Goal: Task Accomplishment & Management: Manage account settings

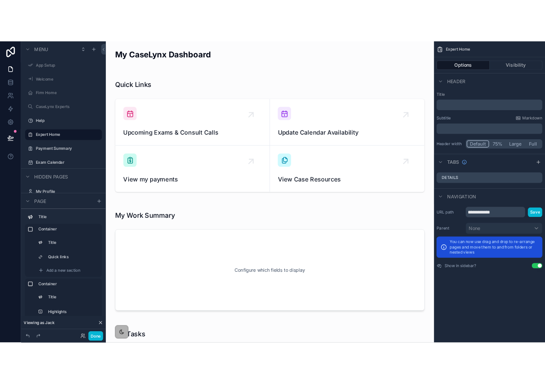
scroll to position [373, 0]
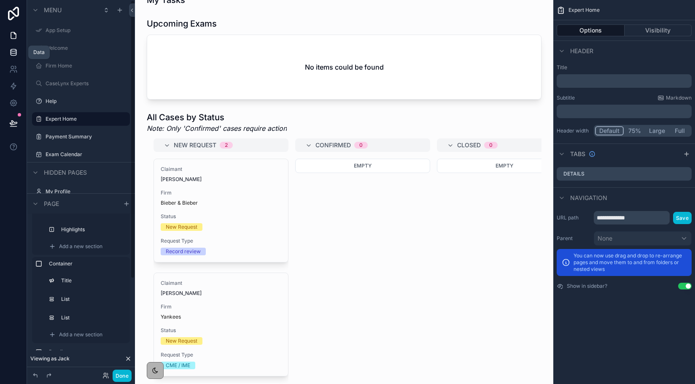
click at [11, 52] on icon at bounding box center [13, 52] width 8 height 8
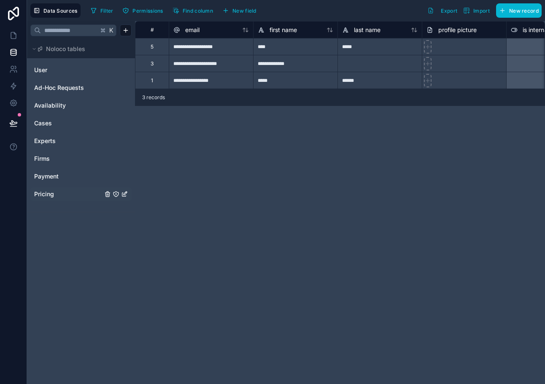
click at [88, 199] on div "Pricing" at bounding box center [80, 194] width 101 height 14
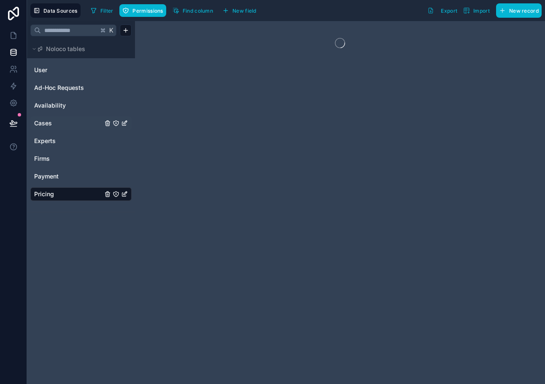
click at [52, 126] on link "Cases" at bounding box center [68, 123] width 68 height 8
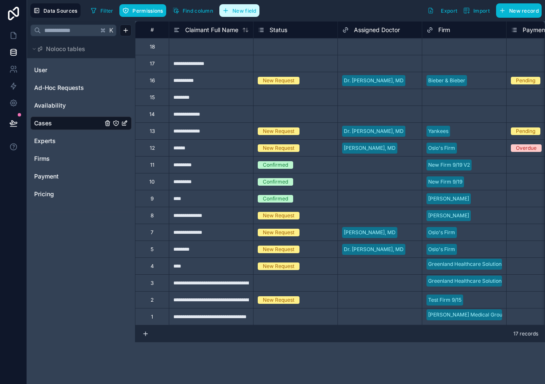
click at [230, 9] on button "New field" at bounding box center [239, 10] width 40 height 13
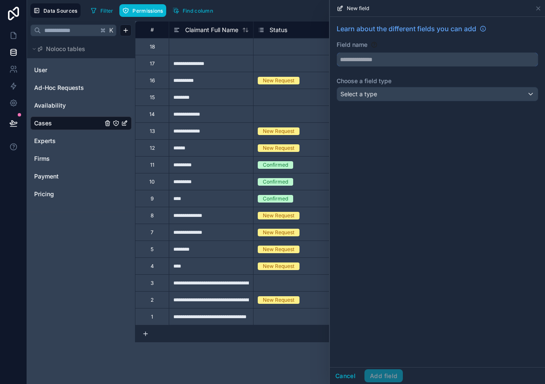
click at [358, 57] on input "text" at bounding box center [437, 60] width 201 height 14
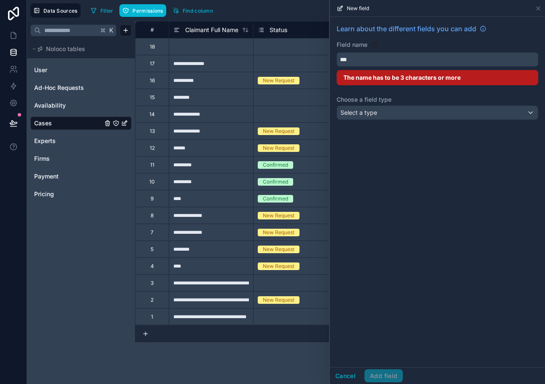
click at [337, 52] on button "**" at bounding box center [438, 59] width 202 height 14
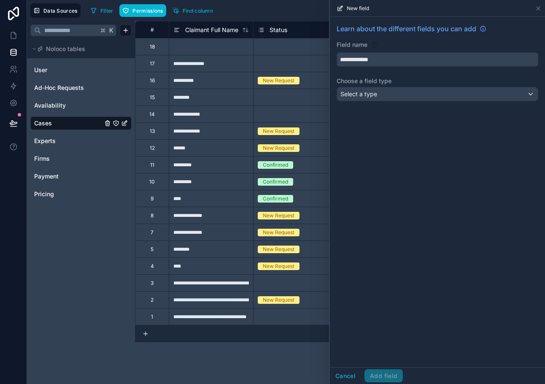
type input "**********"
click at [370, 96] on span "Select a type" at bounding box center [358, 93] width 37 height 7
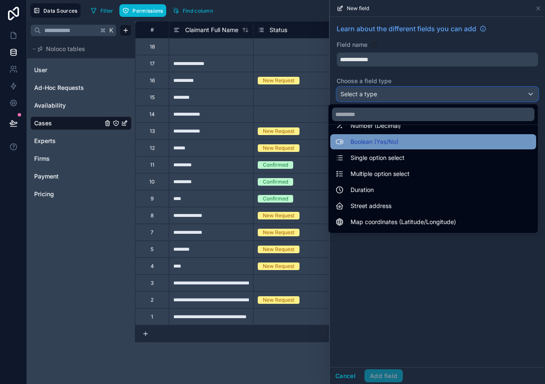
scroll to position [215, 0]
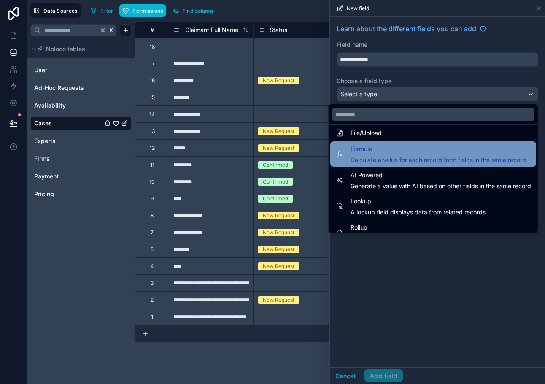
click at [368, 161] on span "Calculate a value for each record from fields in the same record" at bounding box center [439, 160] width 176 height 8
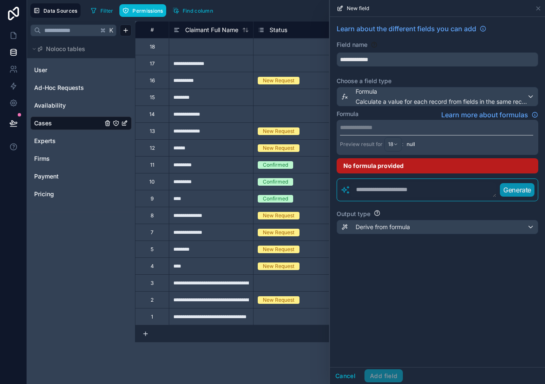
click at [362, 127] on p "**********" at bounding box center [436, 127] width 193 height 8
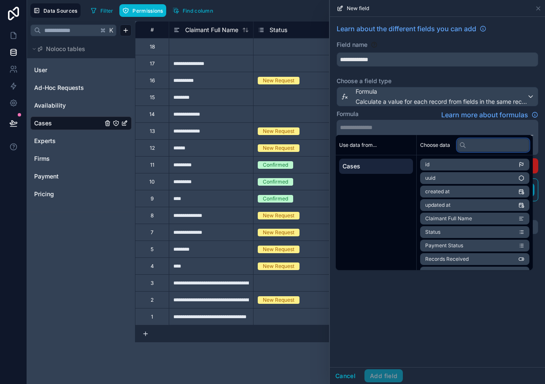
click at [488, 147] on input "text" at bounding box center [493, 145] width 73 height 14
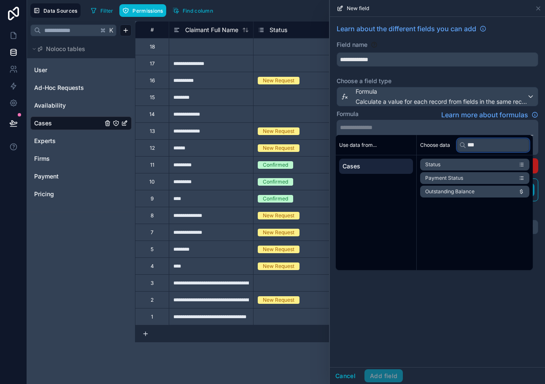
type input "***"
click at [486, 165] on li "Status" at bounding box center [474, 165] width 109 height 12
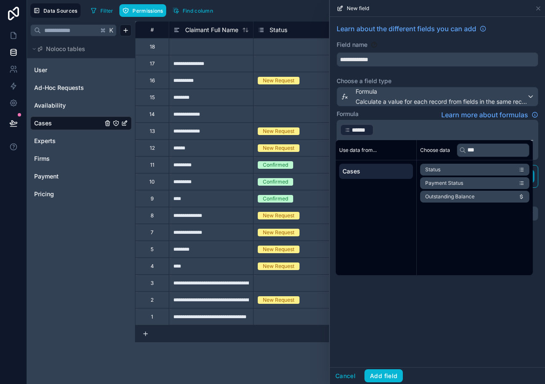
click at [450, 132] on p "﻿ ****** ﻿ ﻿" at bounding box center [436, 130] width 193 height 14
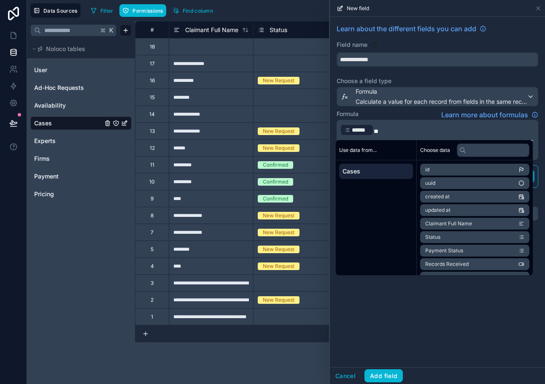
click at [386, 129] on p "﻿ ****** ﻿ *" at bounding box center [436, 130] width 193 height 14
click at [380, 108] on div "**********" at bounding box center [437, 127] width 215 height 221
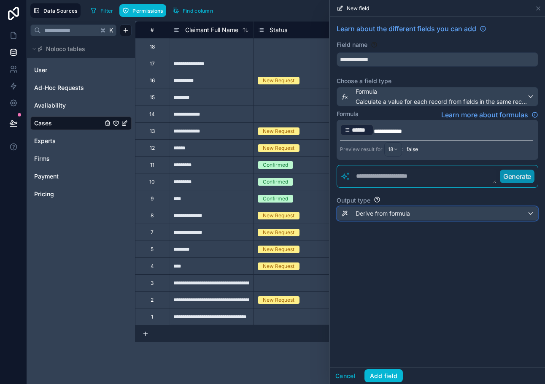
click at [376, 215] on span "Derive from formula" at bounding box center [383, 213] width 54 height 8
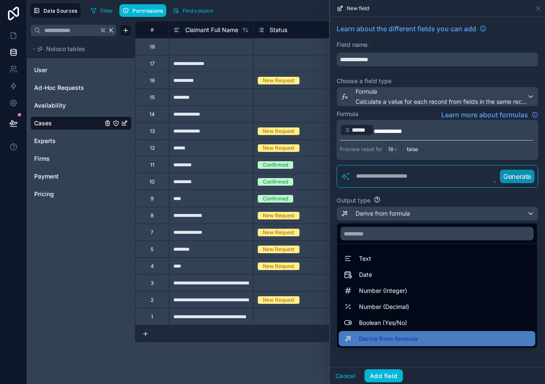
click at [431, 132] on div at bounding box center [437, 192] width 215 height 384
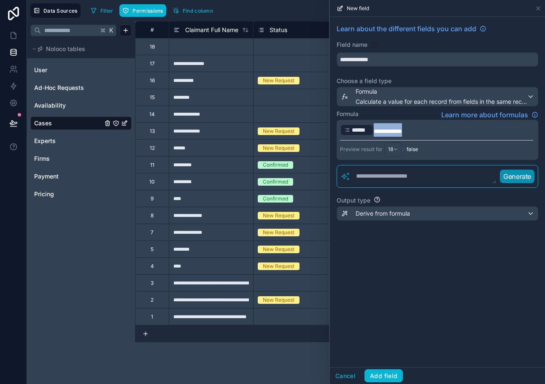
drag, startPoint x: 417, startPoint y: 130, endPoint x: 340, endPoint y: 126, distance: 76.9
click at [340, 126] on p "**********" at bounding box center [436, 130] width 193 height 14
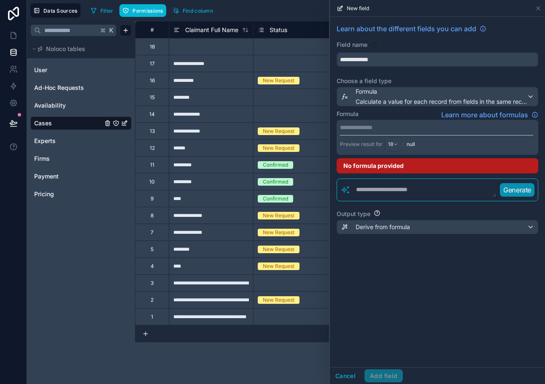
click at [376, 119] on div "Formula Learn more about formulas" at bounding box center [438, 115] width 202 height 10
click at [384, 194] on textarea at bounding box center [424, 189] width 146 height 15
type textarea "**********"
click at [508, 192] on p "Generate" at bounding box center [517, 190] width 28 height 10
drag, startPoint x: 422, startPoint y: 192, endPoint x: 344, endPoint y: 181, distance: 78.3
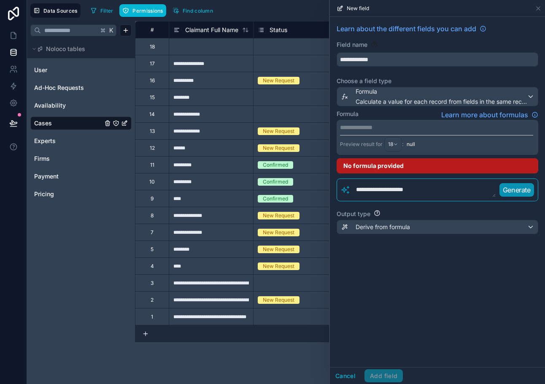
click at [344, 181] on div "**********" at bounding box center [438, 189] width 202 height 23
click at [369, 127] on p "**********" at bounding box center [436, 127] width 193 height 8
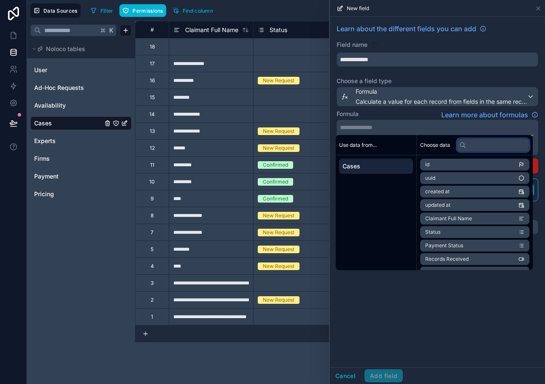
click at [473, 142] on input "text" at bounding box center [493, 145] width 73 height 14
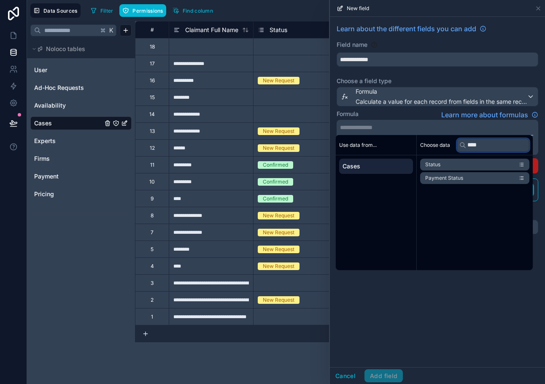
type input "****"
click at [462, 162] on li "Status" at bounding box center [474, 165] width 109 height 12
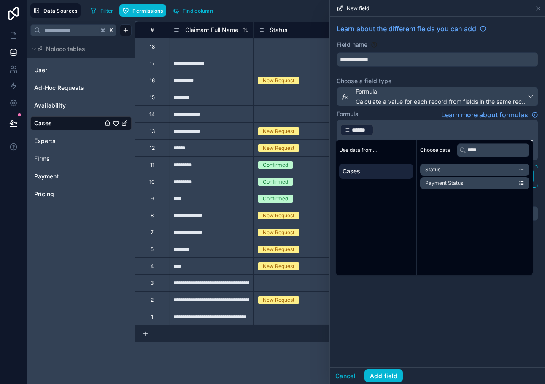
click at [524, 170] on icon "scrollable content" at bounding box center [522, 170] width 6 height 6
click at [471, 123] on p "﻿ ****** ﻿ ﻿ ****** ﻿ ﻿" at bounding box center [436, 130] width 193 height 14
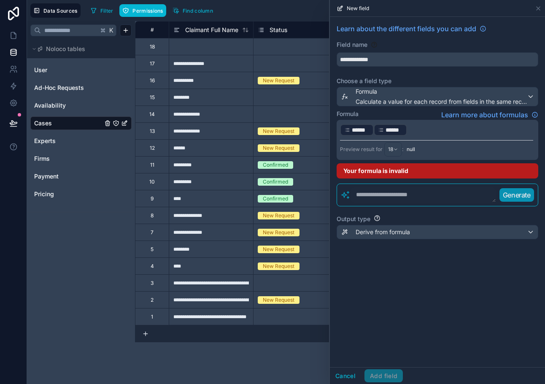
click at [467, 130] on p "﻿ ****** ﻿ ﻿ ****** ﻿ ﻿" at bounding box center [436, 130] width 193 height 14
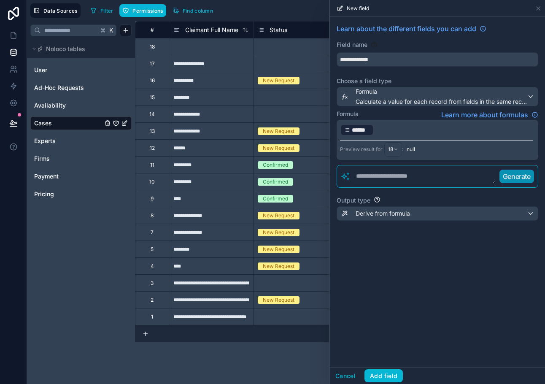
click at [441, 126] on p "﻿ ****** ﻿ ﻿" at bounding box center [436, 130] width 193 height 14
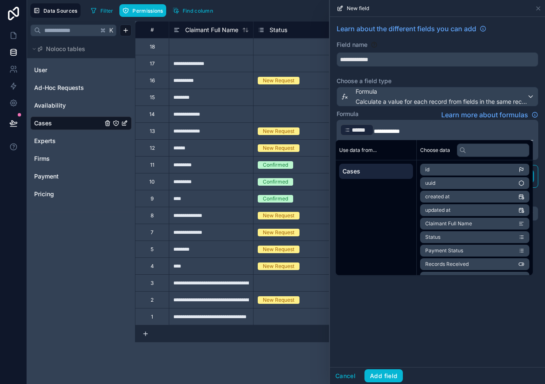
click at [448, 290] on div "**********" at bounding box center [437, 192] width 215 height 350
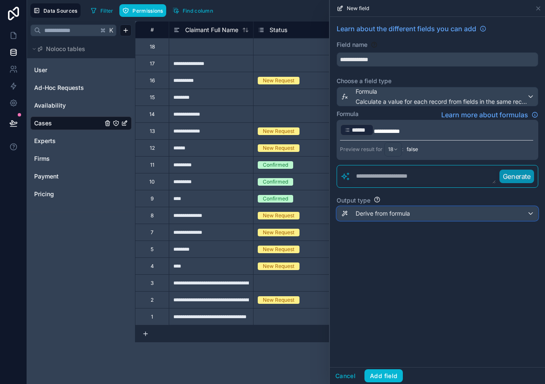
click at [377, 216] on span "Derive from formula" at bounding box center [383, 213] width 54 height 8
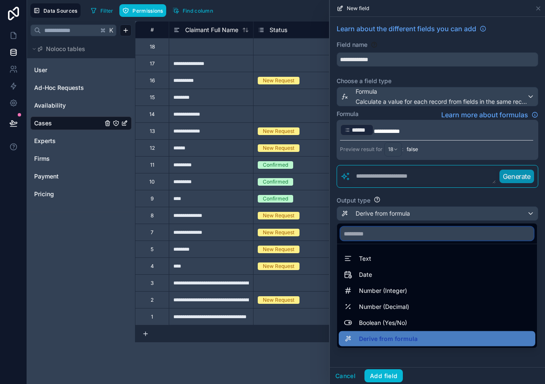
click at [377, 236] on input "text" at bounding box center [436, 234] width 193 height 14
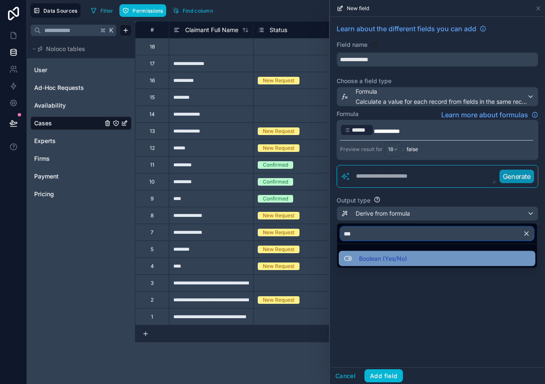
type input "***"
click at [374, 257] on span "Boolean (Yes/No)" at bounding box center [383, 259] width 48 height 10
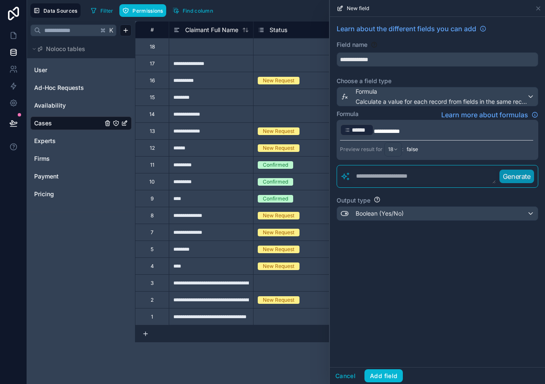
click at [374, 257] on div "**********" at bounding box center [437, 192] width 215 height 350
click at [385, 373] on button "Add field" at bounding box center [384, 376] width 38 height 14
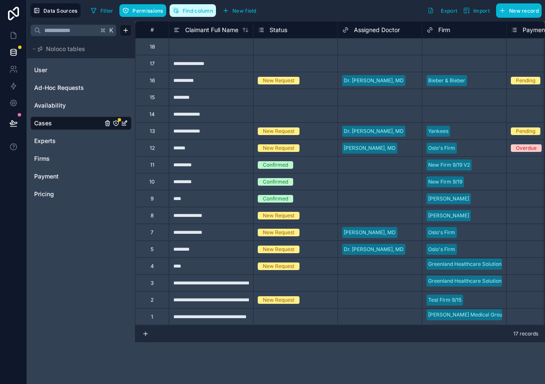
click at [201, 11] on span "Find column" at bounding box center [198, 11] width 30 height 6
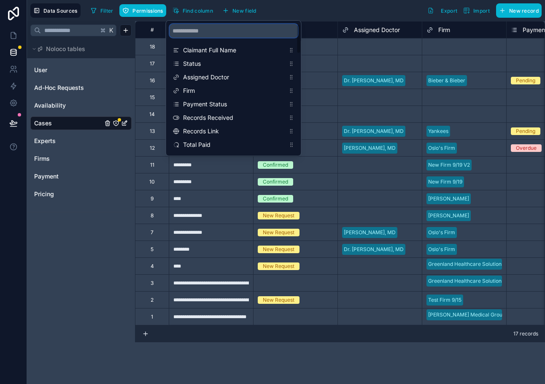
click at [200, 32] on input "scrollable content" at bounding box center [234, 31] width 128 height 14
type input "*"
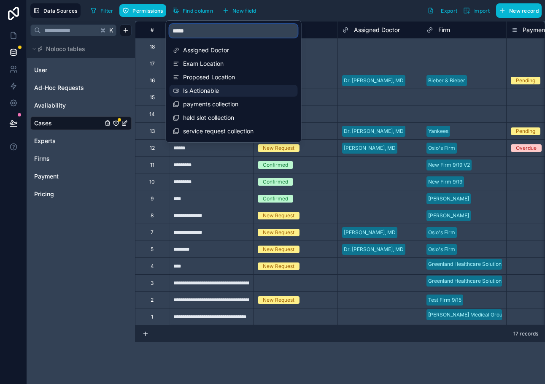
type input "*****"
click at [202, 89] on span "Is Actionable" at bounding box center [234, 90] width 102 height 8
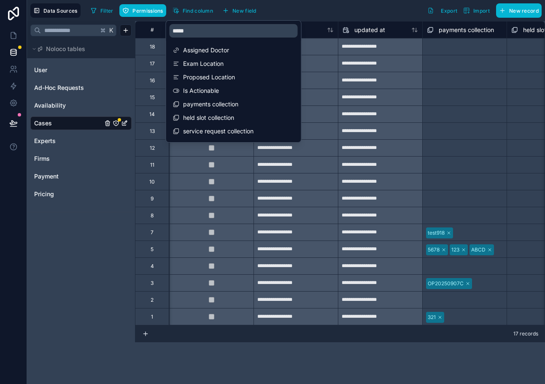
scroll to position [0, 2869]
click at [339, 14] on div "Filter Permissions Find column New field Export Import New record" at bounding box center [314, 10] width 454 height 14
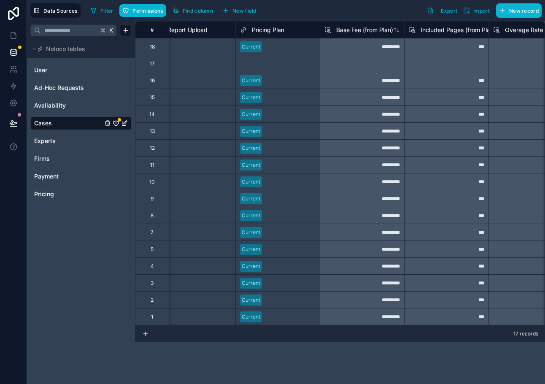
scroll to position [0, 1650]
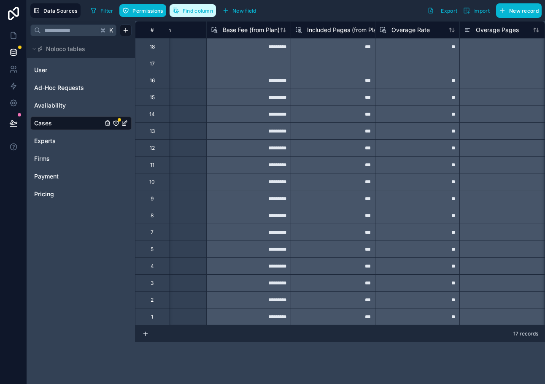
click at [193, 7] on button "Find column" at bounding box center [193, 10] width 46 height 13
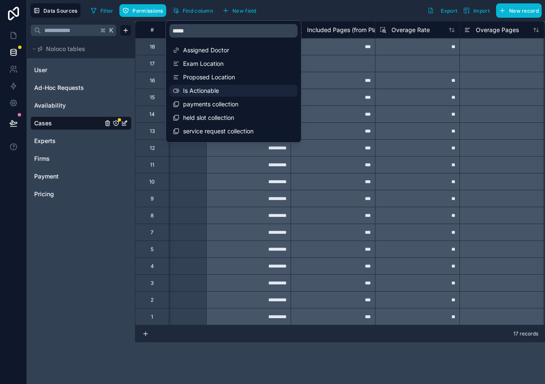
click at [204, 87] on span "Is Actionable" at bounding box center [234, 90] width 102 height 8
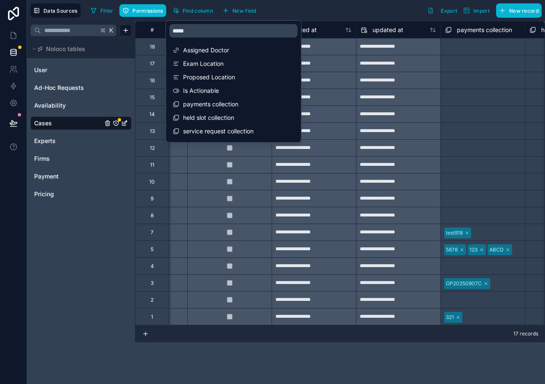
scroll to position [0, 2869]
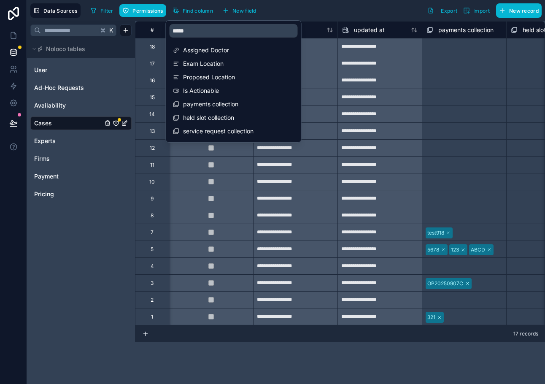
click at [247, 159] on div at bounding box center [211, 164] width 84 height 17
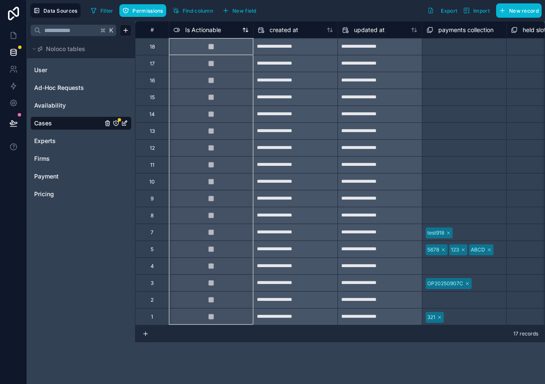
click at [216, 31] on span "Is Actionable" at bounding box center [203, 30] width 36 height 8
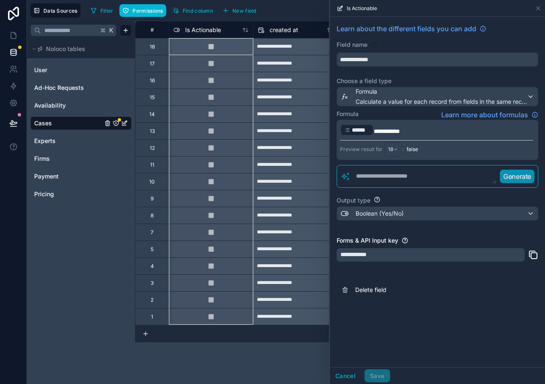
click at [413, 129] on p "**********" at bounding box center [436, 130] width 193 height 14
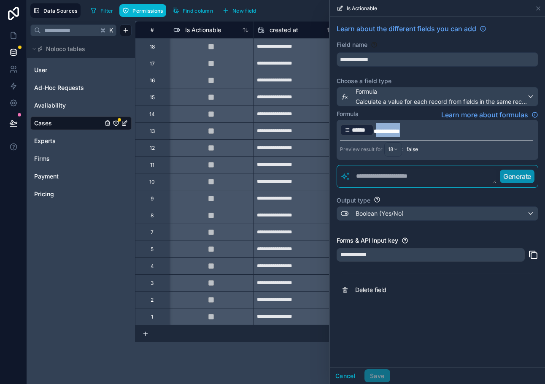
drag, startPoint x: 420, startPoint y: 130, endPoint x: 377, endPoint y: 130, distance: 42.6
click at [377, 130] on p "**********" at bounding box center [436, 130] width 193 height 14
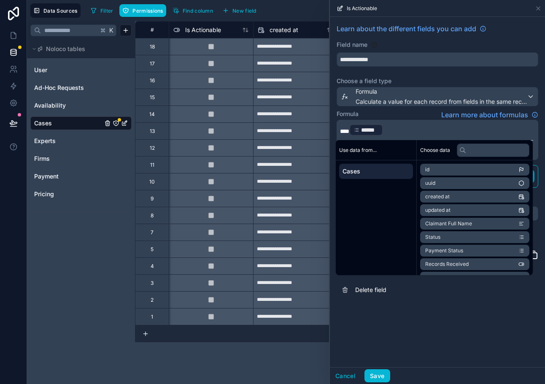
click at [419, 134] on p "**** ****** ﻿ ﻿" at bounding box center [436, 130] width 193 height 14
click at [487, 151] on input "text" at bounding box center [493, 150] width 73 height 14
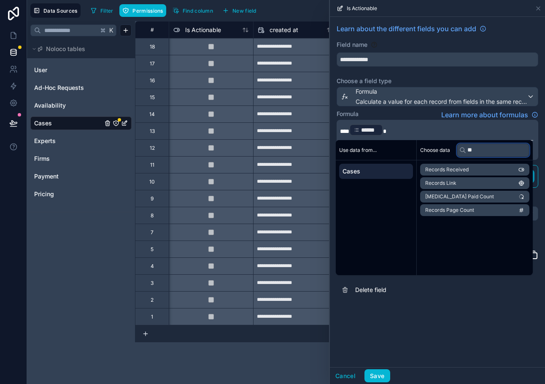
type input "*"
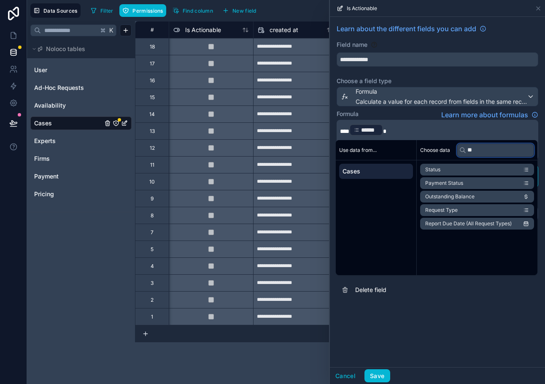
type input "**"
click at [468, 169] on li "Status" at bounding box center [477, 170] width 114 height 12
click at [435, 134] on p "**** ****** ﻿ * ****** ﻿ ﻿" at bounding box center [436, 130] width 193 height 14
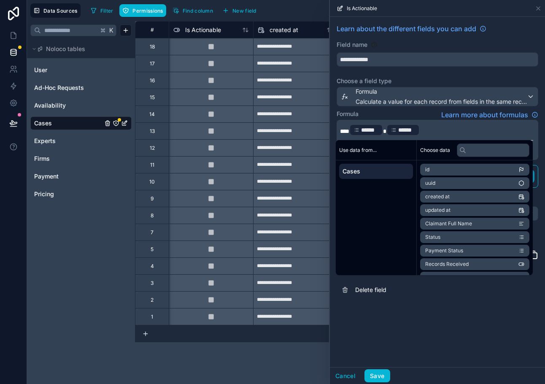
click at [408, 129] on span "******" at bounding box center [407, 130] width 18 height 8
click at [402, 130] on span "******" at bounding box center [407, 130] width 18 height 8
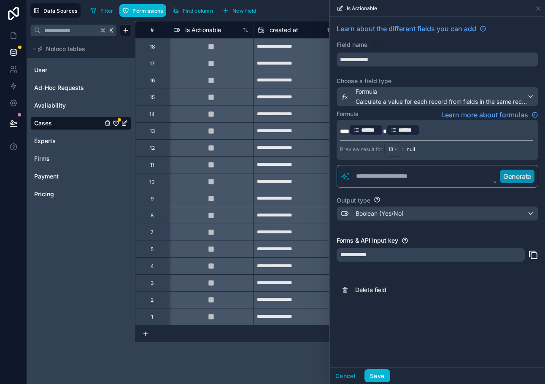
click at [402, 130] on span "******" at bounding box center [407, 130] width 18 height 8
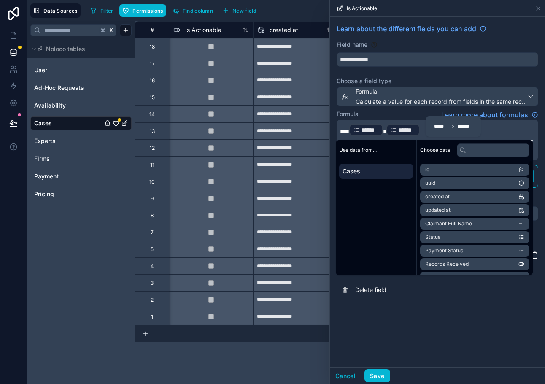
click at [420, 133] on div "******" at bounding box center [403, 130] width 34 height 12
click at [410, 118] on div "Formula Learn more about formulas" at bounding box center [438, 115] width 202 height 10
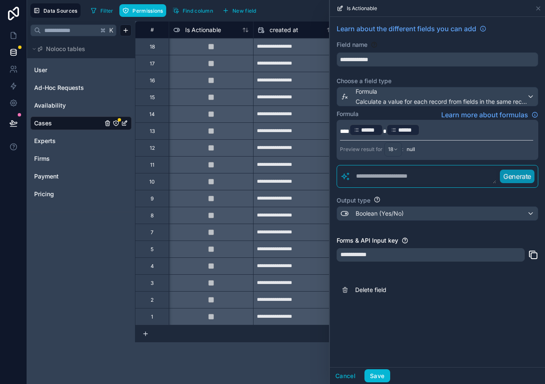
click at [430, 128] on p "**** ****** ﻿ * ****** ﻿ ﻿" at bounding box center [436, 130] width 193 height 14
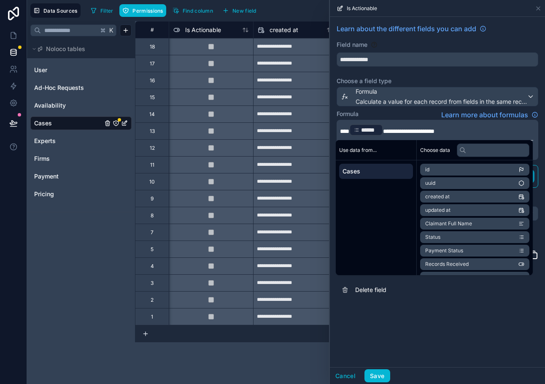
click at [403, 110] on div "Formula Learn more about formulas" at bounding box center [438, 115] width 202 height 10
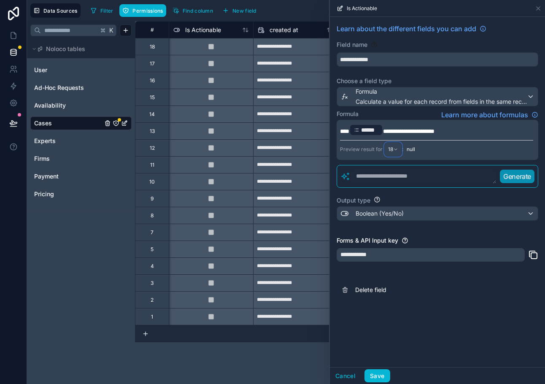
click at [397, 151] on div "18" at bounding box center [393, 150] width 17 height 14
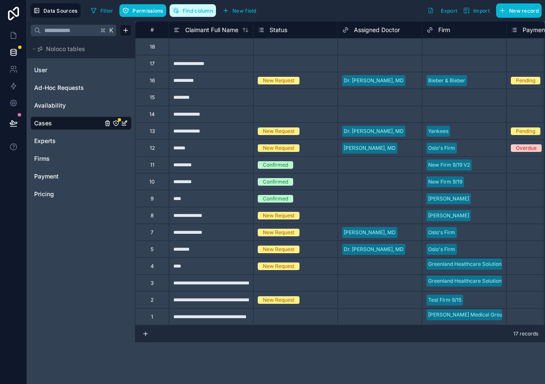
click at [206, 10] on span "Find column" at bounding box center [198, 11] width 30 height 6
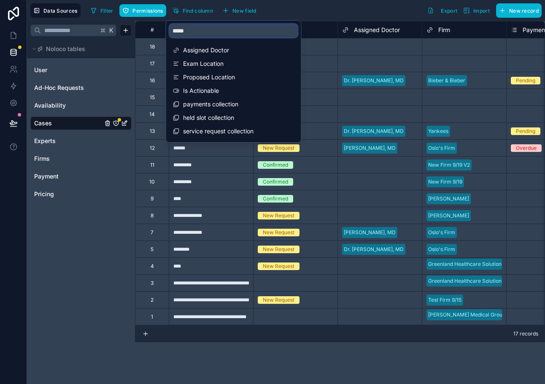
click at [238, 31] on input "*****" at bounding box center [234, 31] width 128 height 14
click at [219, 95] on span "Is Actionable" at bounding box center [234, 90] width 102 height 8
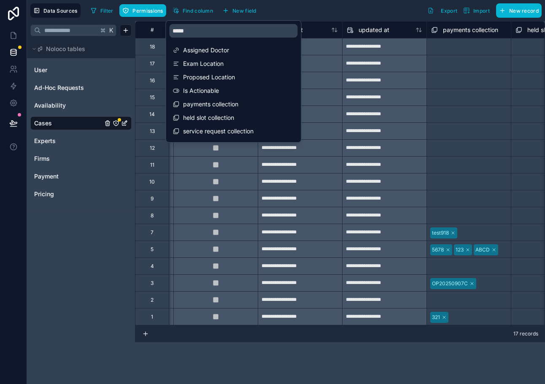
scroll to position [0, 2869]
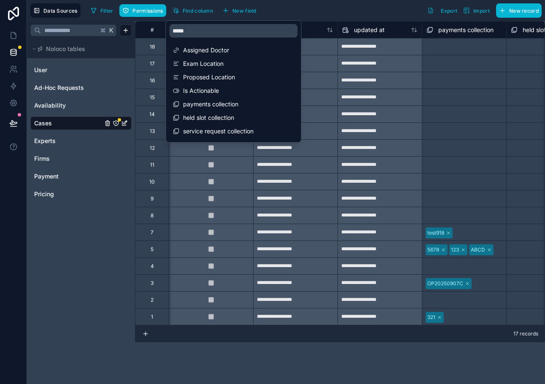
click at [303, 4] on div "Filter Permissions Find column New field Export Import New record" at bounding box center [314, 10] width 454 height 14
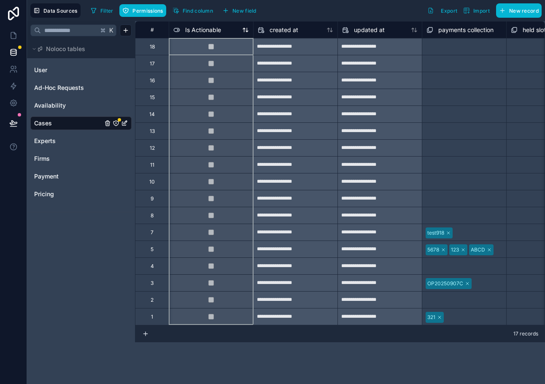
click at [224, 30] on div "Is Actionable" at bounding box center [211, 30] width 76 height 10
click at [215, 28] on span "Is Actionable" at bounding box center [203, 30] width 36 height 8
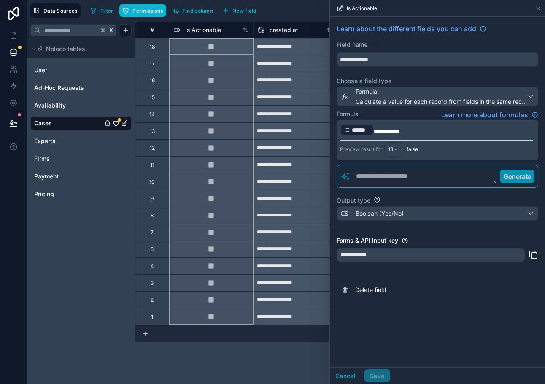
click at [422, 130] on p "**********" at bounding box center [436, 130] width 193 height 14
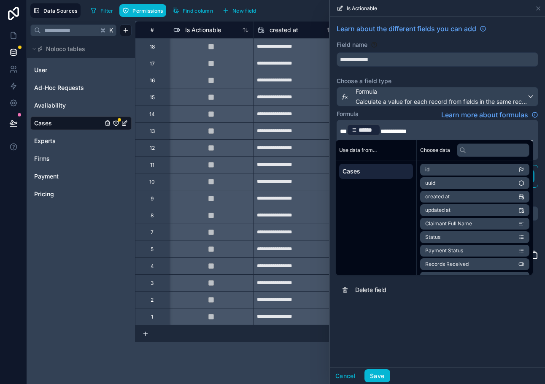
click at [448, 132] on p "**********" at bounding box center [436, 130] width 193 height 14
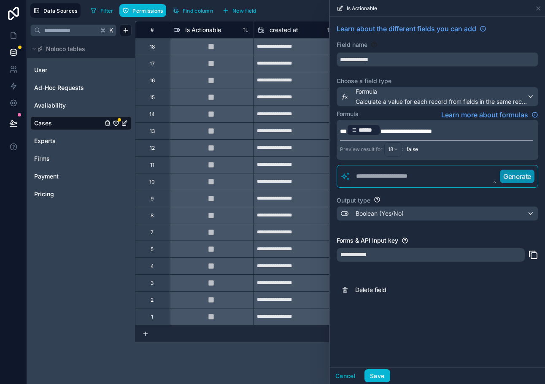
click at [429, 112] on div "Formula Learn more about formulas" at bounding box center [438, 115] width 202 height 10
click at [397, 151] on div "18" at bounding box center [393, 150] width 17 height 14
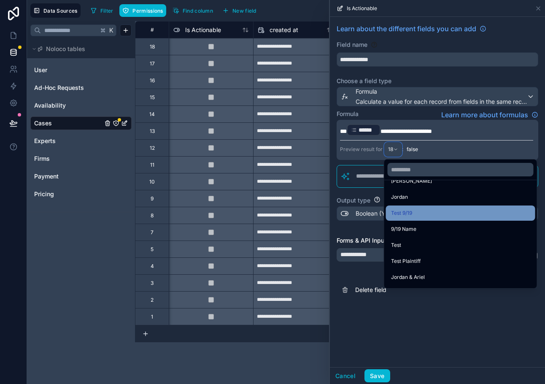
scroll to position [113, 0]
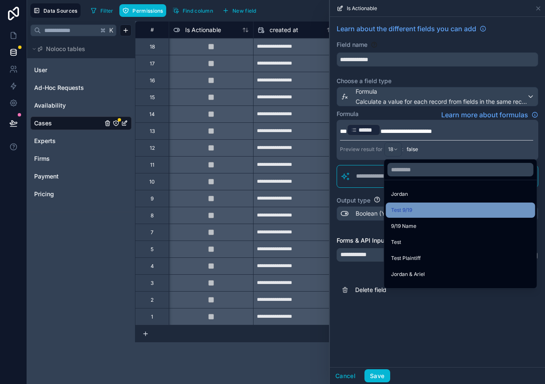
click at [405, 212] on span "Test 9/19" at bounding box center [401, 210] width 21 height 10
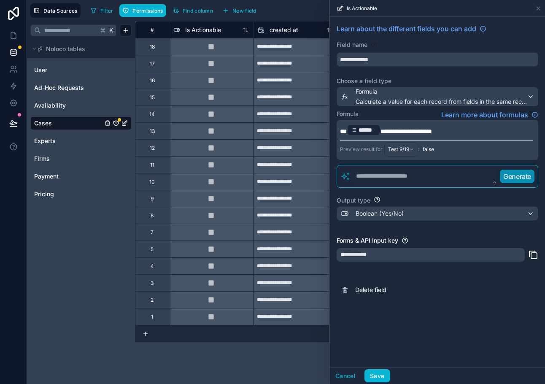
click at [384, 128] on span "**********" at bounding box center [406, 131] width 51 height 6
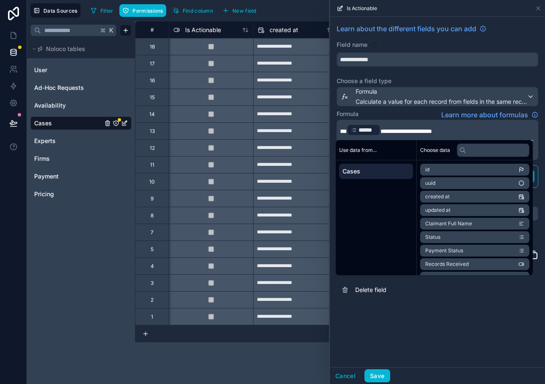
click at [407, 127] on p "**********" at bounding box center [436, 130] width 193 height 14
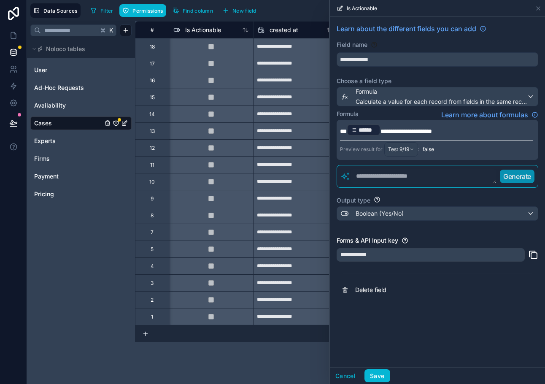
click at [469, 127] on p "**********" at bounding box center [436, 130] width 193 height 14
click at [399, 117] on div "Formula Learn more about formulas" at bounding box center [438, 115] width 202 height 10
drag, startPoint x: 469, startPoint y: 134, endPoint x: 335, endPoint y: 130, distance: 134.6
click at [335, 130] on div "**********" at bounding box center [437, 161] width 215 height 289
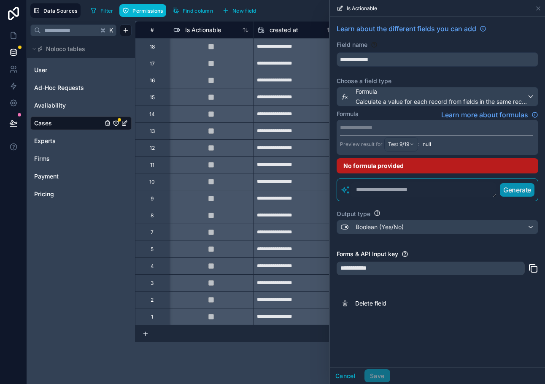
click at [363, 141] on div "Preview result for Test 9/19 :" at bounding box center [379, 144] width 79 height 14
click at [382, 188] on textarea at bounding box center [424, 189] width 146 height 15
type textarea "**********"
click at [513, 185] on p "Generate" at bounding box center [517, 190] width 28 height 10
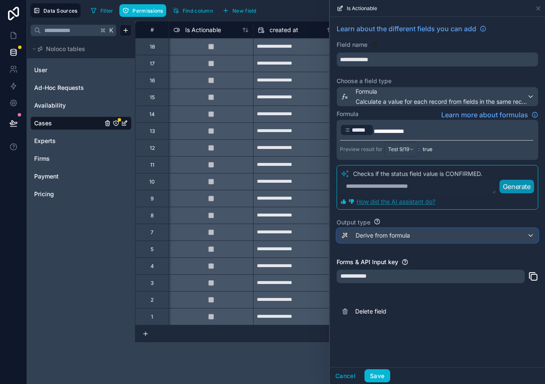
click at [374, 239] on span "Derive from formula" at bounding box center [383, 235] width 54 height 8
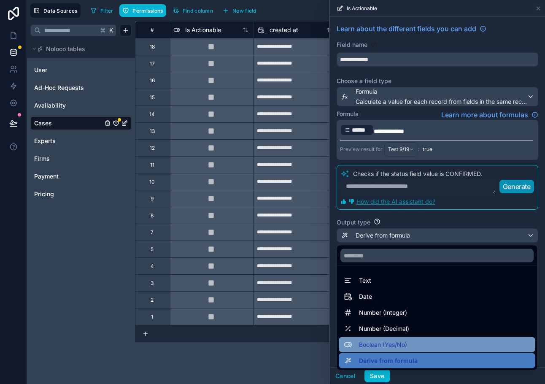
click at [384, 339] on div "Boolean (Yes/No)" at bounding box center [437, 344] width 197 height 15
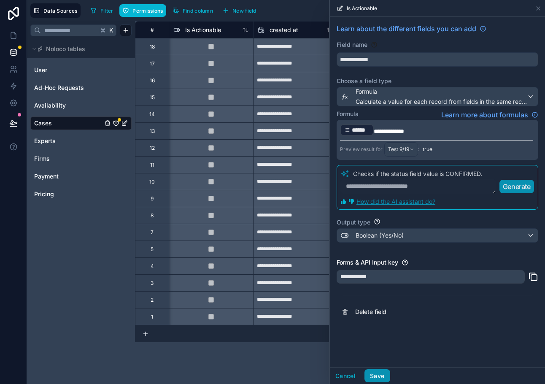
click at [386, 379] on button "Save" at bounding box center [377, 376] width 25 height 14
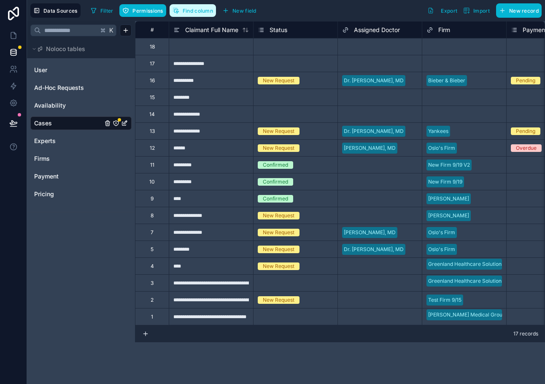
click at [189, 8] on span "Find column" at bounding box center [198, 11] width 30 height 6
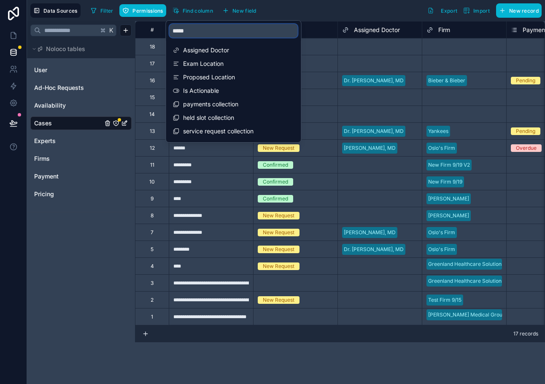
click at [200, 31] on input "*****" at bounding box center [234, 31] width 128 height 14
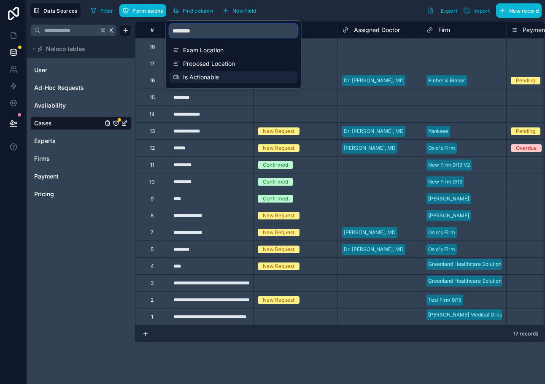
type input "********"
click at [207, 77] on span "Is Actionable" at bounding box center [234, 77] width 102 height 8
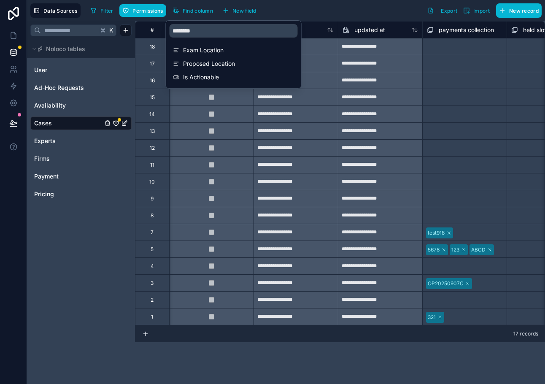
scroll to position [0, 2869]
click at [70, 87] on span "Ad-Hoc Requests" at bounding box center [59, 88] width 50 height 8
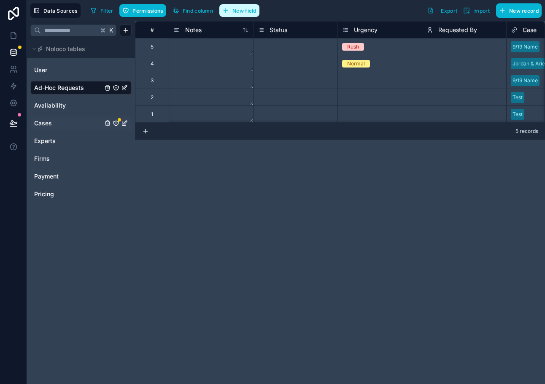
click at [227, 11] on icon "button" at bounding box center [226, 11] width 4 height 0
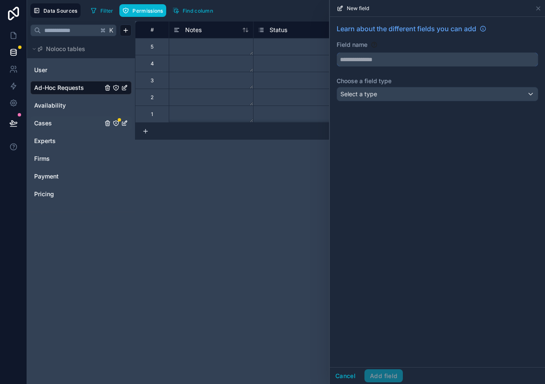
click at [365, 57] on input "text" at bounding box center [437, 60] width 201 height 14
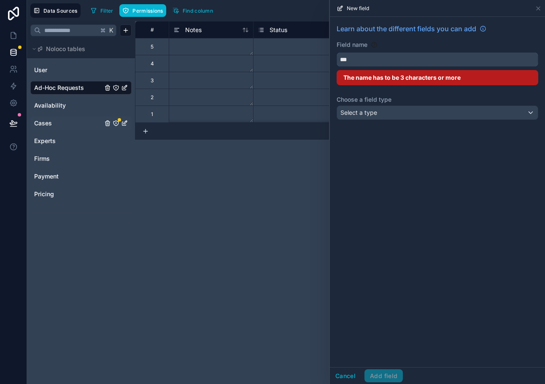
click at [337, 52] on button "**" at bounding box center [438, 59] width 202 height 14
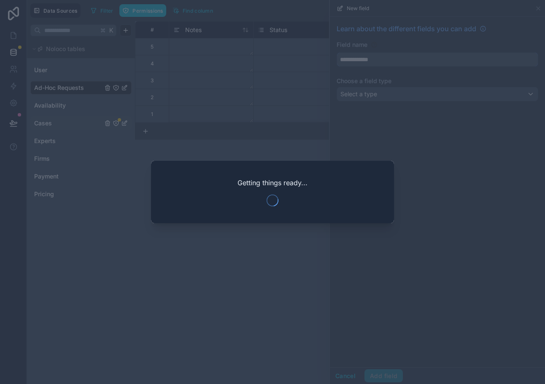
type input "**********"
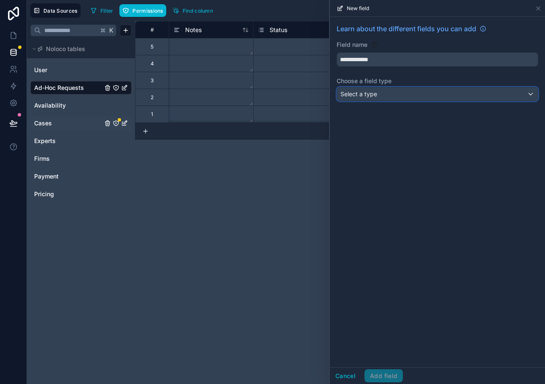
click at [401, 94] on div "Select a type" at bounding box center [437, 94] width 201 height 14
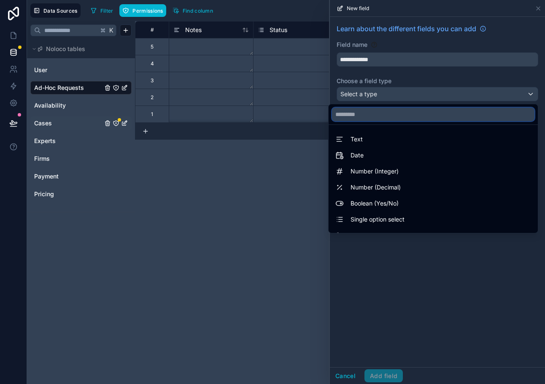
click at [376, 111] on input "text" at bounding box center [433, 115] width 203 height 14
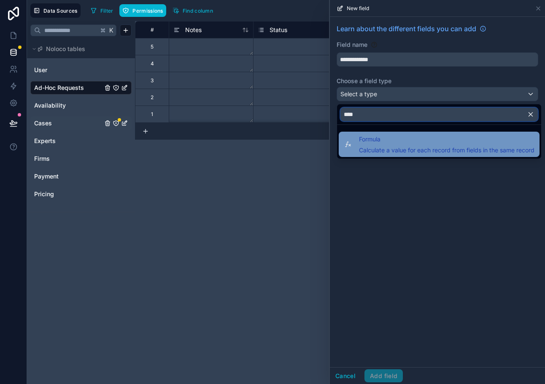
type input "****"
click at [373, 152] on span "Calculate a value for each record from fields in the same record" at bounding box center [447, 150] width 176 height 8
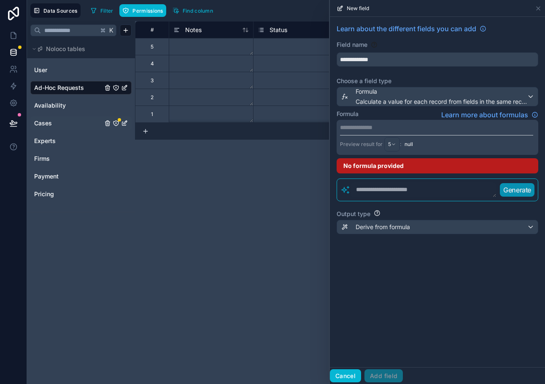
click at [346, 377] on button "Cancel" at bounding box center [345, 376] width 31 height 14
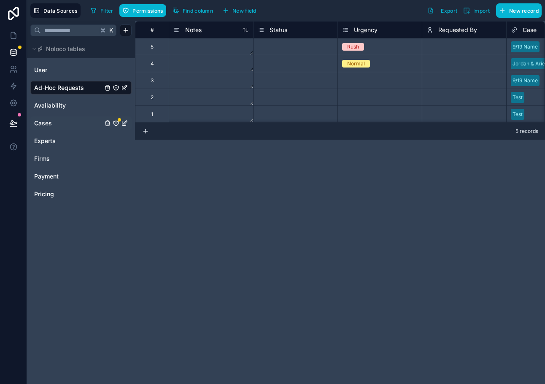
click at [278, 35] on div "Status" at bounding box center [295, 29] width 84 height 17
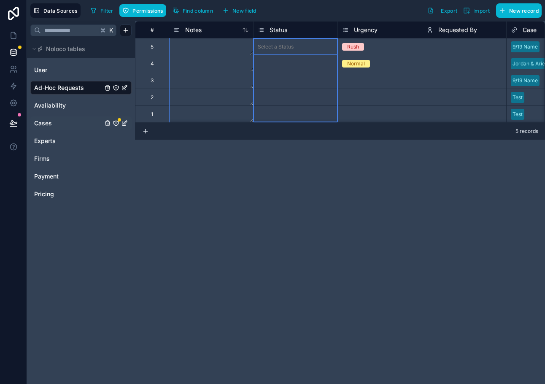
click at [277, 31] on span "Status" at bounding box center [279, 30] width 18 height 8
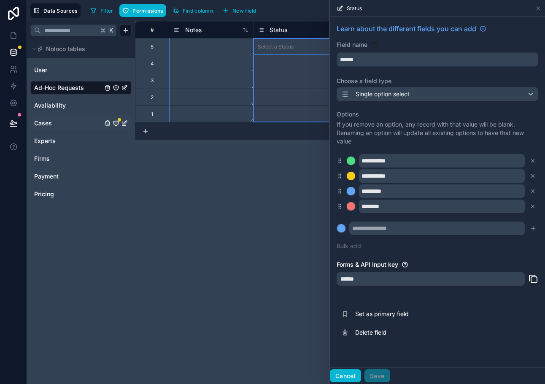
click at [346, 376] on button "Cancel" at bounding box center [345, 376] width 31 height 14
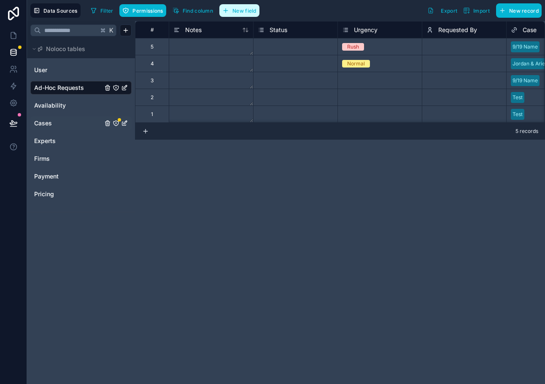
click at [236, 5] on button "New field" at bounding box center [239, 10] width 40 height 13
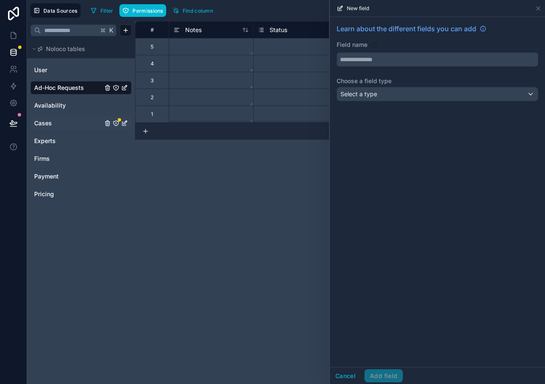
click at [354, 58] on input "text" at bounding box center [437, 60] width 201 height 14
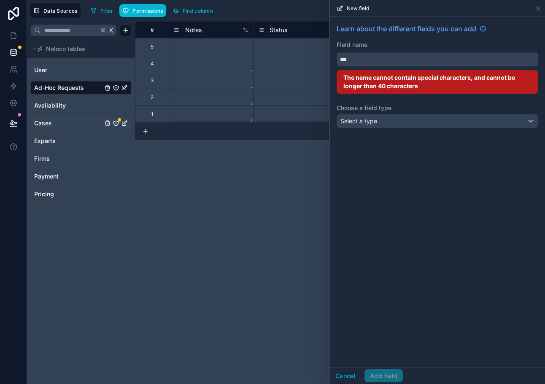
click at [337, 52] on button "**" at bounding box center [438, 59] width 202 height 14
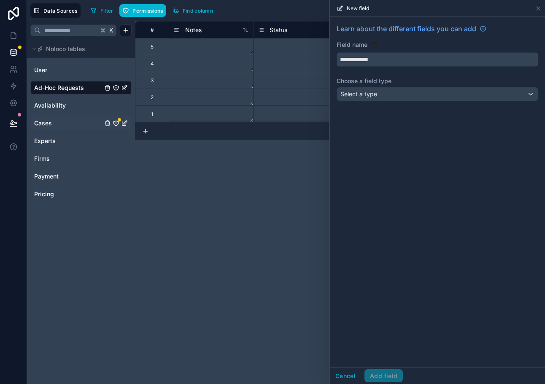
type input "**********"
click at [370, 95] on span "Select a type" at bounding box center [358, 93] width 37 height 7
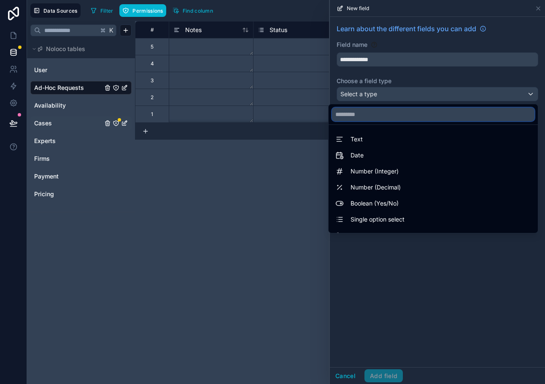
click at [365, 115] on input "text" at bounding box center [433, 115] width 203 height 14
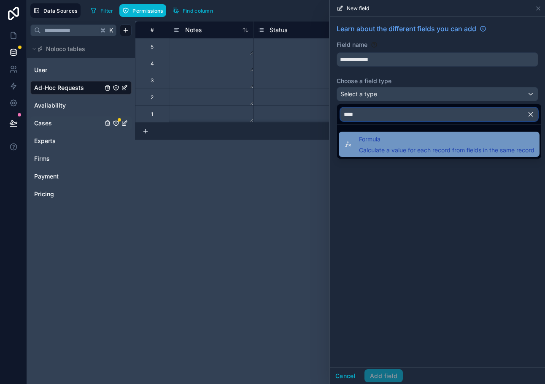
type input "****"
click at [373, 149] on span "Calculate a value for each record from fields in the same record" at bounding box center [447, 150] width 176 height 8
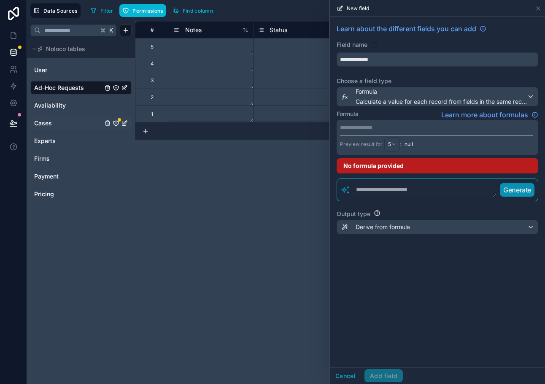
click at [370, 185] on textarea at bounding box center [424, 189] width 146 height 15
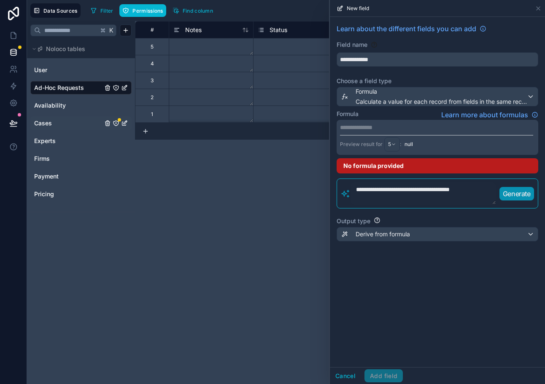
click at [521, 197] on p "Generate" at bounding box center [517, 194] width 28 height 10
click at [440, 200] on textarea "**********" at bounding box center [424, 193] width 146 height 22
click at [434, 191] on textarea "**********" at bounding box center [424, 193] width 146 height 22
type textarea "**********"
click at [517, 200] on div "**********" at bounding box center [443, 193] width 184 height 22
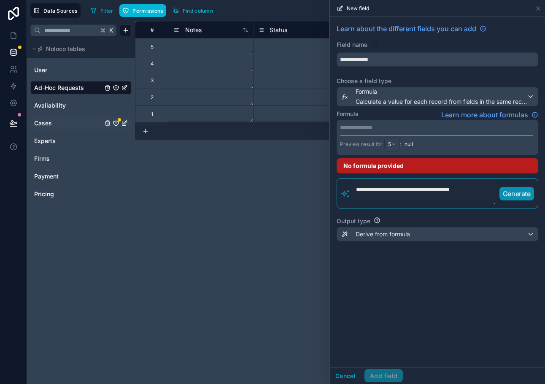
click at [517, 200] on button "Generate" at bounding box center [517, 194] width 35 height 14
drag, startPoint x: 493, startPoint y: 190, endPoint x: 366, endPoint y: 180, distance: 127.0
click at [366, 180] on div "**********" at bounding box center [438, 193] width 202 height 30
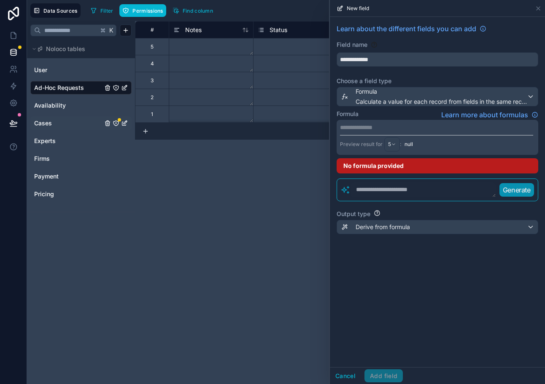
click at [358, 128] on p "**********" at bounding box center [436, 127] width 193 height 8
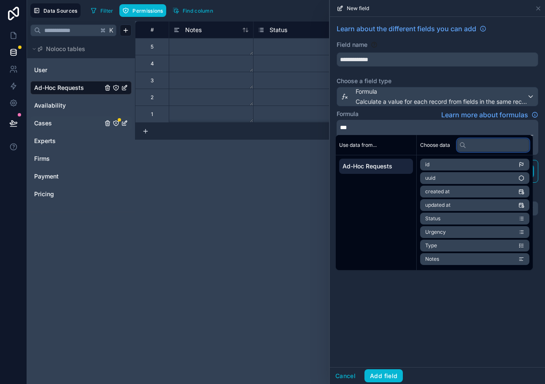
click at [489, 149] on input "text" at bounding box center [493, 145] width 73 height 14
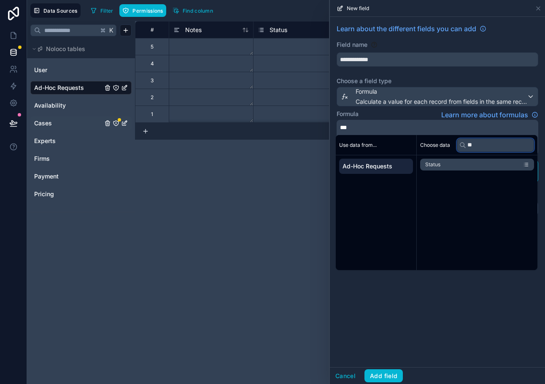
type input "**"
click at [473, 165] on li "Status" at bounding box center [477, 165] width 114 height 12
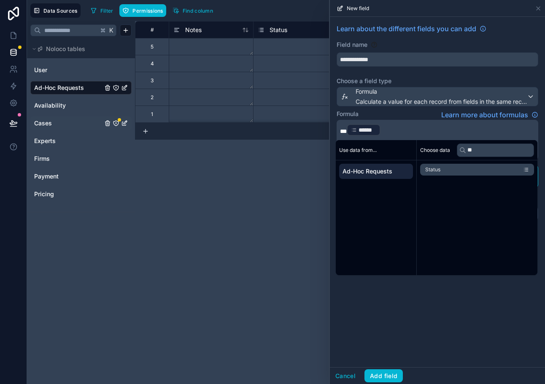
click at [447, 131] on p "*** ****** ﻿ ﻿" at bounding box center [436, 130] width 193 height 14
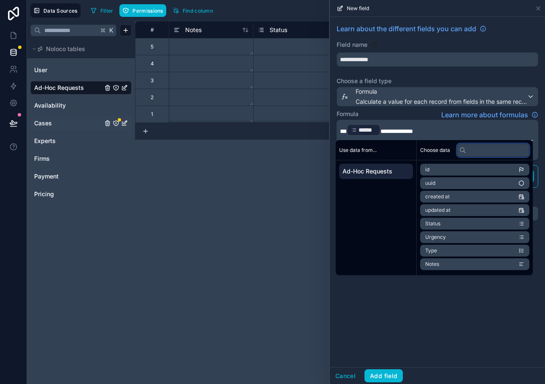
click at [493, 151] on input "text" at bounding box center [493, 150] width 73 height 14
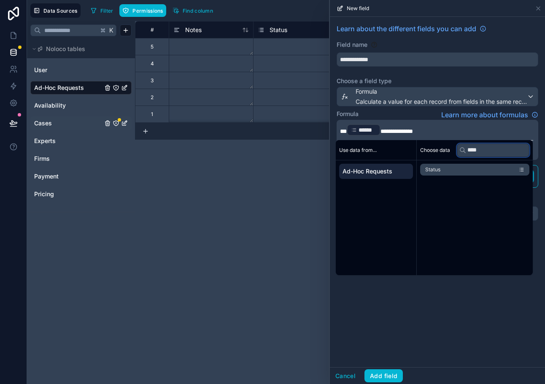
type input "****"
click at [483, 168] on li "Status" at bounding box center [474, 170] width 109 height 12
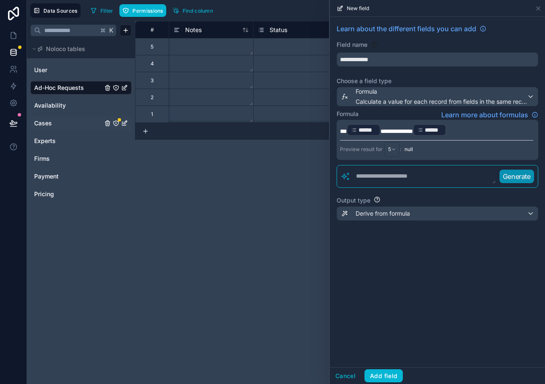
click at [488, 131] on p "**********" at bounding box center [436, 130] width 193 height 14
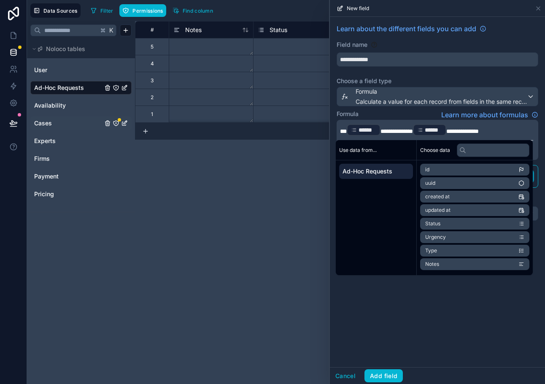
click at [425, 328] on div "**********" at bounding box center [437, 192] width 215 height 350
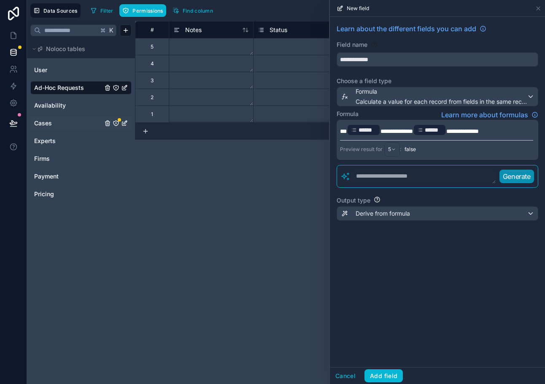
scroll to position [0, 24]
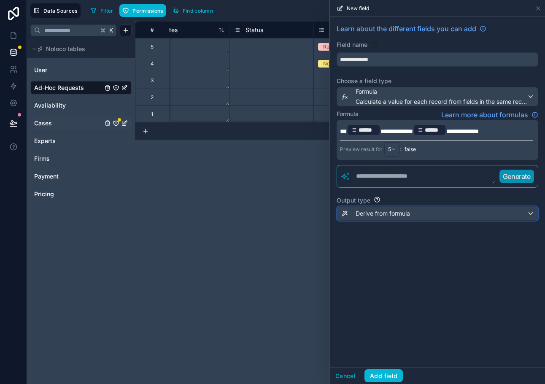
click at [386, 216] on span "Derive from formula" at bounding box center [383, 213] width 54 height 8
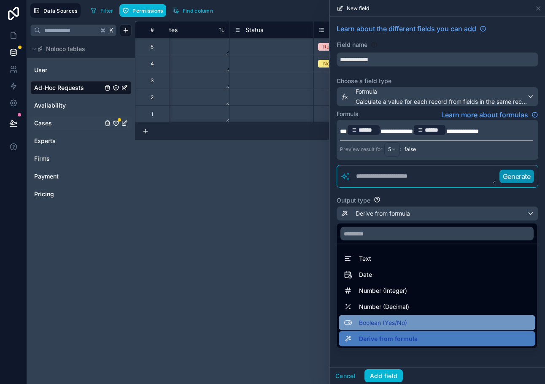
click at [395, 321] on span "Boolean (Yes/No)" at bounding box center [383, 323] width 48 height 10
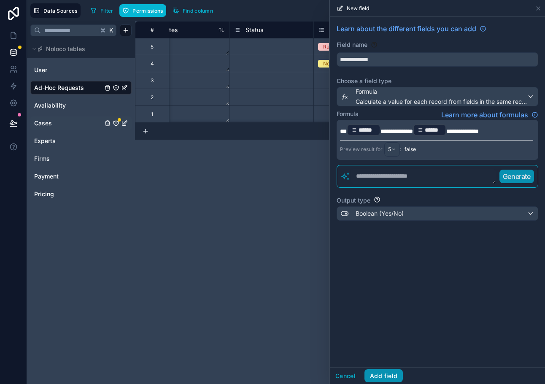
click at [389, 373] on button "Add field" at bounding box center [384, 376] width 38 height 14
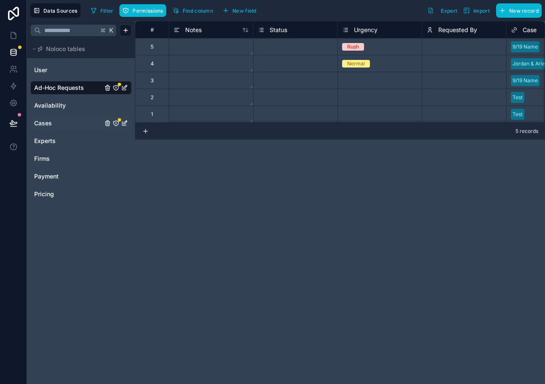
click at [268, 50] on div "Select a Status" at bounding box center [296, 47] width 84 height 8
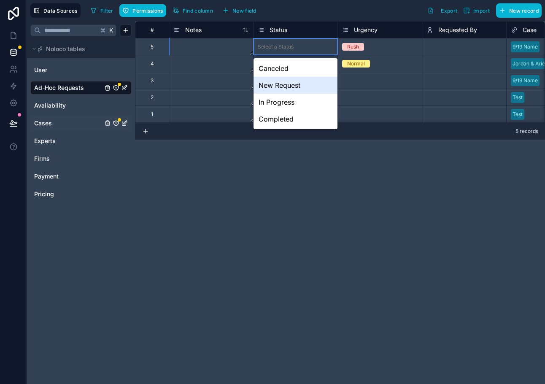
click at [276, 89] on div "New Request" at bounding box center [296, 85] width 84 height 17
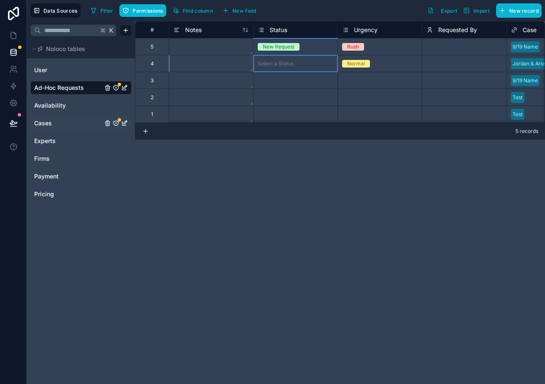
click at [274, 66] on div "Select a Status" at bounding box center [276, 63] width 36 height 7
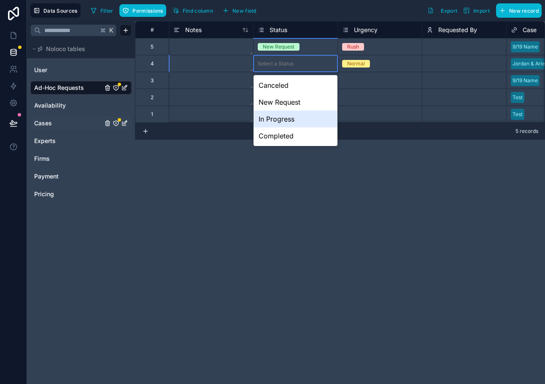
click at [279, 117] on div "In Progress" at bounding box center [296, 119] width 84 height 17
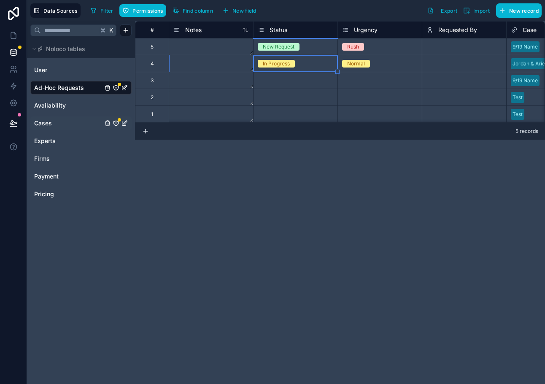
click at [278, 98] on div "Select a Status" at bounding box center [276, 97] width 36 height 7
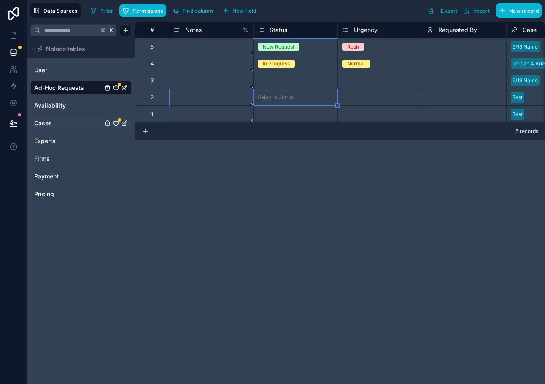
click at [291, 146] on div "# Notes Status Urgency Requested By Case Firm 5 New Request Rush Select a Reque…" at bounding box center [340, 202] width 410 height 363
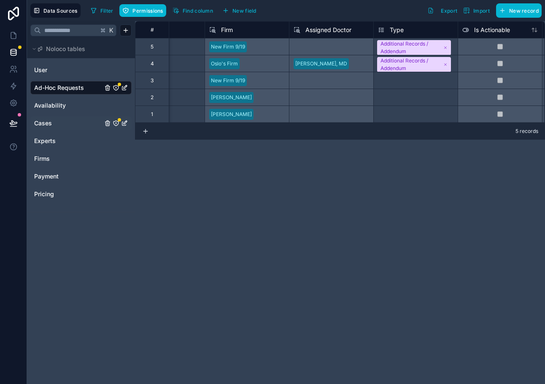
scroll to position [0, 492]
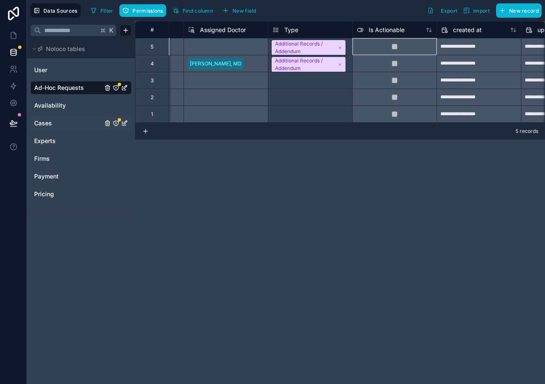
click at [401, 45] on div at bounding box center [394, 46] width 84 height 17
click at [382, 31] on span "Is Actionable" at bounding box center [387, 30] width 36 height 8
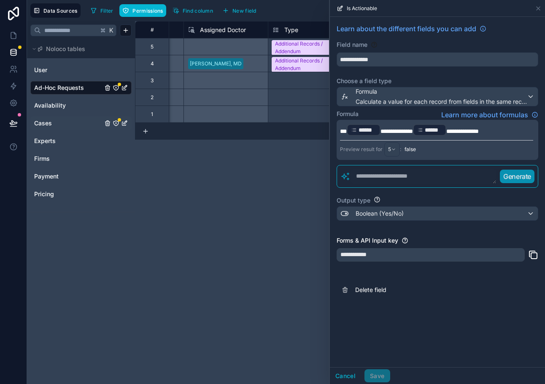
click at [418, 135] on p "**********" at bounding box center [436, 130] width 193 height 14
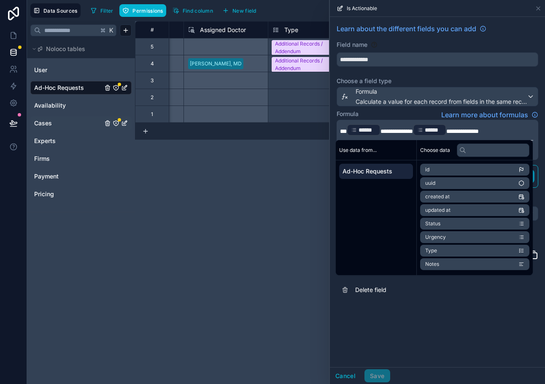
click at [403, 128] on span "**********" at bounding box center [397, 131] width 32 height 6
click at [527, 127] on p "**********" at bounding box center [436, 130] width 193 height 14
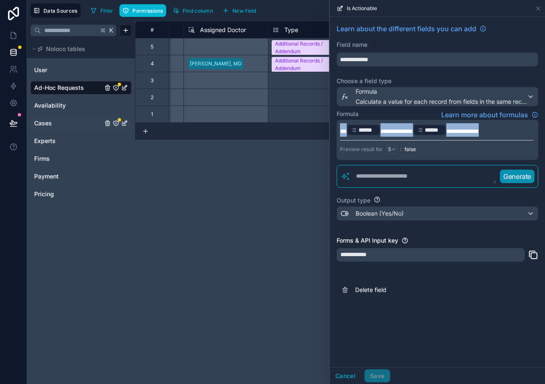
drag, startPoint x: 527, startPoint y: 129, endPoint x: 326, endPoint y: 126, distance: 201.3
click at [326, 126] on div "**********" at bounding box center [286, 192] width 518 height 384
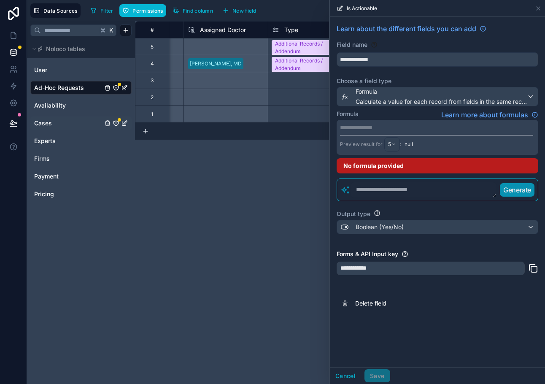
click at [370, 192] on textarea at bounding box center [424, 189] width 146 height 15
type textarea "*"
type textarea "**********"
click at [523, 185] on p "Generate" at bounding box center [517, 190] width 28 height 10
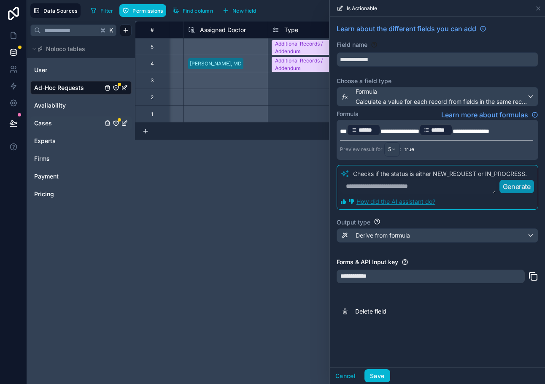
click at [378, 243] on div "Output type Derive from formula" at bounding box center [438, 230] width 202 height 31
click at [375, 237] on span "Derive from formula" at bounding box center [383, 235] width 54 height 8
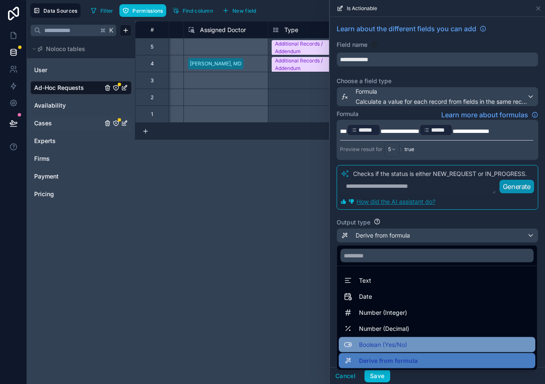
click at [384, 343] on span "Boolean (Yes/No)" at bounding box center [383, 345] width 48 height 10
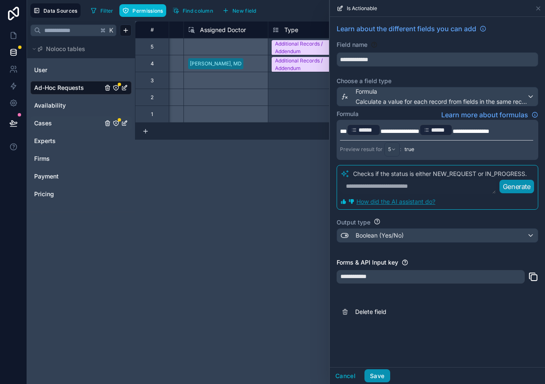
click at [381, 373] on button "Save" at bounding box center [377, 376] width 25 height 14
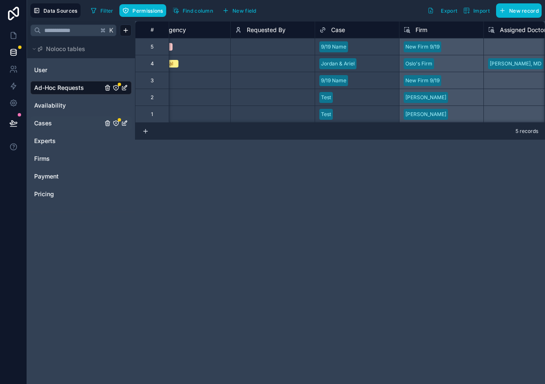
scroll to position [0, 549]
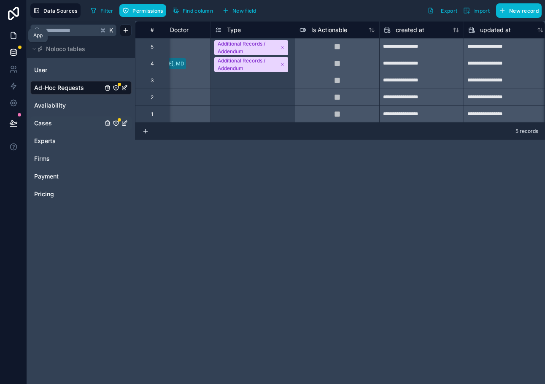
click at [19, 38] on link at bounding box center [13, 35] width 27 height 17
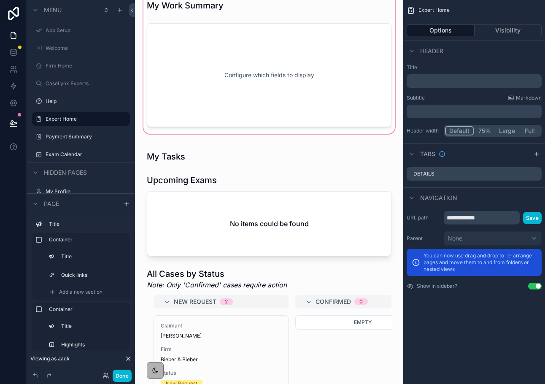
scroll to position [232, 0]
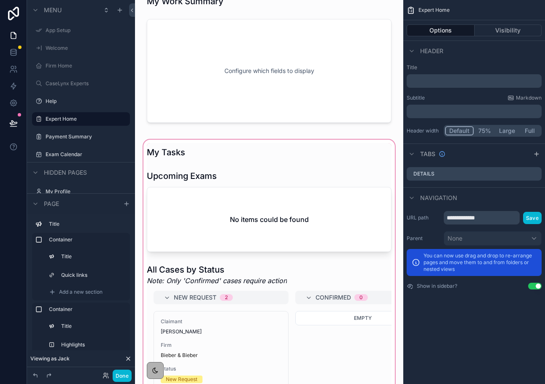
click at [224, 173] on div "scrollable content" at bounding box center [269, 341] width 255 height 406
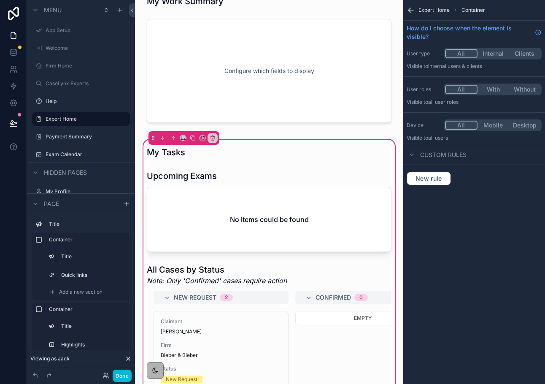
click at [236, 142] on div "My Tasks Upcoming Exams No items could be found All Cases by Status Note: Only …" at bounding box center [269, 341] width 255 height 406
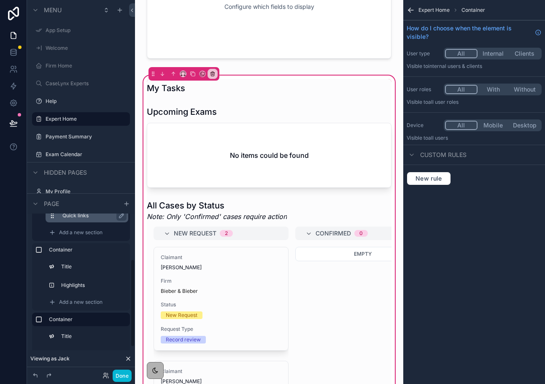
scroll to position [90, 0]
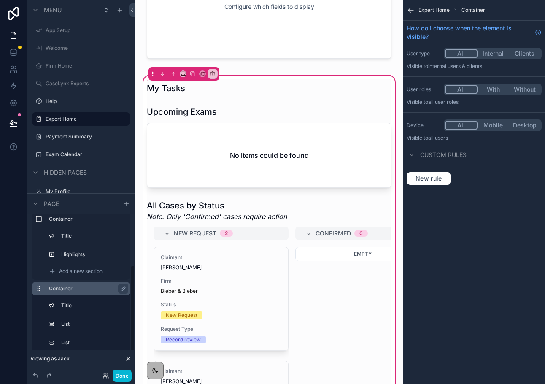
click at [73, 292] on label "Container" at bounding box center [86, 288] width 74 height 7
click at [66, 222] on div "Container" at bounding box center [88, 219] width 78 height 10
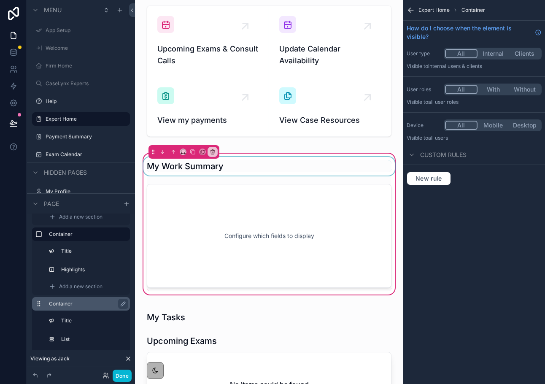
scroll to position [104, 0]
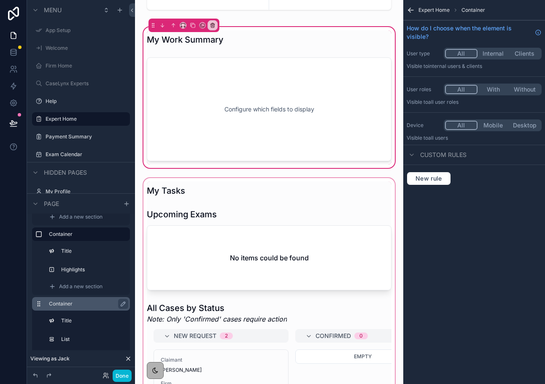
click at [198, 207] on div "scrollable content" at bounding box center [269, 379] width 255 height 406
click at [184, 186] on div "scrollable content" at bounding box center [269, 379] width 255 height 406
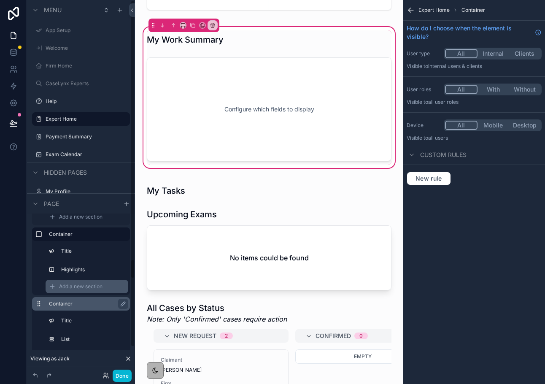
scroll to position [99, 0]
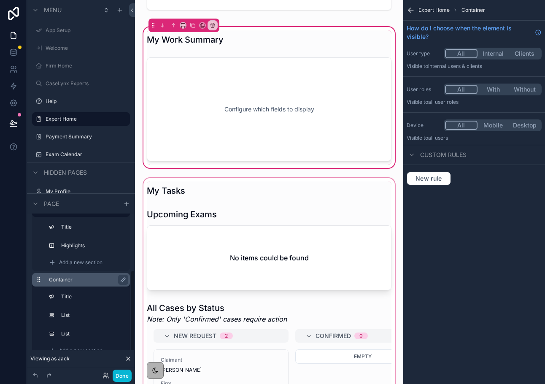
click at [199, 278] on div "scrollable content" at bounding box center [269, 379] width 255 height 406
click at [189, 258] on div "scrollable content" at bounding box center [269, 379] width 255 height 406
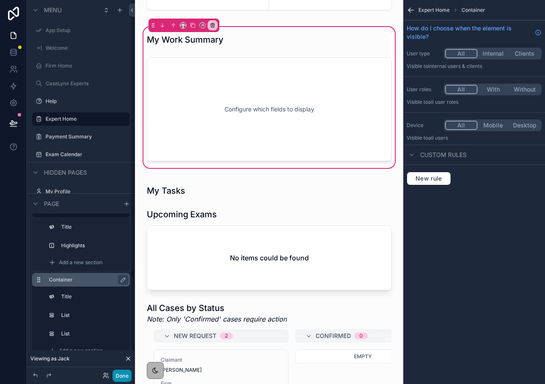
click at [122, 375] on button "Done" at bounding box center [122, 376] width 19 height 12
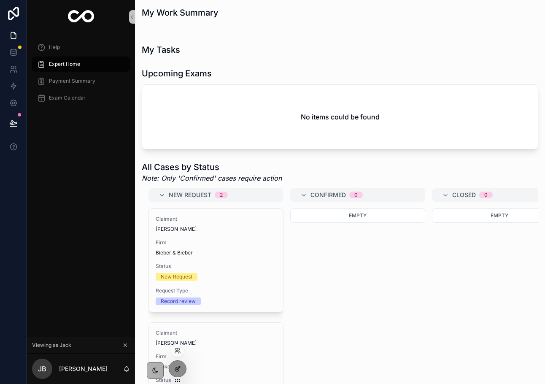
click at [180, 373] on div at bounding box center [177, 369] width 17 height 16
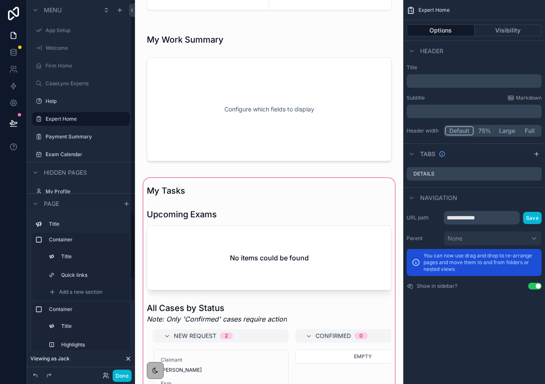
click at [231, 271] on div "scrollable content" at bounding box center [269, 379] width 255 height 406
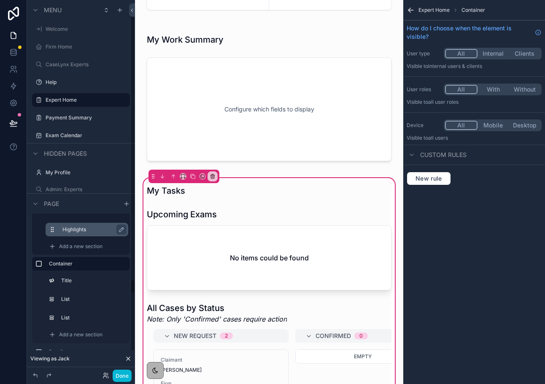
scroll to position [22, 0]
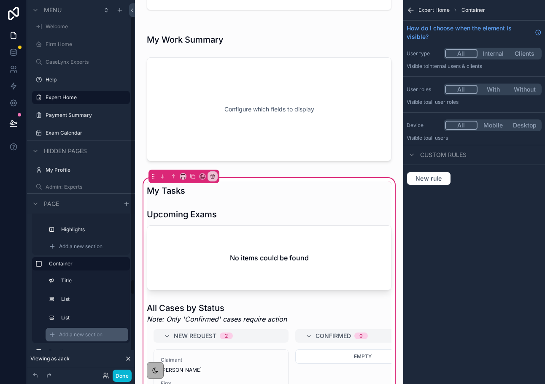
click at [70, 336] on span "Add a new section" at bounding box center [80, 334] width 43 height 7
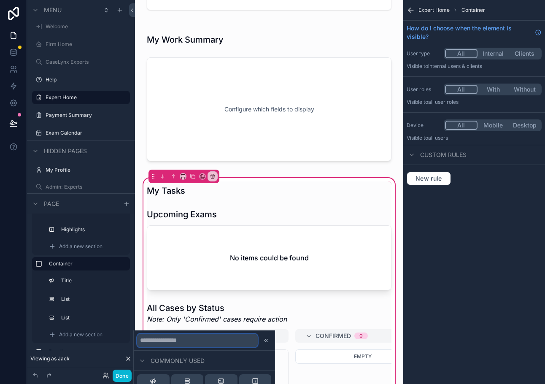
click at [174, 339] on input "text" at bounding box center [197, 341] width 121 height 14
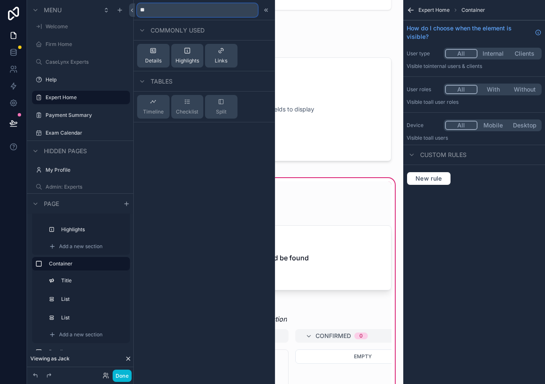
type input "*"
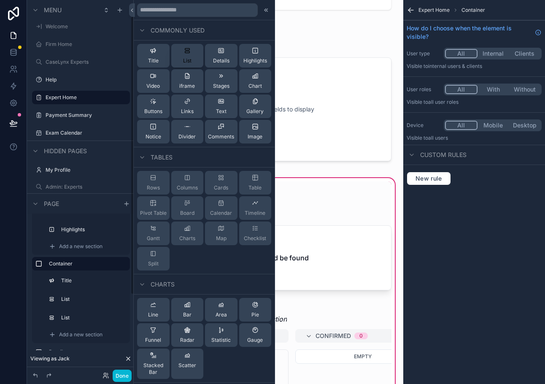
click at [184, 60] on span "List" at bounding box center [187, 60] width 8 height 7
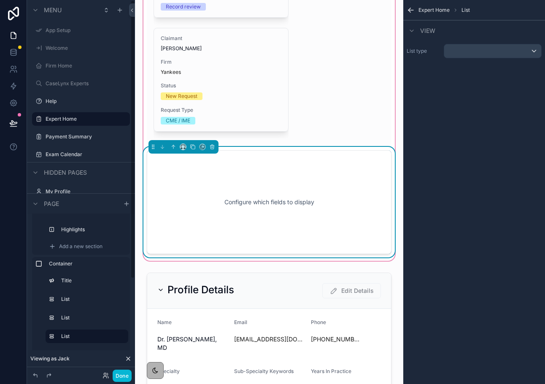
scroll to position [640, 0]
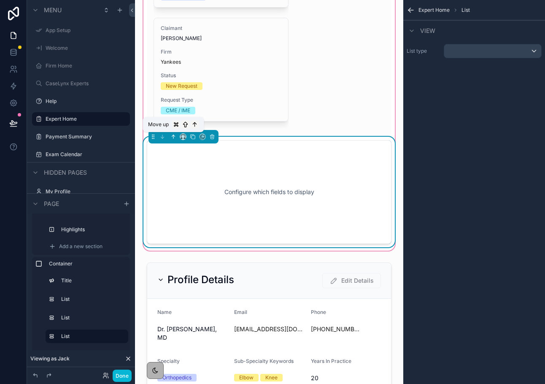
click at [174, 133] on button "scrollable content" at bounding box center [173, 136] width 9 height 9
click at [173, 135] on icon "scrollable content" at bounding box center [174, 136] width 2 height 2
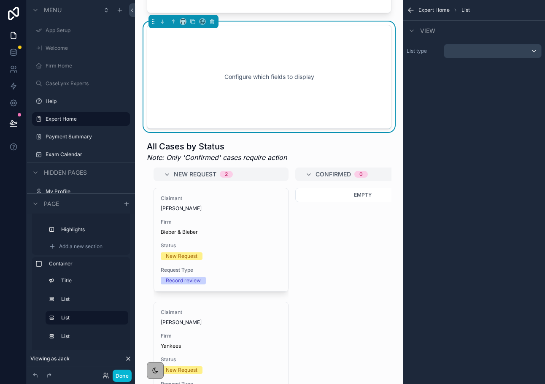
scroll to position [273, 0]
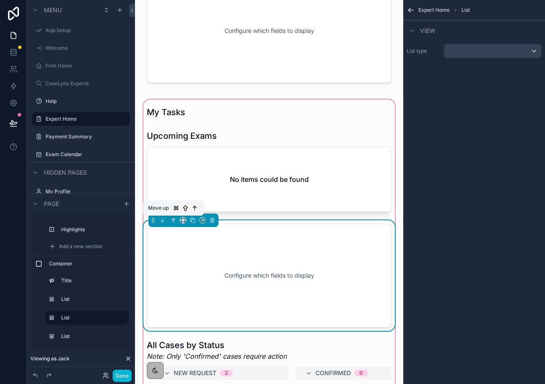
click at [174, 220] on icon "scrollable content" at bounding box center [173, 220] width 6 height 6
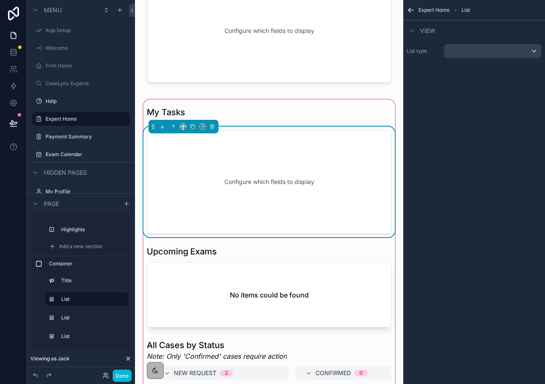
click at [359, 143] on div "Configure which fields to display" at bounding box center [269, 182] width 245 height 104
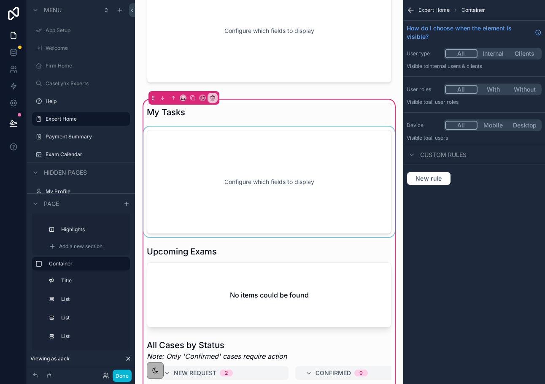
click at [331, 210] on div "scrollable content" at bounding box center [269, 182] width 255 height 111
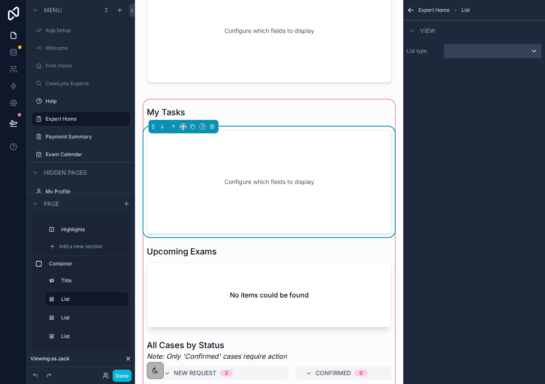
click at [454, 48] on div "scrollable content" at bounding box center [492, 51] width 97 height 14
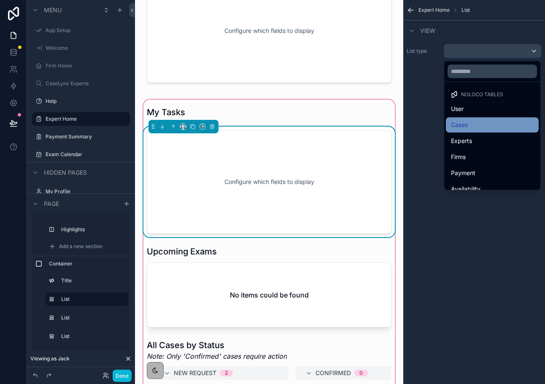
click at [467, 124] on span "Cases" at bounding box center [459, 125] width 17 height 10
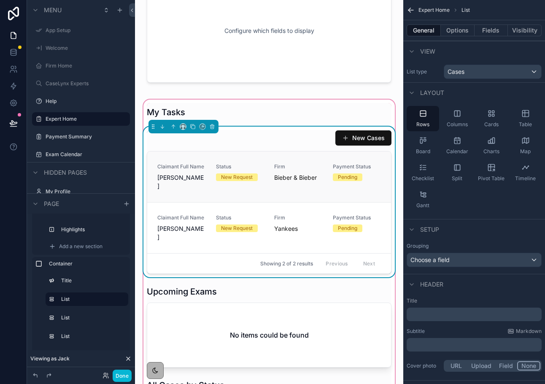
click at [262, 160] on link "Claimant Full Name Tom Cruise Status New Request Firm Bieber & Bieber Payment S…" at bounding box center [269, 176] width 244 height 51
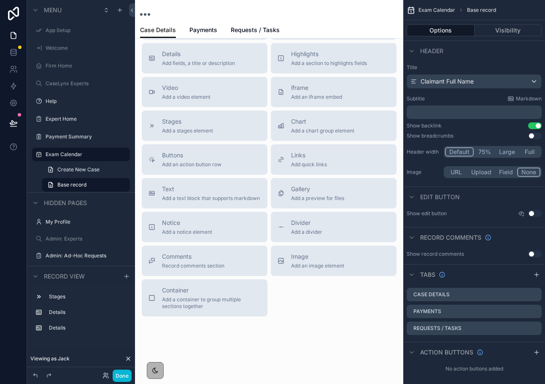
scroll to position [186, 0]
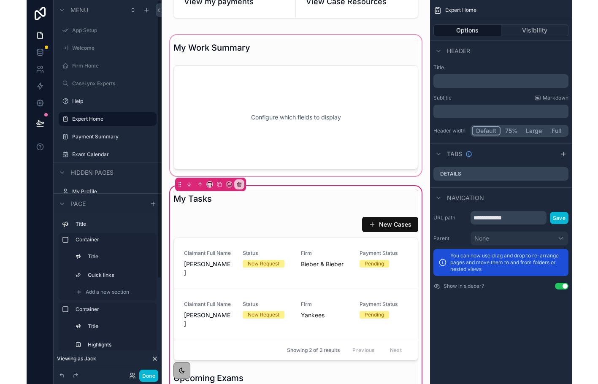
scroll to position [273, 0]
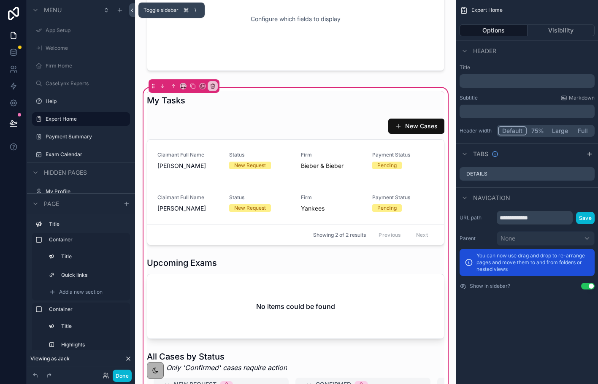
click at [131, 8] on icon at bounding box center [132, 10] width 6 height 6
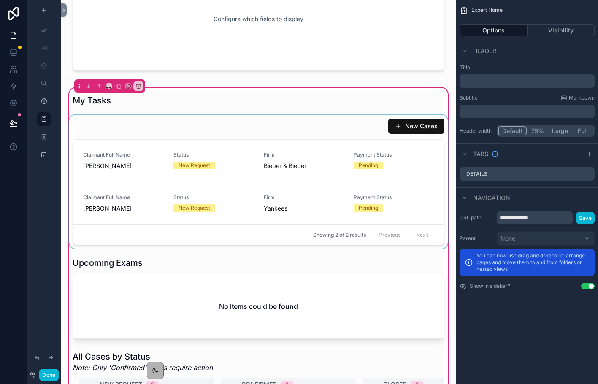
click at [273, 145] on div "scrollable content" at bounding box center [259, 182] width 382 height 134
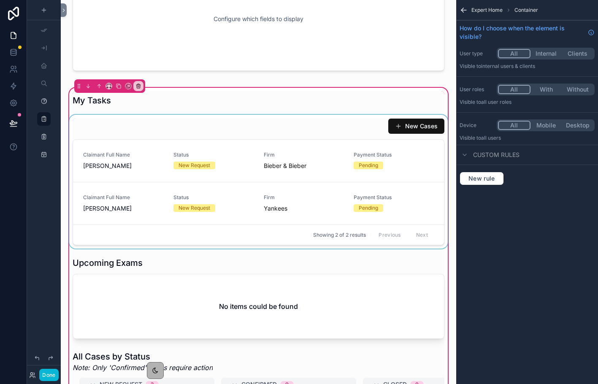
click at [362, 195] on div "scrollable content" at bounding box center [259, 182] width 382 height 134
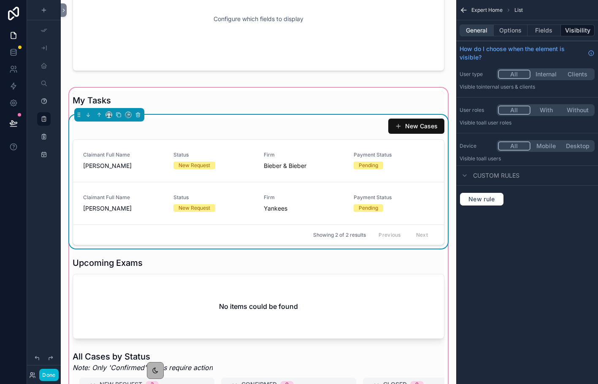
click at [486, 29] on button "General" at bounding box center [476, 30] width 34 height 12
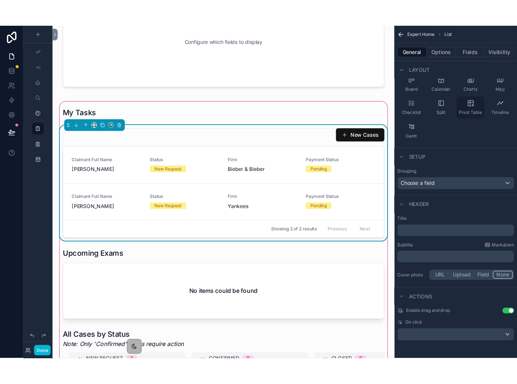
scroll to position [0, 0]
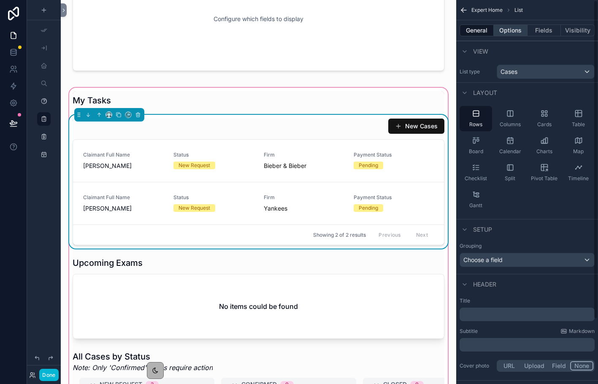
click at [502, 30] on button "Options" at bounding box center [511, 30] width 34 height 12
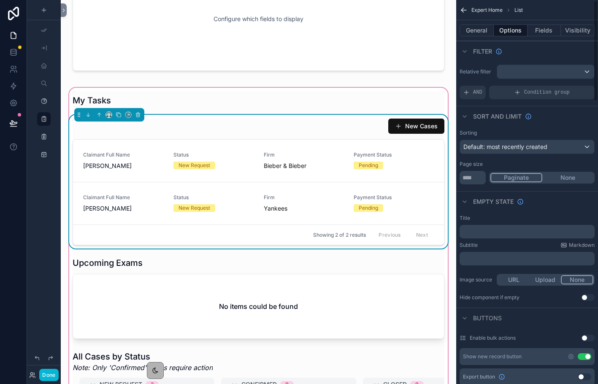
click at [585, 356] on button "Use setting" at bounding box center [585, 356] width 14 height 7
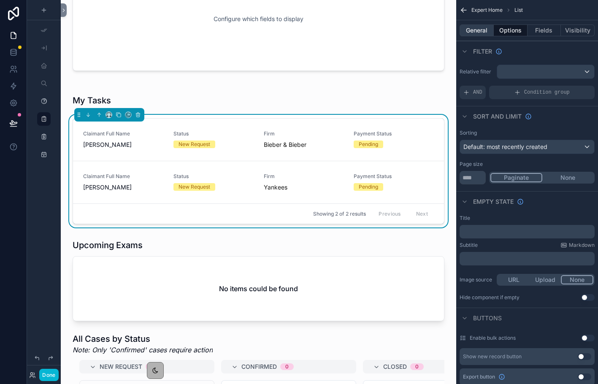
click at [472, 35] on button "General" at bounding box center [476, 30] width 34 height 12
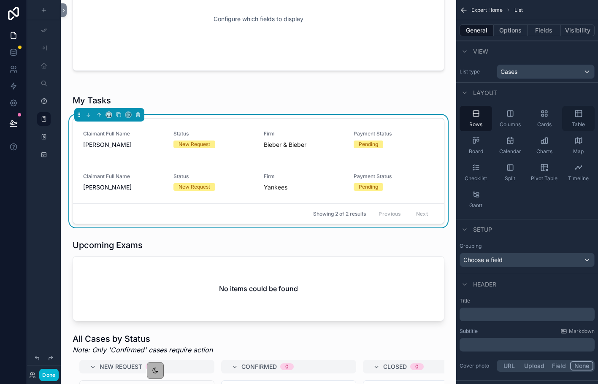
click at [577, 122] on span "Table" at bounding box center [578, 124] width 13 height 7
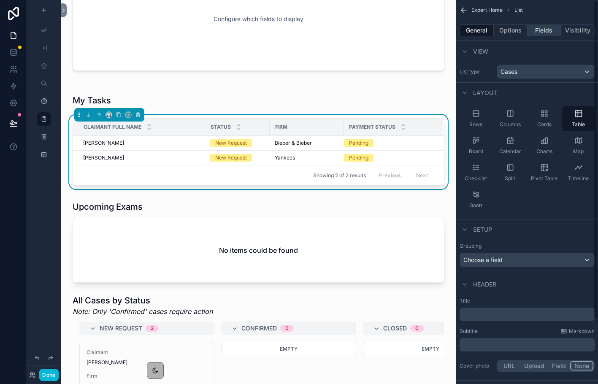
click at [538, 30] on button "Fields" at bounding box center [544, 30] width 34 height 12
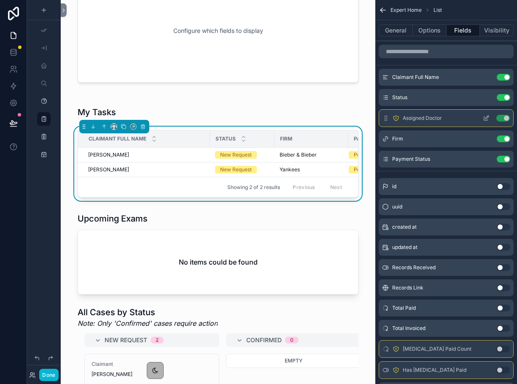
click at [501, 117] on button "Use setting" at bounding box center [504, 118] width 14 height 7
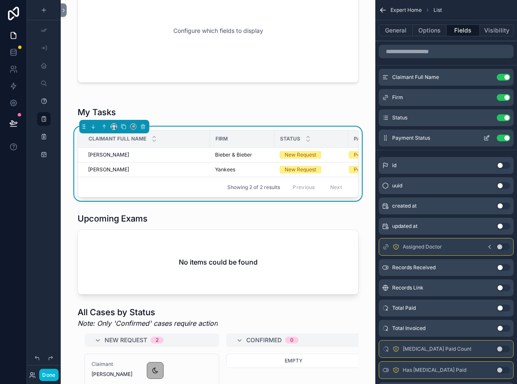
click at [503, 138] on button "Use setting" at bounding box center [504, 138] width 14 height 7
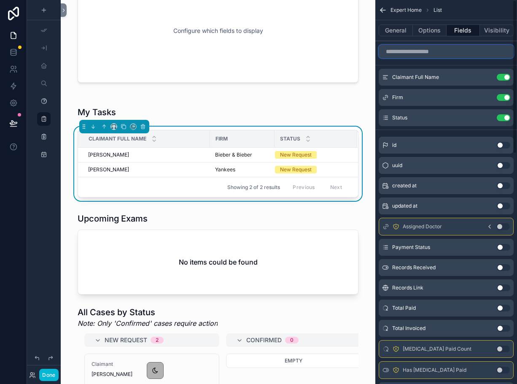
click at [415, 51] on input "scrollable content" at bounding box center [446, 52] width 135 height 14
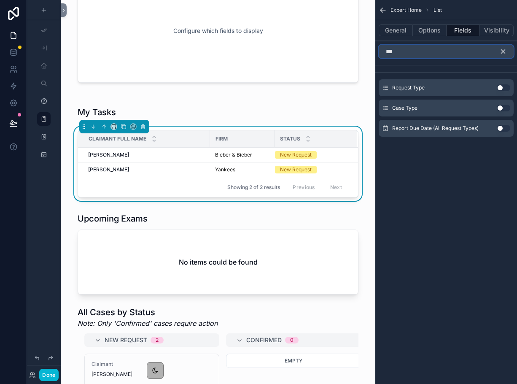
type input "***"
click at [499, 86] on button "Use setting" at bounding box center [504, 87] width 14 height 7
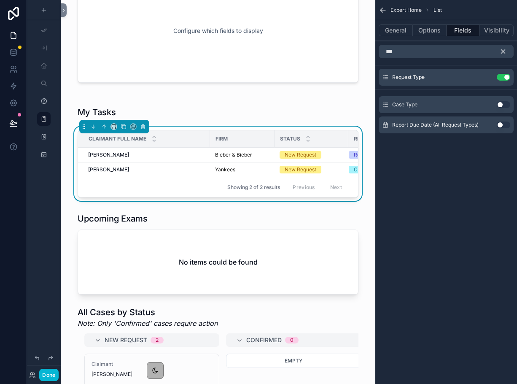
click at [501, 103] on button "Use setting" at bounding box center [504, 104] width 14 height 7
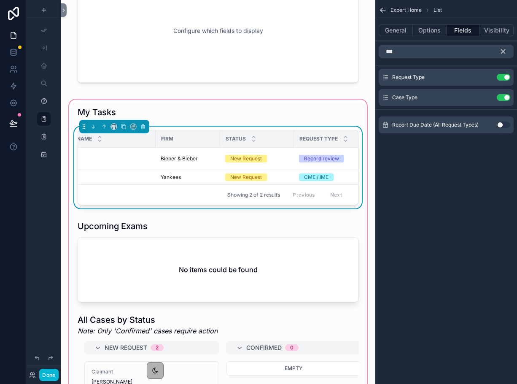
scroll to position [0, 140]
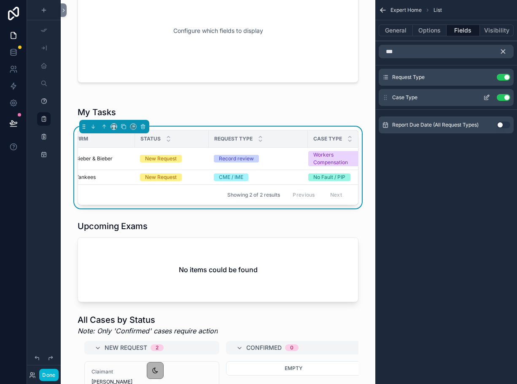
click at [505, 95] on button "Use setting" at bounding box center [504, 97] width 14 height 7
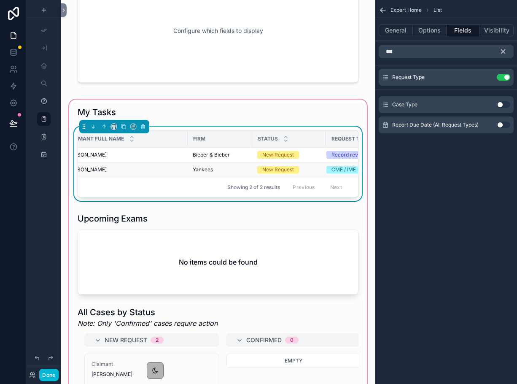
scroll to position [0, 0]
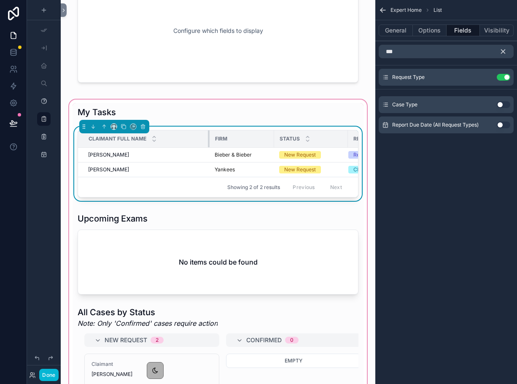
drag, startPoint x: 209, startPoint y: 142, endPoint x: 176, endPoint y: 142, distance: 33.3
click at [208, 142] on div "scrollable content" at bounding box center [209, 138] width 3 height 17
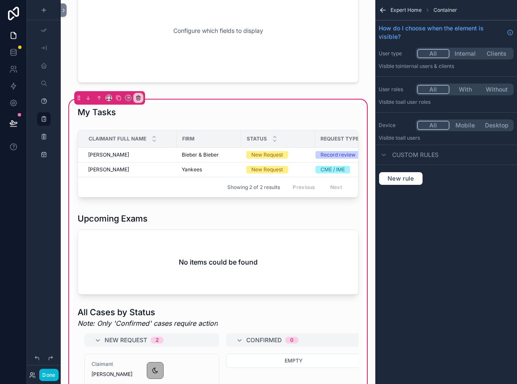
click at [382, 9] on icon "scrollable content" at bounding box center [383, 10] width 8 height 8
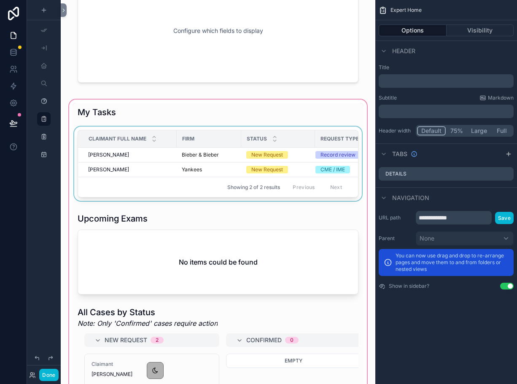
click at [281, 141] on div "Status" at bounding box center [278, 139] width 73 height 16
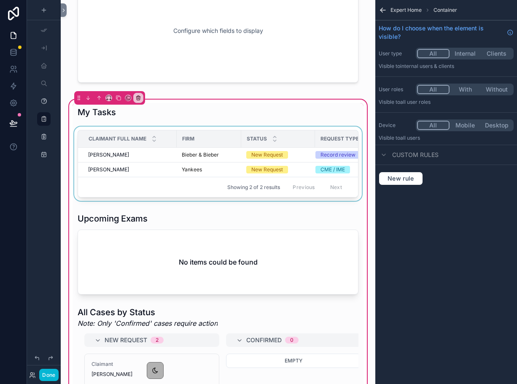
click at [333, 175] on div "scrollable content" at bounding box center [218, 166] width 291 height 78
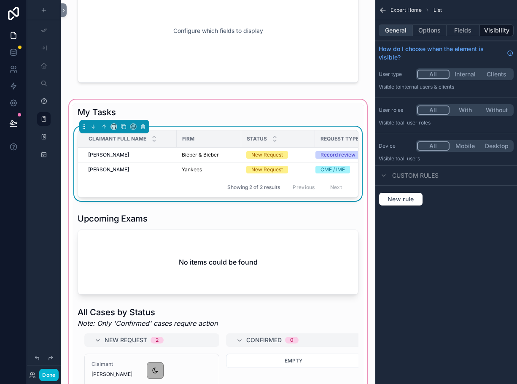
click at [400, 31] on button "General" at bounding box center [396, 30] width 34 height 12
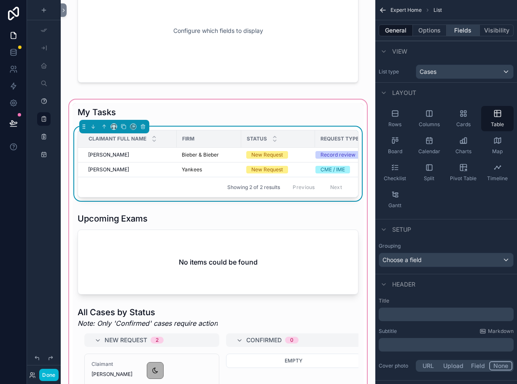
click at [454, 32] on button "Fields" at bounding box center [464, 30] width 34 height 12
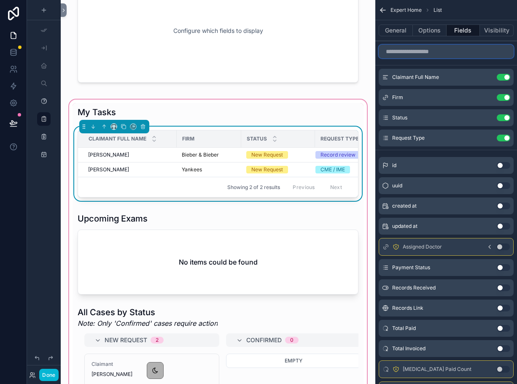
click at [437, 54] on input "scrollable content" at bounding box center [446, 52] width 135 height 14
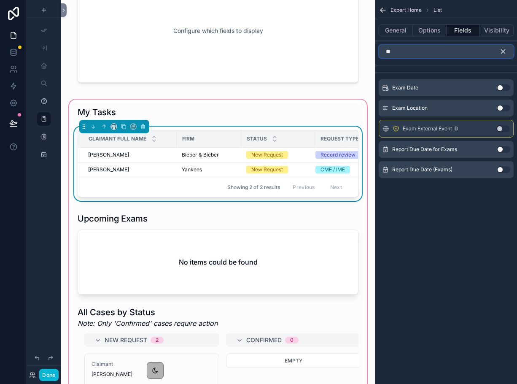
type input "**"
click at [501, 84] on button "Use setting" at bounding box center [504, 87] width 14 height 7
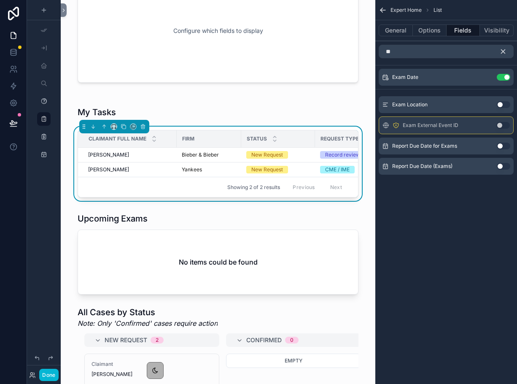
click at [502, 52] on icon "scrollable content" at bounding box center [504, 52] width 4 height 4
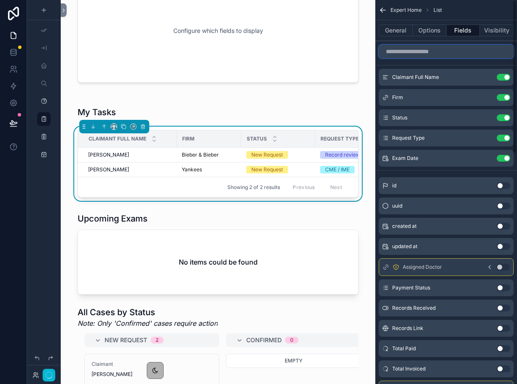
click at [483, 52] on input "scrollable content" at bounding box center [446, 52] width 135 height 14
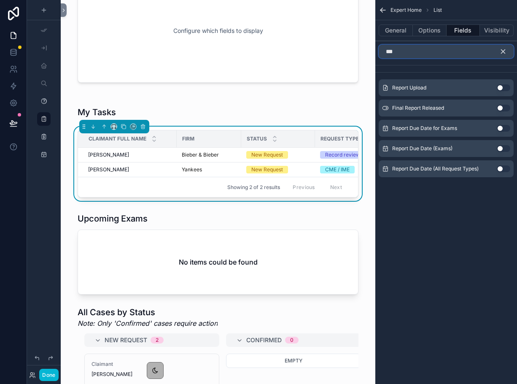
type input "***"
click at [503, 168] on button "Use setting" at bounding box center [504, 168] width 14 height 7
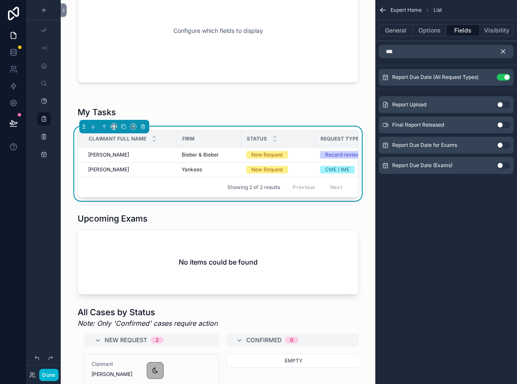
click at [502, 47] on button "scrollable content" at bounding box center [507, 52] width 14 height 14
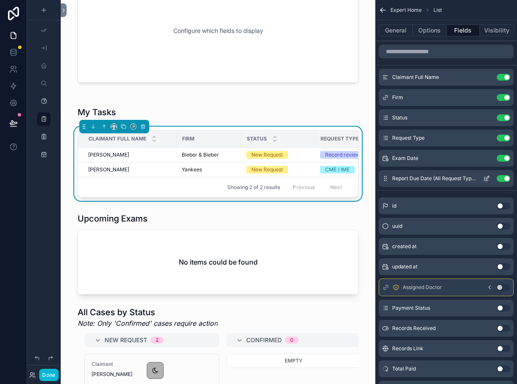
click at [489, 178] on icon "scrollable content" at bounding box center [487, 178] width 7 height 7
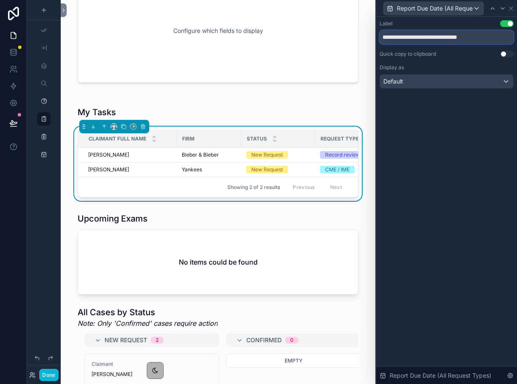
click at [428, 38] on input "**********" at bounding box center [447, 37] width 134 height 14
drag, startPoint x: 430, startPoint y: 38, endPoint x: 496, endPoint y: 37, distance: 65.8
click at [496, 37] on input "**********" at bounding box center [447, 37] width 134 height 14
type input "**********"
click at [508, 8] on icon at bounding box center [511, 8] width 7 height 7
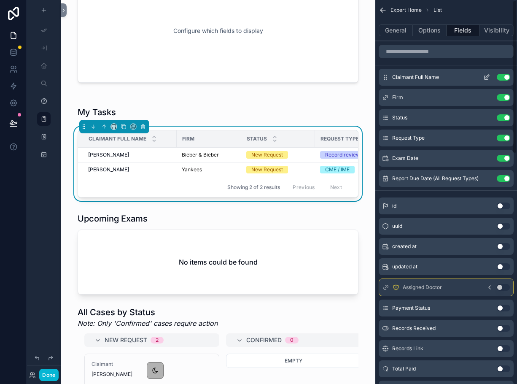
click at [487, 77] on icon "scrollable content" at bounding box center [487, 77] width 7 height 7
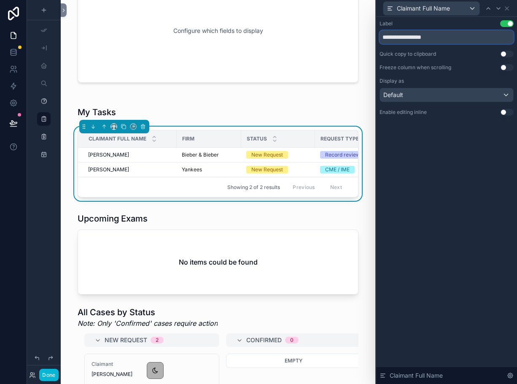
drag, startPoint x: 446, startPoint y: 35, endPoint x: 405, endPoint y: 35, distance: 40.5
click at [405, 35] on input "**********" at bounding box center [447, 37] width 134 height 14
type input "********"
click at [507, 9] on icon at bounding box center [507, 8] width 7 height 7
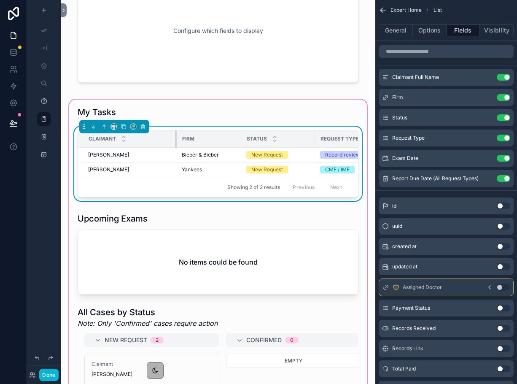
drag, startPoint x: 176, startPoint y: 139, endPoint x: 143, endPoint y: 139, distance: 32.9
click at [175, 139] on div "scrollable content" at bounding box center [176, 138] width 3 height 17
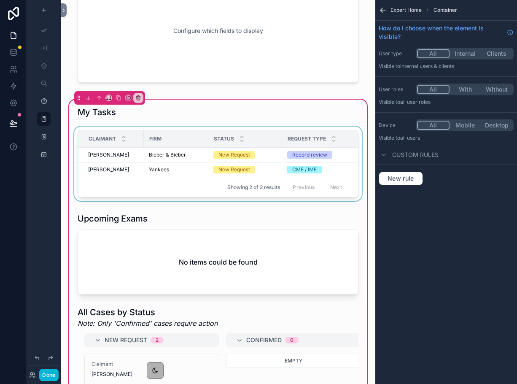
click at [107, 140] on span "Claimant" at bounding box center [102, 138] width 27 height 7
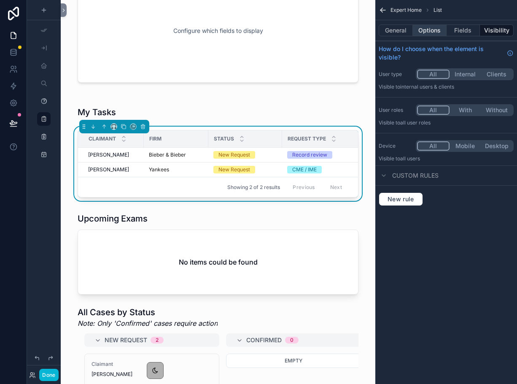
click at [426, 34] on button "Options" at bounding box center [430, 30] width 34 height 12
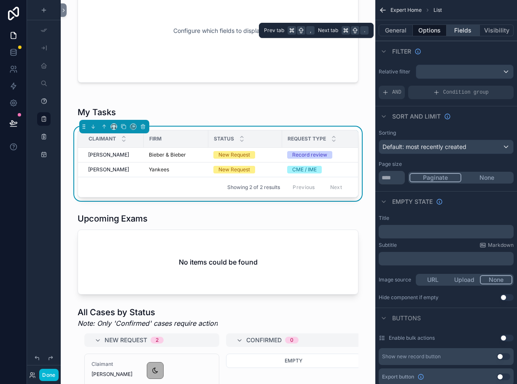
click at [447, 30] on button "Fields" at bounding box center [464, 30] width 34 height 12
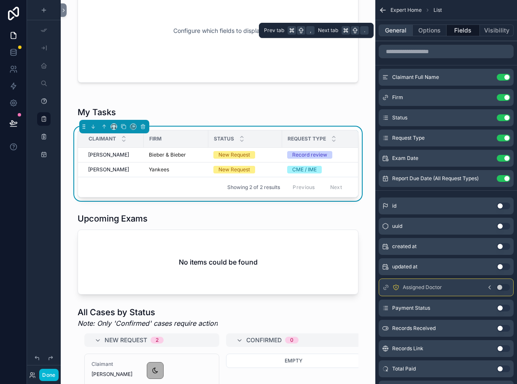
click at [390, 29] on button "General" at bounding box center [396, 30] width 34 height 12
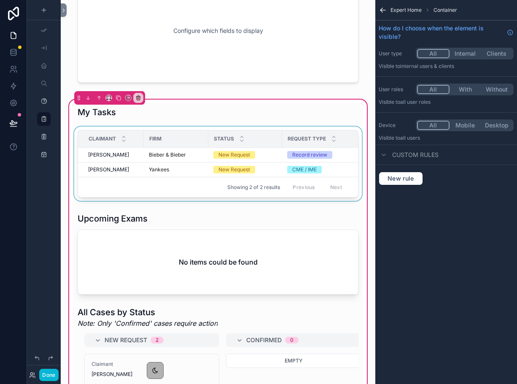
click at [100, 193] on div "Showing 2 of 2 results Previous Next" at bounding box center [218, 187] width 280 height 20
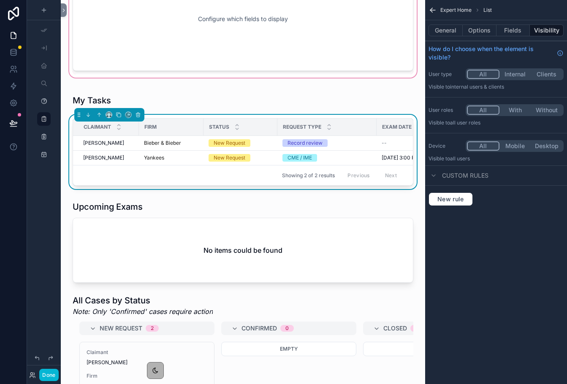
scroll to position [261, 0]
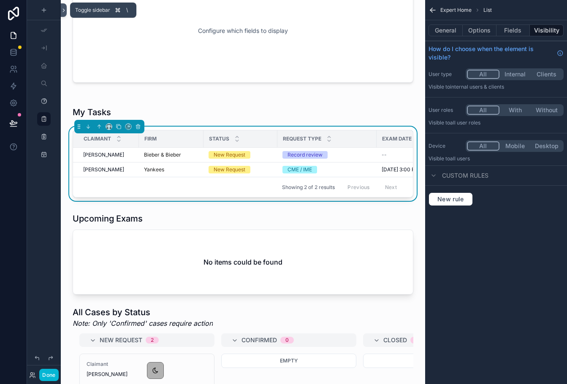
click at [64, 14] on button at bounding box center [64, 10] width 6 height 14
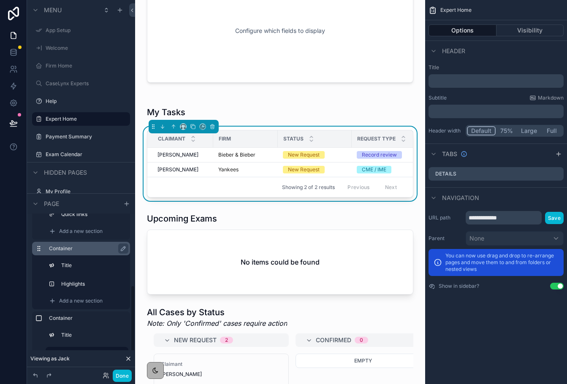
scroll to position [134, 0]
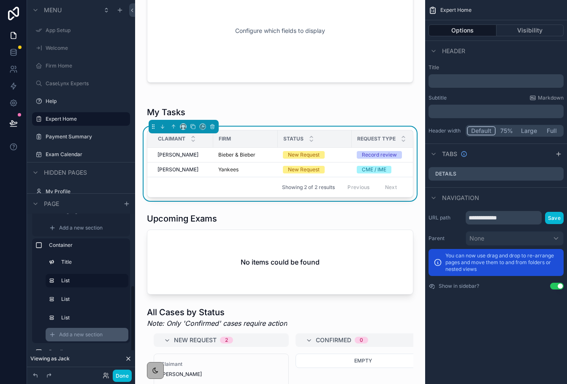
click at [80, 335] on span "Add a new section" at bounding box center [80, 334] width 43 height 7
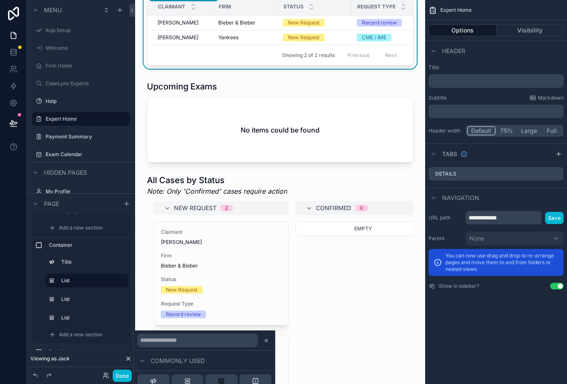
scroll to position [9, 0]
click at [195, 379] on button "List" at bounding box center [187, 377] width 32 height 24
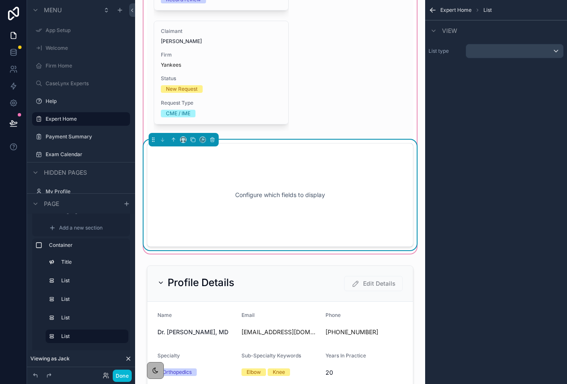
scroll to position [722, 0]
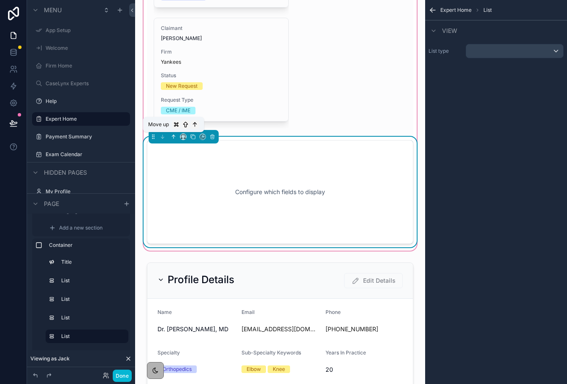
click at [173, 140] on button "scrollable content" at bounding box center [173, 136] width 9 height 9
click at [173, 135] on icon "scrollable content" at bounding box center [173, 137] width 6 height 6
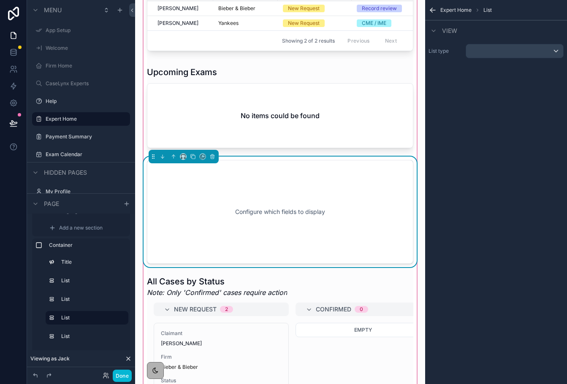
scroll to position [369, 0]
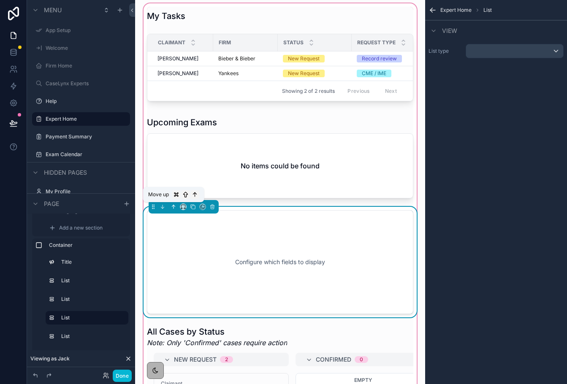
click at [173, 209] on icon "scrollable content" at bounding box center [173, 207] width 6 height 6
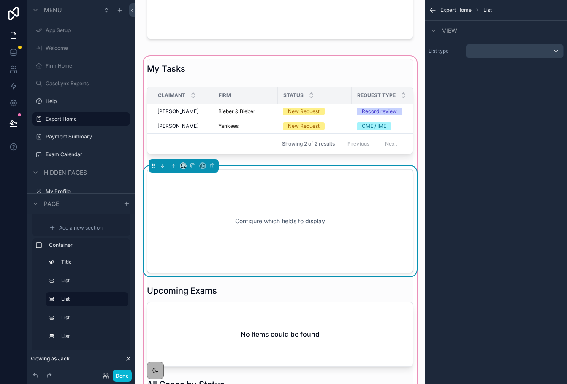
scroll to position [245, 0]
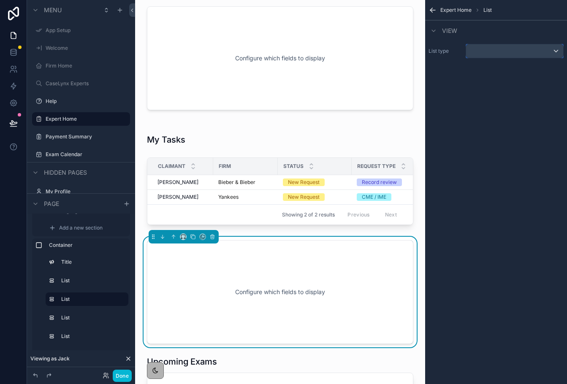
click at [487, 48] on div "scrollable content" at bounding box center [514, 51] width 97 height 14
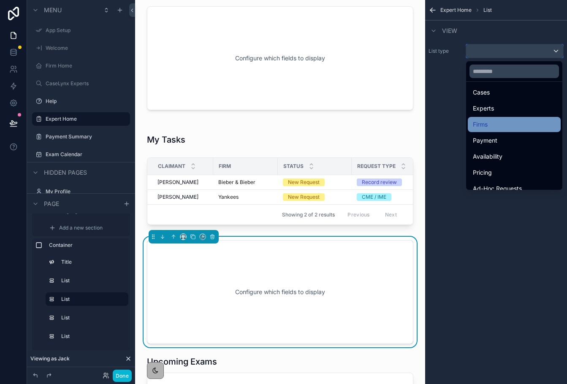
scroll to position [41, 0]
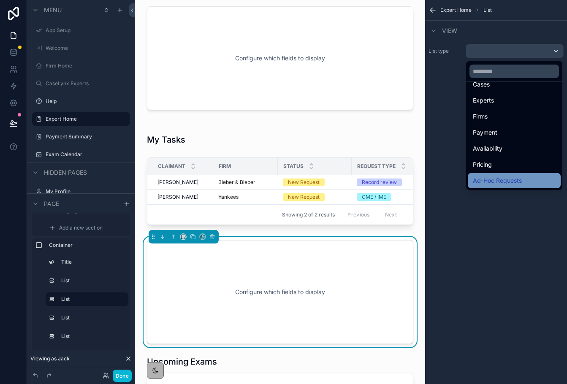
click at [493, 177] on span "Ad-Hoc Requests" at bounding box center [497, 181] width 49 height 10
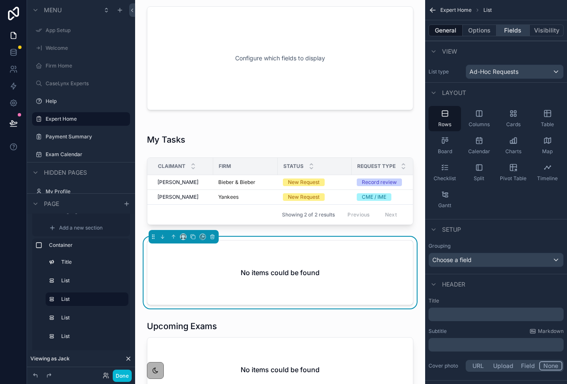
click at [508, 36] on button "Fields" at bounding box center [513, 30] width 34 height 12
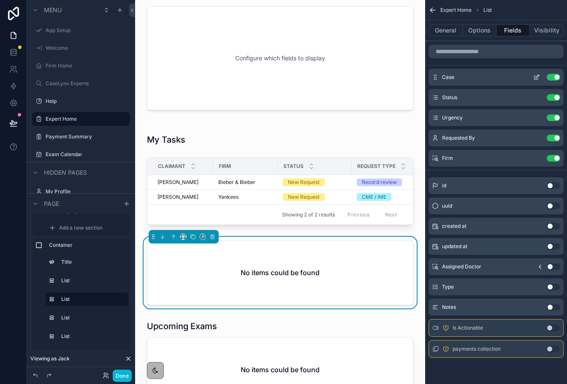
click at [535, 76] on icon "scrollable content" at bounding box center [536, 77] width 7 height 7
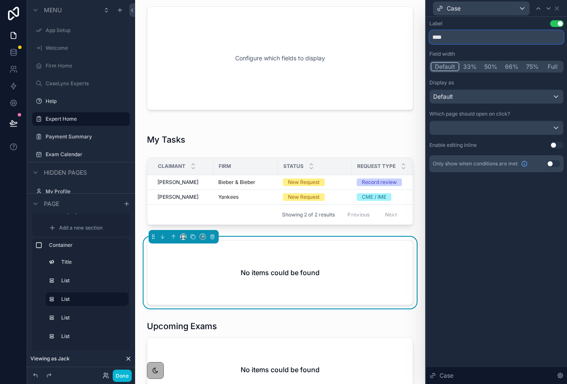
drag, startPoint x: 452, startPoint y: 40, endPoint x: 423, endPoint y: 31, distance: 30.4
click at [423, 31] on div "Case Label Use setting **** Field width Default 33% 50% 66% 75% Full Display as…" at bounding box center [283, 192] width 567 height 384
type input "********"
click at [558, 7] on icon at bounding box center [556, 8] width 3 height 3
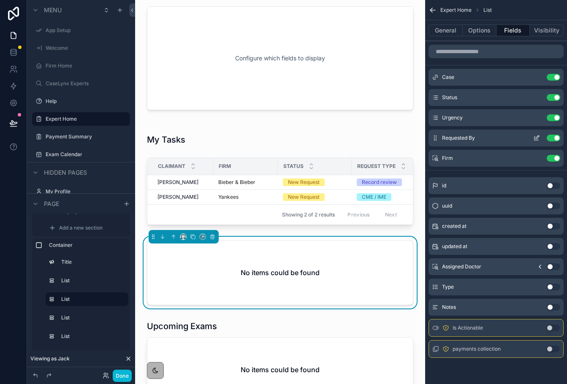
click at [552, 138] on button "Use setting" at bounding box center [553, 138] width 14 height 7
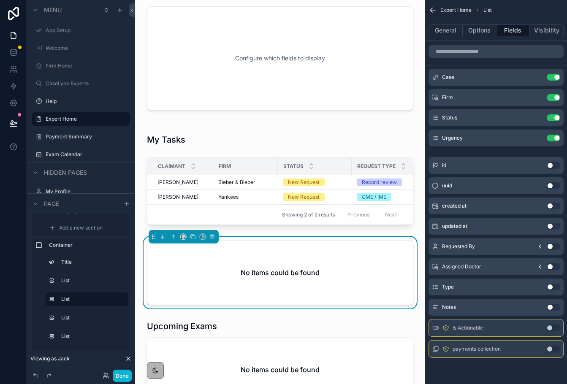
click at [551, 286] on button "Use setting" at bounding box center [553, 287] width 14 height 7
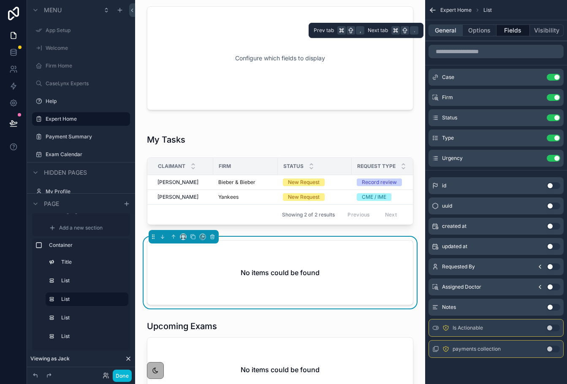
click at [447, 33] on button "General" at bounding box center [445, 30] width 34 height 12
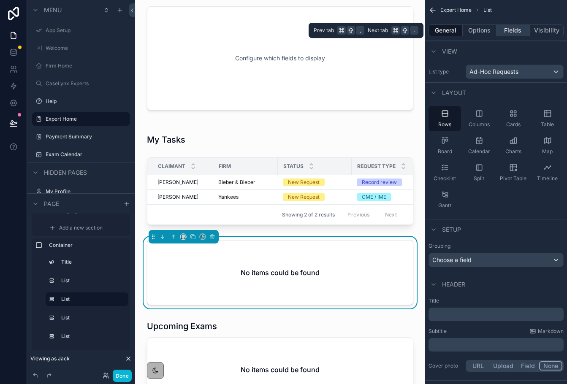
click at [516, 32] on button "Fields" at bounding box center [513, 30] width 34 height 12
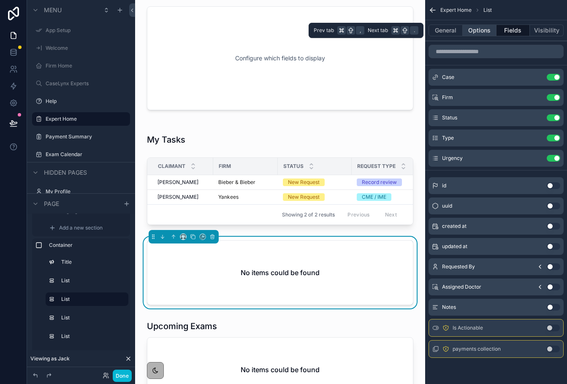
click at [492, 33] on button "Options" at bounding box center [479, 30] width 34 height 12
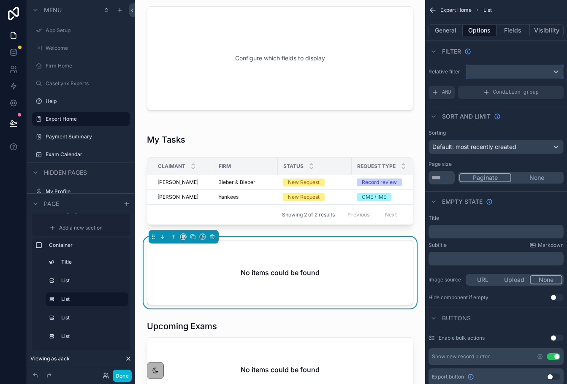
click at [504, 73] on div "scrollable content" at bounding box center [514, 72] width 97 height 14
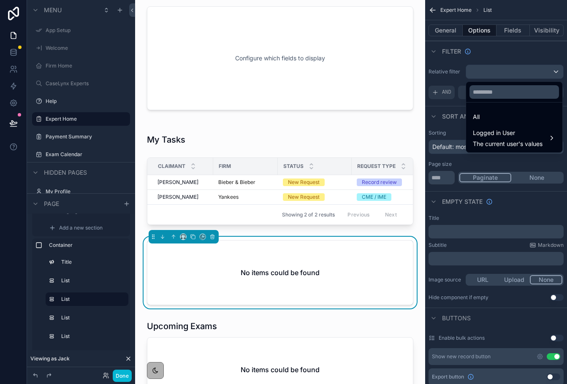
click at [496, 57] on div "scrollable content" at bounding box center [283, 192] width 567 height 384
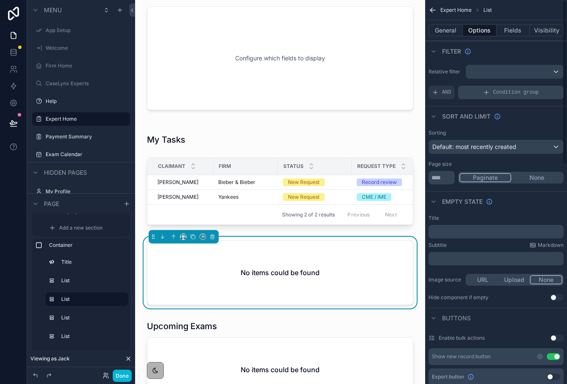
click at [489, 90] on div "Condition group" at bounding box center [510, 93] width 105 height 14
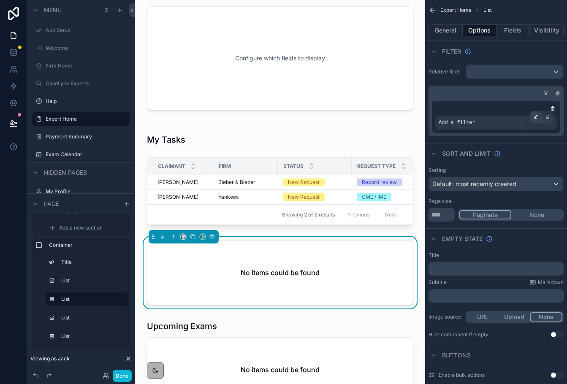
click at [535, 116] on icon "scrollable content" at bounding box center [535, 116] width 5 height 5
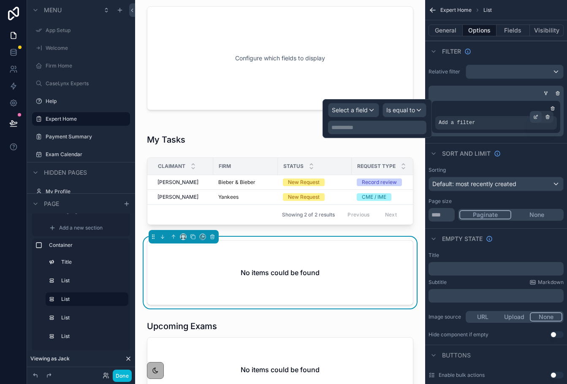
click at [535, 115] on icon "scrollable content" at bounding box center [535, 116] width 5 height 5
click at [359, 109] on span "Select a field" at bounding box center [350, 109] width 36 height 7
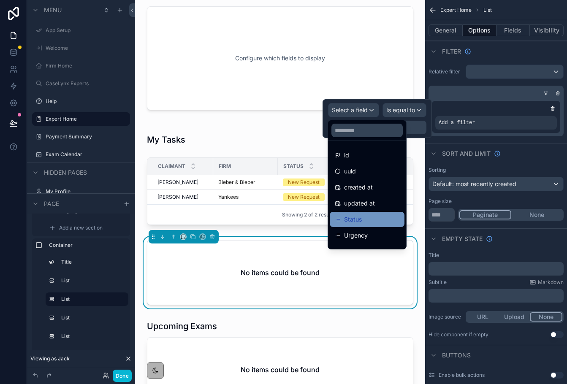
click at [366, 221] on div "Status" at bounding box center [367, 219] width 65 height 10
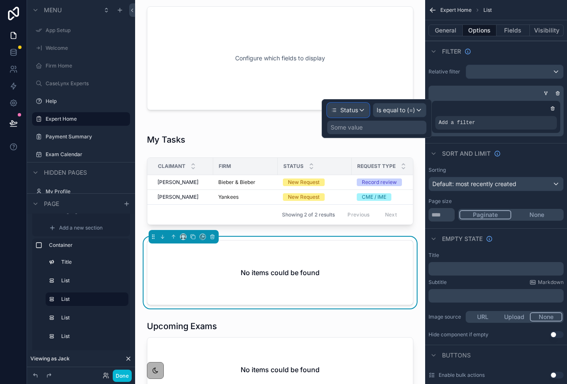
click at [358, 111] on div "Status" at bounding box center [347, 110] width 41 height 14
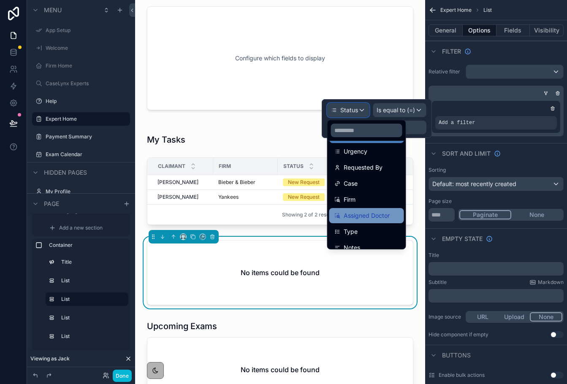
scroll to position [124, 0]
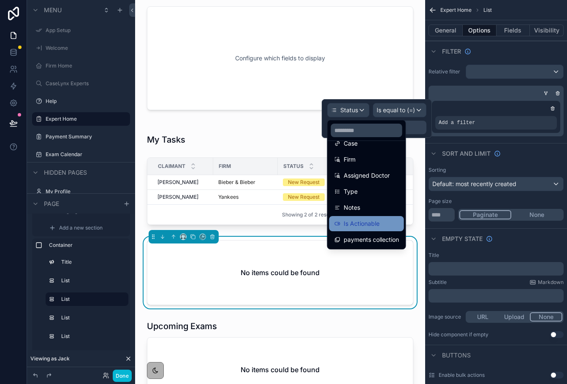
click at [366, 223] on span "Is Actionable" at bounding box center [361, 224] width 36 height 10
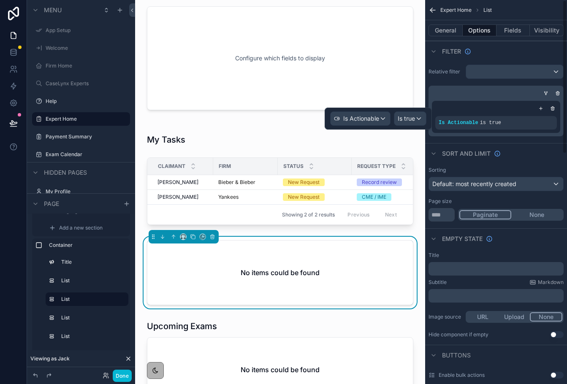
click at [438, 84] on div "Relative filter Is Actionable is true" at bounding box center [496, 100] width 142 height 78
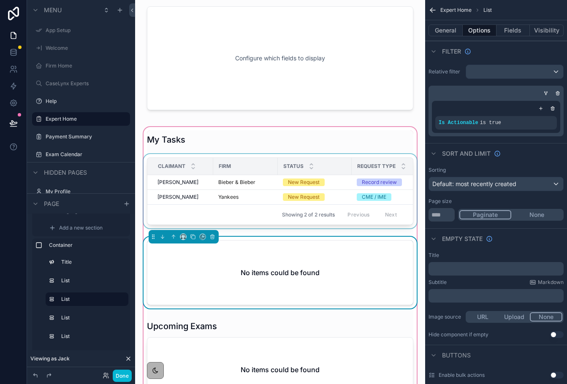
click at [343, 181] on div "scrollable content" at bounding box center [280, 193] width 276 height 78
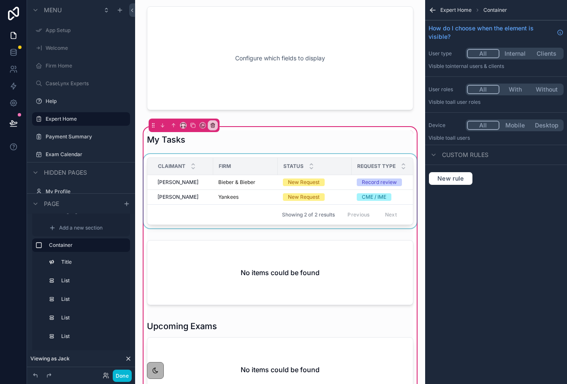
click at [375, 167] on span "Request Type" at bounding box center [376, 166] width 38 height 7
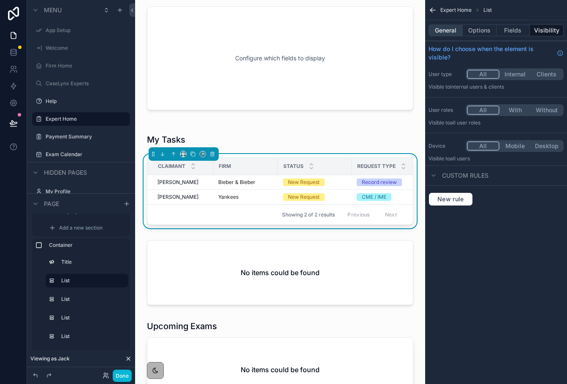
click at [445, 34] on button "General" at bounding box center [445, 30] width 34 height 12
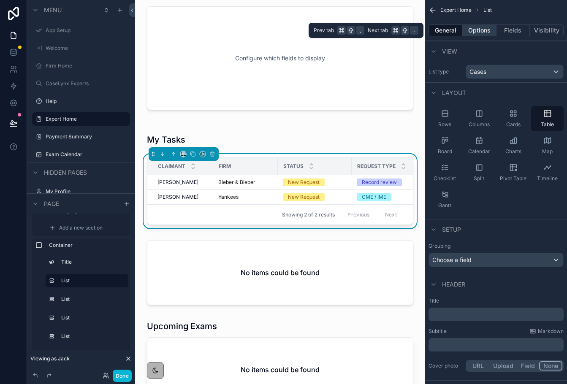
click at [480, 34] on button "Options" at bounding box center [479, 30] width 34 height 12
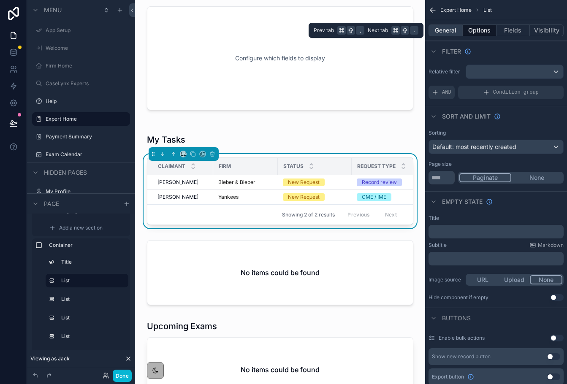
click at [457, 30] on button "General" at bounding box center [445, 30] width 34 height 12
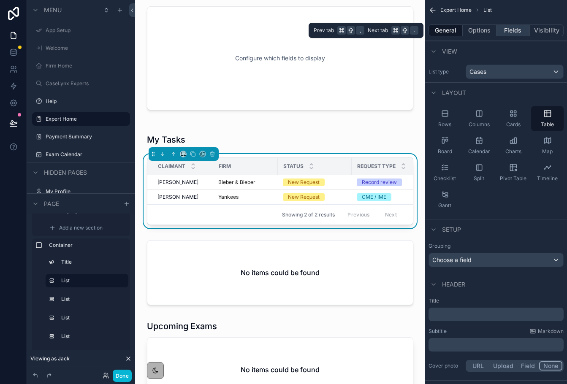
click at [511, 29] on button "Fields" at bounding box center [513, 30] width 34 height 12
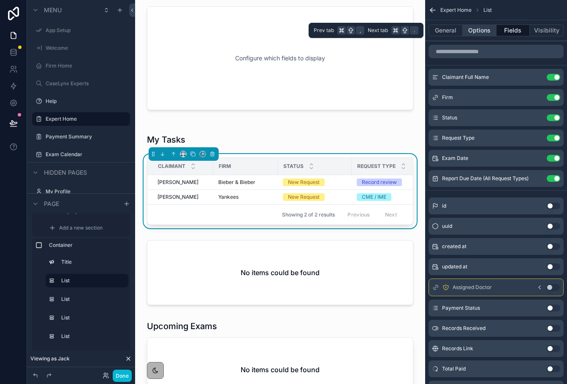
click at [478, 30] on button "Options" at bounding box center [479, 30] width 34 height 12
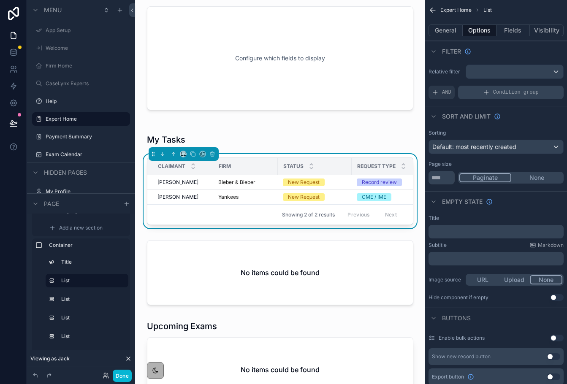
click at [507, 98] on div "Condition group" at bounding box center [510, 93] width 105 height 14
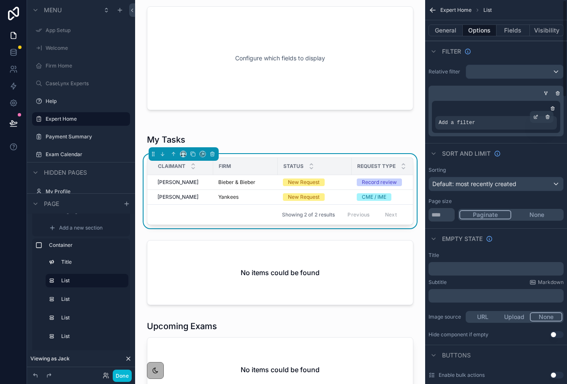
click at [505, 120] on div "Add a filter" at bounding box center [496, 123] width 122 height 14
click at [534, 113] on div "scrollable content" at bounding box center [535, 117] width 12 height 12
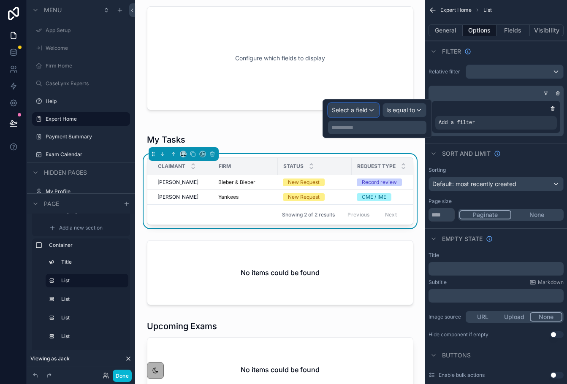
click at [364, 113] on span "Select a field" at bounding box center [350, 109] width 36 height 7
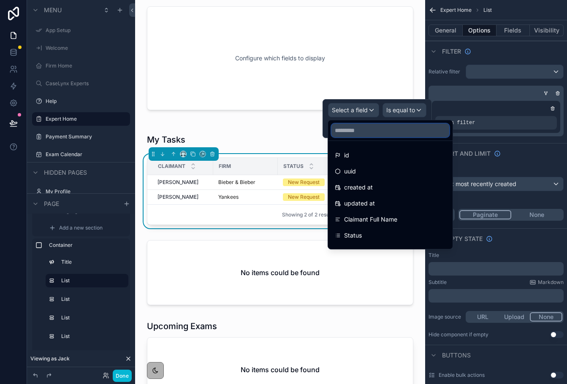
click at [364, 124] on input "text" at bounding box center [390, 131] width 118 height 14
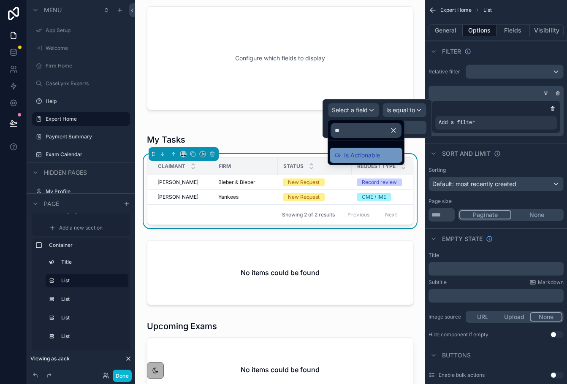
type input "**"
click at [369, 151] on span "Is Actionable" at bounding box center [362, 155] width 36 height 10
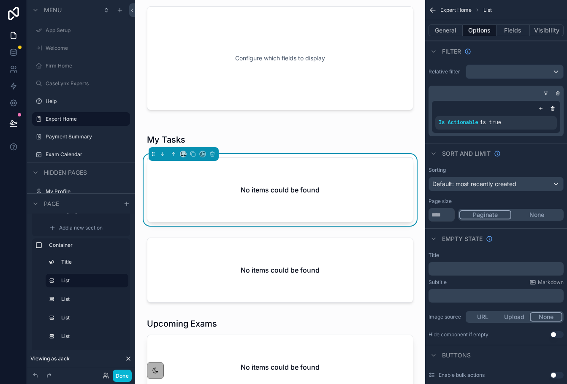
click at [106, 377] on icon at bounding box center [104, 377] width 3 height 2
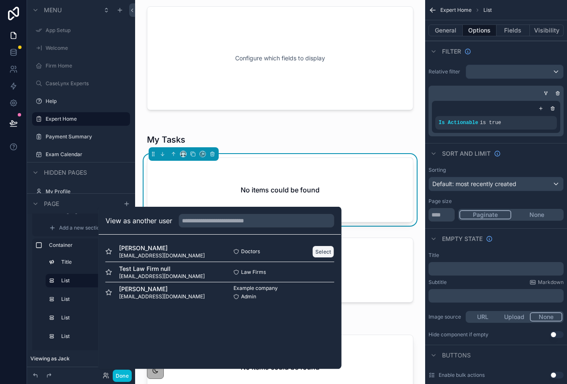
click at [320, 249] on button "Select" at bounding box center [323, 252] width 22 height 12
click at [319, 247] on button "Select" at bounding box center [323, 252] width 22 height 12
click at [316, 291] on button "Select" at bounding box center [323, 292] width 22 height 12
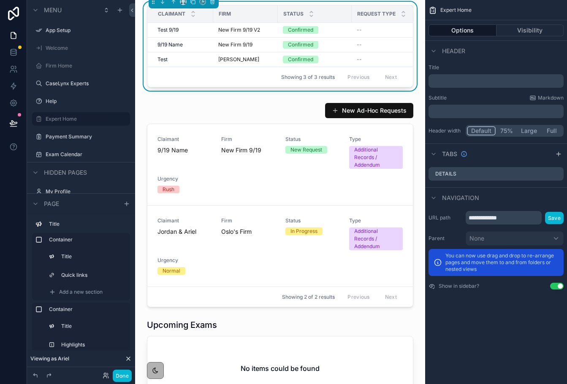
scroll to position [338, 0]
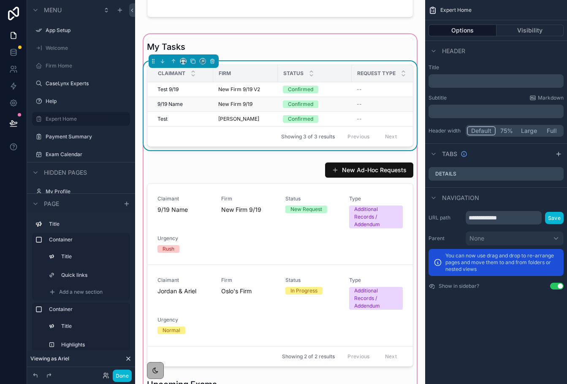
click at [272, 107] on div "New Firm 9/19" at bounding box center [245, 104] width 54 height 7
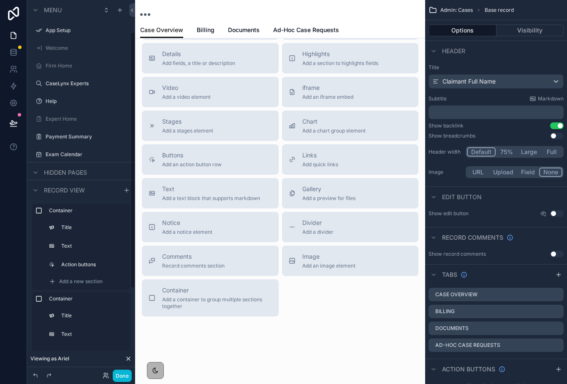
scroll to position [186, 0]
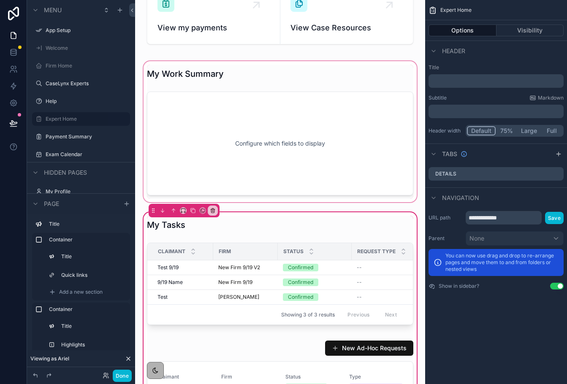
scroll to position [215, 0]
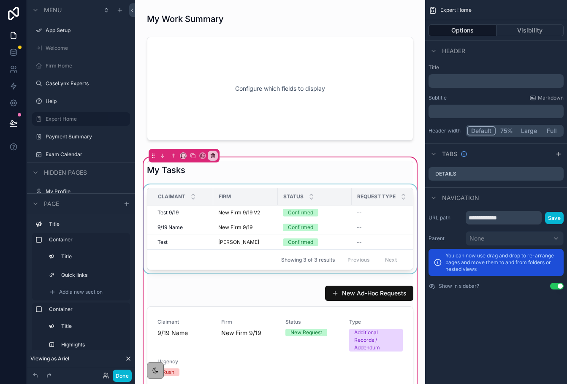
click at [195, 186] on div "scrollable content" at bounding box center [280, 230] width 276 height 92
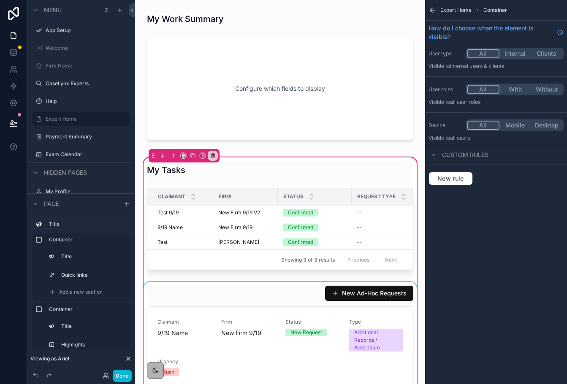
click at [209, 301] on div "scrollable content" at bounding box center [280, 387] width 276 height 211
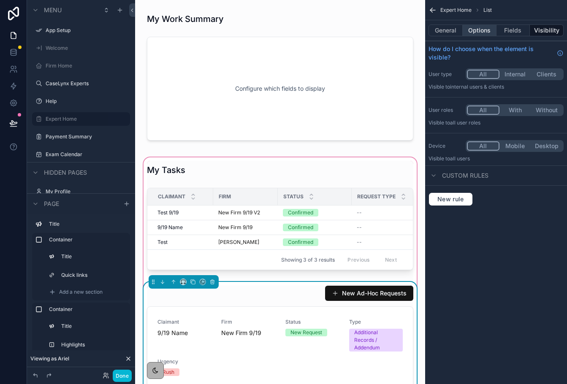
click at [484, 30] on button "Options" at bounding box center [479, 30] width 34 height 12
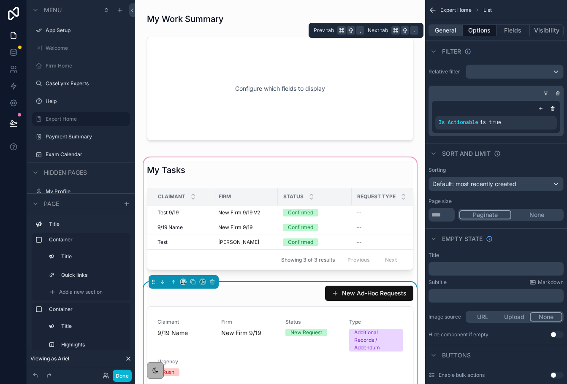
click at [442, 32] on button "General" at bounding box center [445, 30] width 34 height 12
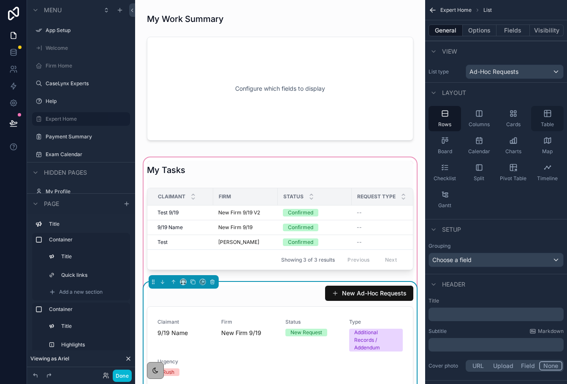
click at [543, 118] on div "Table" at bounding box center [547, 118] width 32 height 25
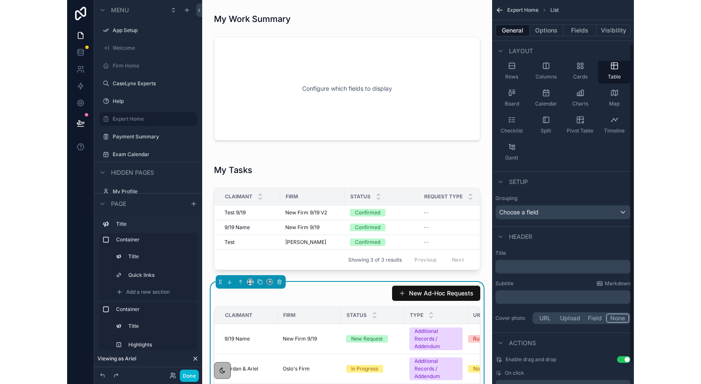
scroll to position [38, 0]
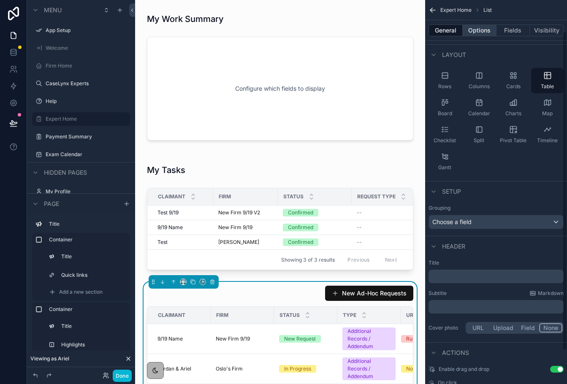
click at [473, 30] on button "Options" at bounding box center [479, 30] width 34 height 12
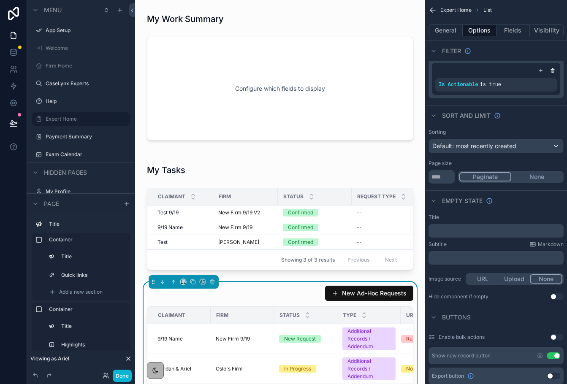
click at [555, 353] on button "Use setting" at bounding box center [553, 355] width 14 height 7
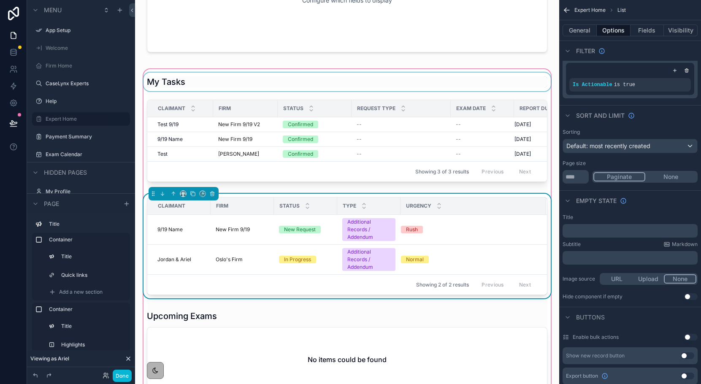
scroll to position [272, 0]
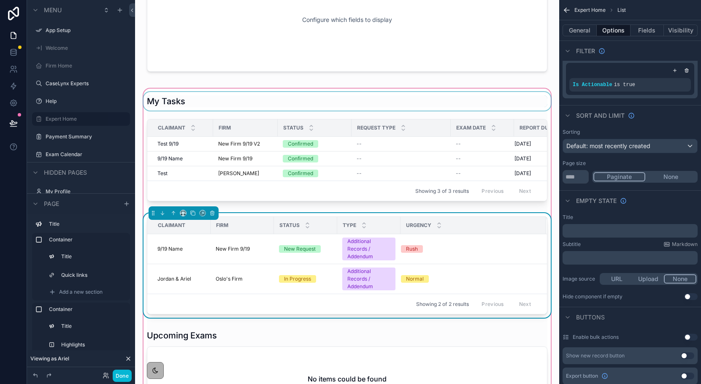
click at [169, 105] on div "scrollable content" at bounding box center [347, 101] width 411 height 19
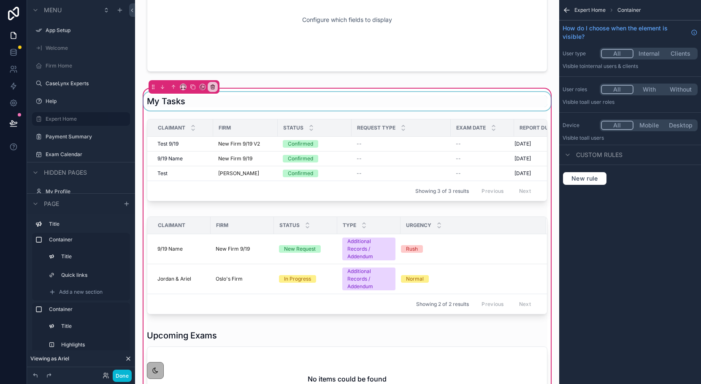
scroll to position [0, 0]
click at [178, 106] on div "scrollable content" at bounding box center [347, 101] width 411 height 19
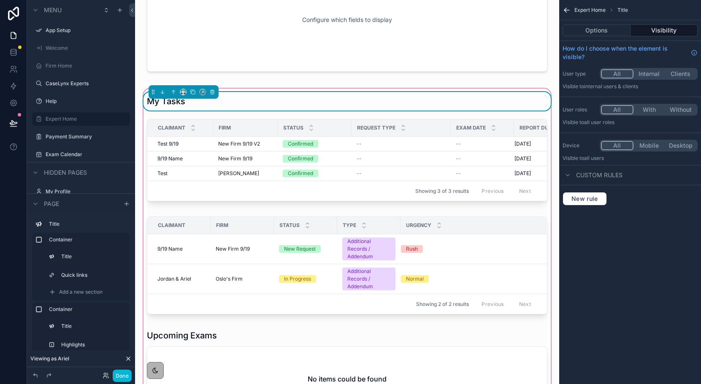
click at [178, 106] on h1 "My Tasks" at bounding box center [166, 101] width 38 height 12
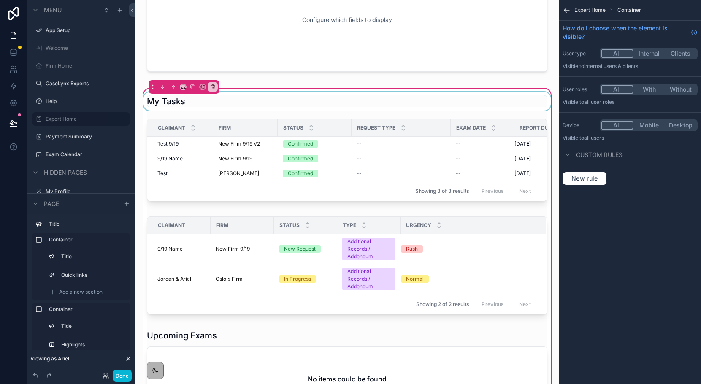
click at [566, 6] on icon "scrollable content" at bounding box center [566, 10] width 8 height 8
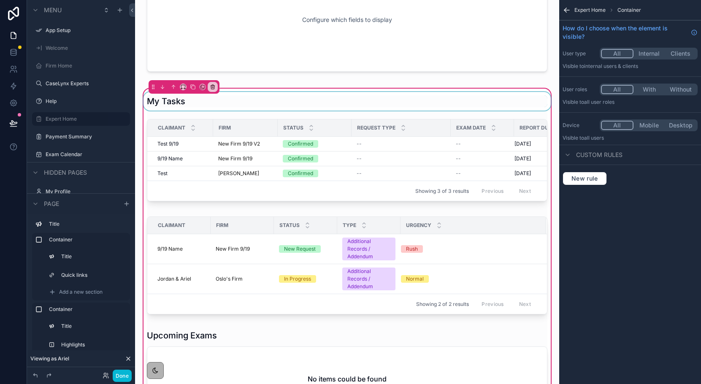
click at [171, 102] on div "scrollable content" at bounding box center [347, 101] width 411 height 19
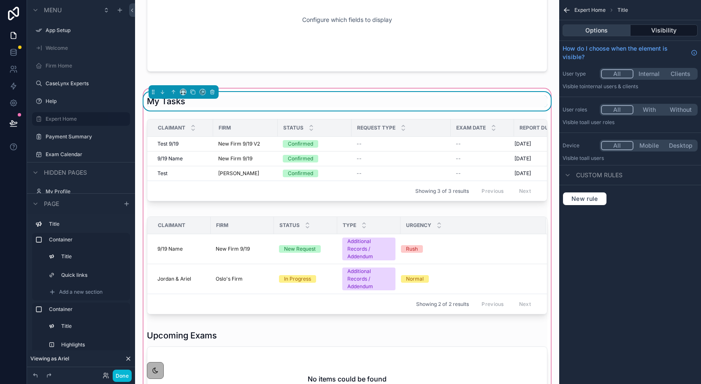
click at [566, 31] on button "Options" at bounding box center [596, 30] width 68 height 12
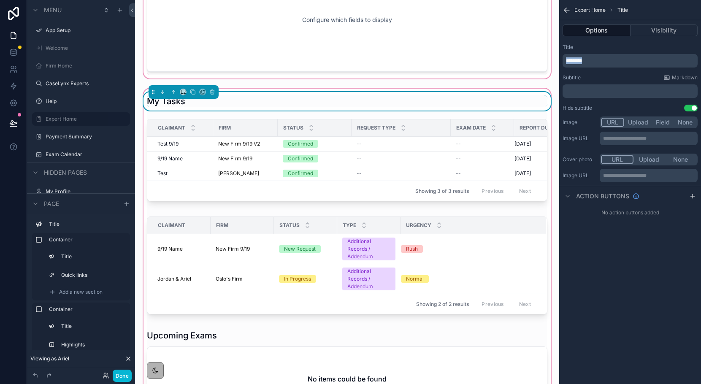
drag, startPoint x: 591, startPoint y: 62, endPoint x: 549, endPoint y: 57, distance: 41.7
click at [549, 57] on div "App Setup Welcome Firm Home CaseLynx Experts Help Expert Home Payment Summary E…" at bounding box center [418, 192] width 566 height 384
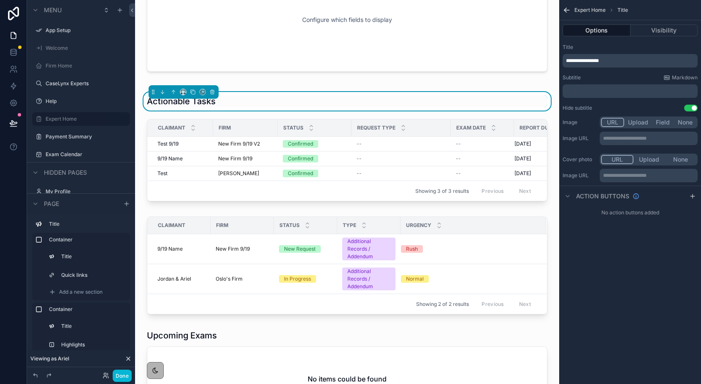
click at [566, 58] on span "**********" at bounding box center [582, 60] width 33 height 5
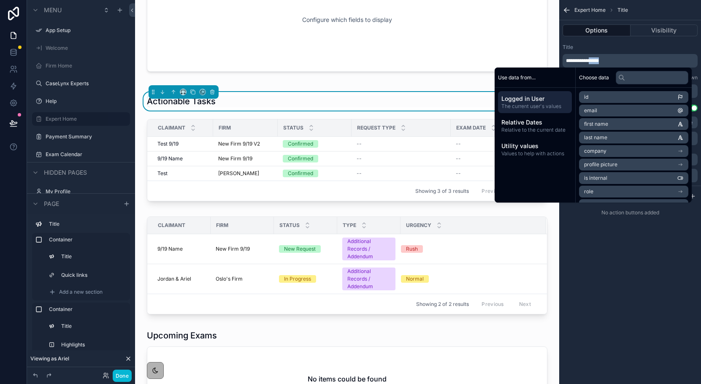
click at [566, 49] on div "Title" at bounding box center [629, 47] width 135 height 7
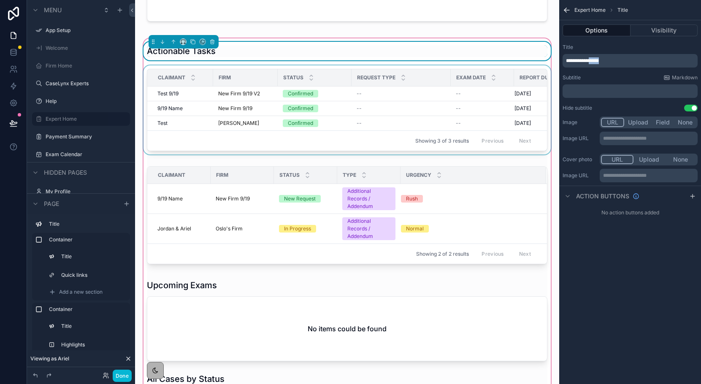
scroll to position [357, 0]
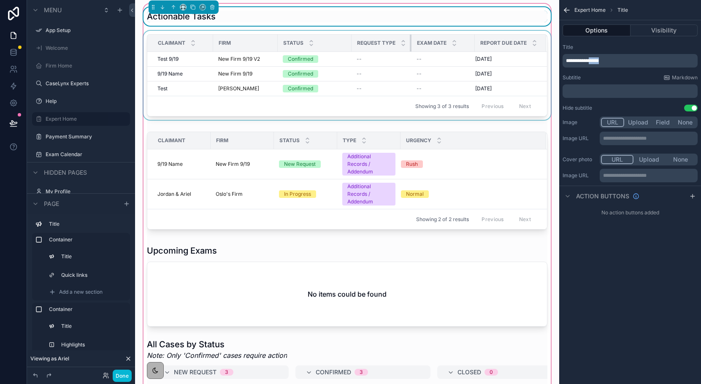
drag, startPoint x: 450, startPoint y: 41, endPoint x: 386, endPoint y: 41, distance: 64.1
click at [386, 41] on th "Request Type" at bounding box center [381, 43] width 60 height 17
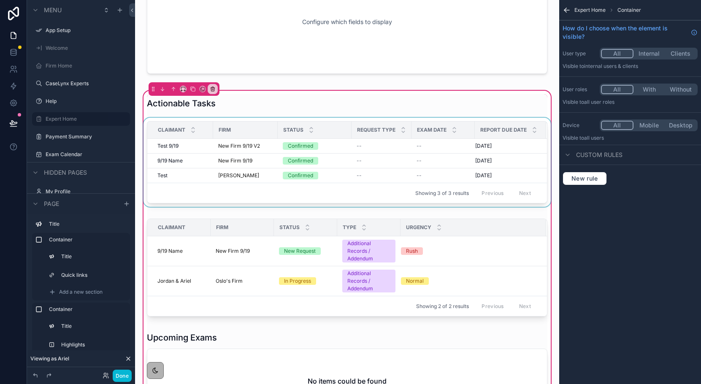
scroll to position [300, 0]
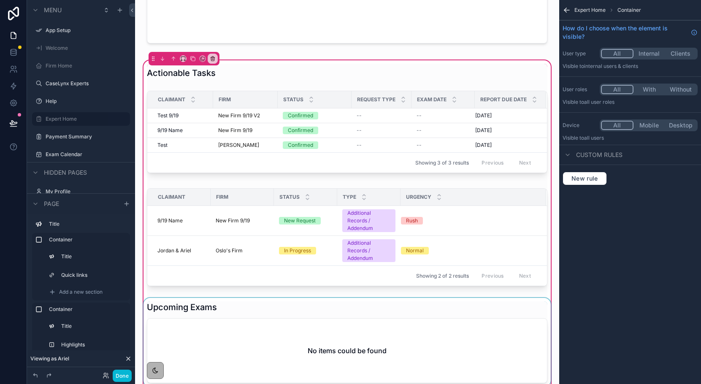
click at [183, 304] on div "scrollable content" at bounding box center [347, 342] width 411 height 89
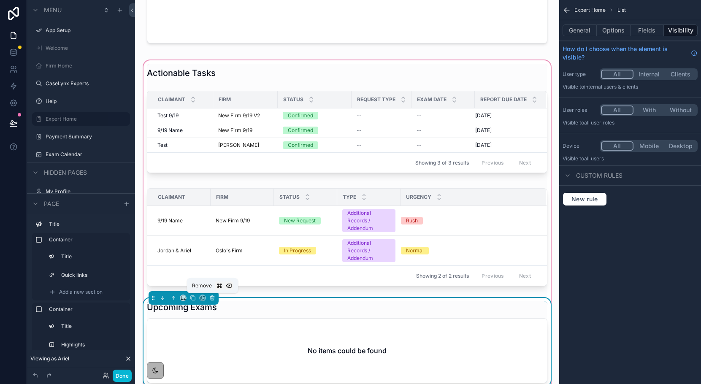
click at [215, 300] on icon "scrollable content" at bounding box center [212, 298] width 6 height 6
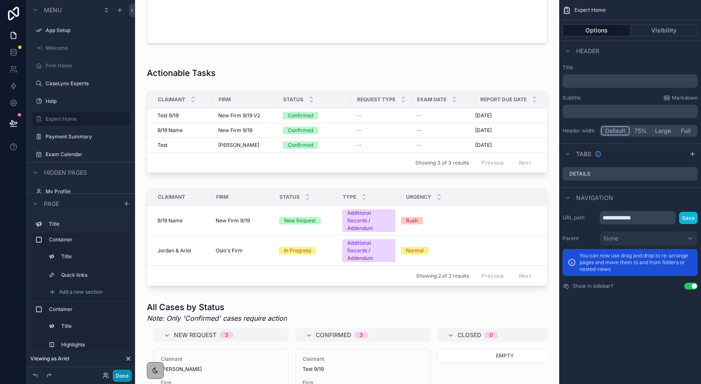
click at [118, 372] on button "Done" at bounding box center [122, 376] width 19 height 12
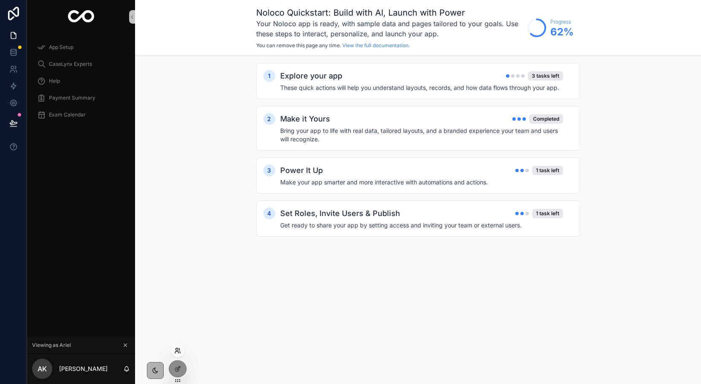
click at [175, 352] on icon at bounding box center [176, 352] width 3 height 2
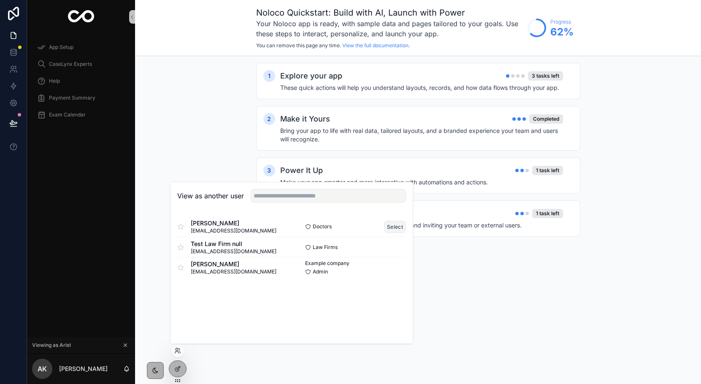
click at [400, 227] on button "Select" at bounding box center [395, 227] width 22 height 12
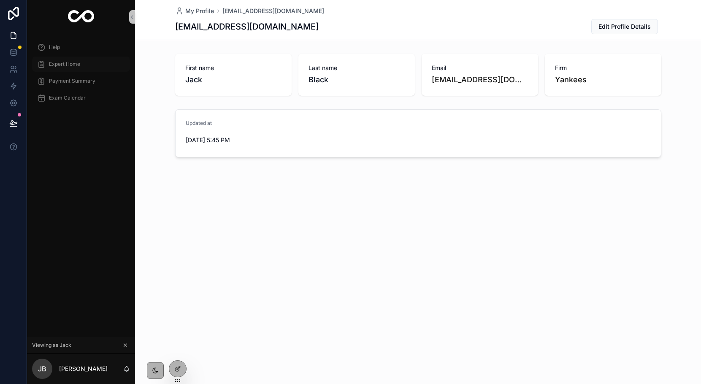
click at [72, 64] on span "Expert Home" at bounding box center [64, 64] width 31 height 7
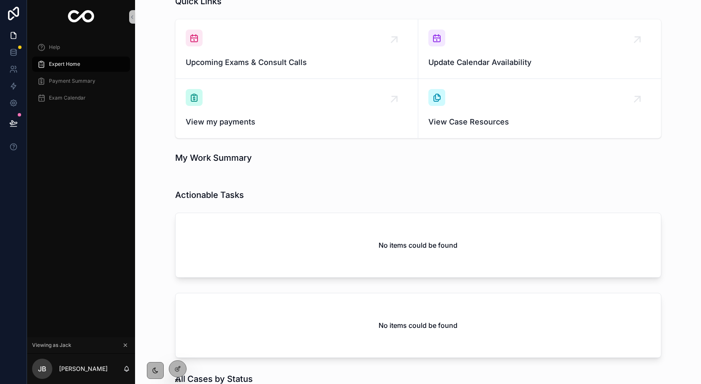
scroll to position [42, 0]
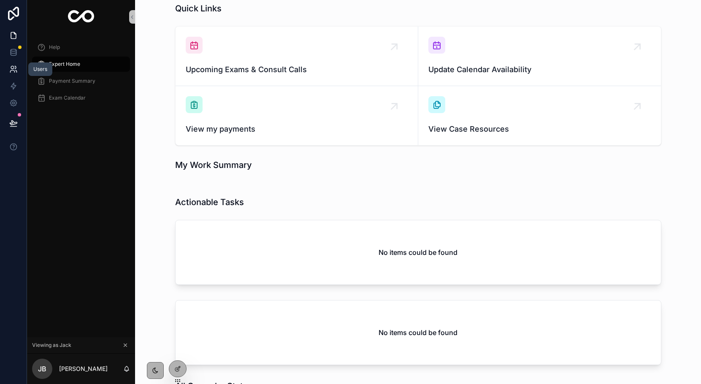
click at [17, 65] on link at bounding box center [13, 69] width 27 height 17
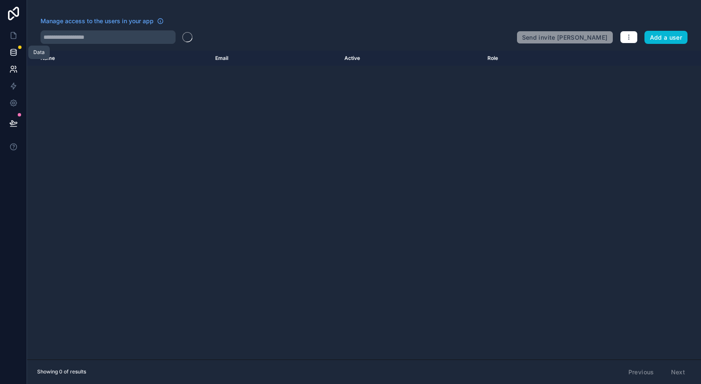
click at [15, 54] on icon at bounding box center [13, 52] width 8 height 8
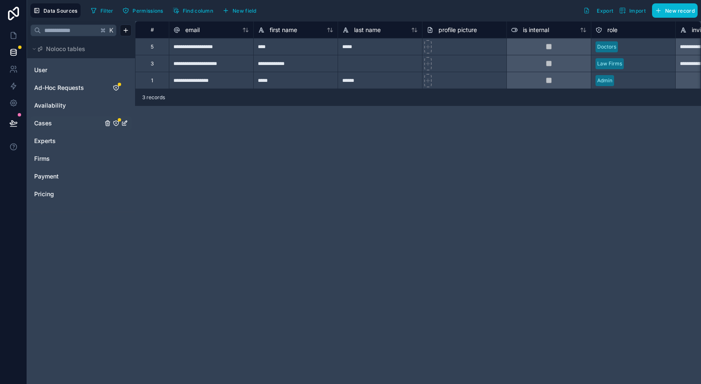
click at [43, 128] on div "Cases" at bounding box center [80, 123] width 101 height 14
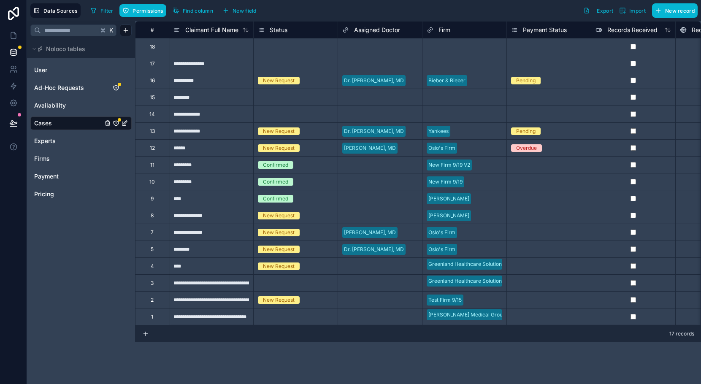
click at [265, 77] on div "New Request" at bounding box center [279, 81] width 32 height 8
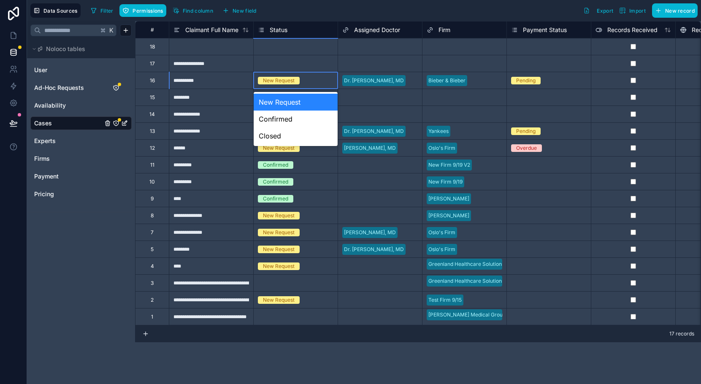
click at [265, 83] on div "New Request" at bounding box center [279, 81] width 32 height 8
click at [270, 115] on div "Confirmed" at bounding box center [296, 119] width 84 height 17
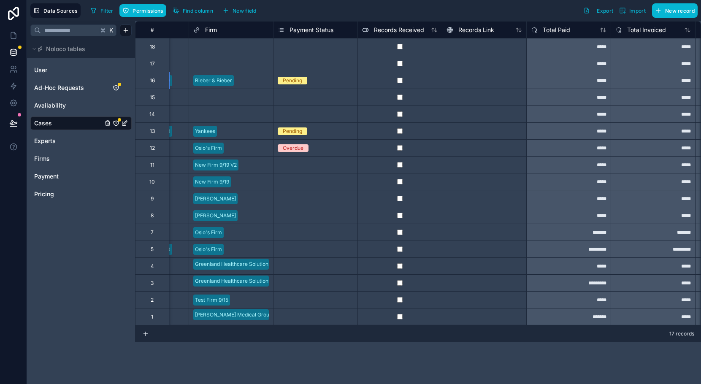
scroll to position [0, 250]
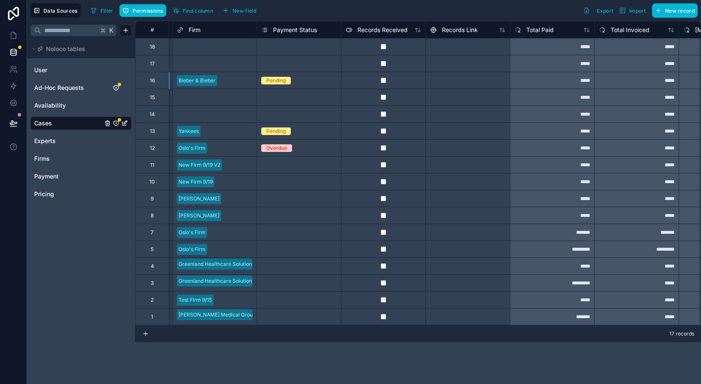
click at [275, 85] on div "Pending" at bounding box center [299, 80] width 84 height 9
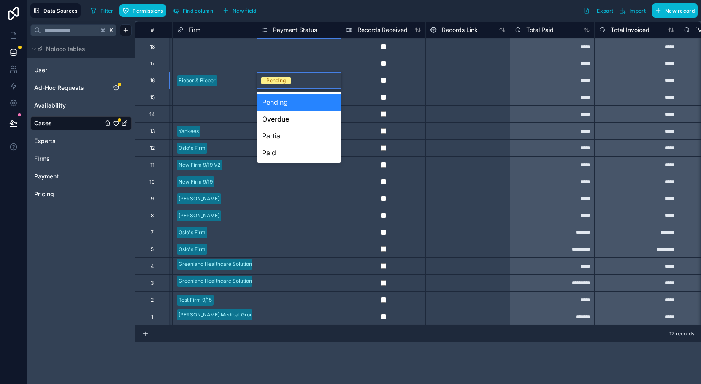
click at [275, 82] on div "Pending" at bounding box center [275, 81] width 19 height 8
click at [279, 150] on div "Paid" at bounding box center [299, 152] width 84 height 17
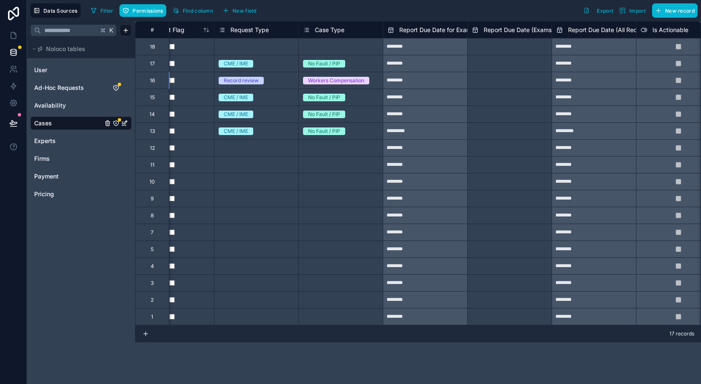
scroll to position [0, 2384]
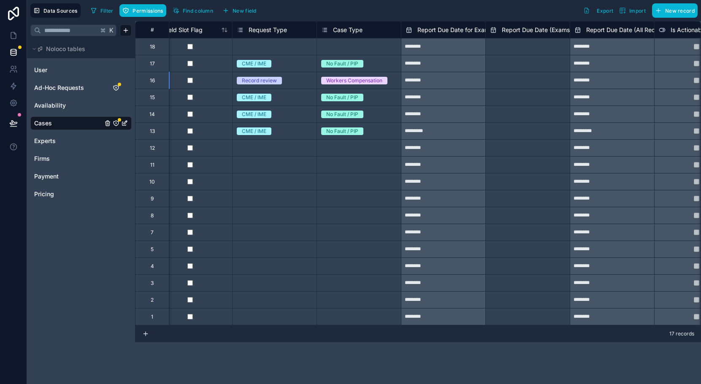
click at [269, 80] on div "Record review" at bounding box center [259, 81] width 35 height 8
click at [268, 80] on div "Record review" at bounding box center [259, 81] width 35 height 8
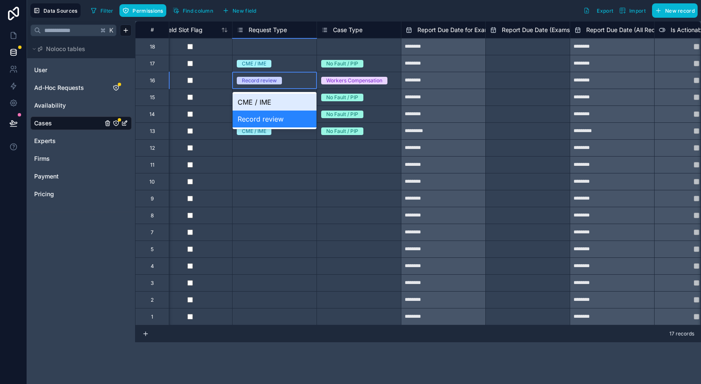
click at [267, 100] on div "CME / IME" at bounding box center [274, 102] width 84 height 17
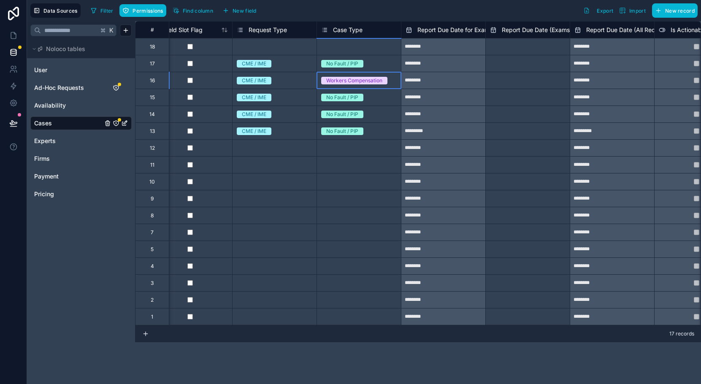
click at [329, 83] on div "Workers Compensation" at bounding box center [354, 81] width 56 height 8
click at [329, 81] on div "Workers Compensation" at bounding box center [354, 81] width 56 height 8
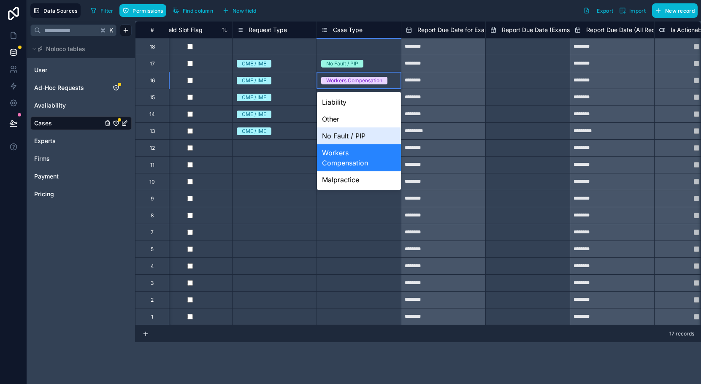
click at [343, 134] on div "No Fault / PIP" at bounding box center [359, 135] width 84 height 17
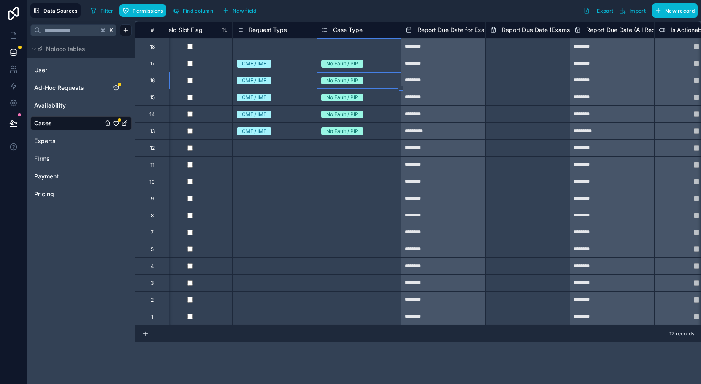
click at [421, 84] on div "********" at bounding box center [443, 81] width 84 height 14
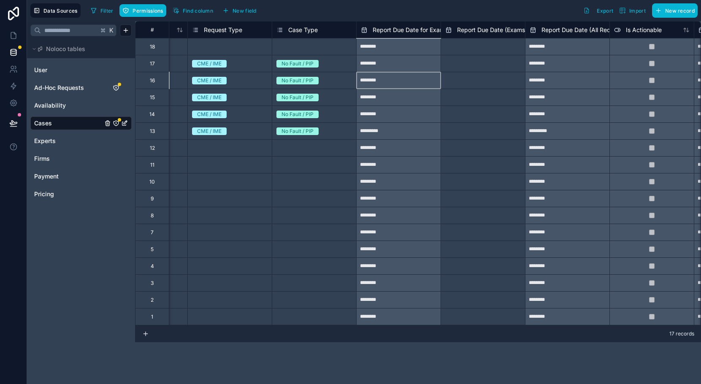
scroll to position [0, 2455]
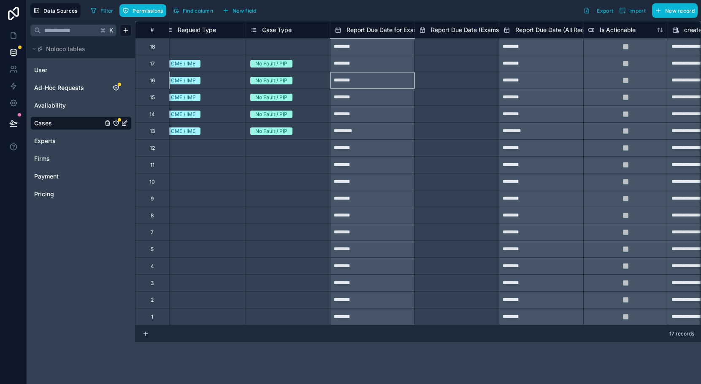
click at [421, 84] on input "text" at bounding box center [457, 81] width 84 height 14
select select "****"
select select "*"
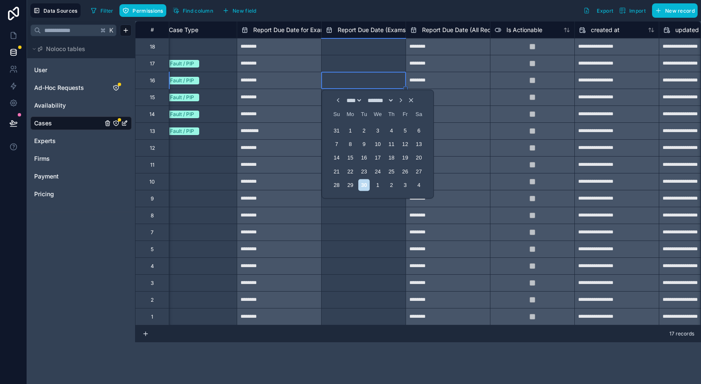
scroll to position [0, 2572]
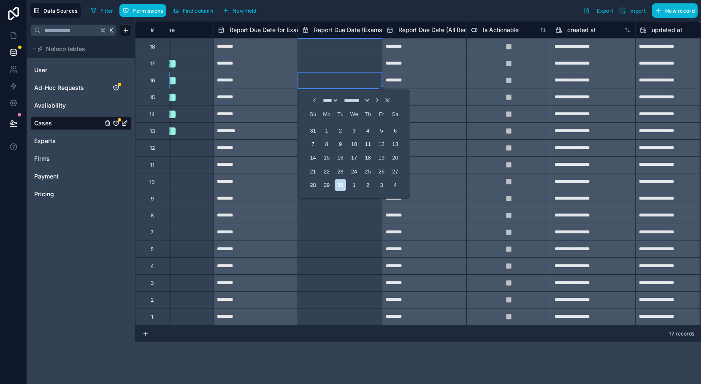
click at [422, 82] on div "********" at bounding box center [424, 81] width 84 height 14
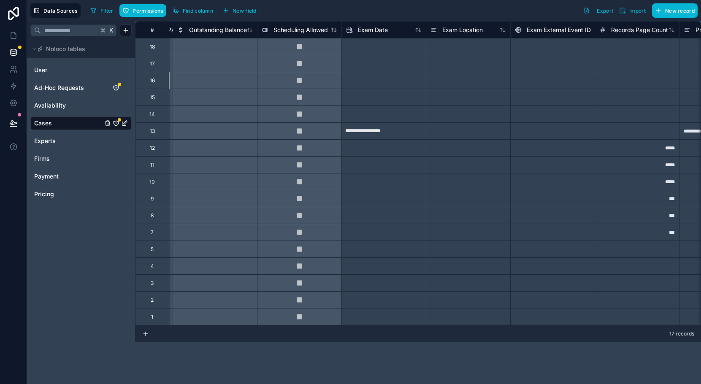
scroll to position [0, 892]
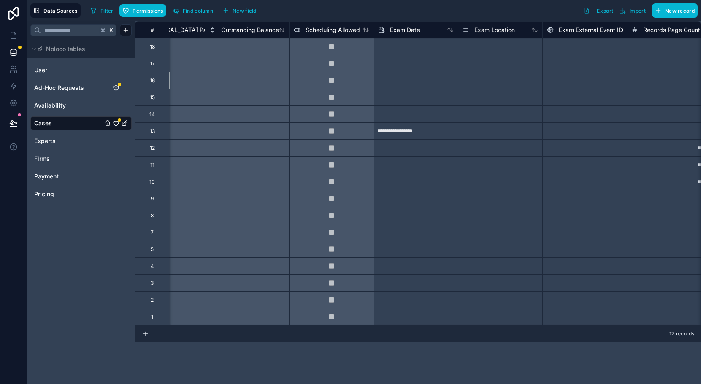
click at [423, 81] on input "text" at bounding box center [416, 81] width 84 height 14
select select "****"
select select "*"
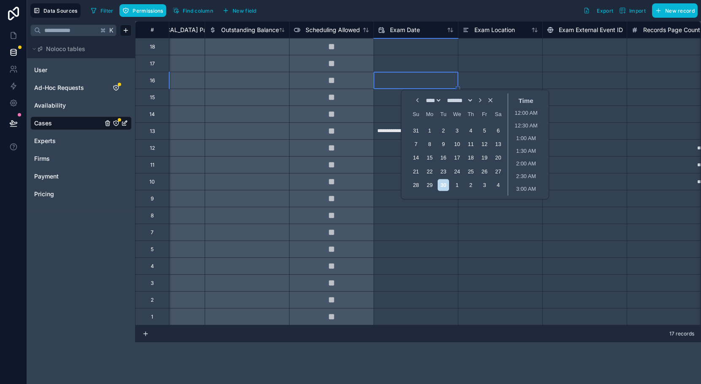
click at [484, 101] on icon "Choose Date and Time" at bounding box center [480, 100] width 7 height 7
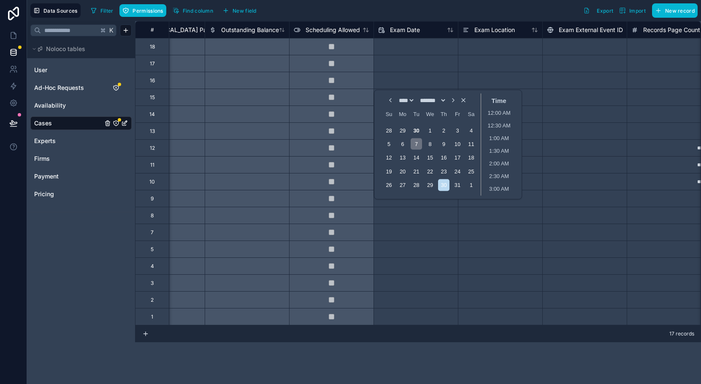
click at [418, 142] on div "7" at bounding box center [416, 143] width 11 height 11
type input "**********"
click at [386, 81] on input "**********" at bounding box center [416, 81] width 84 height 14
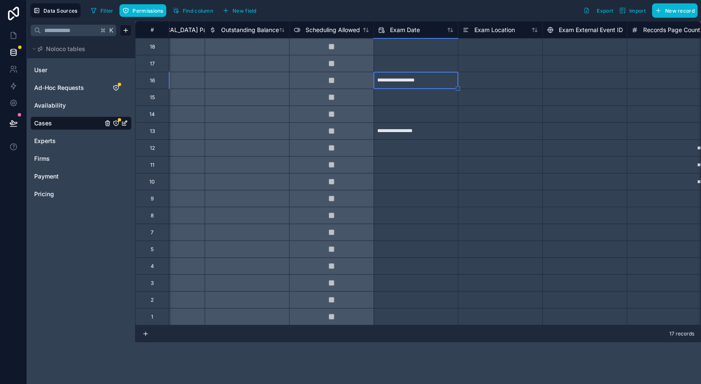
select select "****"
select select "*"
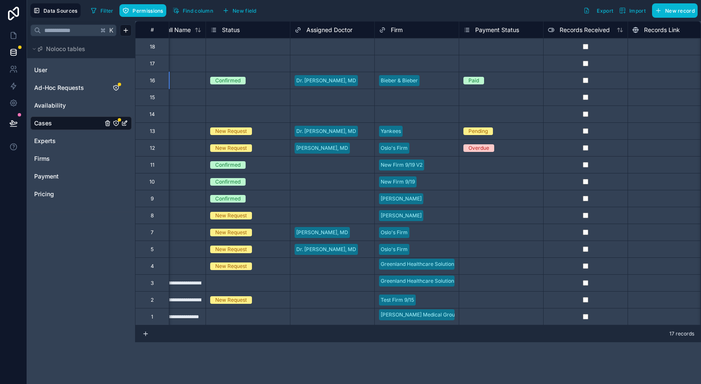
scroll to position [0, 0]
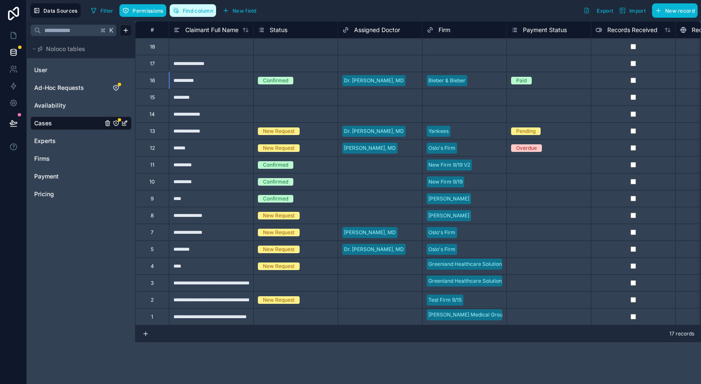
click at [211, 14] on button "Find column" at bounding box center [193, 10] width 46 height 13
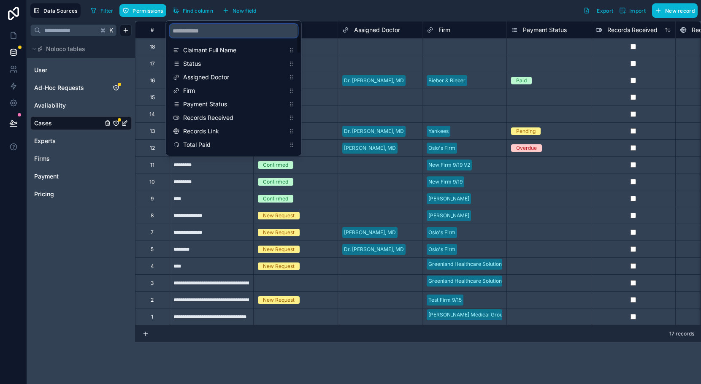
click at [241, 36] on input "scrollable content" at bounding box center [234, 31] width 128 height 14
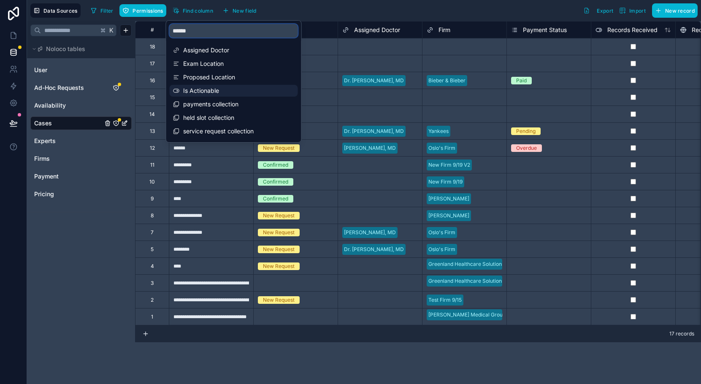
type input "******"
click at [231, 92] on span "Is Actionable" at bounding box center [234, 90] width 102 height 8
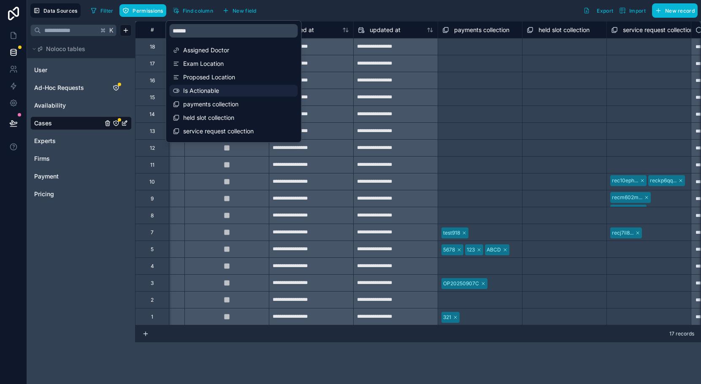
scroll to position [0, 2869]
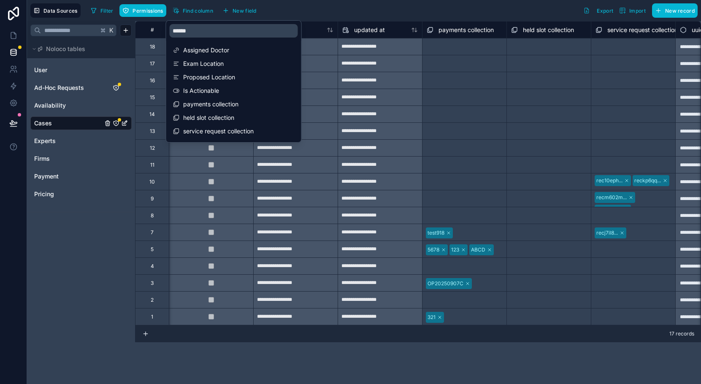
click at [327, 16] on div "Filter Permissions Find column New field Export Import New record" at bounding box center [392, 10] width 610 height 14
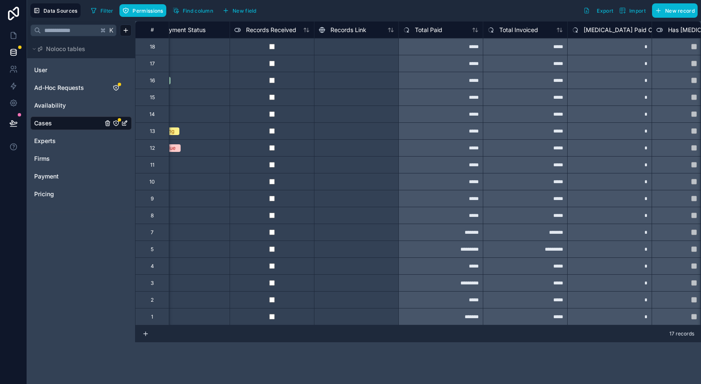
scroll to position [0, 0]
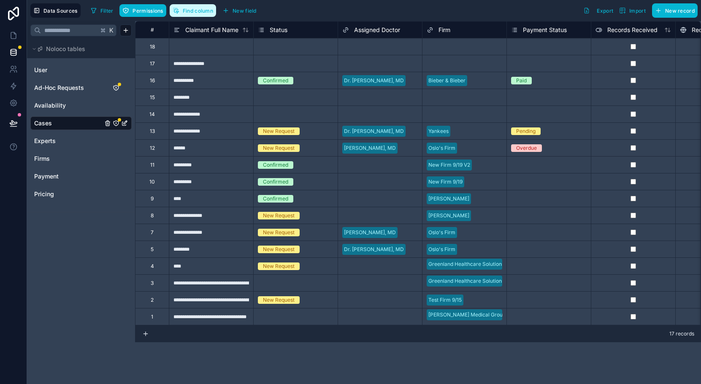
click at [211, 13] on span "Find column" at bounding box center [198, 11] width 30 height 6
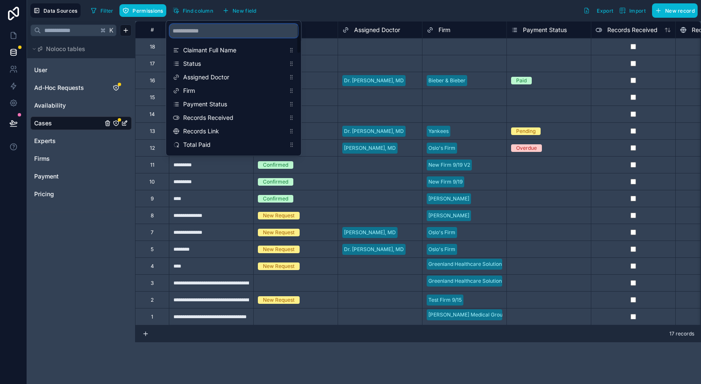
click at [226, 37] on input "scrollable content" at bounding box center [234, 31] width 128 height 14
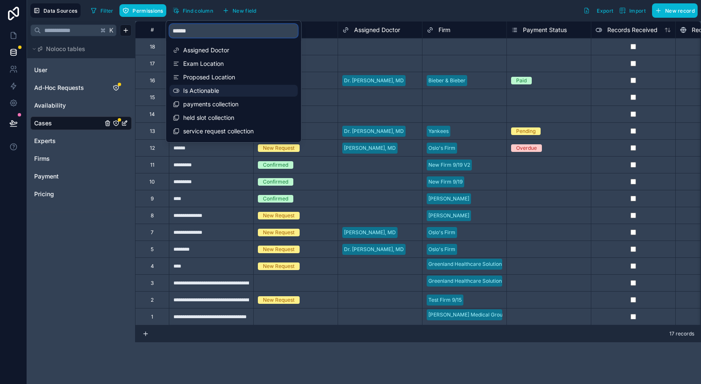
type input "******"
click at [211, 89] on span "Is Actionable" at bounding box center [234, 90] width 102 height 8
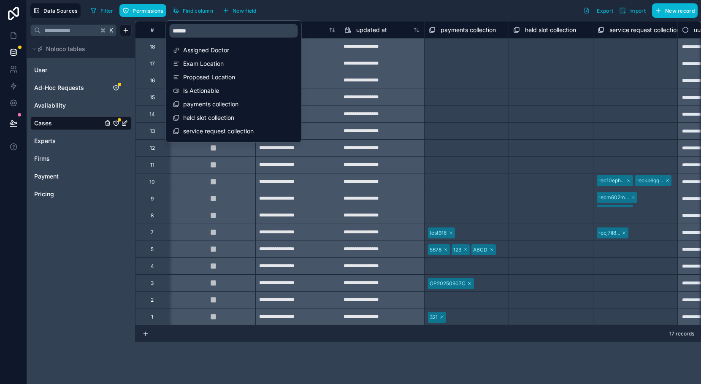
click at [335, 9] on div "Filter Permissions Find column New field Export Import New record" at bounding box center [392, 10] width 610 height 14
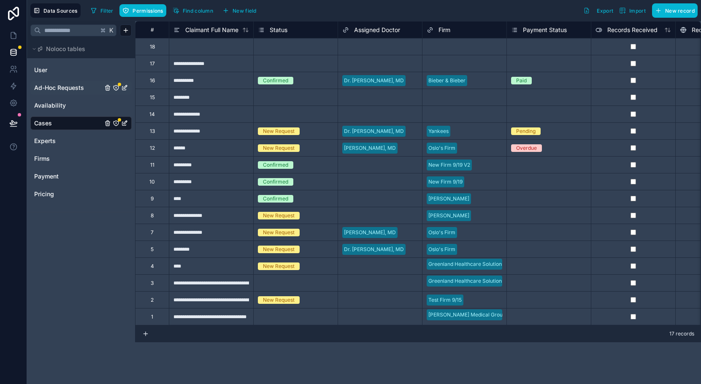
click at [61, 89] on span "Ad-Hoc Requests" at bounding box center [59, 88] width 50 height 8
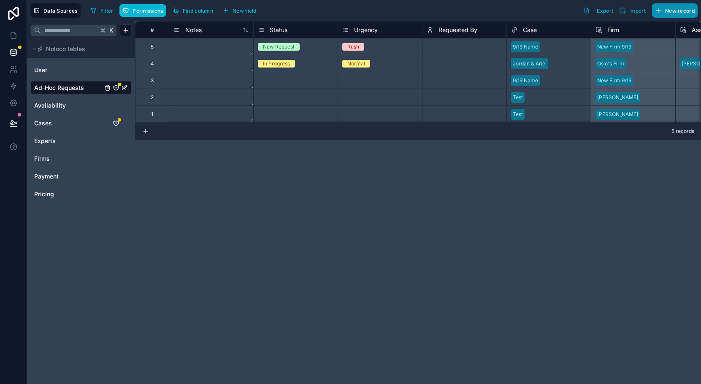
click at [667, 14] on span "New record" at bounding box center [680, 11] width 30 height 6
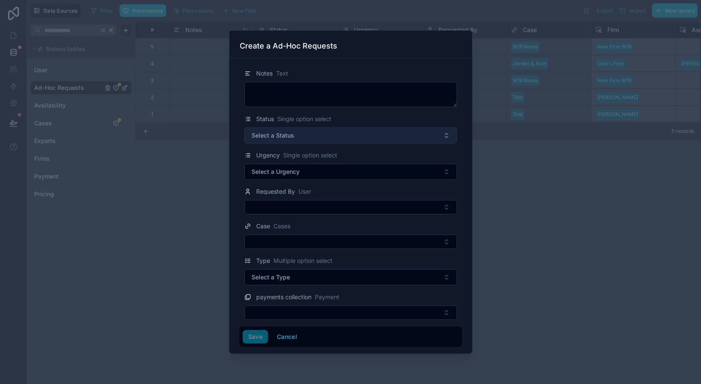
click at [363, 135] on button "Select a Status" at bounding box center [350, 135] width 213 height 16
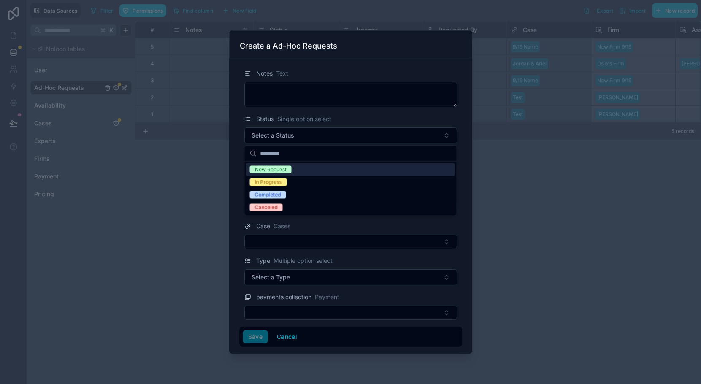
click at [340, 173] on div "New Request" at bounding box center [350, 169] width 208 height 13
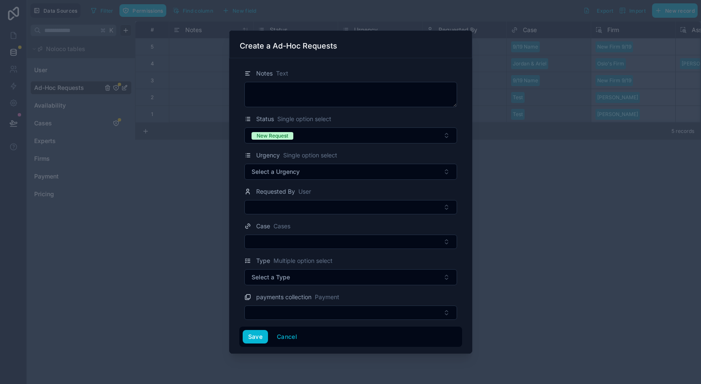
click at [340, 173] on button "Select a Urgency" at bounding box center [350, 172] width 213 height 16
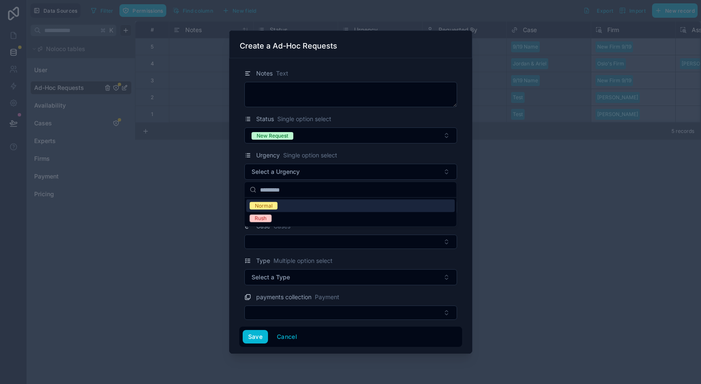
click at [318, 204] on div "Normal" at bounding box center [350, 206] width 208 height 13
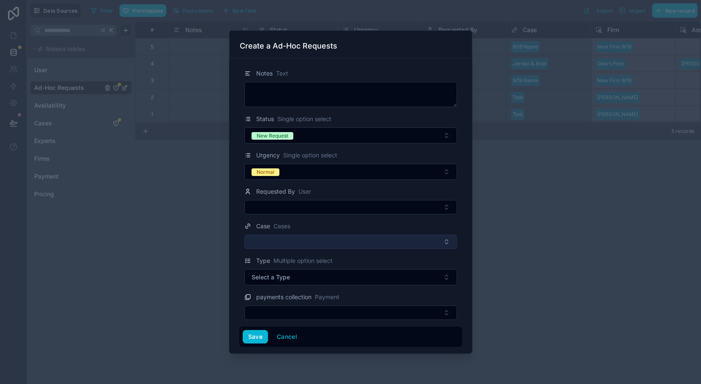
click at [284, 240] on button "Select Button" at bounding box center [350, 242] width 213 height 14
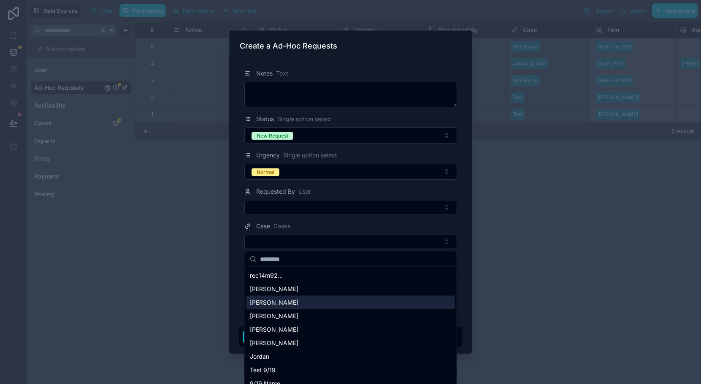
click at [263, 302] on span "[PERSON_NAME]" at bounding box center [274, 302] width 49 height 8
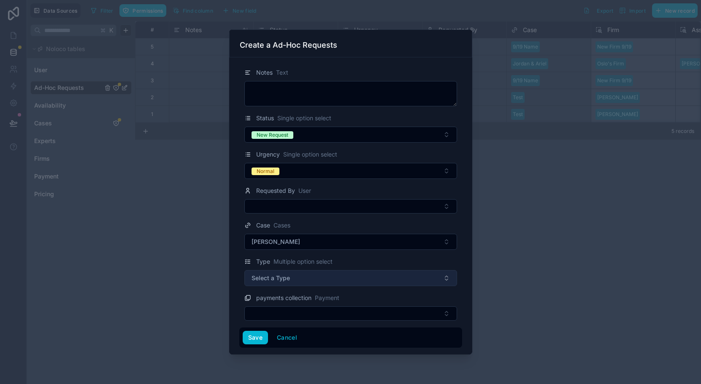
click at [273, 278] on span "Select a Type" at bounding box center [270, 278] width 38 height 8
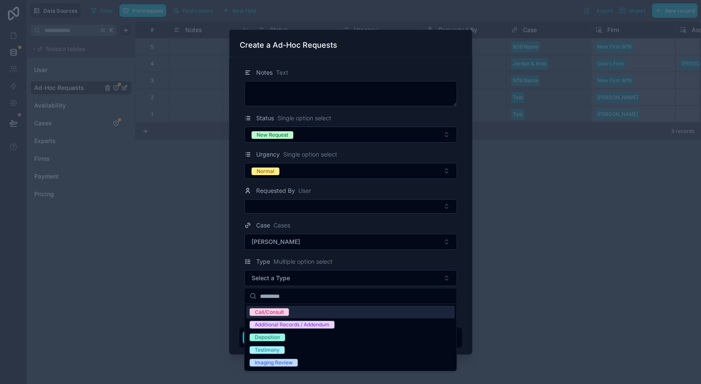
click at [275, 312] on div "Call/Consult" at bounding box center [269, 312] width 29 height 8
click at [242, 292] on form "Notes Text Status Single option select New Request Urgency Single option select…" at bounding box center [350, 204] width 223 height 287
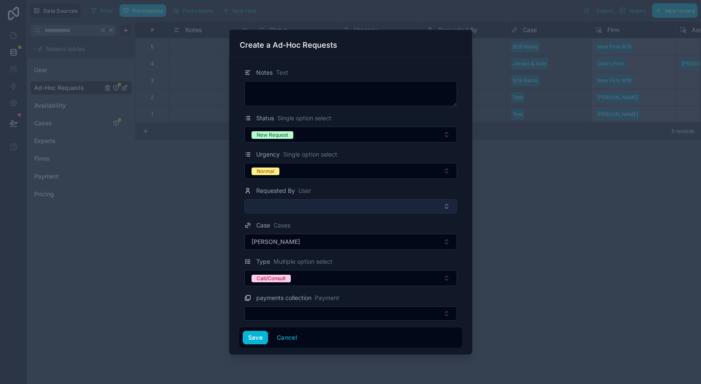
click at [265, 208] on button "Select Button" at bounding box center [350, 206] width 213 height 14
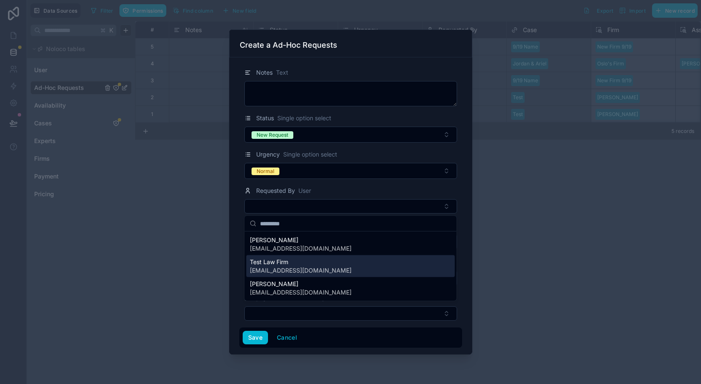
click at [262, 257] on div "Test Law Firm testlawfirm@gmail.com" at bounding box center [350, 266] width 208 height 22
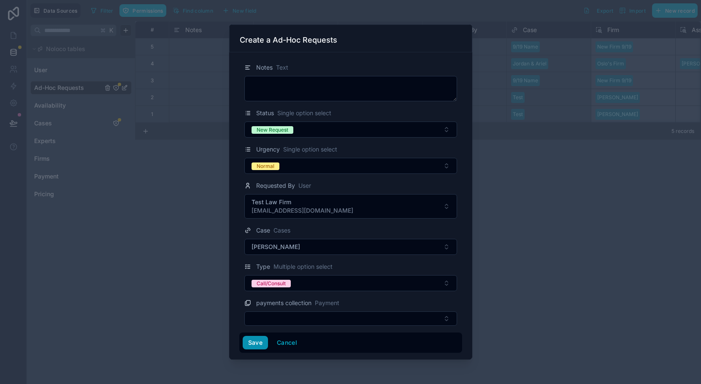
click at [248, 346] on button "Save" at bounding box center [255, 343] width 25 height 14
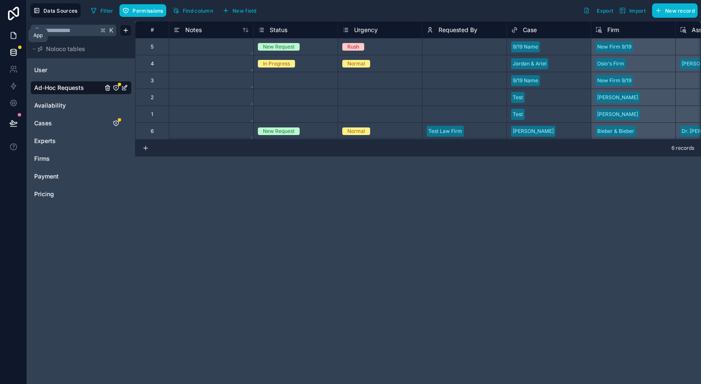
click at [10, 40] on link at bounding box center [13, 35] width 27 height 17
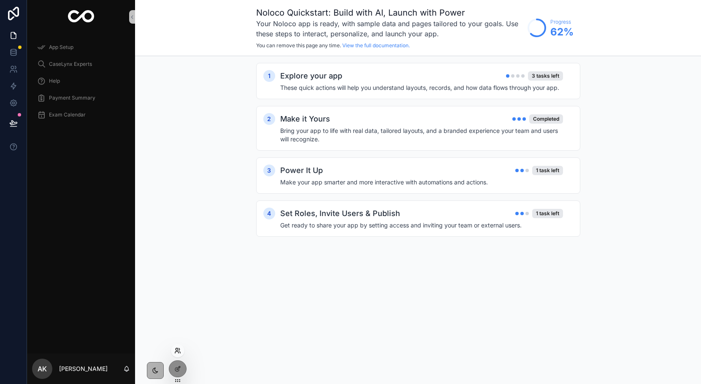
click at [180, 352] on icon at bounding box center [179, 352] width 1 height 2
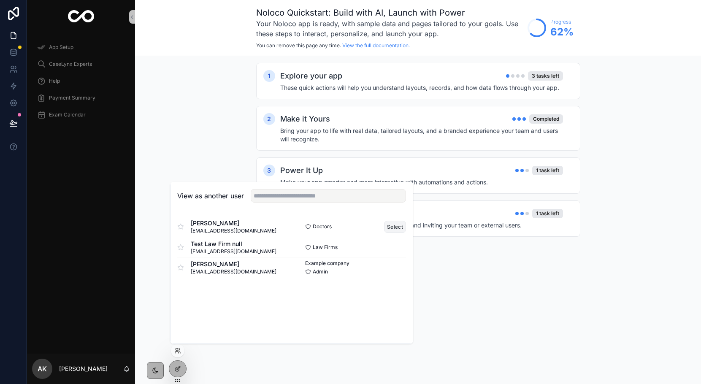
click at [397, 226] on button "Select" at bounding box center [395, 227] width 22 height 12
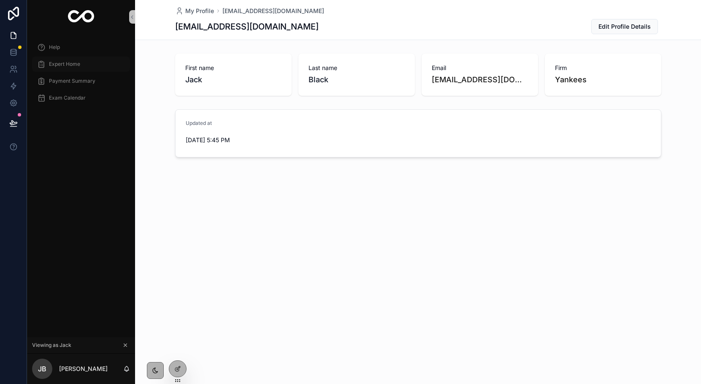
click at [74, 68] on div "Expert Home" at bounding box center [81, 64] width 88 height 14
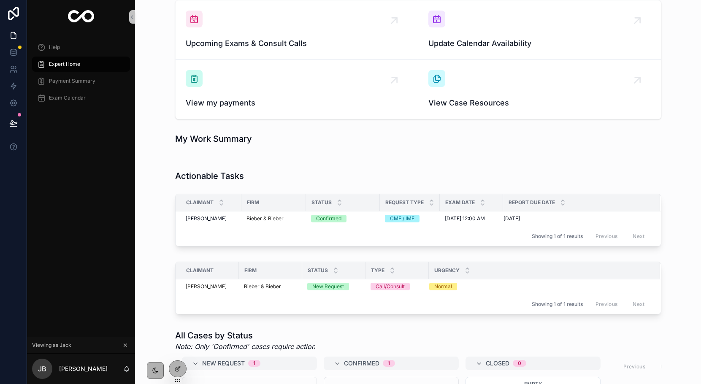
scroll to position [131, 0]
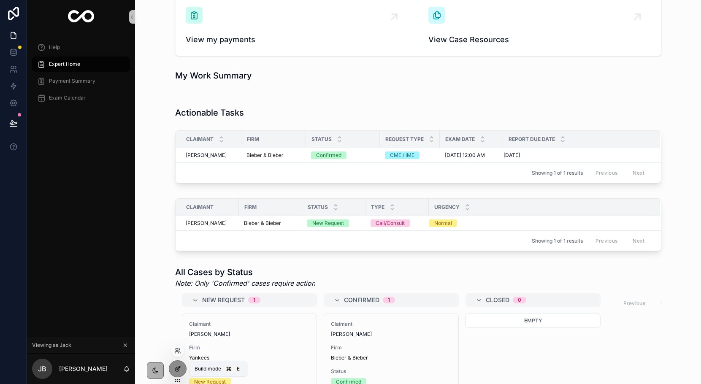
click at [178, 364] on div at bounding box center [177, 369] width 17 height 16
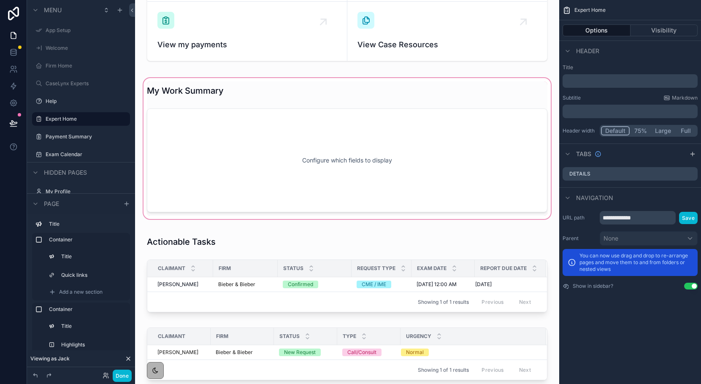
click at [200, 141] on div "scrollable content" at bounding box center [347, 148] width 411 height 144
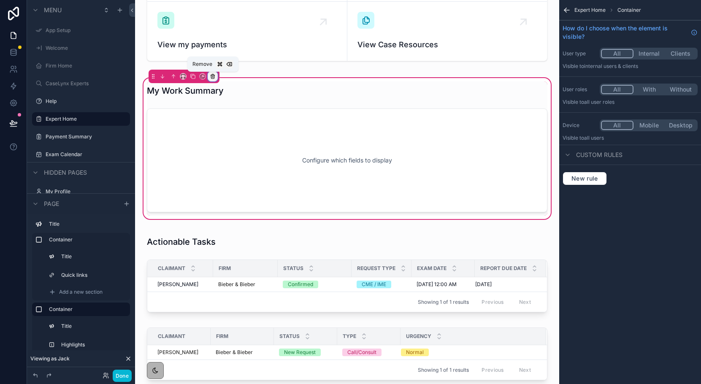
click at [213, 74] on icon "scrollable content" at bounding box center [213, 74] width 2 height 1
click at [226, 105] on span "Remove entire container" at bounding box center [248, 110] width 67 height 10
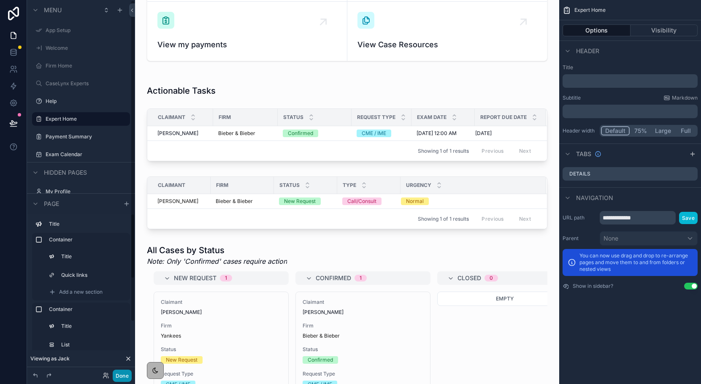
click at [117, 373] on button "Done" at bounding box center [122, 376] width 19 height 12
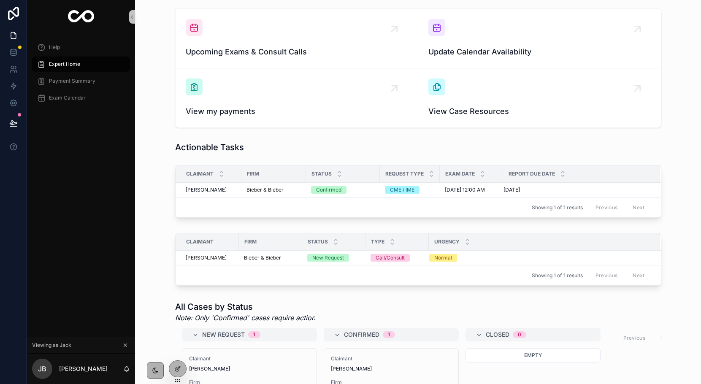
scroll to position [64, 0]
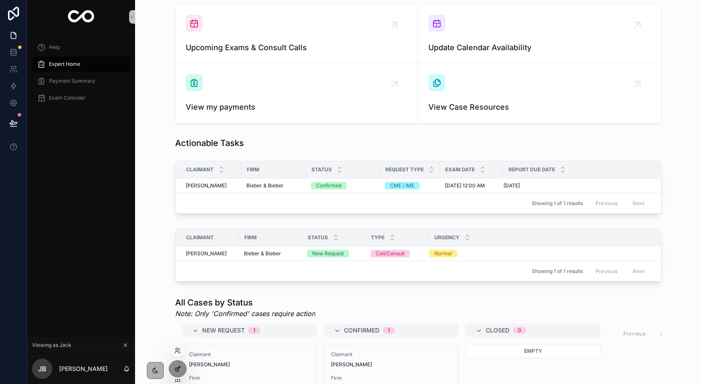
click at [176, 365] on icon at bounding box center [177, 368] width 7 height 7
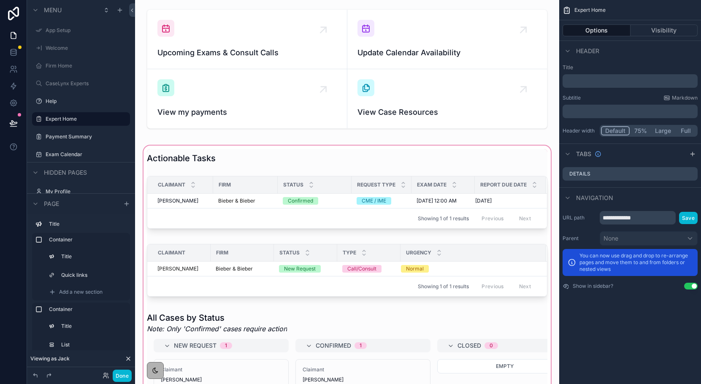
click at [184, 157] on div "scrollable content" at bounding box center [347, 337] width 411 height 386
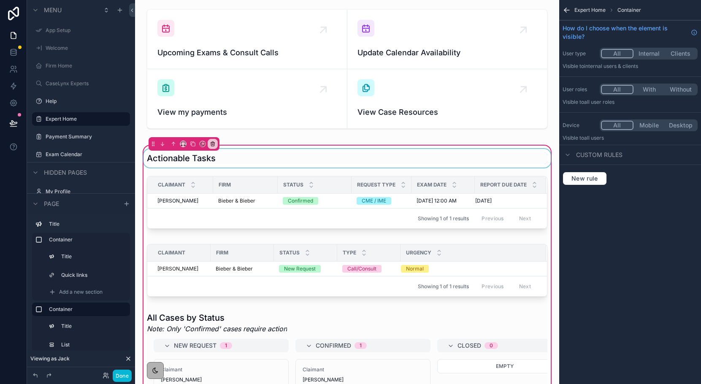
click at [186, 164] on div "scrollable content" at bounding box center [347, 158] width 411 height 19
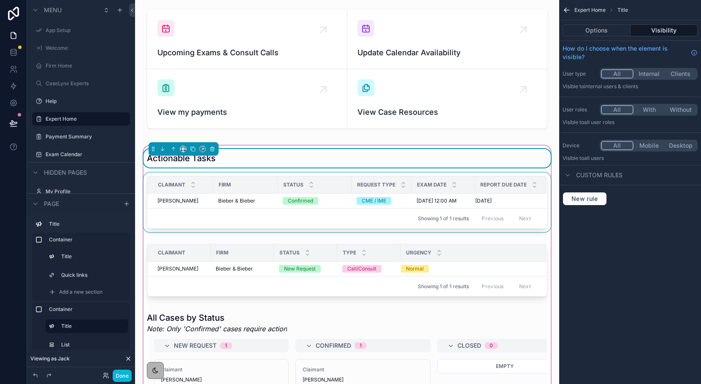
click at [184, 181] on div "Claimant" at bounding box center [180, 185] width 65 height 16
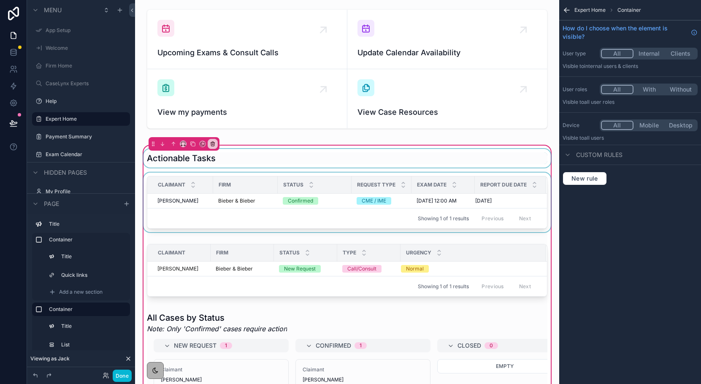
click at [184, 177] on div "Claimant" at bounding box center [180, 185] width 65 height 16
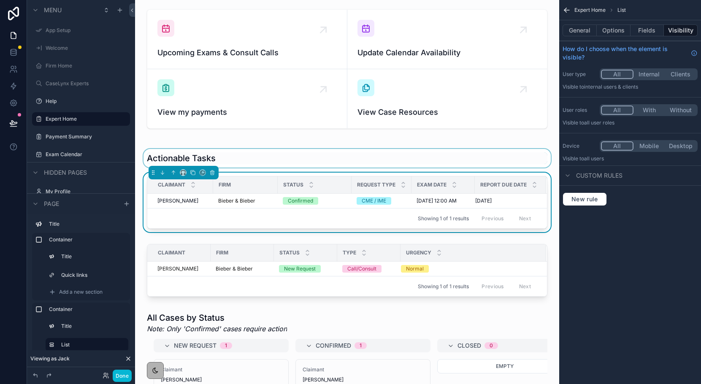
click at [588, 24] on div "General Options Fields Visibility" at bounding box center [630, 30] width 142 height 20
click at [587, 33] on button "General" at bounding box center [579, 30] width 34 height 12
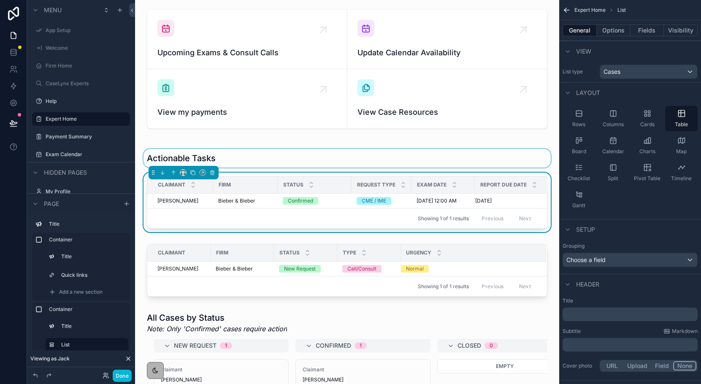
click at [631, 314] on p "﻿" at bounding box center [631, 314] width 130 height 8
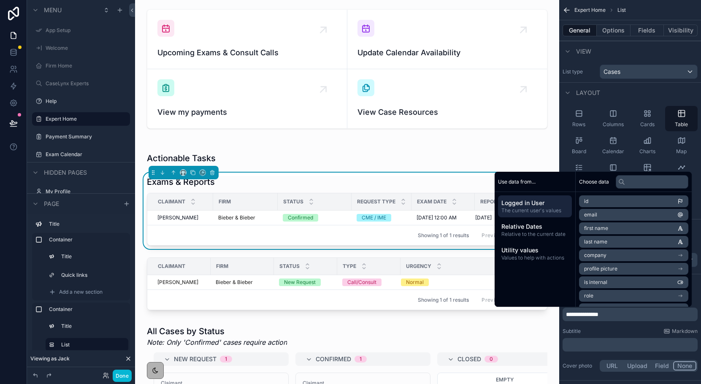
click at [566, 315] on span "**********" at bounding box center [582, 314] width 32 height 6
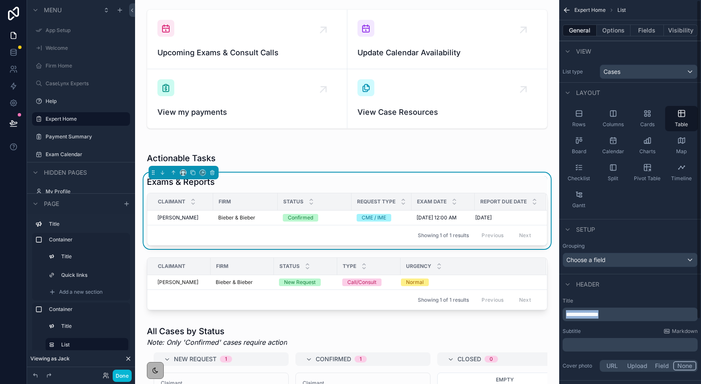
drag, startPoint x: 609, startPoint y: 319, endPoint x: 555, endPoint y: 314, distance: 53.8
click at [555, 314] on div "App Setup Welcome Firm Home CaseLynx Experts Help Expert Home Payment Summary E…" at bounding box center [418, 192] width 566 height 384
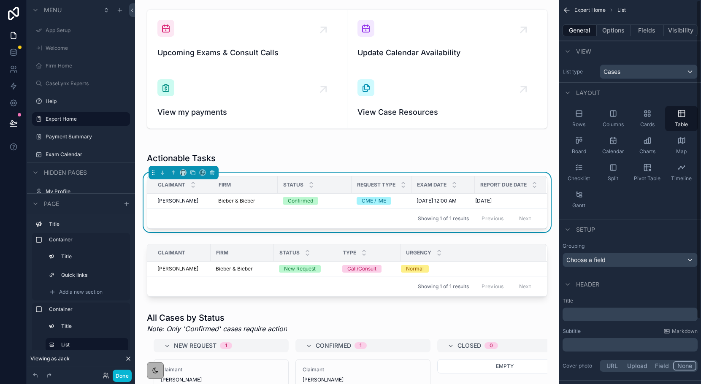
click at [585, 343] on p "﻿" at bounding box center [631, 344] width 130 height 8
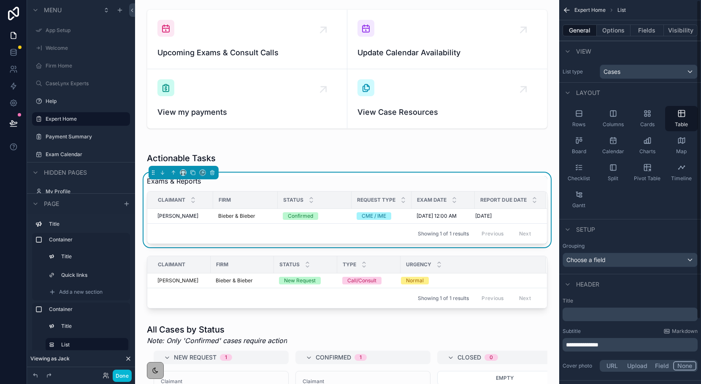
click at [567, 345] on span "**********" at bounding box center [582, 345] width 32 height 6
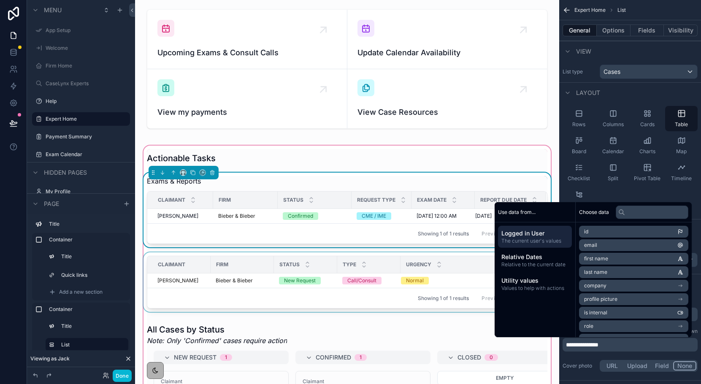
click at [386, 312] on div "scrollable content" at bounding box center [347, 283] width 411 height 63
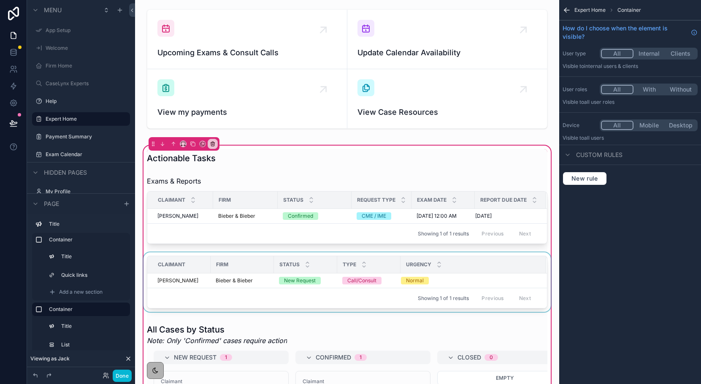
click at [379, 303] on div "Showing 1 of 1 results Previous Next" at bounding box center [347, 298] width 400 height 20
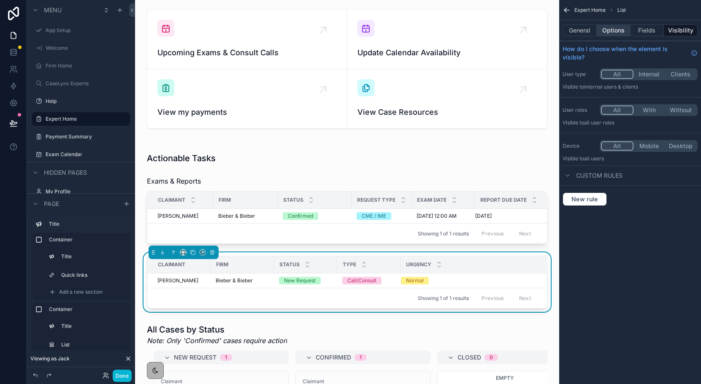
click at [624, 32] on button "Options" at bounding box center [614, 30] width 34 height 12
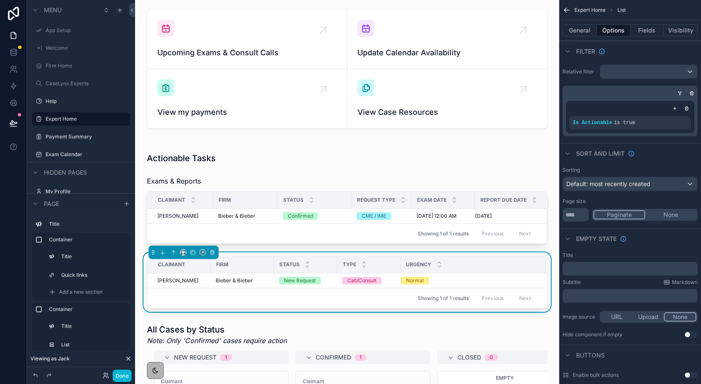
click at [594, 295] on p "﻿" at bounding box center [631, 295] width 130 height 7
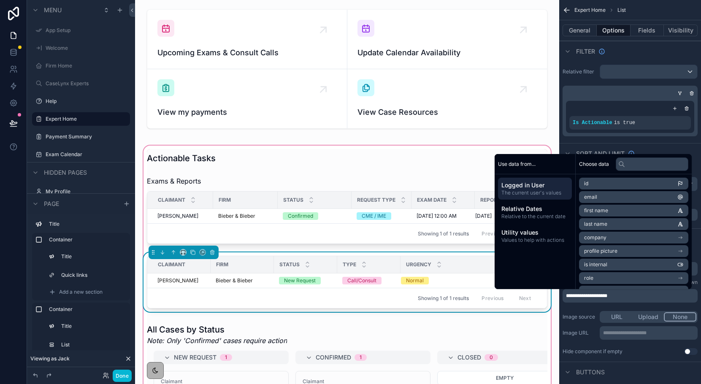
click at [313, 264] on div "Status" at bounding box center [305, 265] width 62 height 16
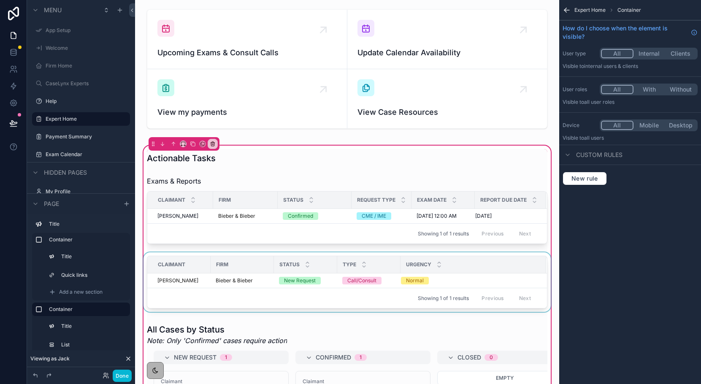
click at [162, 262] on span "Claimant" at bounding box center [171, 264] width 27 height 7
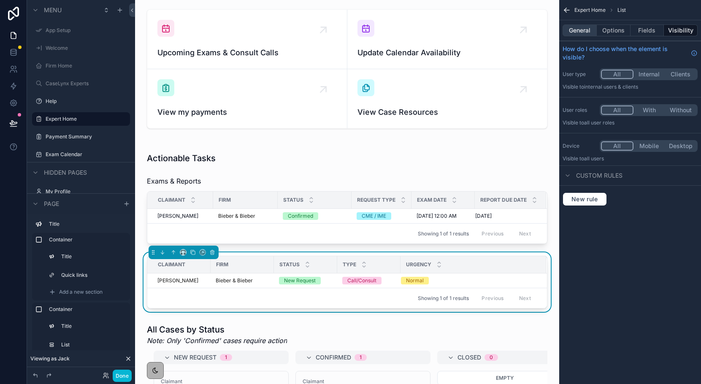
click at [575, 27] on button "General" at bounding box center [579, 30] width 34 height 12
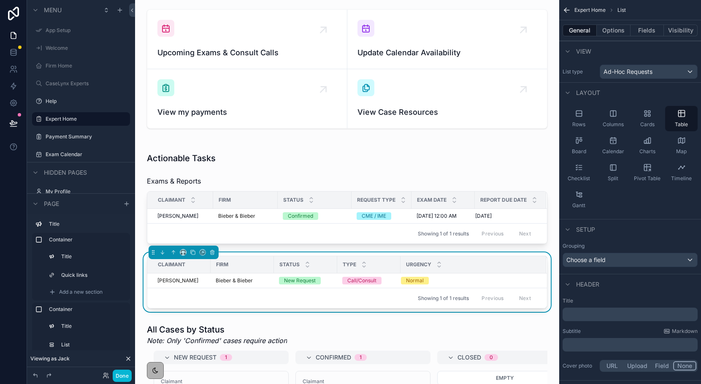
click at [605, 318] on p "﻿" at bounding box center [631, 314] width 130 height 8
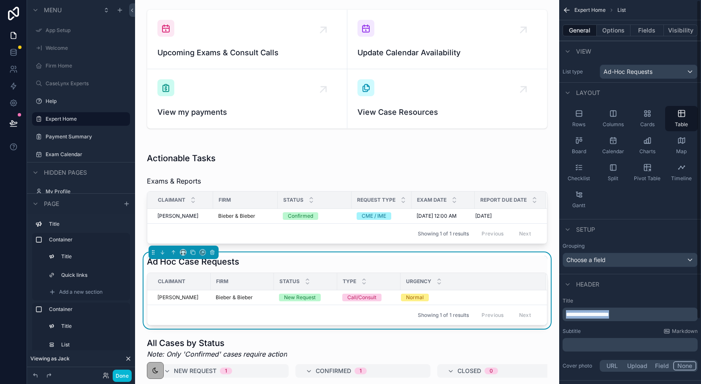
drag, startPoint x: 646, startPoint y: 314, endPoint x: 558, endPoint y: 314, distance: 87.8
click at [558, 314] on div "App Setup Welcome Firm Home CaseLynx Experts Help Expert Home Payment Summary E…" at bounding box center [418, 192] width 566 height 384
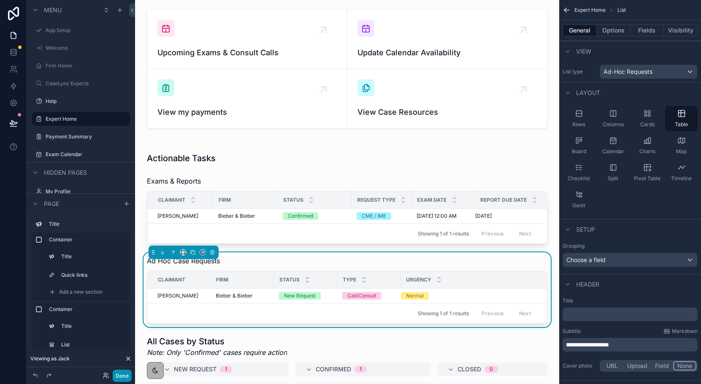
click at [118, 381] on button "Done" at bounding box center [122, 376] width 19 height 12
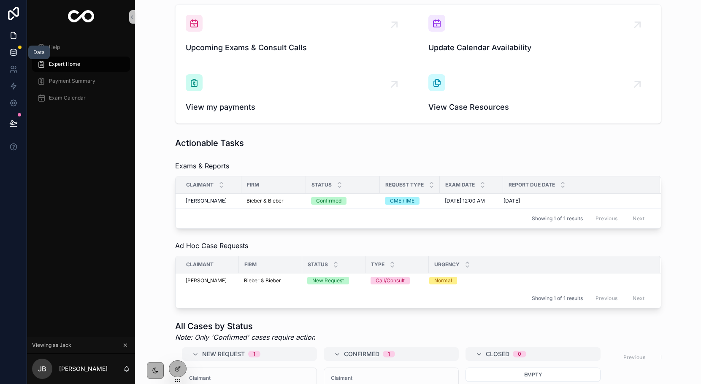
click at [11, 53] on icon at bounding box center [13, 51] width 5 height 3
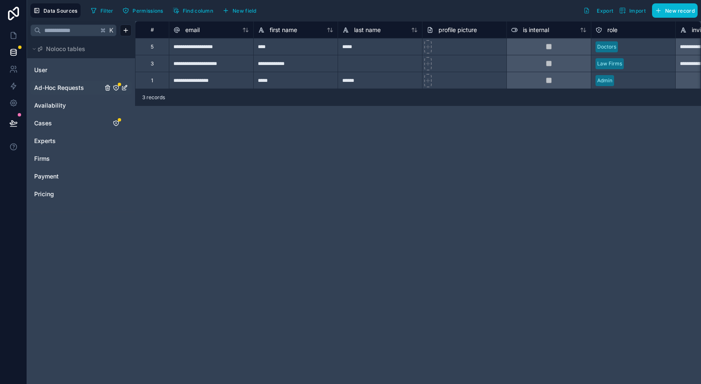
click at [53, 88] on span "Ad-Hoc Requests" at bounding box center [59, 88] width 50 height 8
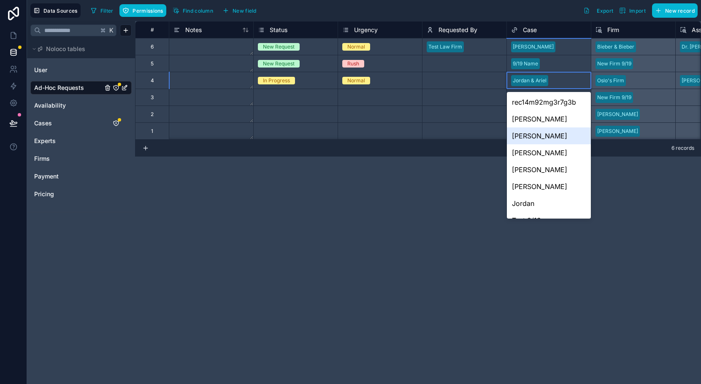
click at [524, 135] on div "[PERSON_NAME]" at bounding box center [549, 135] width 84 height 17
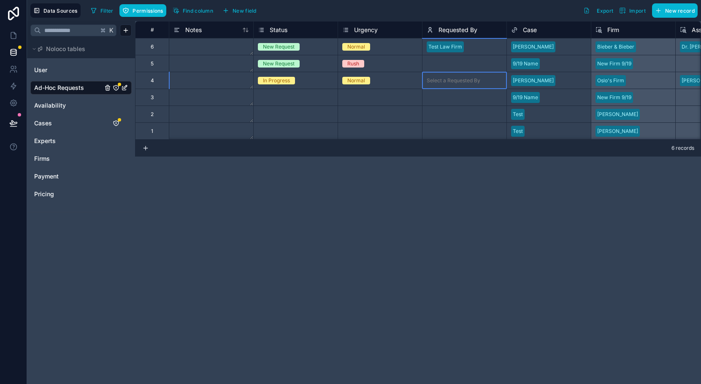
click at [497, 84] on div at bounding box center [493, 80] width 19 height 8
click at [493, 83] on div at bounding box center [493, 80] width 19 height 8
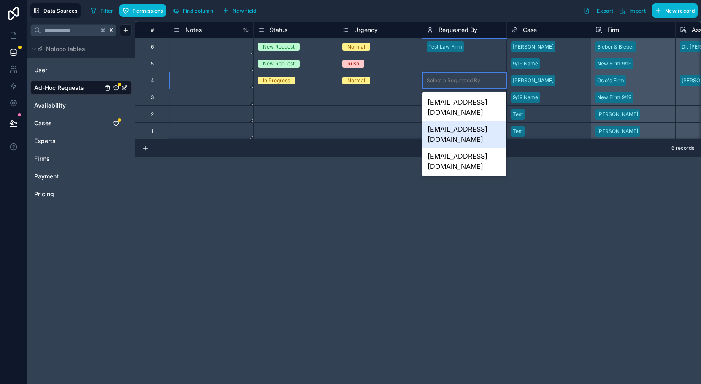
click at [470, 121] on div "testlawfirm@gmail.com" at bounding box center [464, 134] width 84 height 27
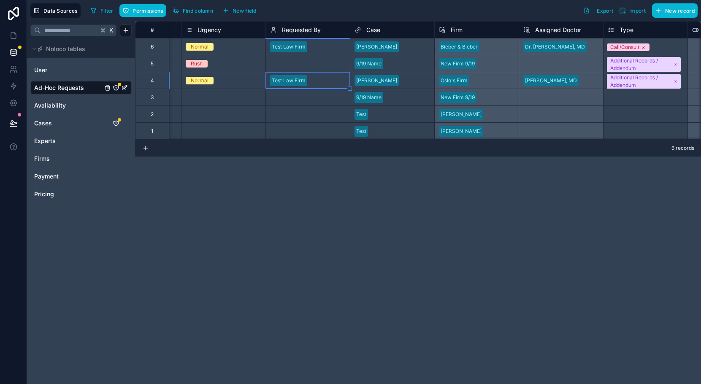
scroll to position [0, 186]
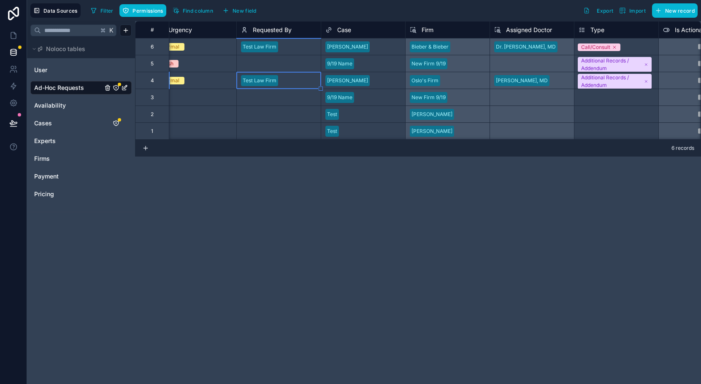
click at [512, 81] on div "Dr. Martin Shah, MD" at bounding box center [531, 80] width 84 height 17
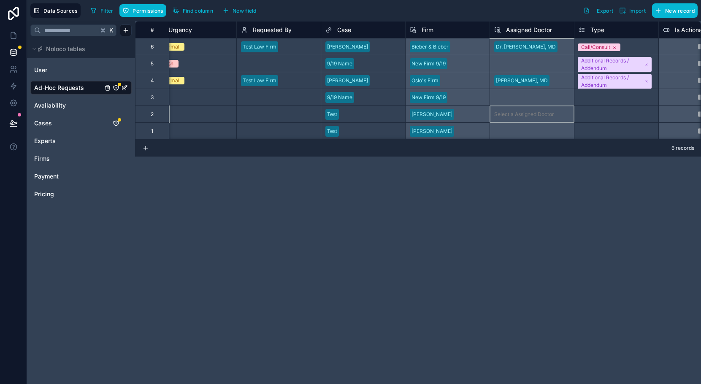
click at [552, 118] on div "Select a Assigned Doctor" at bounding box center [531, 113] width 84 height 17
click at [535, 82] on div "Dr. Martin Shah, MD" at bounding box center [531, 80] width 84 height 17
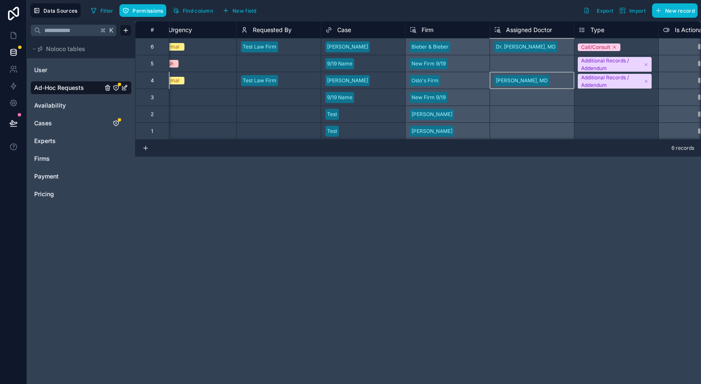
scroll to position [0, 124]
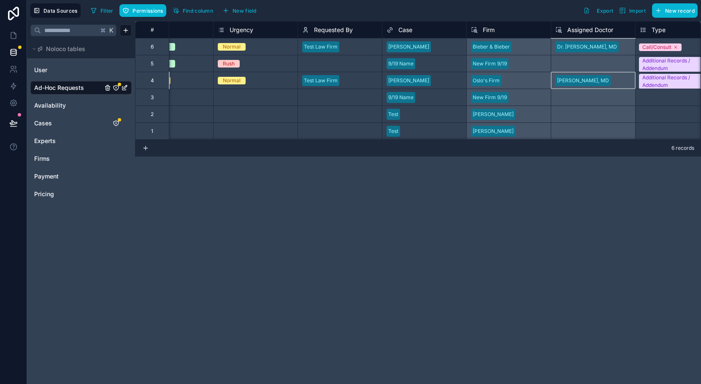
click at [578, 78] on div "Dr. Martin Shah, MD" at bounding box center [593, 80] width 84 height 17
click at [577, 80] on div "Dr. Martin Shah, MD" at bounding box center [593, 80] width 84 height 17
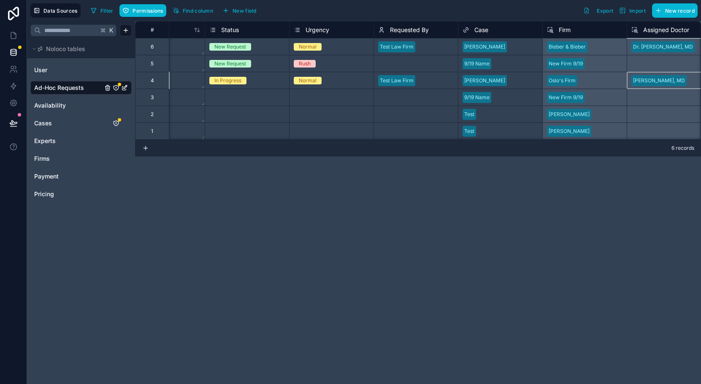
scroll to position [0, 0]
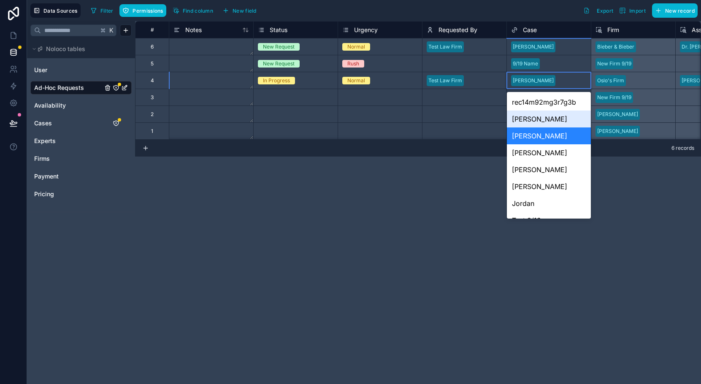
click at [525, 119] on div "Jennifer Hudson" at bounding box center [549, 119] width 84 height 17
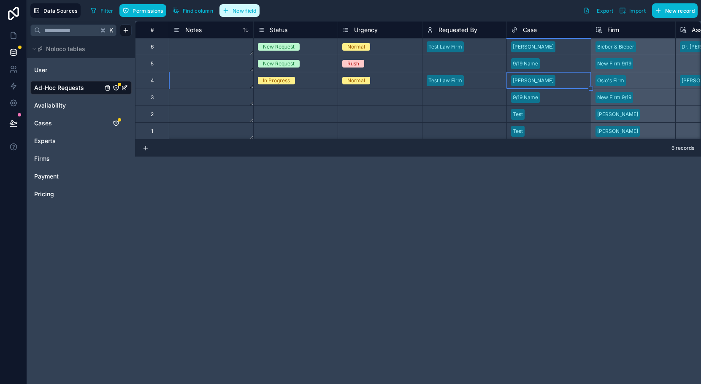
click at [229, 11] on icon "button" at bounding box center [225, 10] width 7 height 7
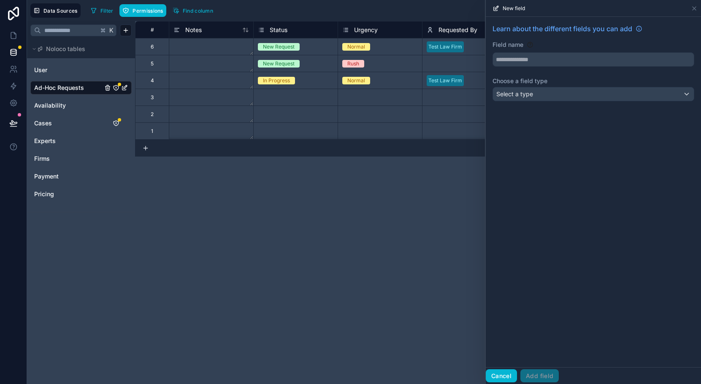
click at [503, 378] on button "Cancel" at bounding box center [501, 376] width 31 height 14
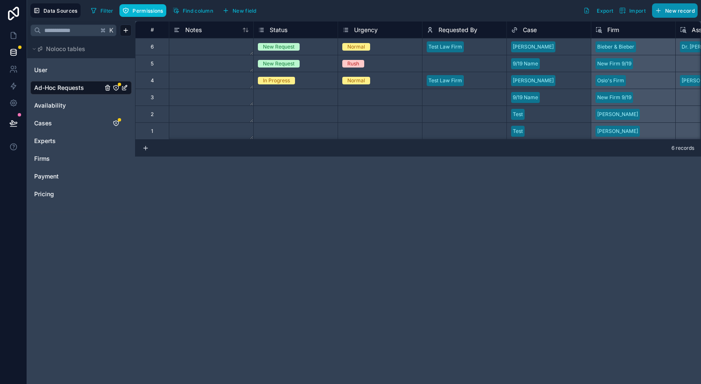
click at [656, 15] on button "New record" at bounding box center [675, 10] width 46 height 14
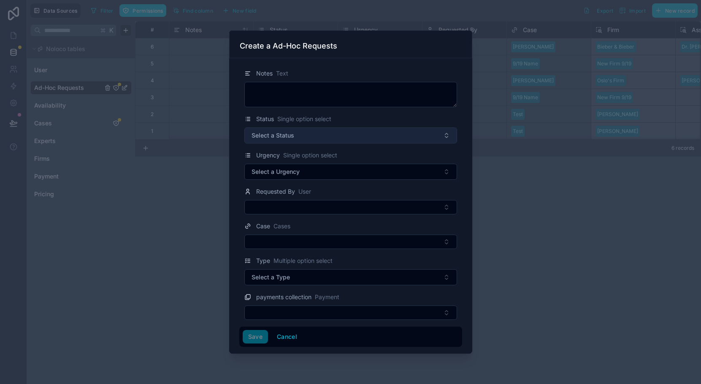
click at [338, 137] on button "Select a Status" at bounding box center [350, 135] width 213 height 16
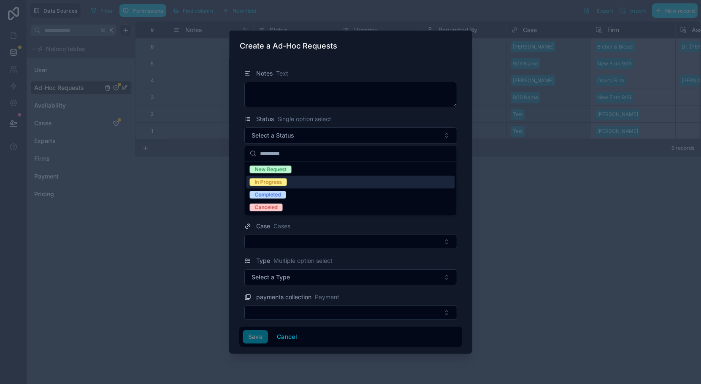
click at [324, 182] on div "In Progress" at bounding box center [350, 182] width 208 height 13
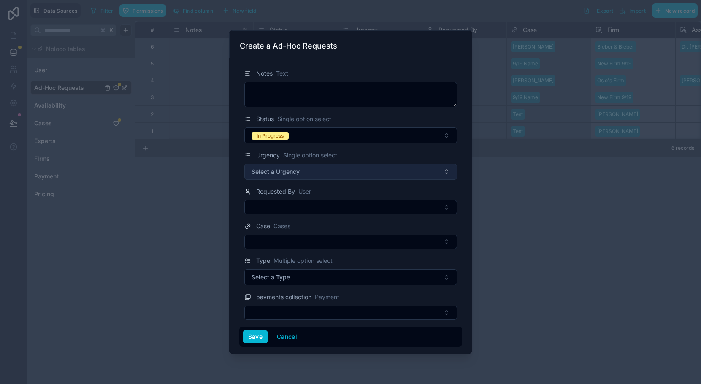
click at [303, 179] on button "Select a Urgency" at bounding box center [350, 172] width 213 height 16
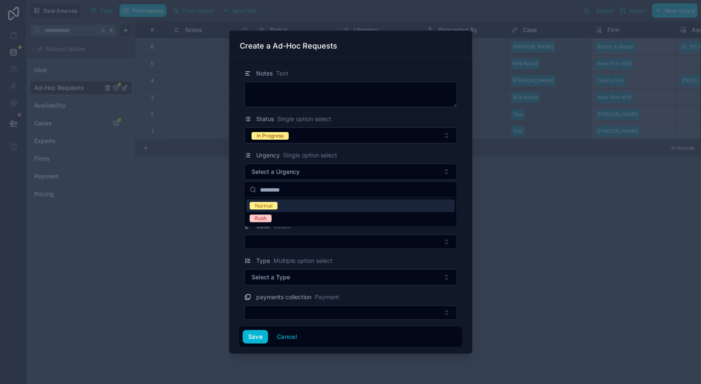
click at [296, 207] on div "Normal" at bounding box center [350, 206] width 208 height 13
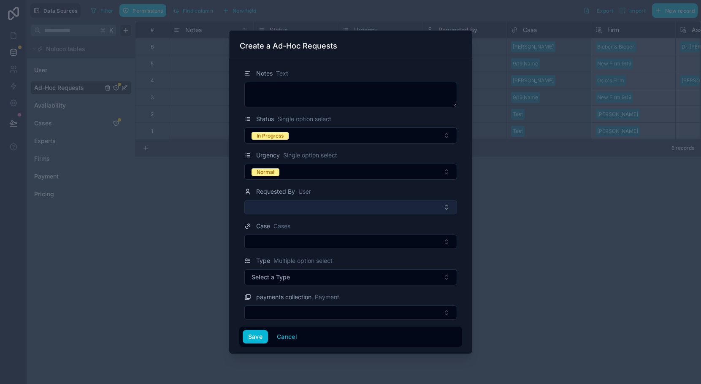
click at [289, 208] on button "Select Button" at bounding box center [350, 207] width 213 height 14
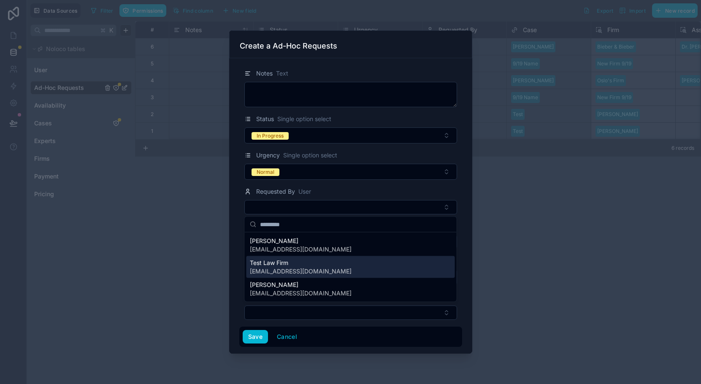
click at [279, 258] on div "Test Law Firm testlawfirm@gmail.com" at bounding box center [350, 267] width 208 height 22
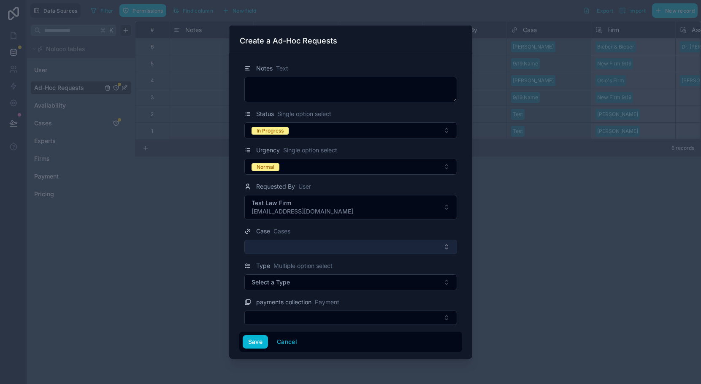
click at [275, 249] on button "Select Button" at bounding box center [350, 247] width 213 height 14
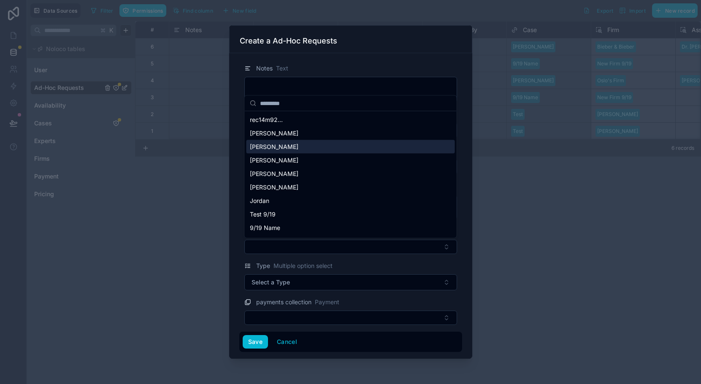
click at [279, 148] on span "[PERSON_NAME]" at bounding box center [274, 147] width 49 height 8
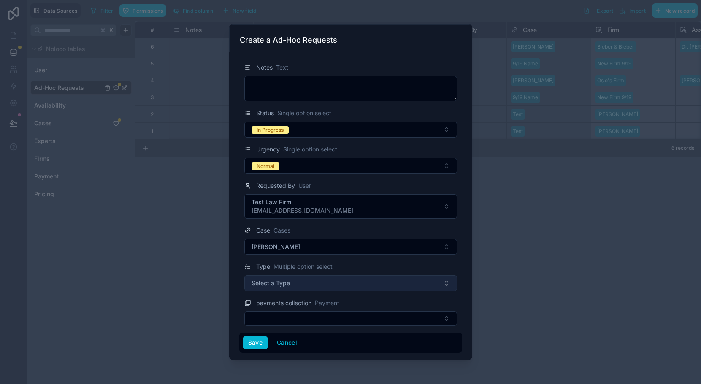
click at [280, 281] on span "Select a Type" at bounding box center [270, 283] width 38 height 8
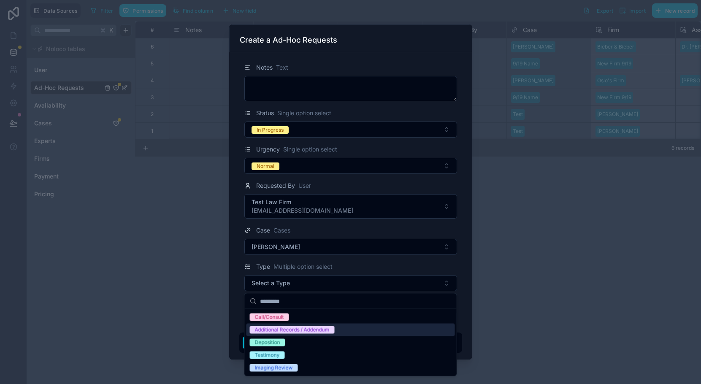
click at [278, 330] on div "Additional Records / Addendum" at bounding box center [292, 330] width 75 height 8
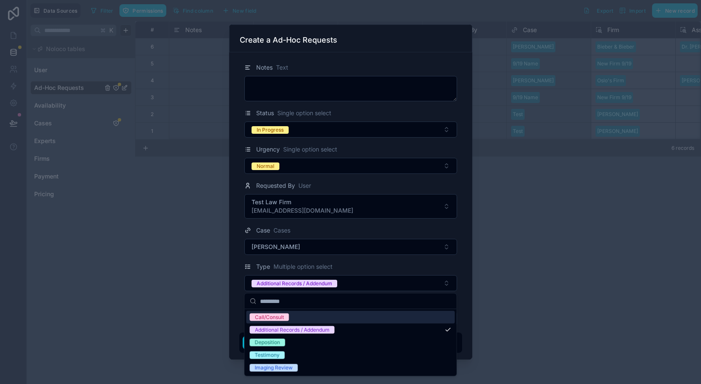
click at [237, 281] on div "Notes Text Status Single option select In Progress Urgency Single option select…" at bounding box center [350, 205] width 243 height 307
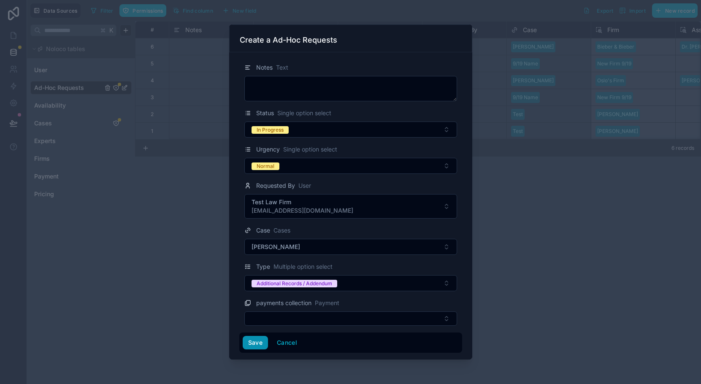
click at [257, 338] on button "Save" at bounding box center [255, 343] width 25 height 14
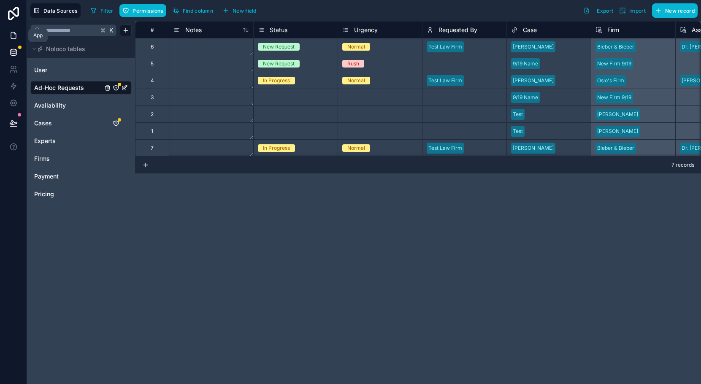
click at [14, 43] on link at bounding box center [13, 35] width 27 height 17
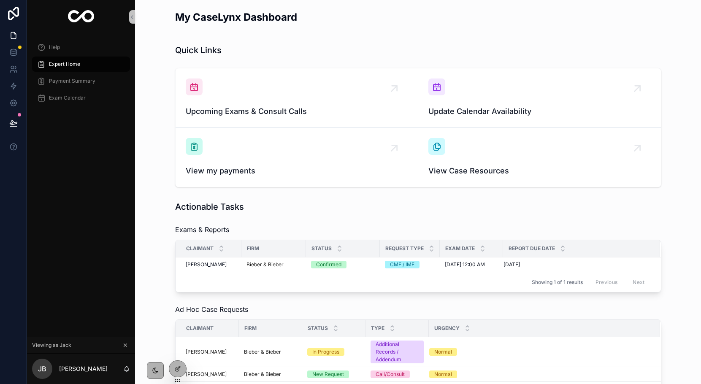
scroll to position [82, 0]
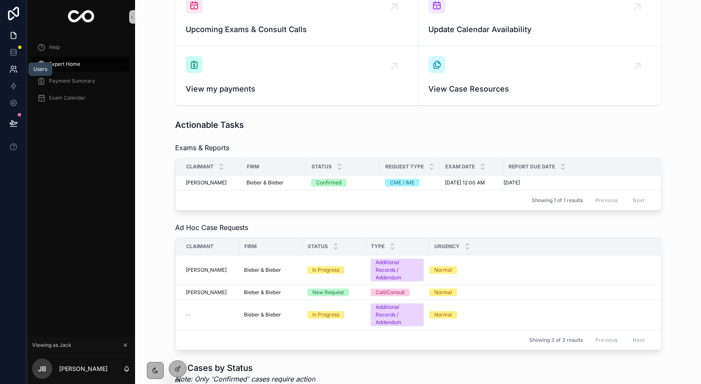
click at [17, 65] on icon at bounding box center [13, 69] width 8 height 8
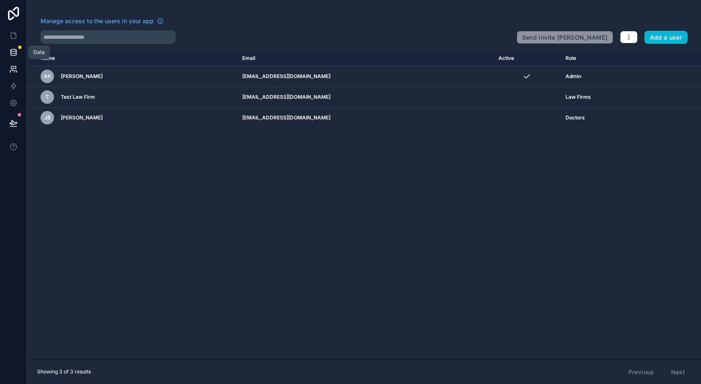
click at [12, 51] on icon at bounding box center [13, 50] width 5 height 2
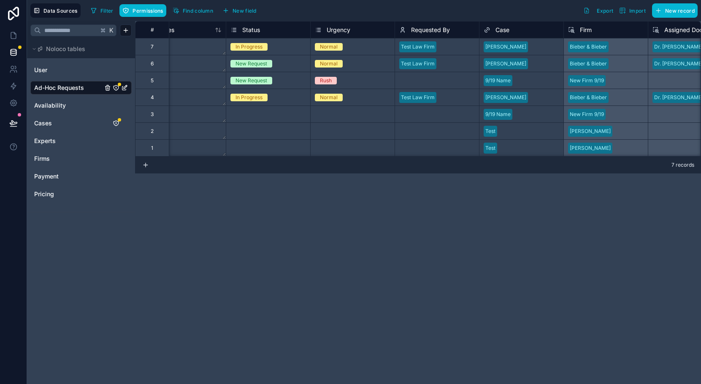
scroll to position [0, 25]
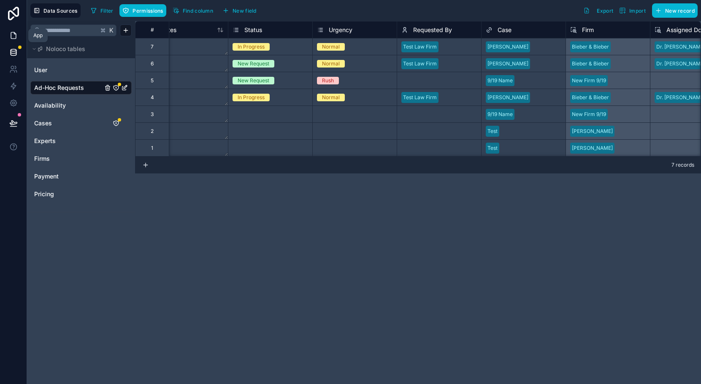
click at [16, 36] on icon at bounding box center [13, 35] width 8 height 8
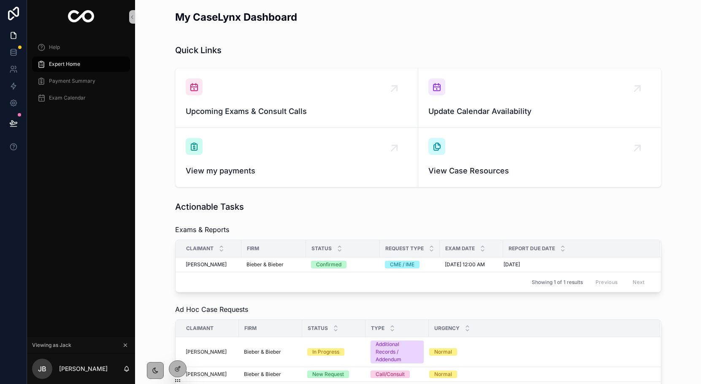
scroll to position [82, 0]
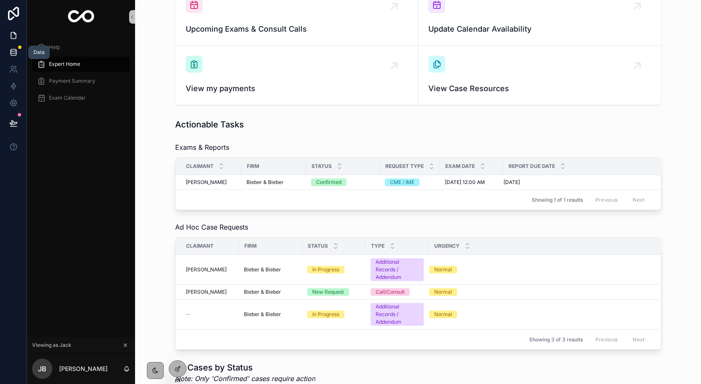
click at [11, 57] on link at bounding box center [13, 52] width 27 height 17
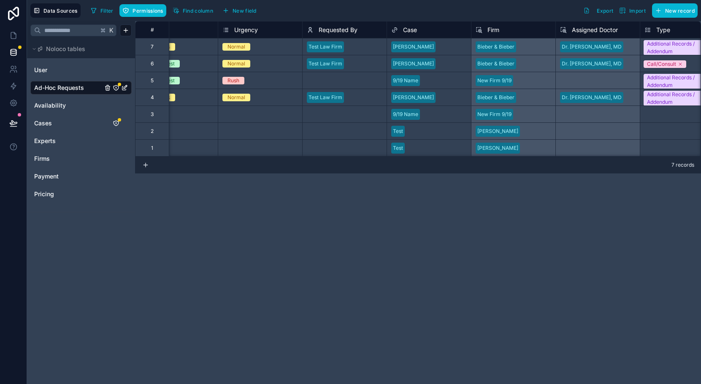
scroll to position [0, 125]
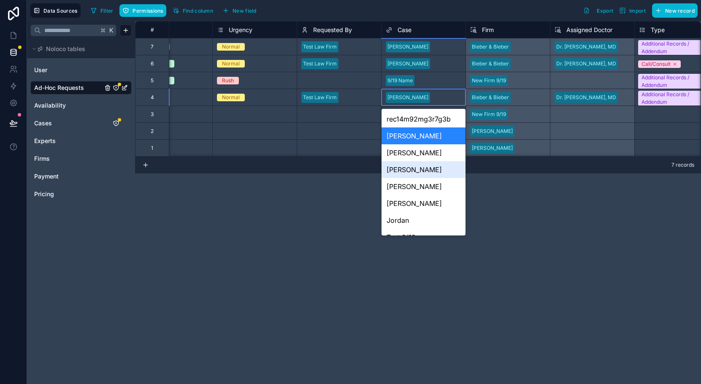
click at [411, 168] on div "[PERSON_NAME]" at bounding box center [423, 169] width 84 height 17
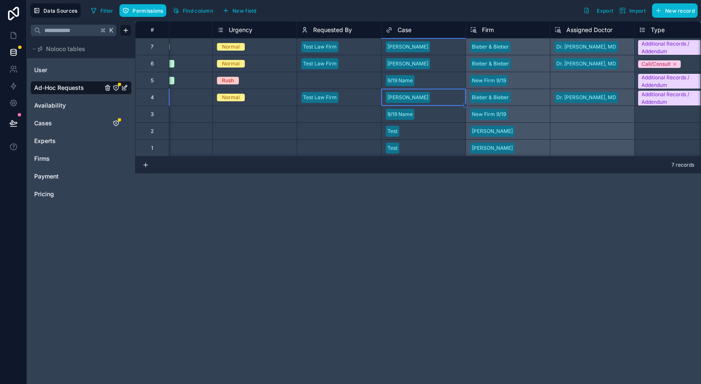
click at [413, 171] on div "7 records" at bounding box center [418, 165] width 566 height 17
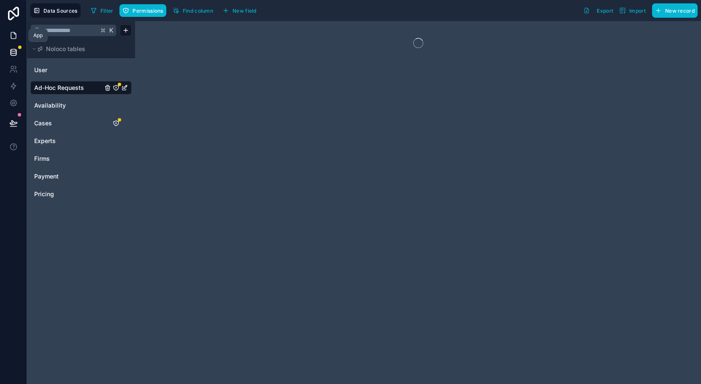
click at [11, 40] on link at bounding box center [13, 35] width 27 height 17
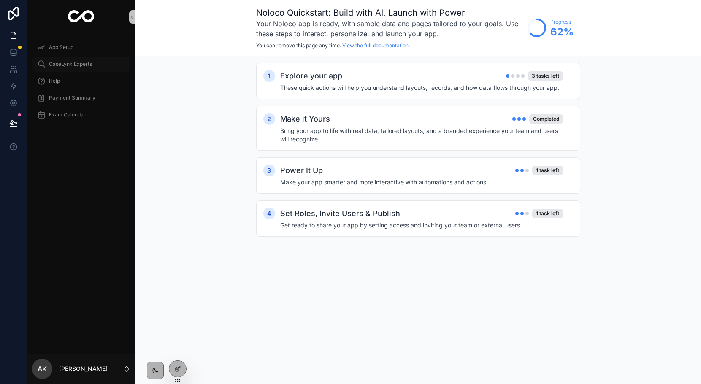
click at [59, 65] on span "CaseLynx Experts" at bounding box center [70, 64] width 43 height 7
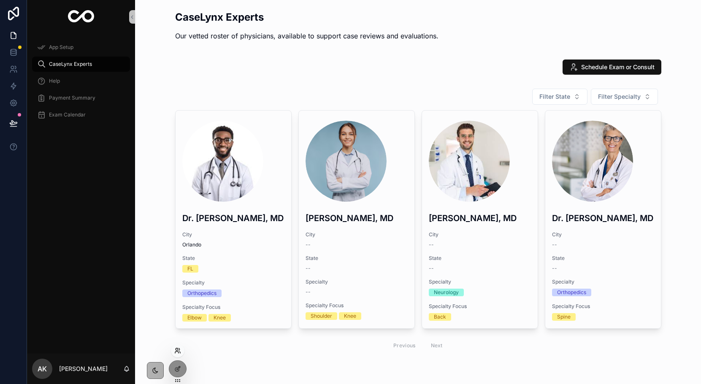
click at [177, 350] on icon at bounding box center [177, 349] width 2 height 2
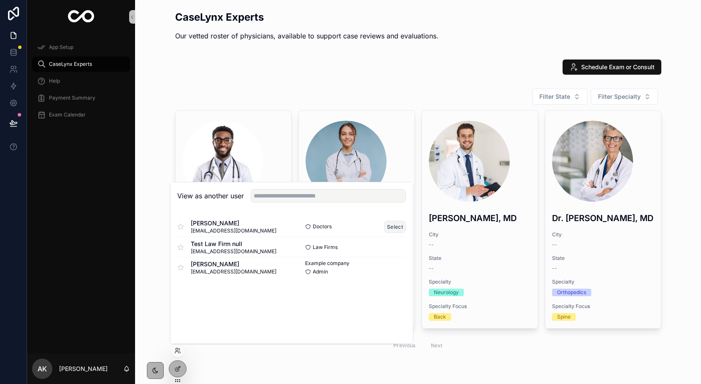
click at [397, 225] on button "Select" at bounding box center [395, 227] width 22 height 12
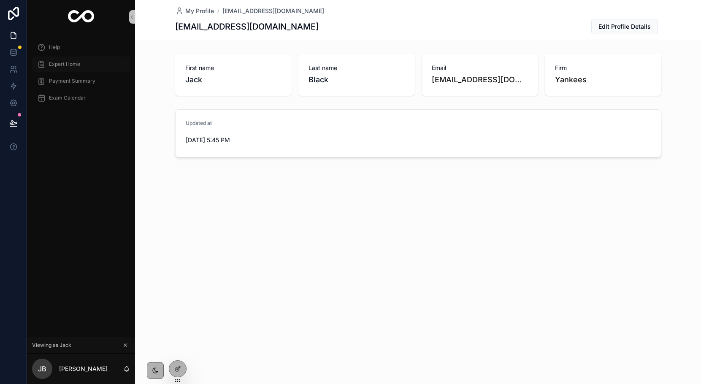
click at [58, 68] on div "Expert Home" at bounding box center [81, 64] width 88 height 14
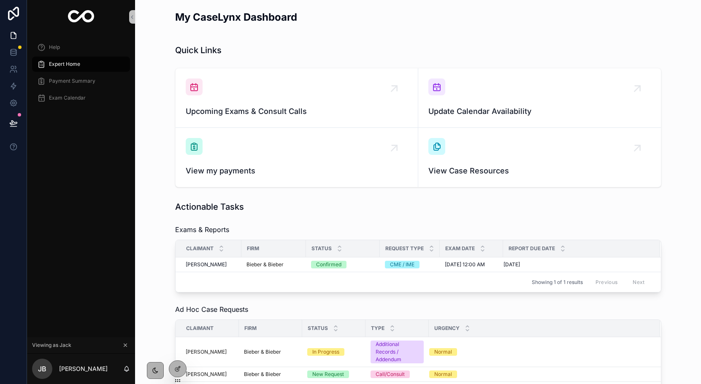
scroll to position [103, 0]
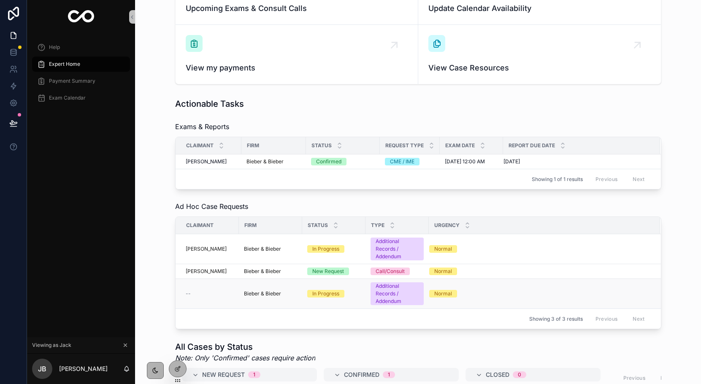
click at [187, 294] on span "--" at bounding box center [188, 293] width 5 height 7
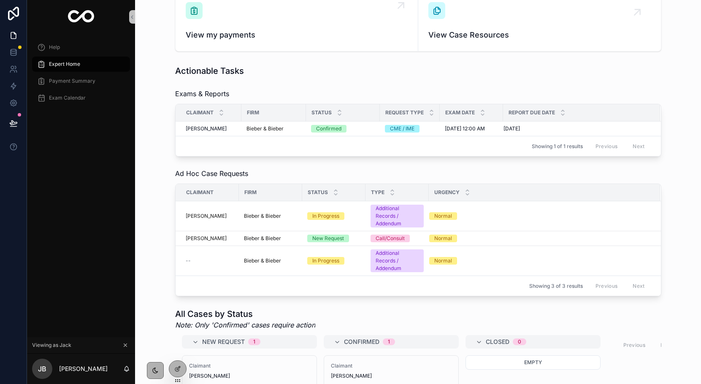
scroll to position [134, 0]
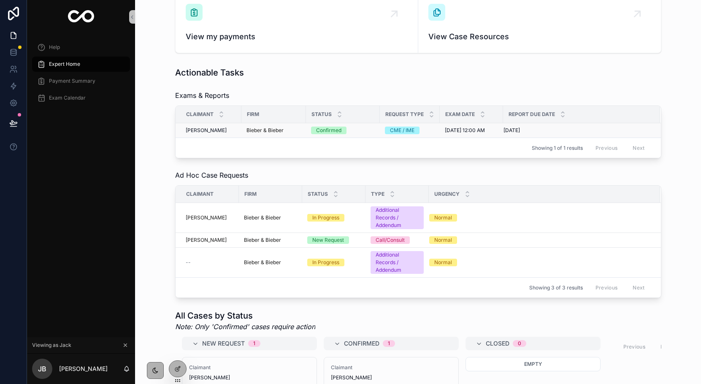
click at [200, 128] on span "[PERSON_NAME]" at bounding box center [206, 130] width 41 height 7
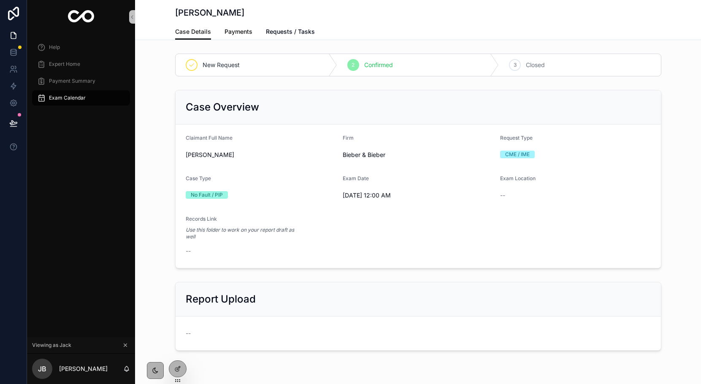
click at [242, 30] on span "Payments" at bounding box center [238, 31] width 28 height 8
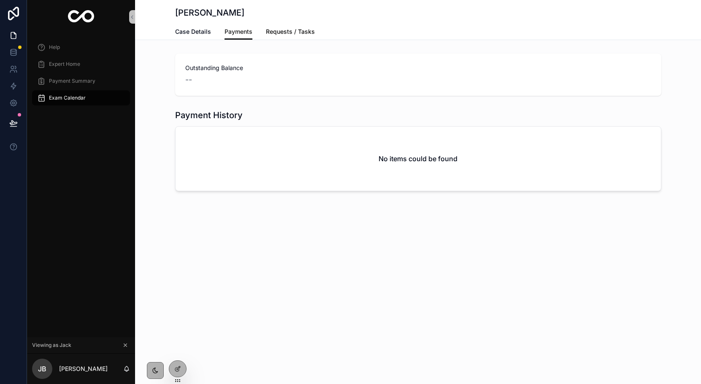
click at [290, 38] on link "Requests / Tasks" at bounding box center [290, 32] width 49 height 17
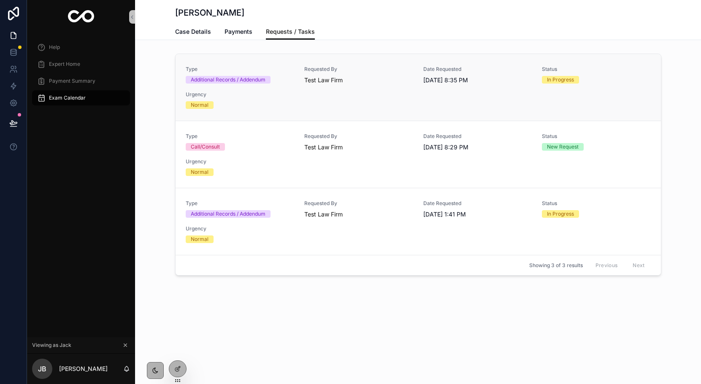
click at [227, 100] on div "Urgency Normal" at bounding box center [240, 100] width 109 height 18
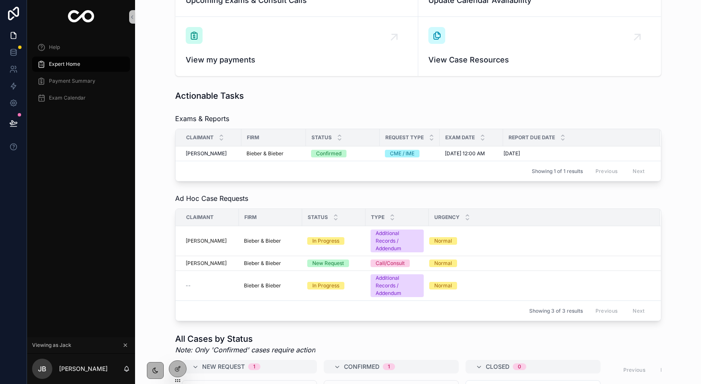
scroll to position [124, 0]
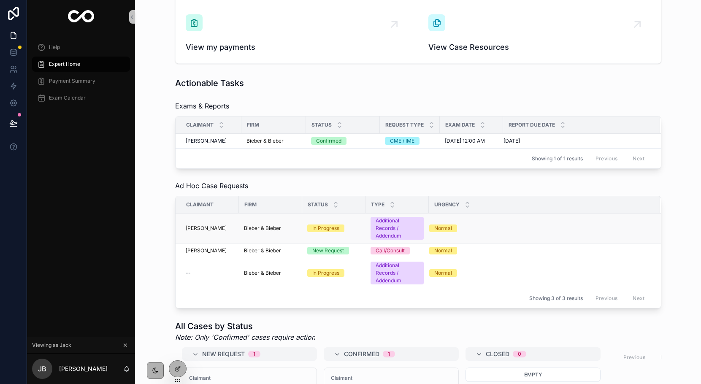
click at [322, 234] on td "In Progress" at bounding box center [333, 228] width 63 height 30
click at [467, 231] on div "Normal" at bounding box center [539, 228] width 221 height 8
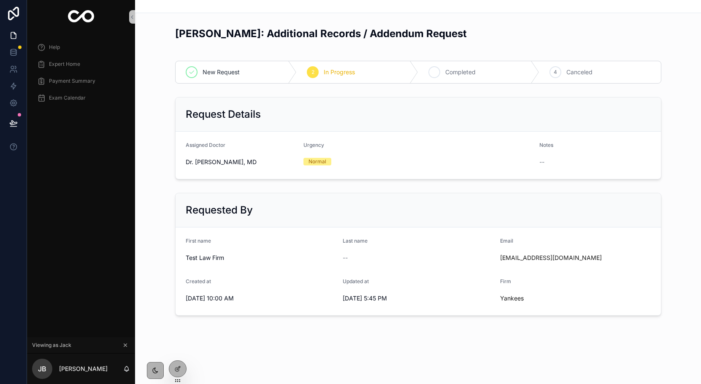
click at [475, 70] on span "Completed" at bounding box center [460, 72] width 30 height 8
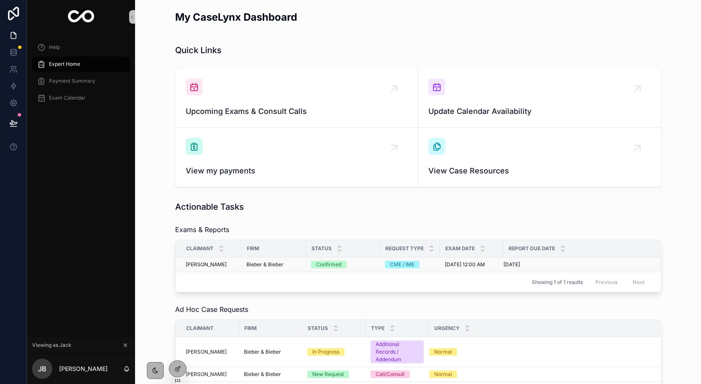
click at [309, 267] on td "Confirmed" at bounding box center [343, 264] width 74 height 15
click at [298, 265] on div "Bieber & Bieber" at bounding box center [273, 264] width 54 height 7
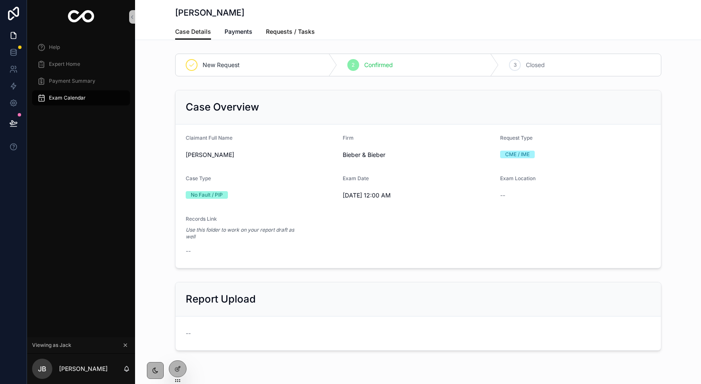
click at [291, 35] on span "Requests / Tasks" at bounding box center [290, 31] width 49 height 8
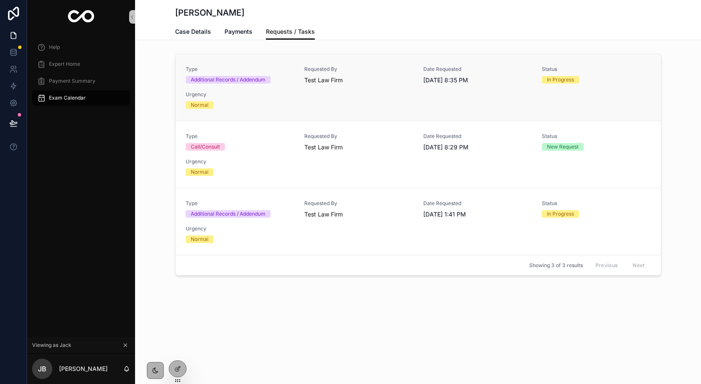
click at [231, 107] on div "Normal" at bounding box center [240, 105] width 109 height 8
click at [171, 369] on div at bounding box center [177, 369] width 17 height 16
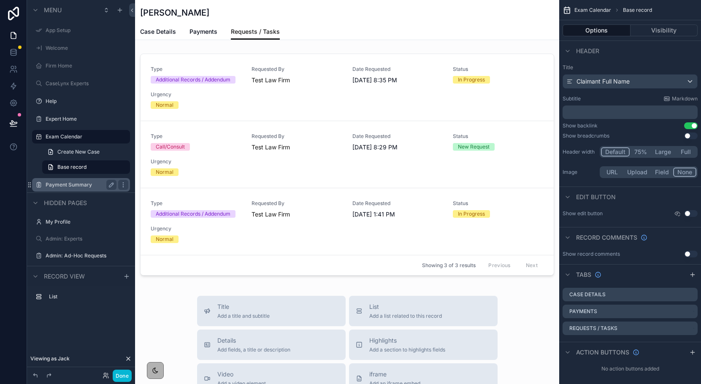
click at [65, 183] on label "Payment Summary" at bounding box center [80, 184] width 68 height 7
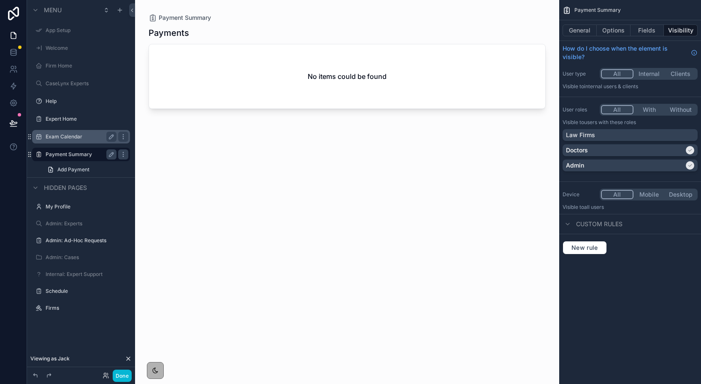
click at [60, 136] on label "Exam Calendar" at bounding box center [80, 136] width 68 height 7
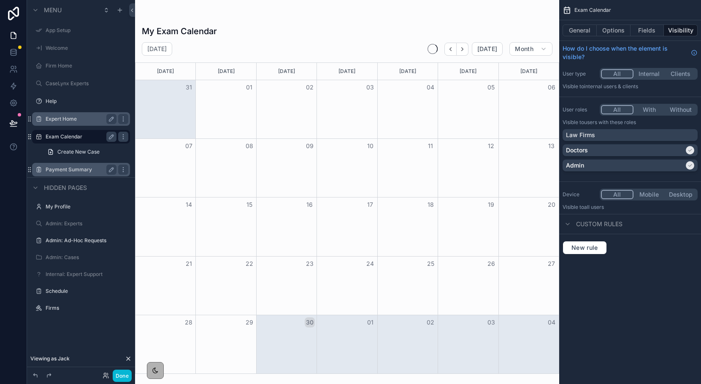
click at [57, 121] on label "Expert Home" at bounding box center [80, 119] width 68 height 7
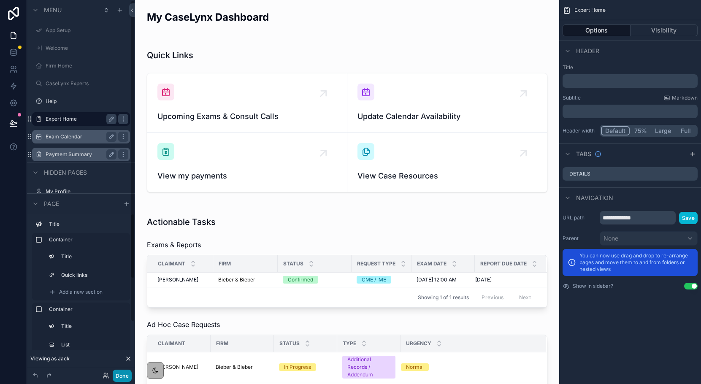
click at [118, 374] on button "Done" at bounding box center [122, 376] width 19 height 12
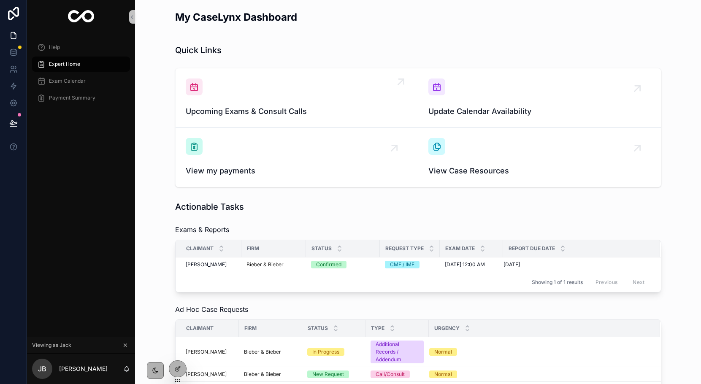
click at [275, 109] on span "Upcoming Exams & Consult Calls" at bounding box center [297, 111] width 222 height 12
click at [461, 108] on span "Update Calendar Availability" at bounding box center [539, 111] width 222 height 12
click at [270, 148] on div "View my payments" at bounding box center [297, 157] width 222 height 39
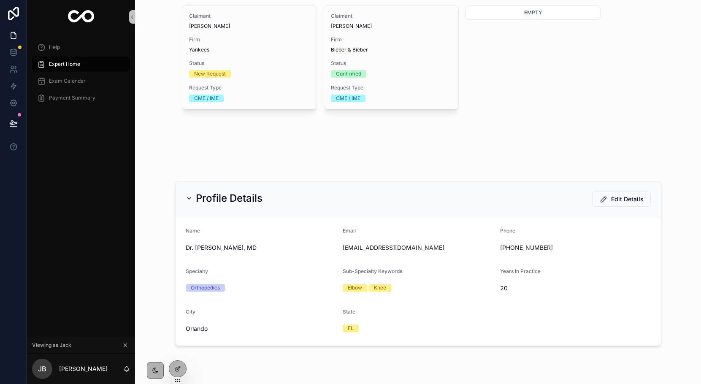
scroll to position [501, 0]
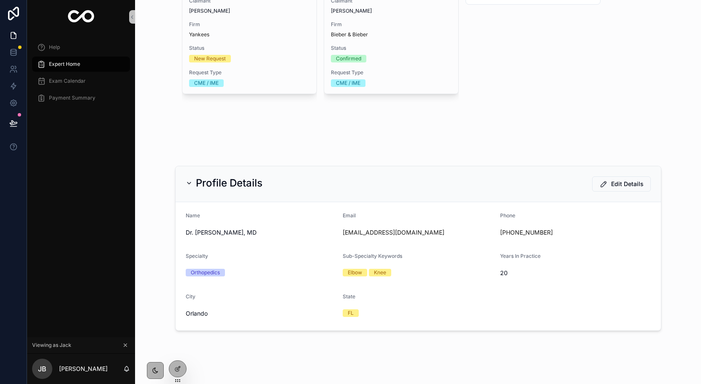
click at [214, 132] on div "Claimant Brandon Nimmo Firm Yankees Status New Request Request Type CME / IME" at bounding box center [249, 71] width 135 height 162
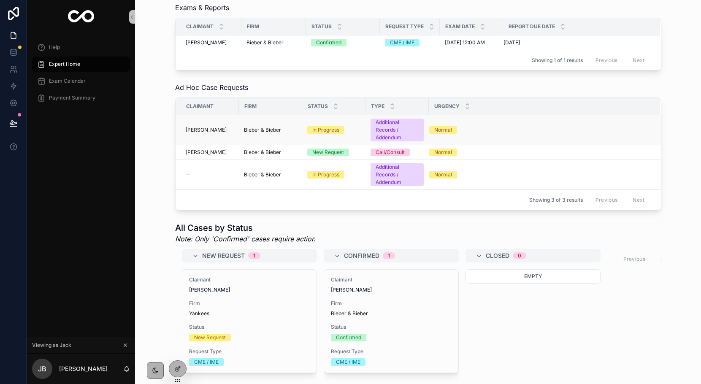
scroll to position [432, 0]
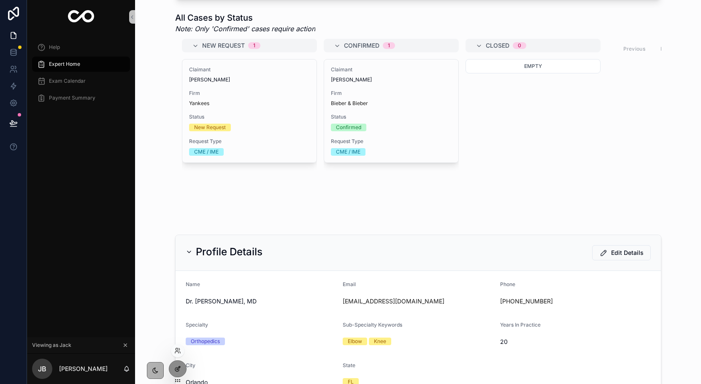
click at [171, 367] on div at bounding box center [177, 369] width 17 height 16
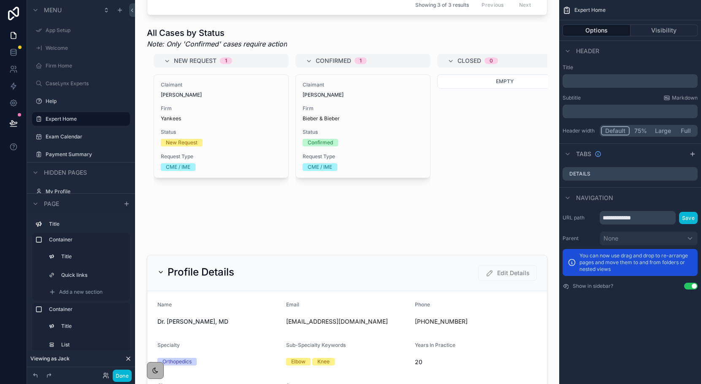
scroll to position [434, 0]
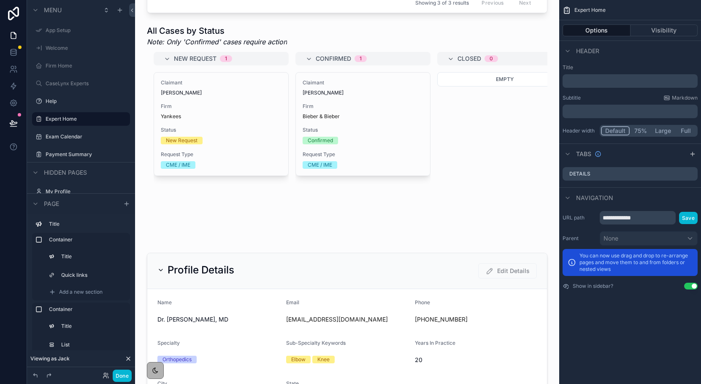
click at [200, 229] on div "scrollable content" at bounding box center [347, 7] width 411 height 469
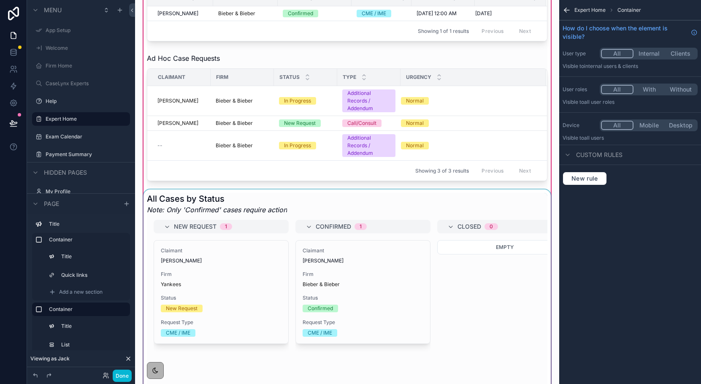
scroll to position [158, 0]
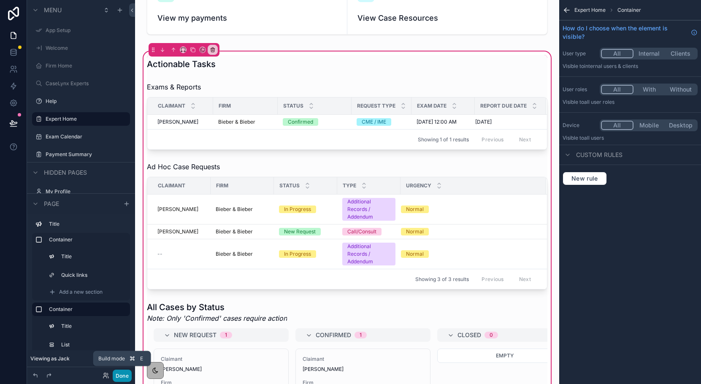
click at [129, 380] on button "Done" at bounding box center [122, 376] width 19 height 12
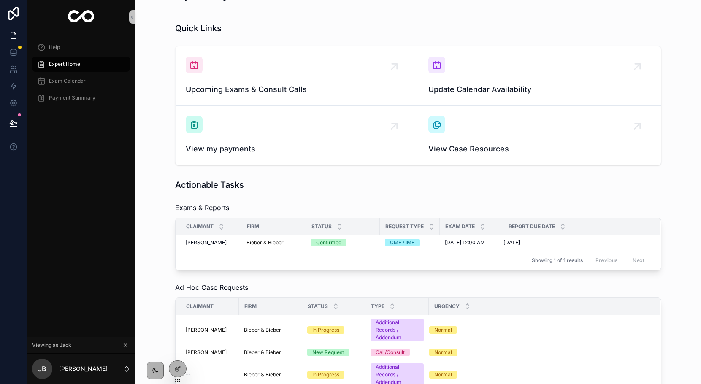
scroll to position [0, 0]
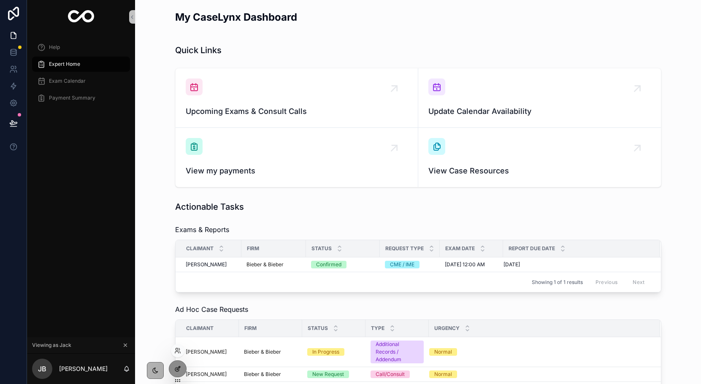
click at [179, 374] on div at bounding box center [177, 369] width 17 height 16
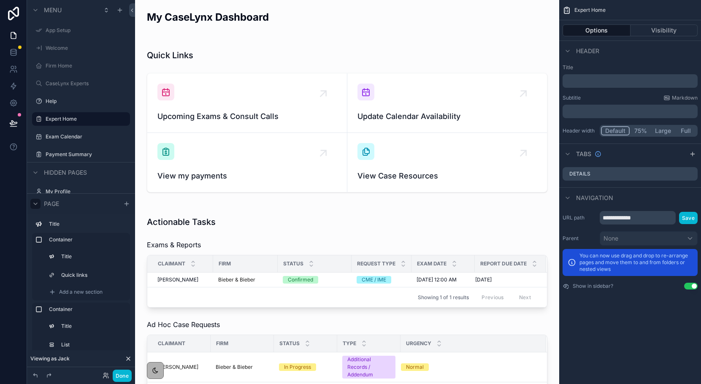
click at [38, 204] on icon "scrollable content" at bounding box center [35, 203] width 7 height 7
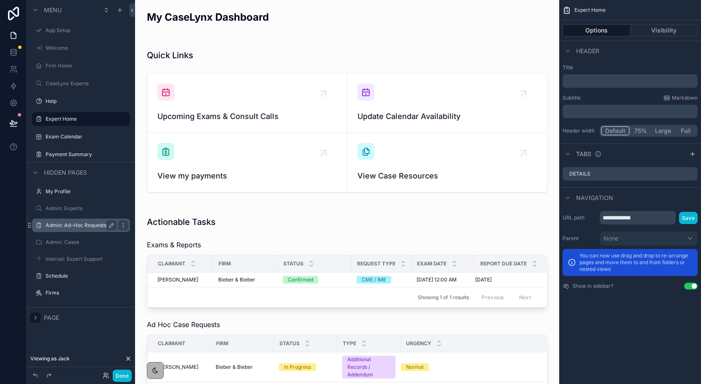
click at [59, 222] on label "Admin: Ad-Hoc Requests" at bounding box center [80, 225] width 68 height 7
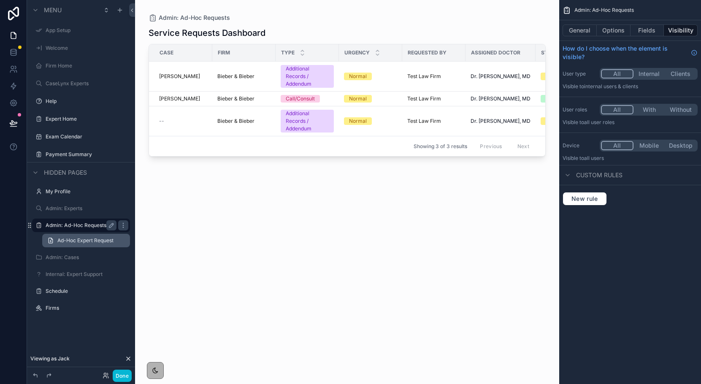
click at [101, 246] on link "Ad-Hoc Expert Request" at bounding box center [86, 241] width 88 height 14
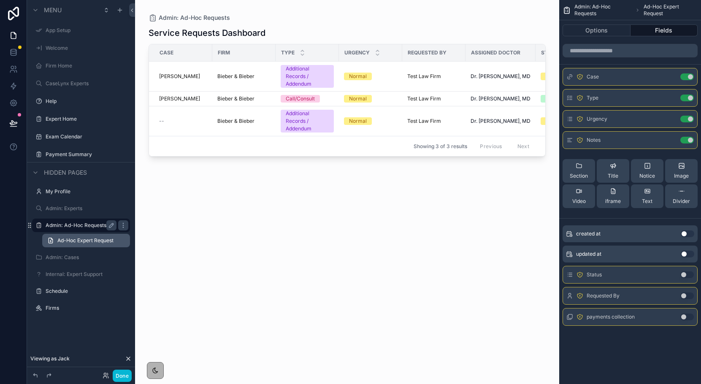
click at [101, 238] on span "Ad-Hoc Expert Request" at bounding box center [85, 240] width 56 height 7
click at [86, 240] on span "Ad-Hoc Expert Request" at bounding box center [85, 240] width 56 height 7
click at [56, 239] on link "Ad-Hoc Expert Request" at bounding box center [86, 241] width 88 height 14
click at [125, 370] on button "Done" at bounding box center [122, 376] width 19 height 12
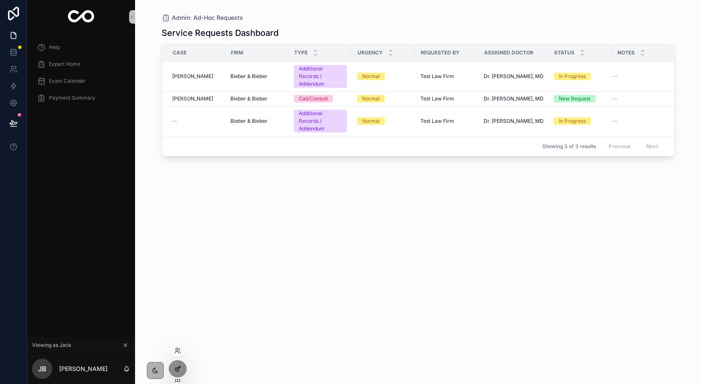
click at [179, 375] on div at bounding box center [177, 369] width 17 height 16
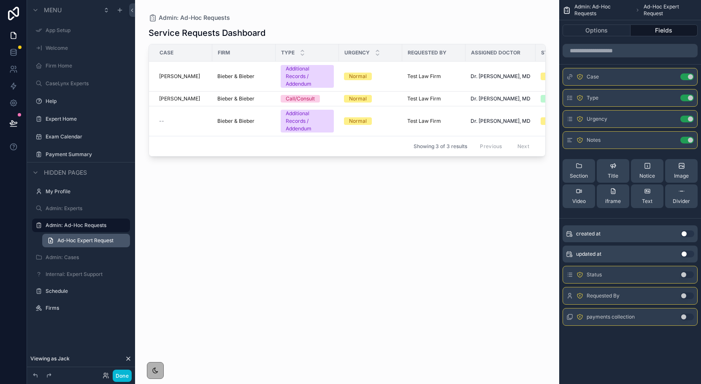
click at [74, 242] on span "Ad-Hoc Expert Request" at bounding box center [85, 240] width 56 height 7
click at [60, 239] on span "Ad-Hoc Expert Request" at bounding box center [85, 240] width 56 height 7
click at [52, 239] on icon "scrollable content" at bounding box center [51, 240] width 4 height 5
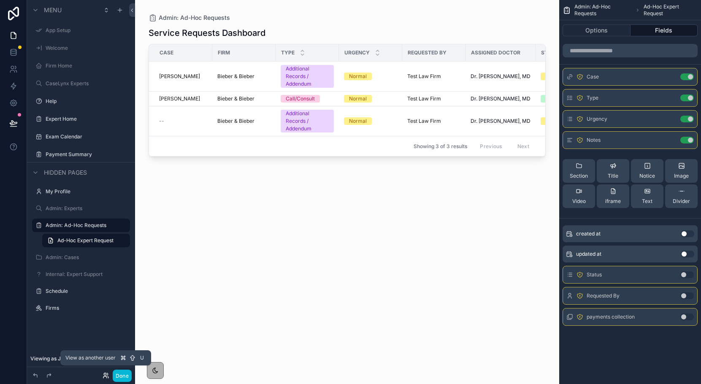
click at [104, 375] on icon at bounding box center [106, 375] width 7 height 7
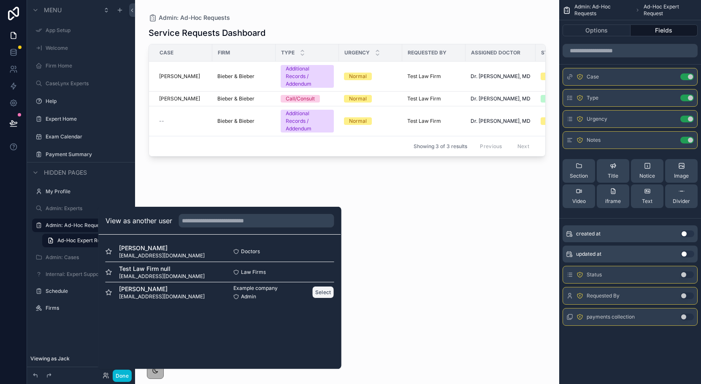
click at [318, 289] on button "Select" at bounding box center [323, 292] width 22 height 12
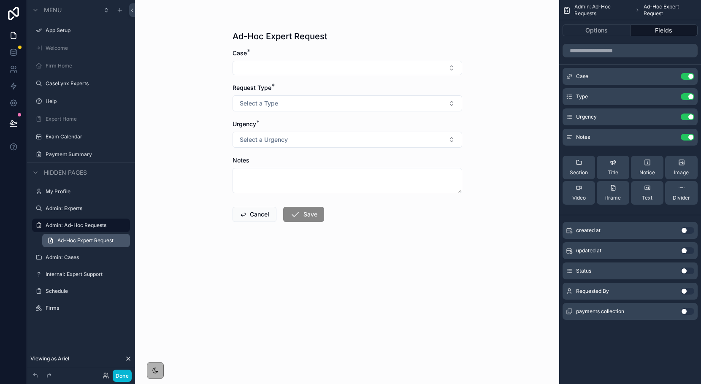
click at [93, 239] on span "Ad-Hoc Expert Request" at bounding box center [85, 240] width 56 height 7
click at [276, 107] on span "Select a Type" at bounding box center [259, 103] width 38 height 8
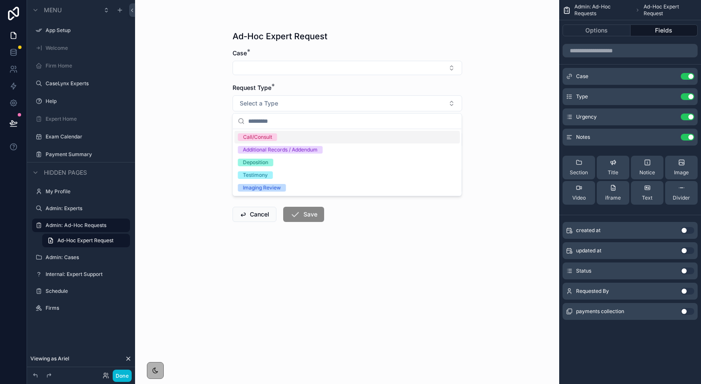
click at [273, 135] on span "Call/Consult" at bounding box center [257, 137] width 39 height 8
click at [516, 149] on div "Ad-Hoc Expert Request Case * Request Type * Call/Consult Urgency * Select a Urg…" at bounding box center [347, 192] width 424 height 384
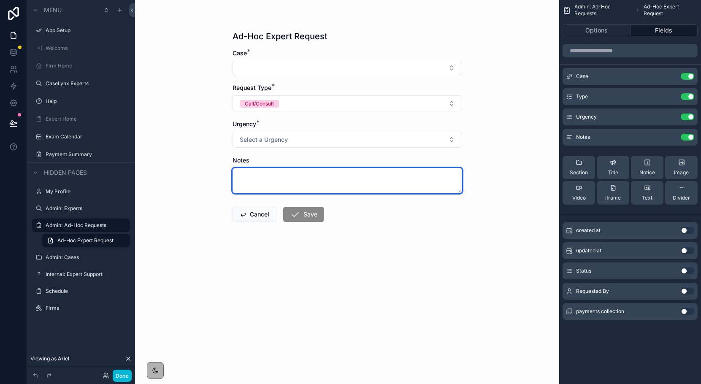
click at [394, 172] on textarea "scrollable content" at bounding box center [347, 180] width 230 height 25
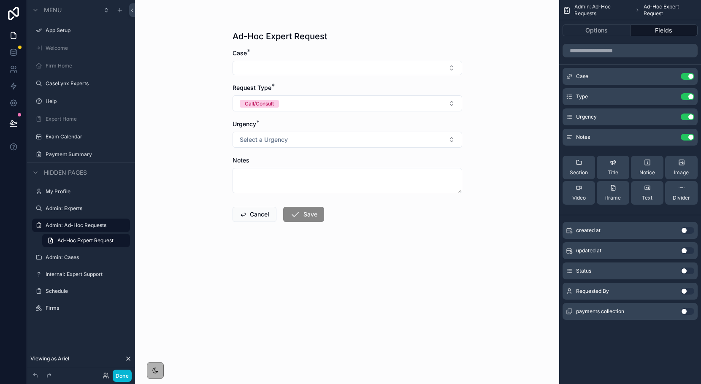
click at [475, 167] on div "Ad-Hoc Expert Request Case * Request Type * Call/Consult Urgency * Select a Urg…" at bounding box center [347, 192] width 424 height 384
click at [607, 197] on span "iframe" at bounding box center [613, 197] width 16 height 7
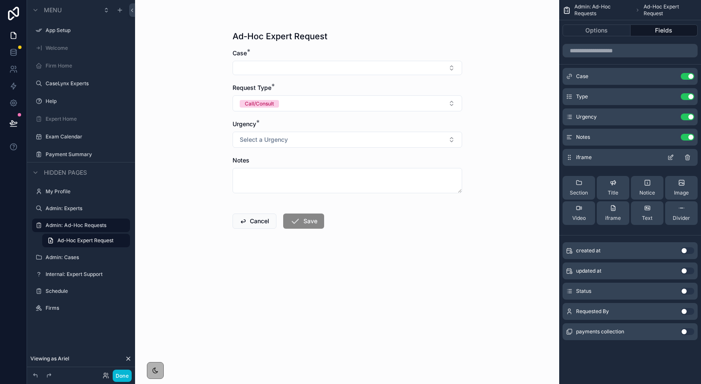
click at [670, 155] on icon "scrollable content" at bounding box center [670, 157] width 7 height 7
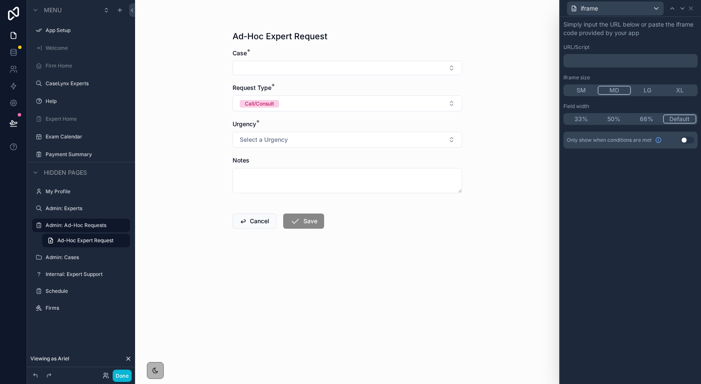
click at [599, 57] on p "﻿" at bounding box center [631, 61] width 129 height 8
click at [621, 61] on p "﻿" at bounding box center [631, 61] width 129 height 8
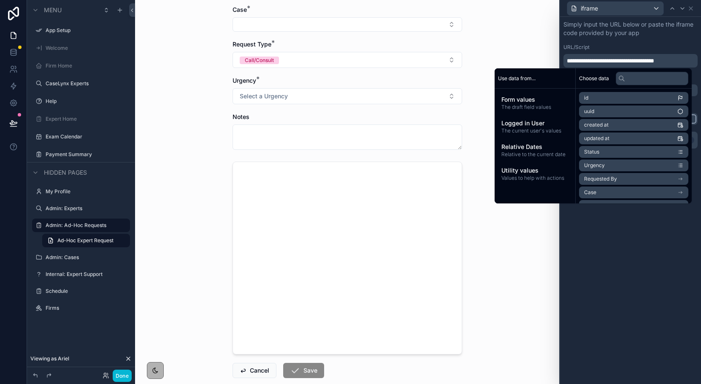
scroll to position [45, 0]
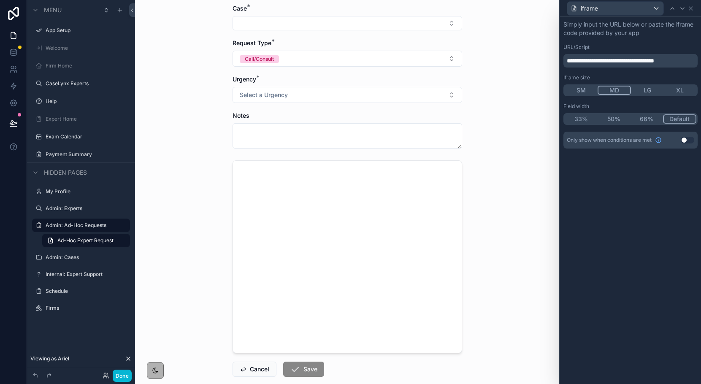
click at [575, 305] on div "**********" at bounding box center [630, 200] width 141 height 367
click at [692, 10] on icon at bounding box center [690, 8] width 3 height 3
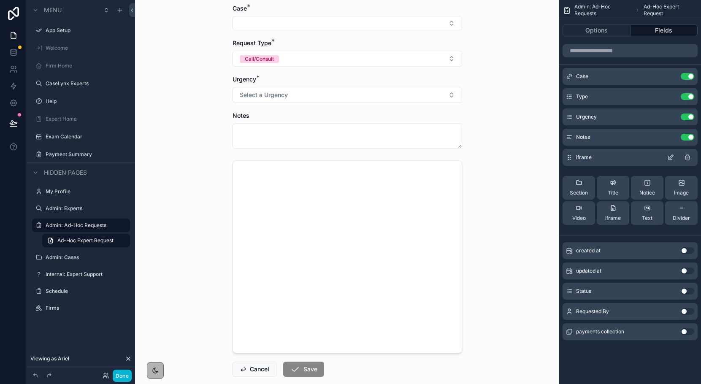
click at [670, 158] on icon "scrollable content" at bounding box center [671, 156] width 3 height 3
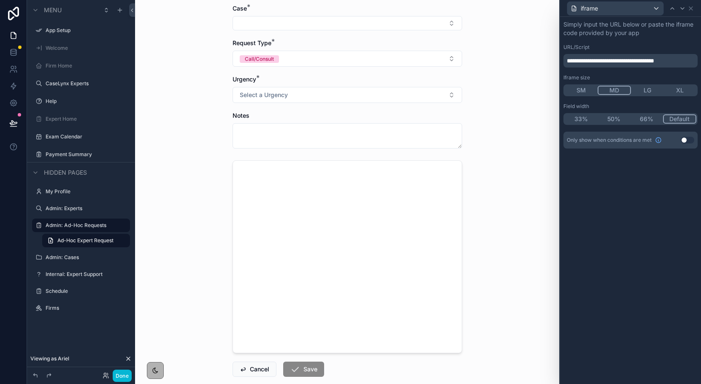
click at [688, 139] on button "Use setting" at bounding box center [688, 140] width 14 height 7
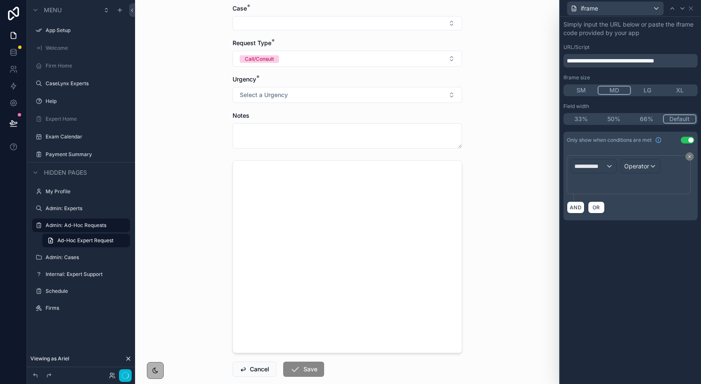
scroll to position [0, 0]
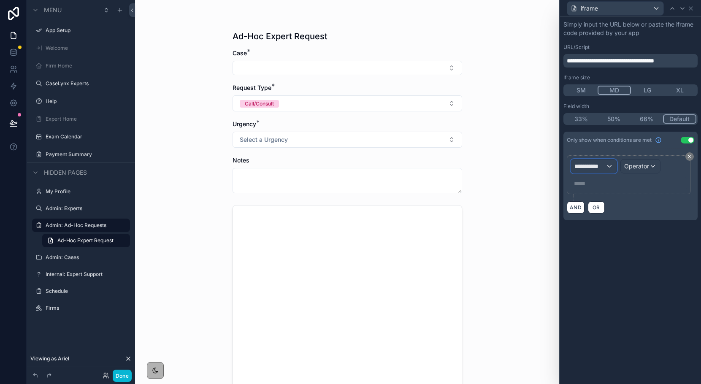
click at [599, 162] on span "**********" at bounding box center [589, 166] width 31 height 8
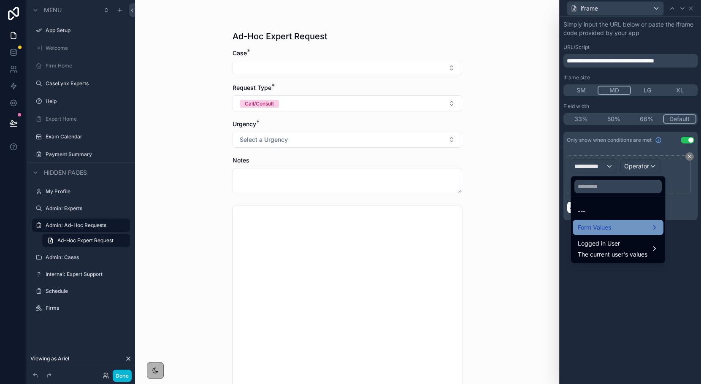
click at [603, 224] on span "Form Values" at bounding box center [594, 227] width 33 height 10
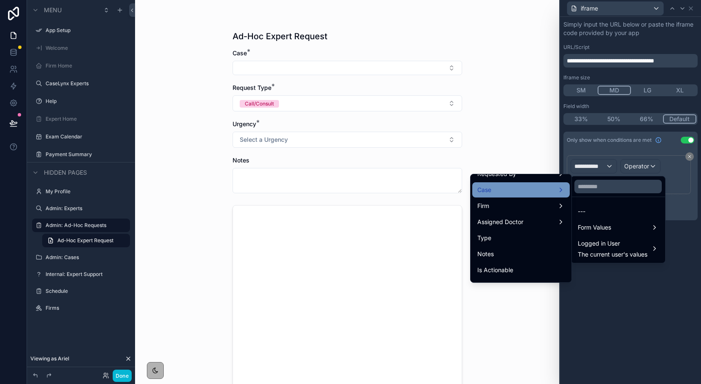
scroll to position [107, 0]
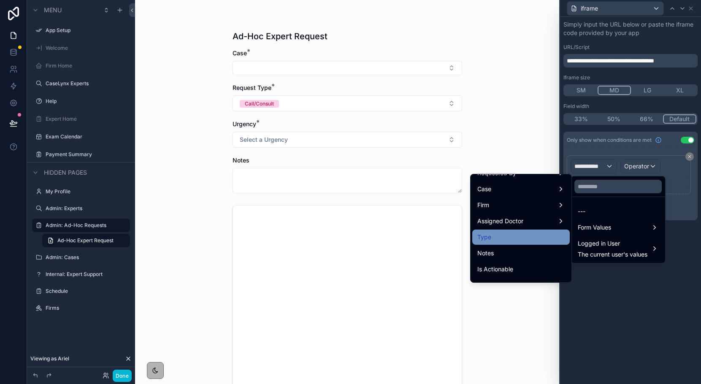
click at [497, 237] on div "Type" at bounding box center [520, 237] width 87 height 10
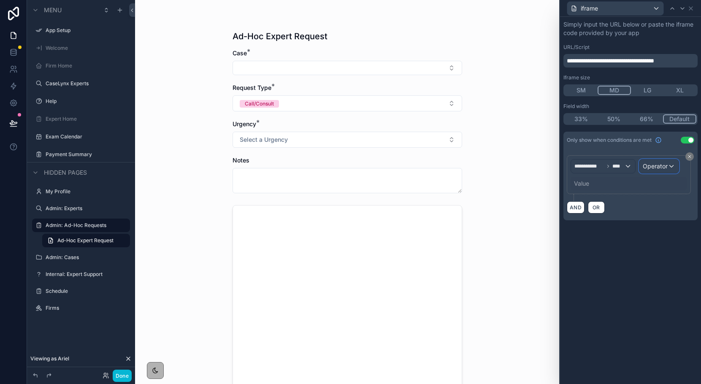
click at [649, 169] on span "Operator" at bounding box center [655, 165] width 25 height 7
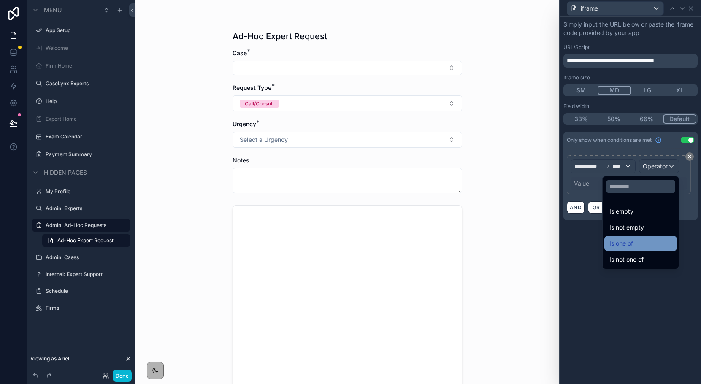
click at [623, 239] on span "Is one of" at bounding box center [621, 243] width 24 height 10
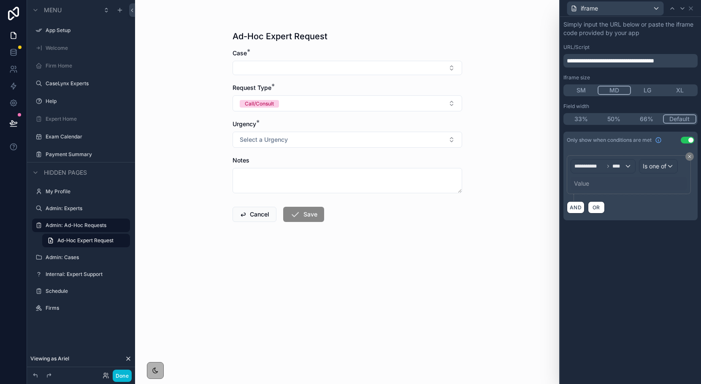
click at [581, 183] on div "Value" at bounding box center [581, 183] width 15 height 8
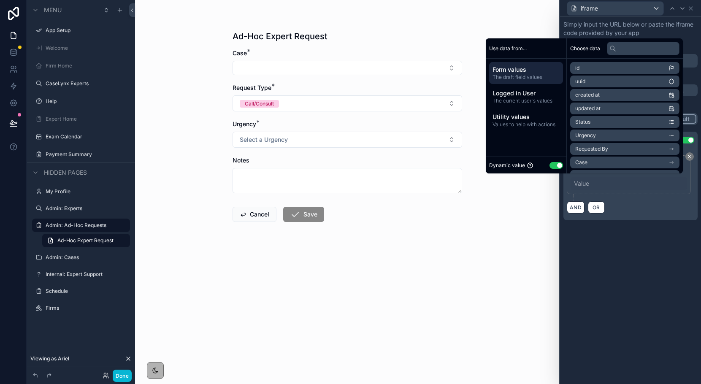
click at [549, 163] on button "Use setting" at bounding box center [556, 165] width 14 height 7
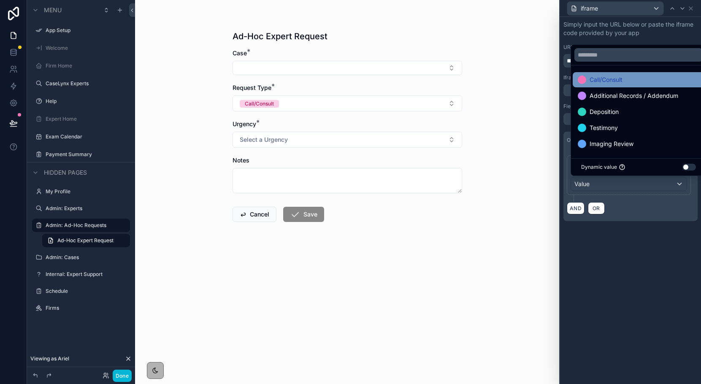
click at [596, 83] on span "Call/Consult" at bounding box center [605, 80] width 33 height 10
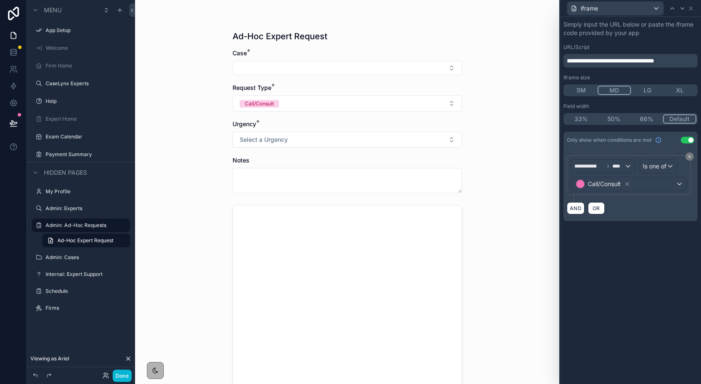
click at [621, 268] on div "**********" at bounding box center [630, 200] width 141 height 367
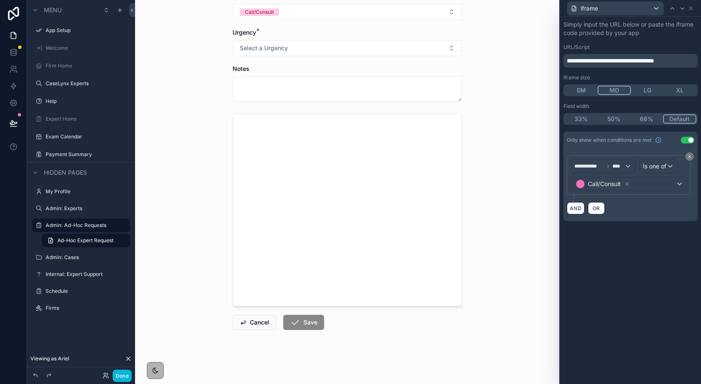
scroll to position [0, 0]
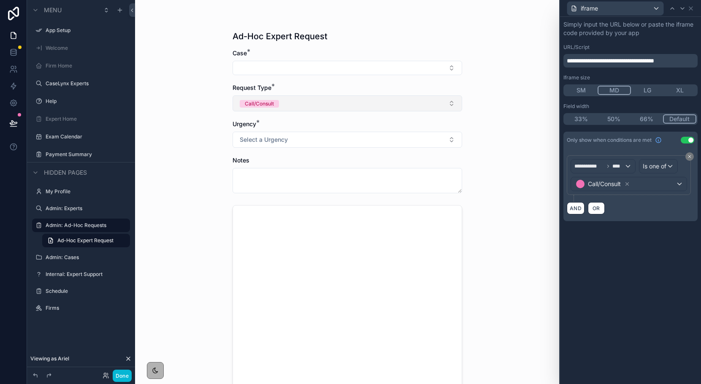
click at [281, 104] on button "Call/Consult" at bounding box center [347, 103] width 230 height 16
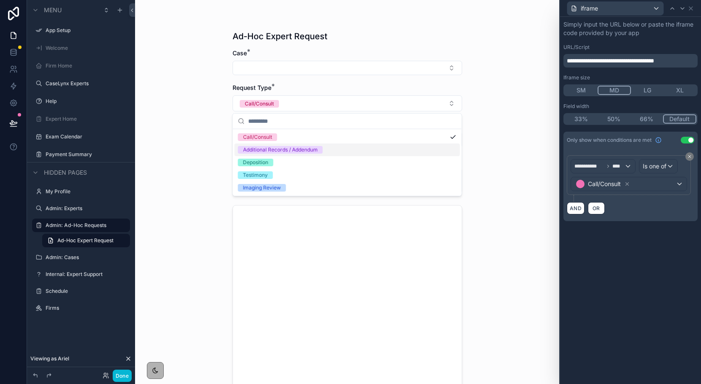
click at [278, 149] on div "Additional Records / Addendum" at bounding box center [280, 150] width 75 height 8
click at [505, 112] on div "Ad-Hoc Expert Request Case * Request Type * Call/Consult Additional Records / A…" at bounding box center [347, 192] width 424 height 384
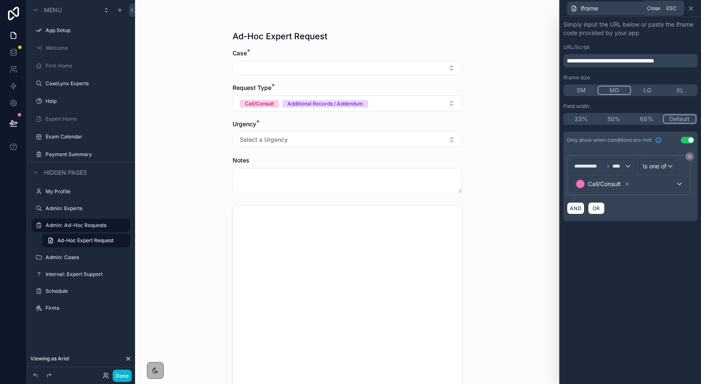
click at [689, 11] on icon at bounding box center [690, 8] width 7 height 7
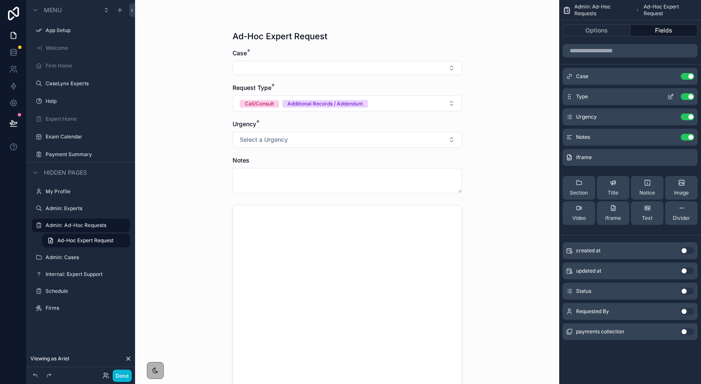
click at [667, 98] on icon "scrollable content" at bounding box center [670, 96] width 7 height 7
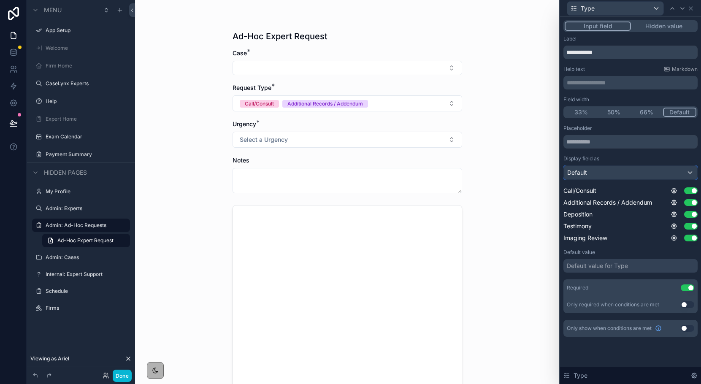
click at [612, 179] on div "Default" at bounding box center [630, 173] width 133 height 14
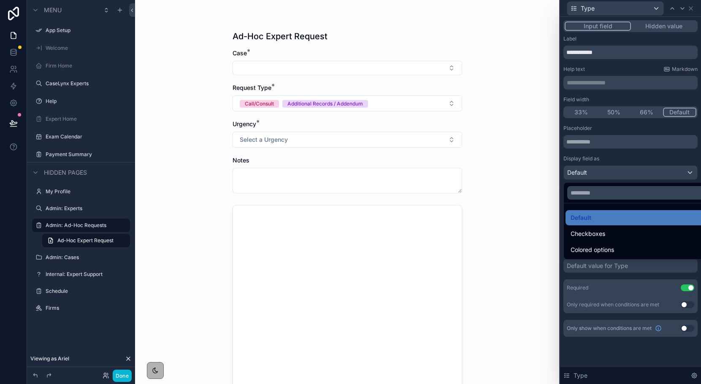
click at [560, 163] on div at bounding box center [630, 192] width 141 height 384
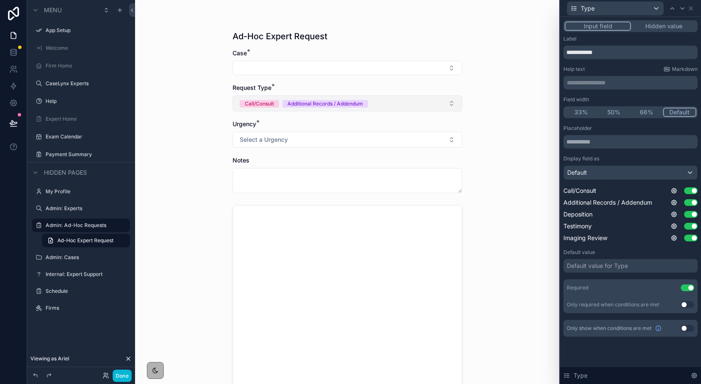
click at [424, 103] on button "Call/Consult Additional Records / Addendum" at bounding box center [347, 103] width 230 height 16
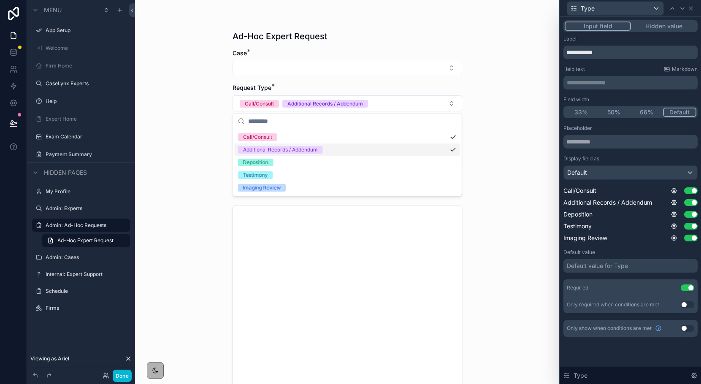
click at [420, 153] on div "Additional Records / Addendum" at bounding box center [347, 149] width 225 height 13
click at [519, 143] on div "Ad-Hoc Expert Request Case * Request Type * Call/Consult Urgency * Select a Urg…" at bounding box center [347, 192] width 424 height 384
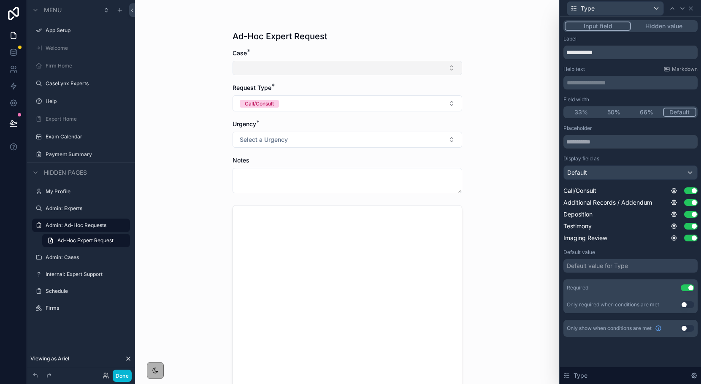
click at [375, 68] on button "Select Button" at bounding box center [347, 68] width 230 height 14
click at [358, 85] on input "scrollable content" at bounding box center [352, 84] width 208 height 15
click at [303, 51] on div "Case *" at bounding box center [347, 53] width 230 height 8
click at [691, 8] on icon at bounding box center [690, 8] width 3 height 3
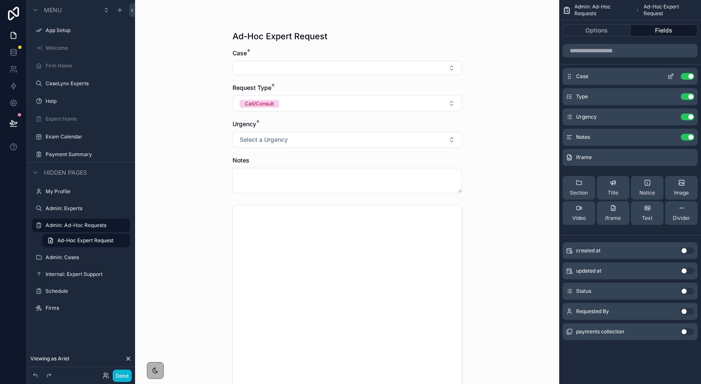
click at [673, 78] on icon "scrollable content" at bounding box center [670, 76] width 7 height 7
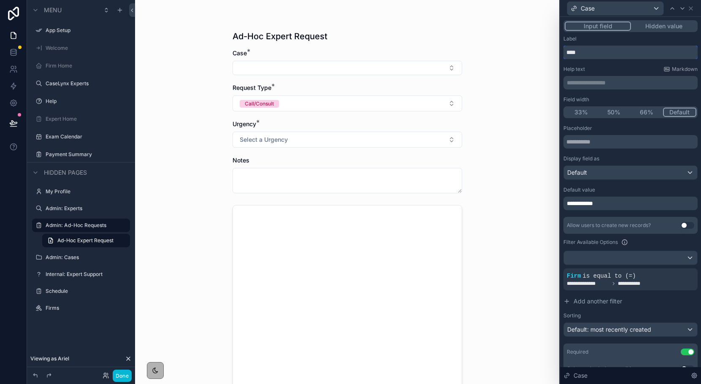
drag, startPoint x: 588, startPoint y: 52, endPoint x: 551, endPoint y: 47, distance: 37.1
click at [551, 47] on div "**********" at bounding box center [350, 192] width 701 height 384
type input "**********"
click at [690, 9] on icon at bounding box center [690, 8] width 7 height 7
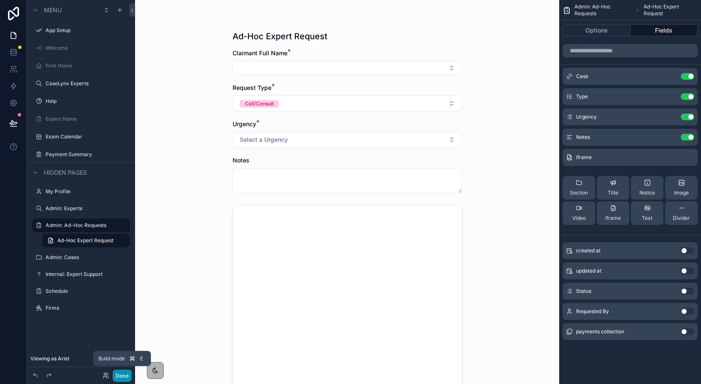
click at [124, 376] on button "Done" at bounding box center [122, 376] width 19 height 12
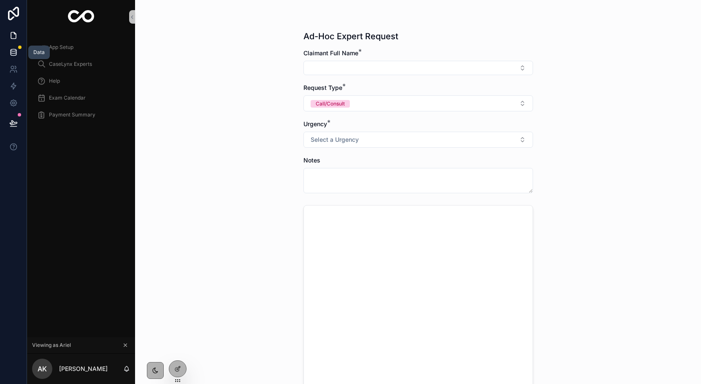
click at [18, 50] on link at bounding box center [13, 52] width 27 height 17
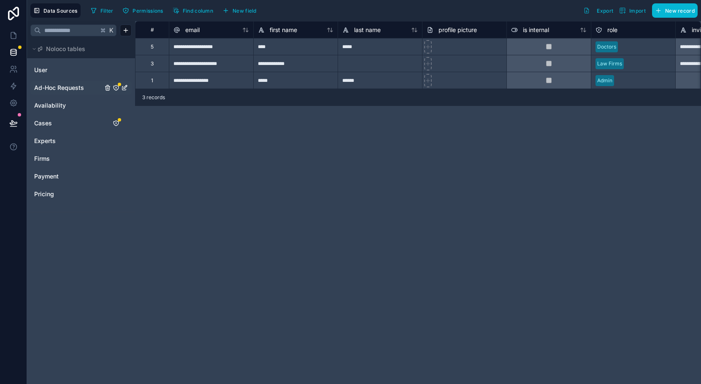
click at [62, 85] on span "Ad-Hoc Requests" at bounding box center [59, 88] width 50 height 8
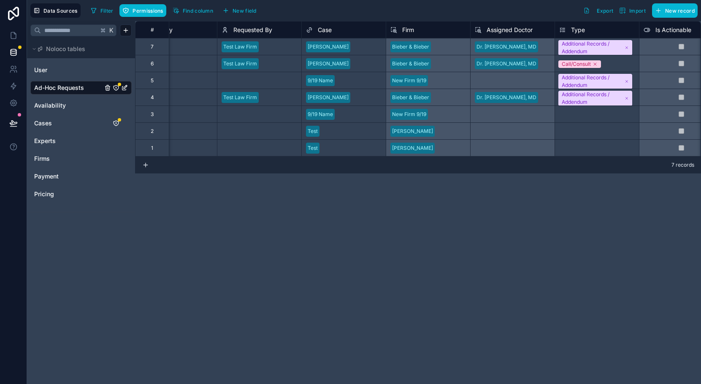
scroll to position [0, 363]
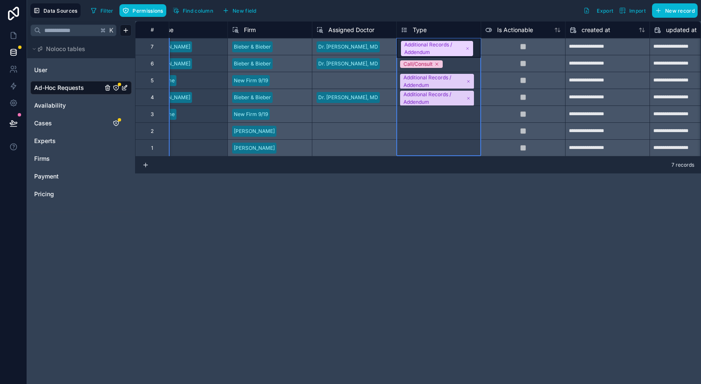
click at [424, 28] on span "Type" at bounding box center [420, 30] width 14 height 8
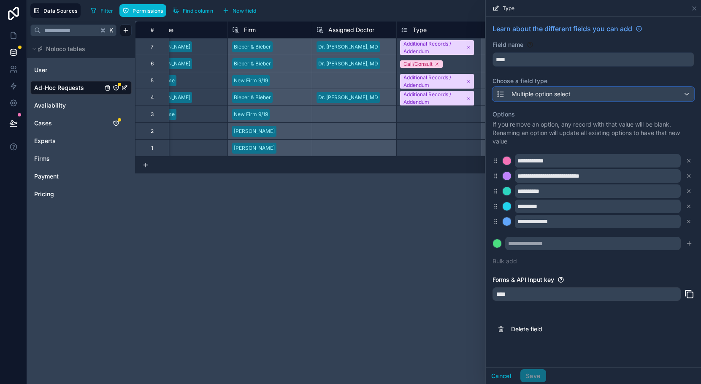
click at [530, 99] on div "Multiple option select" at bounding box center [533, 94] width 74 height 10
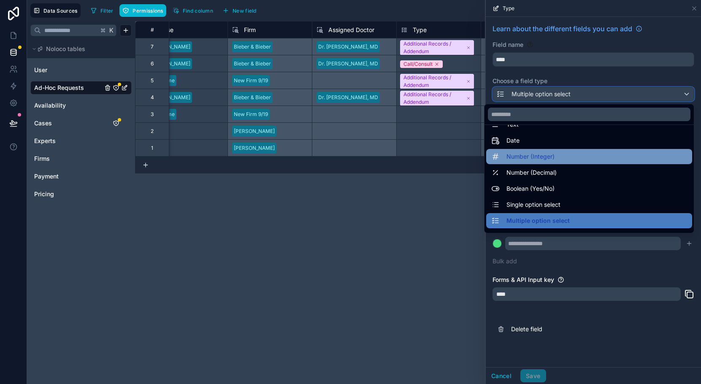
scroll to position [19, 0]
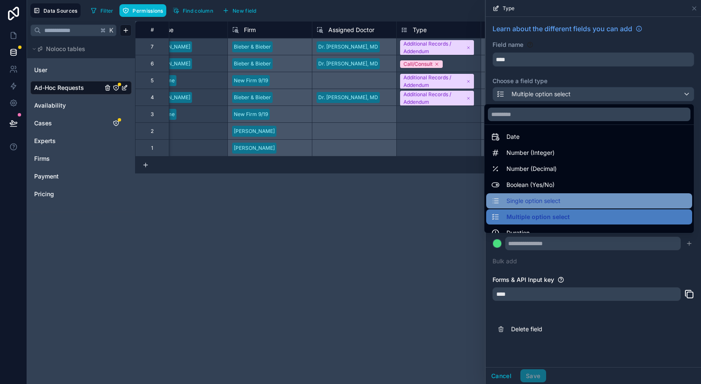
click at [523, 195] on div "Single option select" at bounding box center [589, 200] width 206 height 15
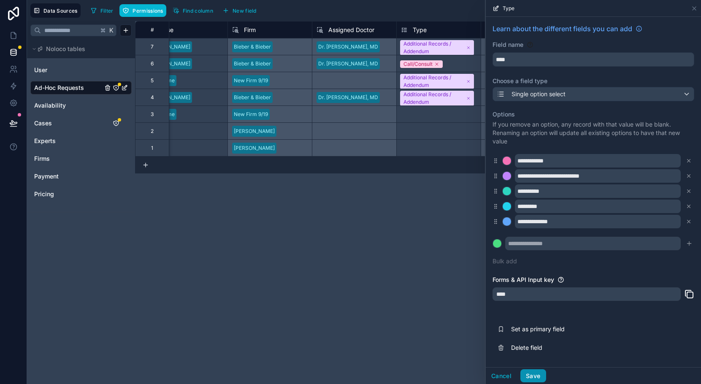
click at [525, 374] on button "Save" at bounding box center [532, 376] width 25 height 14
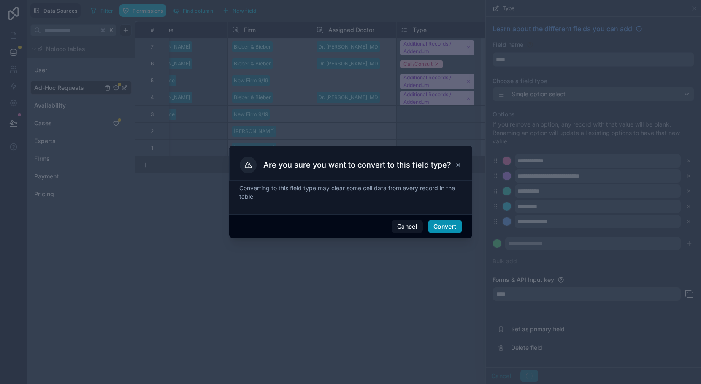
click at [443, 227] on button "Convert" at bounding box center [445, 227] width 34 height 14
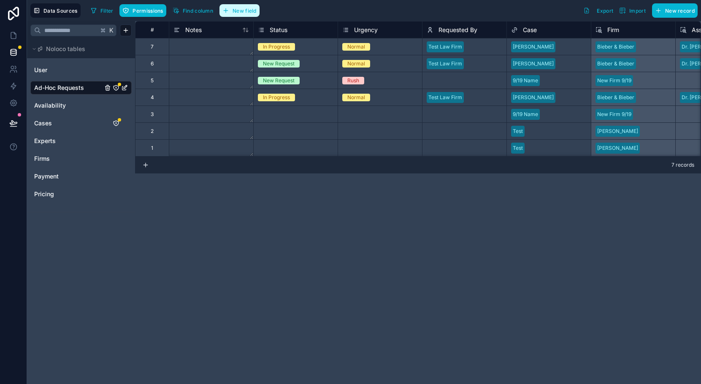
click at [238, 8] on span "New field" at bounding box center [244, 11] width 24 height 6
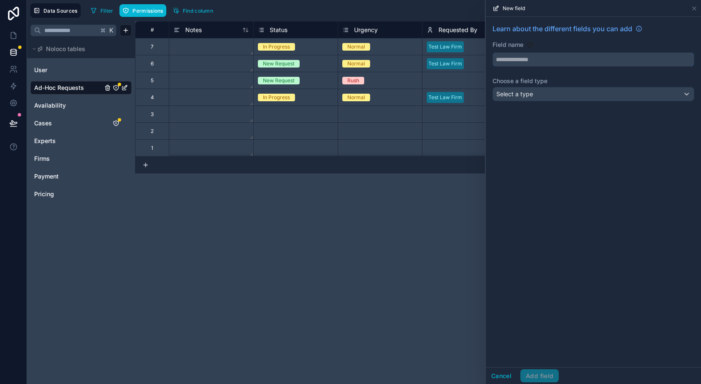
click at [535, 58] on input "text" at bounding box center [593, 60] width 201 height 14
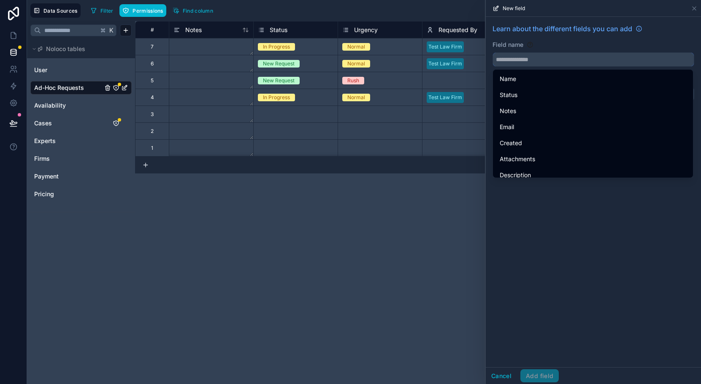
type input "*"
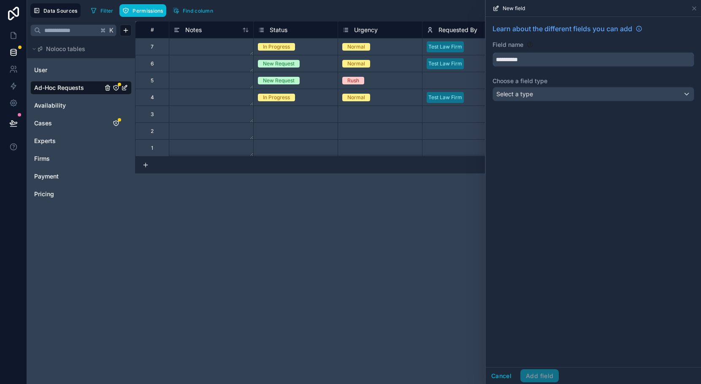
click at [492, 52] on button "*********" at bounding box center [593, 59] width 202 height 14
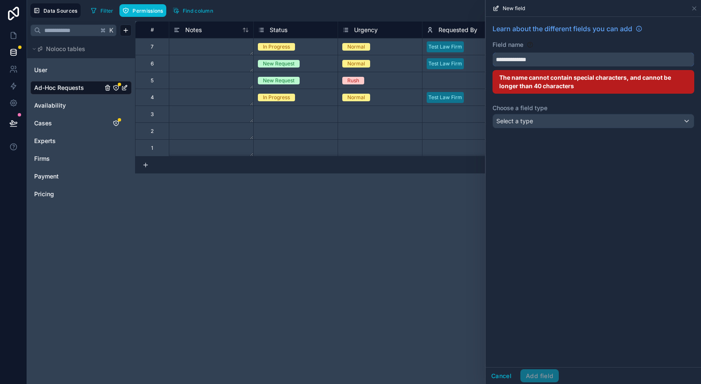
click at [492, 52] on button "**********" at bounding box center [593, 59] width 202 height 14
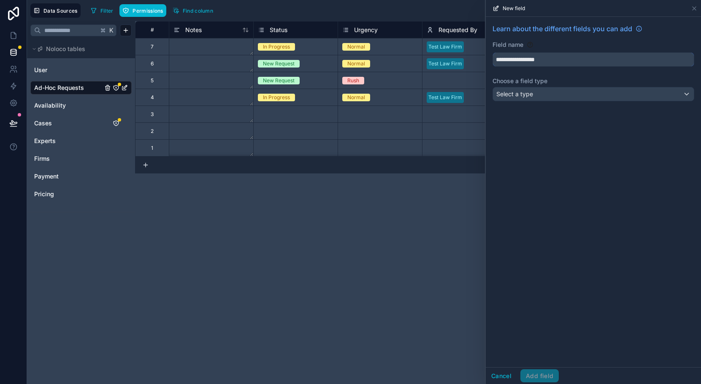
type input "**********"
click at [532, 94] on span "Select a type" at bounding box center [514, 93] width 37 height 7
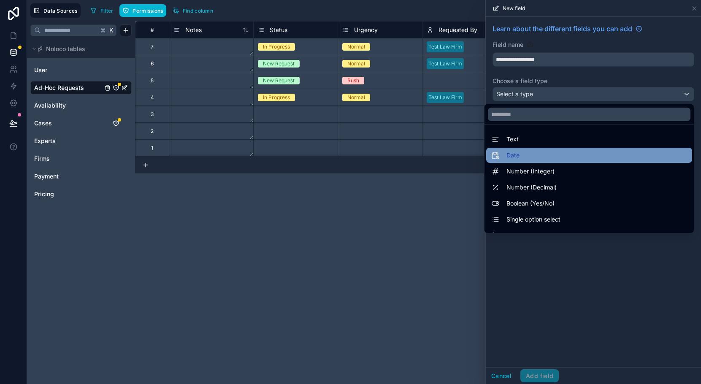
click at [528, 156] on div "Date" at bounding box center [589, 155] width 196 height 10
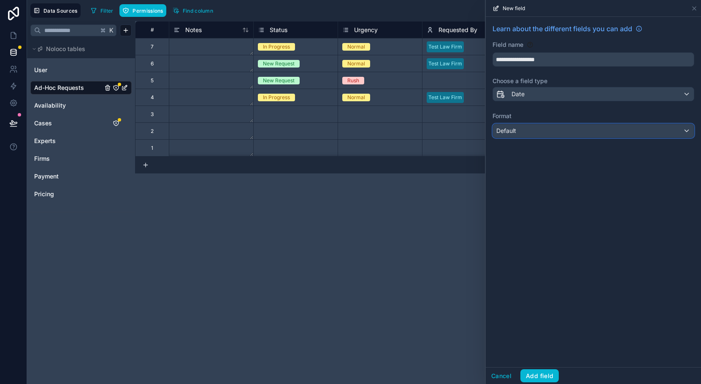
click at [509, 130] on span "Default" at bounding box center [506, 130] width 20 height 7
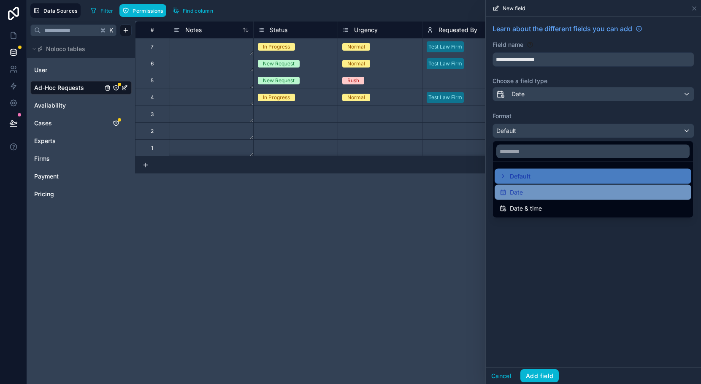
click at [516, 194] on span "Date" at bounding box center [516, 192] width 13 height 10
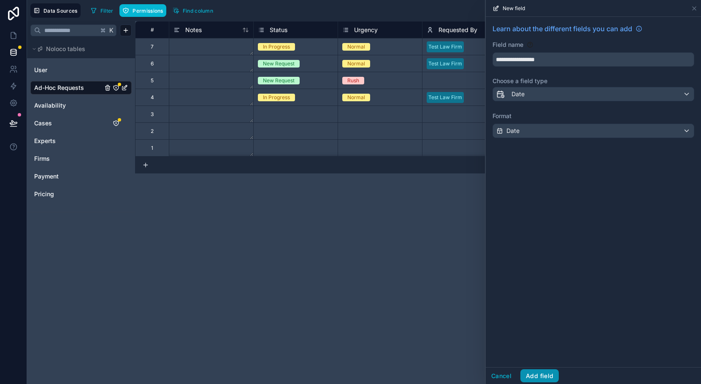
click at [538, 379] on button "Add field" at bounding box center [539, 376] width 38 height 14
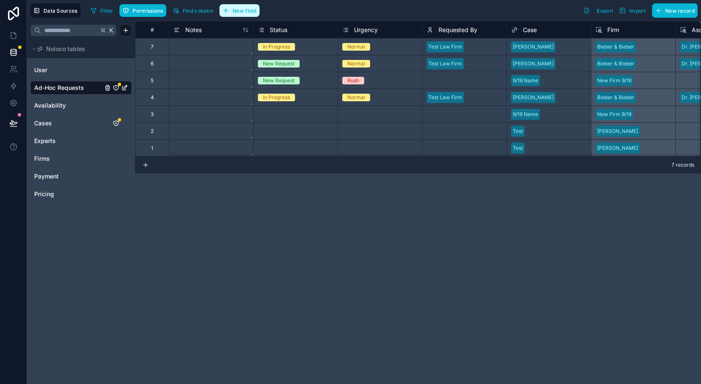
click at [232, 16] on button "New field" at bounding box center [239, 10] width 40 height 13
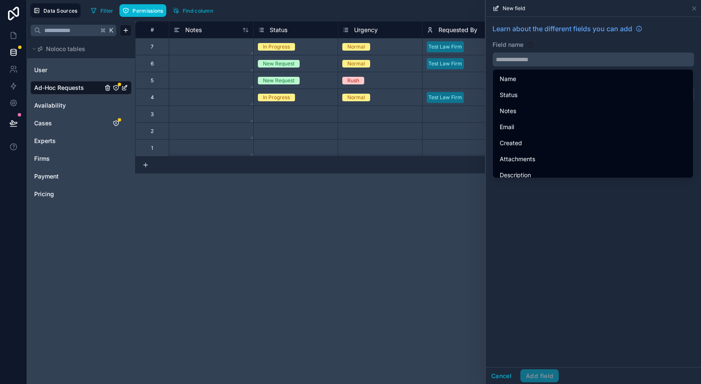
click at [534, 65] on input "text" at bounding box center [593, 60] width 201 height 14
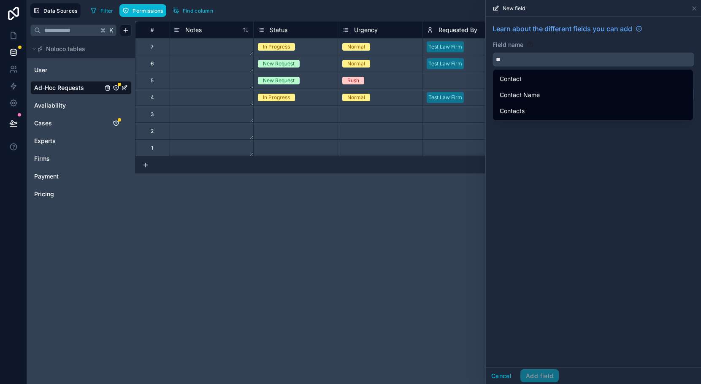
type input "*"
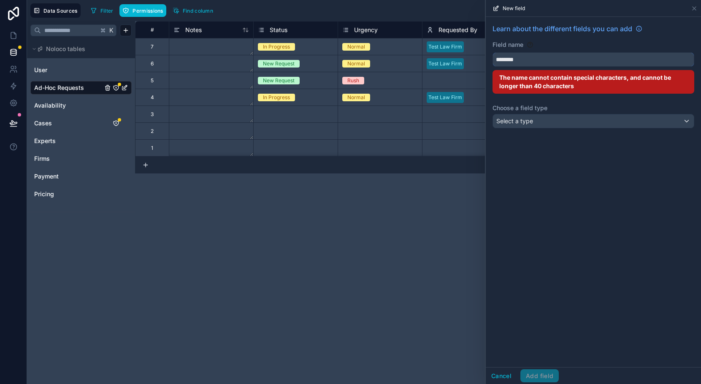
click at [492, 52] on button "*******" at bounding box center [593, 59] width 202 height 14
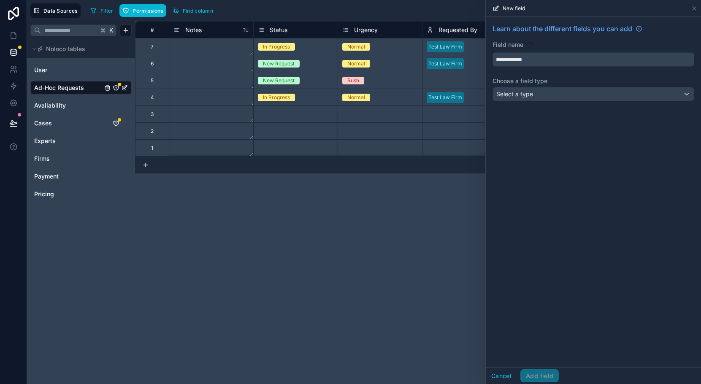
type input "**********"
click at [535, 99] on div "Select a type" at bounding box center [593, 94] width 201 height 14
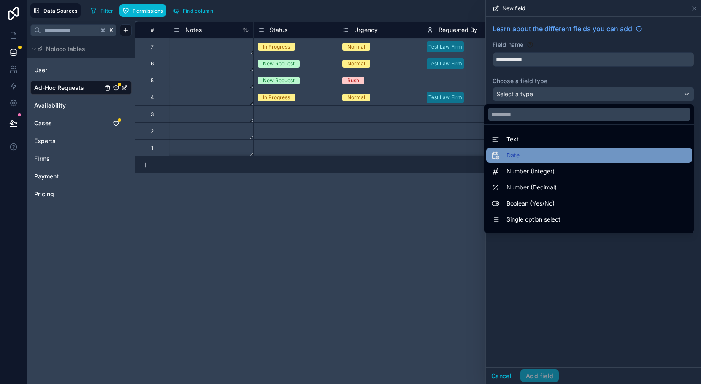
click at [533, 154] on div "Date" at bounding box center [589, 155] width 196 height 10
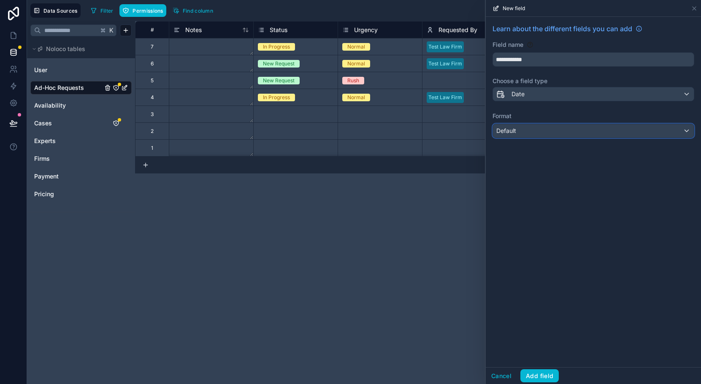
click at [532, 131] on div "Default" at bounding box center [593, 131] width 201 height 14
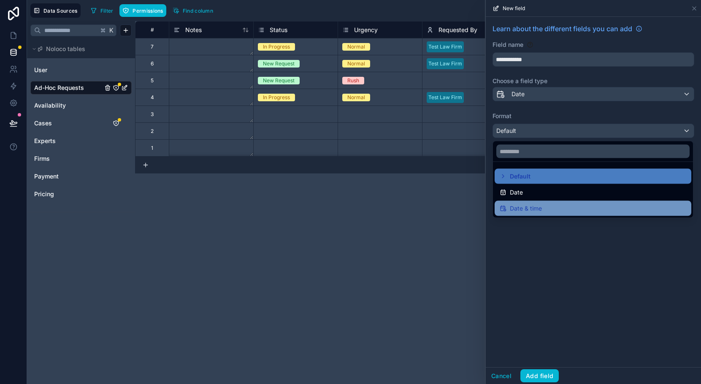
click at [537, 214] on div "Date & time" at bounding box center [592, 208] width 197 height 15
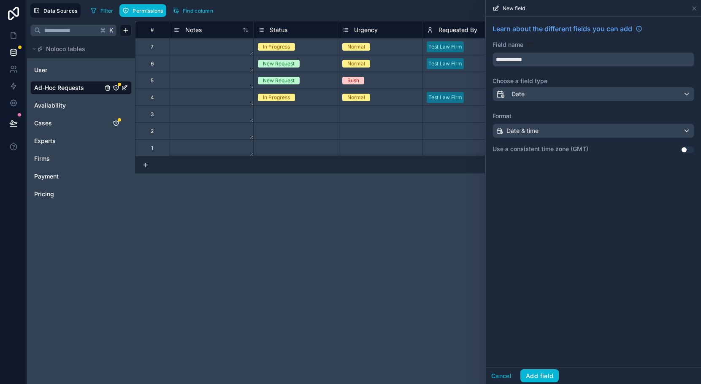
click at [686, 152] on button "Use setting" at bounding box center [688, 149] width 14 height 7
click at [686, 153] on button "Use setting" at bounding box center [688, 149] width 14 height 7
click at [533, 378] on button "Add field" at bounding box center [539, 376] width 38 height 14
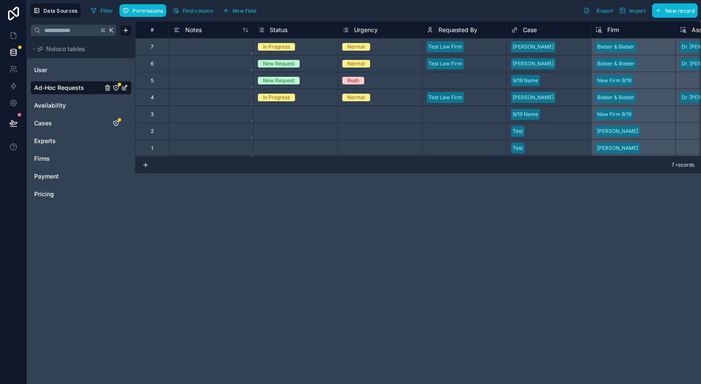
click at [113, 88] on icon "Ad-Hoc Requests" at bounding box center [115, 87] width 5 height 5
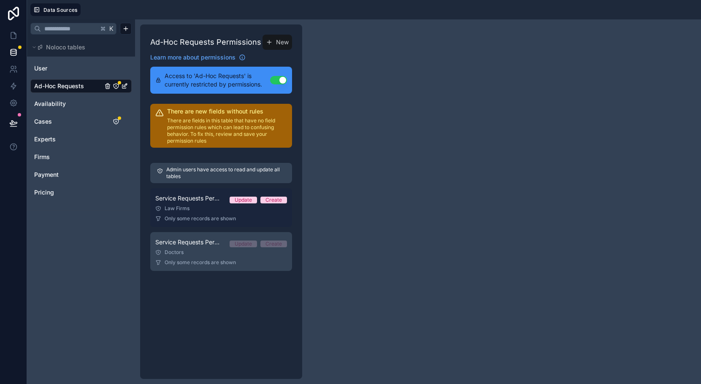
click at [215, 212] on link "Service Requests Permissions: Firms Update Create Law Firms Only some records a…" at bounding box center [221, 207] width 142 height 39
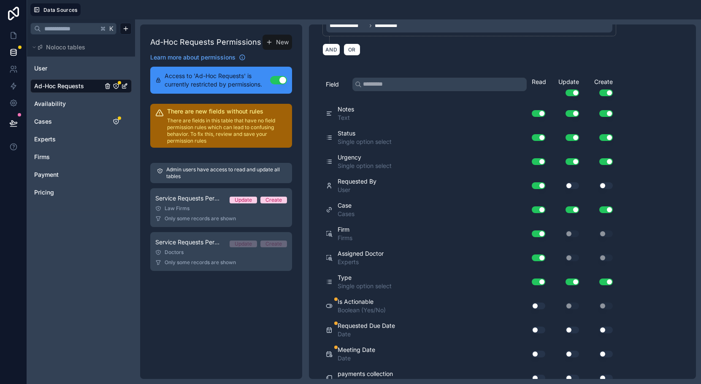
scroll to position [150, 0]
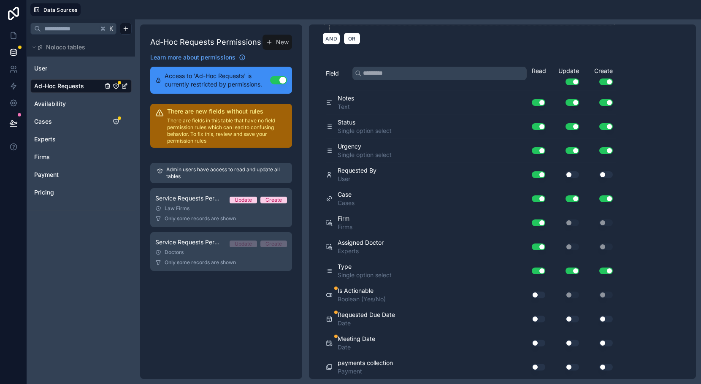
click at [535, 317] on button "Use setting" at bounding box center [539, 319] width 14 height 7
click at [568, 319] on button "Use setting" at bounding box center [572, 319] width 14 height 7
click at [608, 319] on button "Use setting" at bounding box center [606, 319] width 14 height 7
click at [538, 342] on button "Use setting" at bounding box center [539, 343] width 14 height 7
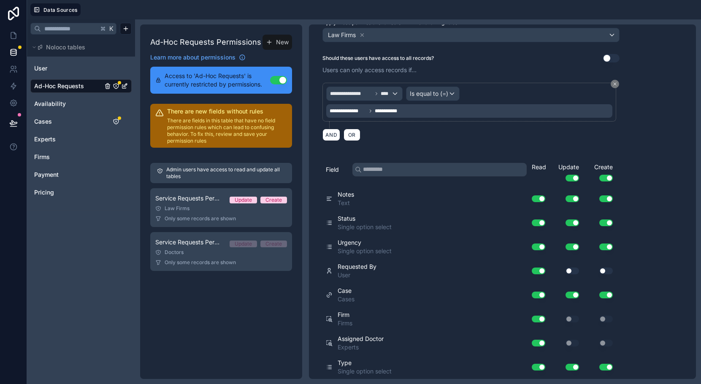
scroll to position [0, 0]
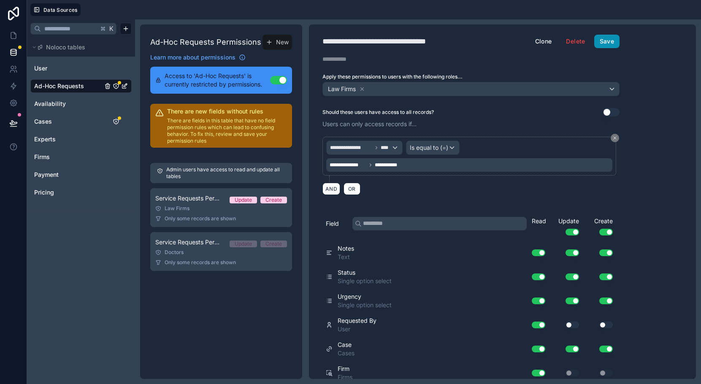
click at [616, 37] on button "Save" at bounding box center [606, 42] width 25 height 14
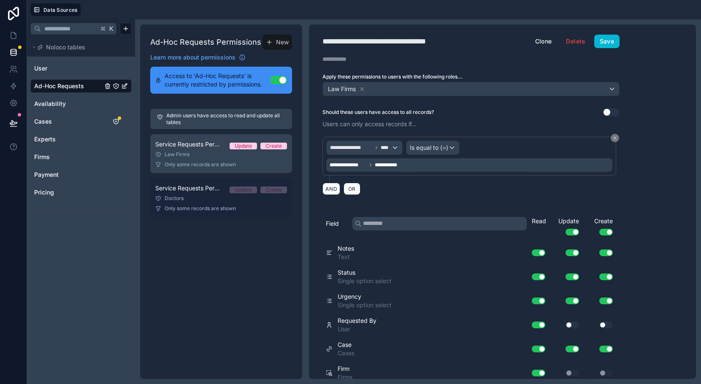
click at [186, 195] on div "Doctors" at bounding box center [221, 198] width 132 height 7
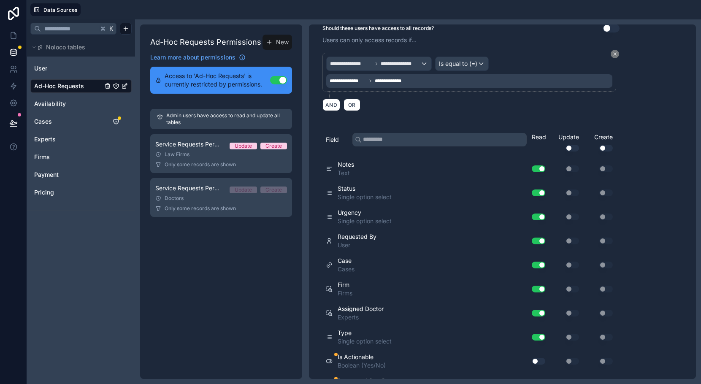
scroll to position [150, 0]
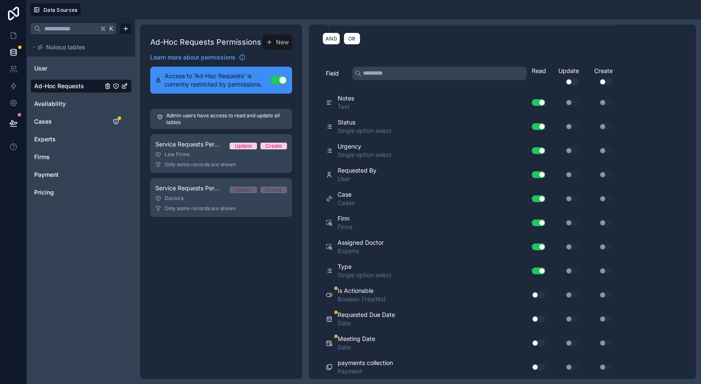
click at [537, 319] on button "Use setting" at bounding box center [539, 319] width 14 height 7
click at [537, 340] on button "Use setting" at bounding box center [539, 343] width 14 height 7
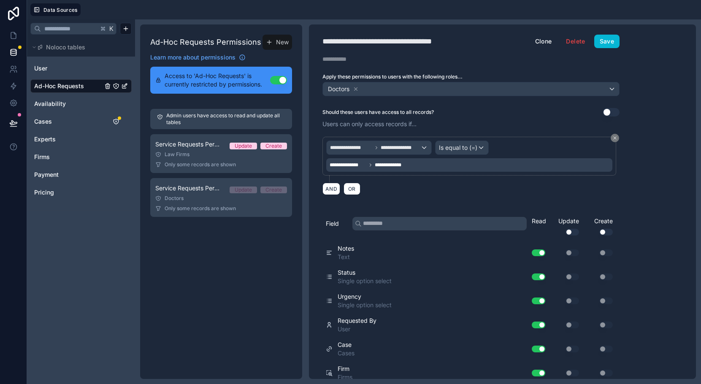
click at [604, 31] on div "**********" at bounding box center [471, 201] width 324 height 354
click at [604, 42] on button "Save" at bounding box center [606, 42] width 25 height 14
click at [11, 40] on link at bounding box center [13, 35] width 27 height 17
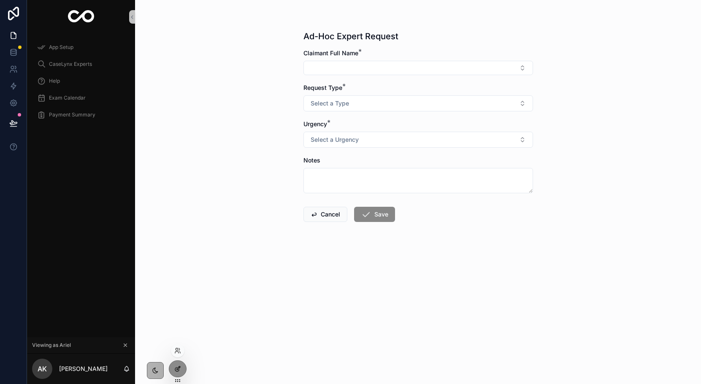
click at [179, 367] on icon at bounding box center [179, 367] width 1 height 1
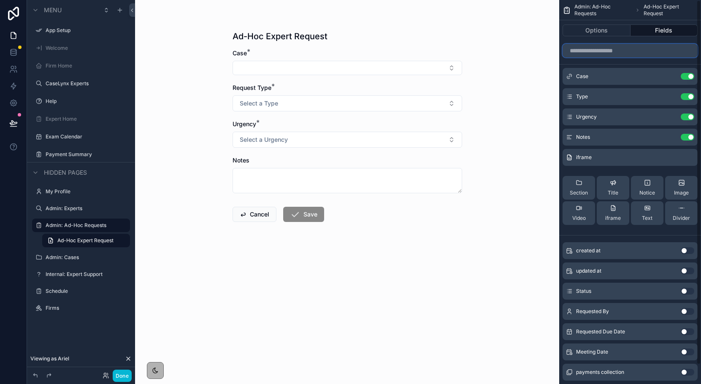
click at [595, 50] on input "scrollable content" at bounding box center [629, 51] width 135 height 14
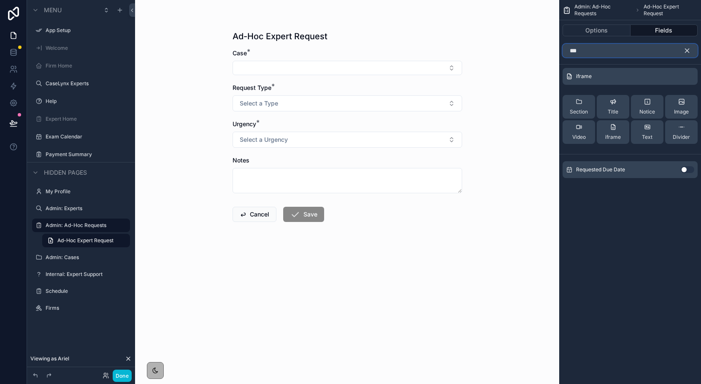
type input "***"
click at [684, 169] on button "Use setting" at bounding box center [688, 169] width 14 height 7
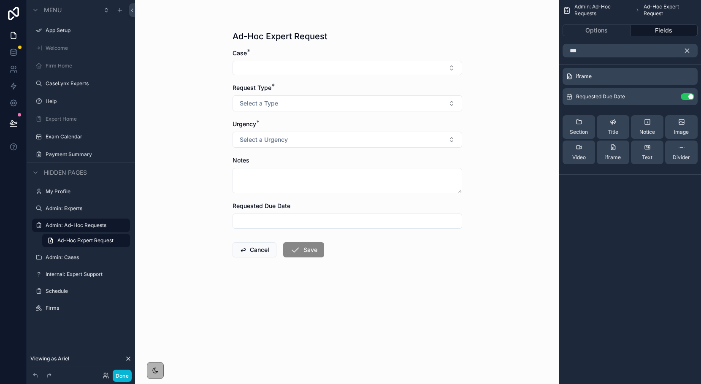
click at [686, 51] on icon "scrollable content" at bounding box center [687, 51] width 8 height 8
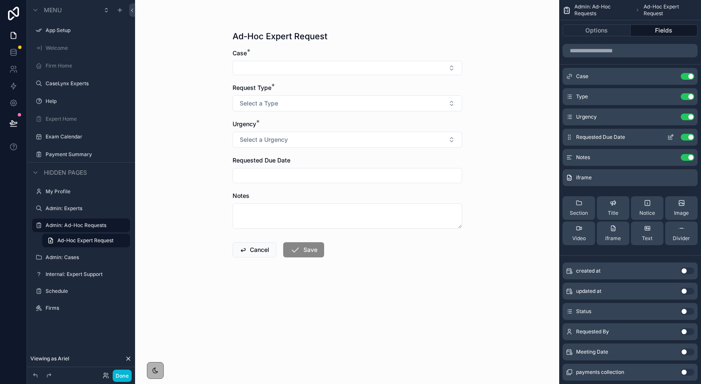
click at [669, 135] on icon "scrollable content" at bounding box center [670, 137] width 7 height 7
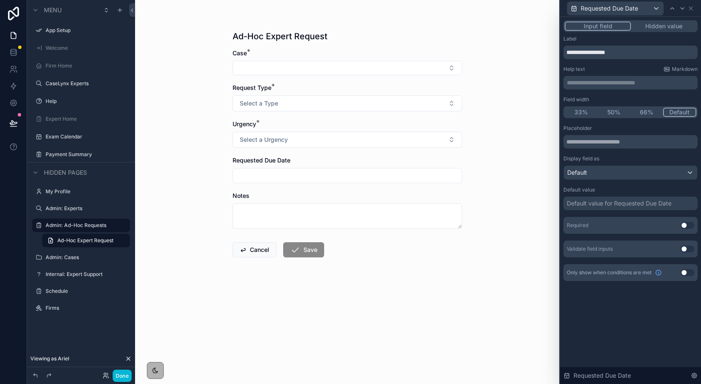
click at [686, 271] on button "Use setting" at bounding box center [688, 272] width 14 height 7
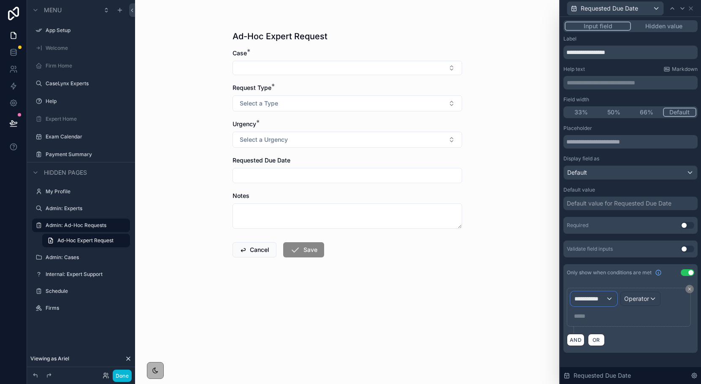
click at [602, 299] on span "**********" at bounding box center [589, 298] width 31 height 8
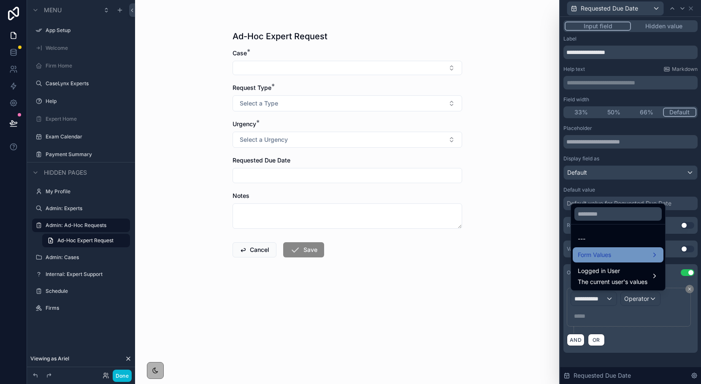
click at [601, 253] on span "Form Values" at bounding box center [594, 255] width 33 height 10
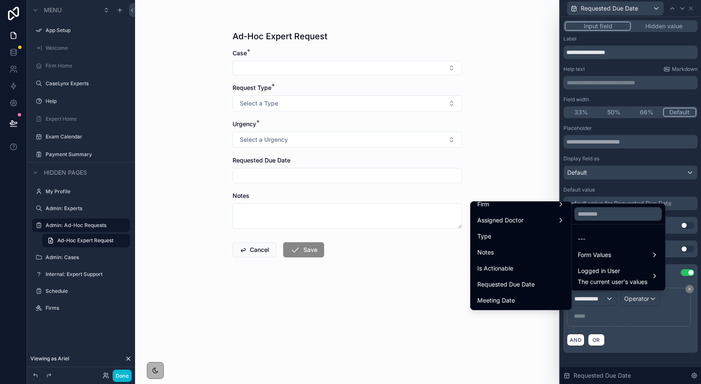
scroll to position [136, 0]
click at [520, 232] on div "Type" at bounding box center [520, 235] width 87 height 10
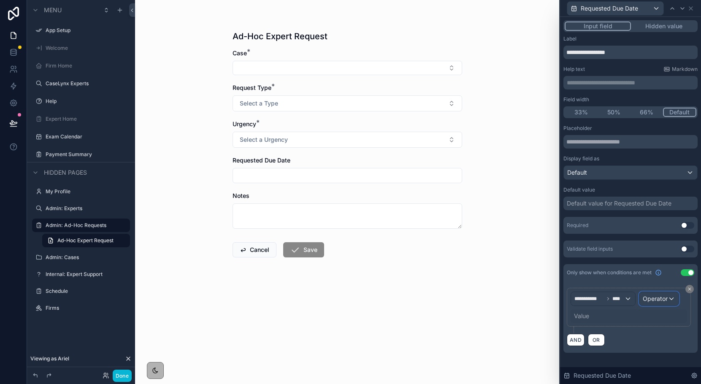
click at [651, 302] on span "Operator" at bounding box center [655, 298] width 25 height 7
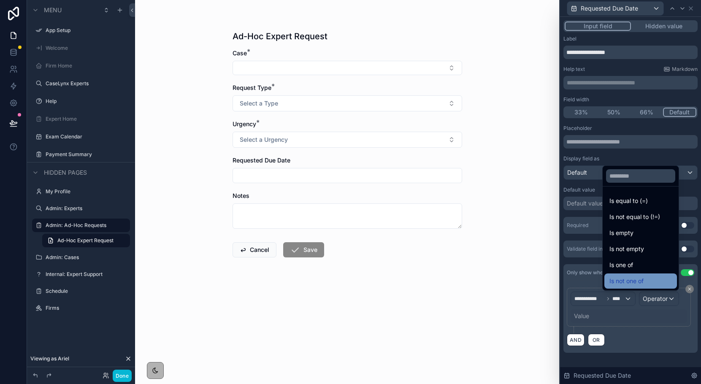
click at [622, 280] on span "Is not one of" at bounding box center [626, 281] width 34 height 10
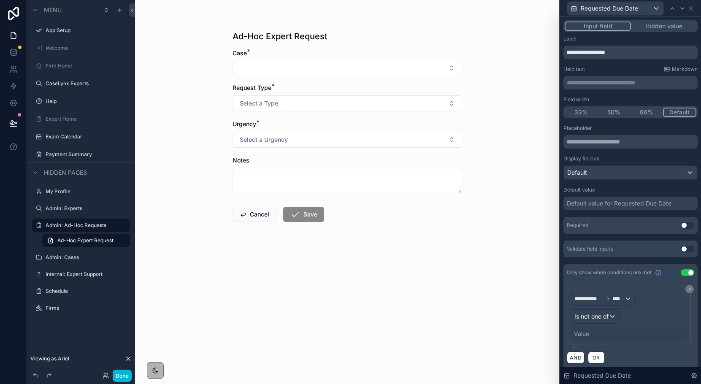
click at [586, 330] on div "Value" at bounding box center [581, 334] width 15 height 8
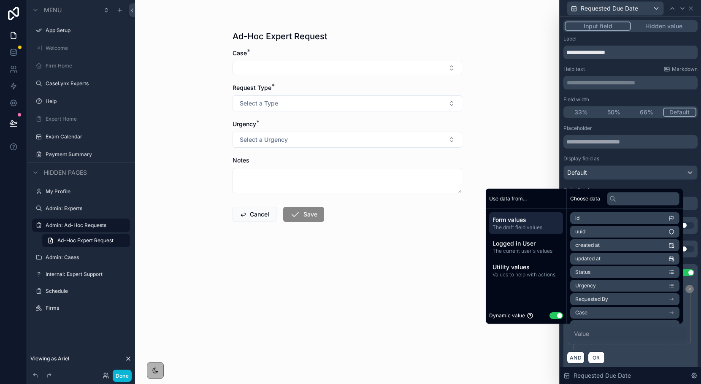
click at [554, 315] on button "Use setting" at bounding box center [556, 315] width 14 height 7
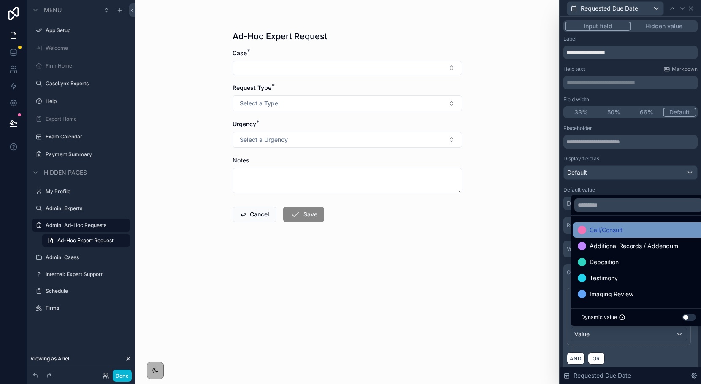
click at [604, 228] on span "Call/Consult" at bounding box center [605, 230] width 33 height 10
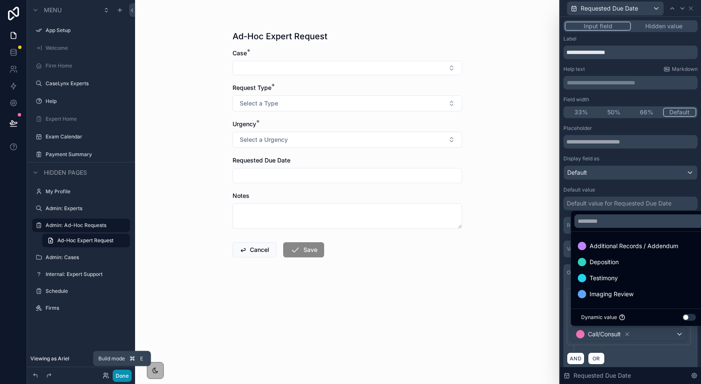
click at [119, 380] on button "Done" at bounding box center [122, 376] width 19 height 12
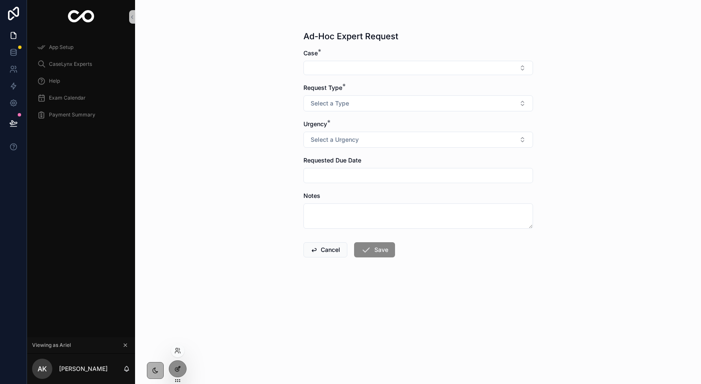
click at [178, 365] on icon at bounding box center [177, 368] width 7 height 7
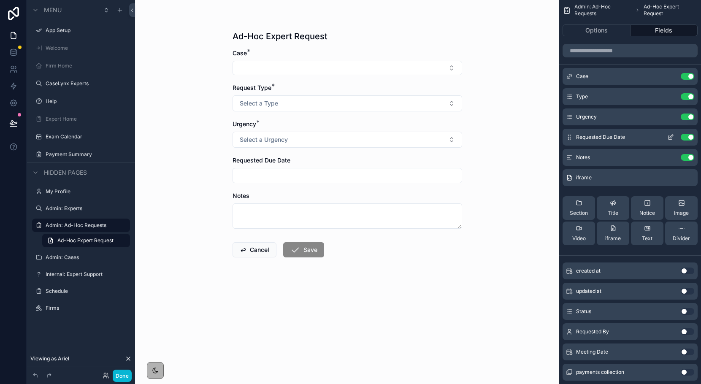
click at [670, 136] on icon "scrollable content" at bounding box center [671, 136] width 3 height 3
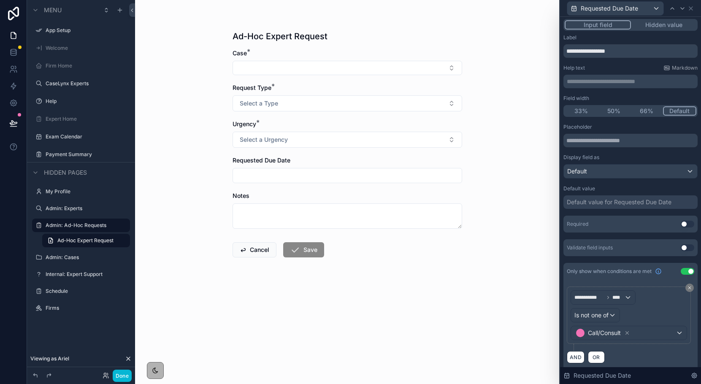
scroll to position [0, 0]
click at [684, 222] on button "Use setting" at bounding box center [688, 225] width 14 height 7
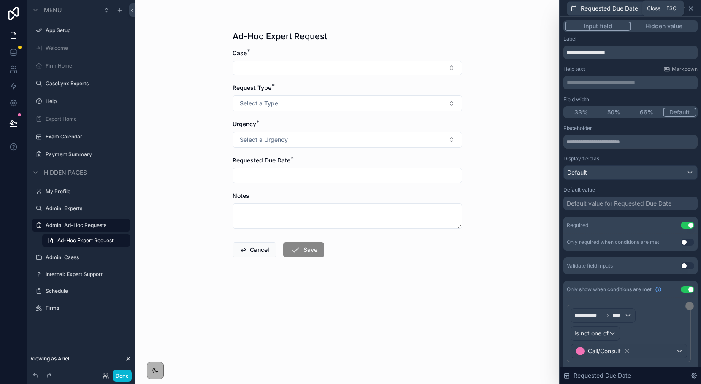
click at [690, 9] on icon at bounding box center [690, 8] width 7 height 7
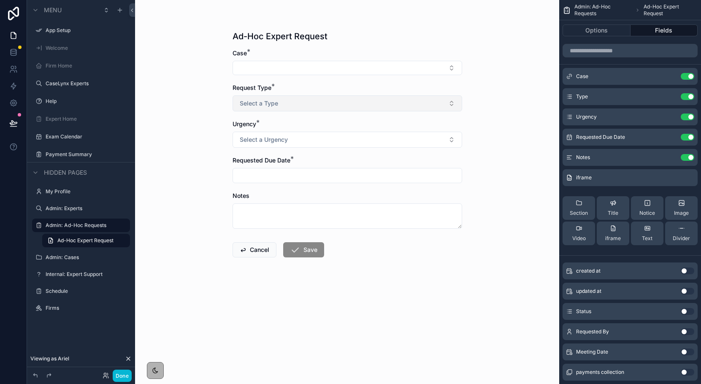
click at [332, 99] on button "Select a Type" at bounding box center [347, 103] width 230 height 16
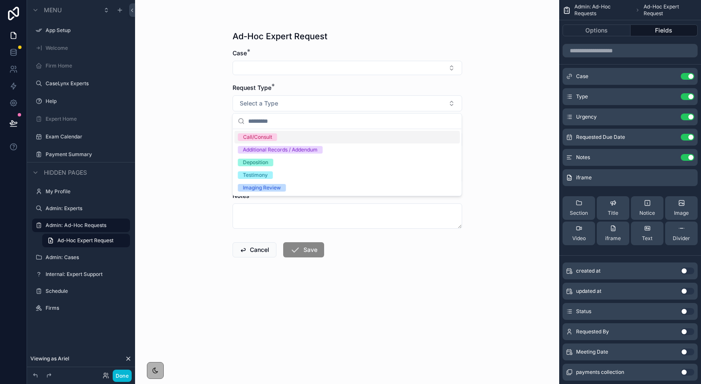
click at [315, 139] on div "Call/Consult" at bounding box center [347, 137] width 225 height 13
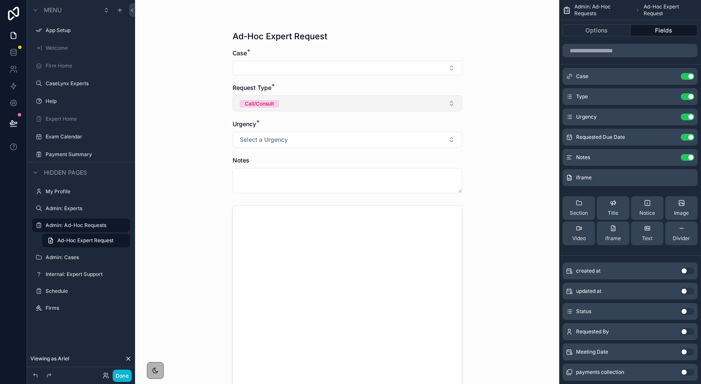
click at [303, 103] on button "Call/Consult" at bounding box center [347, 103] width 230 height 16
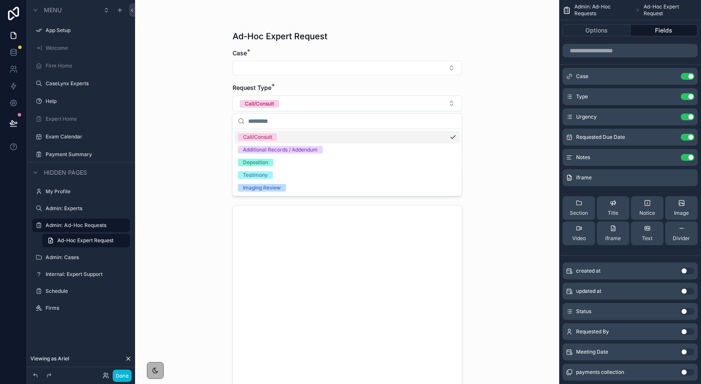
click at [215, 122] on div "Ad-Hoc Expert Request Case * Request Type * Call/Consult Urgency * Select a Urg…" at bounding box center [347, 192] width 424 height 384
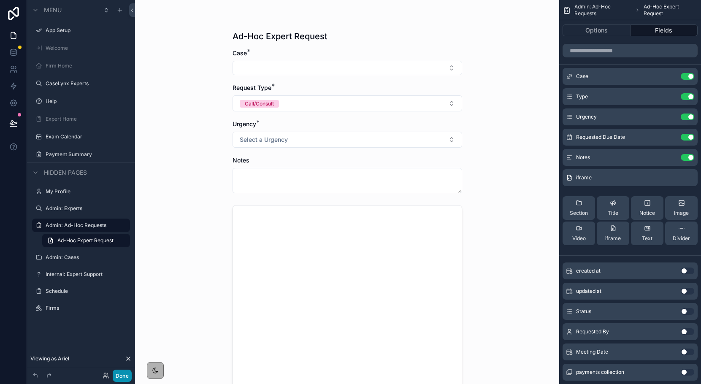
click at [118, 375] on button "Done" at bounding box center [122, 376] width 19 height 12
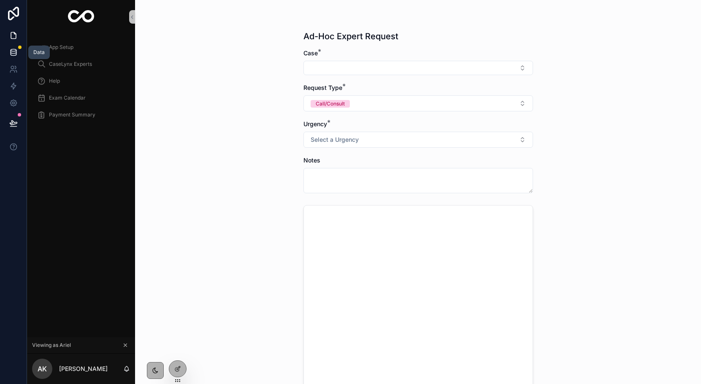
click at [13, 50] on icon at bounding box center [13, 52] width 8 height 8
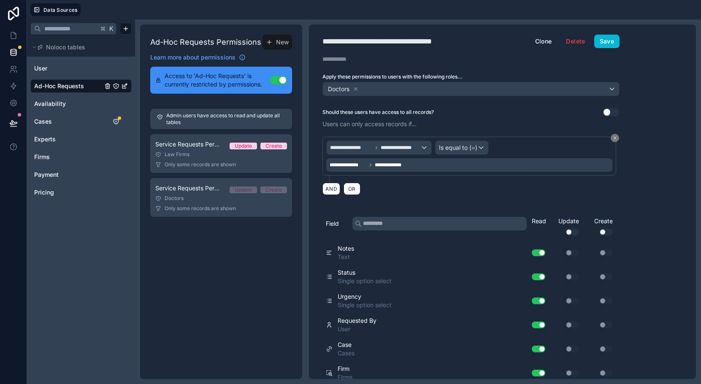
click at [52, 87] on span "Ad-Hoc Requests" at bounding box center [59, 86] width 50 height 8
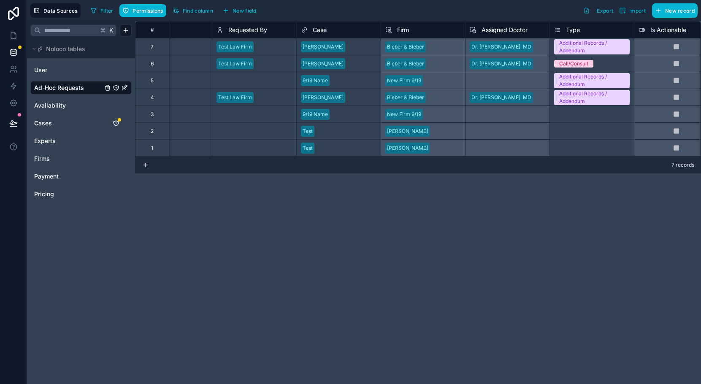
scroll to position [0, 273]
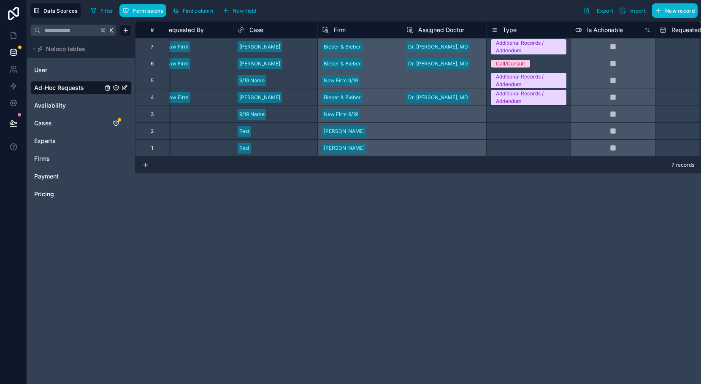
click at [513, 28] on span "Type" at bounding box center [509, 30] width 14 height 8
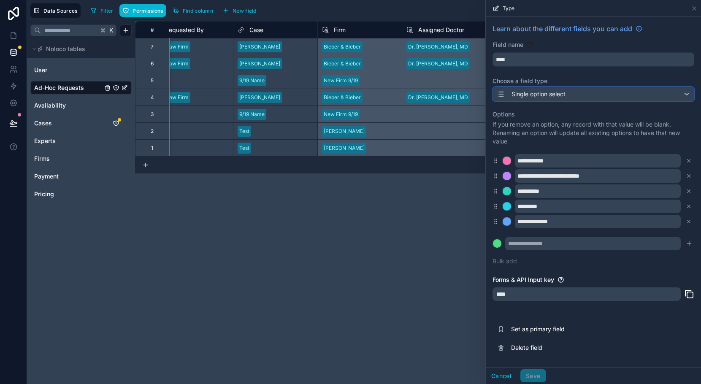
click at [524, 97] on span "Single option select" at bounding box center [538, 94] width 54 height 8
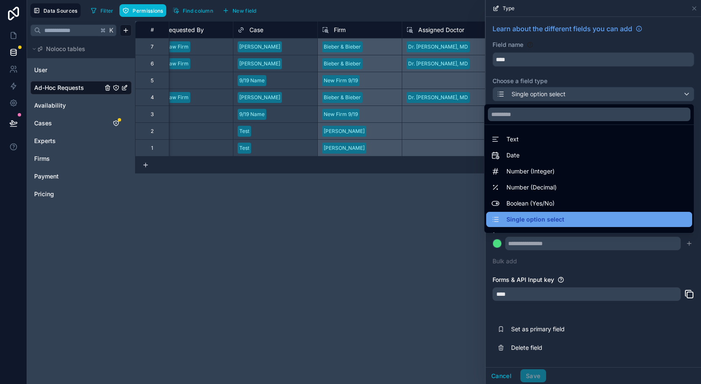
click at [526, 217] on span "Single option select" at bounding box center [535, 219] width 58 height 10
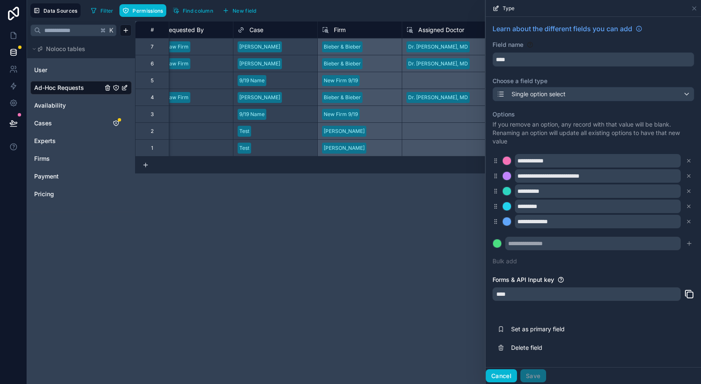
click at [510, 374] on button "Cancel" at bounding box center [501, 376] width 31 height 14
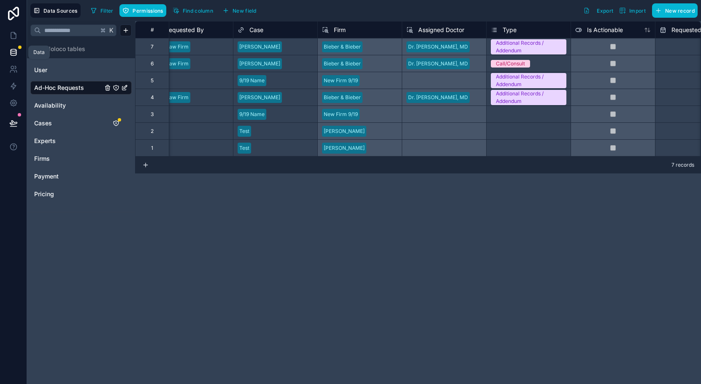
click at [13, 46] on link at bounding box center [13, 52] width 27 height 17
click at [13, 37] on icon at bounding box center [13, 35] width 8 height 8
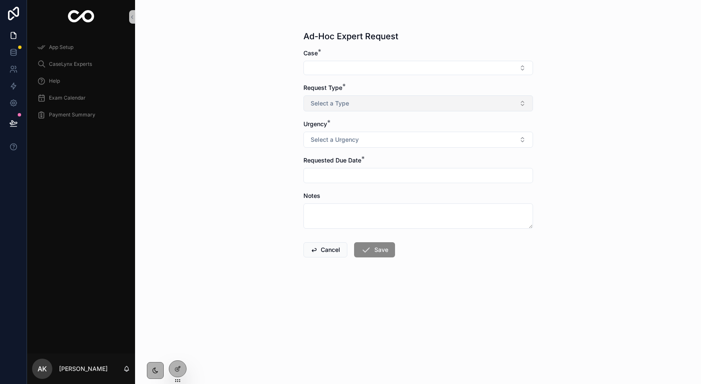
click at [326, 102] on span "Select a Type" at bounding box center [330, 103] width 38 height 8
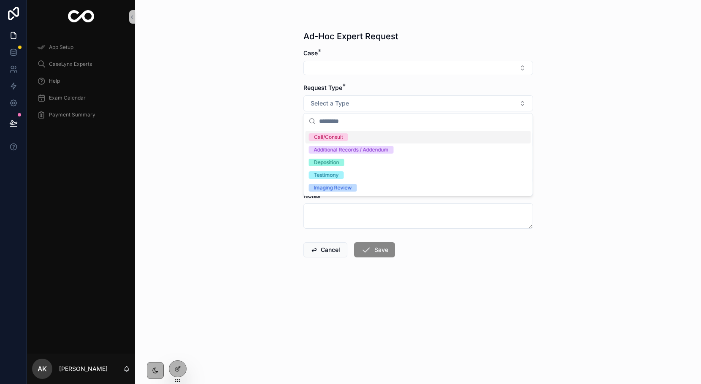
click at [325, 135] on div "Call/Consult" at bounding box center [328, 137] width 29 height 8
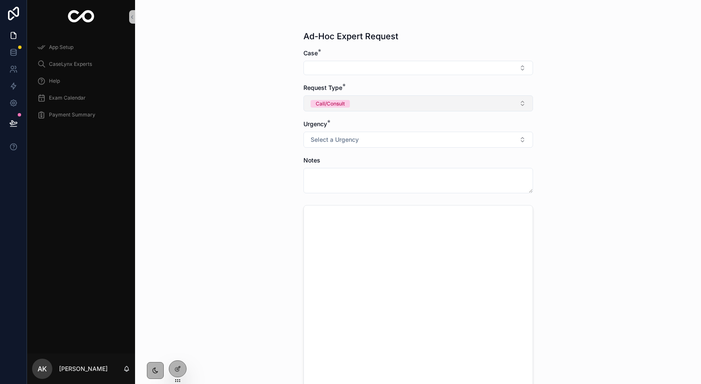
click at [328, 103] on div "Call/Consult" at bounding box center [330, 104] width 29 height 8
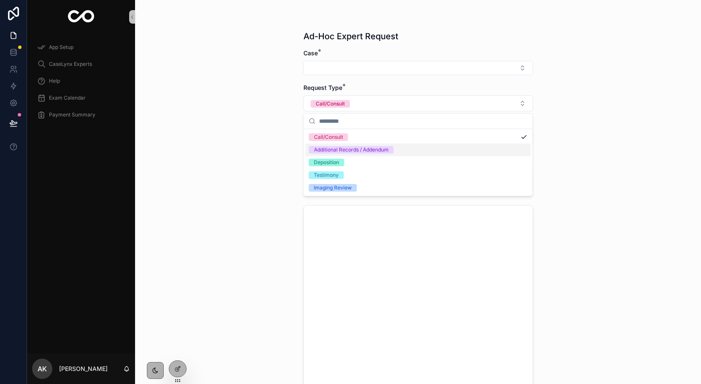
click at [329, 159] on div "Deposition" at bounding box center [326, 163] width 25 height 8
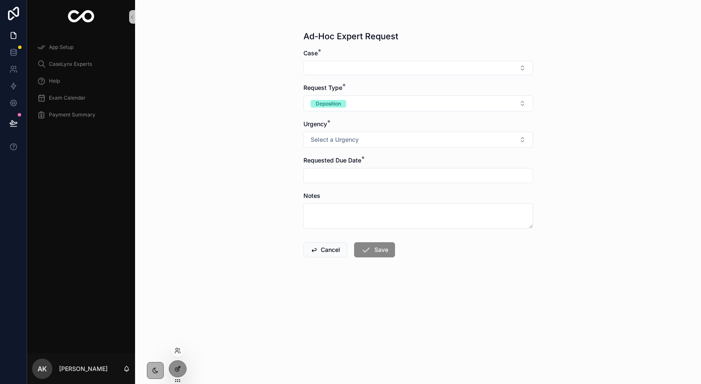
click at [178, 372] on div at bounding box center [177, 369] width 17 height 16
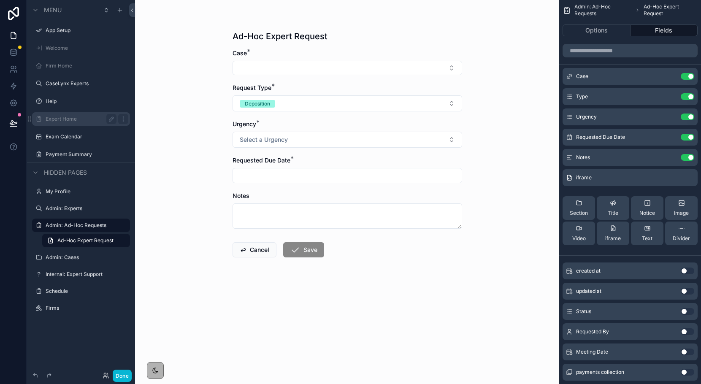
click at [74, 121] on label "Expert Home" at bounding box center [80, 119] width 68 height 7
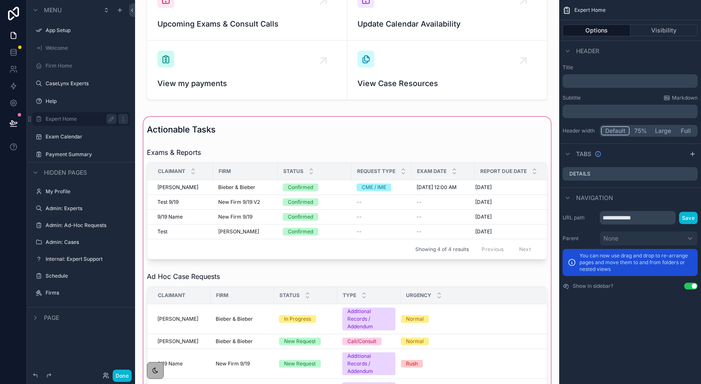
scroll to position [152, 0]
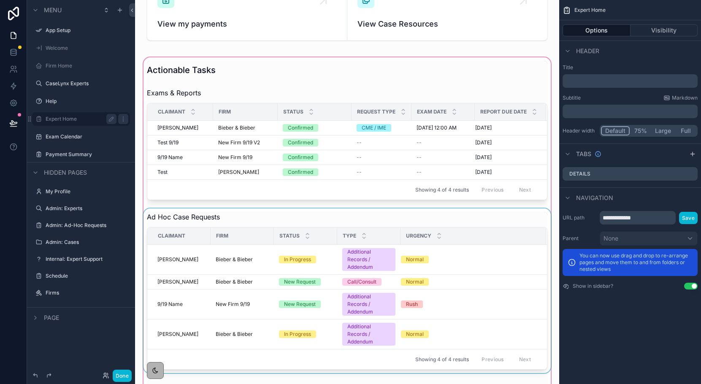
click at [248, 231] on div "Firm" at bounding box center [242, 236] width 62 height 14
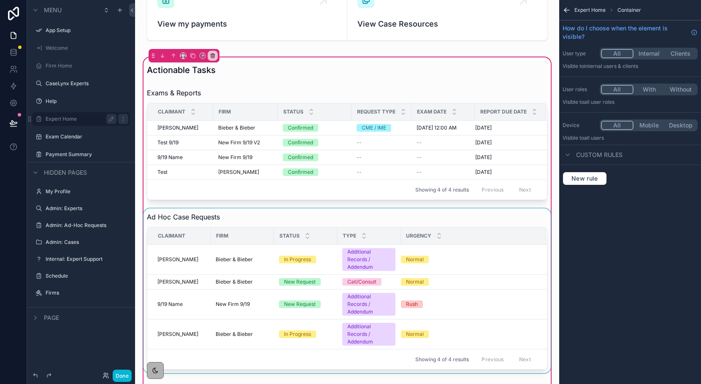
click at [525, 219] on div "scrollable content" at bounding box center [347, 290] width 411 height 165
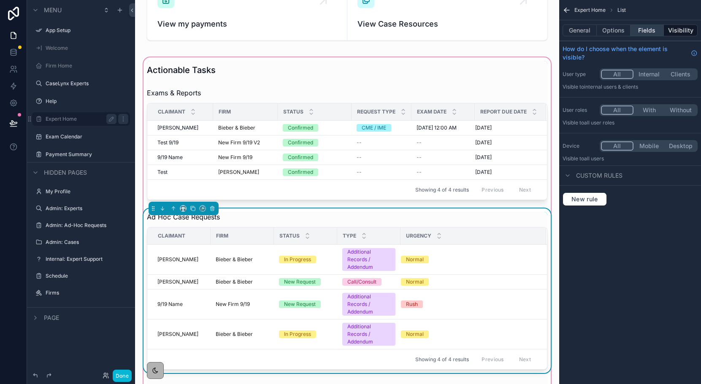
click at [650, 27] on button "Fields" at bounding box center [647, 30] width 34 height 12
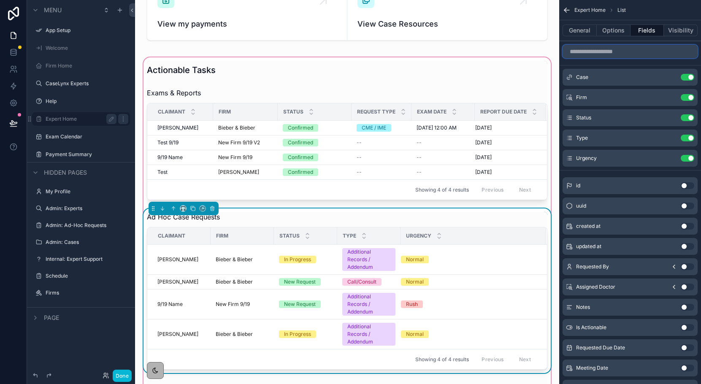
click at [622, 54] on input "scrollable content" at bounding box center [629, 52] width 135 height 14
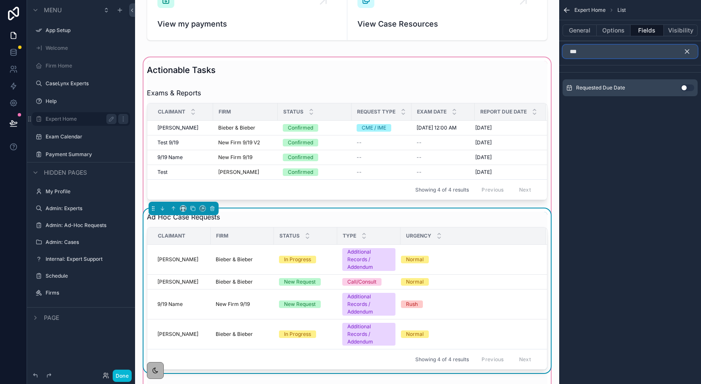
type input "***"
click at [684, 86] on button "Use setting" at bounding box center [688, 87] width 14 height 7
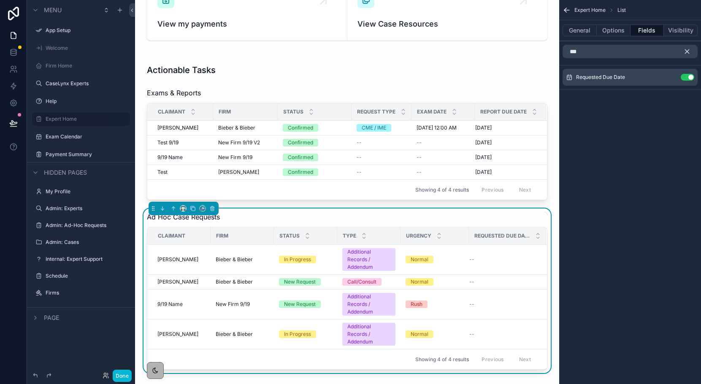
click at [689, 52] on icon "scrollable content" at bounding box center [687, 52] width 8 height 8
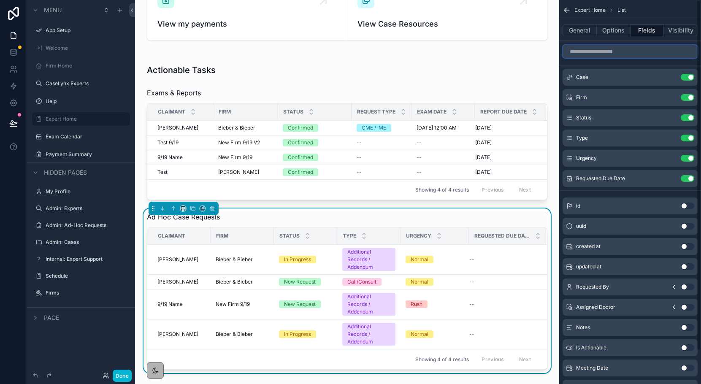
click at [647, 54] on input "scrollable content" at bounding box center [629, 52] width 135 height 14
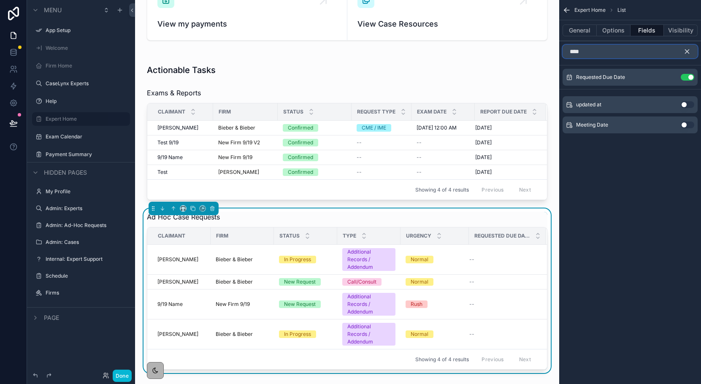
type input "****"
click at [684, 124] on button "Use setting" at bounding box center [688, 125] width 14 height 7
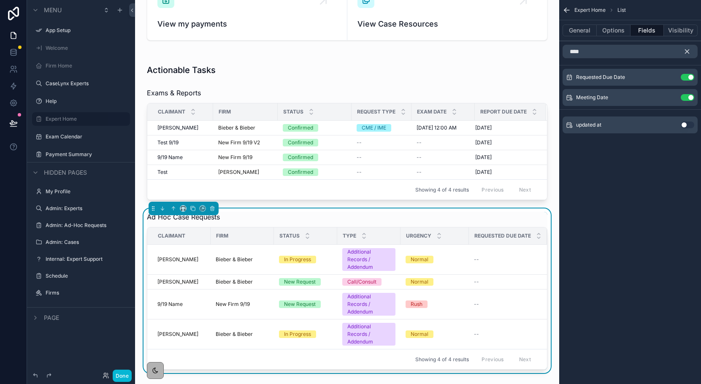
click at [687, 51] on icon "scrollable content" at bounding box center [687, 52] width 8 height 8
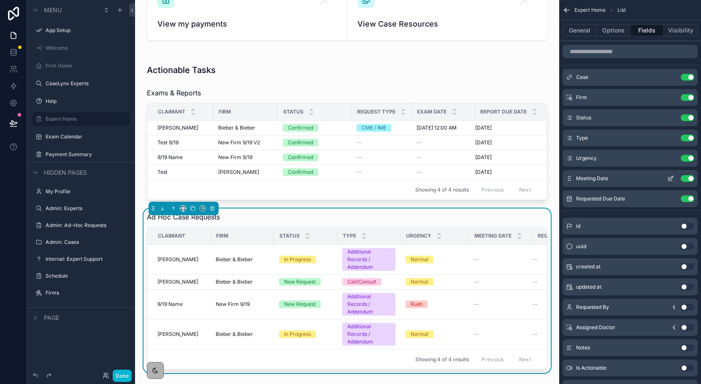
click at [671, 179] on icon "scrollable content" at bounding box center [670, 178] width 7 height 7
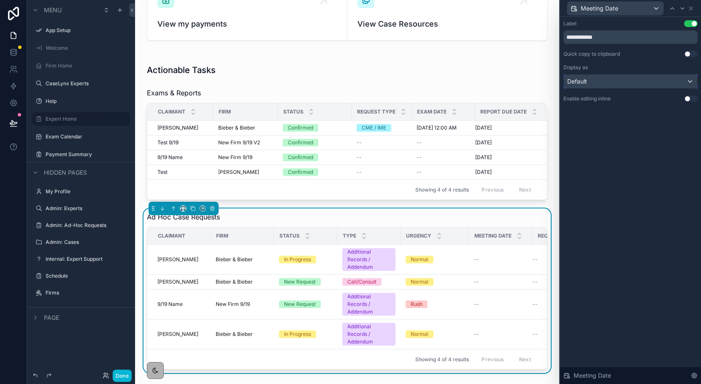
click at [613, 85] on div "Default" at bounding box center [630, 82] width 133 height 14
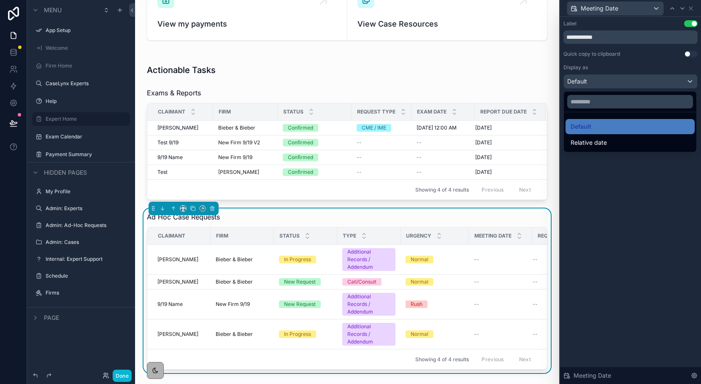
click at [633, 210] on div at bounding box center [630, 192] width 141 height 384
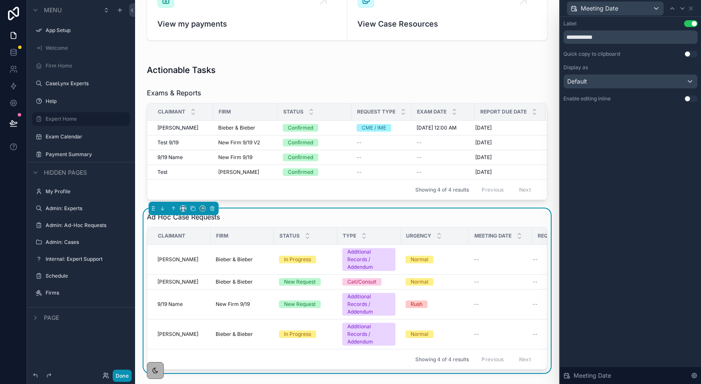
click at [123, 377] on button "Done" at bounding box center [122, 376] width 19 height 12
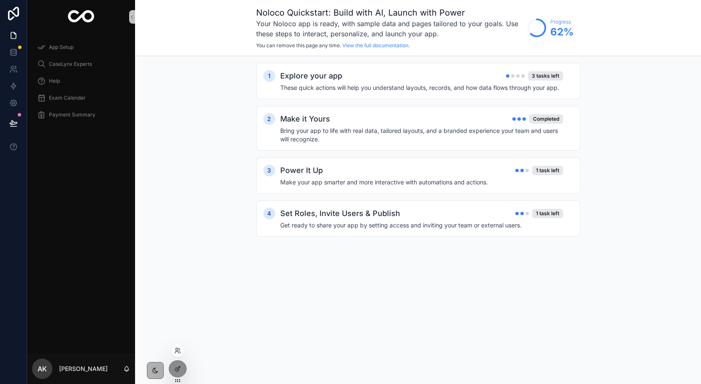
click at [178, 354] on div at bounding box center [178, 351] width 14 height 14
click at [177, 350] on icon at bounding box center [177, 349] width 2 height 2
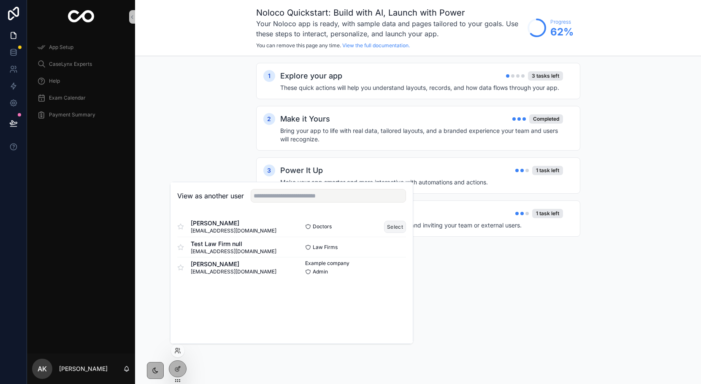
click at [386, 224] on button "Select" at bounding box center [395, 227] width 22 height 12
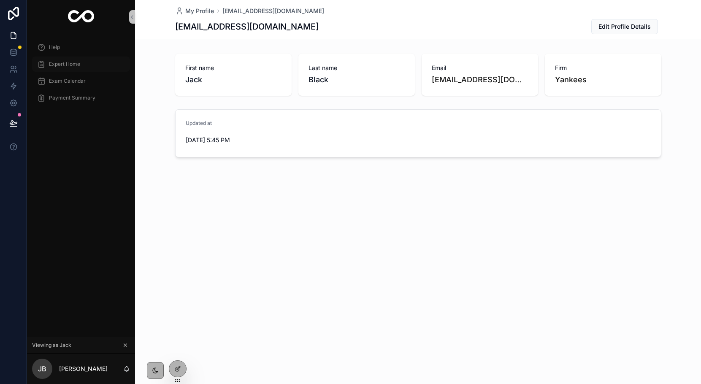
click at [57, 62] on span "Expert Home" at bounding box center [64, 64] width 31 height 7
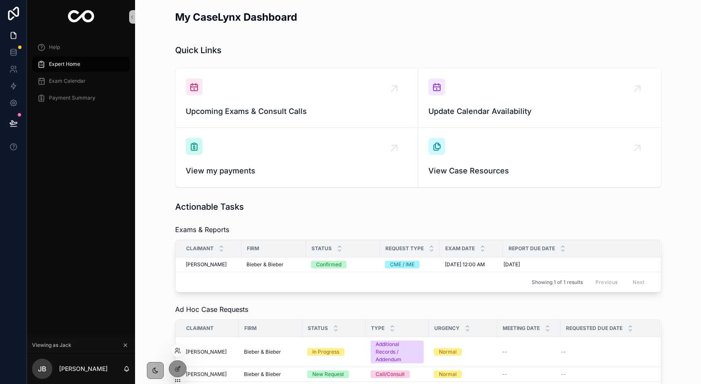
click at [178, 355] on div at bounding box center [178, 351] width 14 height 14
click at [179, 352] on icon at bounding box center [177, 350] width 7 height 7
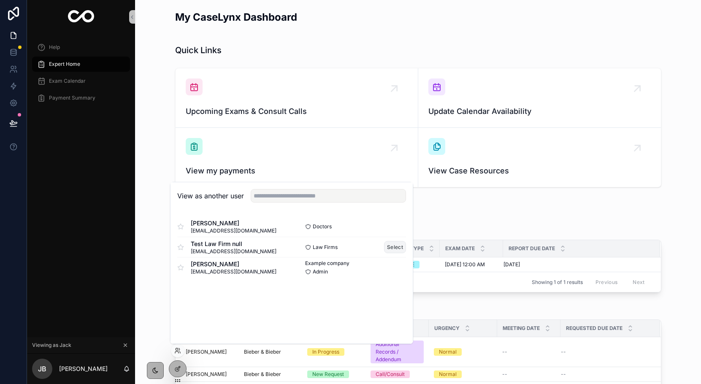
click at [391, 246] on button "Select" at bounding box center [395, 247] width 22 height 12
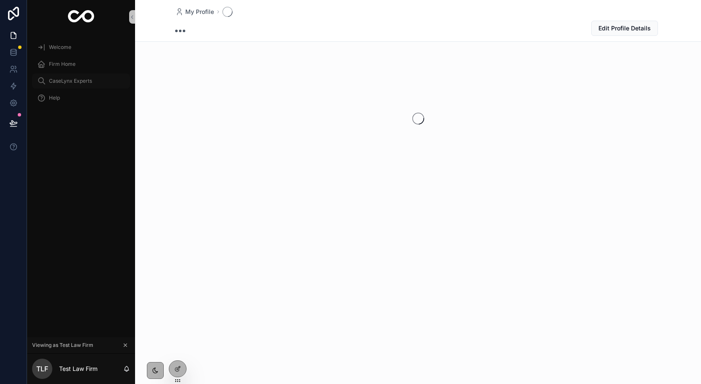
click at [62, 82] on span "CaseLynx Experts" at bounding box center [70, 81] width 43 height 7
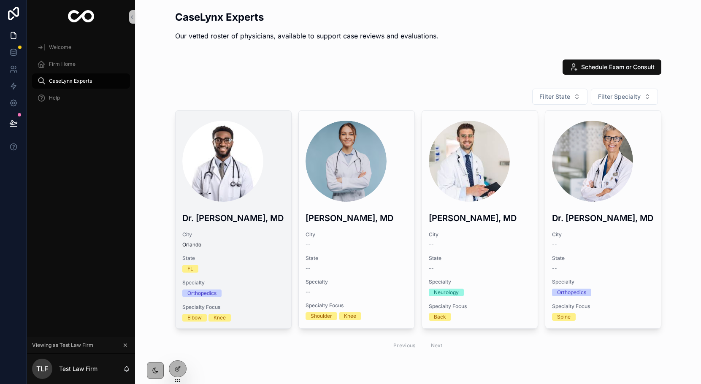
click at [236, 195] on div "scrollable content" at bounding box center [222, 161] width 81 height 81
click at [250, 210] on div "Dr. [PERSON_NAME], MD" at bounding box center [233, 216] width 102 height 16
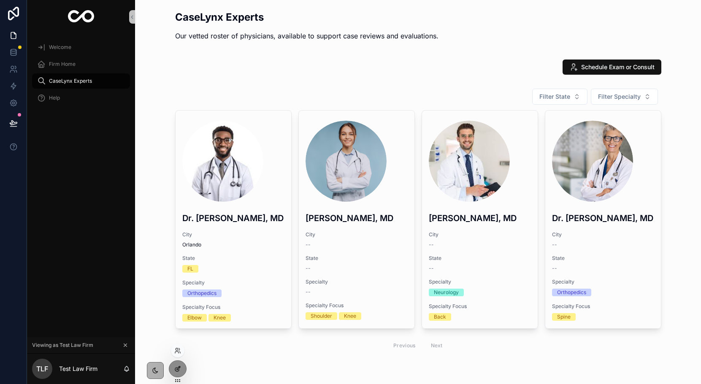
click at [180, 363] on div at bounding box center [177, 369] width 17 height 16
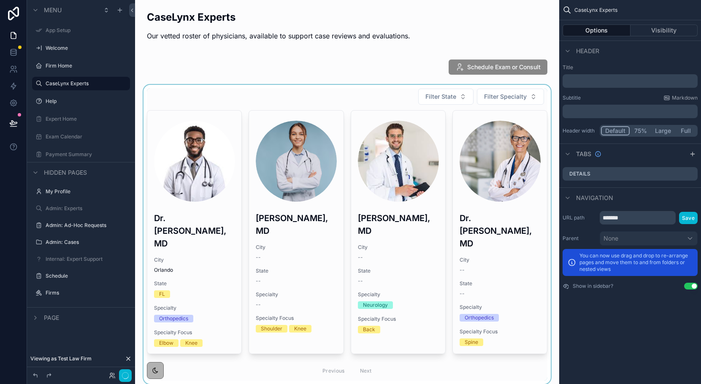
click at [223, 255] on div "scrollable content" at bounding box center [347, 234] width 411 height 299
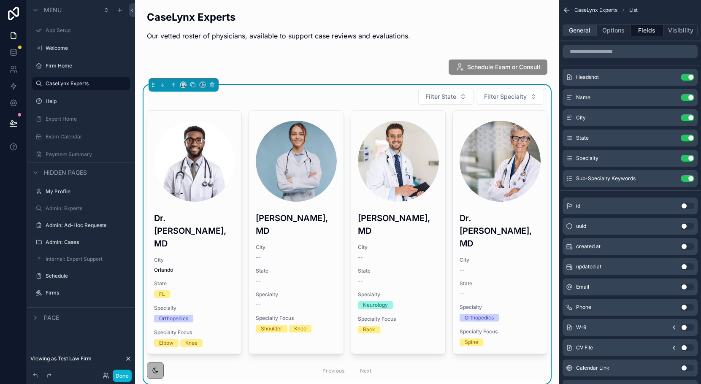
click at [579, 32] on button "General" at bounding box center [579, 30] width 34 height 12
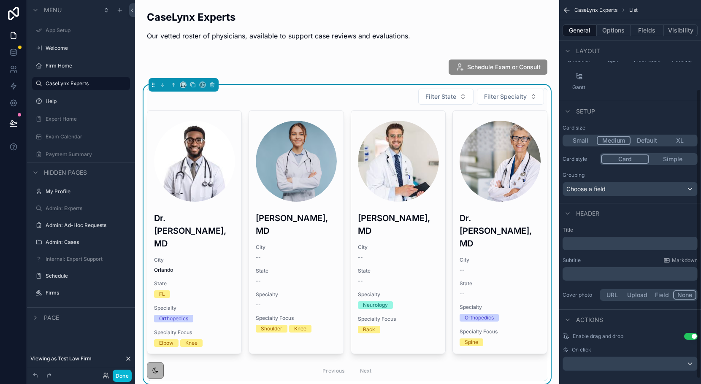
scroll to position [125, 0]
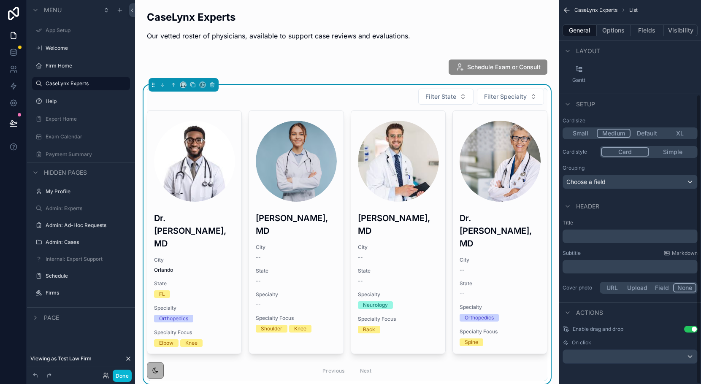
click at [691, 330] on button "Use setting" at bounding box center [691, 329] width 14 height 7
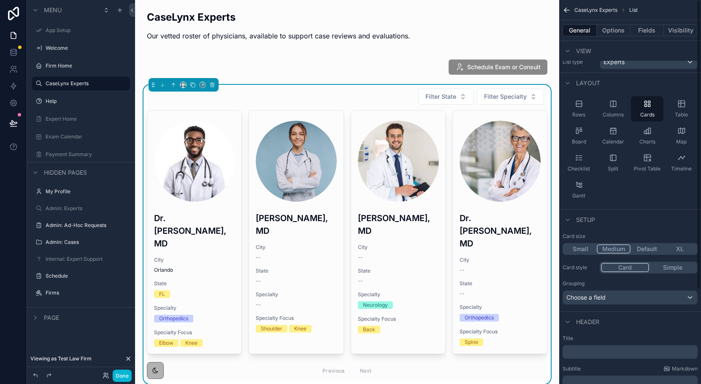
scroll to position [0, 0]
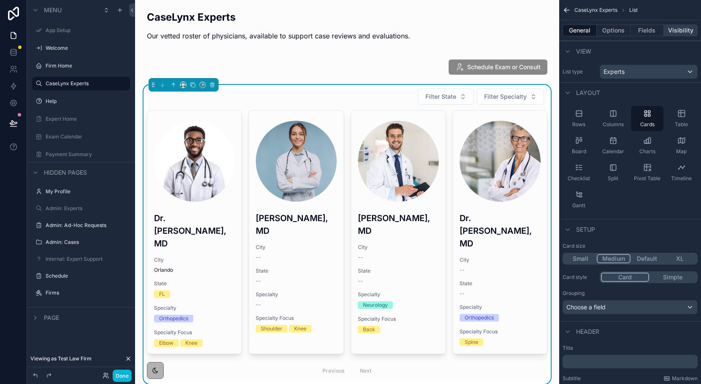
click at [678, 34] on button "Visibility" at bounding box center [681, 30] width 34 height 12
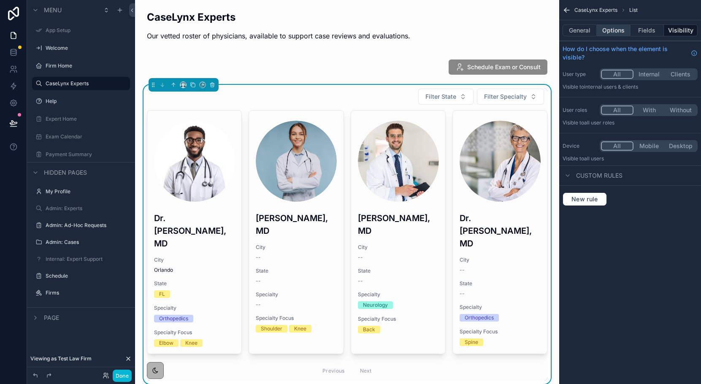
click at [621, 29] on button "Options" at bounding box center [614, 30] width 34 height 12
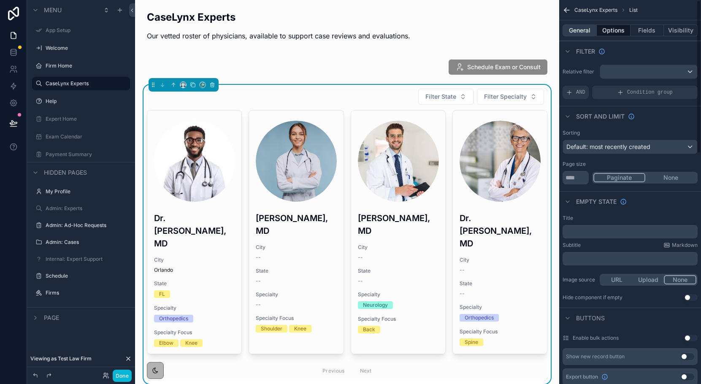
click at [586, 32] on button "General" at bounding box center [579, 30] width 34 height 12
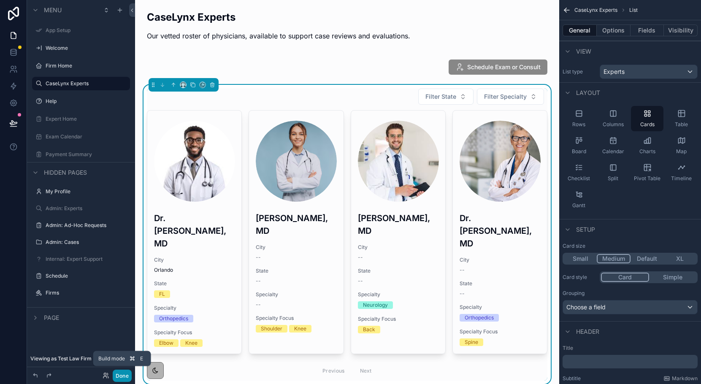
click at [123, 375] on button "Done" at bounding box center [122, 376] width 19 height 12
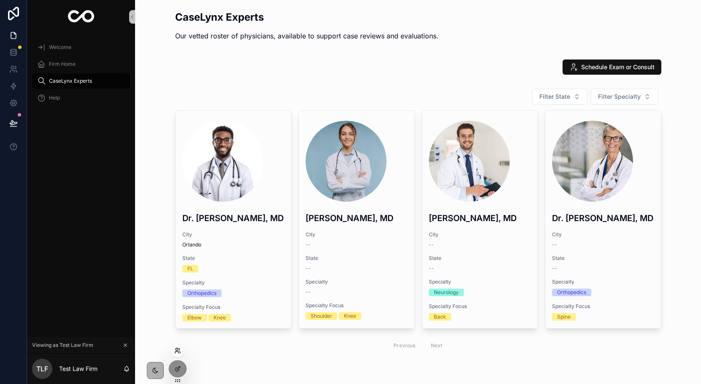
click at [179, 353] on icon at bounding box center [177, 350] width 7 height 7
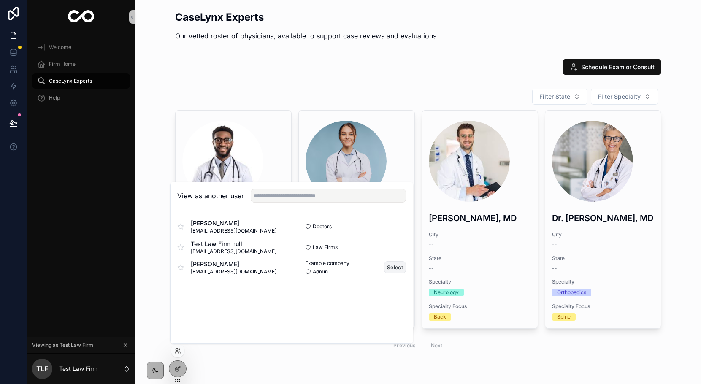
click at [394, 271] on button "Select" at bounding box center [395, 267] width 22 height 12
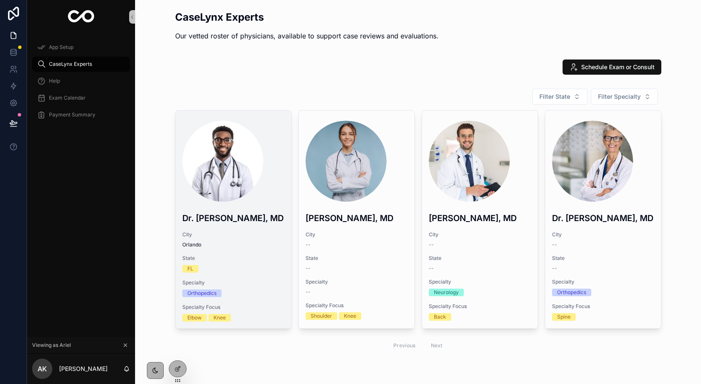
click at [244, 193] on div "scrollable content" at bounding box center [222, 161] width 81 height 81
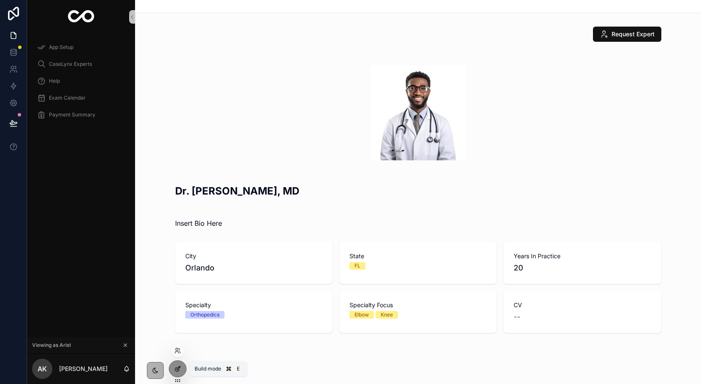
click at [180, 368] on icon at bounding box center [177, 368] width 7 height 7
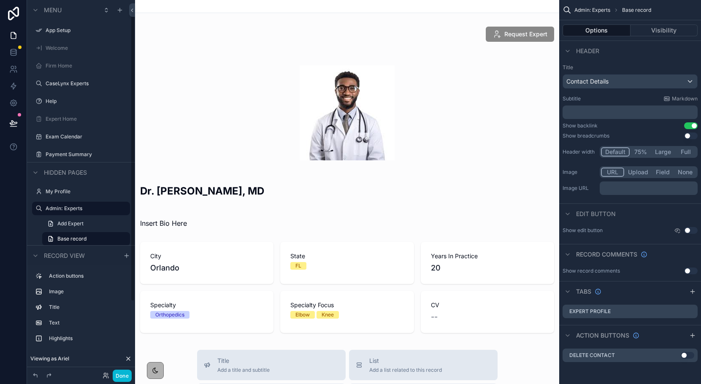
scroll to position [13, 0]
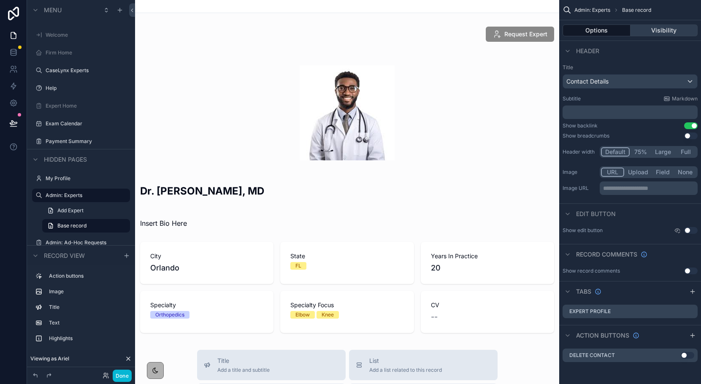
click at [648, 30] on button "Visibility" at bounding box center [664, 30] width 68 height 12
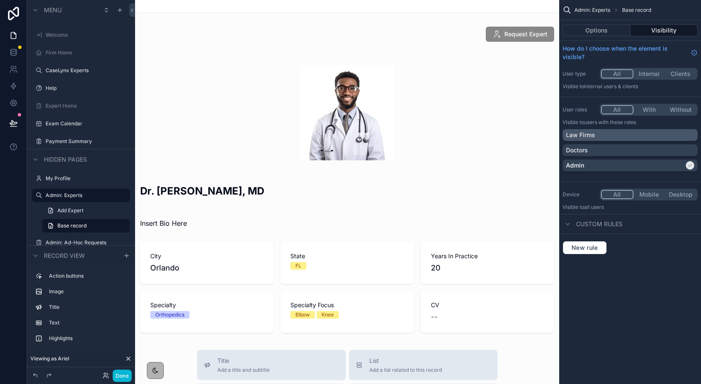
click at [683, 135] on div "Law Firms" at bounding box center [630, 135] width 128 height 8
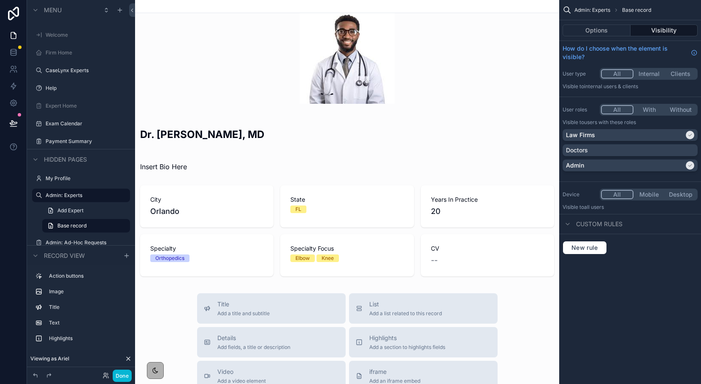
scroll to position [124, 0]
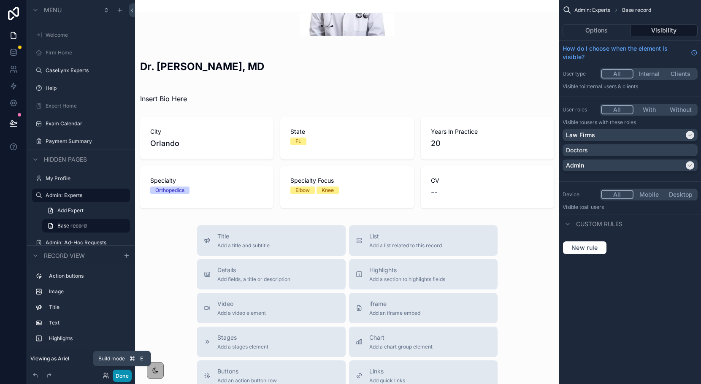
click at [119, 375] on button "Done" at bounding box center [122, 376] width 19 height 12
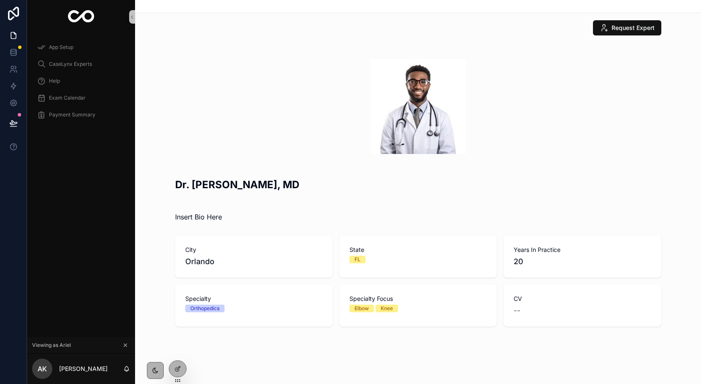
scroll to position [6, 0]
click at [65, 65] on span "CaseLynx Experts" at bounding box center [70, 64] width 43 height 7
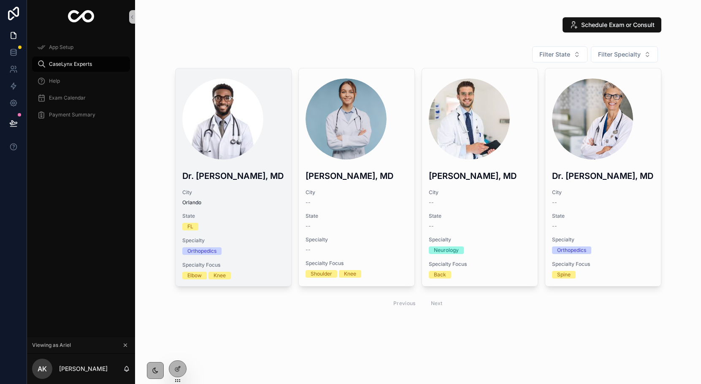
click at [231, 168] on div "Dr. [PERSON_NAME], MD" at bounding box center [233, 174] width 102 height 16
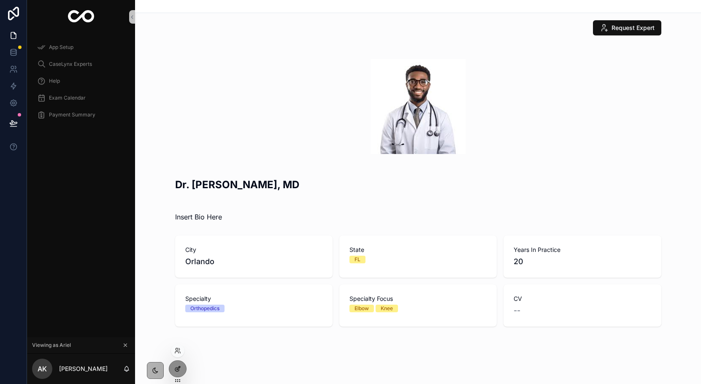
click at [179, 370] on icon at bounding box center [177, 368] width 7 height 7
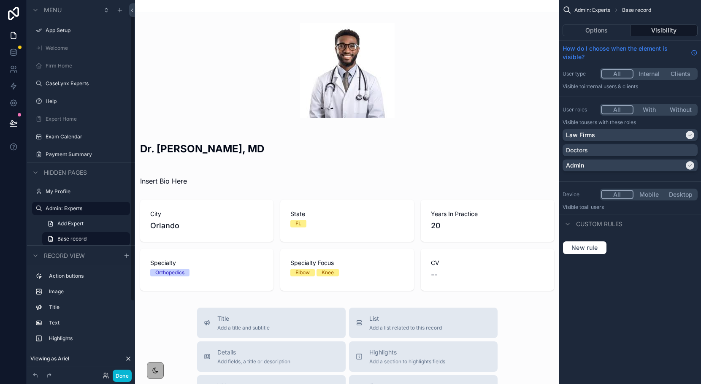
scroll to position [13, 0]
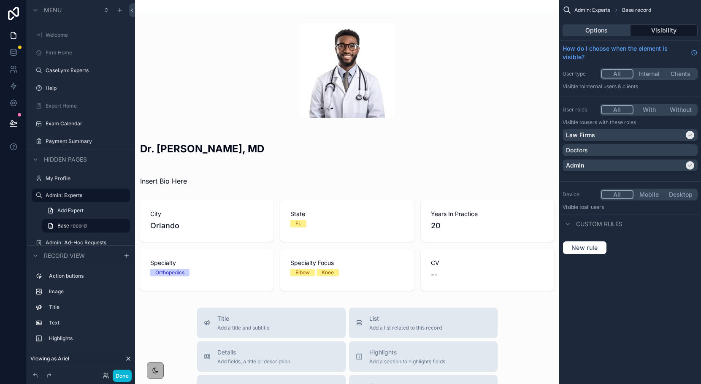
click at [605, 26] on button "Options" at bounding box center [596, 30] width 68 height 12
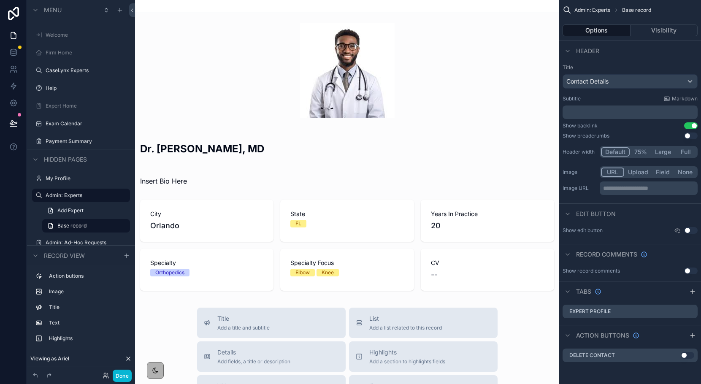
click at [689, 133] on button "Use setting" at bounding box center [691, 135] width 14 height 7
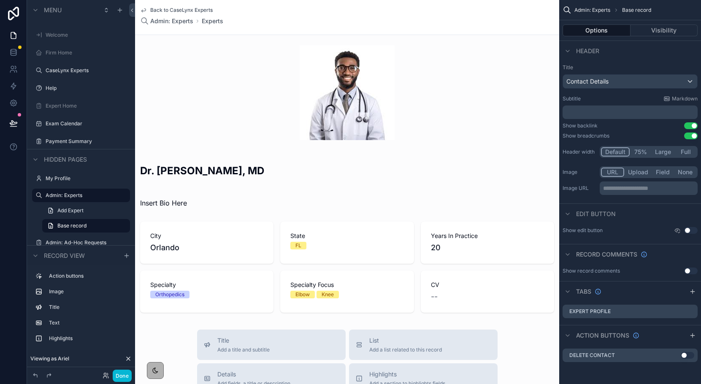
click at [689, 133] on button "Use setting" at bounding box center [691, 135] width 14 height 7
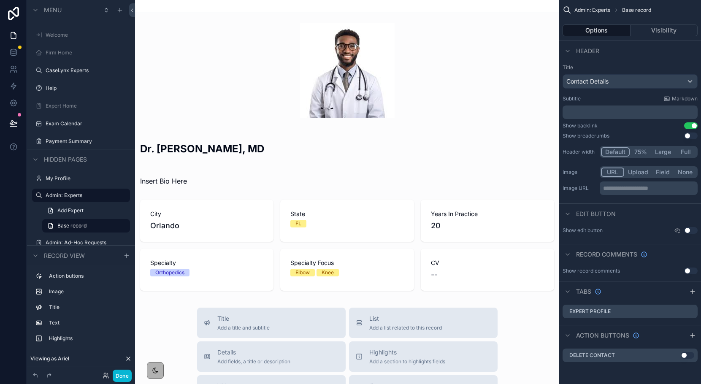
click at [689, 135] on button "Use setting" at bounding box center [691, 135] width 14 height 7
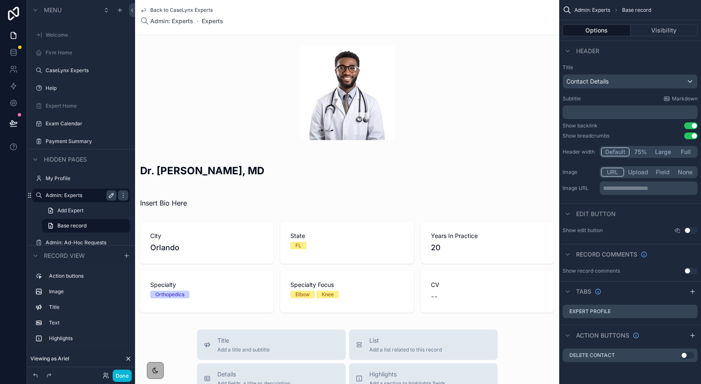
click at [111, 194] on icon "scrollable content" at bounding box center [111, 195] width 4 height 4
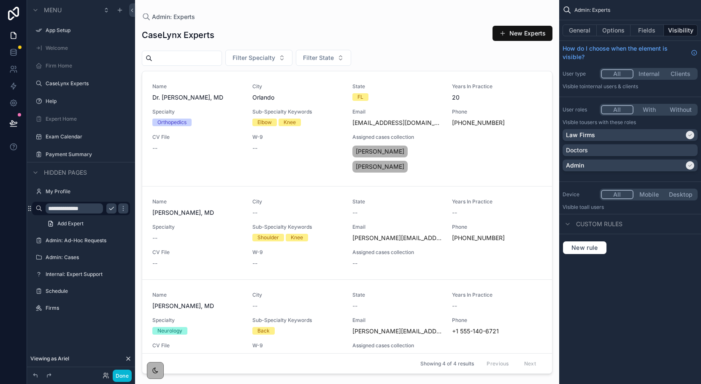
click at [92, 210] on input "**********" at bounding box center [74, 208] width 57 height 10
drag, startPoint x: 94, startPoint y: 211, endPoint x: 46, endPoint y: 207, distance: 47.8
click at [46, 207] on input "**********" at bounding box center [74, 208] width 57 height 10
type input "**********"
click at [111, 207] on icon "scrollable content" at bounding box center [111, 208] width 7 height 7
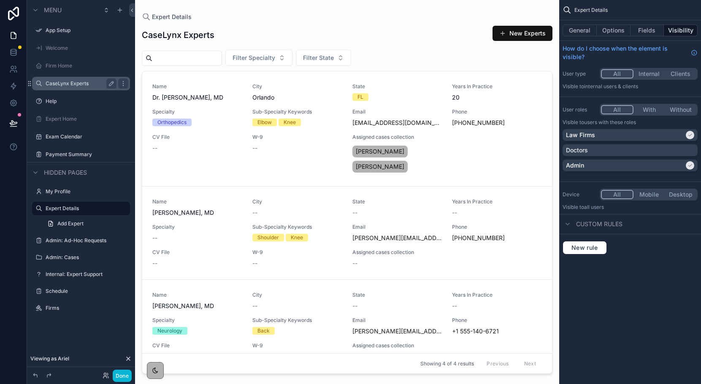
click at [76, 79] on div "CaseLynx Experts" at bounding box center [81, 83] width 71 height 10
click at [122, 373] on button "Done" at bounding box center [122, 376] width 19 height 12
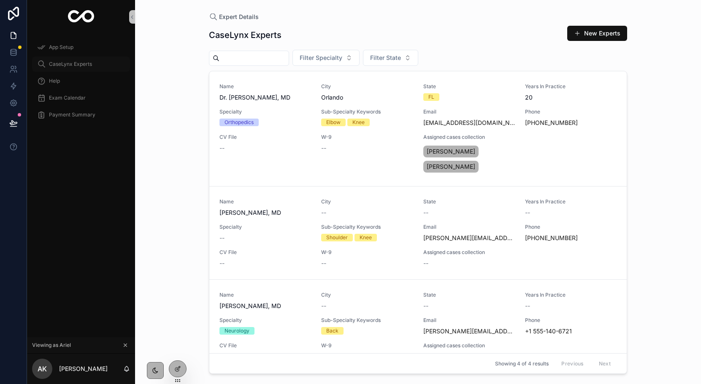
click at [77, 68] on div "CaseLynx Experts" at bounding box center [81, 64] width 88 height 14
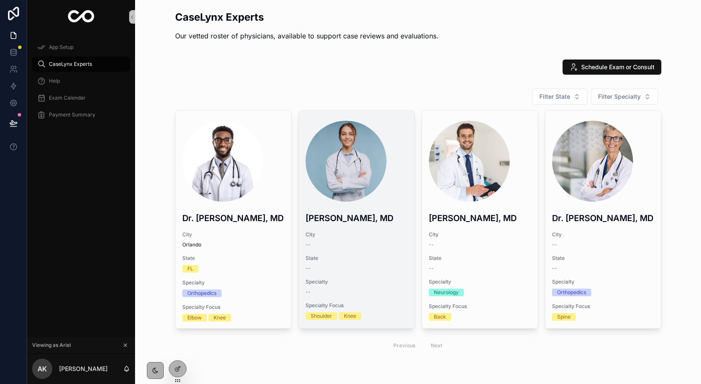
click at [362, 218] on h3 "Dr. Clara Gomez, MD" at bounding box center [356, 218] width 102 height 13
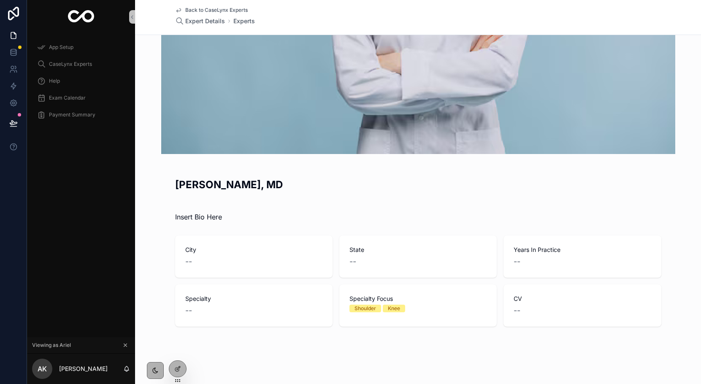
scroll to position [82, 0]
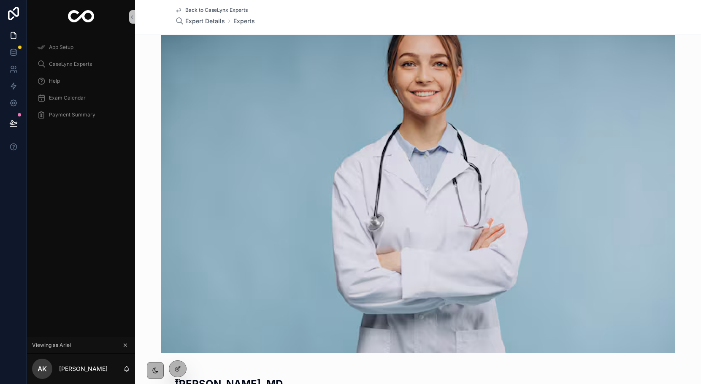
click at [221, 9] on span "Back to CaseLynx Experts" at bounding box center [216, 10] width 62 height 7
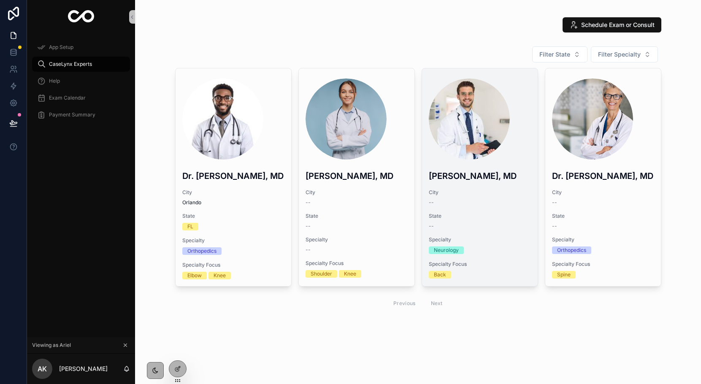
click at [492, 132] on div "scrollable content" at bounding box center [469, 118] width 81 height 81
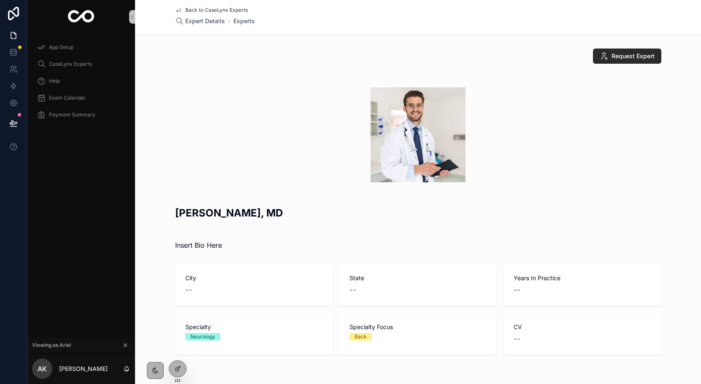
click at [605, 59] on icon "scrollable content" at bounding box center [604, 56] width 8 height 8
click at [604, 56] on icon "scrollable content" at bounding box center [604, 56] width 8 height 8
click at [69, 64] on span "CaseLynx Experts" at bounding box center [70, 64] width 43 height 7
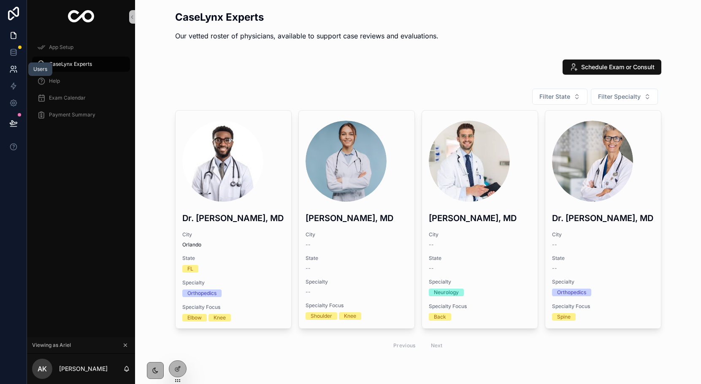
click at [12, 70] on icon at bounding box center [12, 71] width 4 height 2
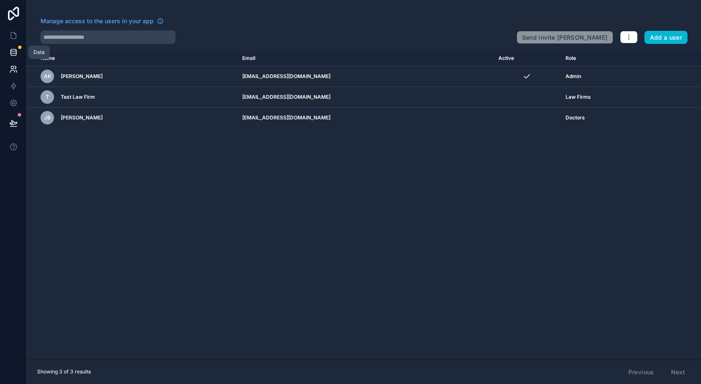
click at [11, 51] on icon at bounding box center [13, 52] width 8 height 8
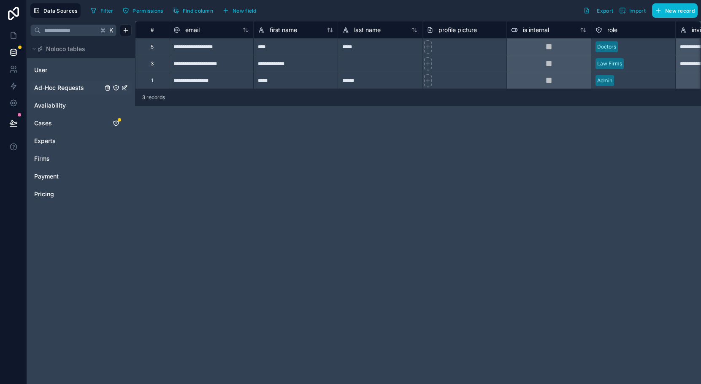
click at [49, 91] on span "Ad-Hoc Requests" at bounding box center [59, 88] width 50 height 8
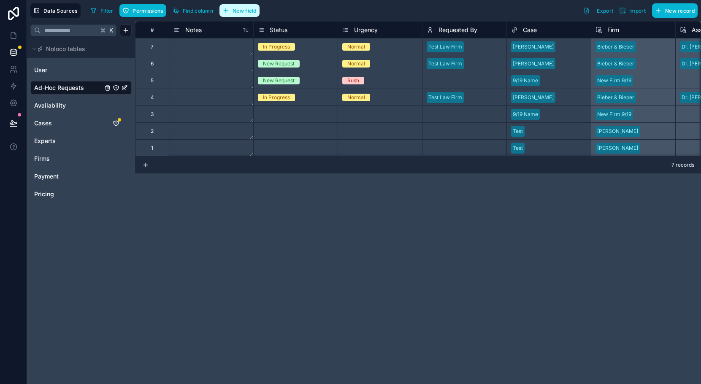
click at [226, 9] on icon "button" at bounding box center [226, 10] width 0 height 4
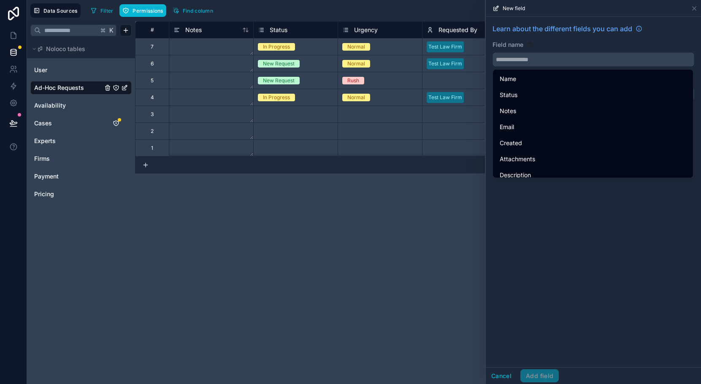
click at [517, 58] on input "text" at bounding box center [593, 60] width 201 height 14
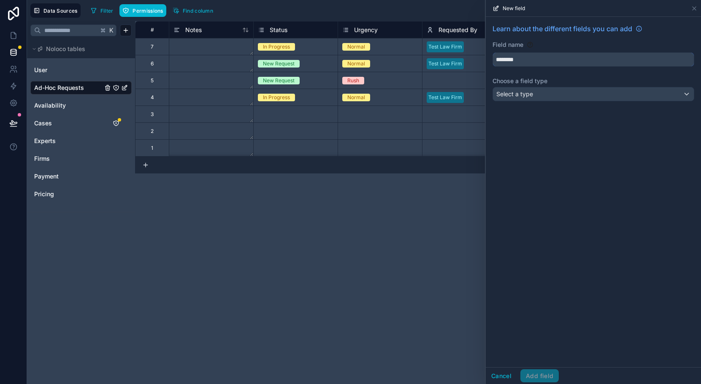
click at [492, 52] on button "*******" at bounding box center [593, 59] width 202 height 14
type input "**********"
click at [527, 96] on span "Select a type" at bounding box center [514, 93] width 37 height 7
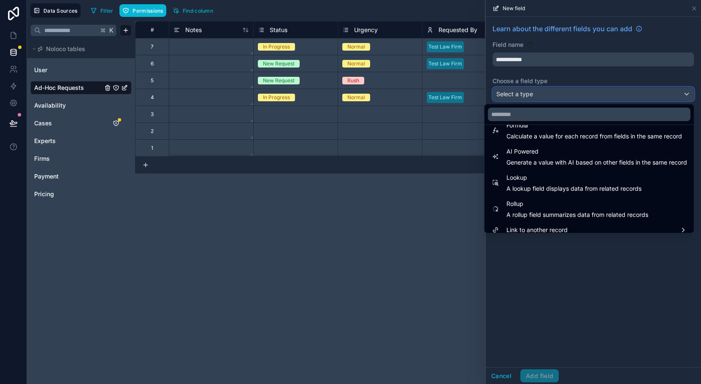
scroll to position [245, 0]
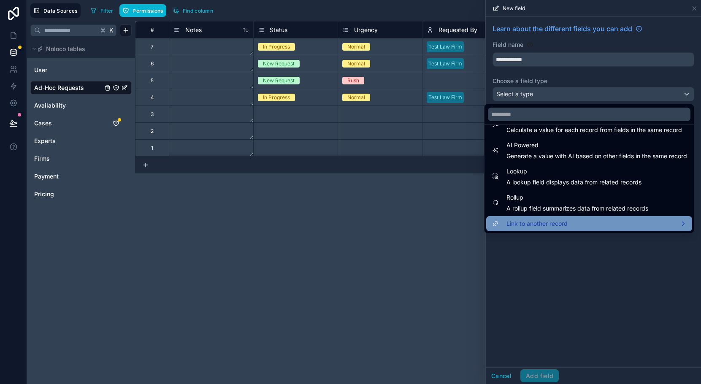
click at [531, 226] on span "Link to another record" at bounding box center [536, 224] width 61 height 10
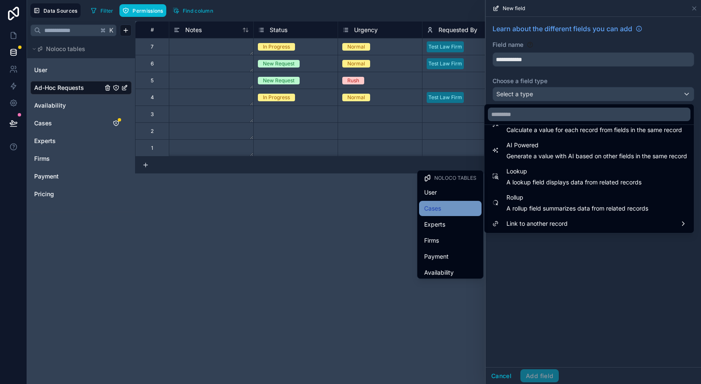
click at [446, 208] on div "Cases" at bounding box center [450, 208] width 52 height 10
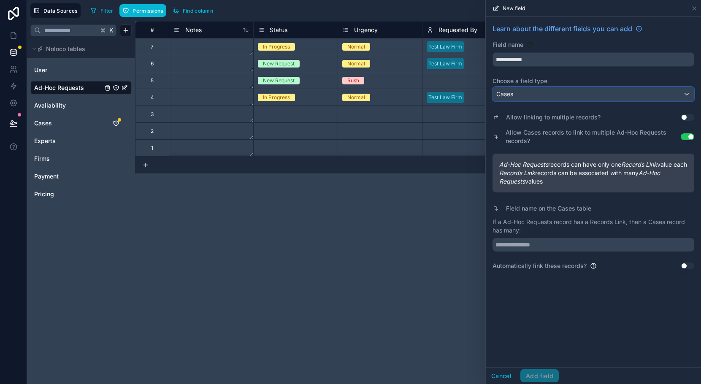
click at [553, 98] on div "Cases" at bounding box center [593, 94] width 201 height 14
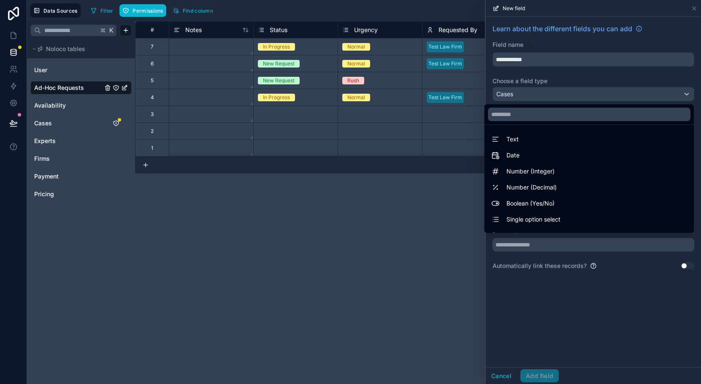
click at [553, 98] on div at bounding box center [593, 192] width 215 height 384
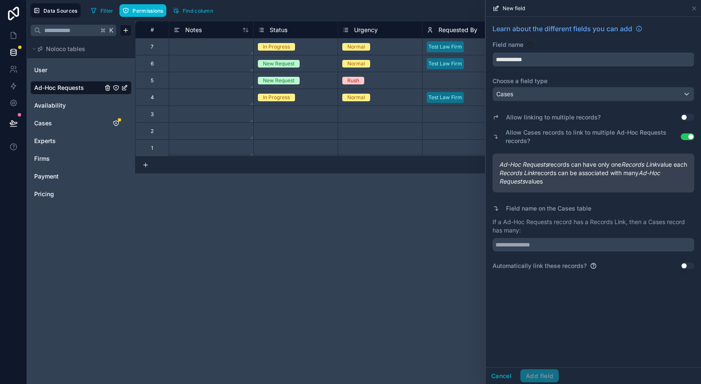
click at [527, 66] on input "**********" at bounding box center [593, 60] width 201 height 14
click at [520, 95] on div "Cases" at bounding box center [593, 94] width 201 height 14
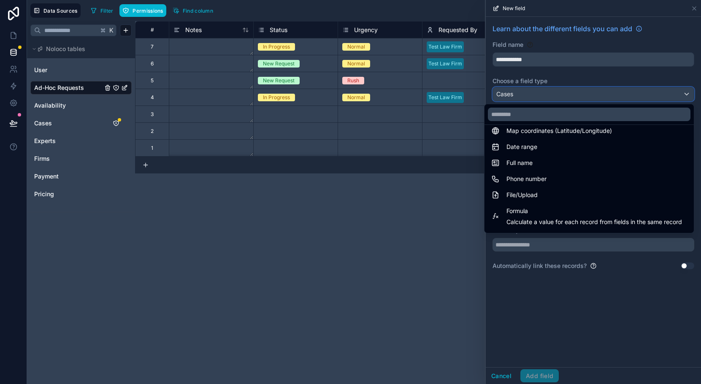
scroll to position [0, 0]
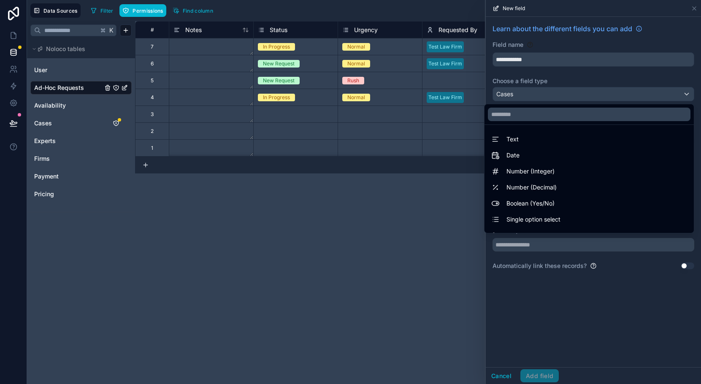
click at [518, 56] on div at bounding box center [593, 192] width 215 height 384
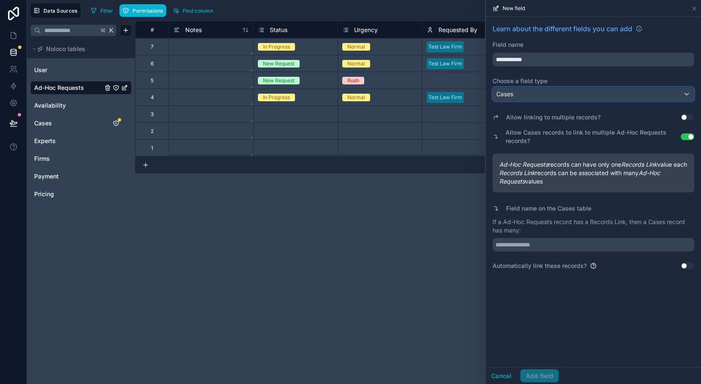
click at [514, 97] on div "Cases" at bounding box center [593, 94] width 201 height 14
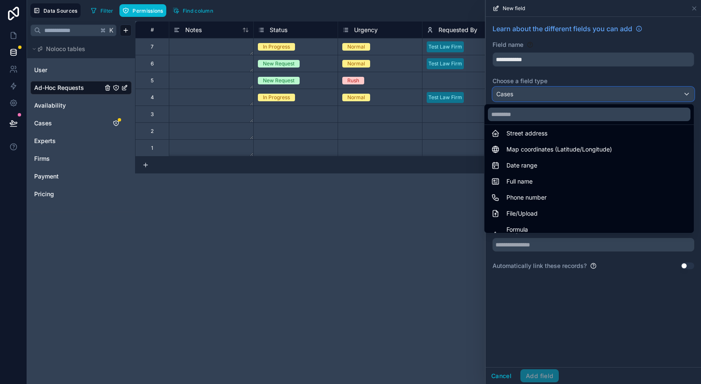
scroll to position [245, 0]
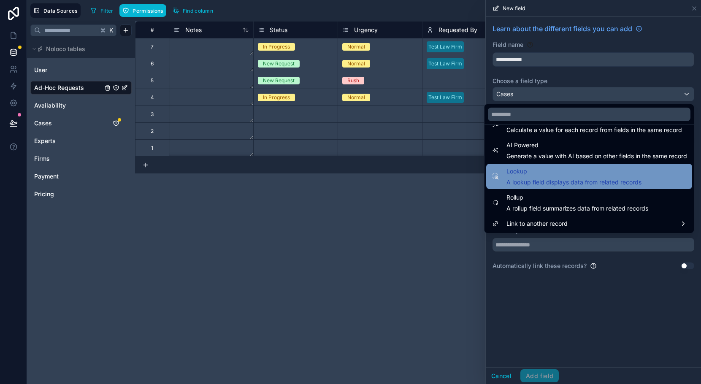
click at [524, 170] on span "Lookup" at bounding box center [573, 171] width 135 height 10
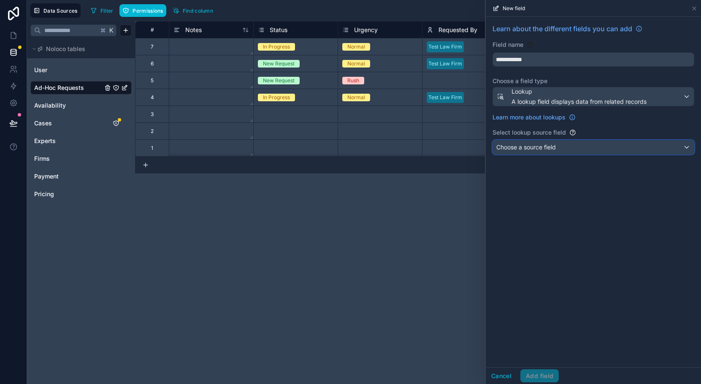
click at [518, 143] on div "Choose a source field" at bounding box center [593, 147] width 201 height 14
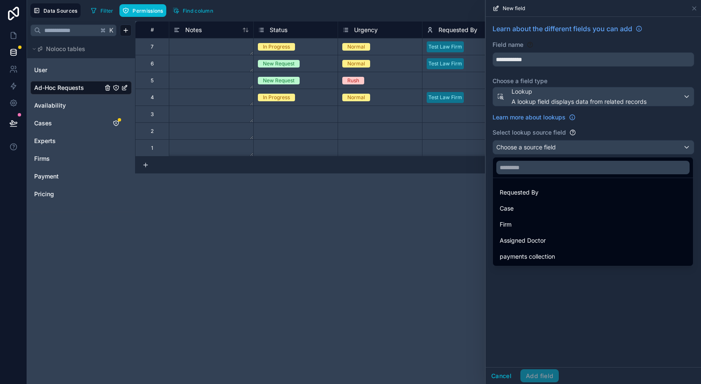
click at [526, 133] on div at bounding box center [593, 192] width 215 height 384
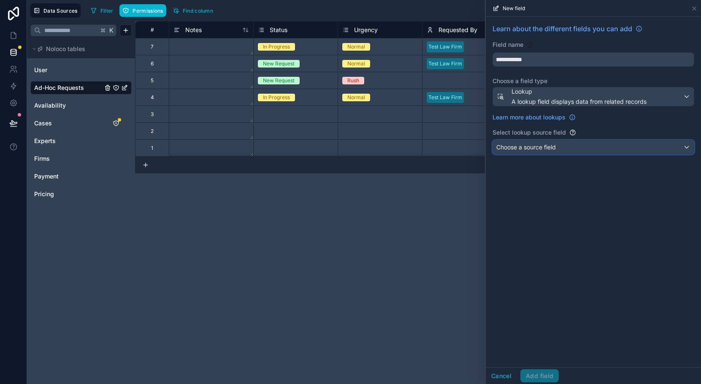
click at [527, 148] on span "Choose a source field" at bounding box center [525, 146] width 59 height 7
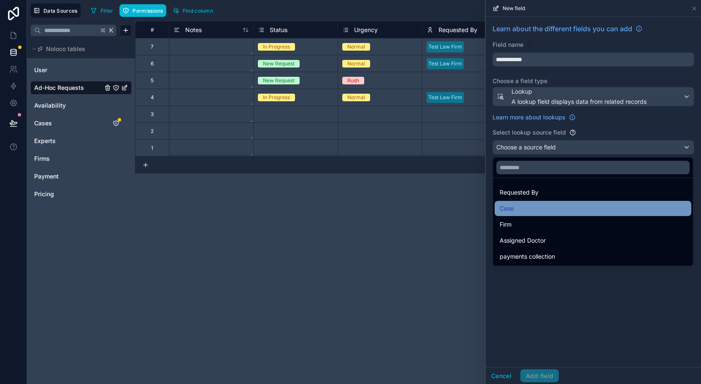
click at [536, 205] on div "Case" at bounding box center [593, 208] width 186 height 10
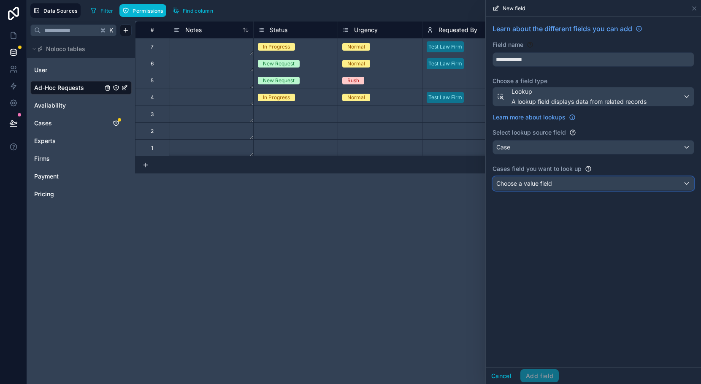
click at [532, 186] on span "Choose a value field" at bounding box center [524, 183] width 56 height 7
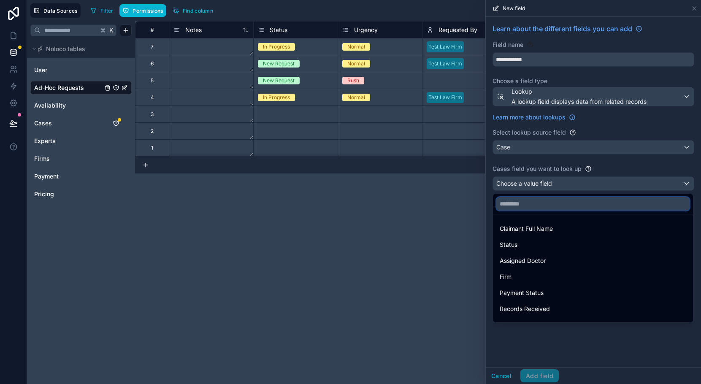
click at [532, 198] on input "text" at bounding box center [592, 204] width 193 height 14
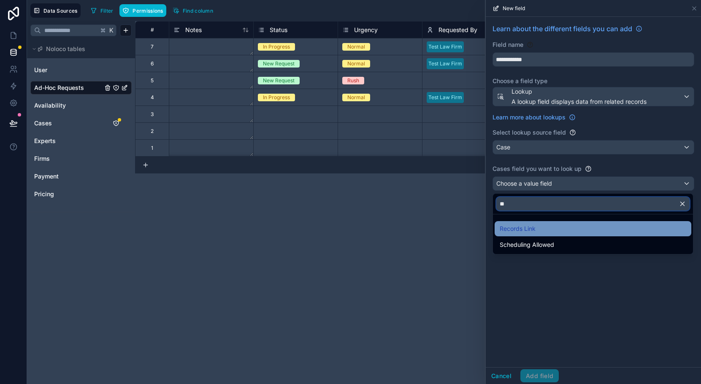
type input "**"
click at [533, 226] on span "Records Link" at bounding box center [518, 229] width 36 height 10
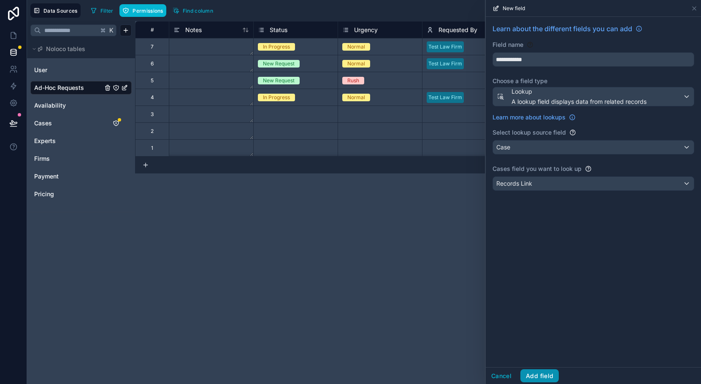
click at [540, 373] on button "Add field" at bounding box center [539, 376] width 38 height 14
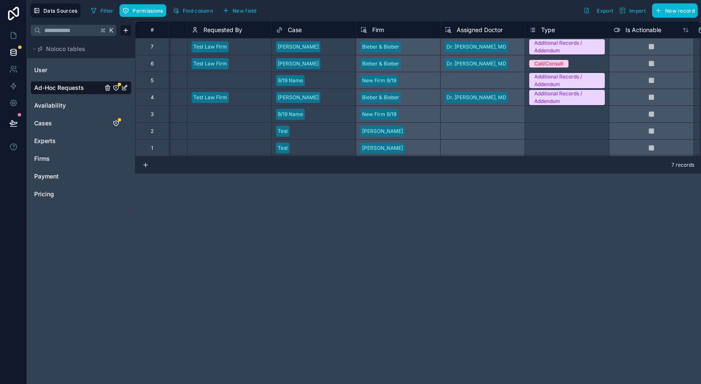
scroll to position [0, 342]
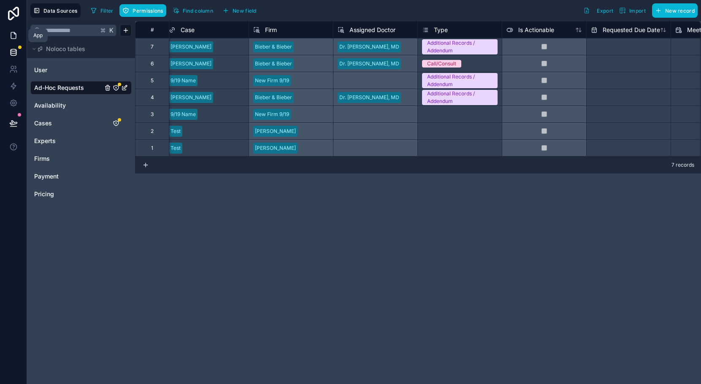
click at [13, 37] on icon at bounding box center [13, 35] width 8 height 8
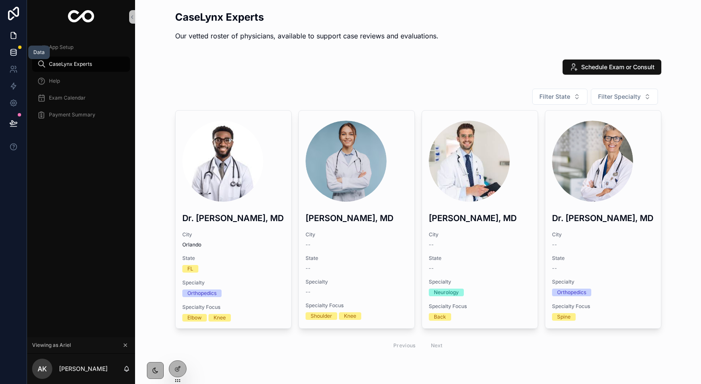
click at [16, 55] on icon at bounding box center [13, 53] width 5 height 3
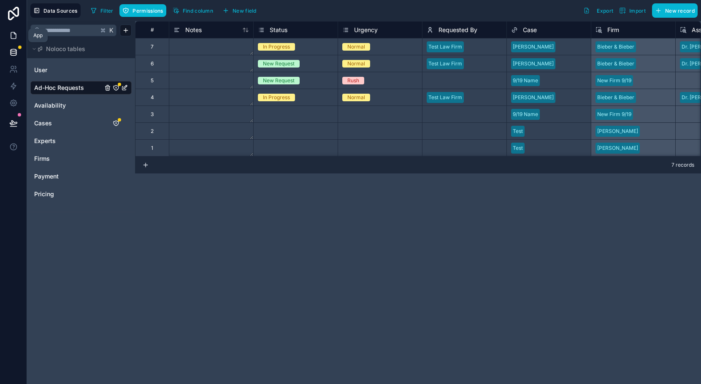
click at [13, 38] on icon at bounding box center [13, 35] width 5 height 6
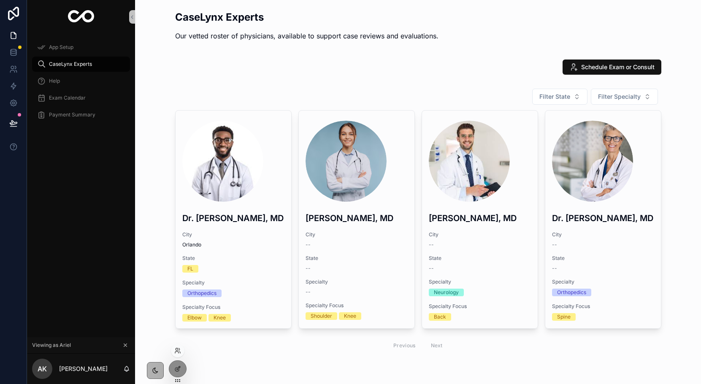
click at [177, 354] on div at bounding box center [178, 351] width 14 height 14
click at [178, 351] on icon at bounding box center [176, 352] width 3 height 2
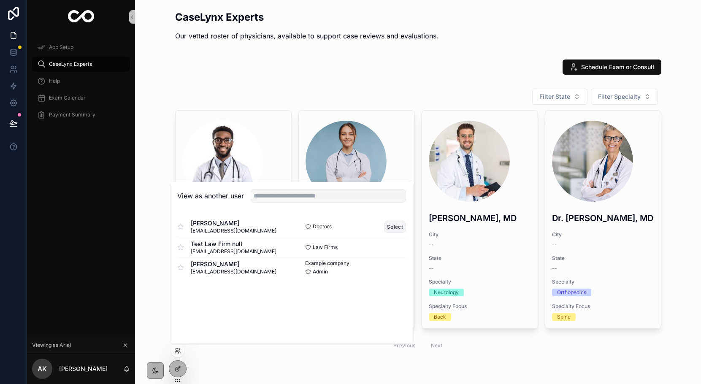
click at [397, 230] on button "Select" at bounding box center [395, 227] width 22 height 12
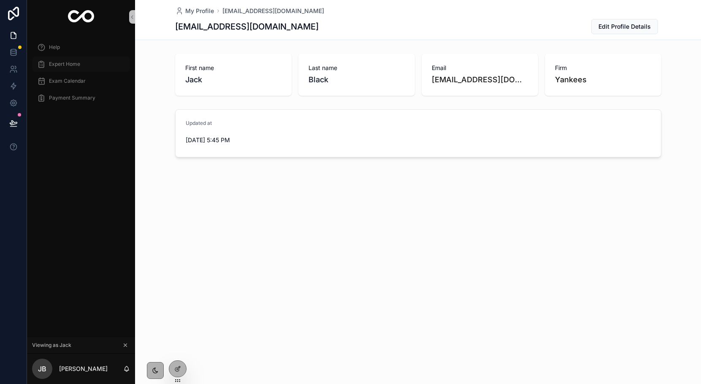
click at [72, 65] on span "Expert Home" at bounding box center [64, 64] width 31 height 7
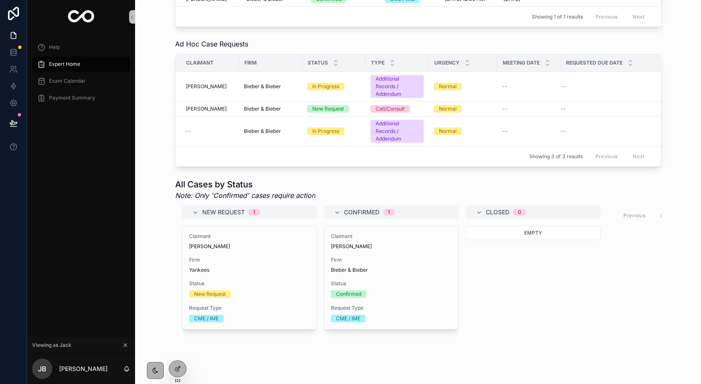
scroll to position [121, 0]
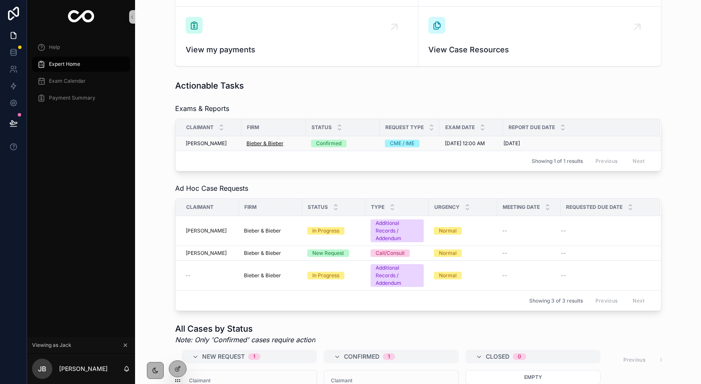
click at [265, 143] on span "Bieber & Bieber" at bounding box center [264, 143] width 37 height 7
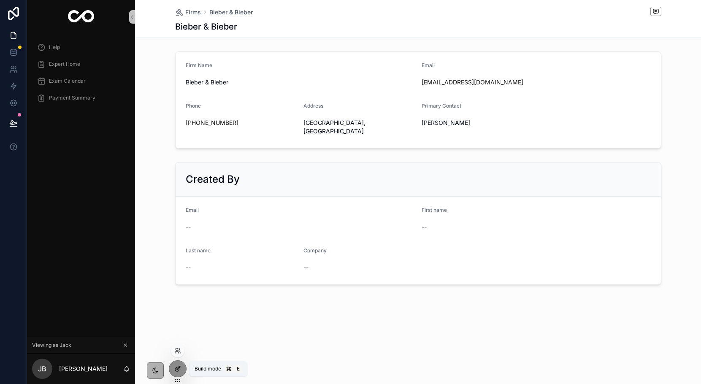
click at [175, 374] on div at bounding box center [177, 369] width 17 height 16
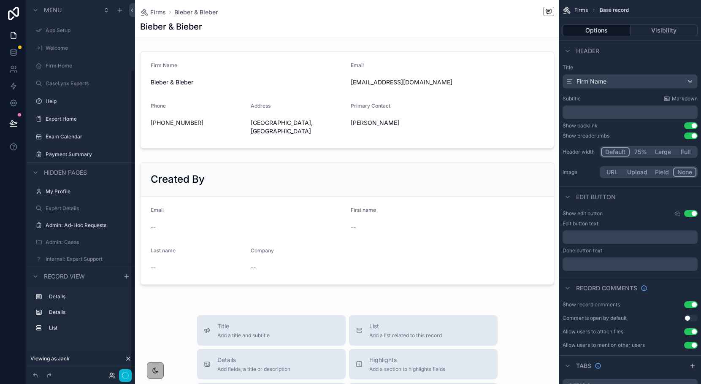
scroll to position [85, 0]
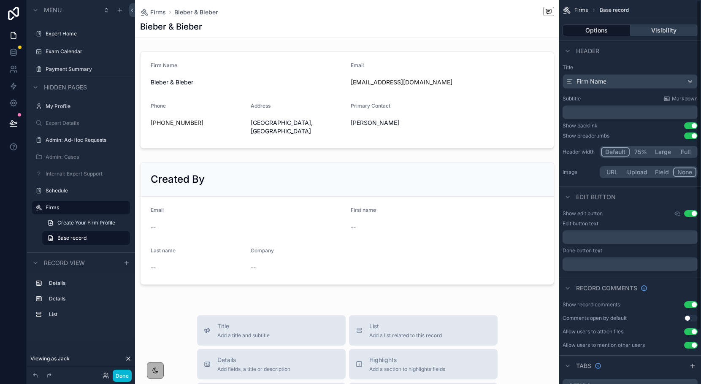
click at [667, 28] on button "Visibility" at bounding box center [664, 30] width 68 height 12
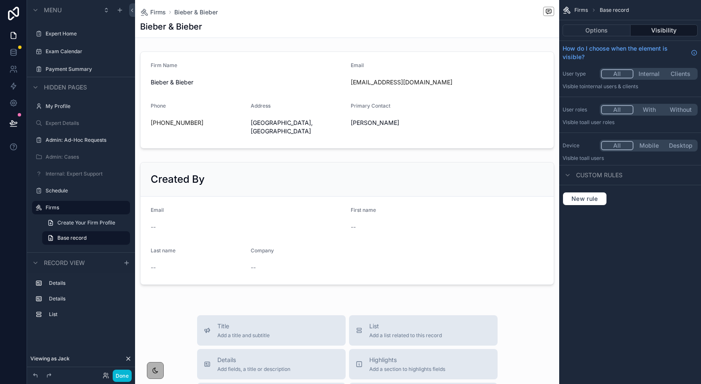
click at [655, 108] on button "With" at bounding box center [649, 109] width 32 height 9
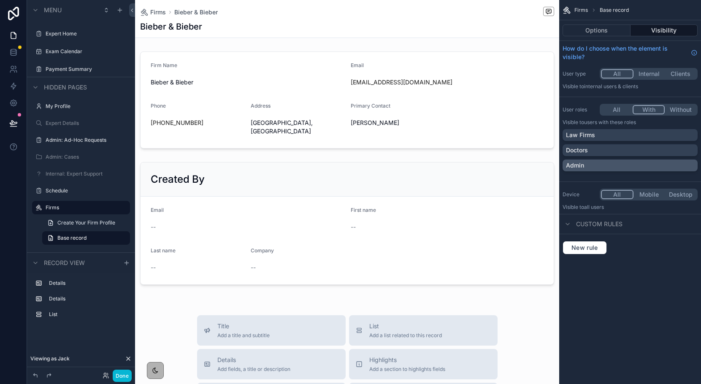
click at [617, 167] on div "Admin" at bounding box center [630, 165] width 128 height 8
click at [123, 381] on button "Done" at bounding box center [122, 376] width 19 height 12
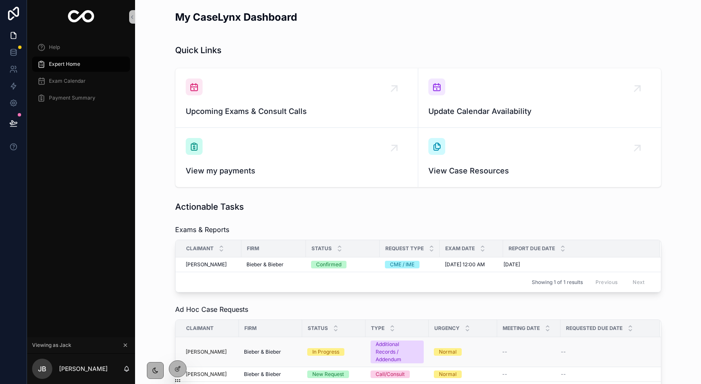
click at [257, 350] on span "Bieber & Bieber" at bounding box center [262, 351] width 37 height 7
click at [250, 263] on span "Bieber & Bieber" at bounding box center [264, 264] width 37 height 7
click at [180, 366] on icon at bounding box center [177, 368] width 7 height 7
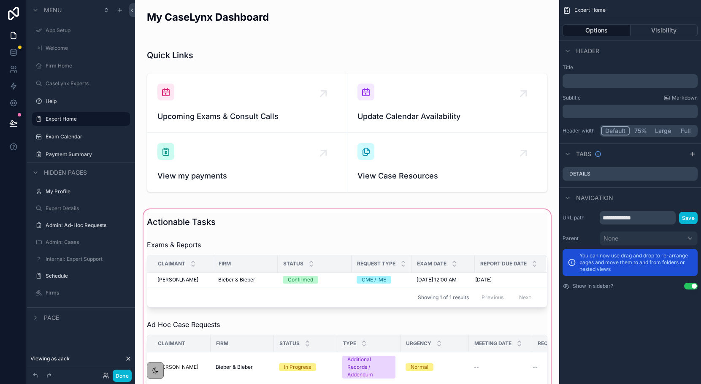
scroll to position [85, 0]
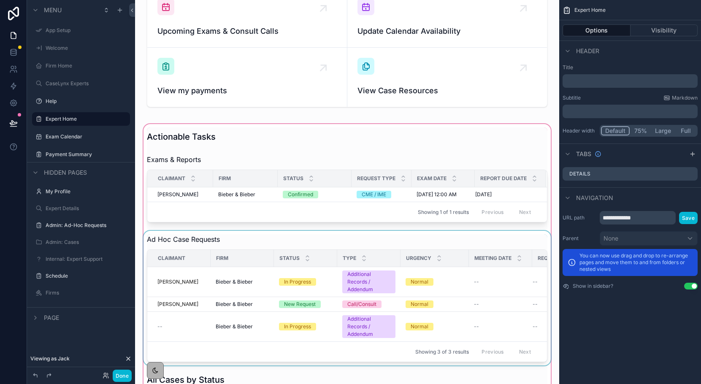
click at [237, 266] on th "Firm" at bounding box center [242, 258] width 63 height 17
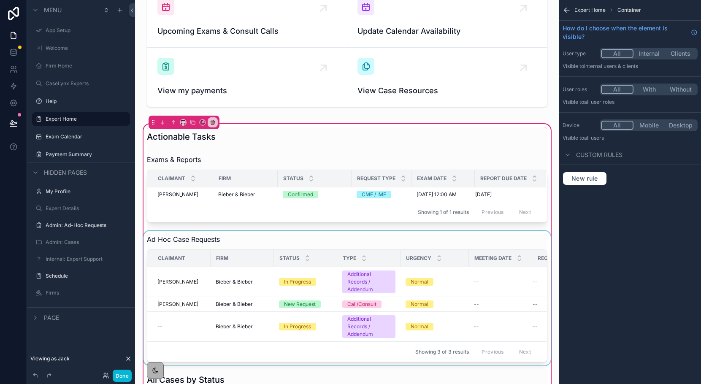
click at [520, 282] on div "scrollable content" at bounding box center [347, 298] width 411 height 135
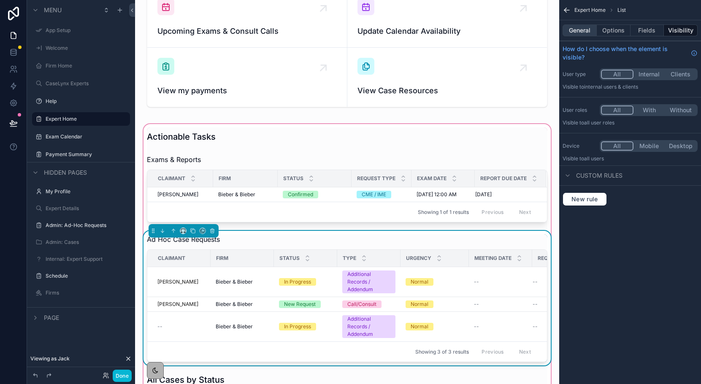
click at [587, 34] on button "General" at bounding box center [579, 30] width 34 height 12
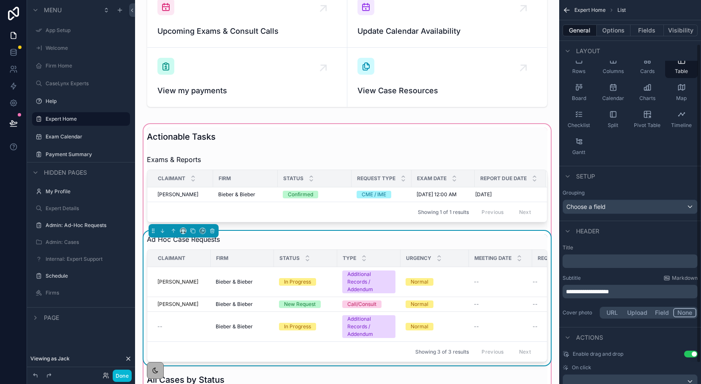
scroll to position [78, 0]
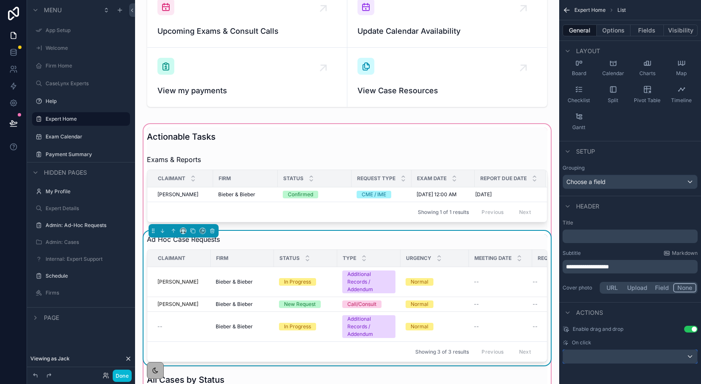
click at [657, 357] on div "scrollable content" at bounding box center [630, 357] width 134 height 14
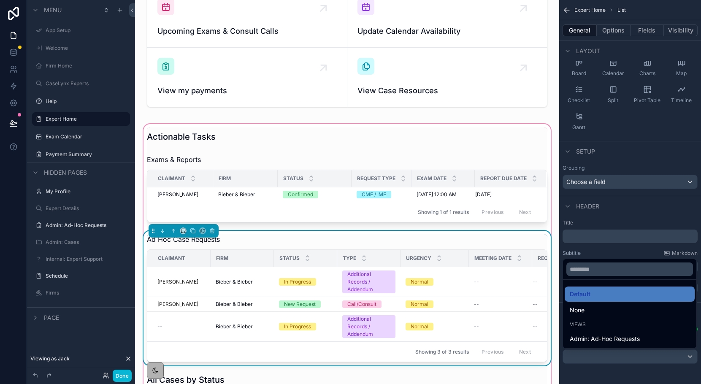
click at [596, 247] on div "scrollable content" at bounding box center [350, 192] width 701 height 384
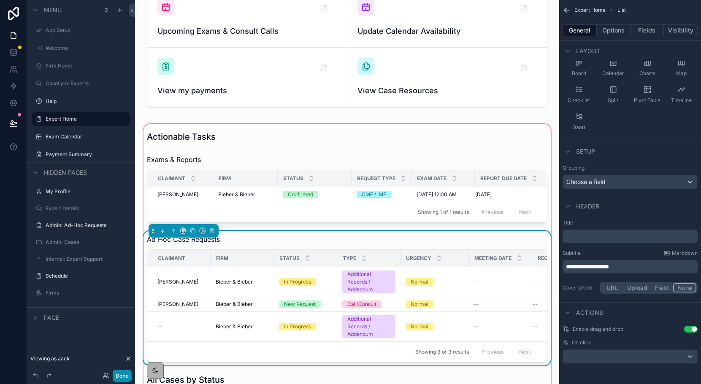
click at [119, 375] on button "Done" at bounding box center [122, 376] width 19 height 12
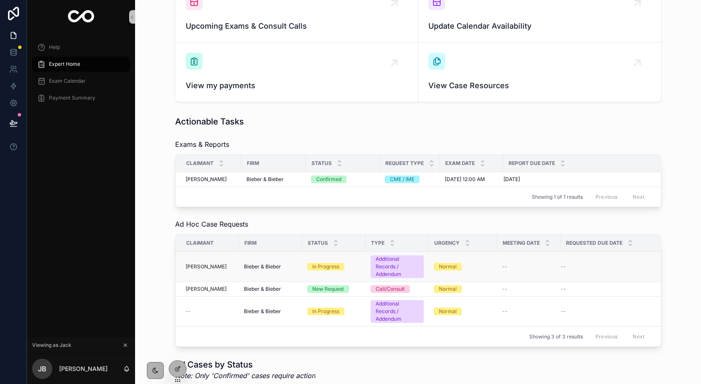
click at [224, 262] on td "[PERSON_NAME]" at bounding box center [207, 267] width 63 height 30
click at [217, 267] on div "[PERSON_NAME]" at bounding box center [210, 266] width 48 height 7
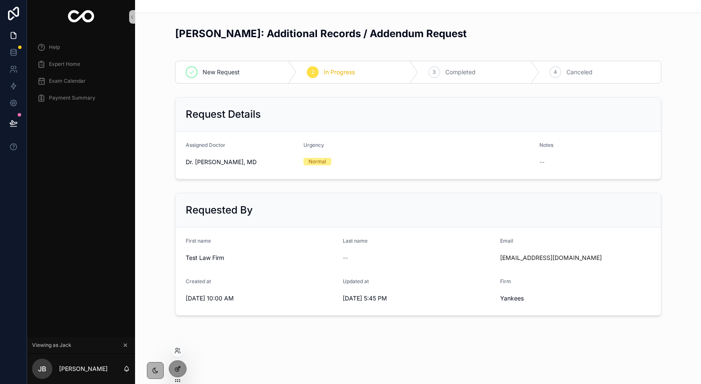
click at [180, 372] on icon at bounding box center [177, 368] width 7 height 7
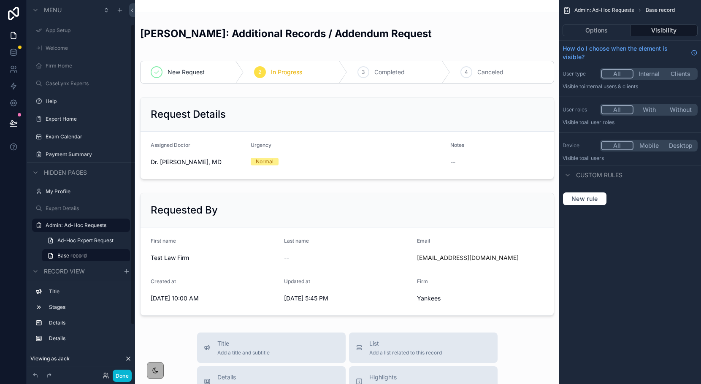
scroll to position [30, 0]
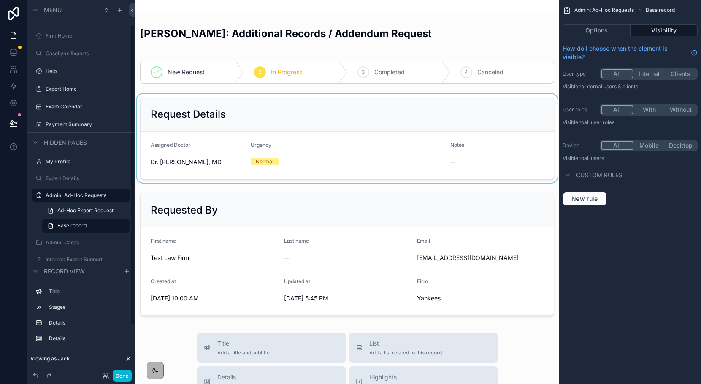
click at [231, 136] on div "scrollable content" at bounding box center [347, 138] width 424 height 89
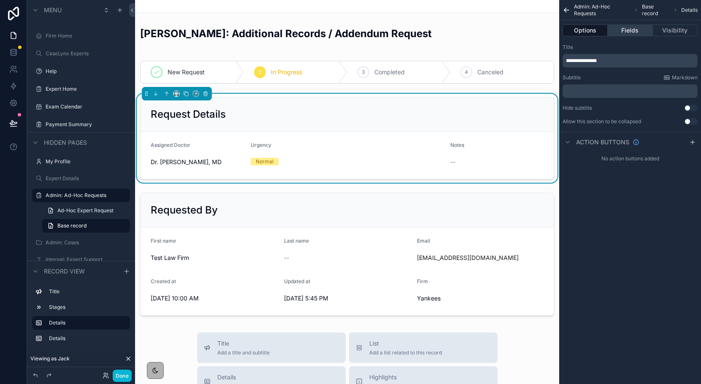
click at [623, 33] on button "Fields" at bounding box center [630, 30] width 45 height 12
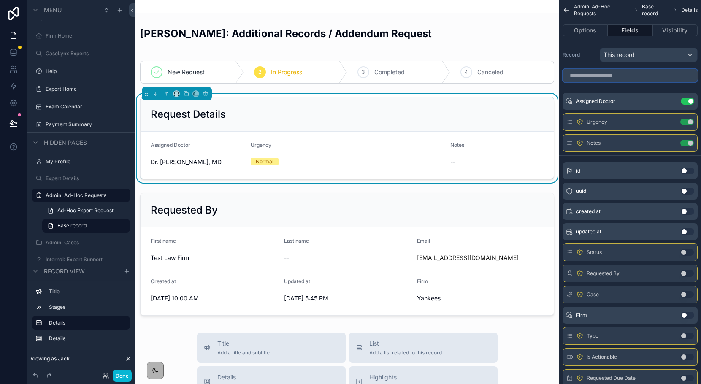
click at [602, 78] on input "scrollable content" at bounding box center [629, 76] width 135 height 14
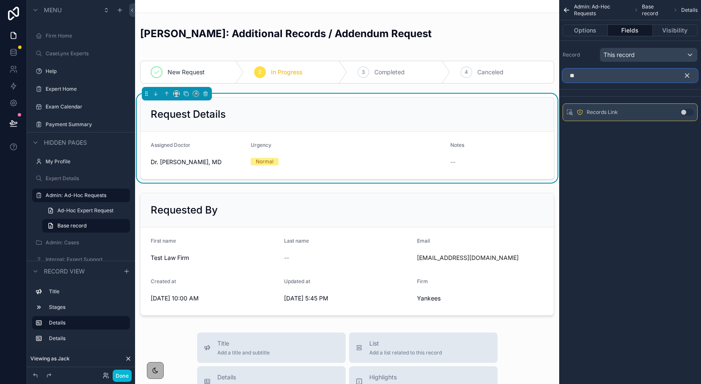
type input "**"
click at [687, 115] on button "Use setting" at bounding box center [687, 112] width 14 height 7
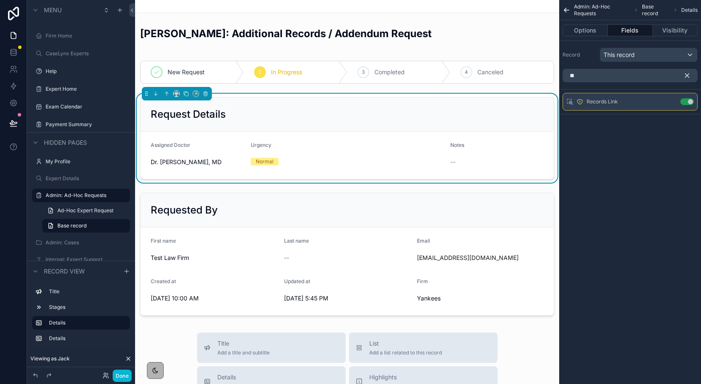
click at [688, 74] on icon "scrollable content" at bounding box center [687, 76] width 4 height 4
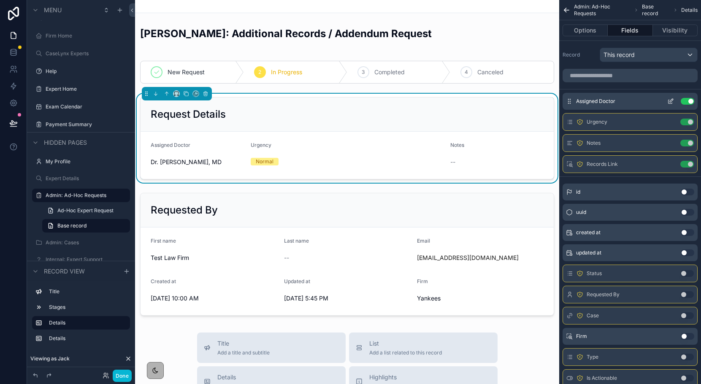
click at [688, 103] on button "Use setting" at bounding box center [688, 101] width 14 height 7
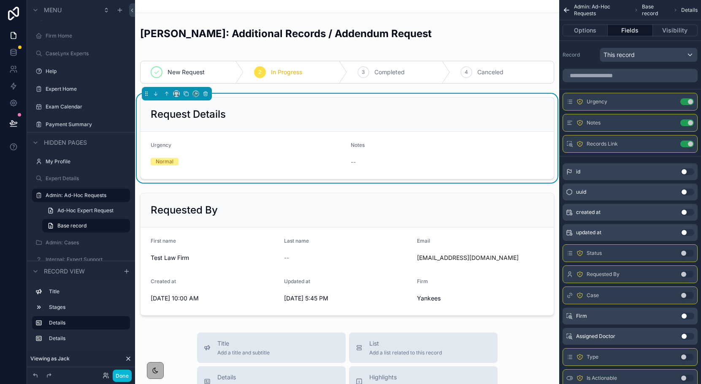
click at [685, 313] on button "Use setting" at bounding box center [688, 316] width 14 height 7
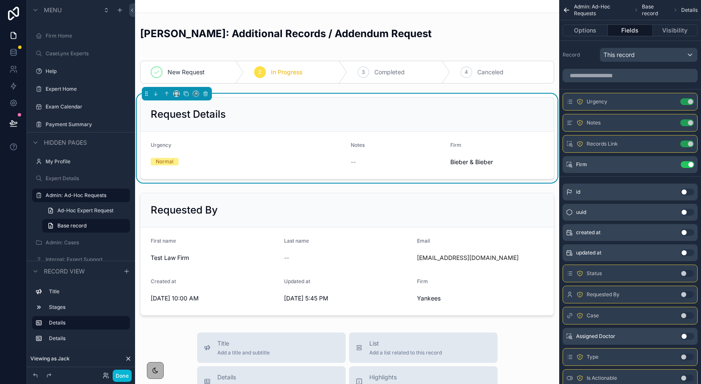
click at [685, 315] on button "Use setting" at bounding box center [687, 315] width 14 height 7
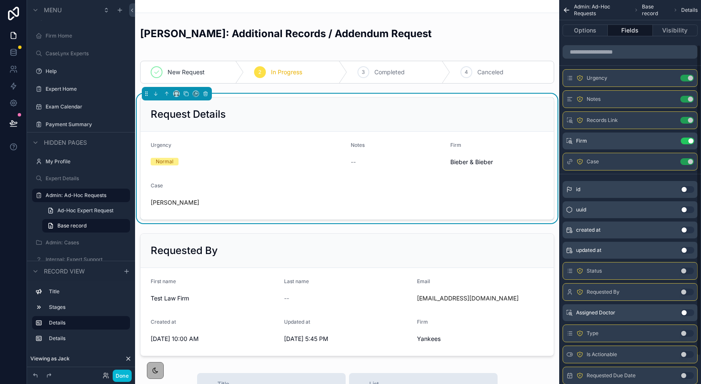
scroll to position [62, 0]
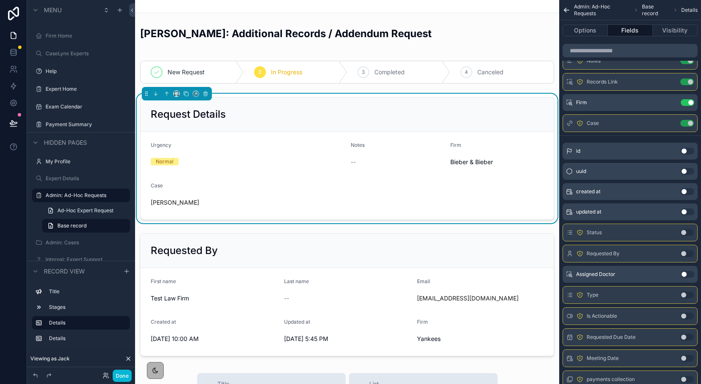
click at [684, 296] on button "Use setting" at bounding box center [687, 295] width 14 height 7
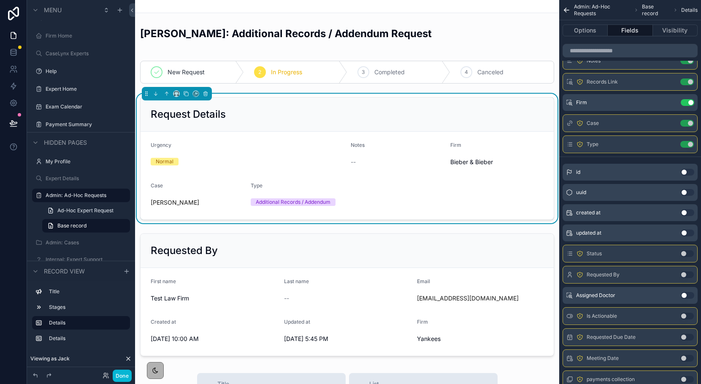
click at [683, 358] on button "Use setting" at bounding box center [687, 358] width 14 height 7
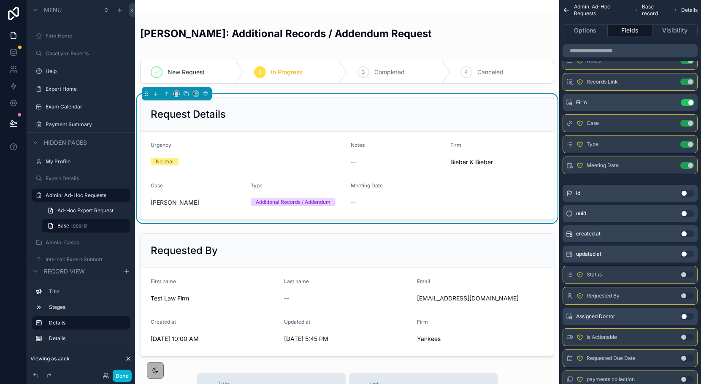
click at [685, 357] on button "Use setting" at bounding box center [687, 358] width 14 height 7
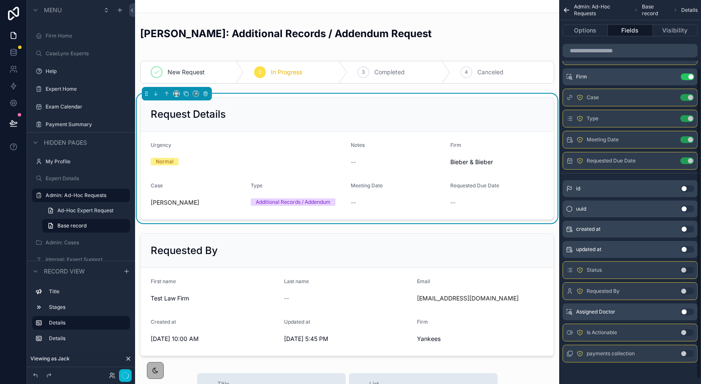
scroll to position [89, 0]
click at [685, 227] on button "Use setting" at bounding box center [688, 227] width 14 height 7
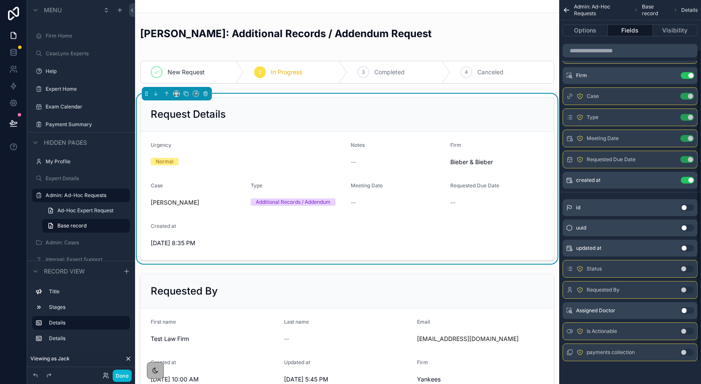
scroll to position [0, 0]
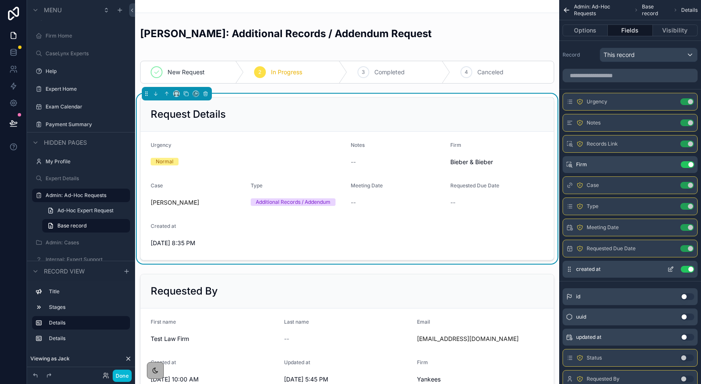
click at [670, 269] on icon "scrollable content" at bounding box center [671, 268] width 3 height 3
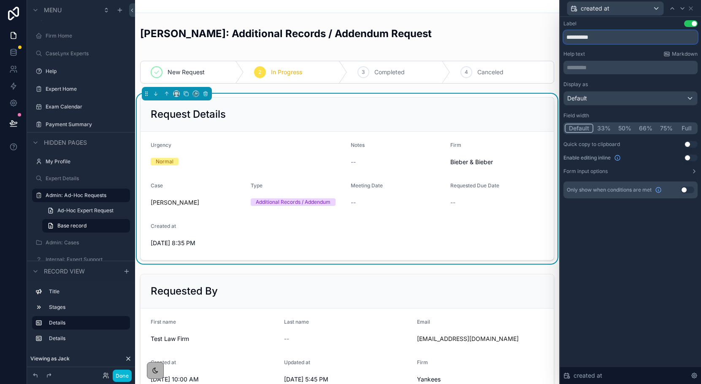
drag, startPoint x: 602, startPoint y: 39, endPoint x: 544, endPoint y: 21, distance: 60.5
click at [544, 21] on div "**********" at bounding box center [350, 192] width 701 height 384
type input "**********"
click at [691, 6] on icon at bounding box center [690, 8] width 7 height 7
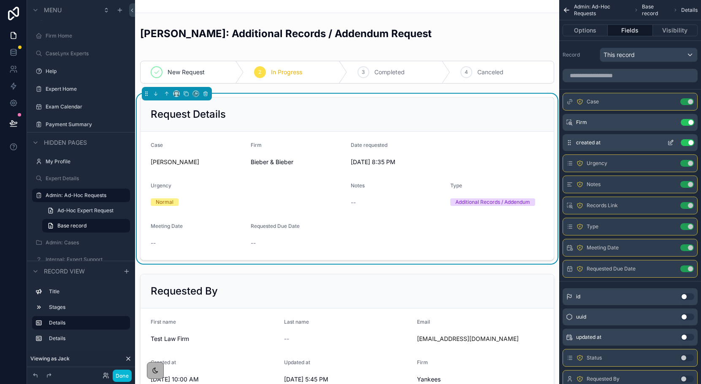
click at [672, 143] on icon "scrollable content" at bounding box center [670, 142] width 7 height 7
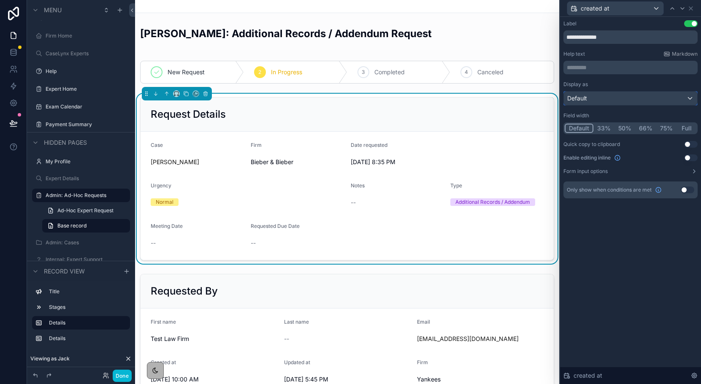
click at [619, 100] on div "Default" at bounding box center [630, 99] width 133 height 14
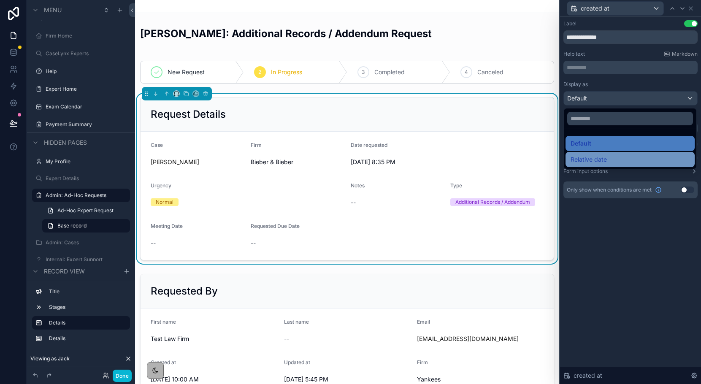
click at [606, 165] on div "Relative date" at bounding box center [629, 159] width 129 height 15
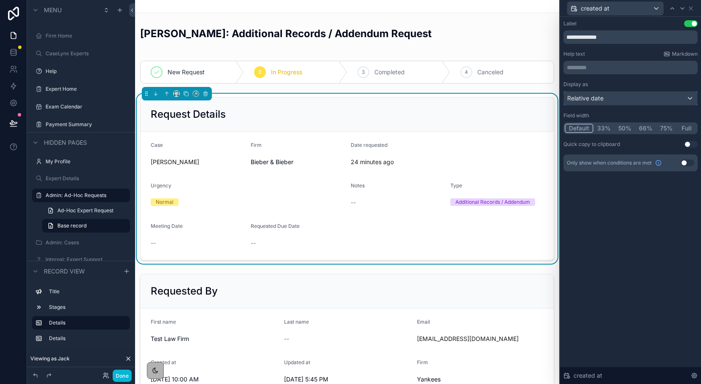
click at [595, 97] on span "Relative date" at bounding box center [585, 98] width 36 height 8
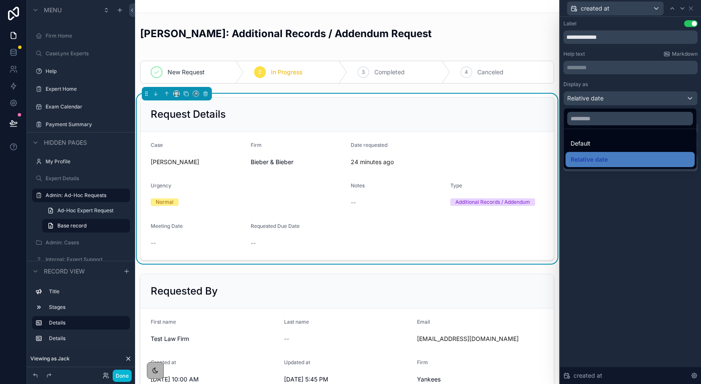
click at [591, 135] on ul "Default Relative date" at bounding box center [630, 149] width 132 height 40
click at [590, 144] on span "Default" at bounding box center [580, 143] width 20 height 10
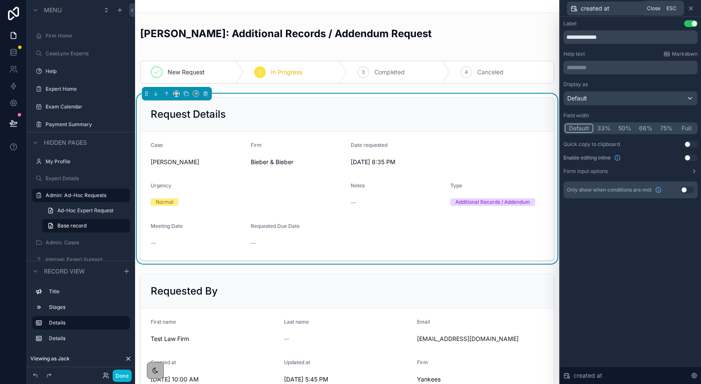
click at [690, 9] on icon at bounding box center [690, 8] width 7 height 7
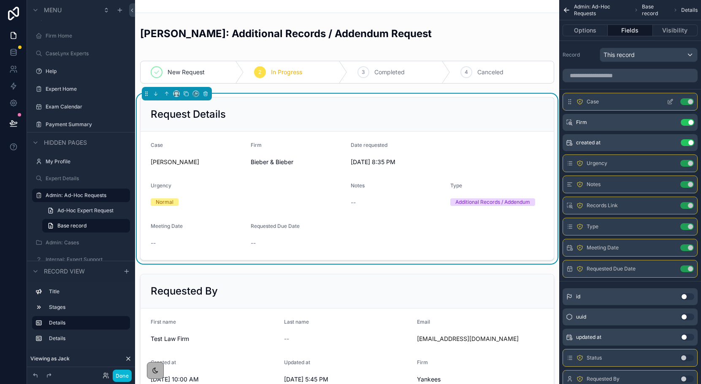
click at [667, 101] on icon "scrollable content" at bounding box center [670, 101] width 7 height 7
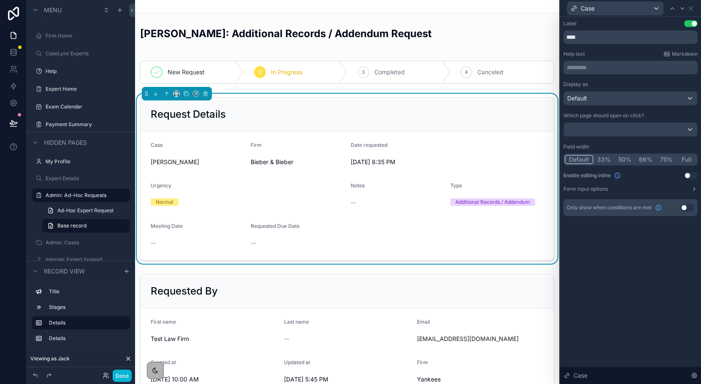
click at [600, 161] on button "33%" at bounding box center [603, 159] width 21 height 9
click at [691, 10] on icon at bounding box center [690, 8] width 7 height 7
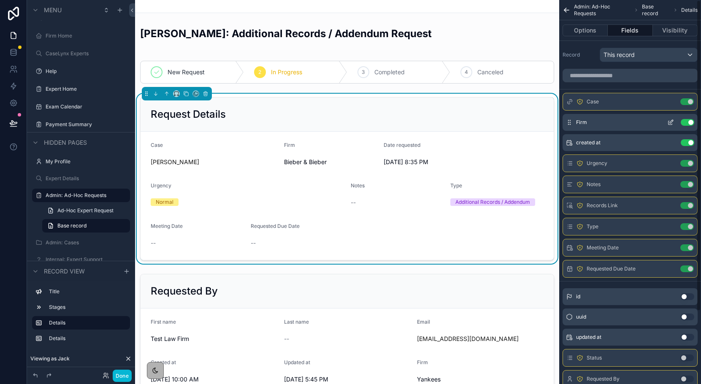
click at [670, 122] on icon "scrollable content" at bounding box center [671, 121] width 3 height 3
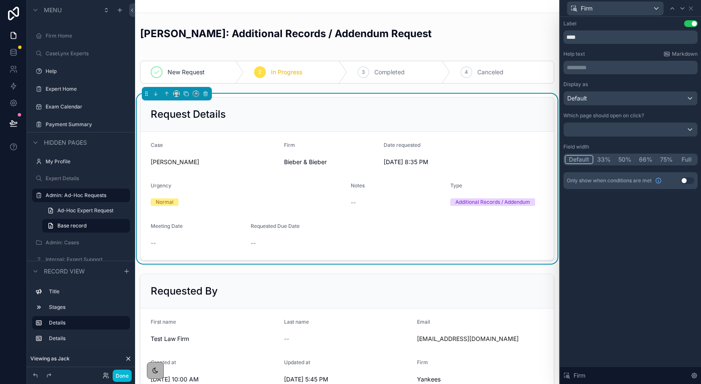
click at [602, 159] on button "33%" at bounding box center [603, 159] width 21 height 9
click at [691, 10] on icon at bounding box center [690, 8] width 7 height 7
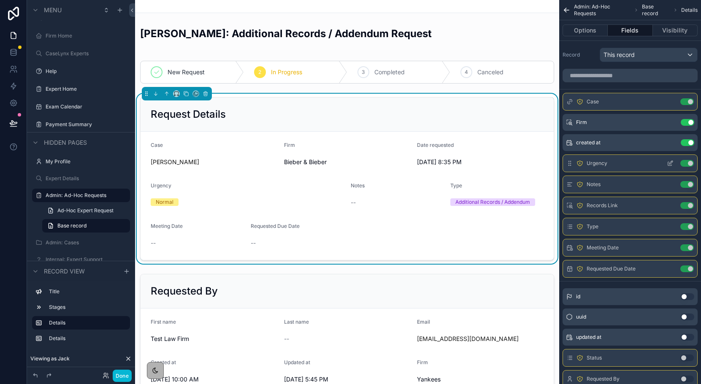
click at [669, 164] on icon "scrollable content" at bounding box center [670, 162] width 3 height 3
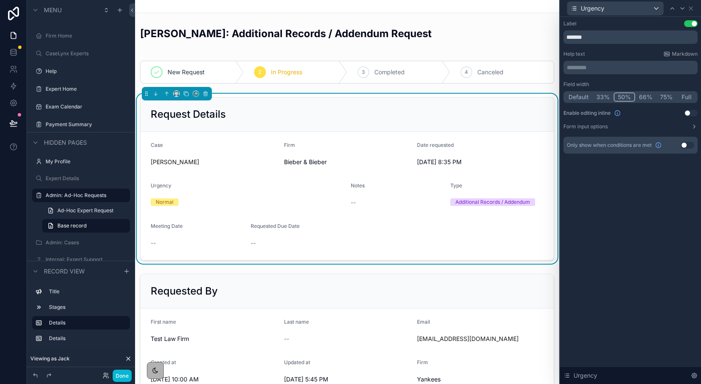
click at [605, 99] on button "33%" at bounding box center [602, 96] width 21 height 9
click at [693, 8] on icon at bounding box center [690, 8] width 7 height 7
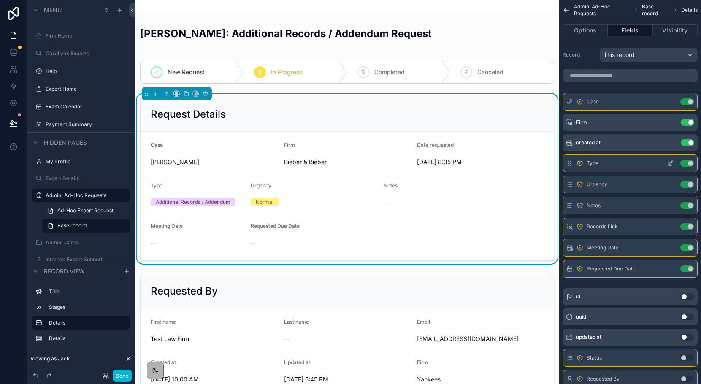
click at [671, 162] on icon "scrollable content" at bounding box center [670, 162] width 3 height 3
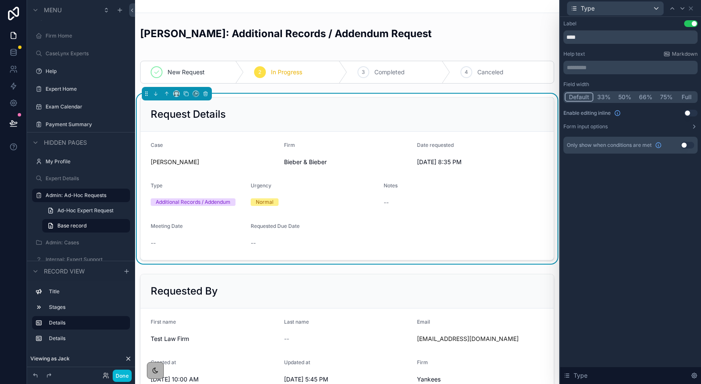
click at [607, 96] on button "33%" at bounding box center [603, 96] width 21 height 9
click at [691, 8] on icon at bounding box center [690, 8] width 3 height 3
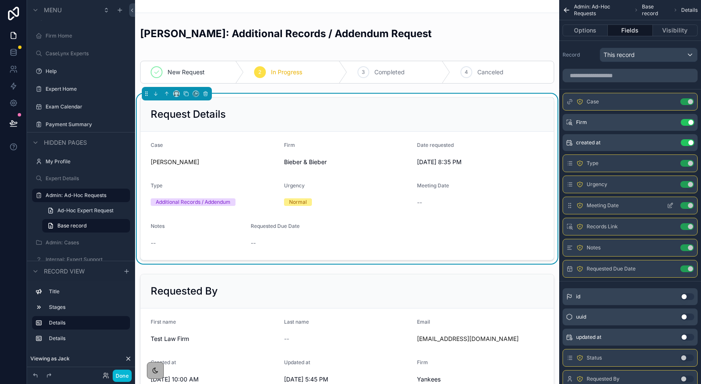
click at [670, 204] on icon "scrollable content" at bounding box center [670, 204] width 3 height 3
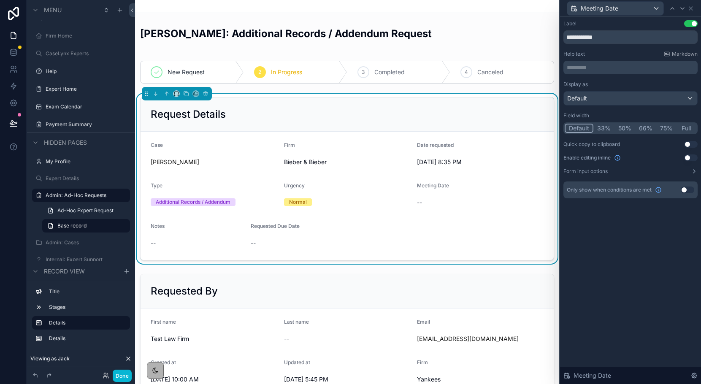
click at [604, 127] on button "33%" at bounding box center [603, 128] width 21 height 9
click at [693, 10] on icon at bounding box center [690, 8] width 7 height 7
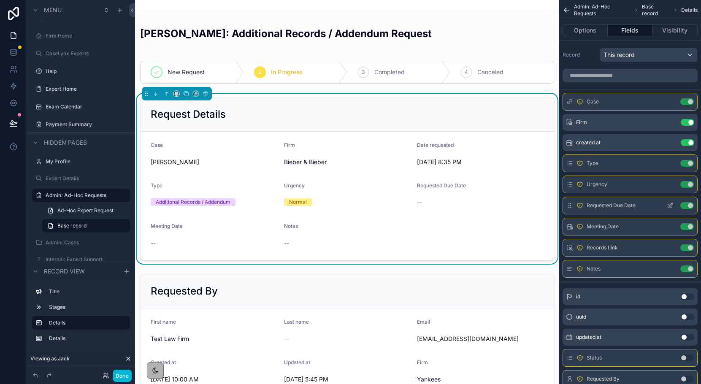
click at [672, 205] on icon "scrollable content" at bounding box center [670, 204] width 3 height 3
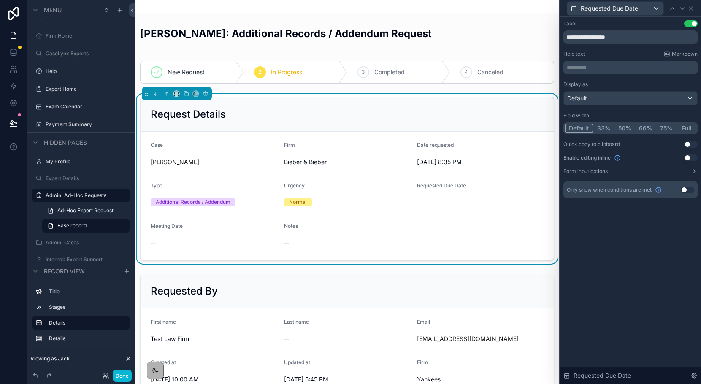
click at [605, 129] on button "33%" at bounding box center [603, 128] width 21 height 9
click at [690, 10] on icon at bounding box center [690, 8] width 7 height 7
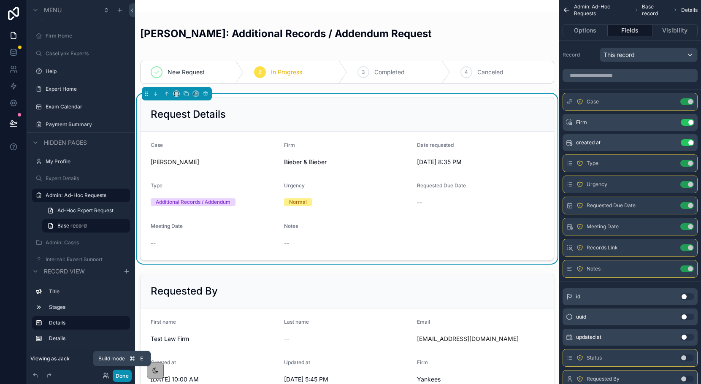
click at [123, 373] on button "Done" at bounding box center [122, 376] width 19 height 12
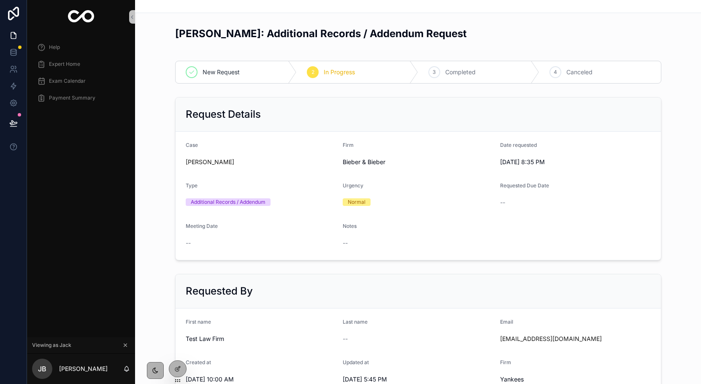
click at [629, 103] on div "Request Details" at bounding box center [418, 114] width 485 height 34
click at [185, 371] on div at bounding box center [177, 369] width 17 height 16
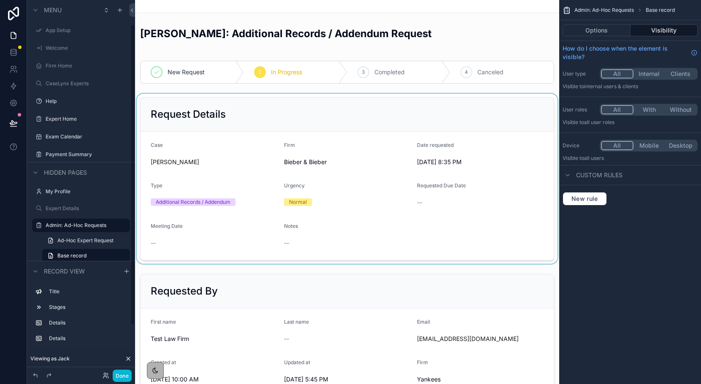
scroll to position [30, 0]
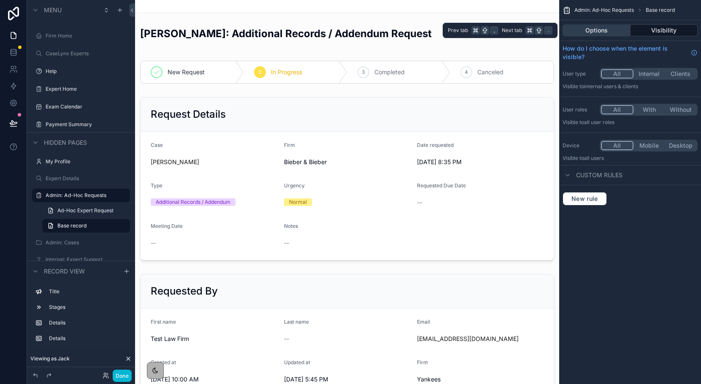
click at [613, 32] on button "Options" at bounding box center [596, 30] width 68 height 12
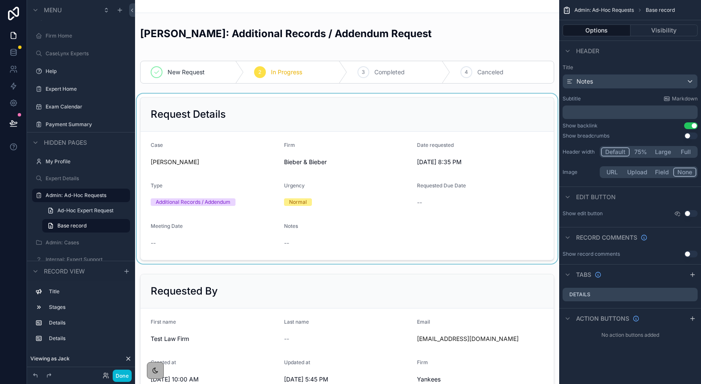
click at [359, 235] on div "scrollable content" at bounding box center [347, 179] width 424 height 170
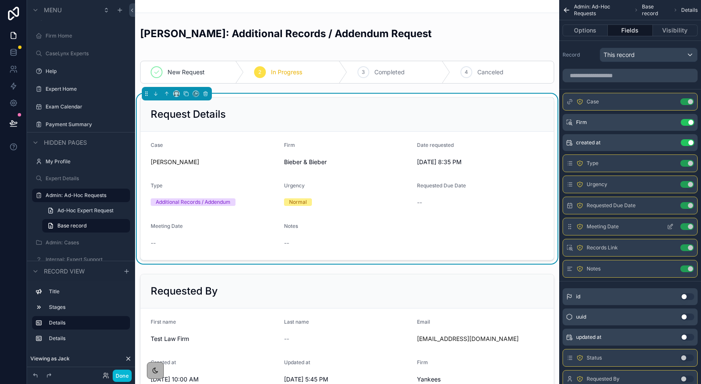
click at [668, 225] on icon "scrollable content" at bounding box center [670, 227] width 4 height 4
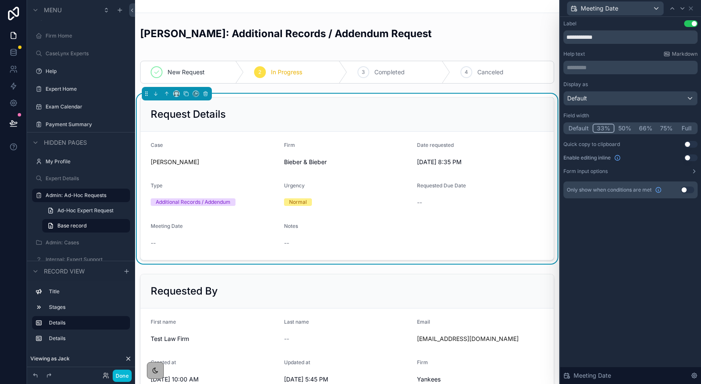
click at [686, 191] on button "Use setting" at bounding box center [688, 189] width 14 height 7
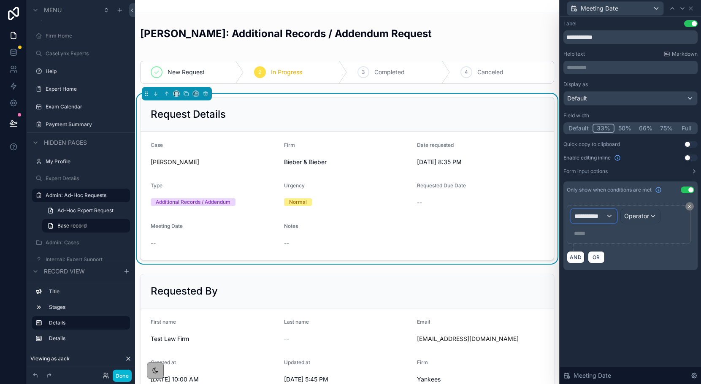
click at [614, 216] on div "**********" at bounding box center [594, 216] width 46 height 14
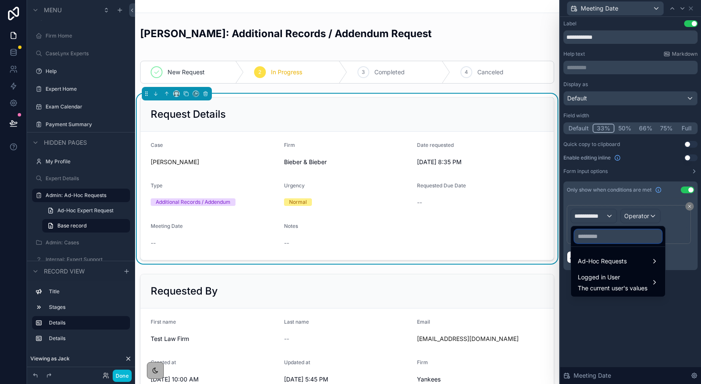
click at [611, 238] on input "text" at bounding box center [617, 237] width 87 height 14
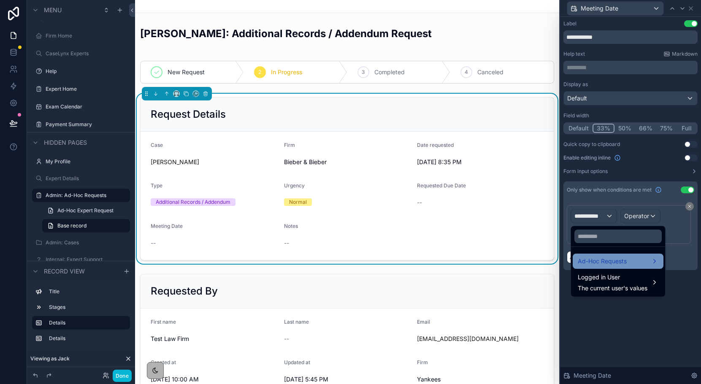
click at [615, 261] on span "Ad-Hoc Requests" at bounding box center [602, 261] width 49 height 10
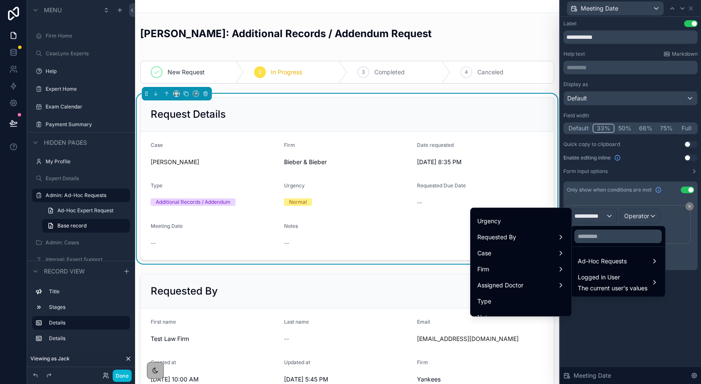
scroll to position [111, 0]
click at [519, 268] on div "Type" at bounding box center [520, 267] width 87 height 10
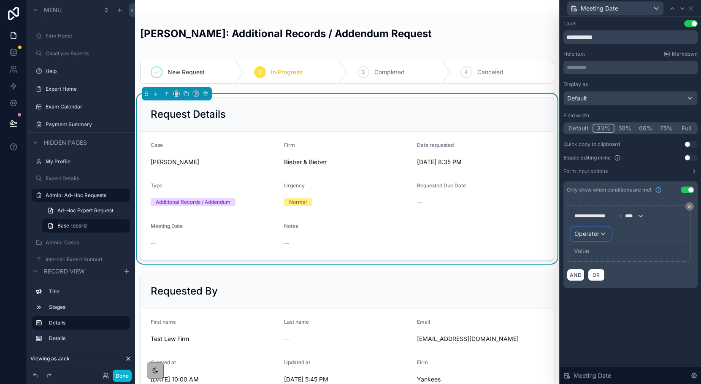
click at [597, 239] on div "Operator" at bounding box center [590, 234] width 39 height 14
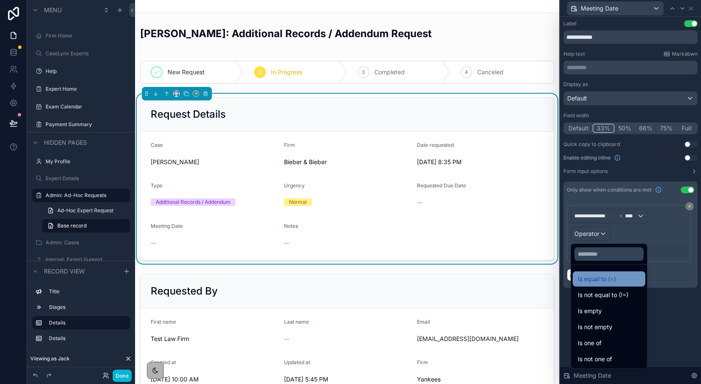
click at [596, 274] on span "Is equal to (=)" at bounding box center [597, 279] width 38 height 10
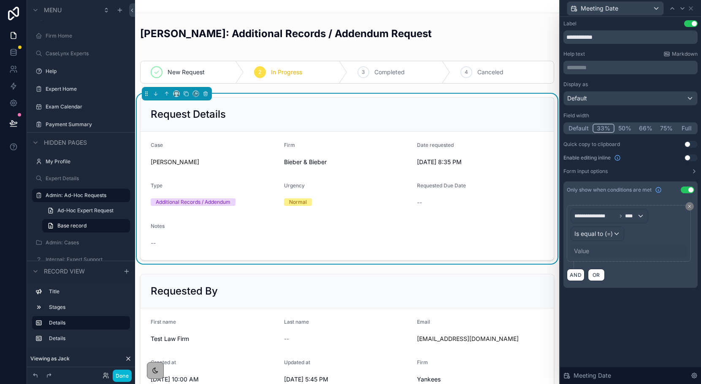
click at [588, 253] on div "Value" at bounding box center [581, 251] width 15 height 8
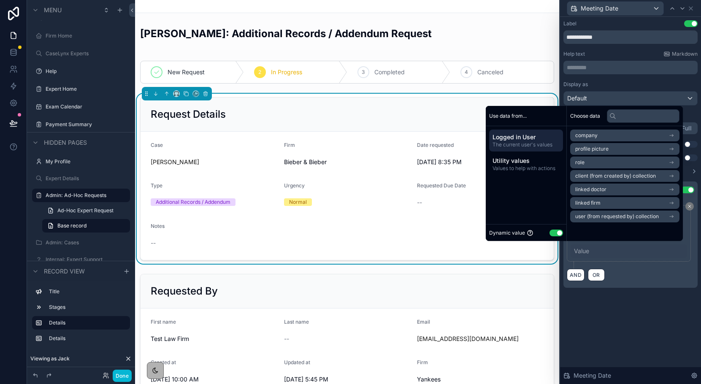
click at [549, 233] on button "Use setting" at bounding box center [556, 233] width 14 height 7
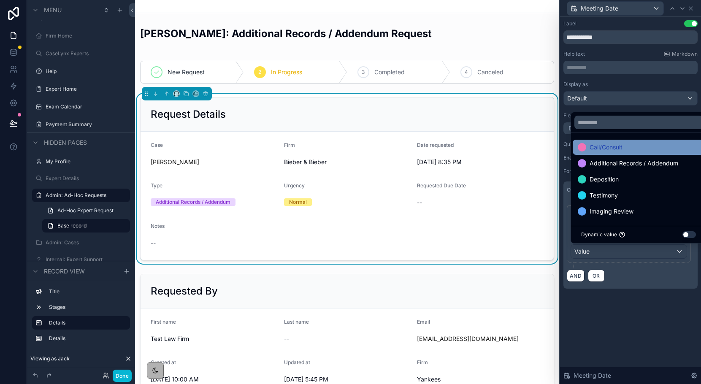
click at [596, 147] on span "Call/Consult" at bounding box center [605, 147] width 33 height 10
click at [619, 291] on div "**********" at bounding box center [630, 163] width 141 height 292
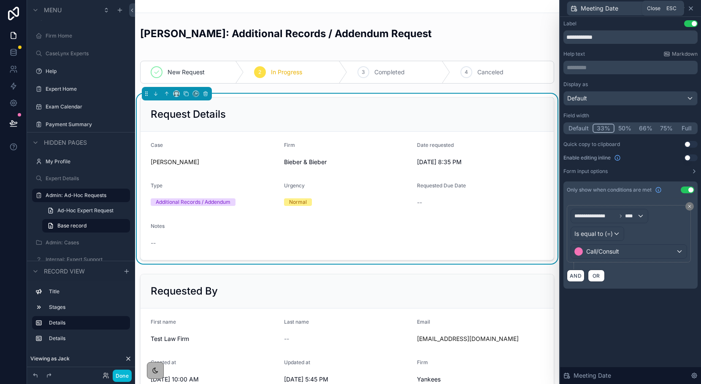
click at [691, 10] on icon at bounding box center [690, 8] width 7 height 7
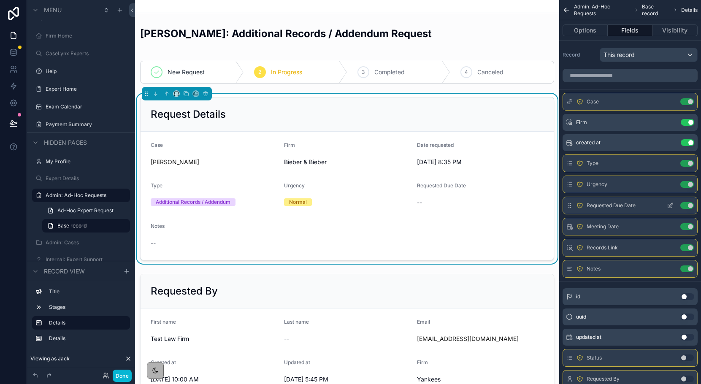
click at [669, 205] on icon "scrollable content" at bounding box center [670, 205] width 7 height 7
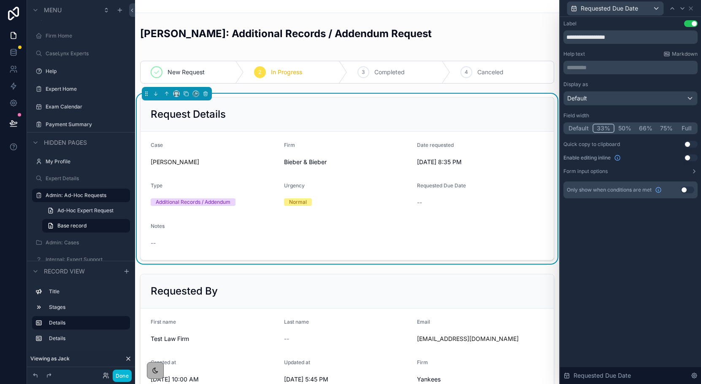
click at [687, 191] on button "Use setting" at bounding box center [688, 189] width 14 height 7
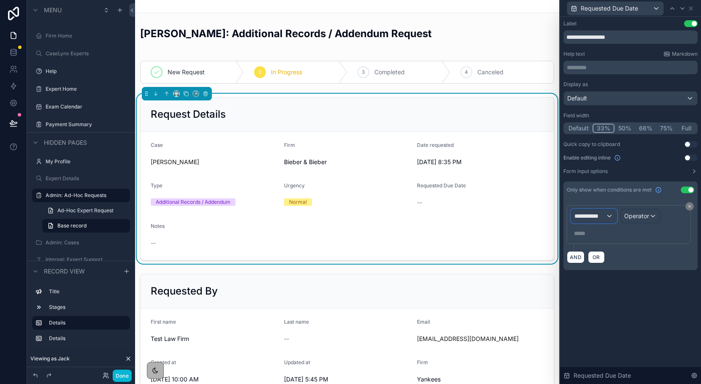
click at [607, 216] on div "**********" at bounding box center [594, 216] width 46 height 14
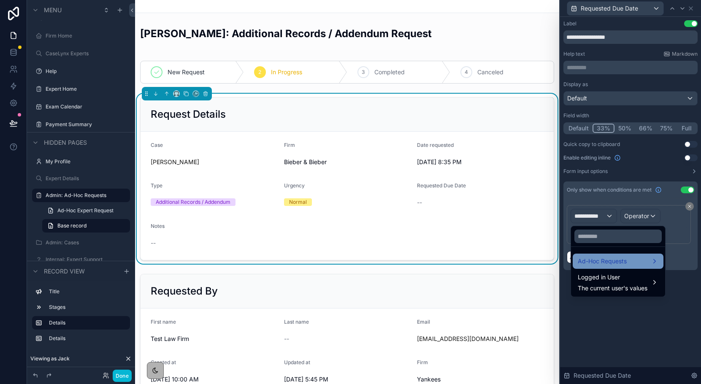
click at [604, 257] on span "Ad-Hoc Requests" at bounding box center [602, 261] width 49 height 10
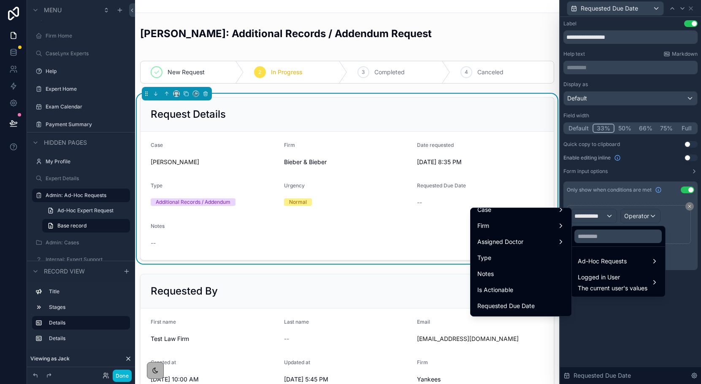
scroll to position [119, 0]
click at [505, 263] on div "Type" at bounding box center [520, 259] width 87 height 10
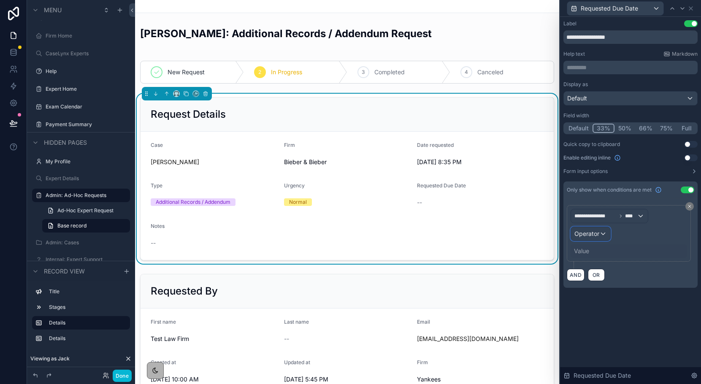
click at [590, 237] on span "Operator" at bounding box center [586, 233] width 25 height 7
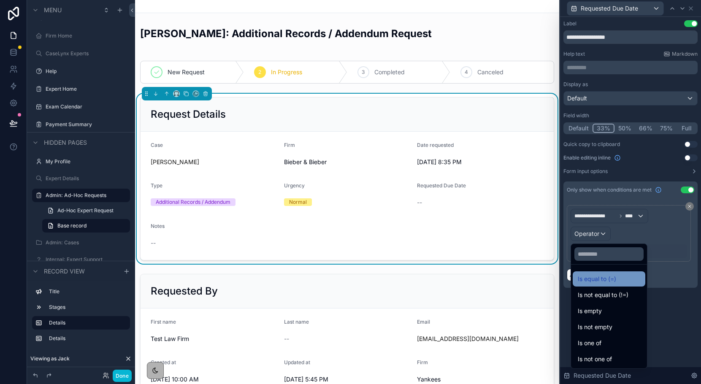
click at [588, 275] on span "Is equal to (=)" at bounding box center [597, 279] width 38 height 10
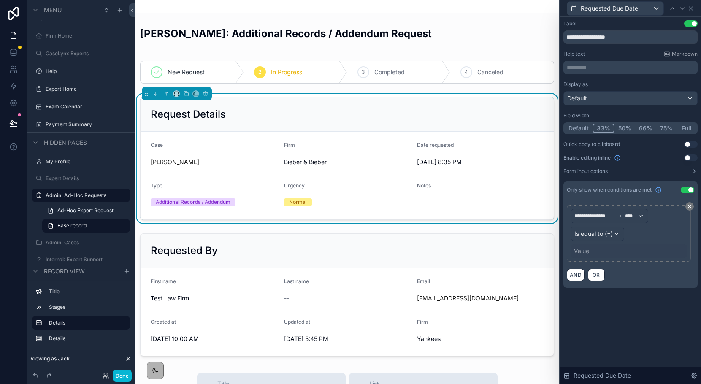
click at [583, 256] on div "Value" at bounding box center [628, 251] width 116 height 14
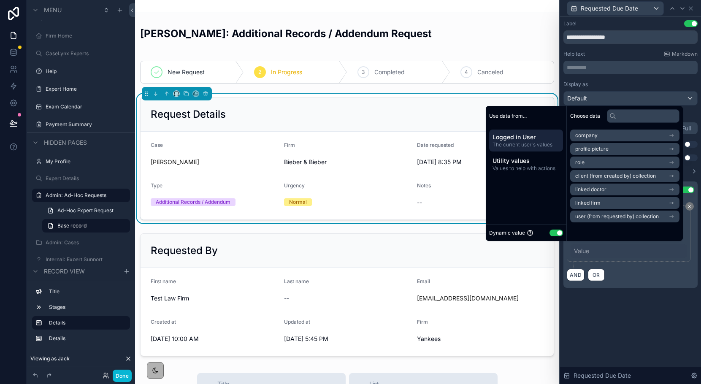
click at [553, 232] on button "Use setting" at bounding box center [556, 233] width 14 height 7
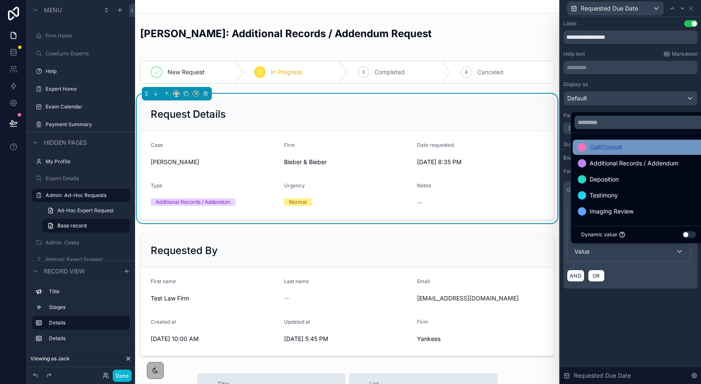
click at [611, 149] on span "Call/Consult" at bounding box center [605, 147] width 33 height 10
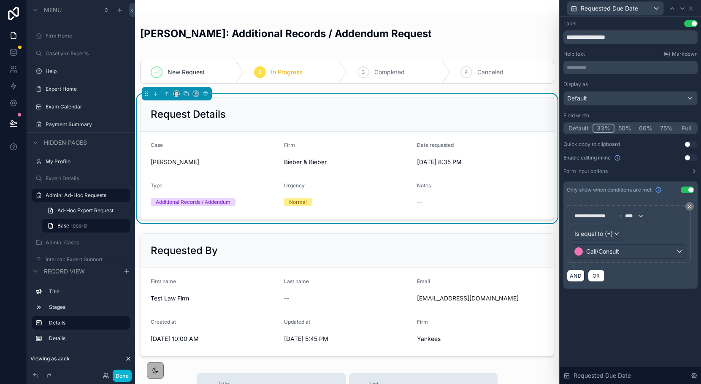
click at [646, 271] on div "AND OR" at bounding box center [630, 275] width 127 height 13
click at [611, 232] on span "Is equal to (=)" at bounding box center [593, 234] width 38 height 8
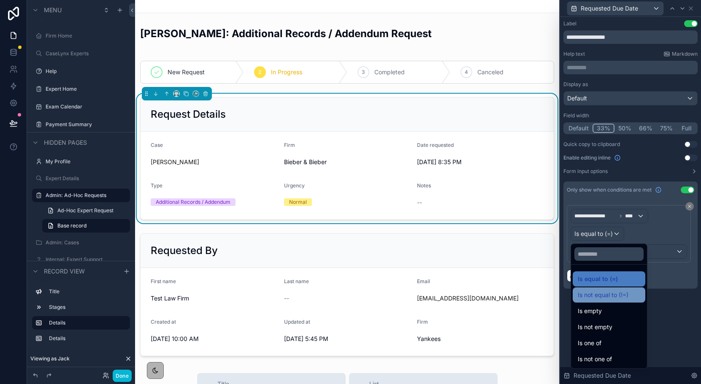
click at [612, 290] on span "Is not equal to (!=)" at bounding box center [603, 295] width 51 height 10
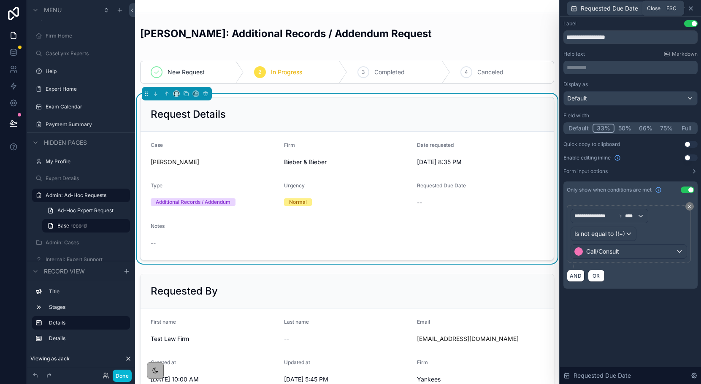
click at [692, 9] on icon at bounding box center [690, 8] width 7 height 7
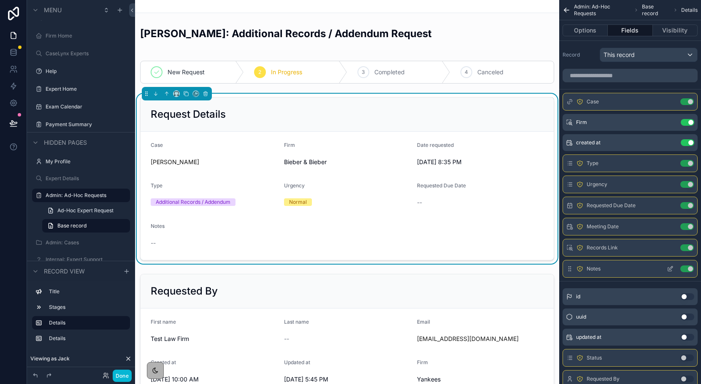
click at [670, 269] on icon "scrollable content" at bounding box center [670, 268] width 7 height 7
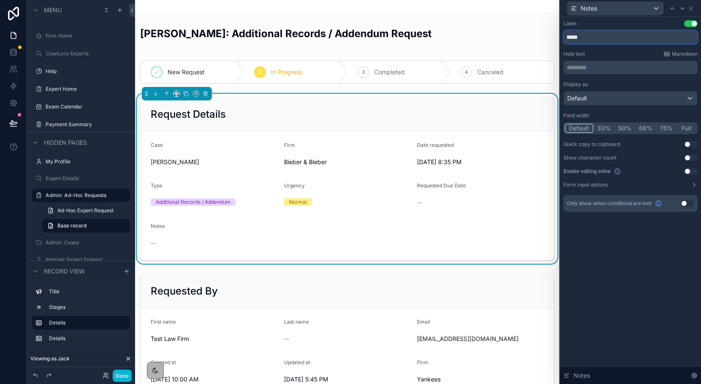
click at [567, 41] on input "*****" at bounding box center [630, 37] width 134 height 14
click at [567, 38] on input "*****" at bounding box center [630, 37] width 134 height 14
type input "**********"
click at [690, 8] on icon at bounding box center [690, 8] width 3 height 3
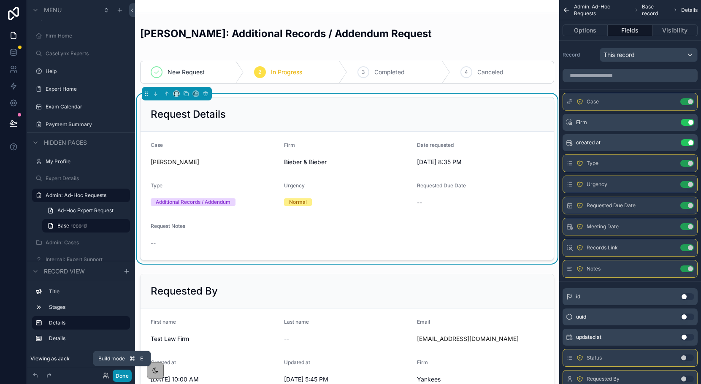
click at [123, 373] on button "Done" at bounding box center [122, 376] width 19 height 12
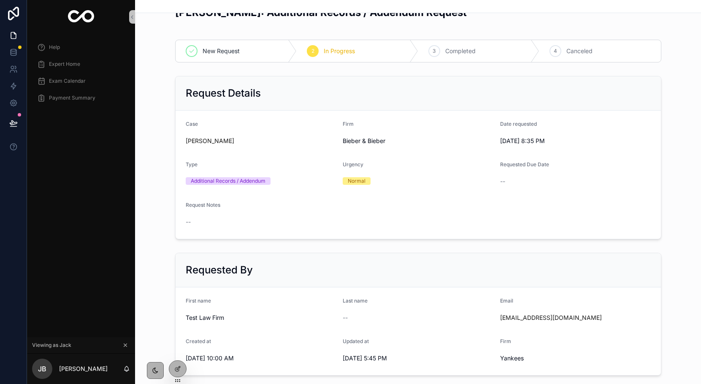
scroll to position [0, 0]
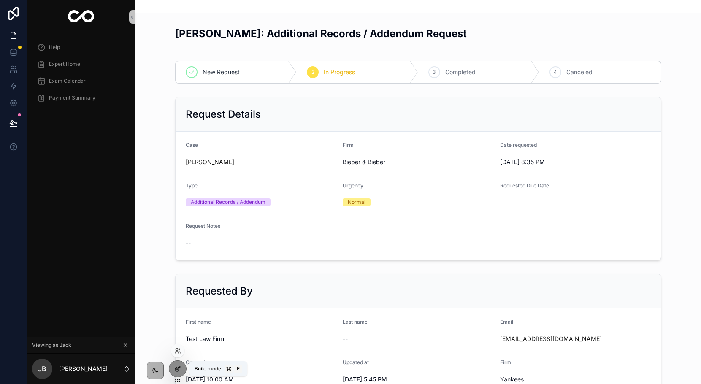
click at [180, 367] on icon at bounding box center [177, 368] width 7 height 7
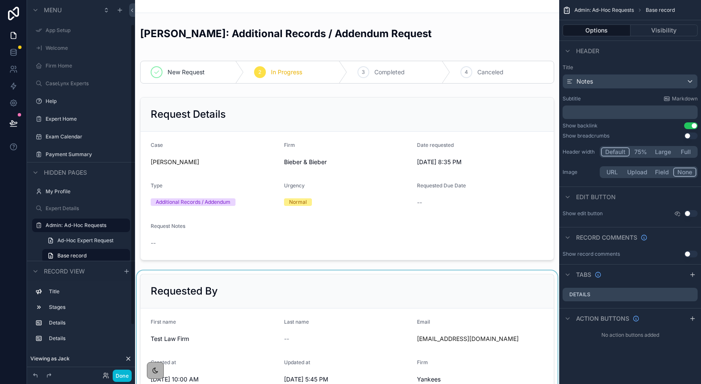
scroll to position [30, 0]
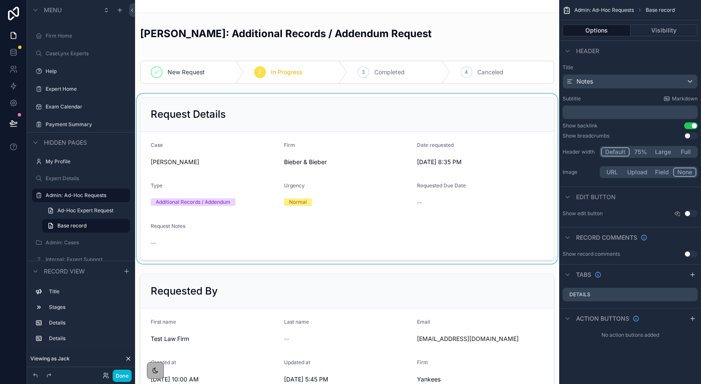
click at [454, 194] on div "scrollable content" at bounding box center [347, 179] width 424 height 170
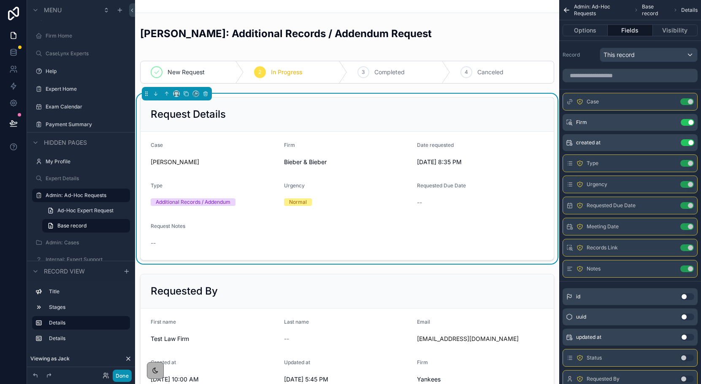
click at [122, 371] on button "Done" at bounding box center [122, 376] width 19 height 12
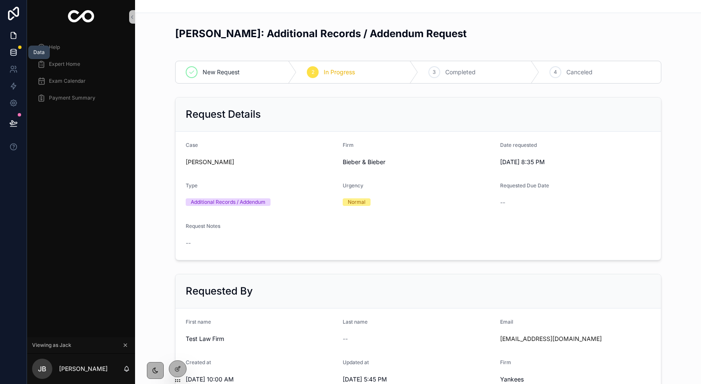
click at [17, 47] on link at bounding box center [13, 52] width 27 height 17
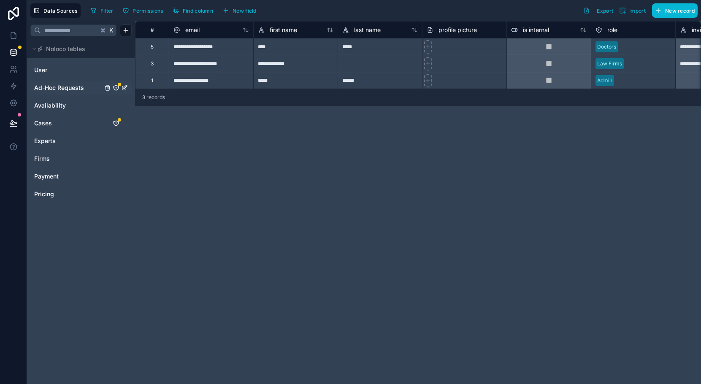
click at [51, 87] on span "Ad-Hoc Requests" at bounding box center [59, 88] width 50 height 8
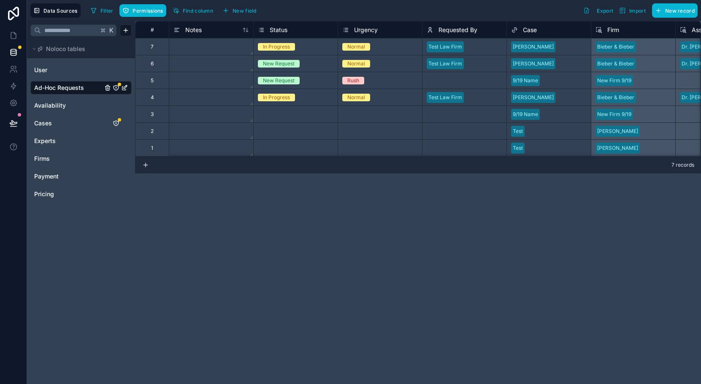
click at [115, 88] on icon "Ad-Hoc Requests" at bounding box center [116, 87] width 7 height 7
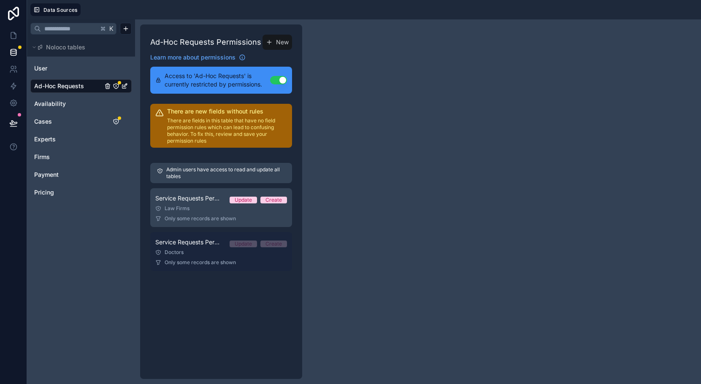
click at [194, 251] on div "Doctors" at bounding box center [221, 252] width 132 height 7
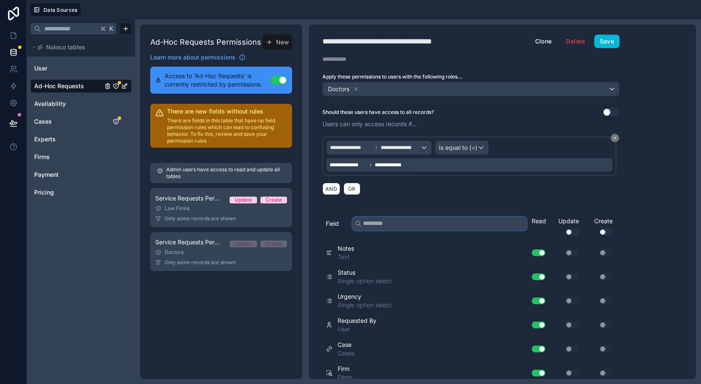
click at [401, 224] on input "text" at bounding box center [439, 224] width 174 height 14
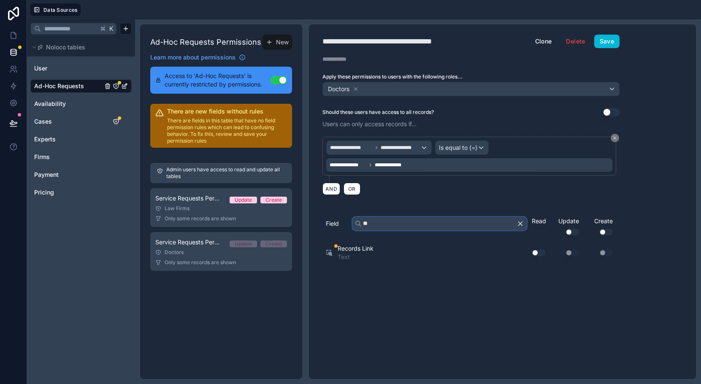
type input "**"
click at [543, 251] on button "Use setting" at bounding box center [539, 252] width 14 height 7
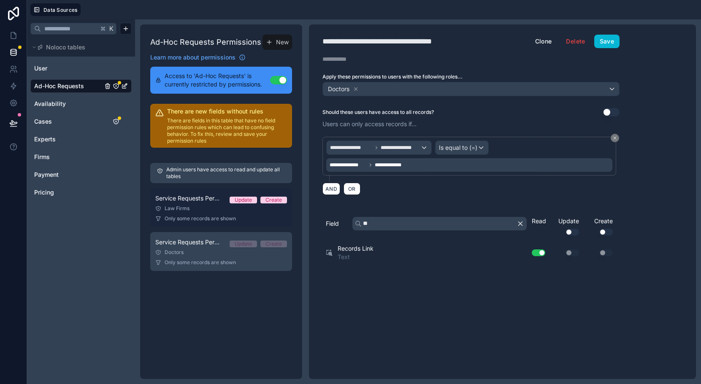
click at [211, 212] on link "Service Requests Permissions: Firms Update Create Law Firms Only some records a…" at bounding box center [221, 207] width 142 height 39
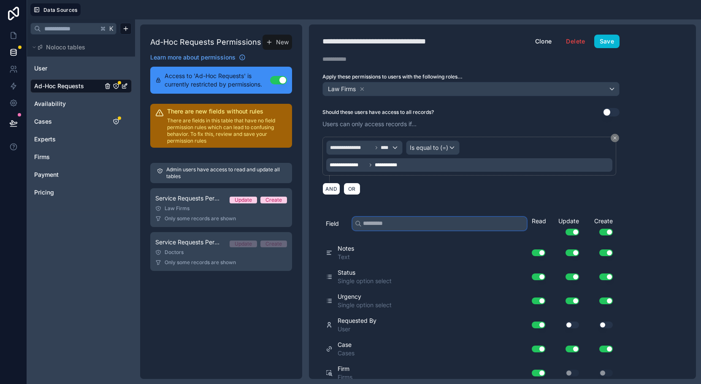
click at [370, 225] on input "text" at bounding box center [439, 224] width 174 height 14
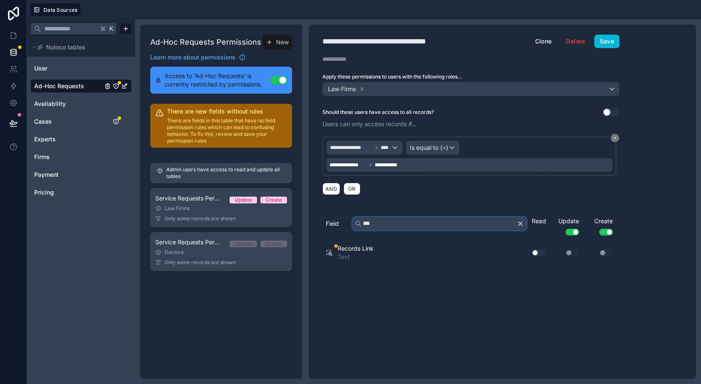
type input "***"
click at [539, 251] on button "Use setting" at bounding box center [539, 252] width 14 height 7
click at [16, 39] on icon at bounding box center [13, 35] width 8 height 8
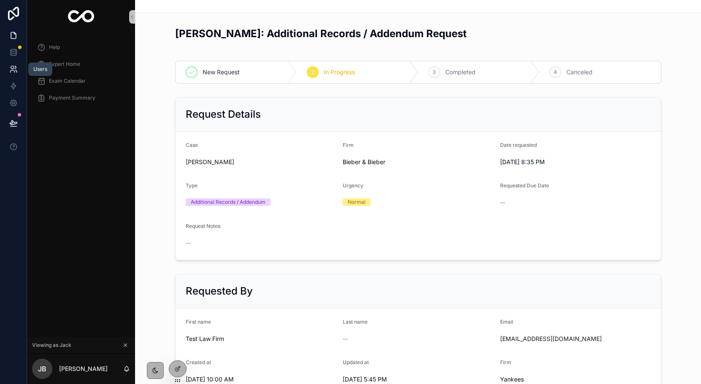
click at [14, 65] on icon at bounding box center [13, 69] width 8 height 8
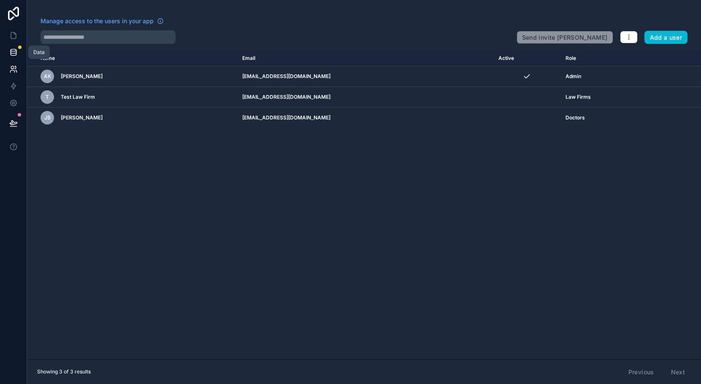
click at [13, 51] on icon at bounding box center [13, 52] width 8 height 8
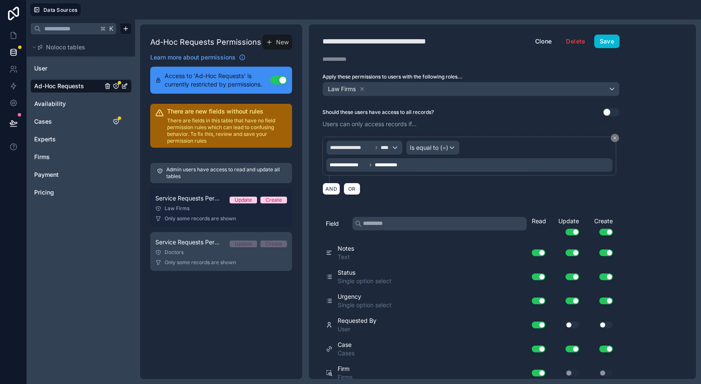
click at [219, 208] on div "Law Firms" at bounding box center [221, 208] width 132 height 7
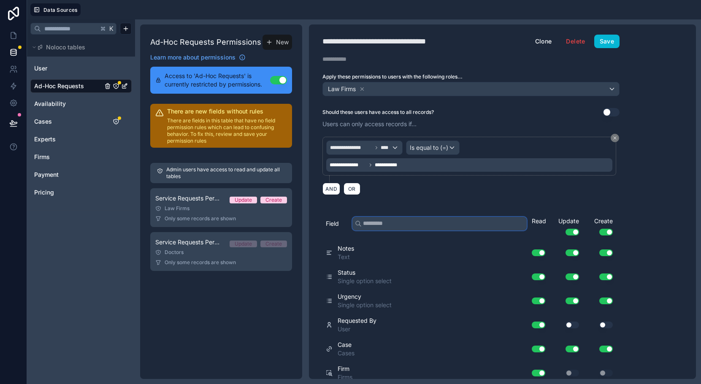
click at [378, 223] on input "text" at bounding box center [439, 224] width 174 height 14
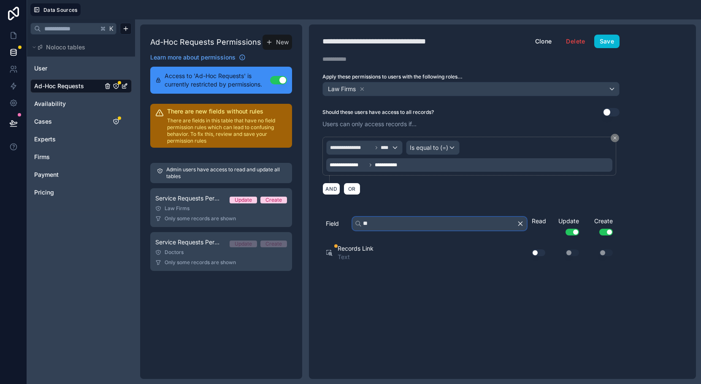
type input "**"
click at [540, 251] on button "Use setting" at bounding box center [539, 252] width 14 height 7
click at [600, 45] on button "Save" at bounding box center [606, 42] width 25 height 14
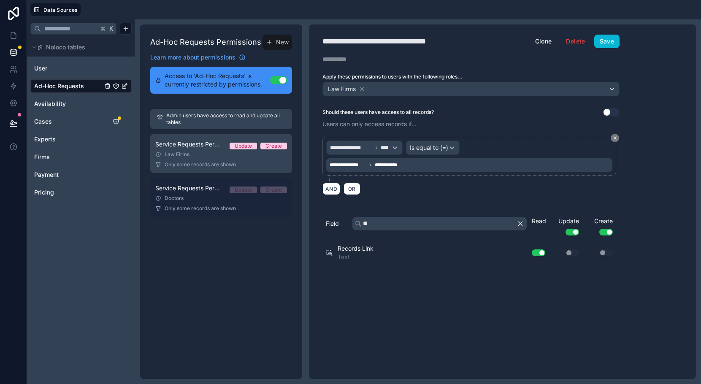
click at [206, 208] on span "Only some records are shown" at bounding box center [200, 208] width 71 height 7
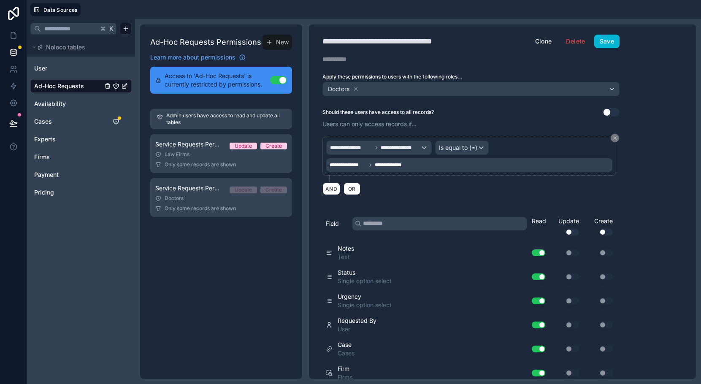
click at [425, 215] on div "Field Read Update Use setting Create Use setting" at bounding box center [471, 226] width 290 height 29
click at [425, 222] on input "text" at bounding box center [439, 224] width 174 height 14
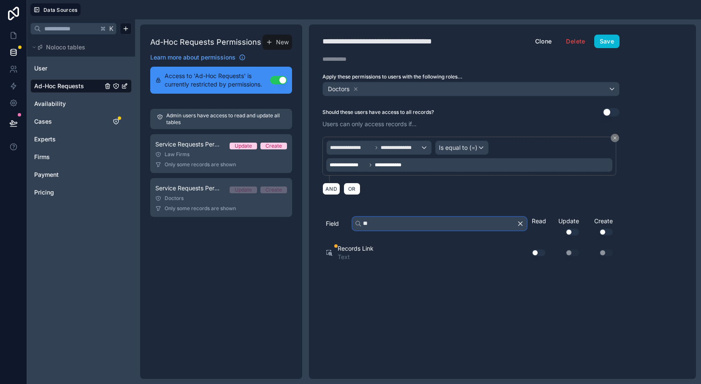
type input "**"
click at [537, 251] on button "Use setting" at bounding box center [539, 252] width 14 height 7
click at [602, 41] on button "Save" at bounding box center [606, 42] width 25 height 14
click at [14, 39] on icon at bounding box center [13, 35] width 8 height 8
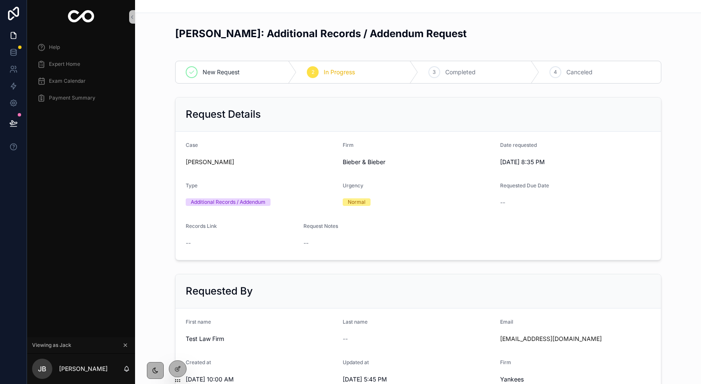
click at [596, 145] on div "Date requested" at bounding box center [555, 147] width 111 height 10
click at [176, 367] on icon at bounding box center [177, 369] width 4 height 4
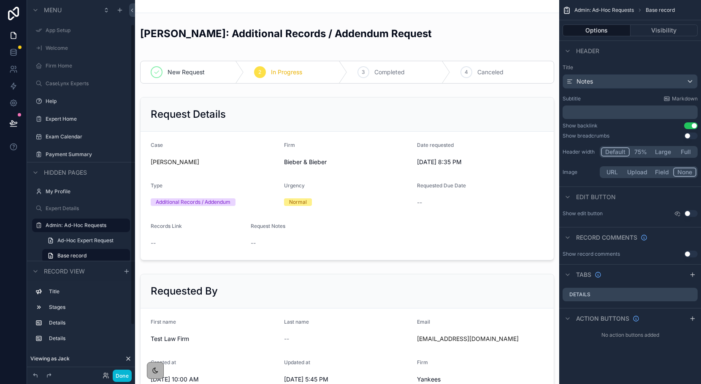
scroll to position [30, 0]
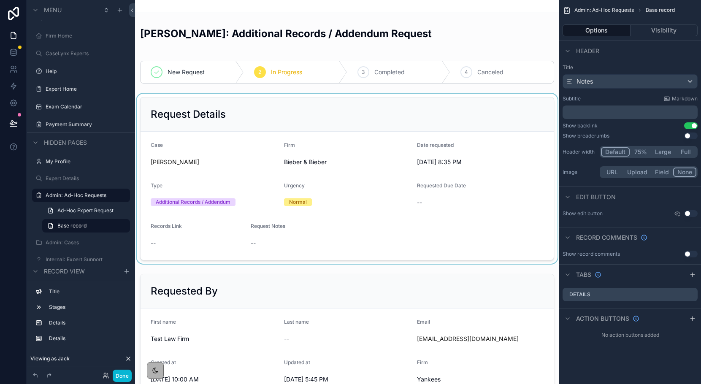
click at [485, 162] on div "scrollable content" at bounding box center [347, 179] width 424 height 170
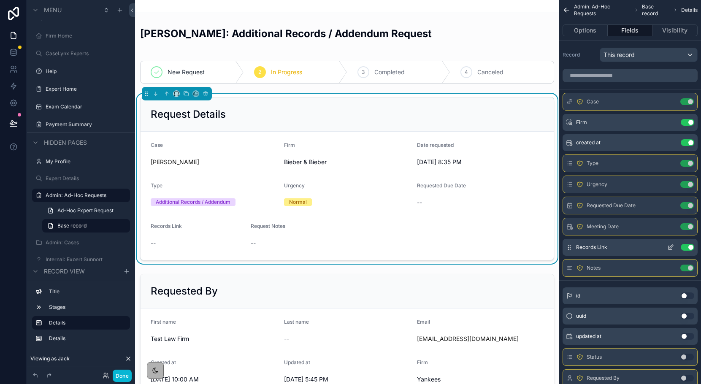
click at [669, 246] on icon "scrollable content" at bounding box center [670, 247] width 7 height 7
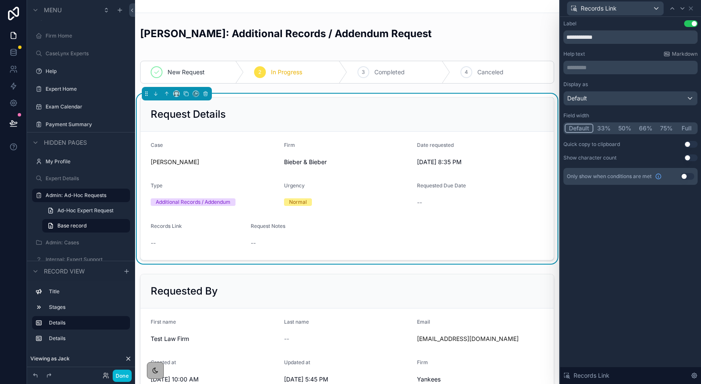
click at [600, 126] on button "33%" at bounding box center [603, 128] width 21 height 9
click at [690, 8] on icon at bounding box center [690, 8] width 3 height 3
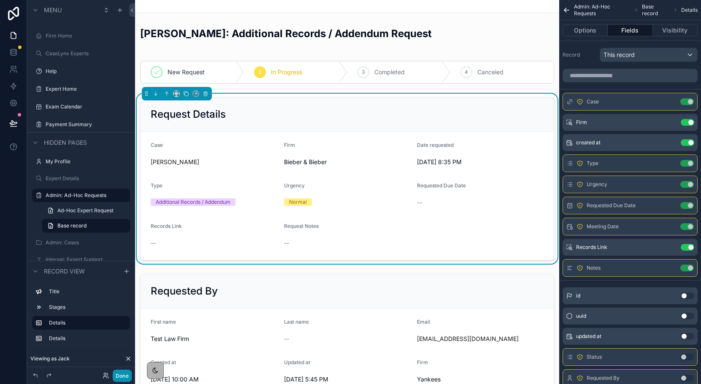
click at [114, 378] on button "Done" at bounding box center [122, 376] width 19 height 12
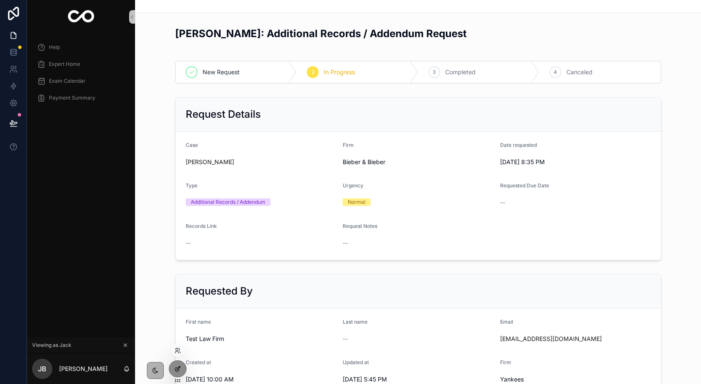
click at [172, 367] on div at bounding box center [177, 369] width 17 height 16
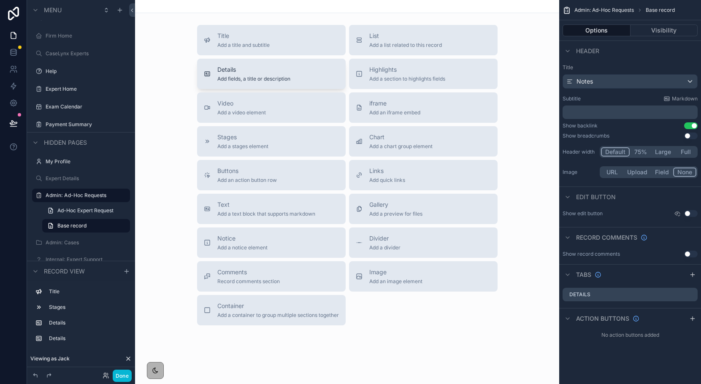
scroll to position [397, 0]
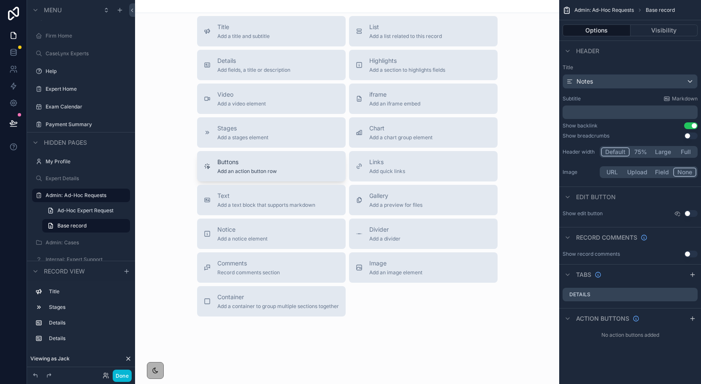
click at [240, 161] on span "Buttons" at bounding box center [246, 162] width 59 height 8
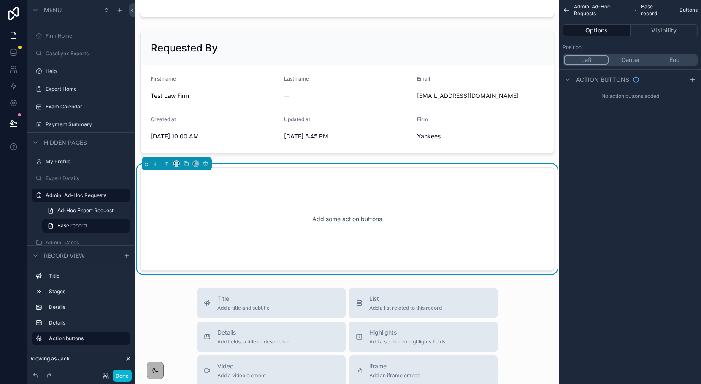
scroll to position [215, 0]
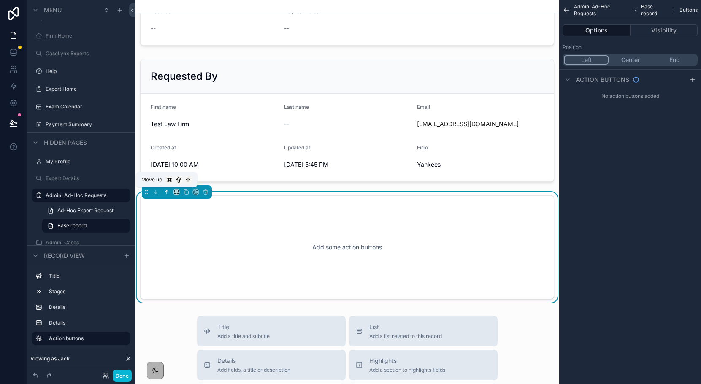
click at [168, 190] on icon "scrollable content" at bounding box center [167, 192] width 6 height 6
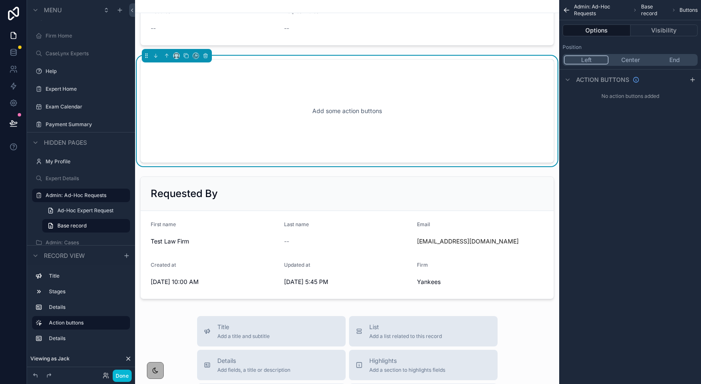
scroll to position [24, 0]
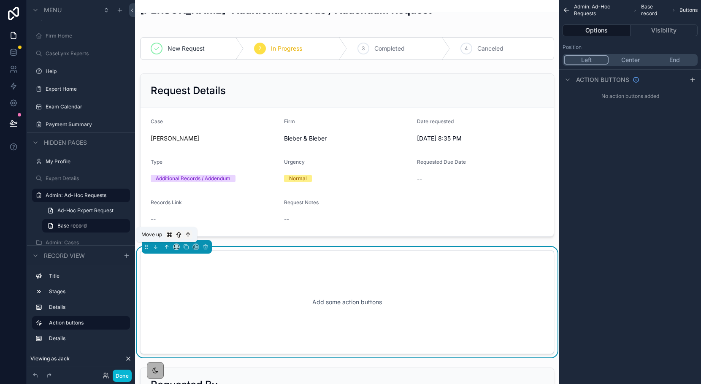
click at [166, 246] on icon "scrollable content" at bounding box center [166, 246] width 2 height 2
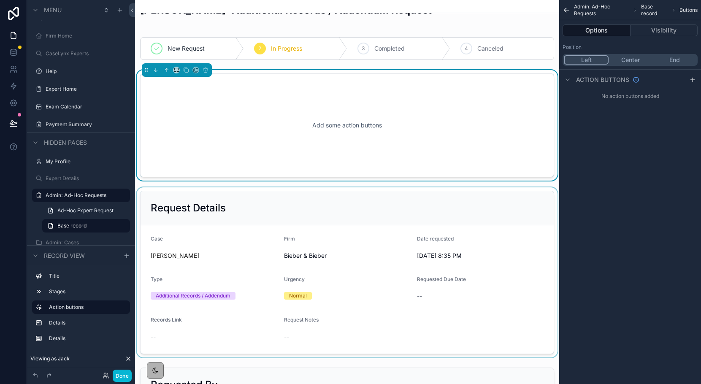
scroll to position [0, 0]
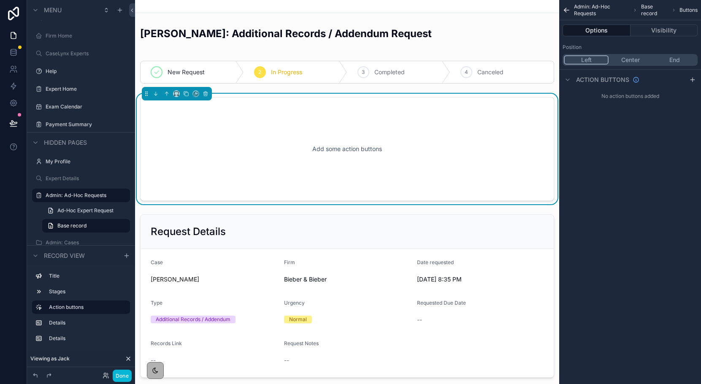
click at [659, 62] on button "End" at bounding box center [674, 59] width 44 height 9
click at [694, 79] on icon "scrollable content" at bounding box center [692, 79] width 7 height 7
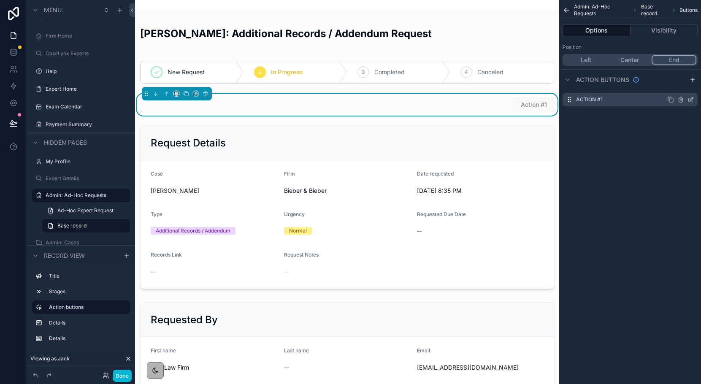
click at [690, 99] on icon "scrollable content" at bounding box center [691, 98] width 3 height 3
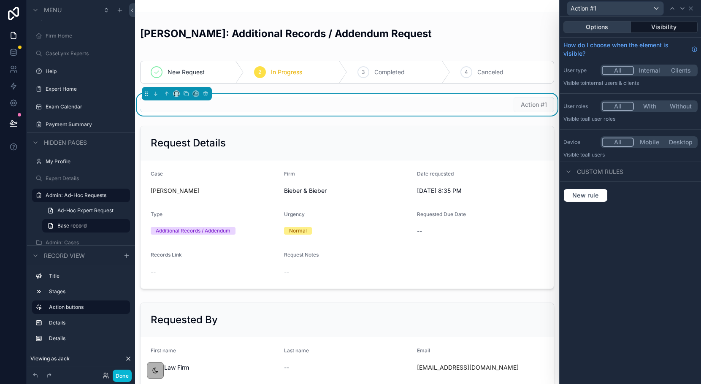
click at [608, 27] on button "Options" at bounding box center [597, 27] width 68 height 12
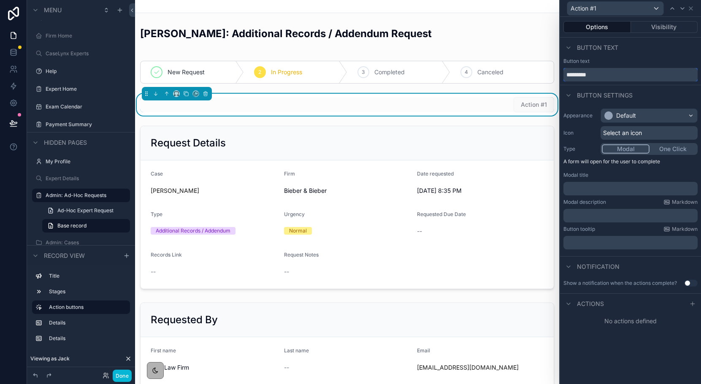
drag, startPoint x: 598, startPoint y: 76, endPoint x: 561, endPoint y: 70, distance: 37.1
click at [561, 70] on div "Button text *********" at bounding box center [630, 70] width 141 height 24
type input "**********"
click at [615, 111] on div "Default" at bounding box center [620, 115] width 32 height 8
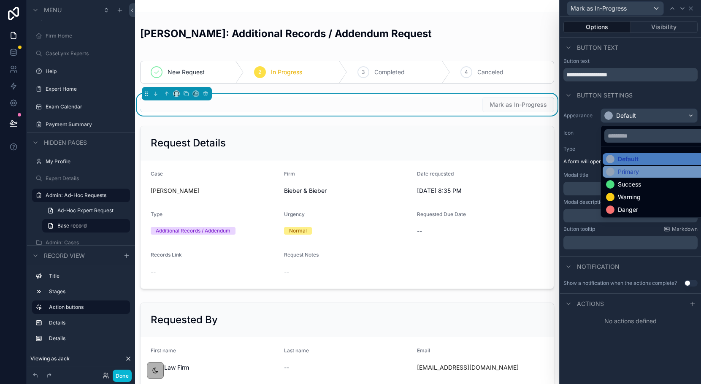
click at [624, 169] on div "Primary" at bounding box center [628, 171] width 21 height 8
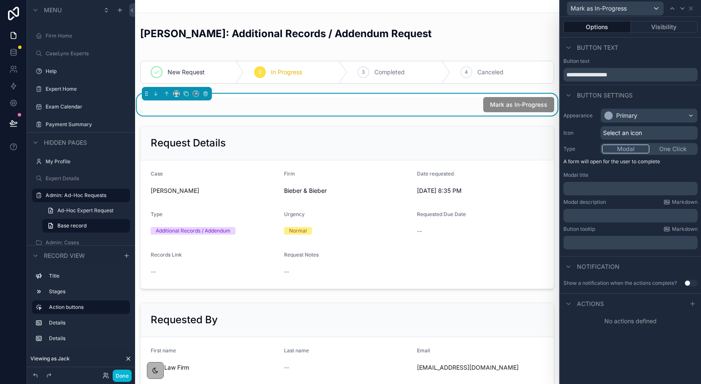
click at [659, 146] on button "One Click" at bounding box center [672, 148] width 47 height 9
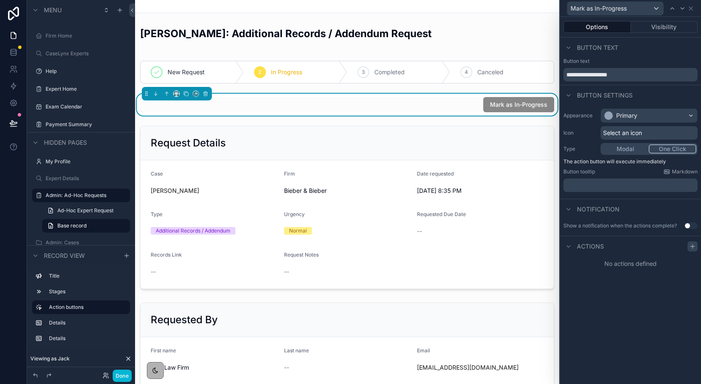
click at [691, 246] on icon at bounding box center [692, 246] width 4 height 0
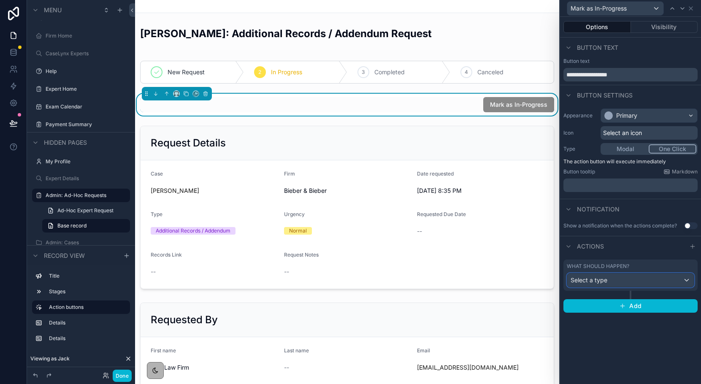
click at [650, 282] on div "Select a type" at bounding box center [630, 280] width 127 height 14
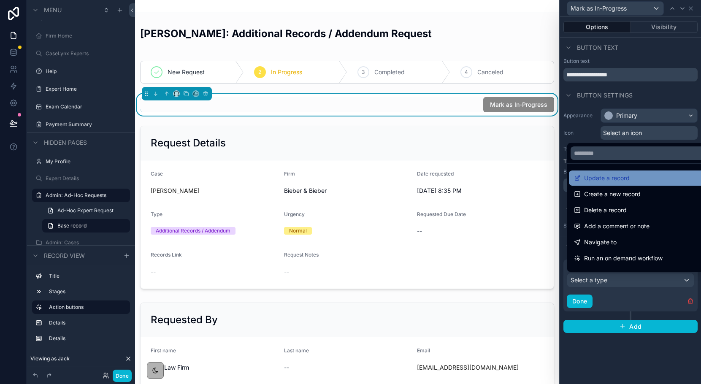
click at [617, 178] on span "Update a record" at bounding box center [607, 178] width 46 height 10
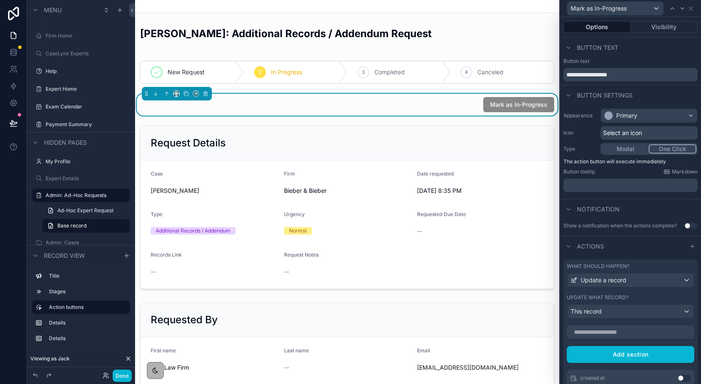
scroll to position [66, 0]
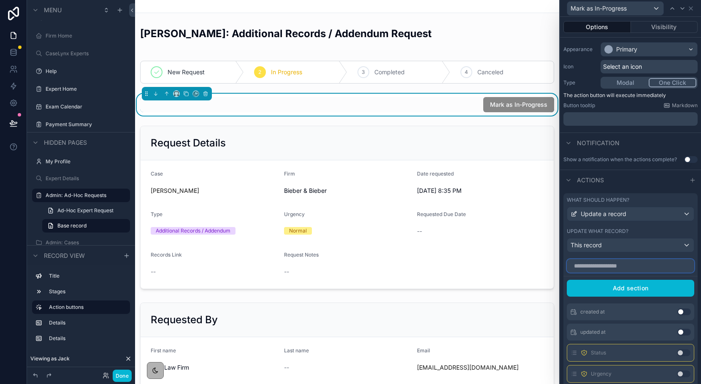
click at [608, 268] on input "text" at bounding box center [630, 266] width 127 height 14
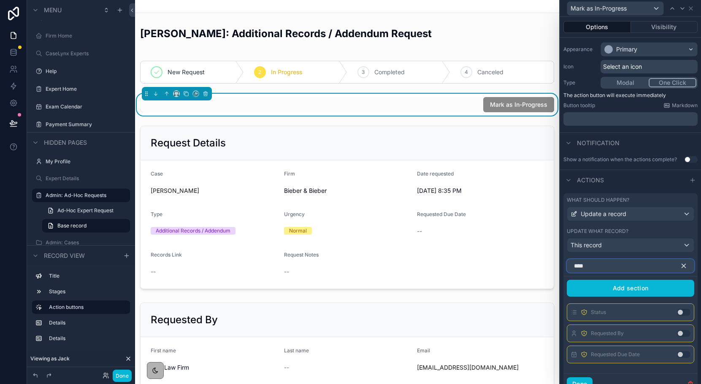
scroll to position [59, 0]
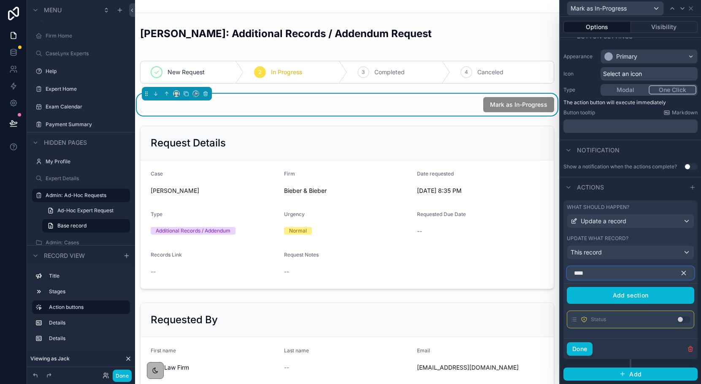
type input "****"
click at [680, 319] on button "Use setting" at bounding box center [684, 319] width 14 height 7
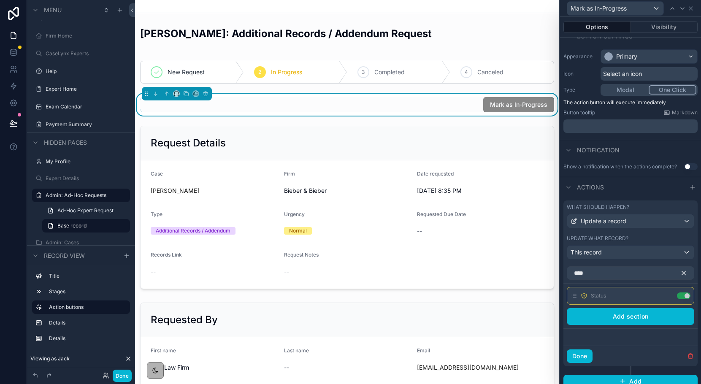
scroll to position [66, 0]
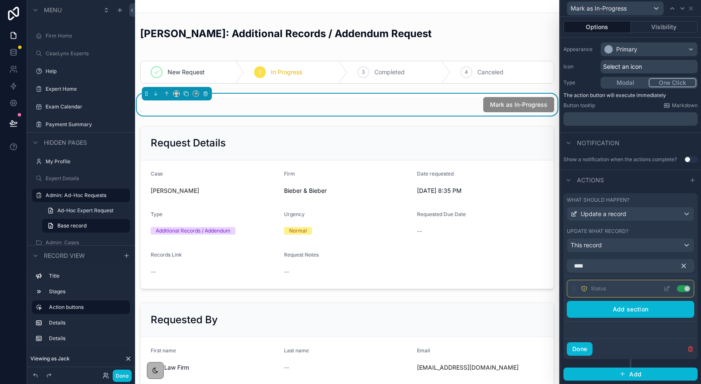
click at [665, 289] on icon at bounding box center [666, 288] width 7 height 7
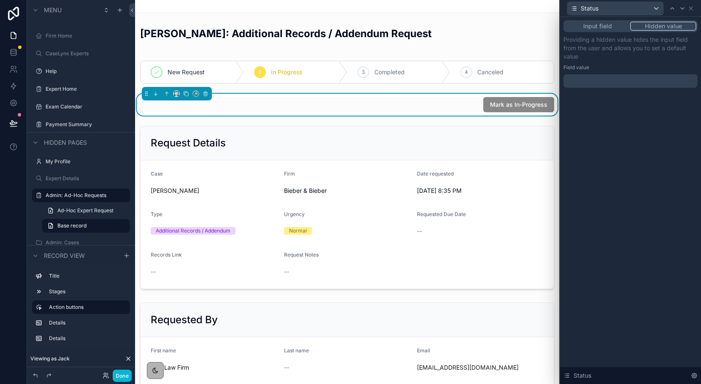
click at [635, 87] on div at bounding box center [630, 81] width 134 height 14
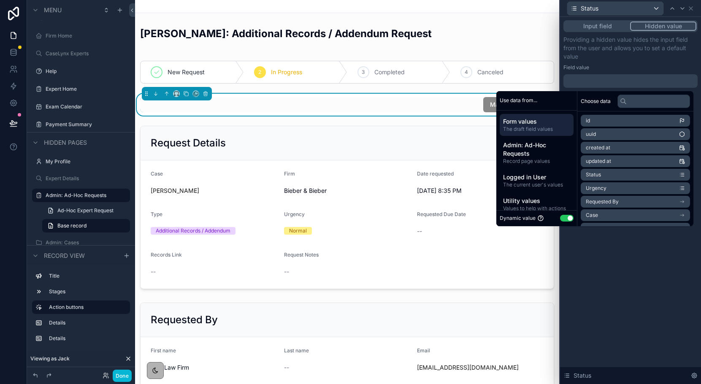
click at [632, 83] on div at bounding box center [630, 81] width 134 height 14
click at [560, 221] on button "Use setting" at bounding box center [567, 218] width 14 height 7
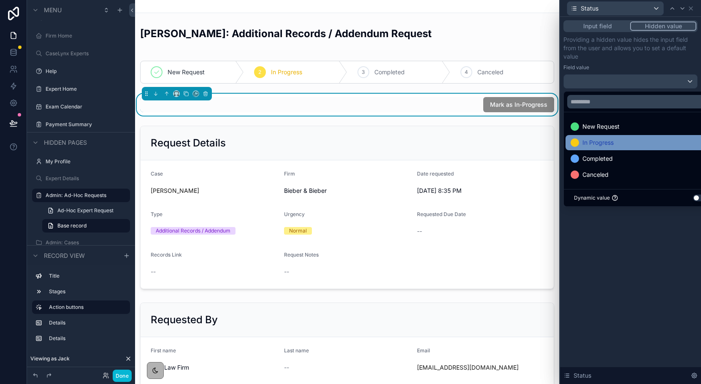
click at [597, 144] on span "In Progress" at bounding box center [597, 143] width 31 height 10
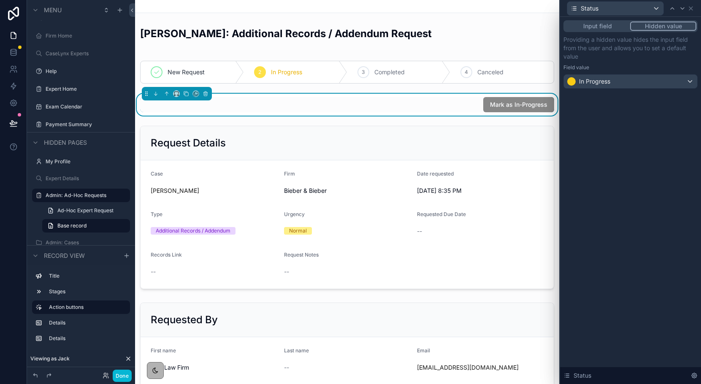
click at [608, 331] on div "Input field Hidden value Providing a hidden value hides the input field from th…" at bounding box center [630, 200] width 141 height 367
click at [689, 9] on icon at bounding box center [690, 8] width 7 height 7
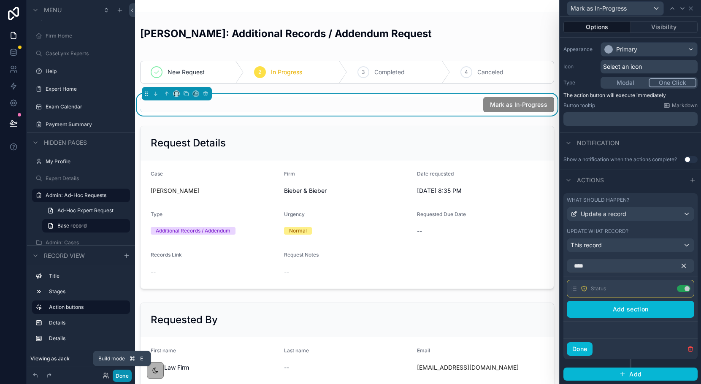
click at [126, 376] on button "Done" at bounding box center [122, 376] width 19 height 12
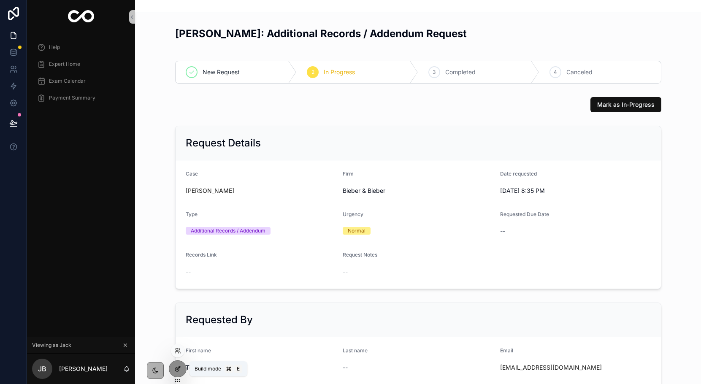
click at [181, 370] on icon at bounding box center [177, 368] width 7 height 7
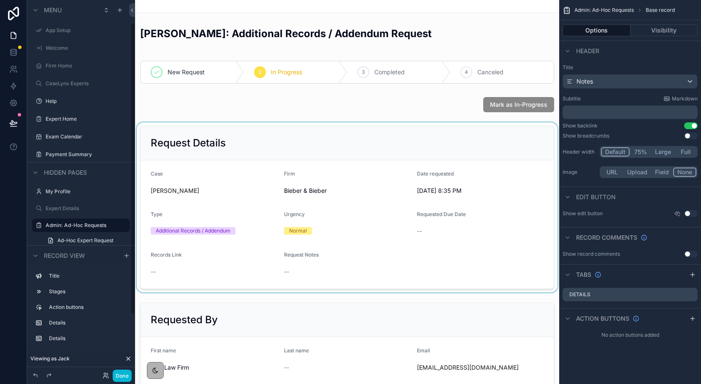
scroll to position [30, 0]
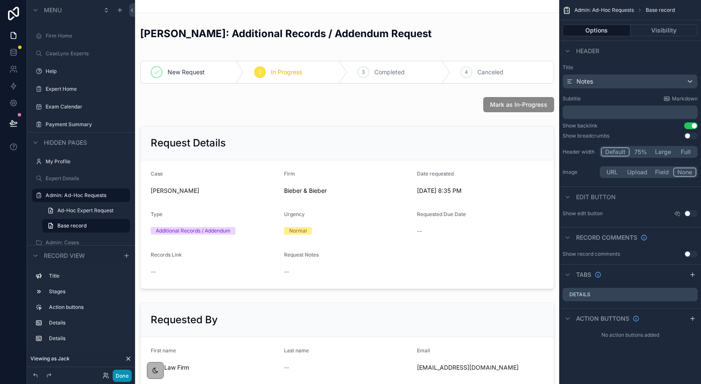
click at [122, 376] on button "Done" at bounding box center [122, 376] width 19 height 12
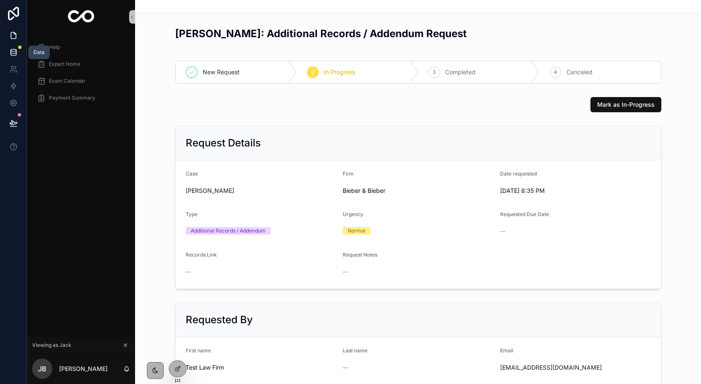
click at [16, 51] on icon at bounding box center [13, 51] width 5 height 3
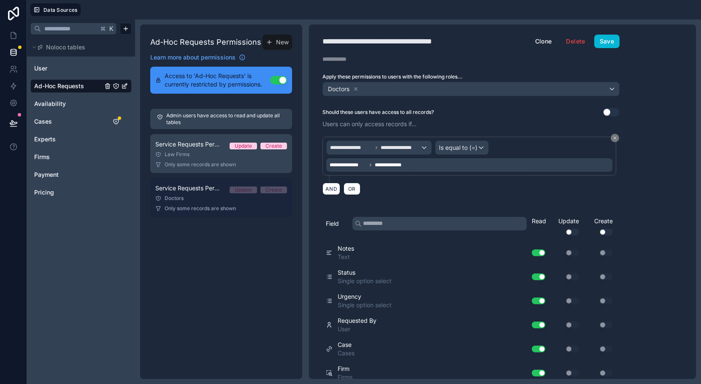
click at [186, 202] on link "Service Requests Permissions: Doctors Update Create Doctors Only some records a…" at bounding box center [221, 197] width 142 height 39
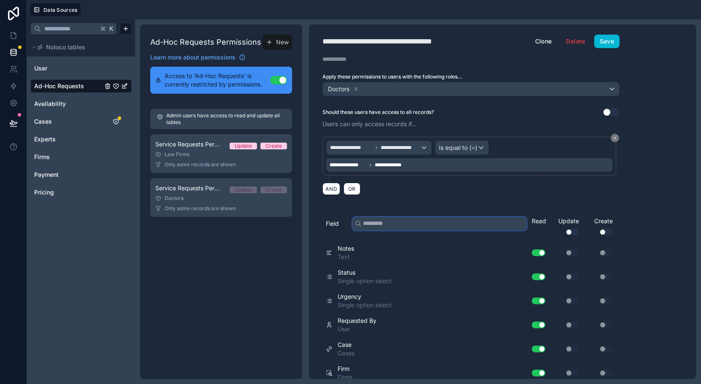
click at [403, 230] on input "text" at bounding box center [439, 224] width 174 height 14
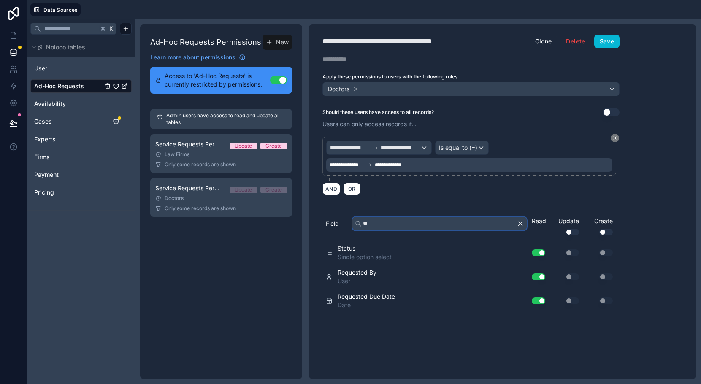
type input "**"
click at [572, 233] on button "Use setting" at bounding box center [572, 232] width 14 height 7
click at [570, 253] on button "Use setting" at bounding box center [572, 252] width 14 height 7
click at [599, 36] on button "Save" at bounding box center [606, 42] width 25 height 14
click at [16, 40] on link at bounding box center [13, 35] width 27 height 17
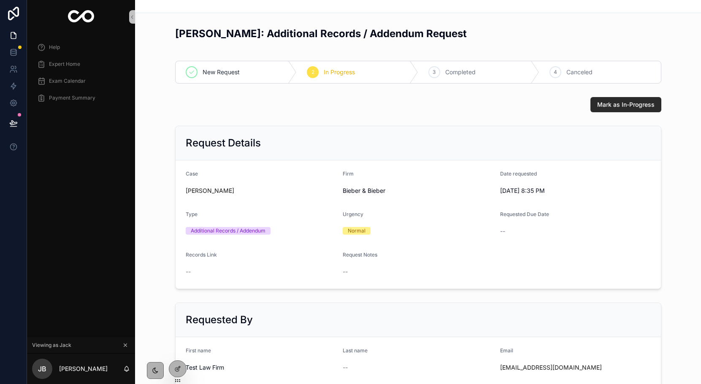
click at [610, 102] on span "Mark as In-Progress" at bounding box center [625, 104] width 57 height 8
click at [205, 72] on span "New Request" at bounding box center [221, 72] width 37 height 8
click at [616, 106] on span "Mark as In-Progress" at bounding box center [625, 104] width 57 height 8
click at [178, 370] on icon at bounding box center [177, 368] width 7 height 7
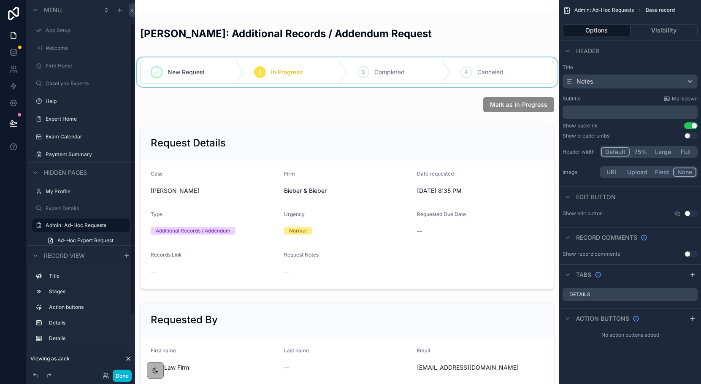
scroll to position [30, 0]
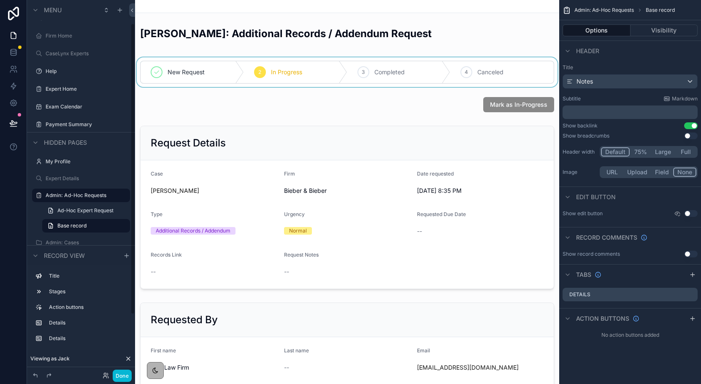
click at [317, 79] on div "scrollable content" at bounding box center [347, 72] width 424 height 30
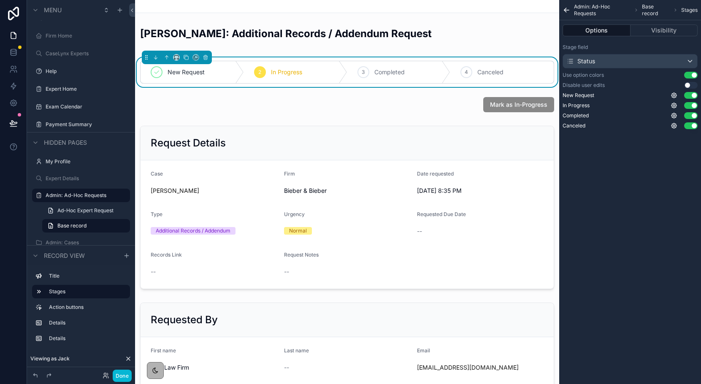
click at [690, 74] on button "Use setting" at bounding box center [691, 75] width 14 height 7
click at [692, 85] on button "Use setting" at bounding box center [691, 85] width 14 height 7
click at [123, 377] on button "Done" at bounding box center [122, 376] width 19 height 12
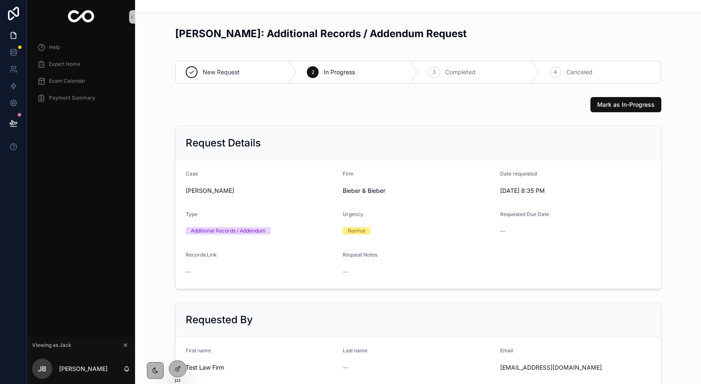
click at [193, 72] on icon "scrollable content" at bounding box center [191, 72] width 7 height 7
click at [607, 105] on span "Mark as In-Progress" at bounding box center [625, 104] width 57 height 8
click at [551, 77] on div "4 Canceled" at bounding box center [600, 72] width 122 height 22
click at [176, 372] on icon at bounding box center [177, 368] width 7 height 7
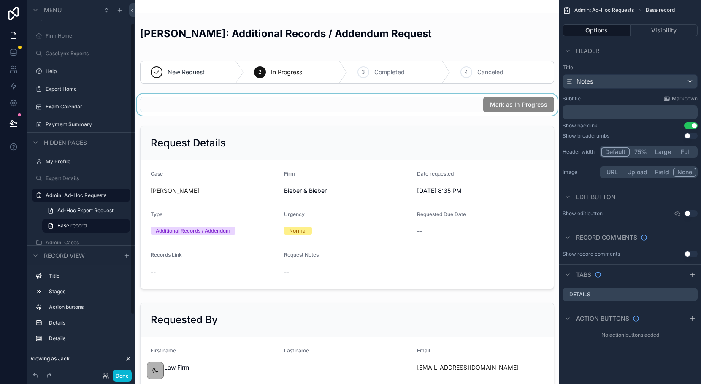
click at [516, 111] on div "scrollable content" at bounding box center [347, 105] width 424 height 22
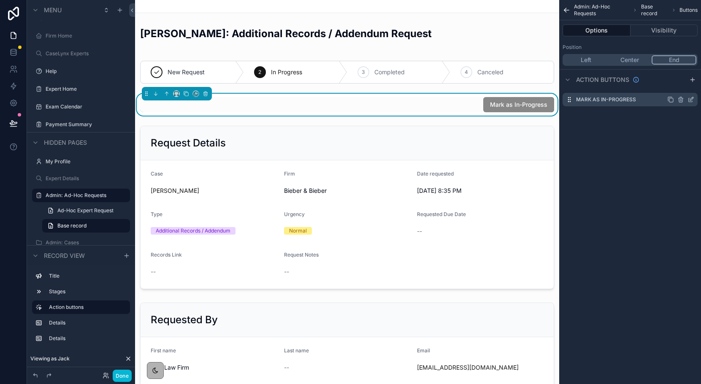
click at [689, 100] on icon "scrollable content" at bounding box center [690, 99] width 7 height 7
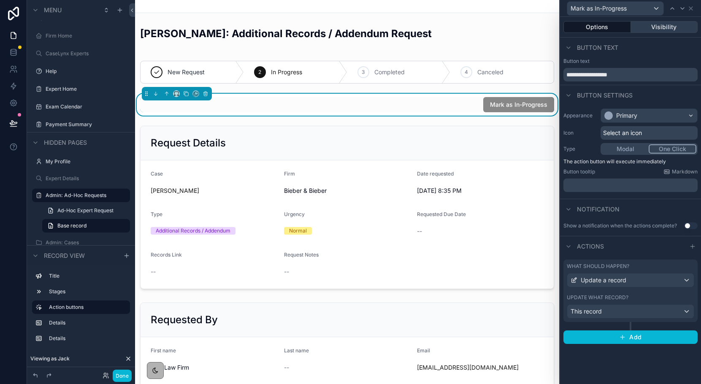
click at [667, 24] on button "Visibility" at bounding box center [664, 27] width 67 height 12
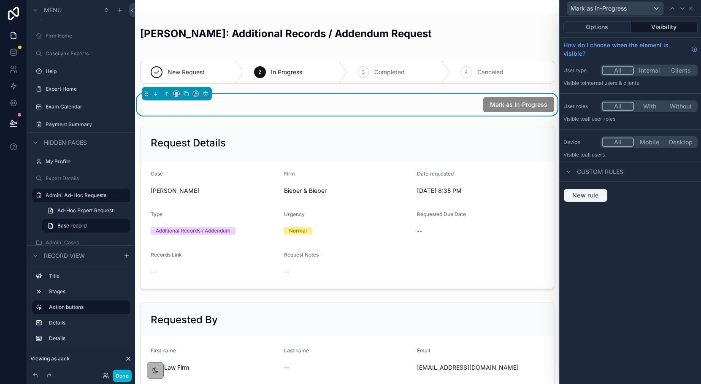
click at [598, 195] on span "New rule" at bounding box center [585, 196] width 33 height 8
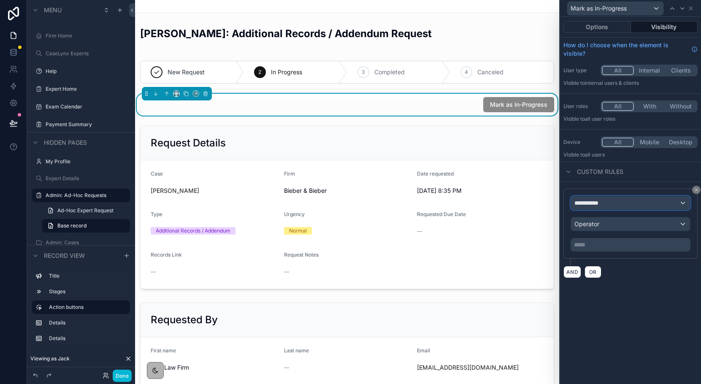
click at [603, 204] on span "**********" at bounding box center [589, 203] width 31 height 8
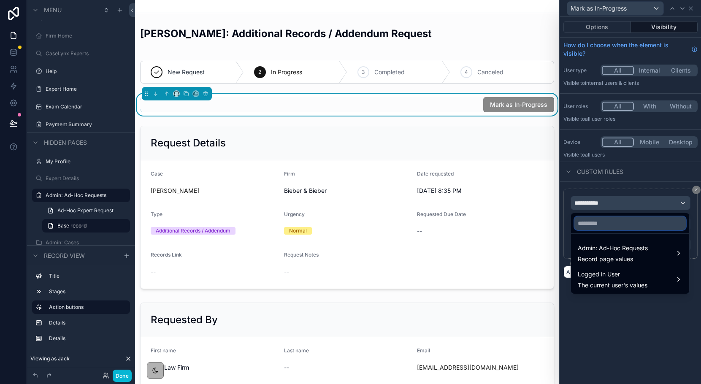
click at [605, 220] on input "text" at bounding box center [629, 223] width 111 height 14
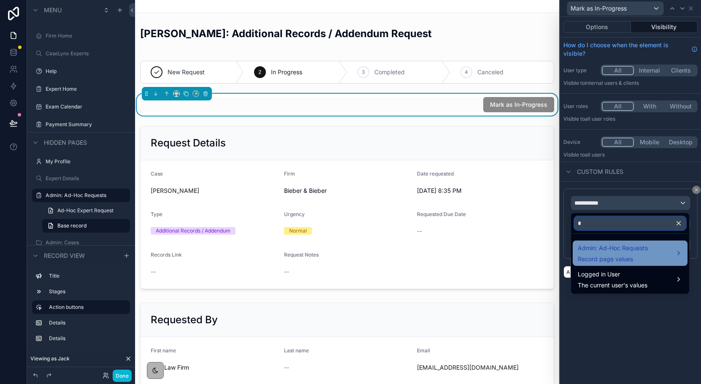
type input "*"
click at [602, 247] on span "Admin: Ad-Hoc Requests" at bounding box center [613, 248] width 70 height 10
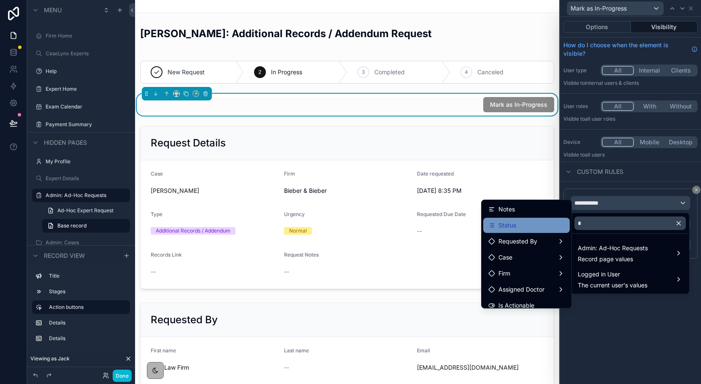
click at [544, 222] on div "Status" at bounding box center [526, 225] width 76 height 10
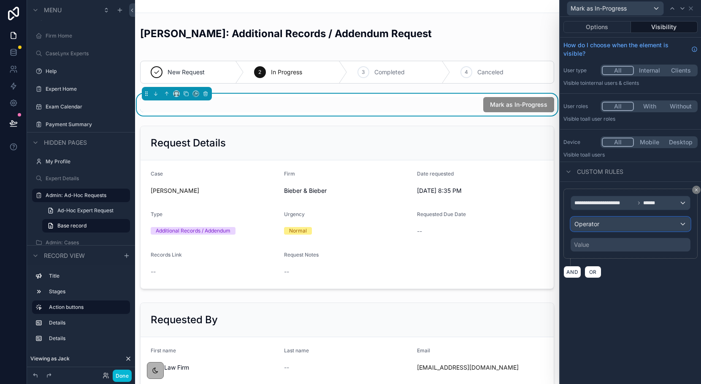
click at [596, 218] on div "Operator" at bounding box center [630, 224] width 119 height 14
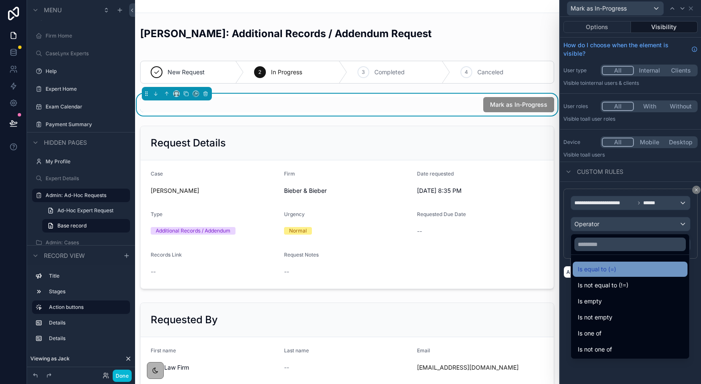
click at [596, 267] on span "Is equal to (=)" at bounding box center [597, 269] width 38 height 10
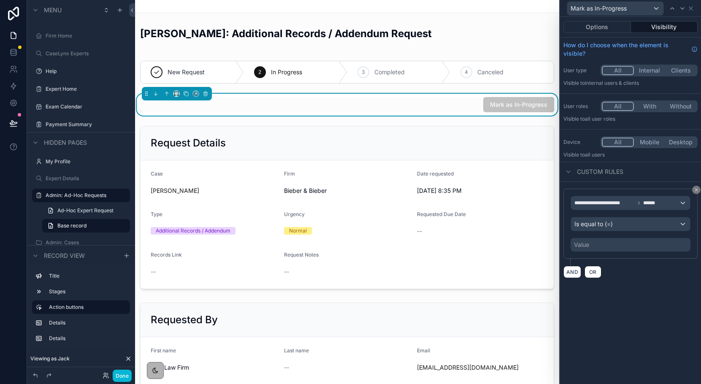
click at [589, 243] on div "Value" at bounding box center [630, 245] width 120 height 14
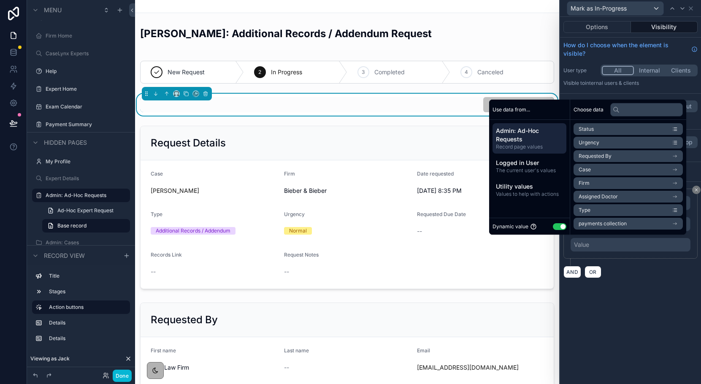
click at [589, 131] on li "Status" at bounding box center [627, 129] width 109 height 12
click at [556, 226] on button "Use setting" at bounding box center [560, 226] width 14 height 7
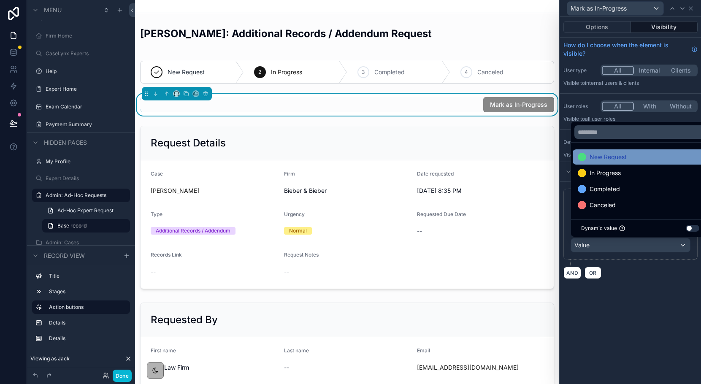
click at [592, 160] on span "New Request" at bounding box center [607, 157] width 37 height 10
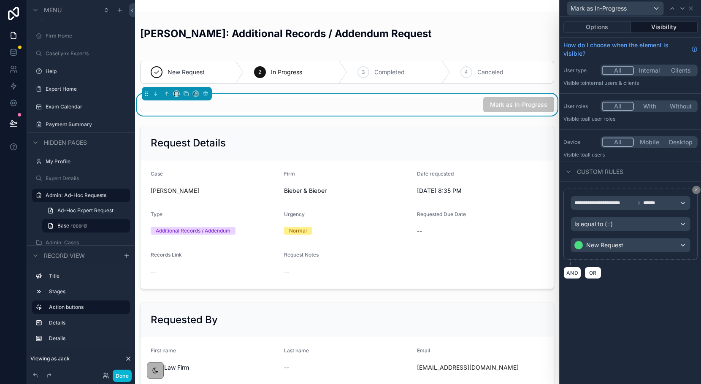
click at [609, 311] on div "**********" at bounding box center [630, 200] width 141 height 367
click at [126, 376] on button "Done" at bounding box center [122, 376] width 19 height 12
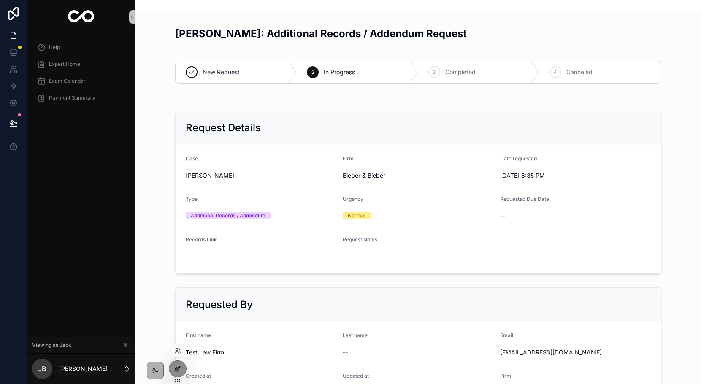
click at [179, 366] on icon at bounding box center [178, 367] width 3 height 3
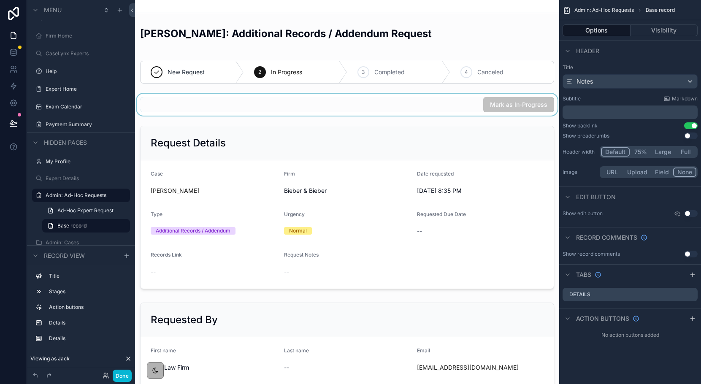
click at [348, 108] on div "scrollable content" at bounding box center [347, 105] width 424 height 22
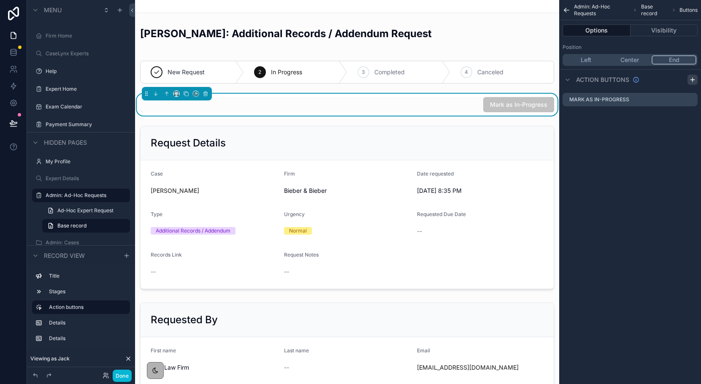
click at [691, 79] on icon "scrollable content" at bounding box center [692, 79] width 7 height 7
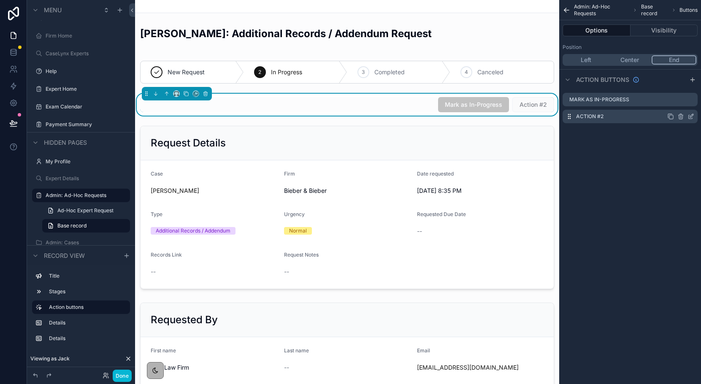
click at [692, 116] on icon "scrollable content" at bounding box center [691, 115] width 3 height 3
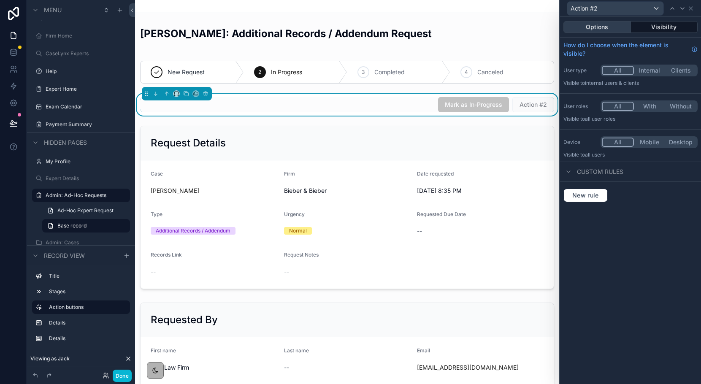
click at [610, 28] on button "Options" at bounding box center [597, 27] width 68 height 12
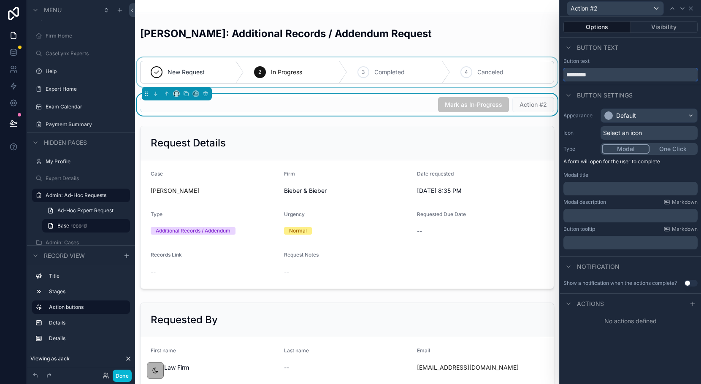
drag, startPoint x: 601, startPoint y: 73, endPoint x: 557, endPoint y: 66, distance: 44.0
click at [557, 67] on div "Action #2 Options Visibility Button text Button text ********* Button settings …" at bounding box center [350, 192] width 701 height 384
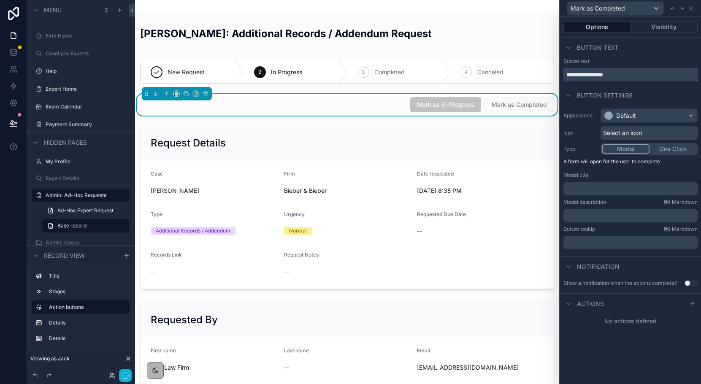
type input "**********"
click at [612, 118] on div "Default" at bounding box center [620, 115] width 32 height 8
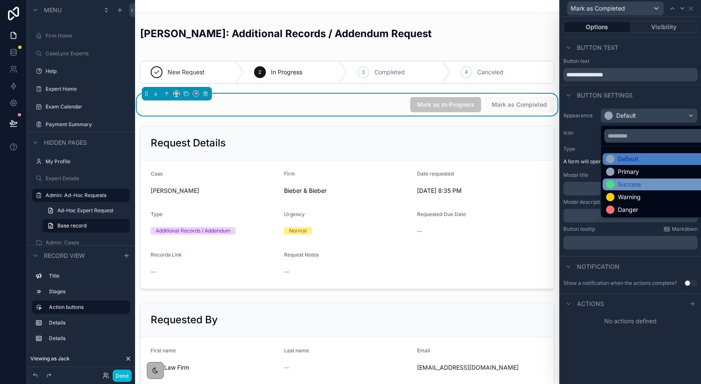
click at [621, 181] on div "Success" at bounding box center [629, 184] width 23 height 8
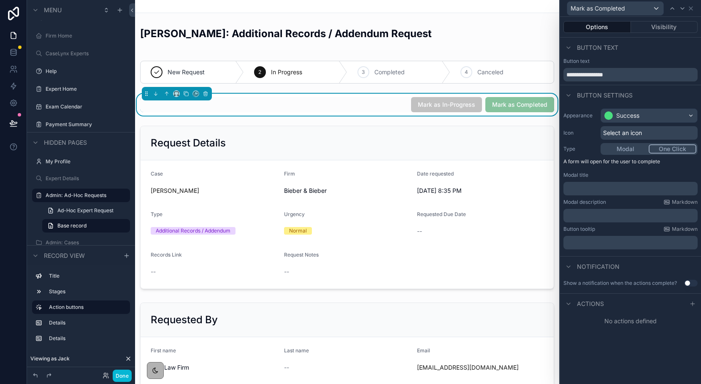
click at [661, 146] on button "One Click" at bounding box center [672, 148] width 48 height 9
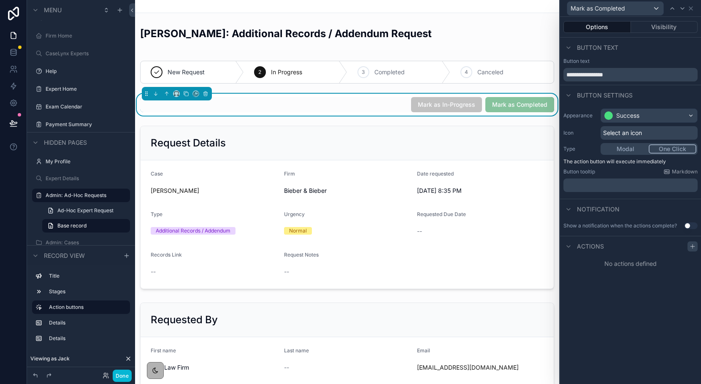
click at [692, 246] on icon at bounding box center [692, 246] width 4 height 0
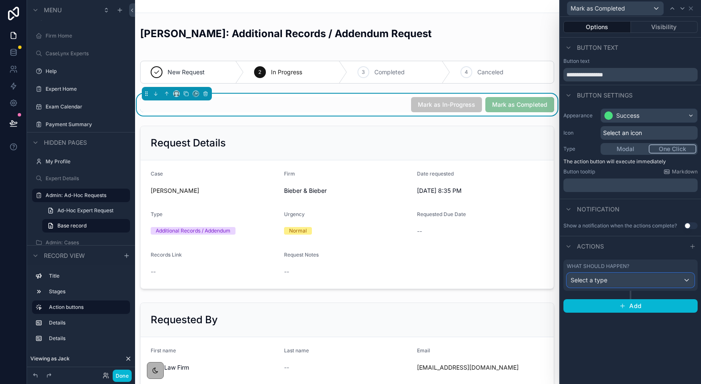
click at [637, 281] on div "Select a type" at bounding box center [630, 280] width 127 height 14
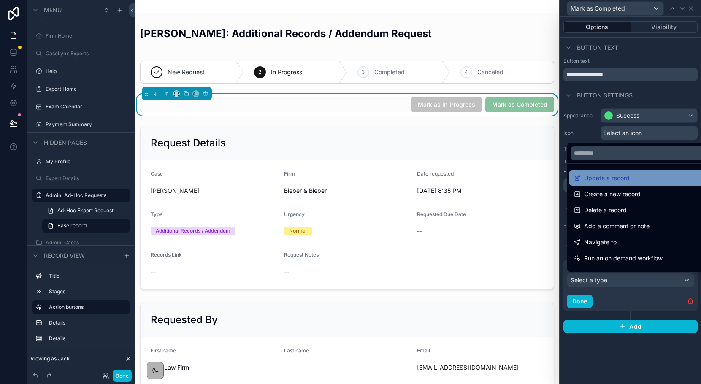
click at [618, 179] on span "Update a record" at bounding box center [607, 178] width 46 height 10
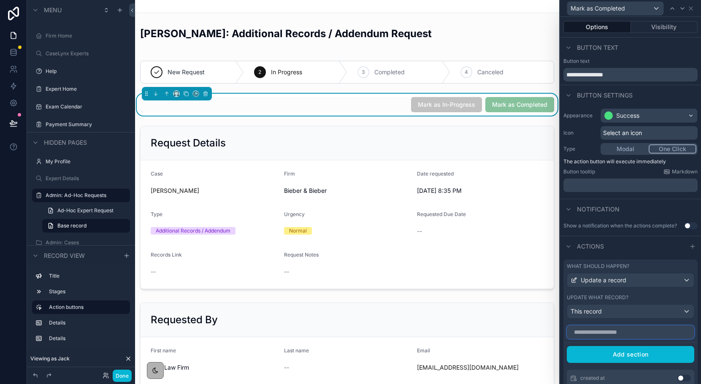
click at [611, 331] on input "text" at bounding box center [630, 332] width 127 height 14
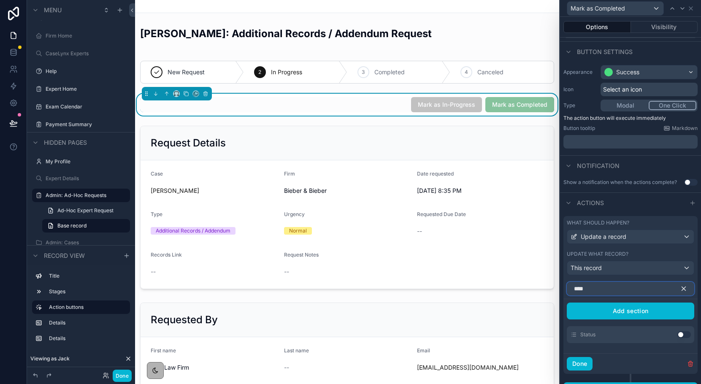
scroll to position [58, 0]
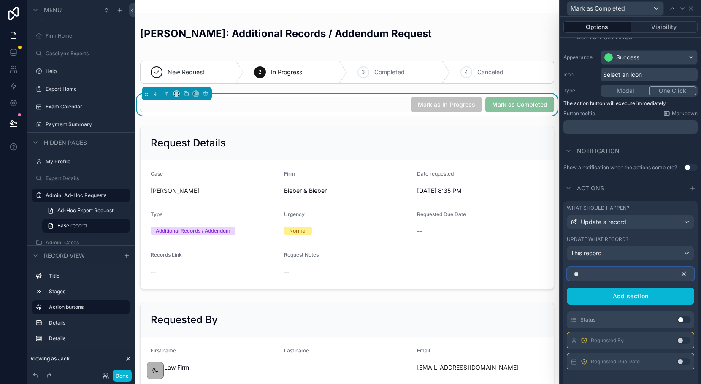
type input "*"
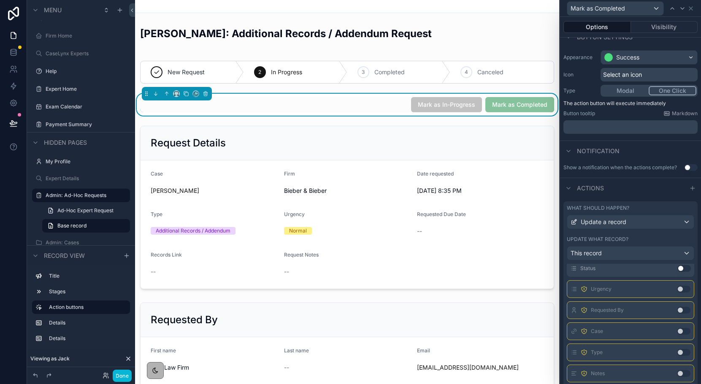
scroll to position [0, 0]
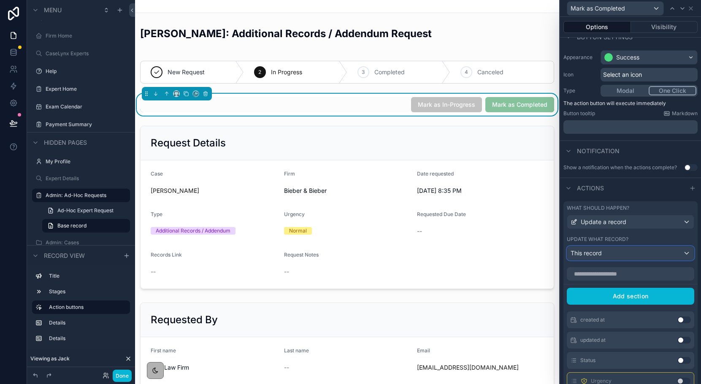
click at [613, 253] on div "This record" at bounding box center [630, 253] width 127 height 14
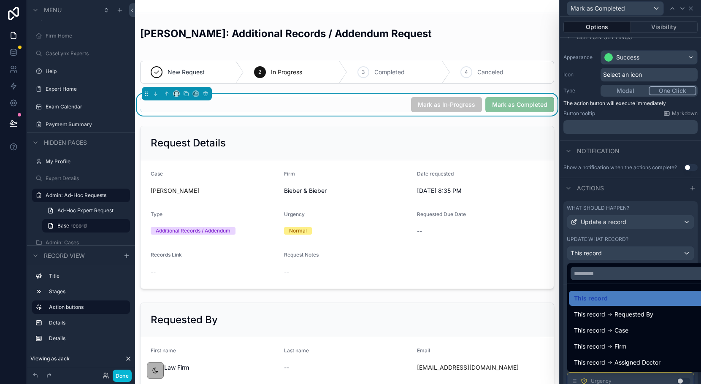
click at [687, 233] on div at bounding box center [630, 192] width 141 height 384
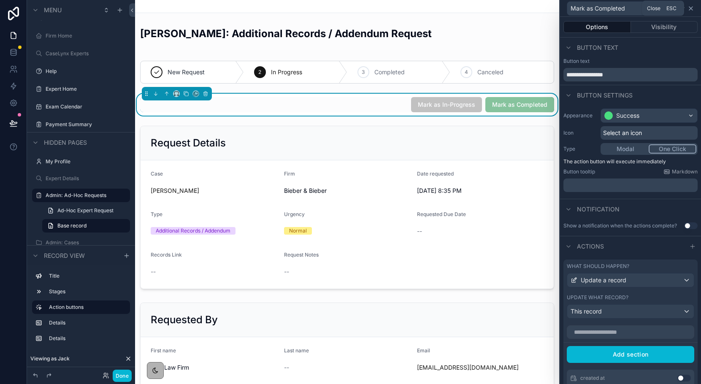
click at [692, 9] on icon at bounding box center [690, 8] width 3 height 3
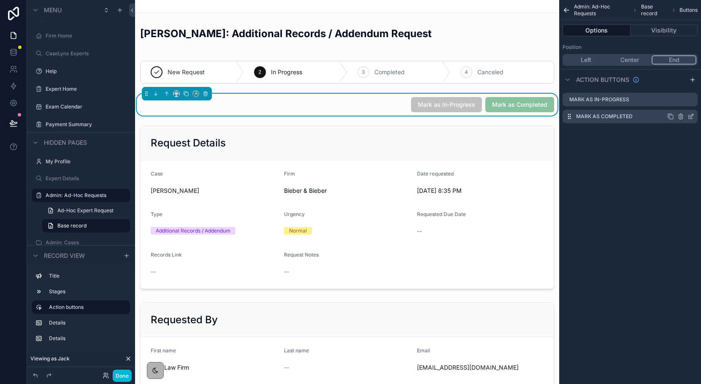
click at [679, 116] on icon "scrollable content" at bounding box center [680, 116] width 7 height 7
click at [677, 104] on icon at bounding box center [677, 104] width 0 height 2
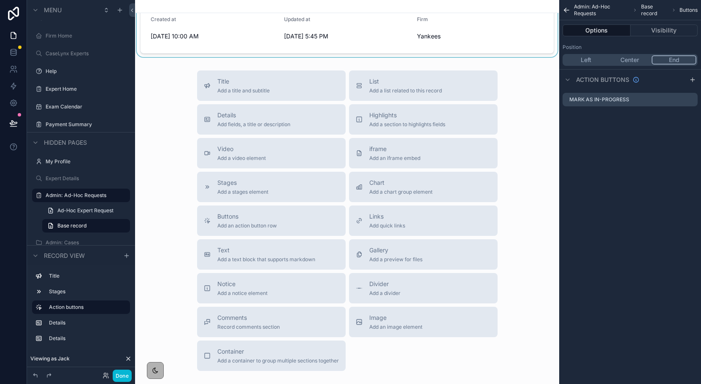
scroll to position [426, 0]
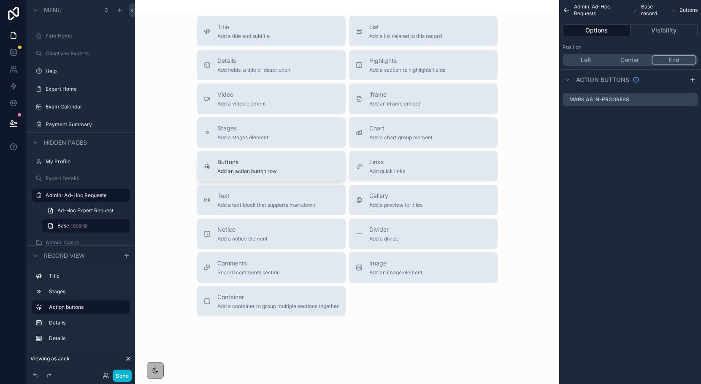
click at [272, 165] on span "Buttons" at bounding box center [246, 162] width 59 height 8
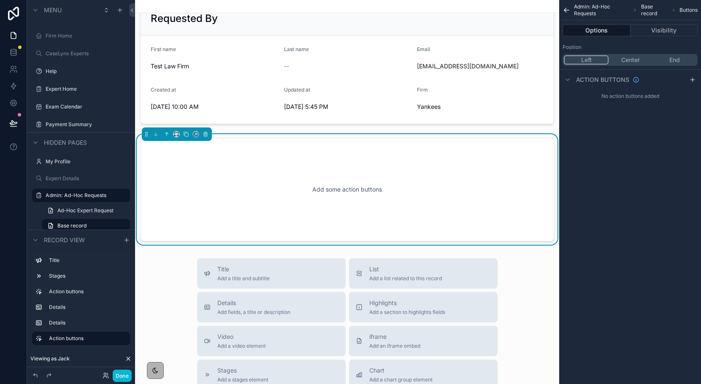
scroll to position [299, 0]
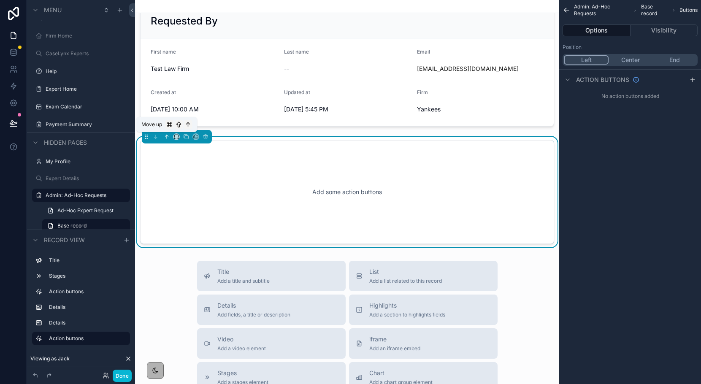
click at [167, 133] on button "scrollable content" at bounding box center [166, 136] width 9 height 9
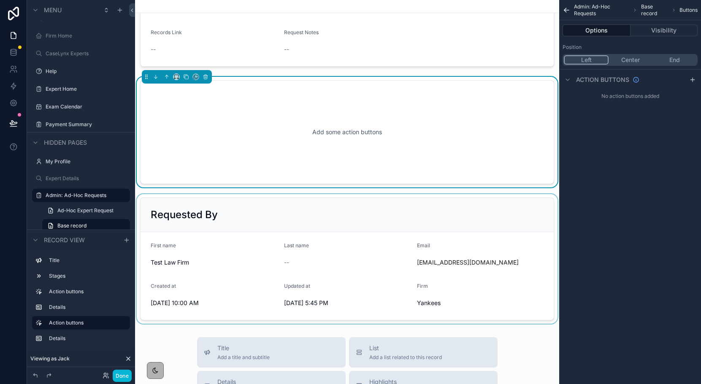
scroll to position [122, 0]
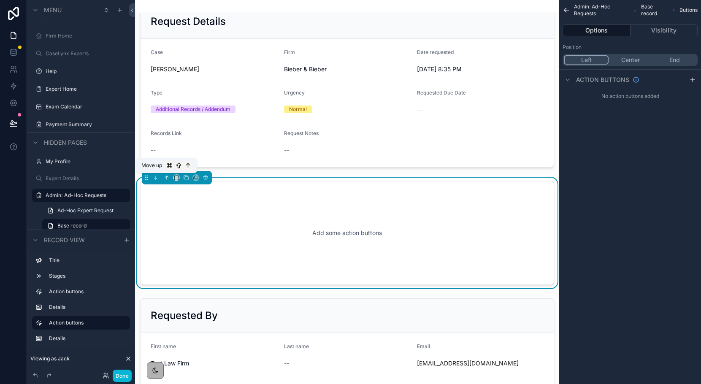
click at [167, 176] on icon "scrollable content" at bounding box center [168, 177] width 2 height 2
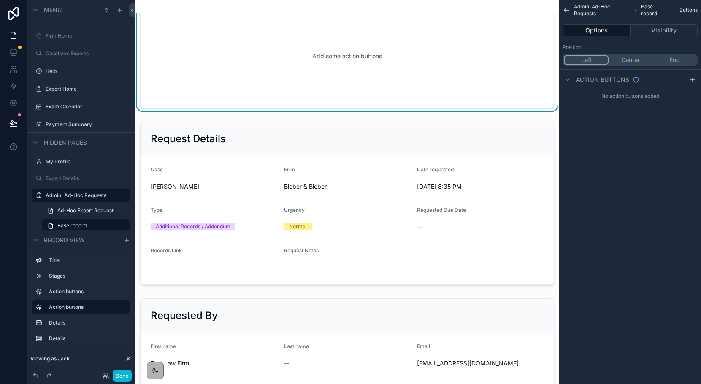
scroll to position [0, 0]
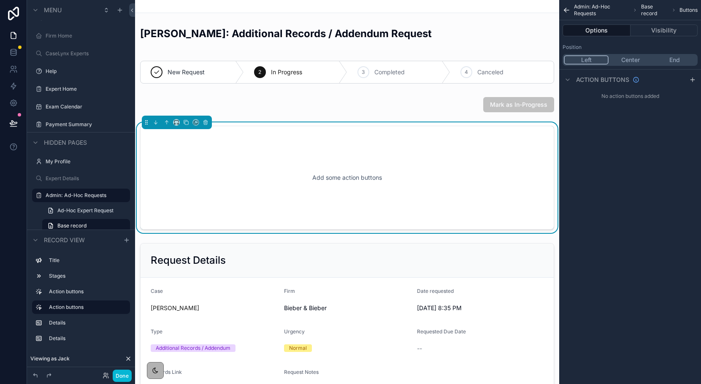
click at [669, 59] on button "End" at bounding box center [674, 59] width 44 height 9
click at [690, 78] on icon "scrollable content" at bounding box center [692, 79] width 7 height 7
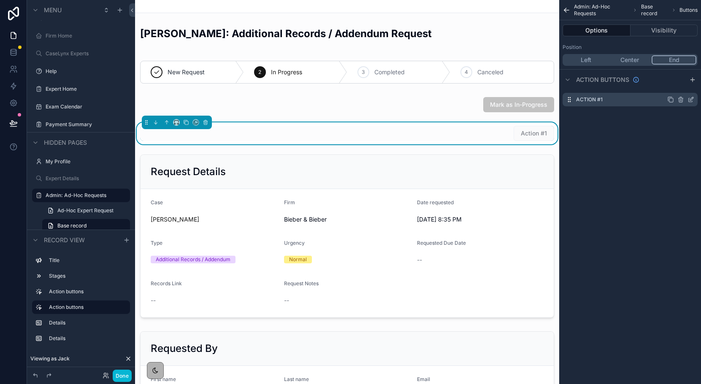
click at [692, 100] on icon "scrollable content" at bounding box center [690, 99] width 7 height 7
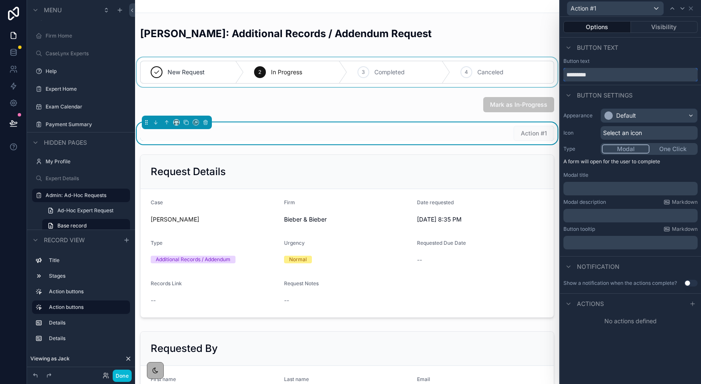
drag, startPoint x: 602, startPoint y: 78, endPoint x: 547, endPoint y: 70, distance: 56.2
click at [547, 71] on div "Action #1 Options Visibility Button text Button text ********* Button settings …" at bounding box center [350, 192] width 701 height 384
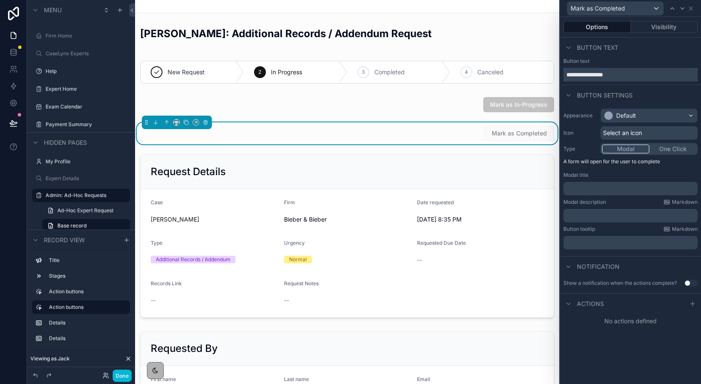
type input "**********"
click at [610, 108] on div "Appearance Default Icon Select an icon Type Modal One Click A form will open fo…" at bounding box center [630, 179] width 141 height 148
click at [613, 119] on div "Default" at bounding box center [620, 115] width 32 height 8
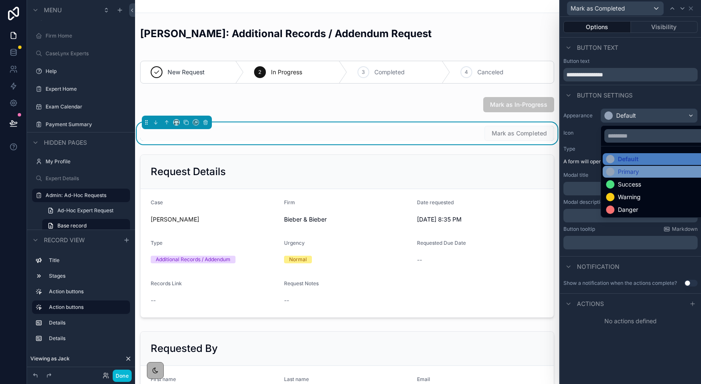
click at [630, 171] on div "Primary" at bounding box center [628, 171] width 21 height 8
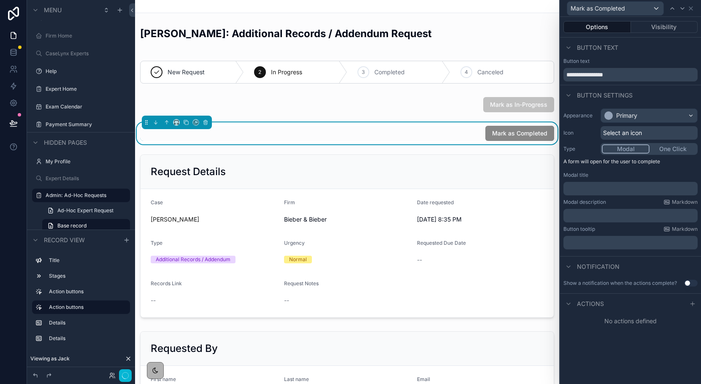
click at [672, 154] on div "Modal One Click" at bounding box center [648, 149] width 97 height 12
click at [672, 149] on button "One Click" at bounding box center [672, 148] width 47 height 9
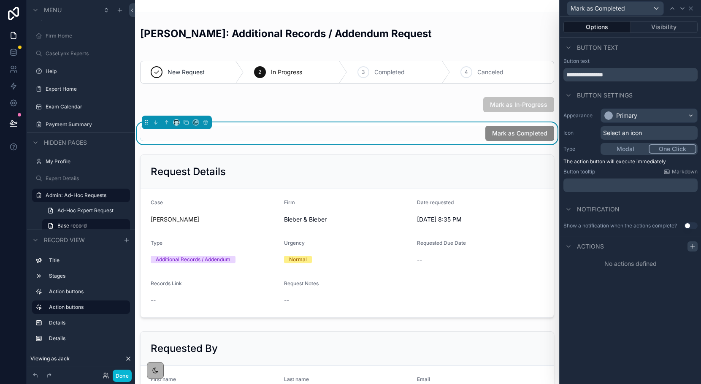
click at [690, 248] on icon at bounding box center [692, 246] width 7 height 7
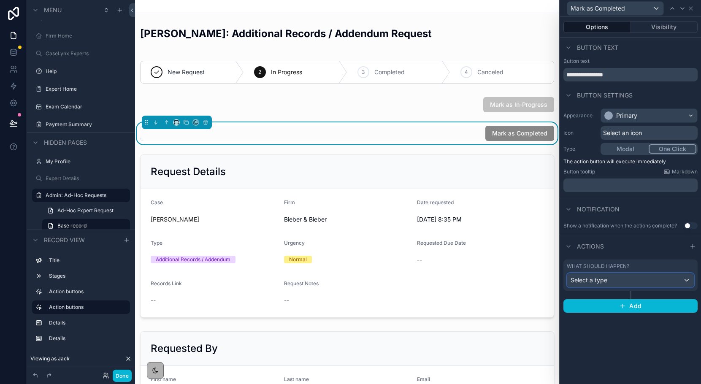
click at [660, 284] on div "Select a type" at bounding box center [630, 280] width 127 height 14
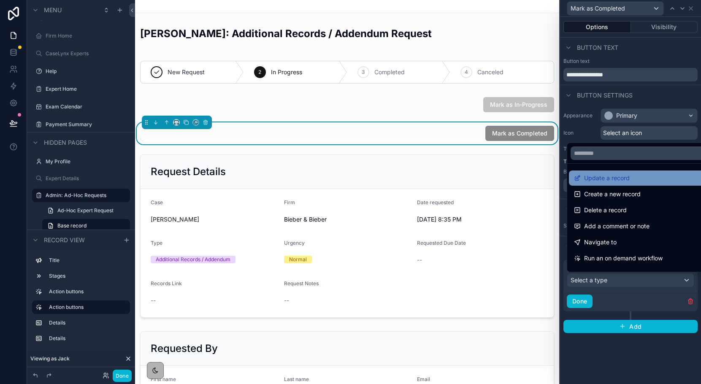
click at [611, 182] on span "Update a record" at bounding box center [607, 178] width 46 height 10
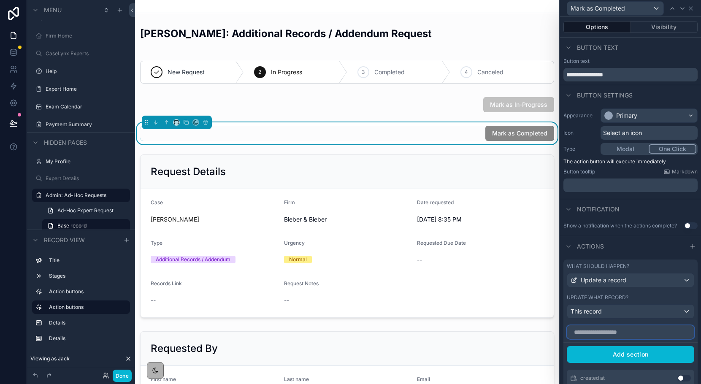
click at [614, 332] on input "text" at bounding box center [630, 332] width 127 height 14
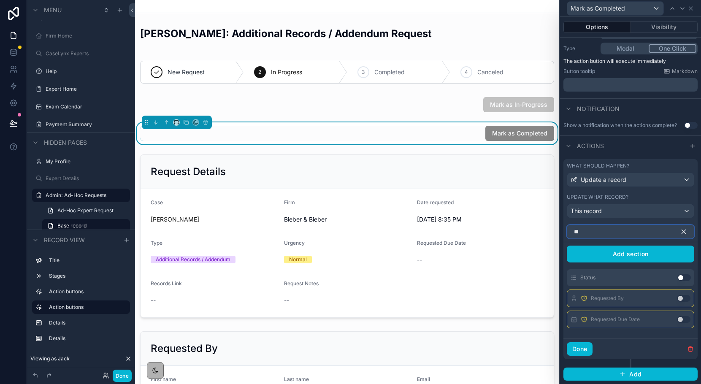
type input "**"
click at [682, 277] on button "Use setting" at bounding box center [684, 277] width 14 height 7
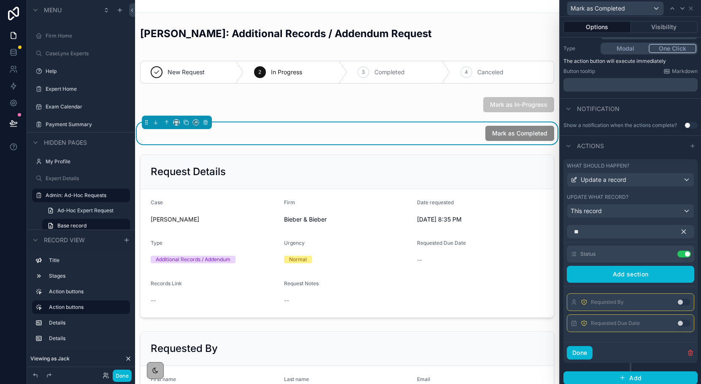
scroll to position [104, 0]
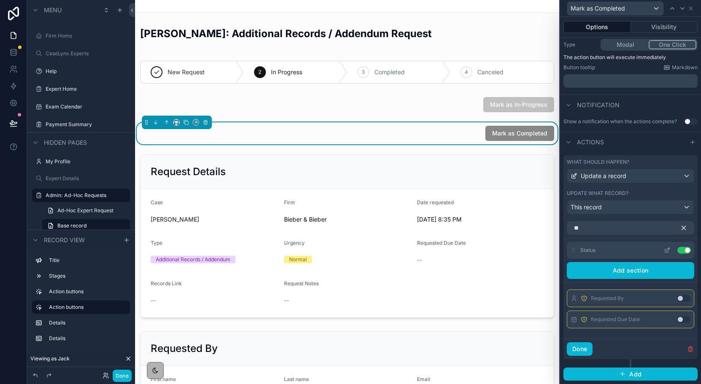
click at [668, 251] on icon at bounding box center [667, 250] width 7 height 7
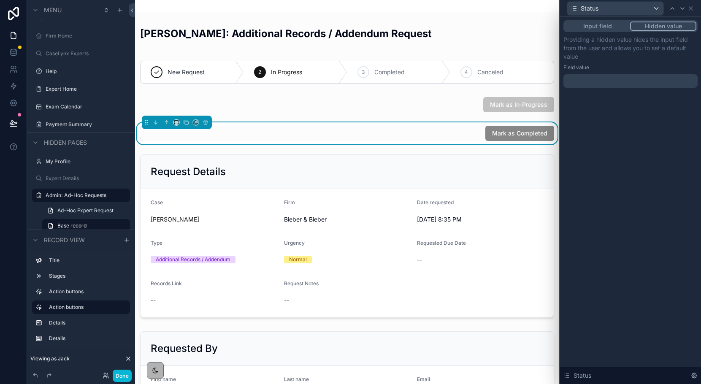
click at [607, 79] on div at bounding box center [630, 81] width 134 height 14
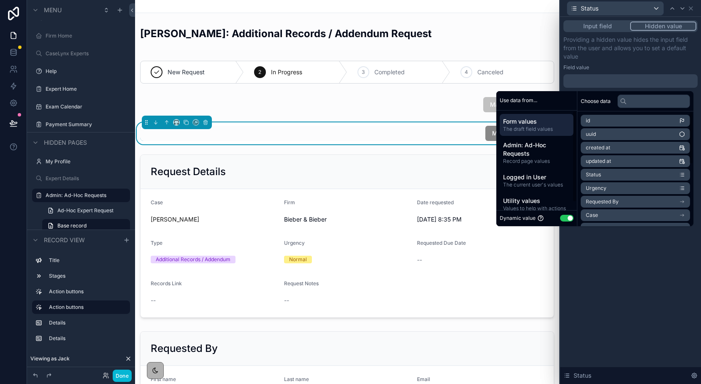
click at [562, 215] on button "Use setting" at bounding box center [567, 218] width 14 height 7
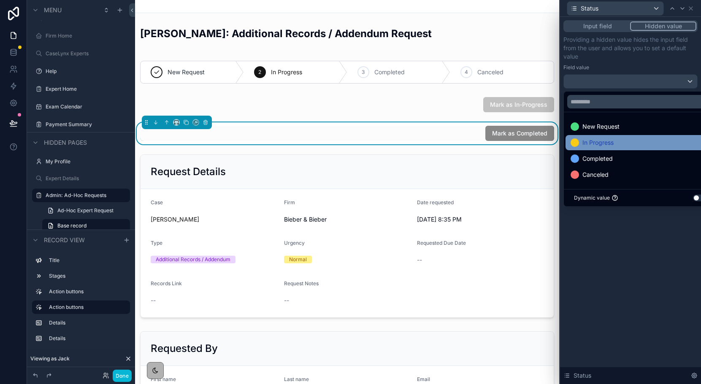
click at [598, 144] on span "In Progress" at bounding box center [597, 143] width 31 height 10
click at [617, 248] on div "Input field Hidden value Providing a hidden value hides the input field from th…" at bounding box center [630, 200] width 141 height 367
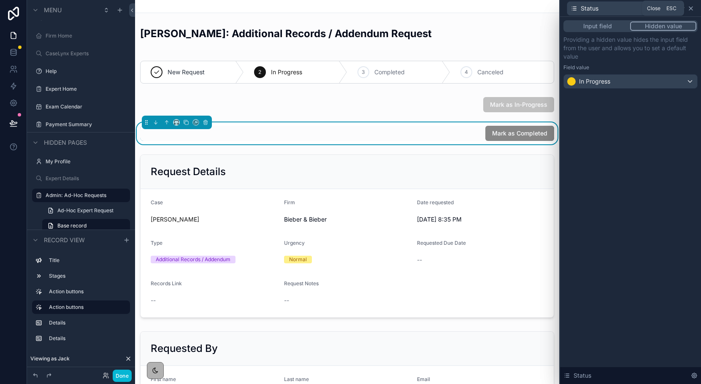
click at [690, 11] on icon at bounding box center [690, 8] width 7 height 7
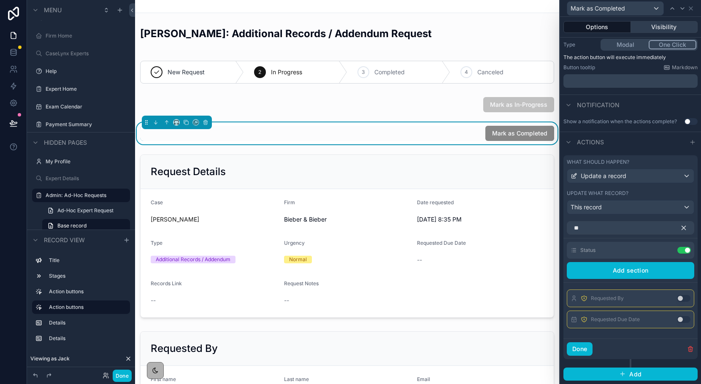
click at [675, 24] on button "Visibility" at bounding box center [664, 27] width 67 height 12
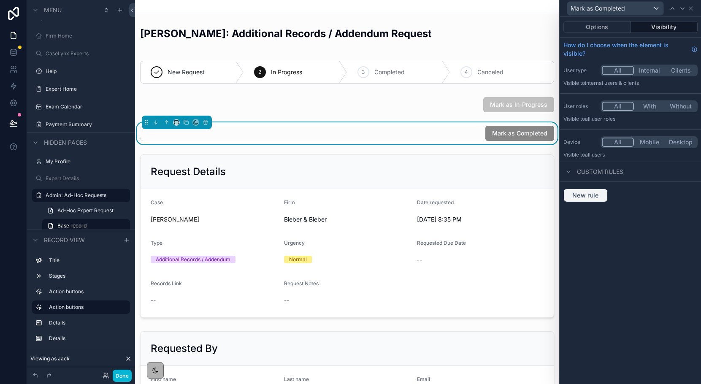
click at [588, 194] on span "New rule" at bounding box center [585, 196] width 33 height 8
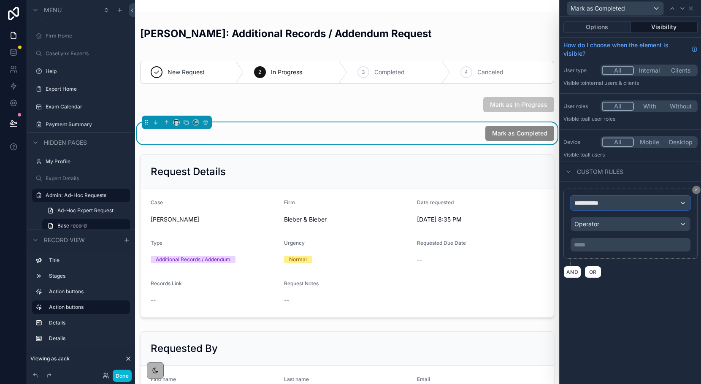
click at [589, 203] on span "**********" at bounding box center [589, 203] width 31 height 8
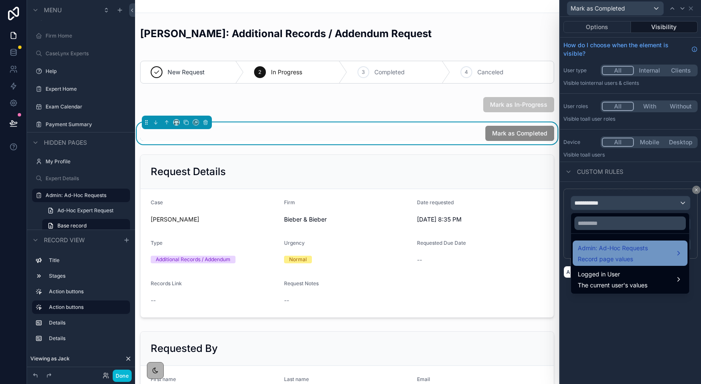
click at [598, 246] on span "Admin: Ad-Hoc Requests" at bounding box center [613, 248] width 70 height 10
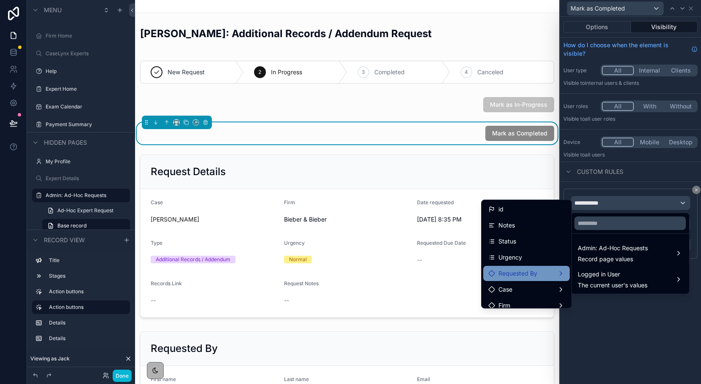
scroll to position [14, 0]
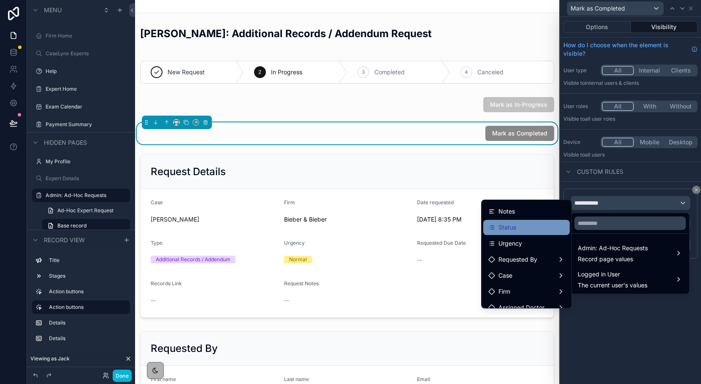
click at [515, 229] on span "Status" at bounding box center [507, 227] width 18 height 10
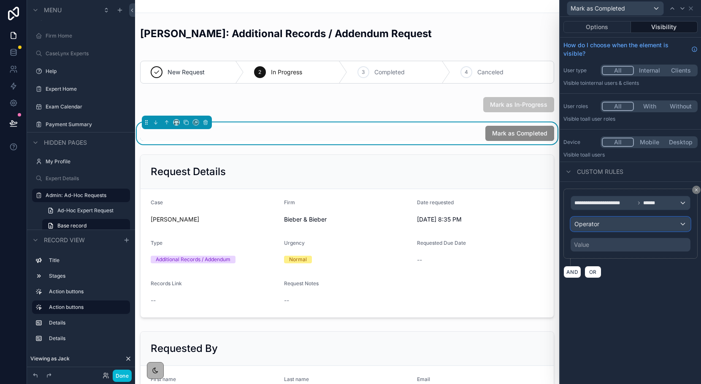
click at [609, 226] on div "Operator" at bounding box center [630, 224] width 119 height 14
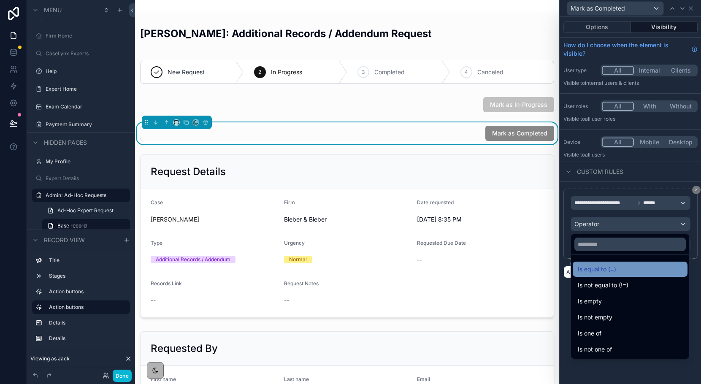
click at [601, 267] on span "Is equal to (=)" at bounding box center [597, 269] width 38 height 10
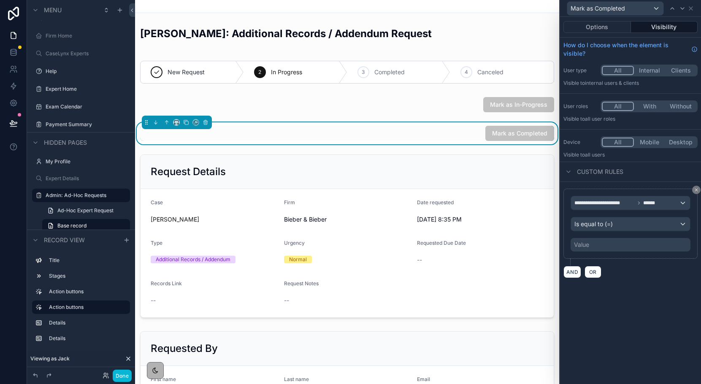
click at [596, 249] on div "Value" at bounding box center [630, 245] width 120 height 14
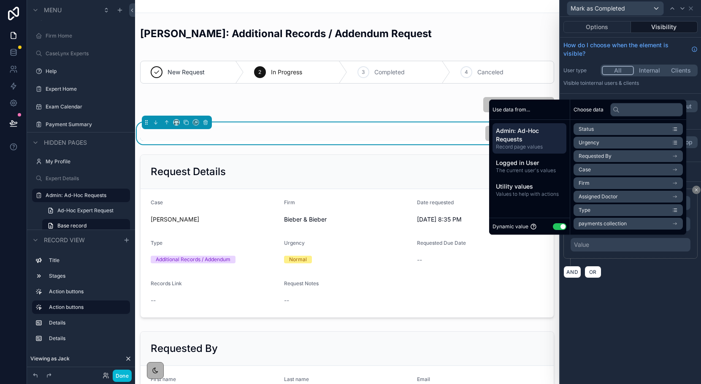
click at [557, 221] on div "Dynamic value Use setting" at bounding box center [529, 226] width 81 height 17
click at [556, 230] on div "Dynamic value Use setting" at bounding box center [529, 227] width 74 height 10
click at [556, 226] on button "Use setting" at bounding box center [560, 226] width 14 height 7
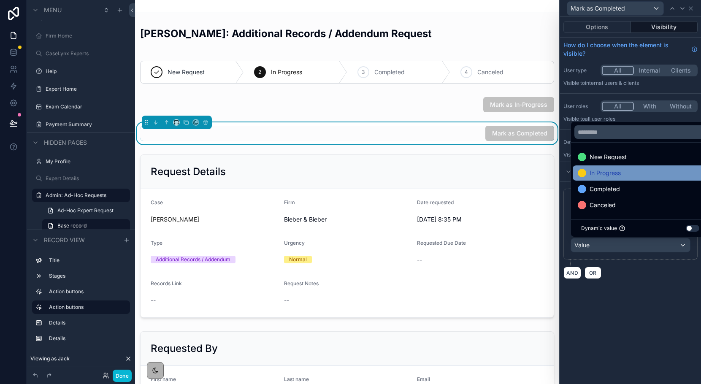
click at [608, 176] on span "In Progress" at bounding box center [604, 173] width 31 height 10
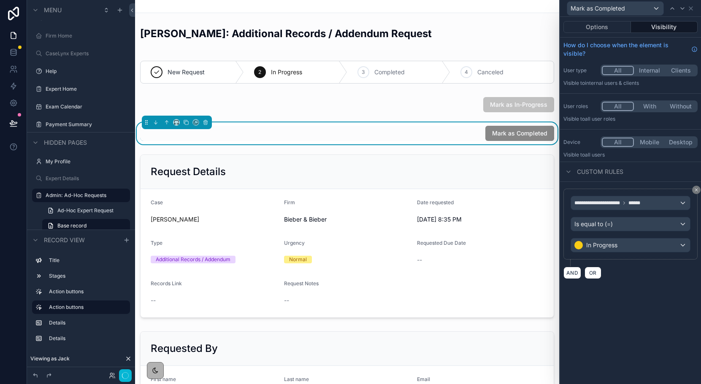
click at [619, 280] on div "**********" at bounding box center [630, 234] width 141 height 104
click at [124, 379] on button "Done" at bounding box center [122, 376] width 19 height 12
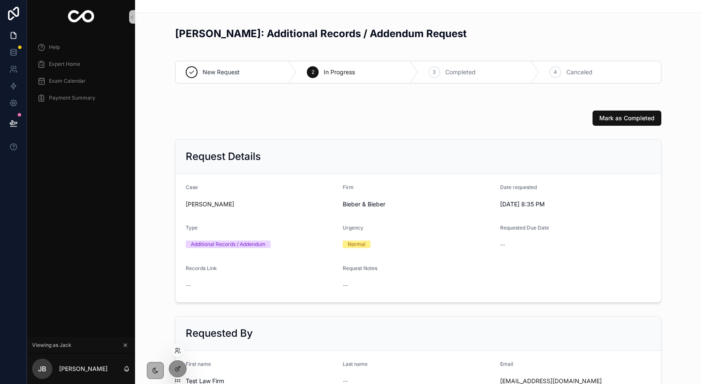
click at [185, 373] on div at bounding box center [178, 368] width 18 height 17
click at [176, 371] on icon at bounding box center [177, 369] width 4 height 4
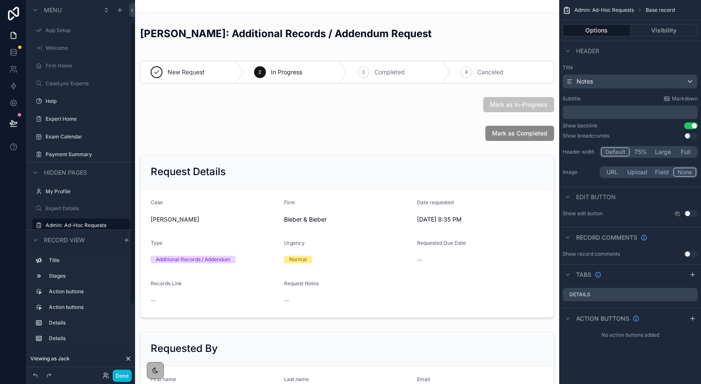
scroll to position [30, 0]
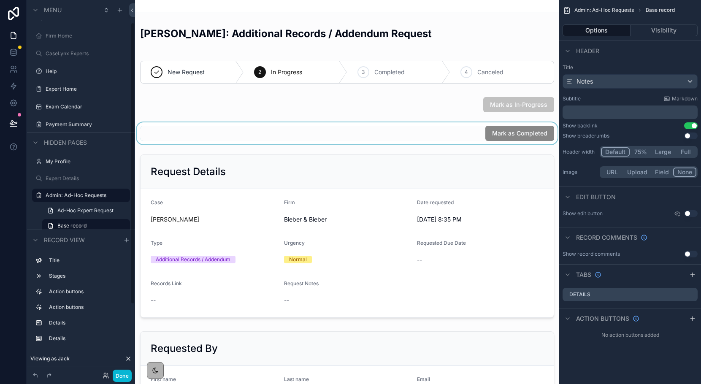
click at [477, 130] on div "scrollable content" at bounding box center [347, 133] width 424 height 22
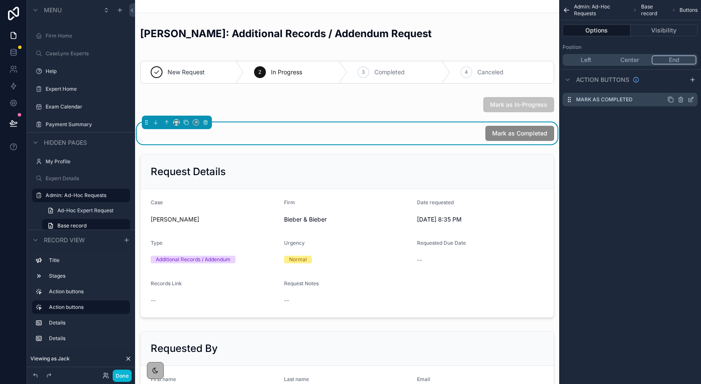
click at [691, 99] on icon "scrollable content" at bounding box center [690, 99] width 7 height 7
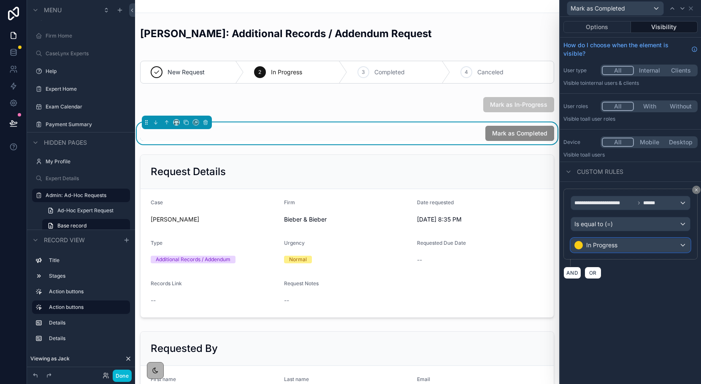
click at [611, 244] on span "In Progress" at bounding box center [601, 245] width 31 height 8
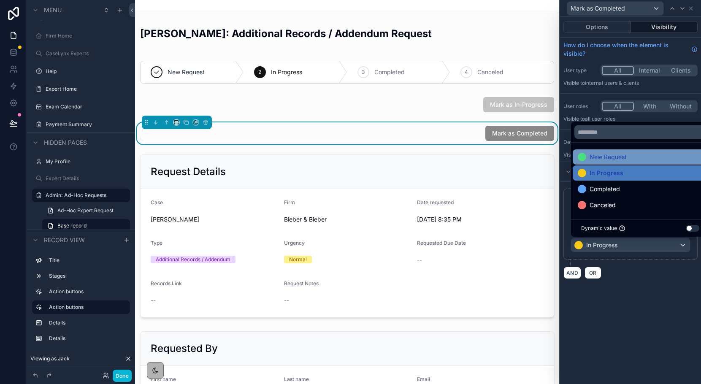
click at [606, 158] on span "New Request" at bounding box center [607, 157] width 37 height 10
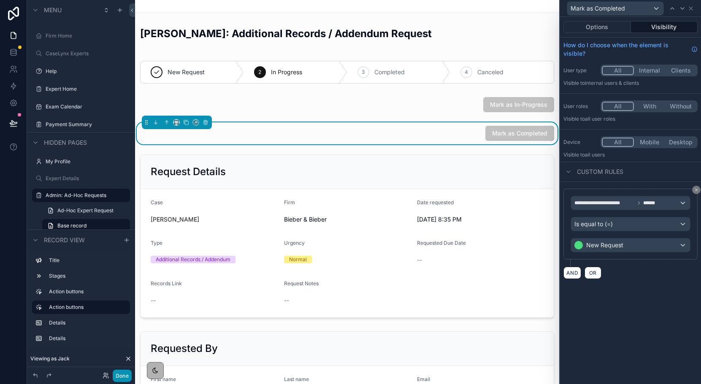
click at [121, 377] on button "Done" at bounding box center [122, 376] width 19 height 12
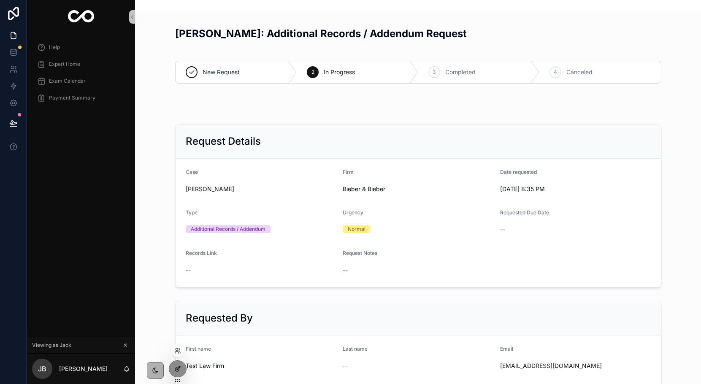
click at [177, 369] on icon at bounding box center [178, 367] width 3 height 3
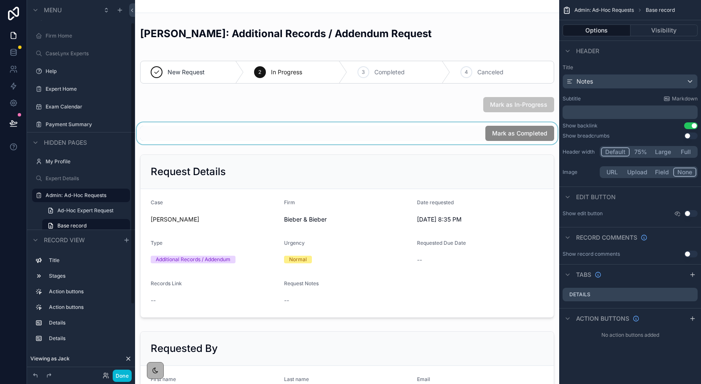
click at [465, 137] on div "scrollable content" at bounding box center [347, 133] width 424 height 22
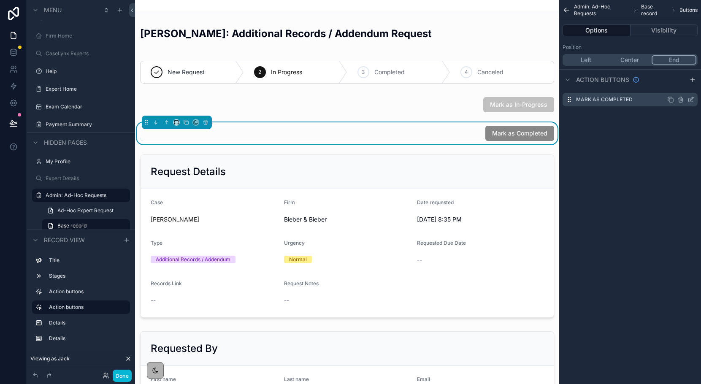
click at [689, 99] on icon "scrollable content" at bounding box center [690, 99] width 7 height 7
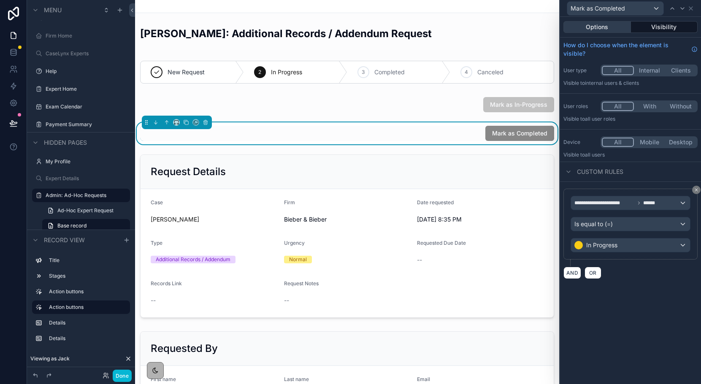
click at [613, 27] on button "Options" at bounding box center [597, 27] width 68 height 12
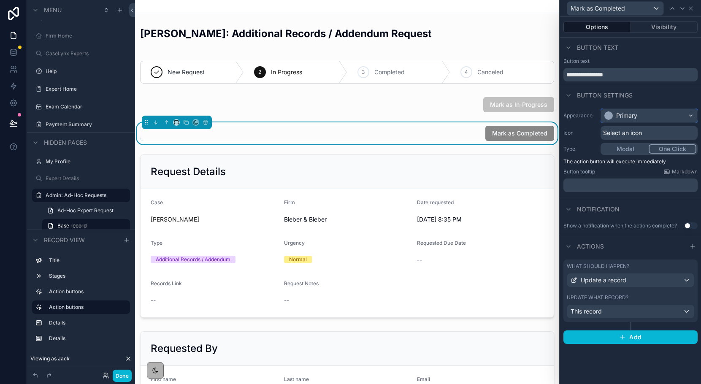
click at [645, 115] on div "Primary" at bounding box center [649, 116] width 96 height 14
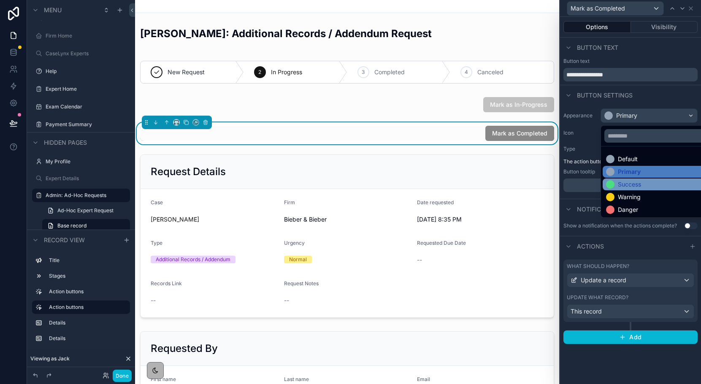
click at [640, 179] on div "Success" at bounding box center [658, 184] width 112 height 12
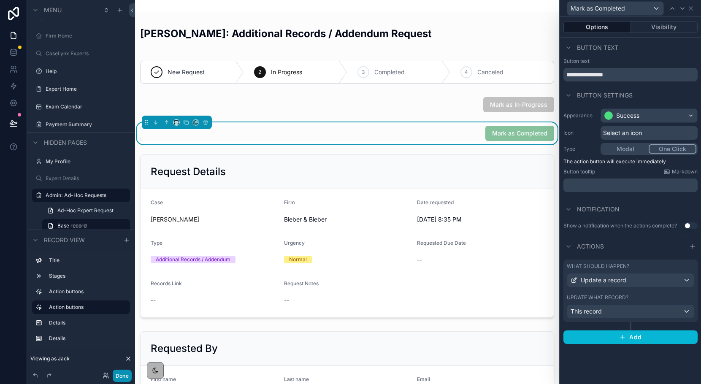
click at [123, 376] on button "Done" at bounding box center [122, 376] width 19 height 12
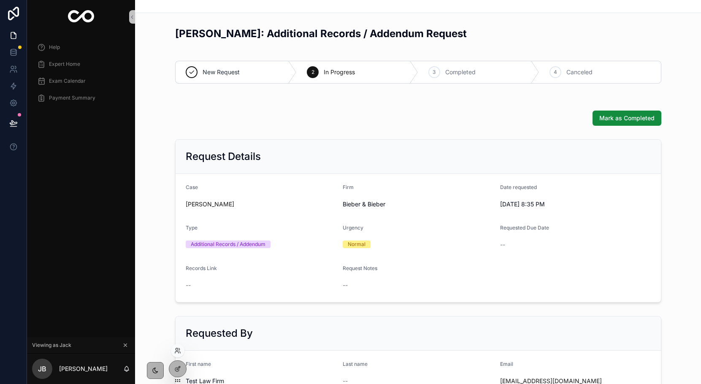
click at [181, 360] on div at bounding box center [178, 352] width 14 height 17
click at [181, 366] on icon at bounding box center [177, 368] width 7 height 7
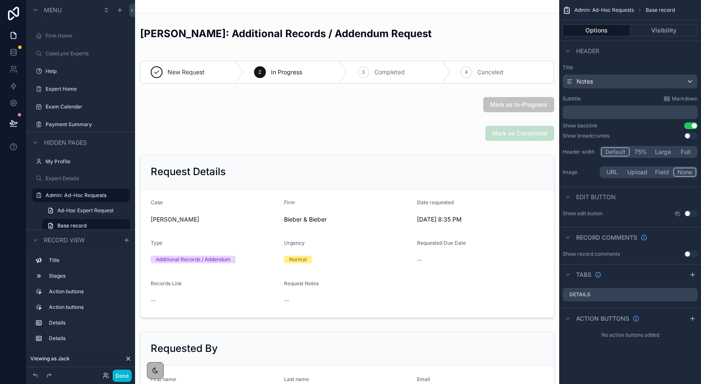
click at [692, 136] on button "Use setting" at bounding box center [691, 135] width 14 height 7
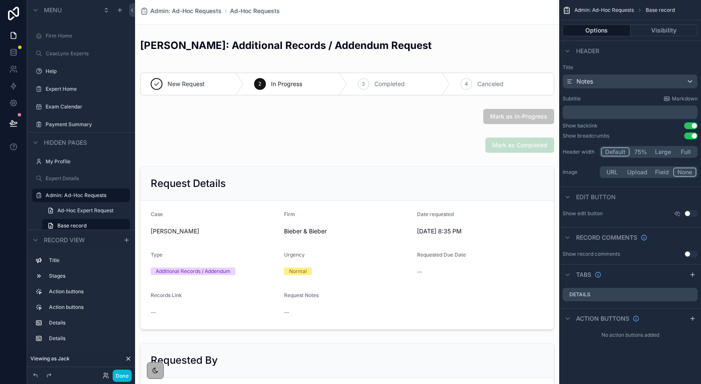
click at [692, 136] on button "Use setting" at bounding box center [691, 135] width 14 height 7
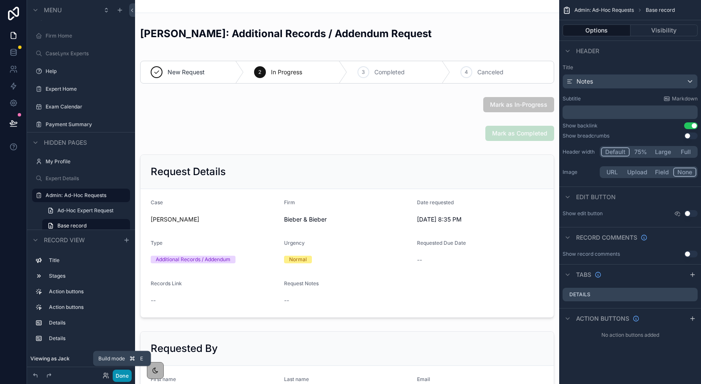
click at [119, 378] on button "Done" at bounding box center [122, 376] width 19 height 12
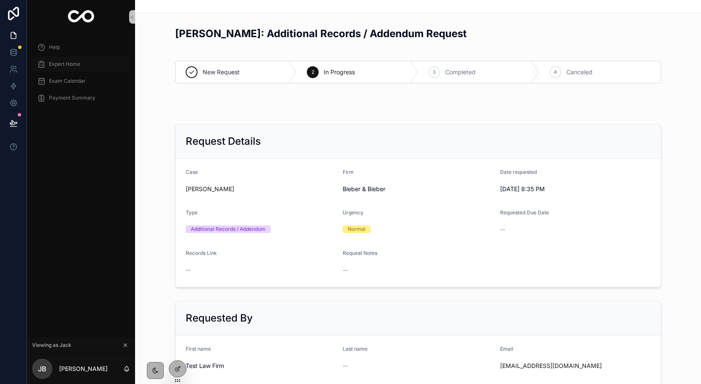
click at [75, 64] on span "Expert Home" at bounding box center [64, 64] width 31 height 7
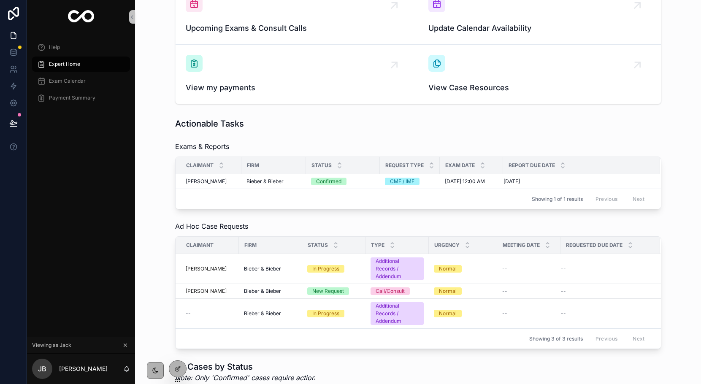
scroll to position [89, 0]
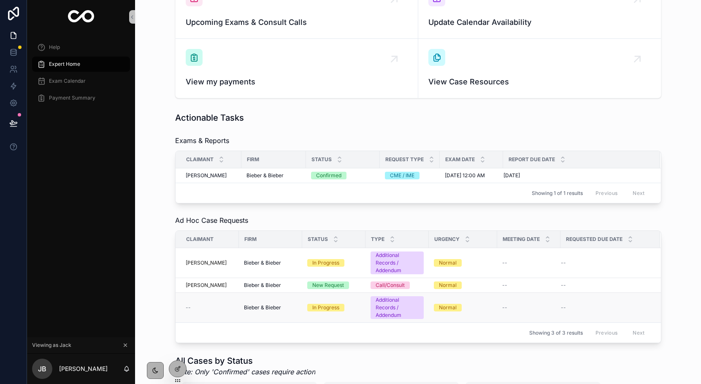
click at [267, 310] on span "Bieber & Bieber" at bounding box center [262, 307] width 37 height 7
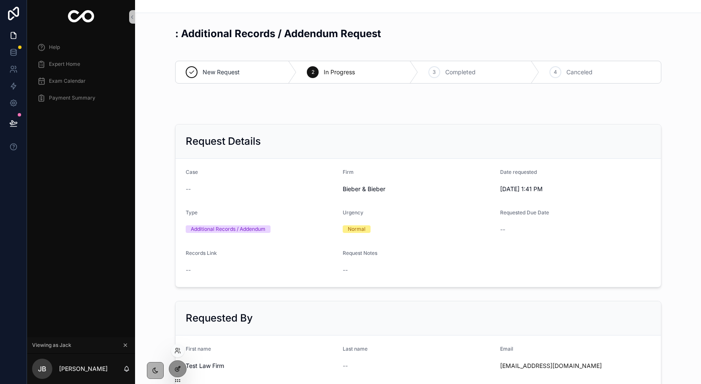
click at [177, 370] on icon at bounding box center [177, 368] width 7 height 7
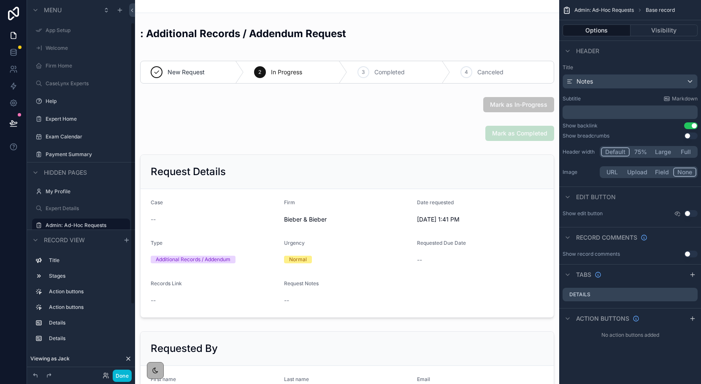
scroll to position [30, 0]
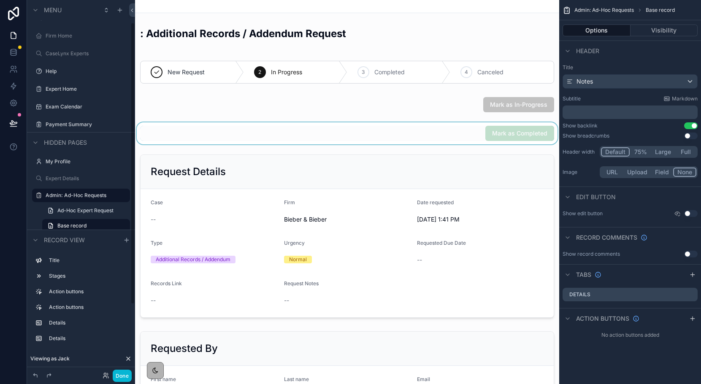
click at [439, 136] on div "scrollable content" at bounding box center [347, 133] width 424 height 22
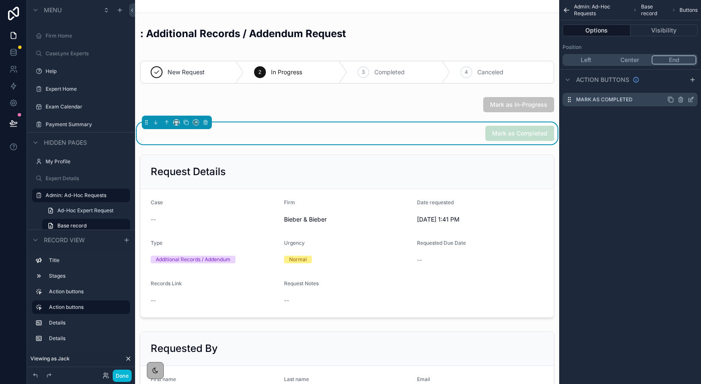
click at [693, 99] on icon "scrollable content" at bounding box center [690, 99] width 7 height 7
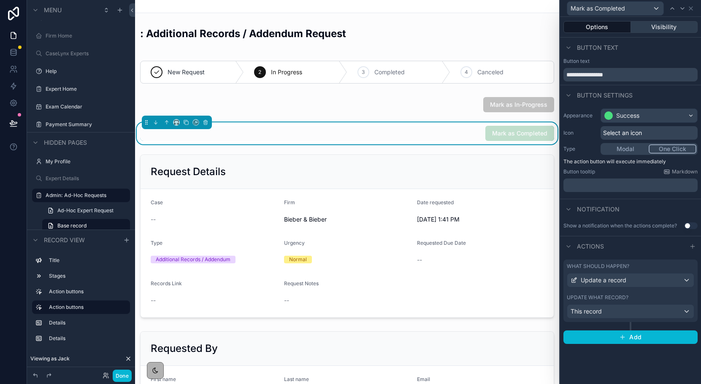
click at [666, 24] on button "Visibility" at bounding box center [664, 27] width 67 height 12
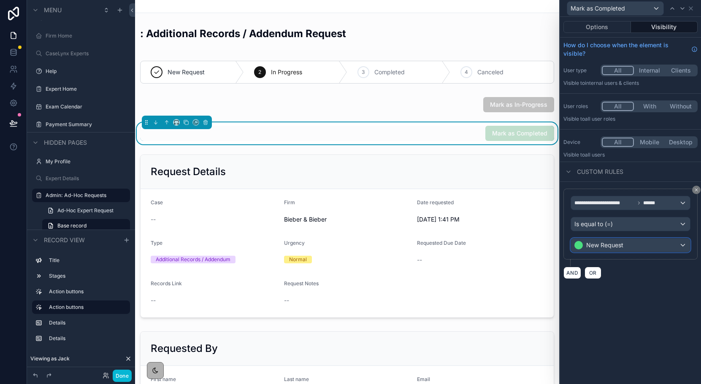
click at [606, 248] on span "New Request" at bounding box center [604, 245] width 37 height 8
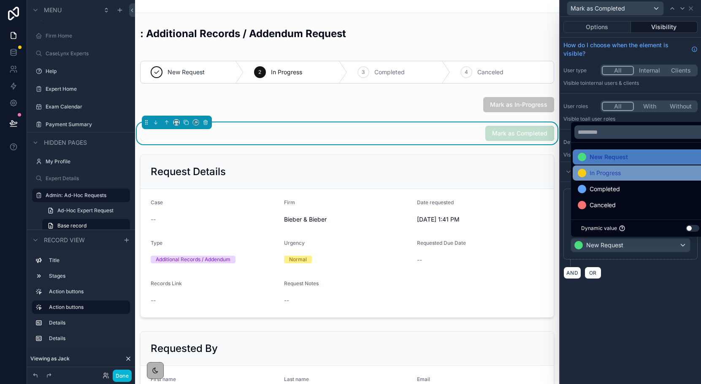
click at [597, 176] on span "In Progress" at bounding box center [604, 173] width 31 height 10
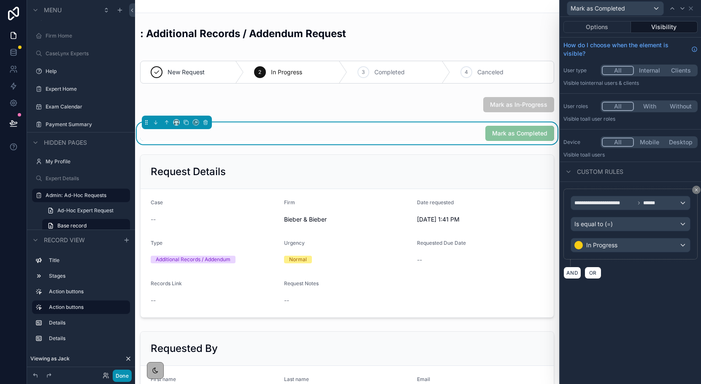
click at [122, 371] on button "Done" at bounding box center [122, 376] width 19 height 12
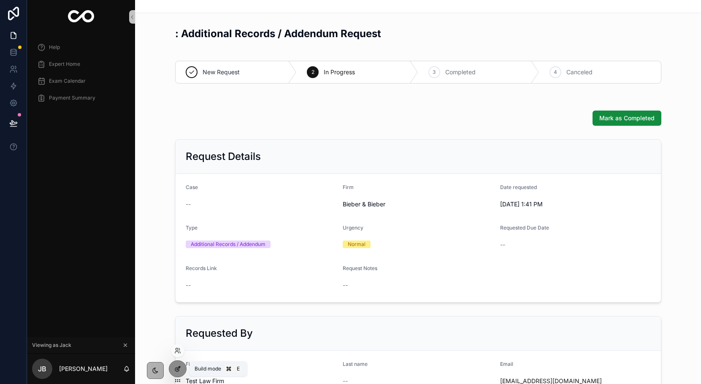
click at [177, 373] on div at bounding box center [177, 369] width 17 height 16
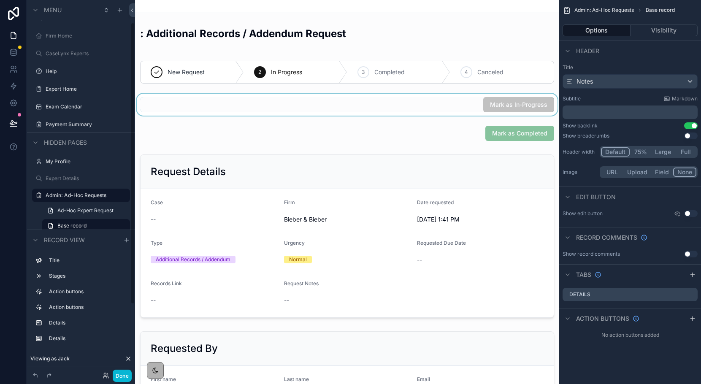
click at [472, 112] on div "scrollable content" at bounding box center [347, 105] width 424 height 22
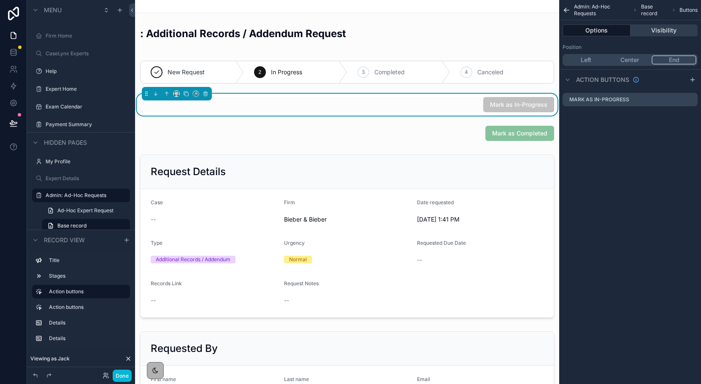
click at [655, 30] on button "Visibility" at bounding box center [664, 30] width 68 height 12
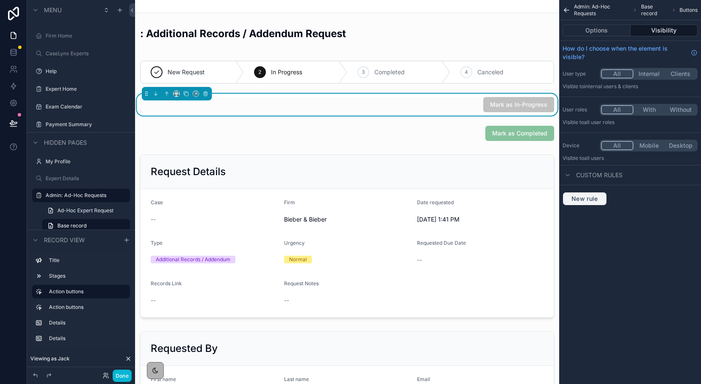
click at [589, 197] on span "New rule" at bounding box center [584, 199] width 33 height 8
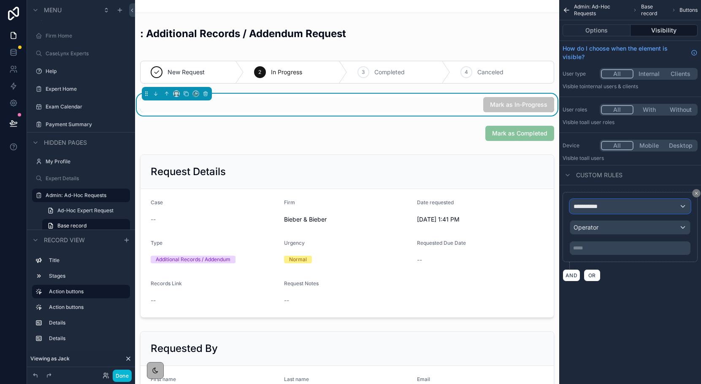
click at [592, 205] on span "**********" at bounding box center [588, 206] width 31 height 8
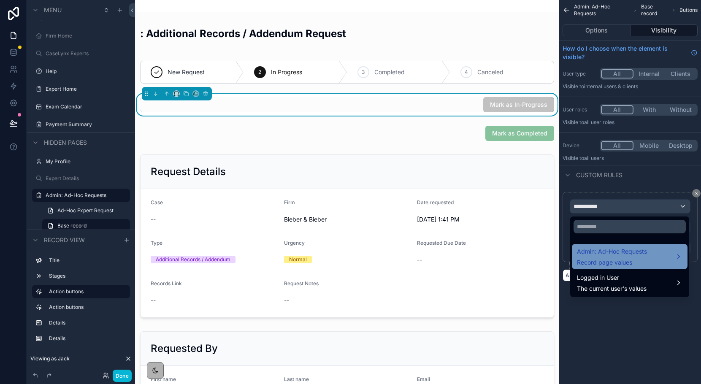
click at [602, 252] on span "Admin: Ad-Hoc Requests" at bounding box center [612, 251] width 70 height 10
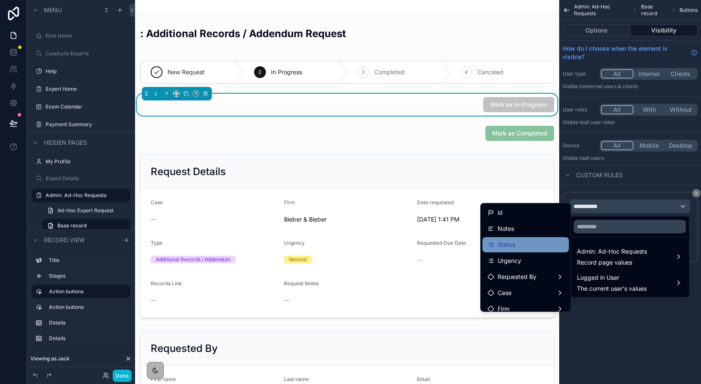
click at [532, 243] on div "Status" at bounding box center [525, 245] width 76 height 10
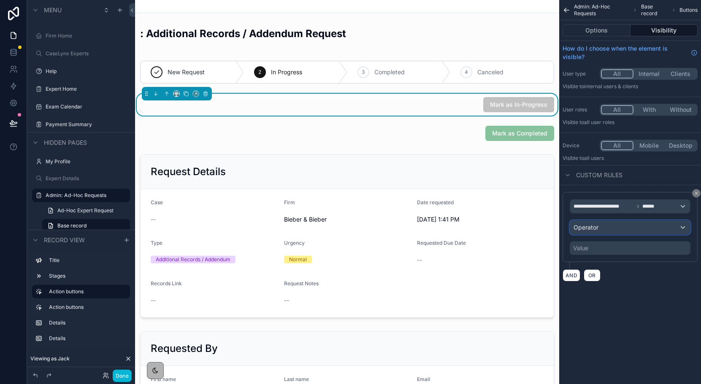
click at [606, 230] on div "Operator" at bounding box center [630, 228] width 120 height 14
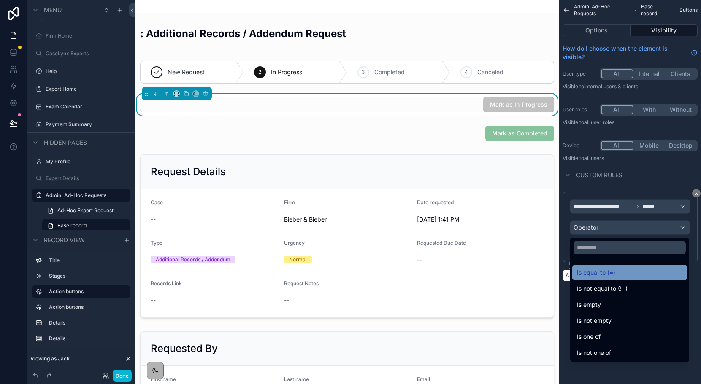
click at [604, 271] on span "Is equal to (=)" at bounding box center [596, 272] width 38 height 10
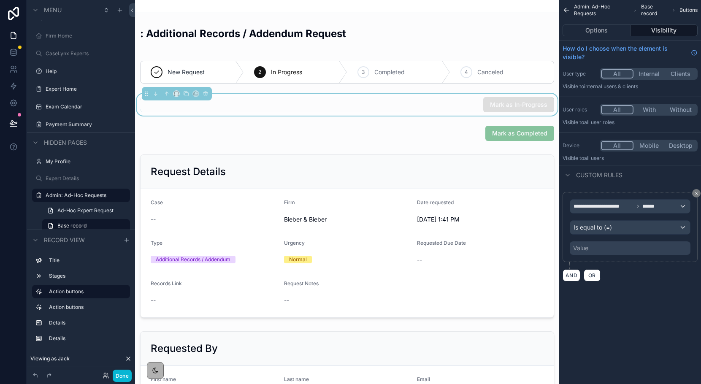
click at [596, 243] on div "Value" at bounding box center [630, 248] width 121 height 14
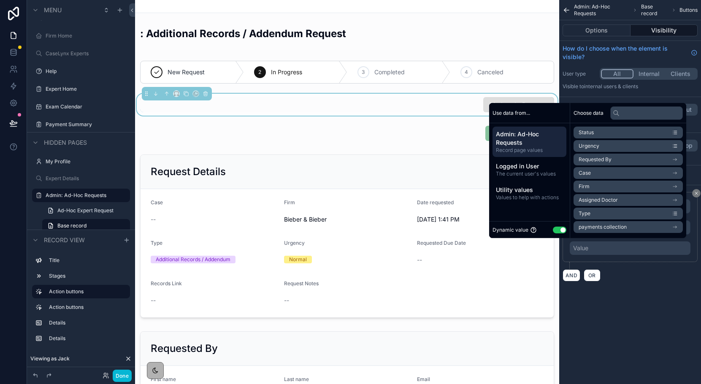
click at [553, 232] on button "Use setting" at bounding box center [560, 230] width 14 height 7
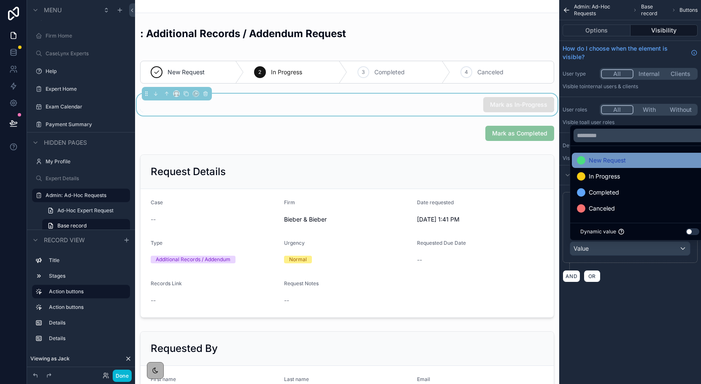
click at [589, 153] on div "New Request" at bounding box center [640, 160] width 136 height 15
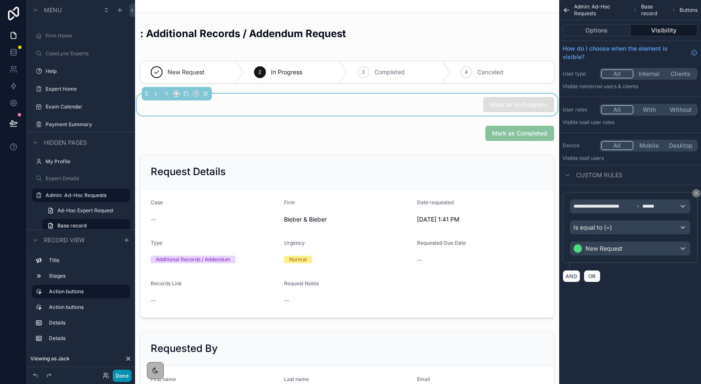
click at [122, 378] on button "Done" at bounding box center [122, 376] width 19 height 12
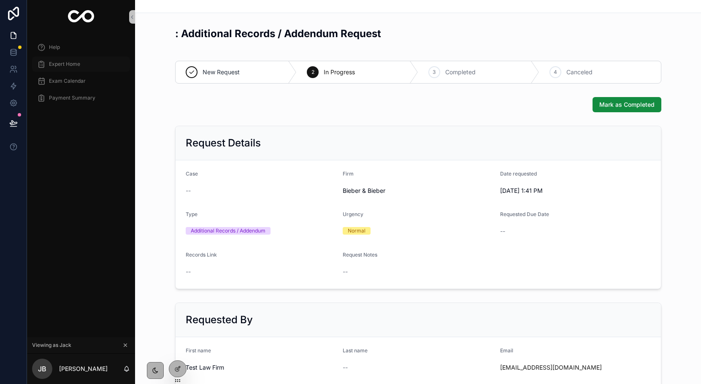
click at [76, 63] on span "Expert Home" at bounding box center [64, 64] width 31 height 7
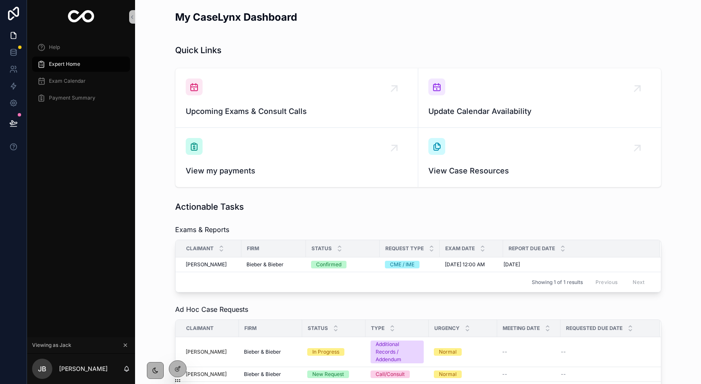
scroll to position [94, 0]
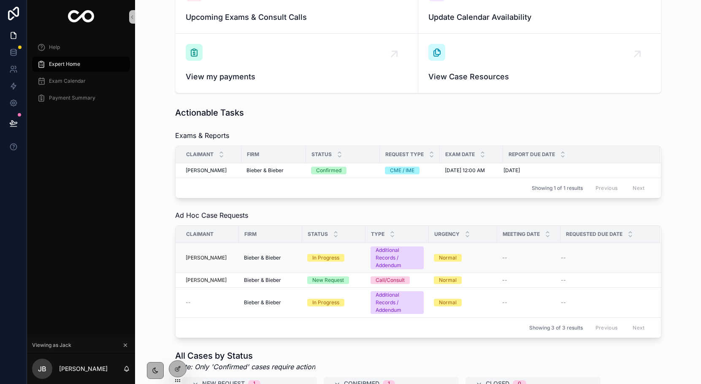
click at [298, 256] on td "Bieber & Bieber" at bounding box center [270, 258] width 63 height 30
click at [310, 279] on span "New Request" at bounding box center [328, 280] width 42 height 8
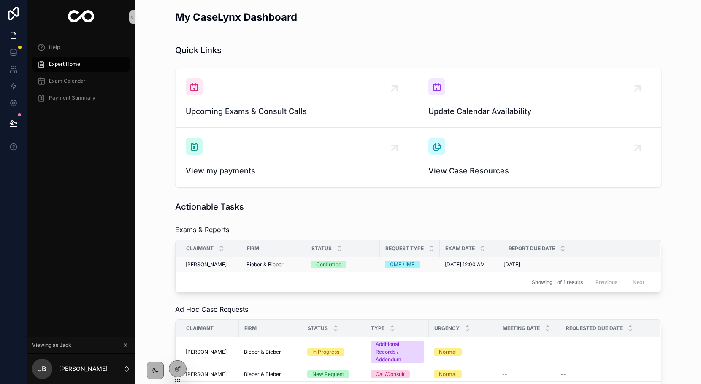
scroll to position [48, 0]
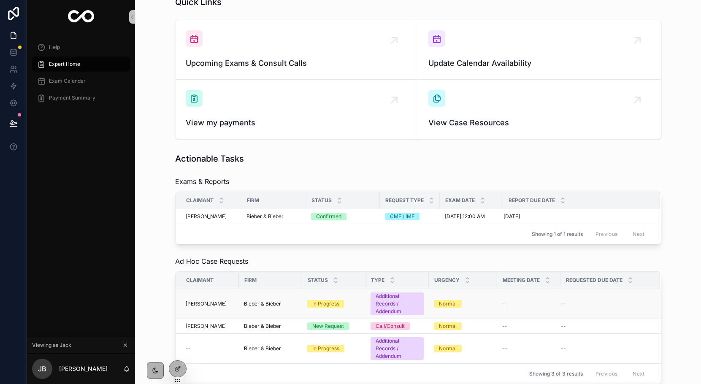
click at [354, 296] on td "In Progress" at bounding box center [333, 304] width 63 height 30
click at [358, 301] on div "In Progress" at bounding box center [333, 304] width 53 height 8
click at [346, 349] on div "In Progress" at bounding box center [333, 349] width 53 height 8
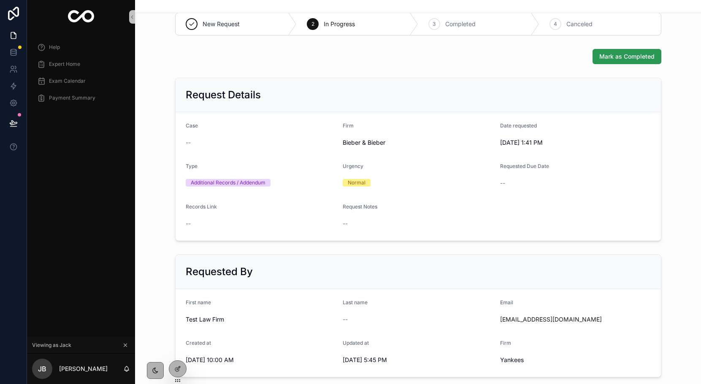
click at [615, 58] on span "Mark as Completed" at bounding box center [626, 56] width 55 height 8
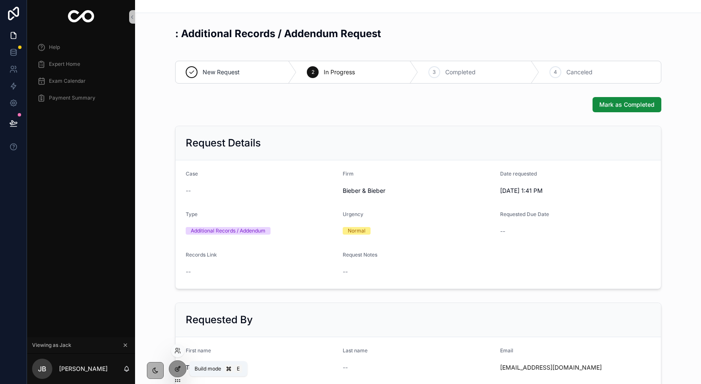
click at [182, 371] on div at bounding box center [177, 369] width 17 height 16
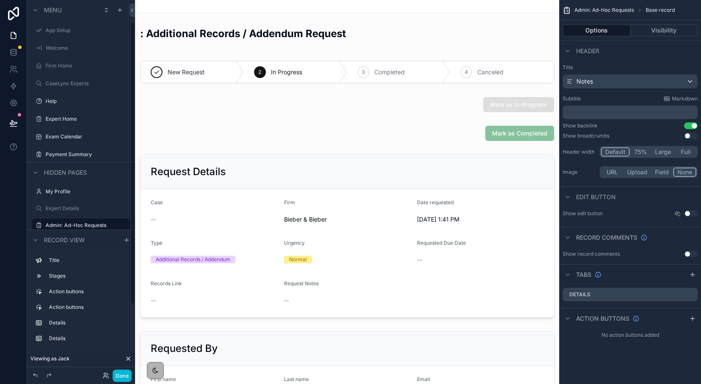
scroll to position [30, 0]
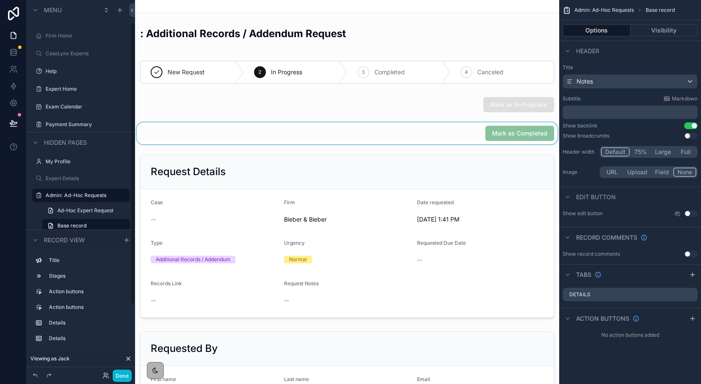
click at [467, 138] on div "scrollable content" at bounding box center [347, 133] width 424 height 22
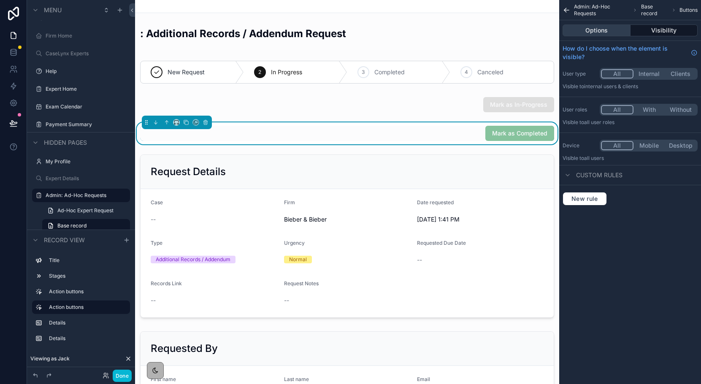
click at [609, 30] on button "Options" at bounding box center [596, 30] width 68 height 12
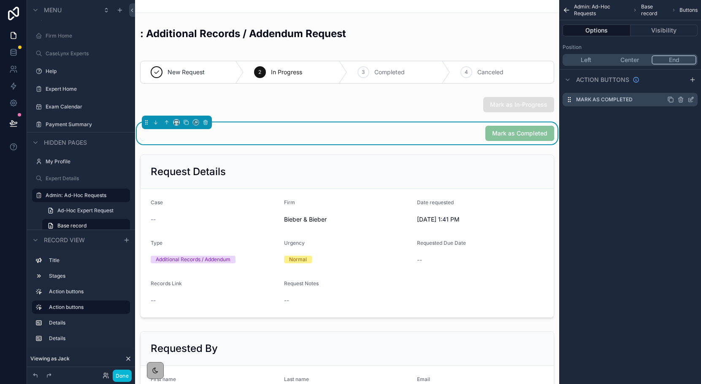
click at [688, 100] on icon "scrollable content" at bounding box center [690, 99] width 7 height 7
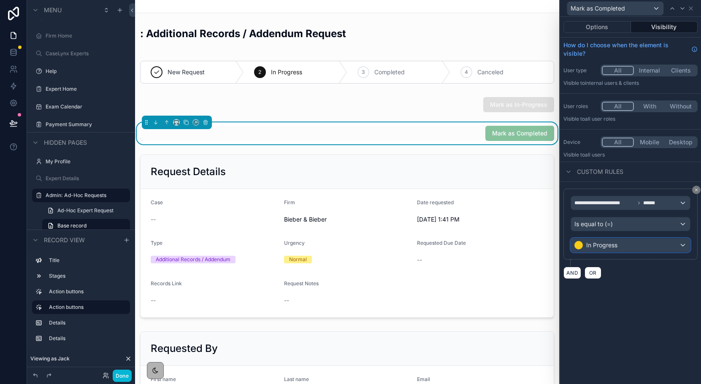
click at [606, 246] on span "In Progress" at bounding box center [601, 245] width 31 height 8
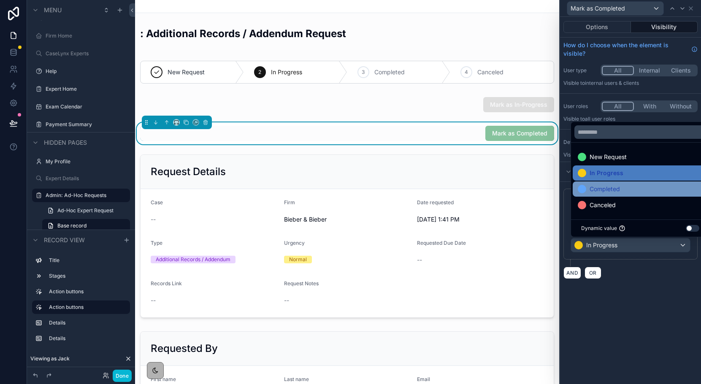
click at [612, 191] on span "Completed" at bounding box center [604, 189] width 30 height 10
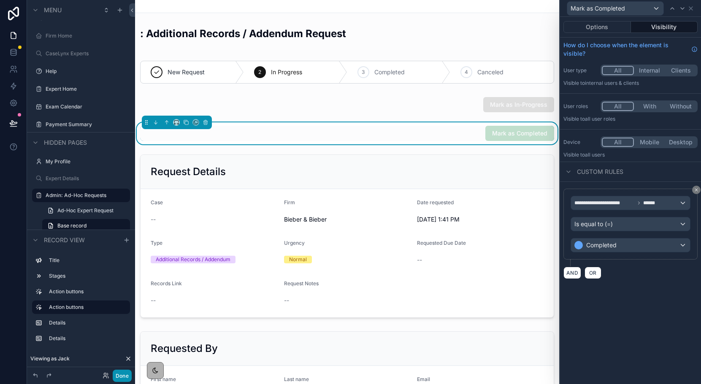
click at [126, 373] on button "Done" at bounding box center [122, 376] width 19 height 12
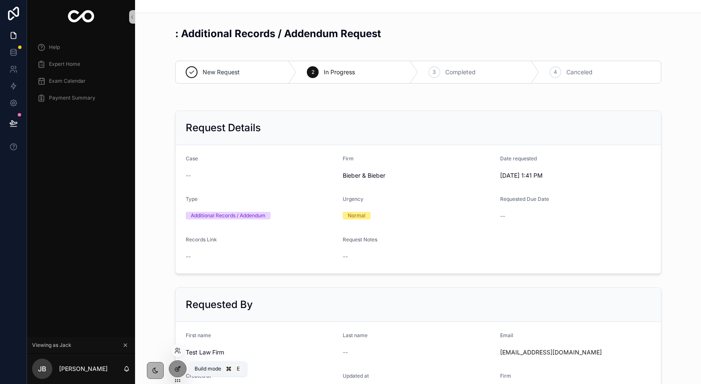
click at [179, 370] on icon at bounding box center [177, 368] width 7 height 7
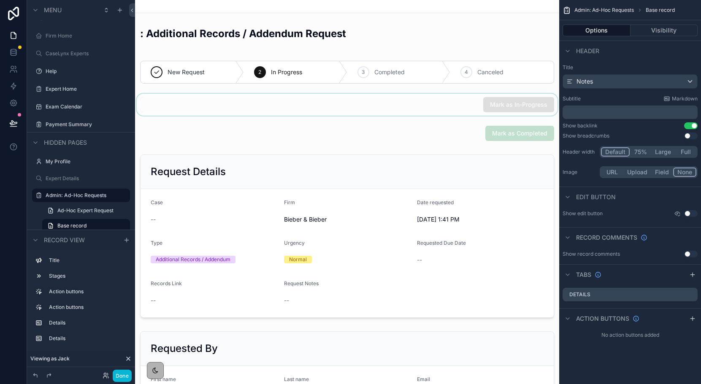
click at [432, 108] on div "scrollable content" at bounding box center [347, 105] width 424 height 22
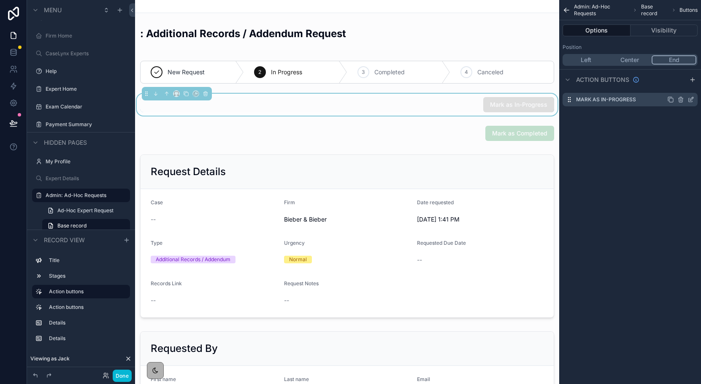
click at [689, 101] on icon "scrollable content" at bounding box center [690, 99] width 7 height 7
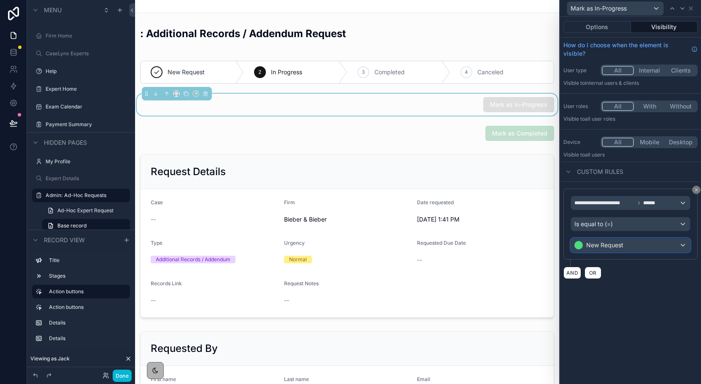
click at [618, 245] on span "New Request" at bounding box center [604, 245] width 37 height 8
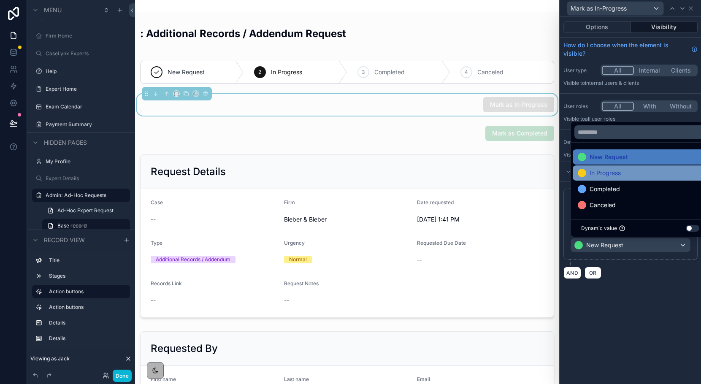
click at [615, 173] on span "In Progress" at bounding box center [604, 173] width 31 height 10
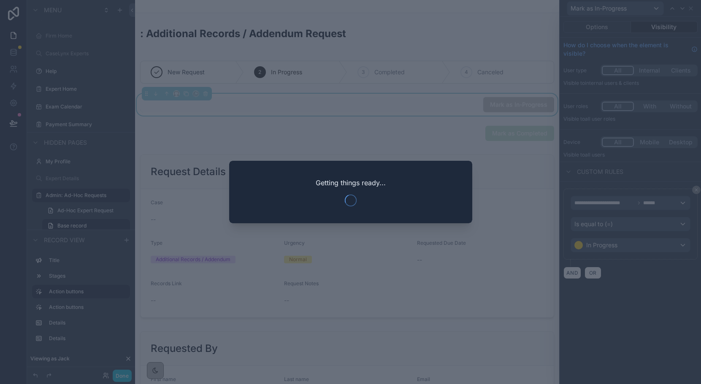
click at [387, 249] on div at bounding box center [350, 192] width 701 height 384
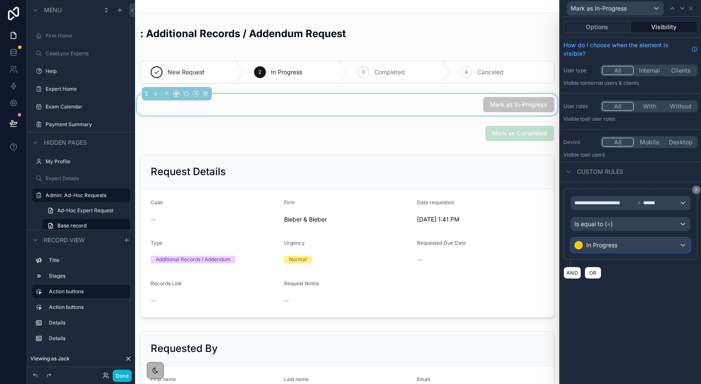
click at [616, 244] on span "In Progress" at bounding box center [601, 245] width 31 height 8
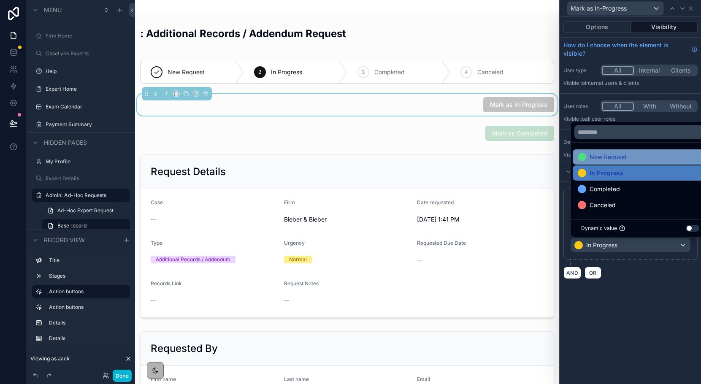
click at [603, 158] on span "New Request" at bounding box center [607, 157] width 37 height 10
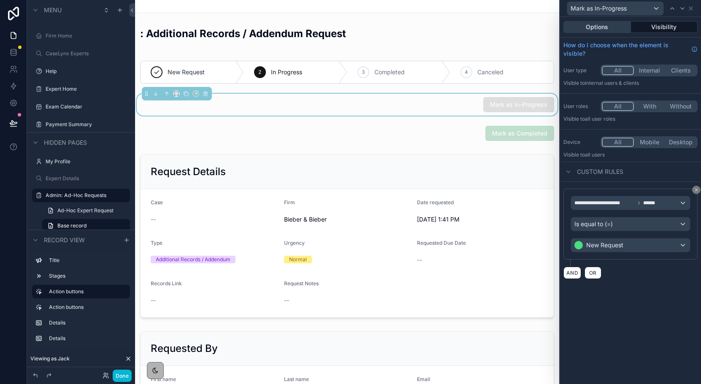
click at [606, 25] on button "Options" at bounding box center [597, 27] width 68 height 12
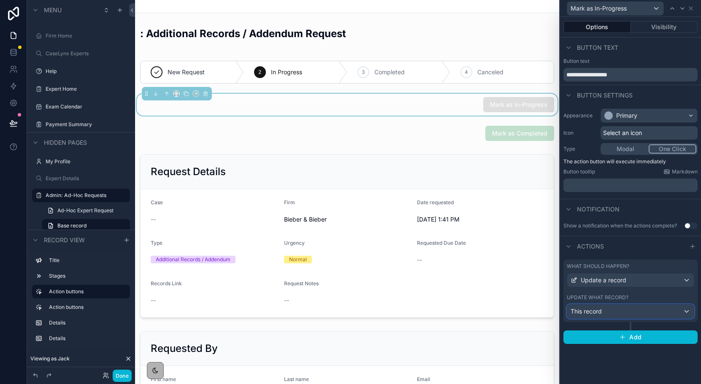
click at [645, 315] on div "This record" at bounding box center [630, 312] width 127 height 14
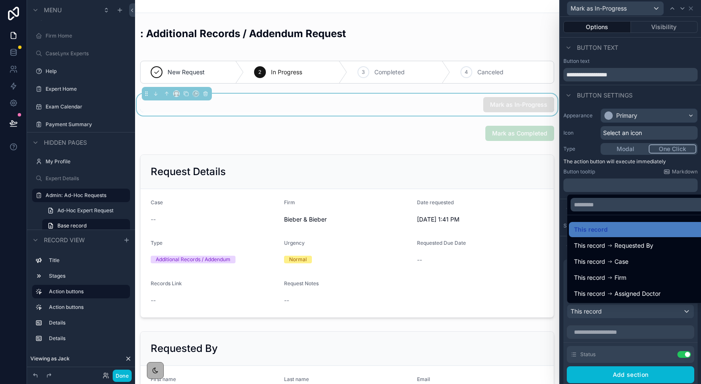
click at [593, 197] on div at bounding box center [640, 204] width 146 height 20
click at [564, 289] on div at bounding box center [630, 192] width 141 height 384
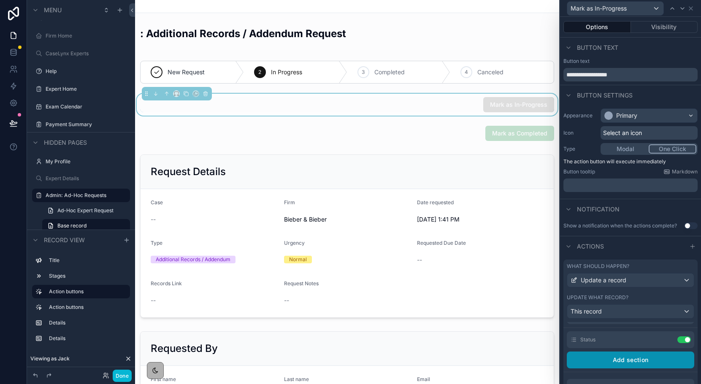
scroll to position [5, 0]
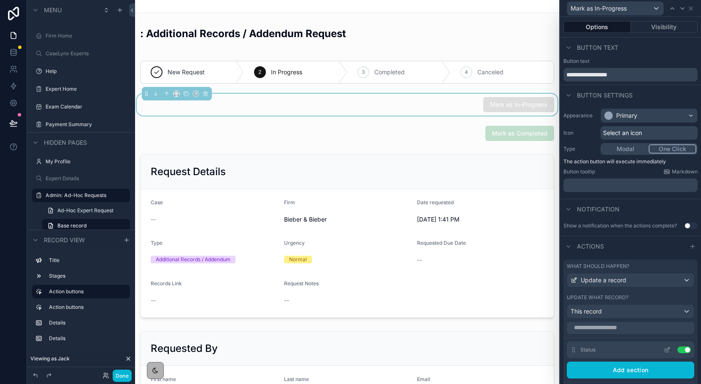
click at [668, 351] on icon at bounding box center [667, 349] width 7 height 7
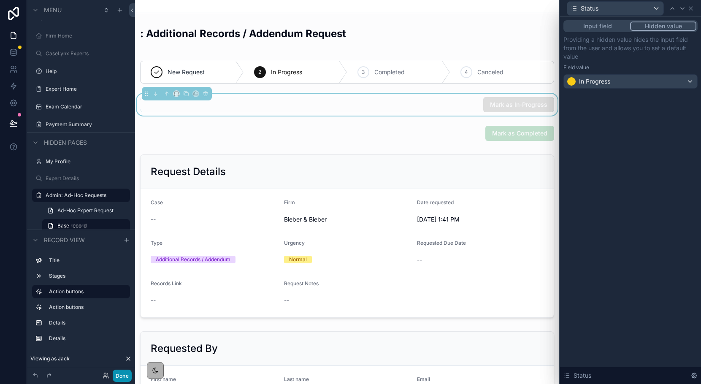
click at [123, 377] on button "Done" at bounding box center [122, 376] width 19 height 12
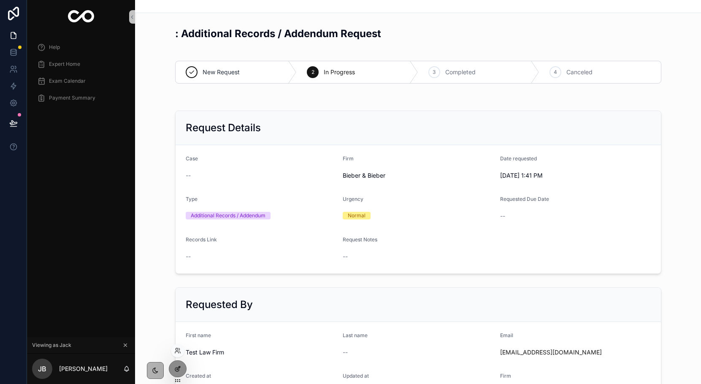
click at [175, 367] on icon at bounding box center [177, 368] width 7 height 7
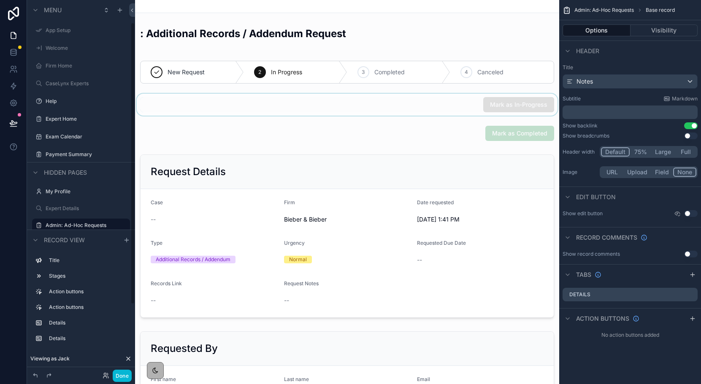
scroll to position [30, 0]
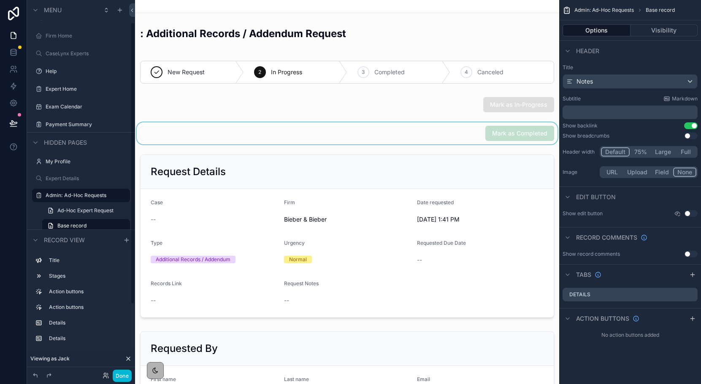
click at [476, 144] on div "scrollable content" at bounding box center [347, 133] width 424 height 22
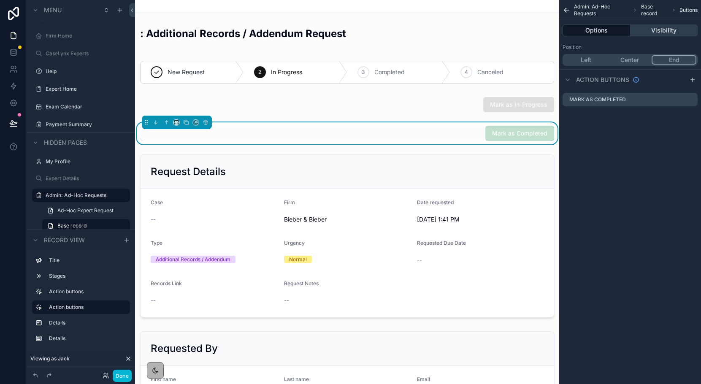
click at [660, 32] on button "Visibility" at bounding box center [664, 30] width 68 height 12
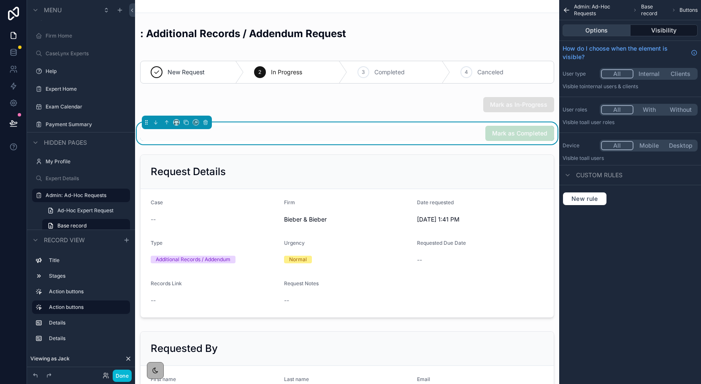
click at [602, 30] on button "Options" at bounding box center [596, 30] width 68 height 12
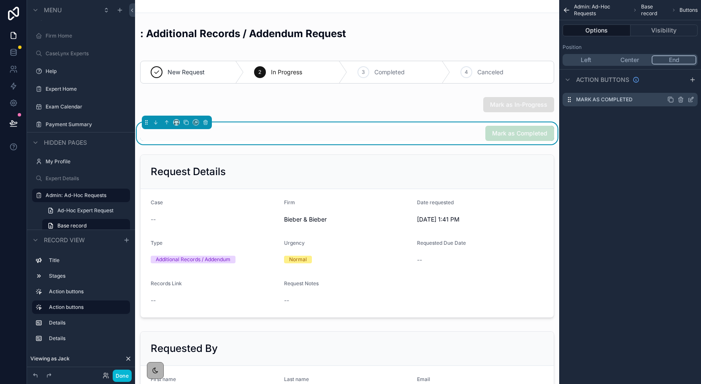
click at [692, 97] on icon "scrollable content" at bounding box center [692, 97] width 1 height 1
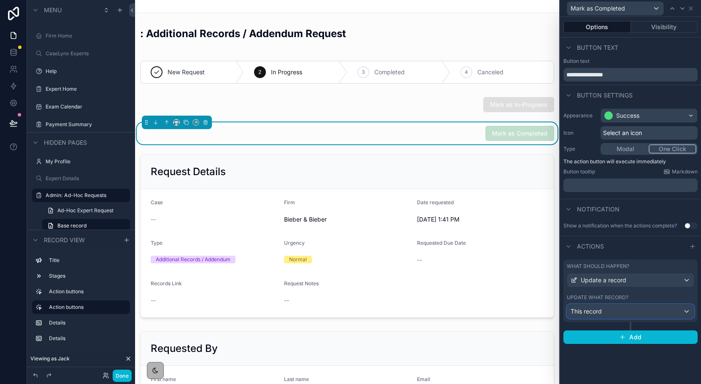
click at [647, 312] on div "This record" at bounding box center [630, 312] width 127 height 14
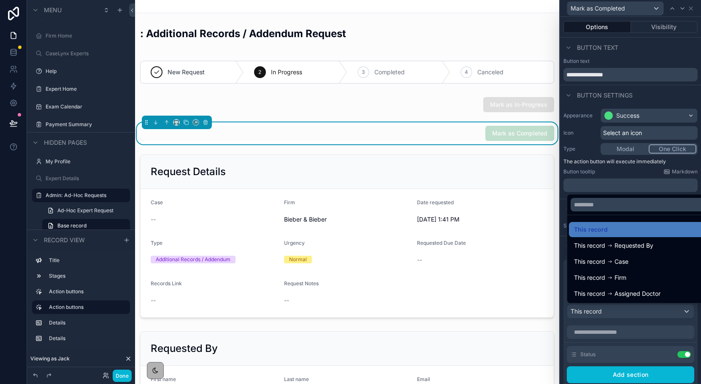
click at [647, 312] on div at bounding box center [630, 192] width 141 height 384
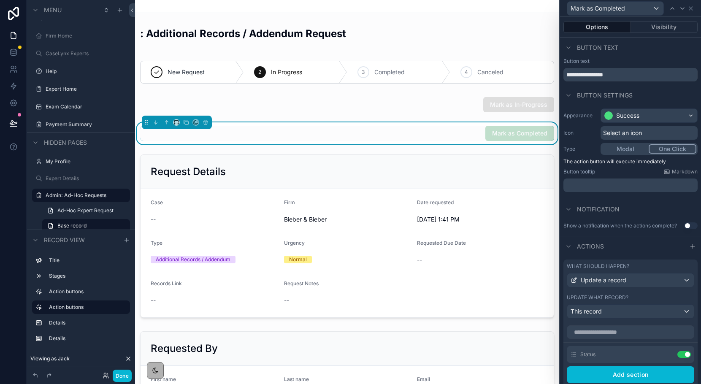
scroll to position [70, 0]
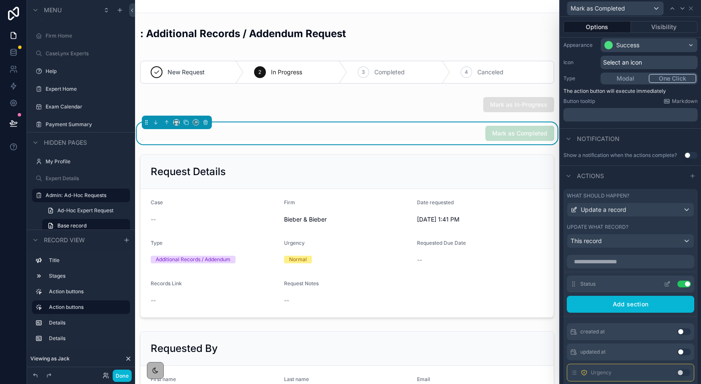
click at [668, 284] on icon at bounding box center [667, 284] width 7 height 7
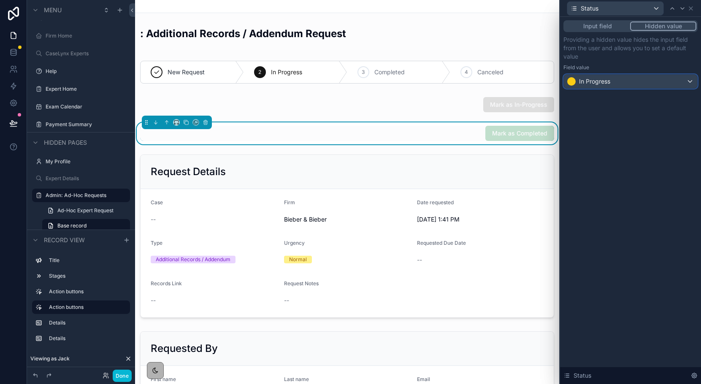
click at [638, 80] on div "In Progress" at bounding box center [630, 82] width 133 height 14
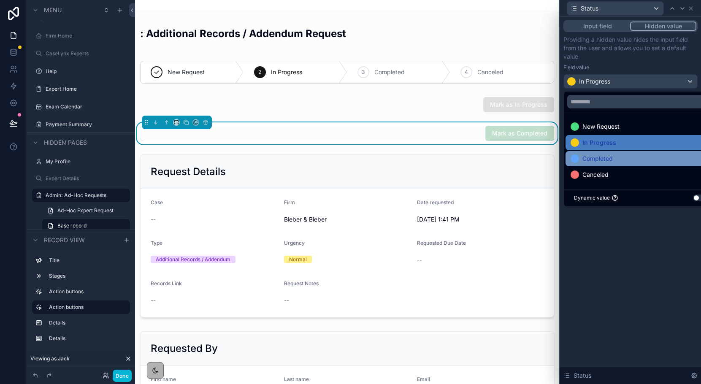
click at [614, 161] on div "Completed" at bounding box center [639, 159] width 139 height 10
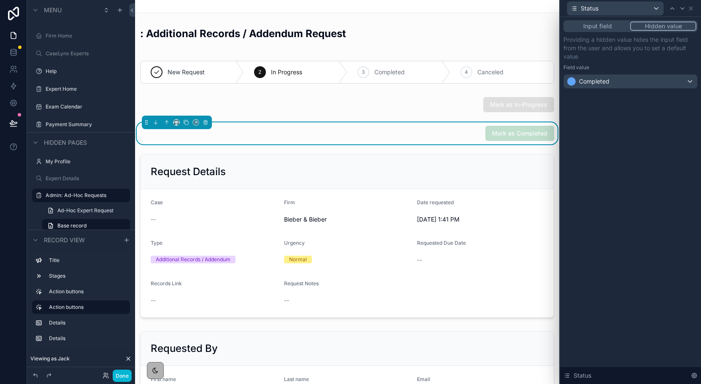
click at [614, 24] on button "Input field" at bounding box center [597, 26] width 65 height 9
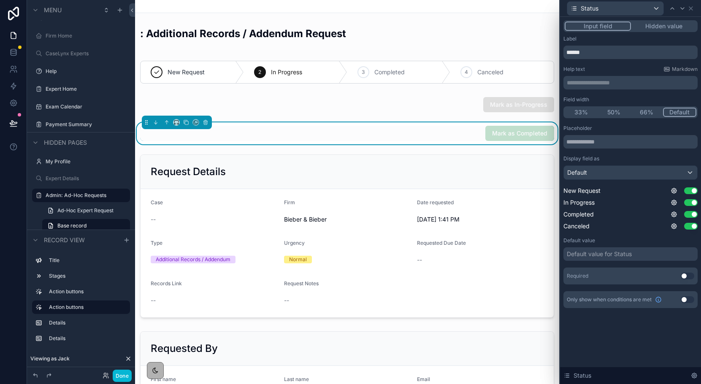
click at [688, 298] on button "Use setting" at bounding box center [688, 299] width 14 height 7
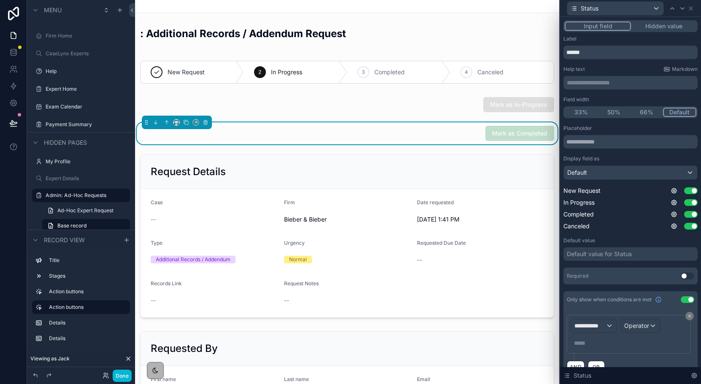
scroll to position [16, 0]
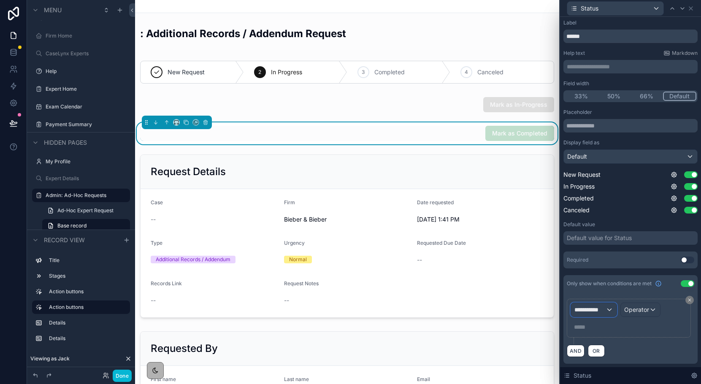
click at [602, 307] on span "**********" at bounding box center [589, 309] width 31 height 8
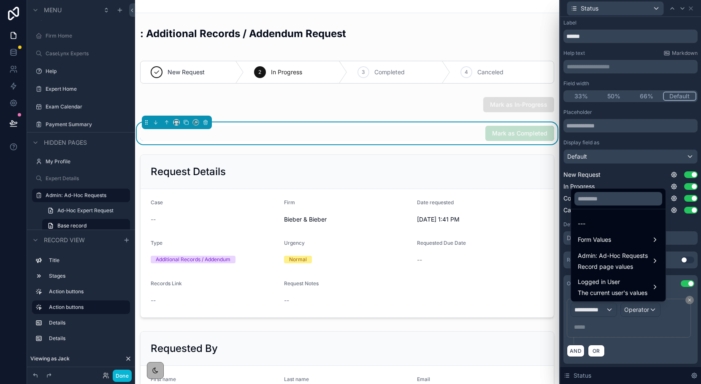
click at [658, 355] on div at bounding box center [630, 192] width 141 height 384
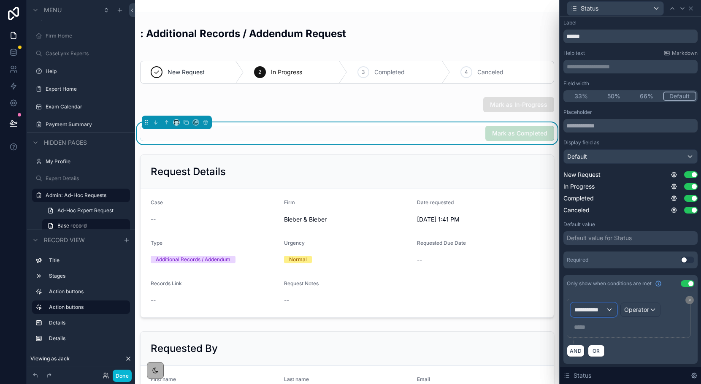
click at [603, 303] on div "**********" at bounding box center [594, 310] width 46 height 14
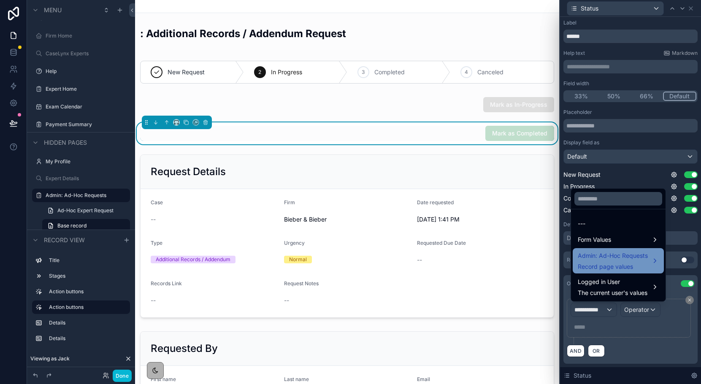
click at [609, 259] on span "Admin: Ad-Hoc Requests" at bounding box center [613, 256] width 70 height 10
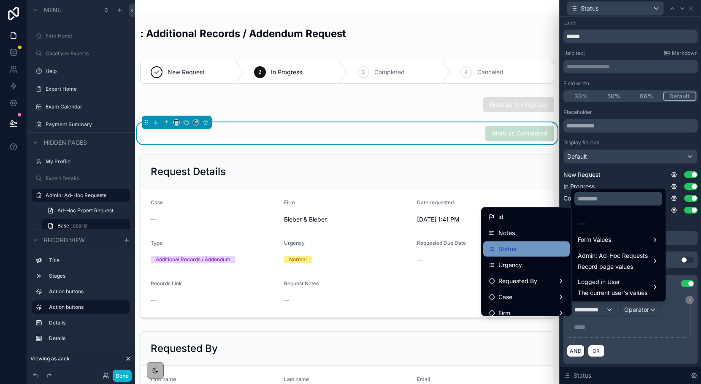
click at [502, 249] on span "Status" at bounding box center [507, 249] width 18 height 10
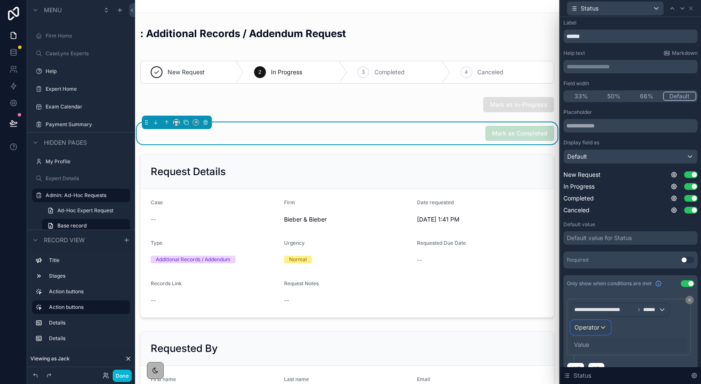
click at [603, 326] on div "Operator" at bounding box center [590, 328] width 39 height 14
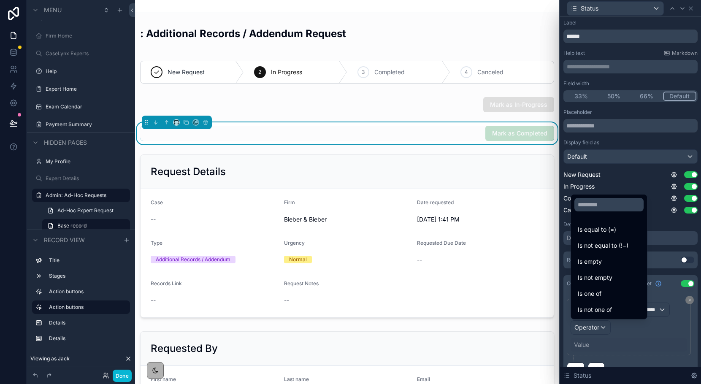
click at [645, 356] on div at bounding box center [630, 192] width 141 height 384
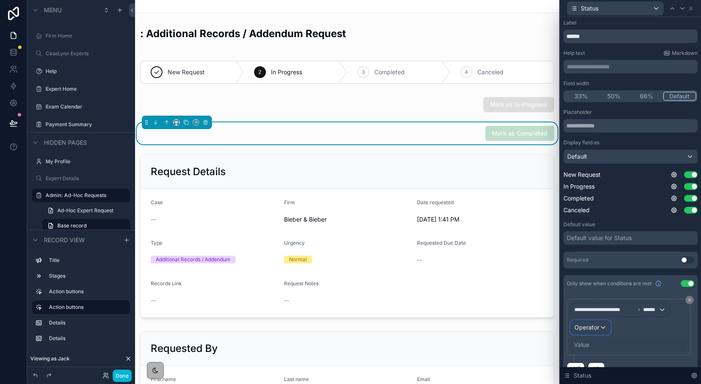
click at [605, 330] on div "Operator" at bounding box center [590, 328] width 39 height 14
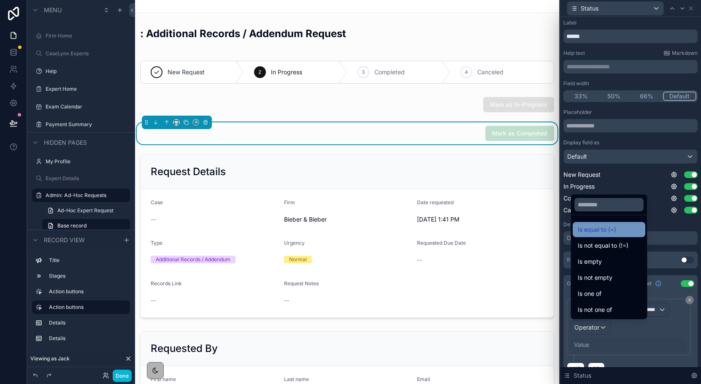
click at [603, 232] on span "Is equal to (=)" at bounding box center [597, 229] width 38 height 10
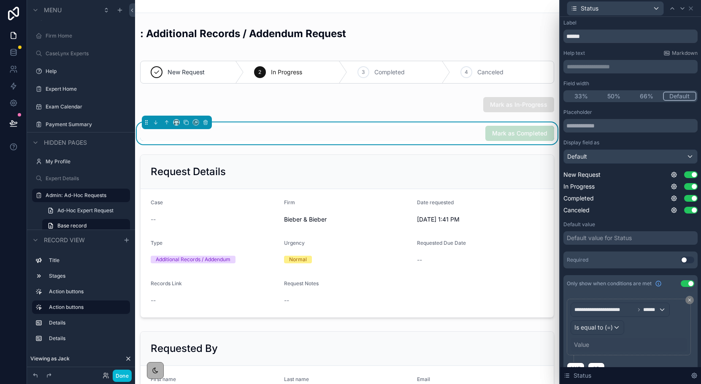
click at [577, 353] on div "**********" at bounding box center [629, 327] width 124 height 57
click at [581, 342] on div "Value" at bounding box center [581, 344] width 15 height 8
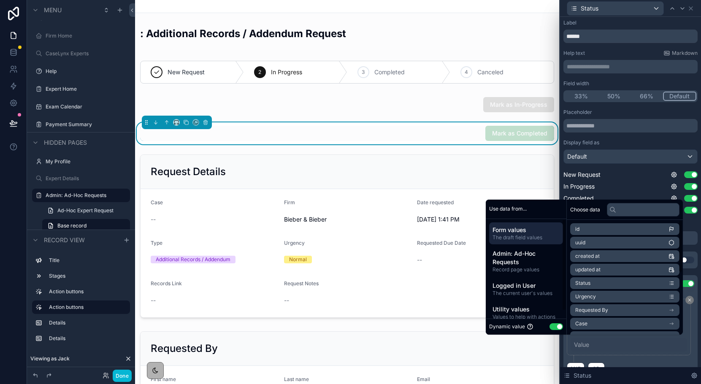
click at [549, 325] on button "Use setting" at bounding box center [556, 326] width 14 height 7
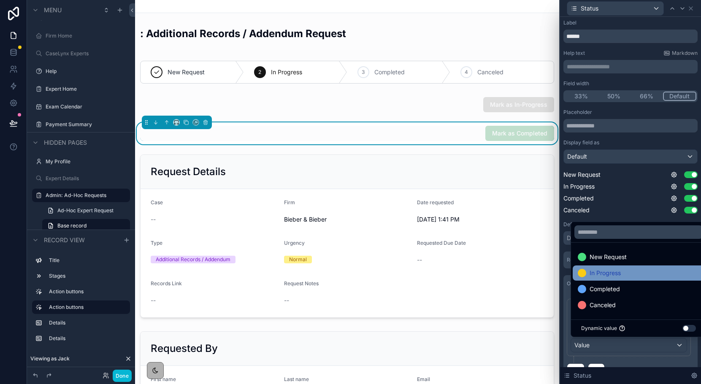
click at [605, 276] on span "In Progress" at bounding box center [604, 273] width 31 height 10
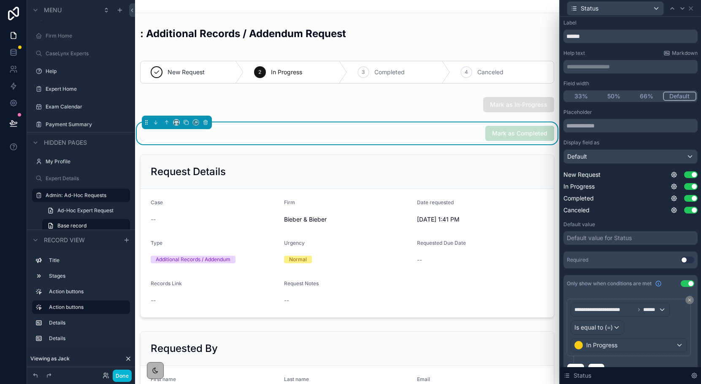
click at [651, 359] on div "**********" at bounding box center [630, 331] width 127 height 64
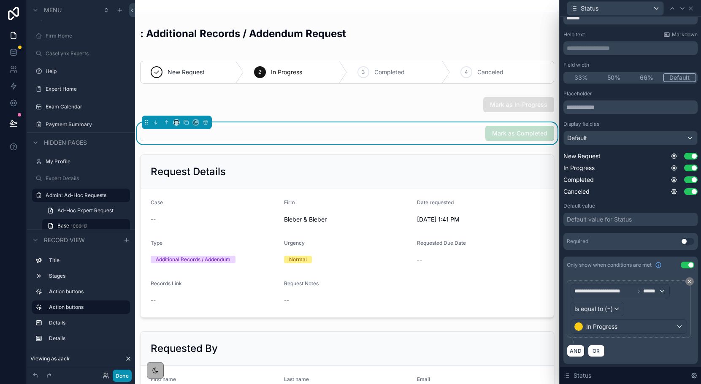
click at [122, 377] on button "Done" at bounding box center [122, 376] width 19 height 12
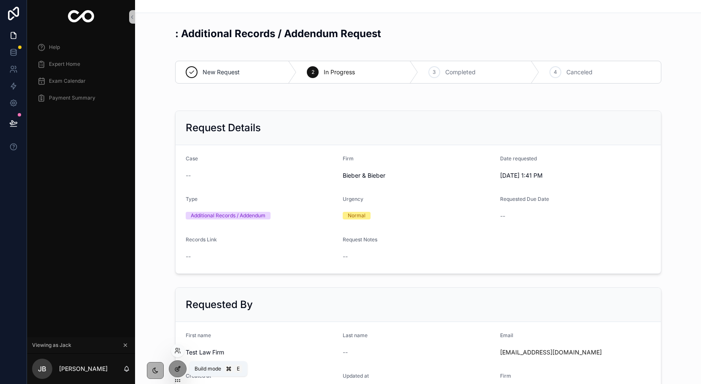
click at [173, 370] on div at bounding box center [177, 369] width 17 height 16
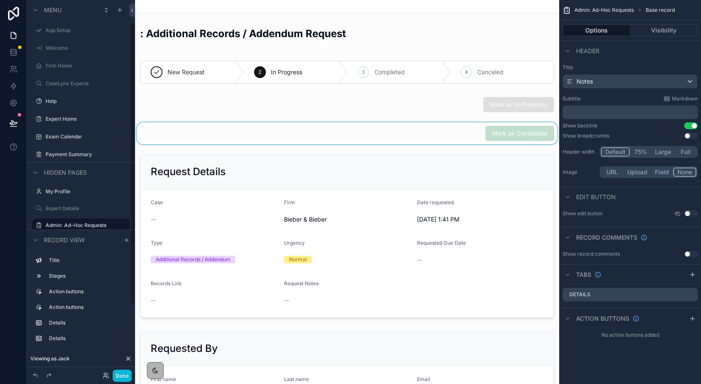
scroll to position [30, 0]
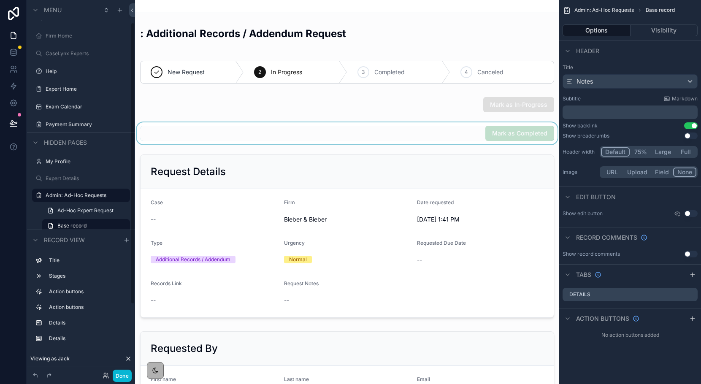
click at [480, 138] on div "scrollable content" at bounding box center [347, 133] width 424 height 22
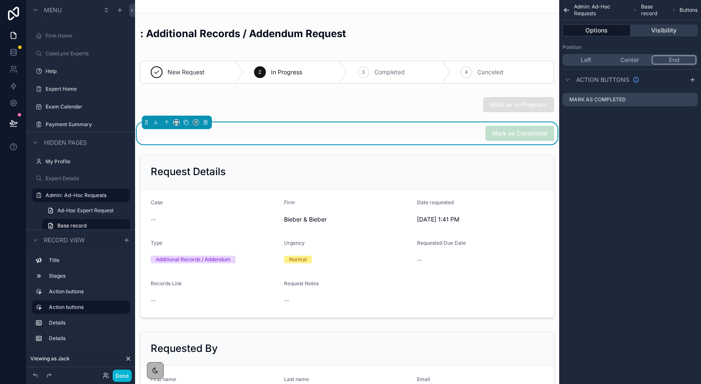
click at [662, 36] on button "Visibility" at bounding box center [664, 30] width 68 height 12
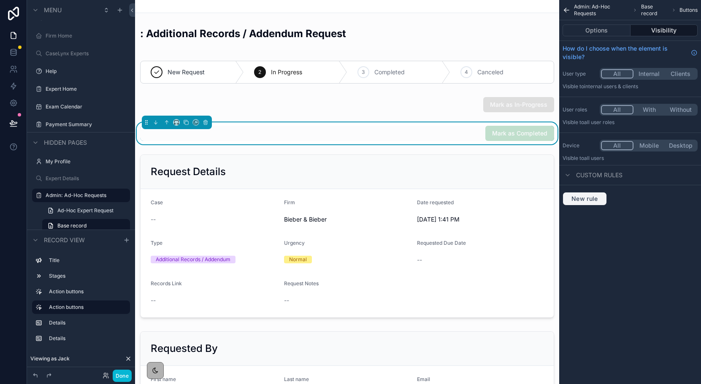
click at [576, 203] on button "New rule" at bounding box center [584, 199] width 44 height 14
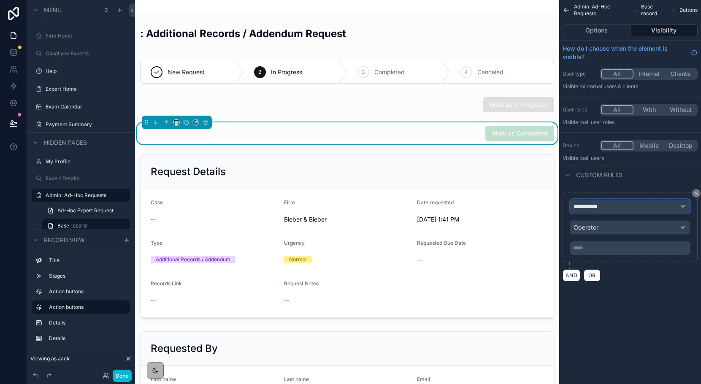
click at [604, 211] on div "**********" at bounding box center [630, 207] width 120 height 14
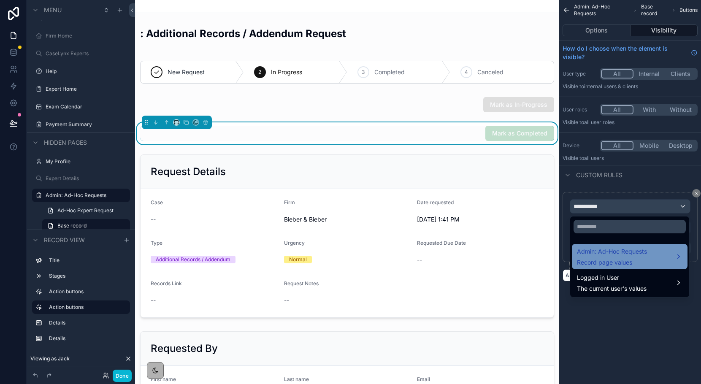
click at [604, 249] on span "Admin: Ad-Hoc Requests" at bounding box center [612, 251] width 70 height 10
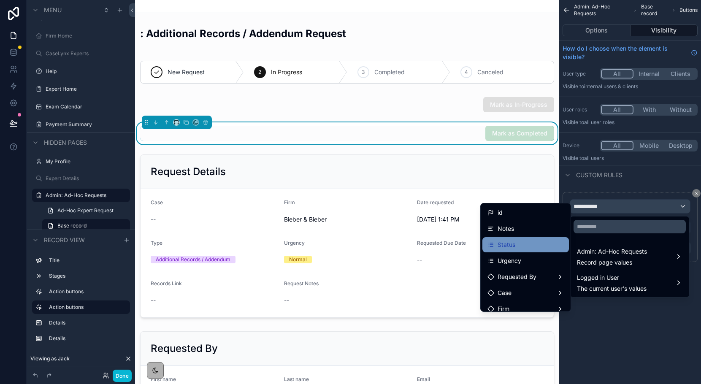
click at [546, 240] on div "Status" at bounding box center [525, 245] width 76 height 10
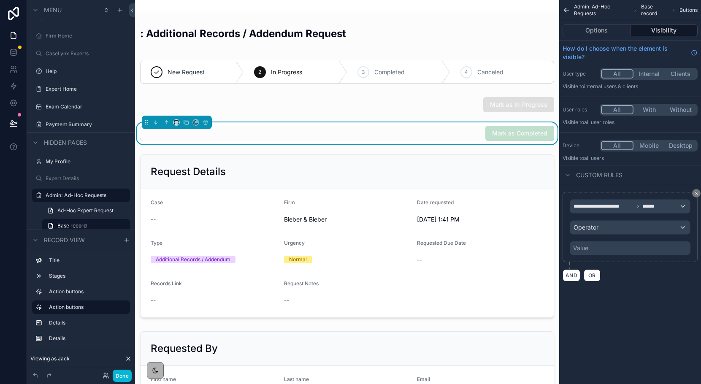
click at [606, 235] on div "**********" at bounding box center [630, 227] width 121 height 56
click at [605, 232] on div "Operator" at bounding box center [630, 228] width 120 height 14
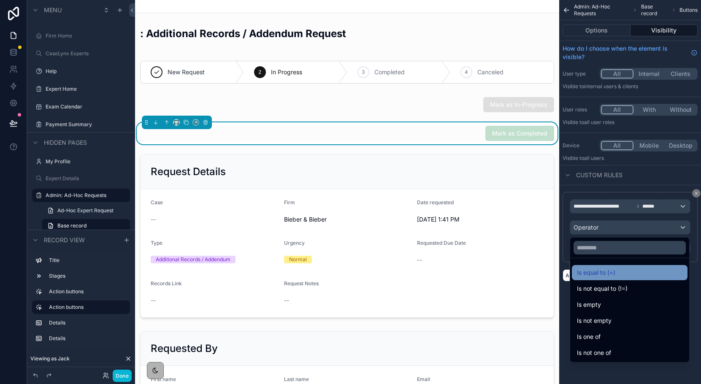
click at [601, 271] on span "Is equal to (=)" at bounding box center [596, 272] width 38 height 10
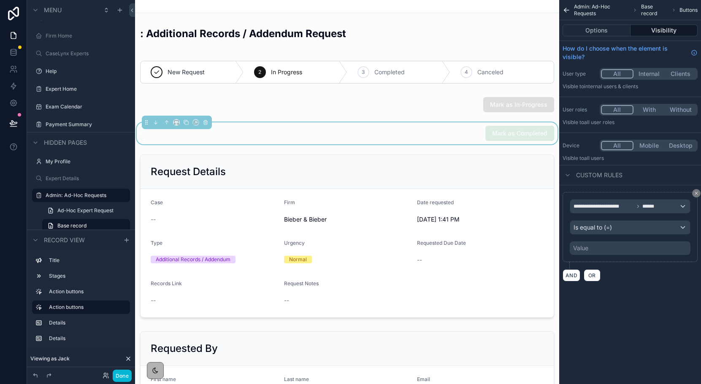
click at [597, 246] on div "Value" at bounding box center [630, 248] width 121 height 14
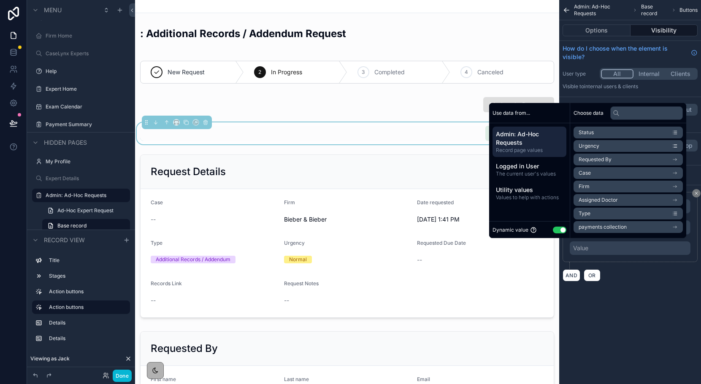
click at [556, 232] on button "Use setting" at bounding box center [560, 230] width 14 height 7
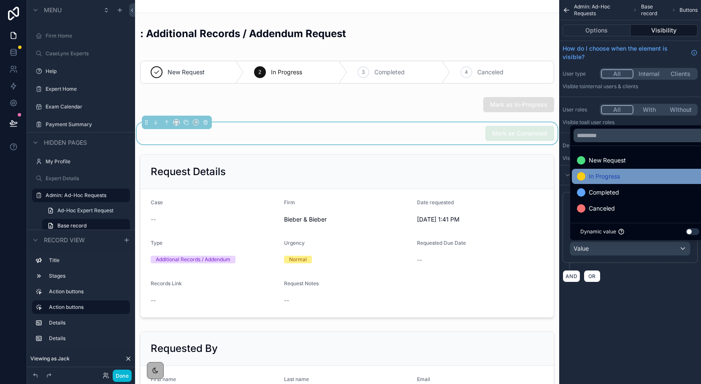
click at [607, 175] on span "In Progress" at bounding box center [604, 176] width 31 height 10
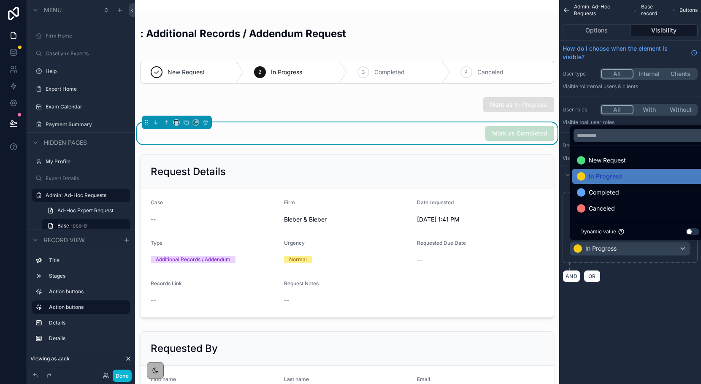
click at [605, 272] on div "AND OR" at bounding box center [629, 276] width 135 height 13
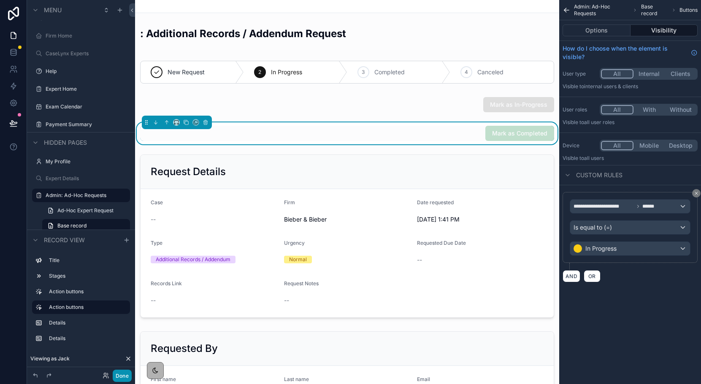
click at [128, 380] on button "Done" at bounding box center [122, 376] width 19 height 12
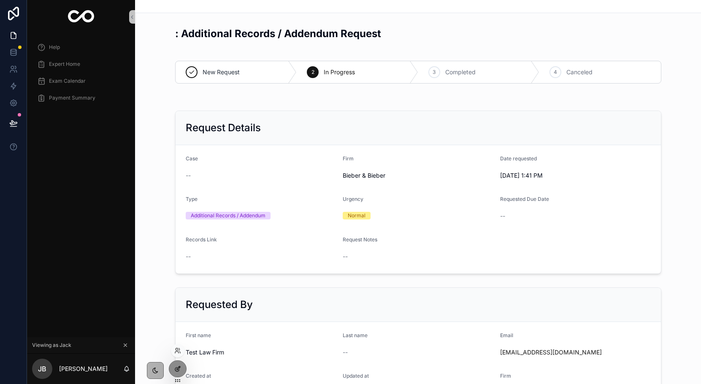
click at [181, 366] on div at bounding box center [177, 369] width 17 height 16
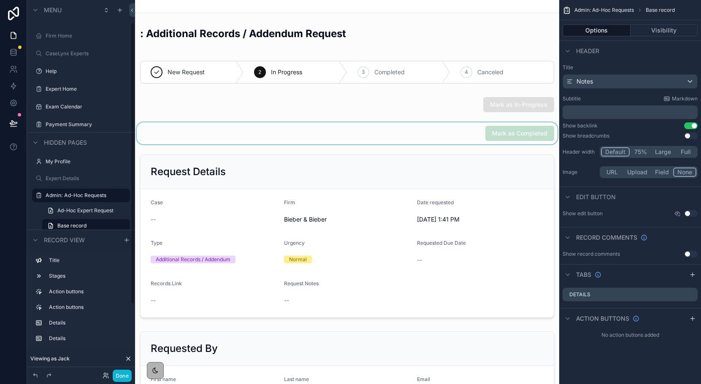
click at [433, 136] on div "scrollable content" at bounding box center [347, 133] width 424 height 22
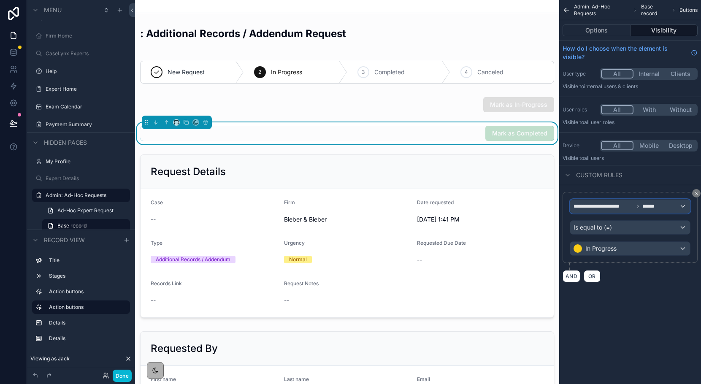
click at [621, 206] on span "**********" at bounding box center [603, 206] width 60 height 7
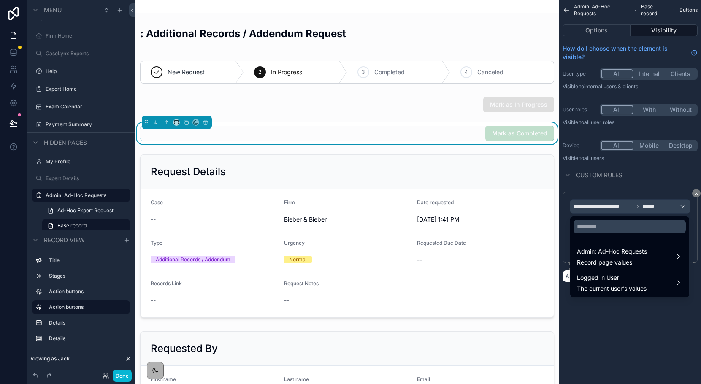
click at [641, 178] on div "scrollable content" at bounding box center [350, 192] width 701 height 384
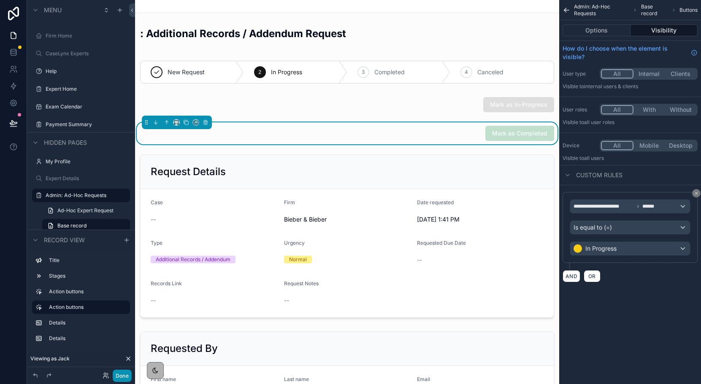
click at [127, 377] on button "Done" at bounding box center [122, 376] width 19 height 12
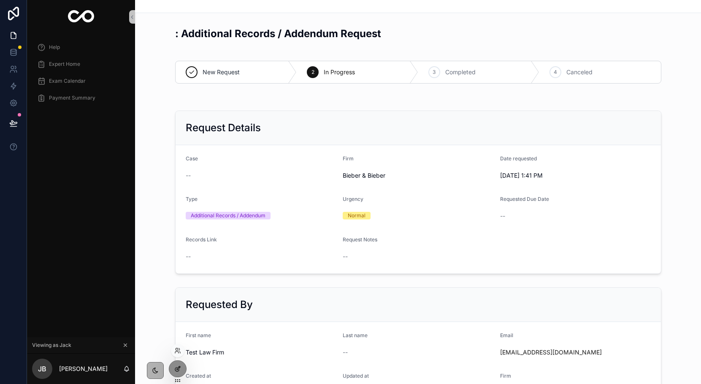
click at [177, 366] on icon at bounding box center [177, 368] width 7 height 7
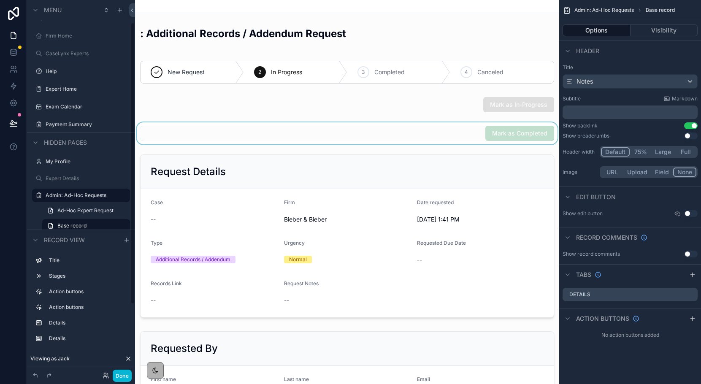
click at [441, 130] on div "scrollable content" at bounding box center [347, 133] width 424 height 22
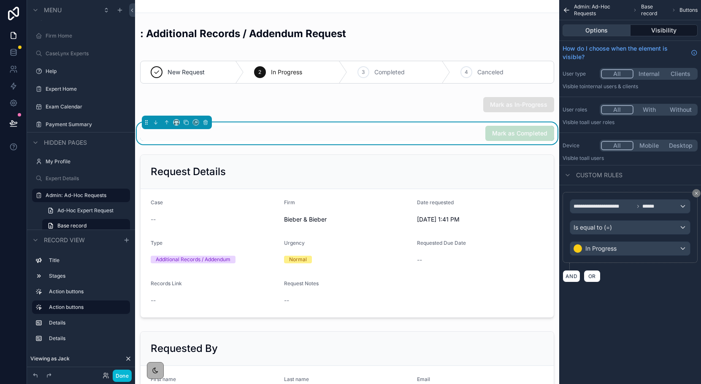
click at [615, 35] on button "Options" at bounding box center [596, 30] width 68 height 12
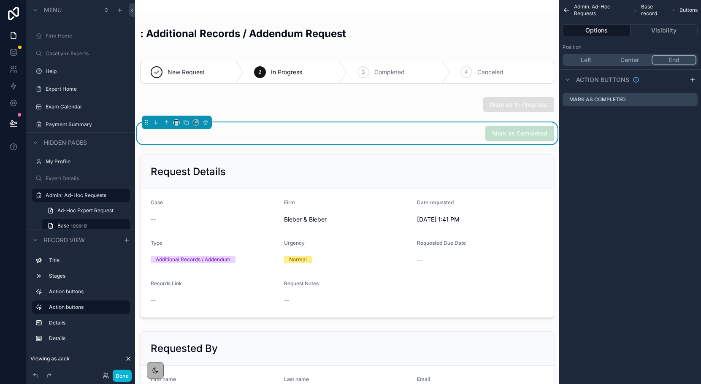
click at [670, 37] on div "Options Visibility" at bounding box center [630, 30] width 142 height 20
click at [668, 36] on button "Visibility" at bounding box center [664, 30] width 68 height 12
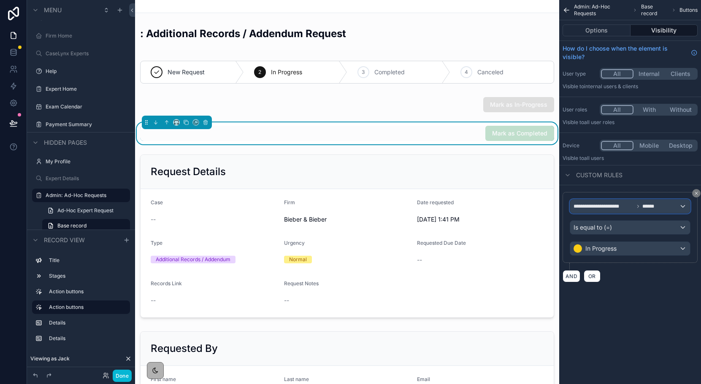
click at [631, 207] on span "**********" at bounding box center [603, 206] width 60 height 7
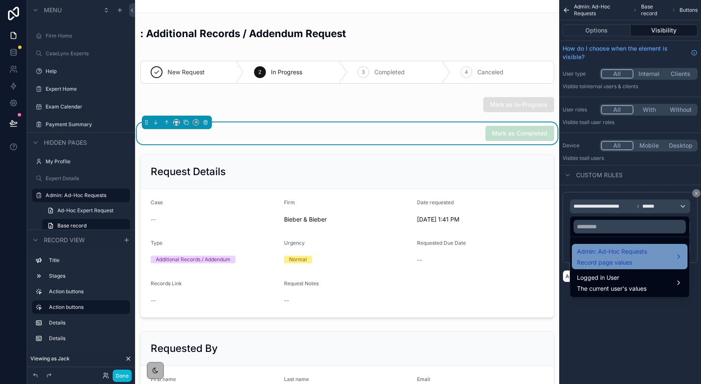
click at [619, 249] on span "Admin: Ad-Hoc Requests" at bounding box center [612, 251] width 70 height 10
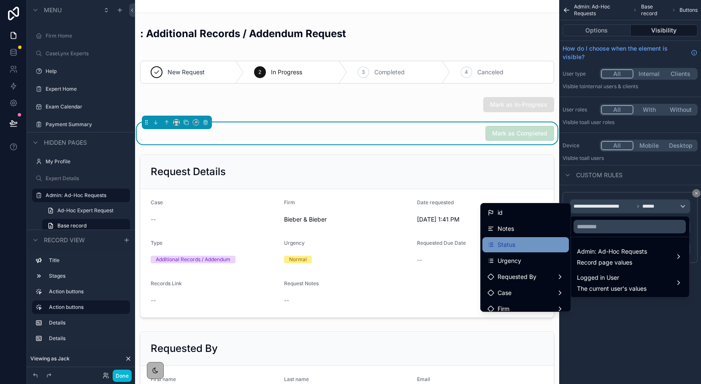
click at [529, 240] on div "Status" at bounding box center [525, 245] width 76 height 10
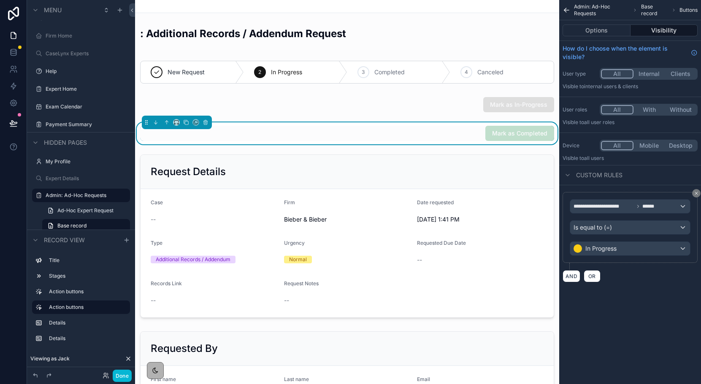
click at [644, 286] on div "**********" at bounding box center [630, 237] width 142 height 104
click at [586, 29] on button "Options" at bounding box center [596, 30] width 68 height 12
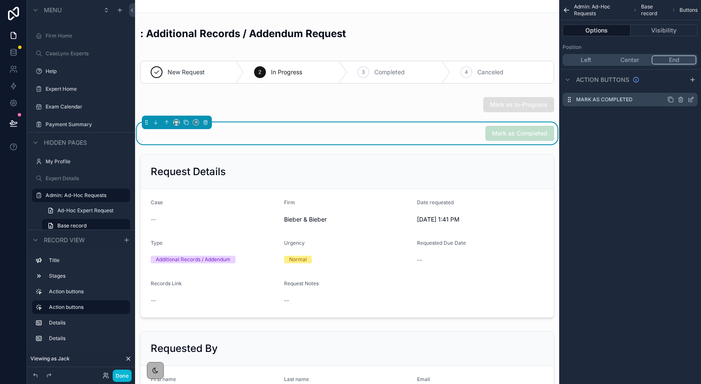
click at [689, 98] on icon "scrollable content" at bounding box center [690, 99] width 7 height 7
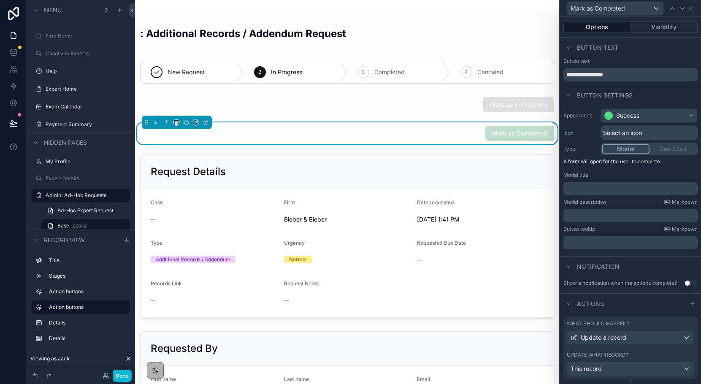
click at [671, 151] on div "Modal One Click" at bounding box center [648, 149] width 97 height 12
click at [670, 151] on div "Modal One Click" at bounding box center [648, 149] width 97 height 12
click at [668, 149] on div "Modal One Click" at bounding box center [648, 149] width 97 height 12
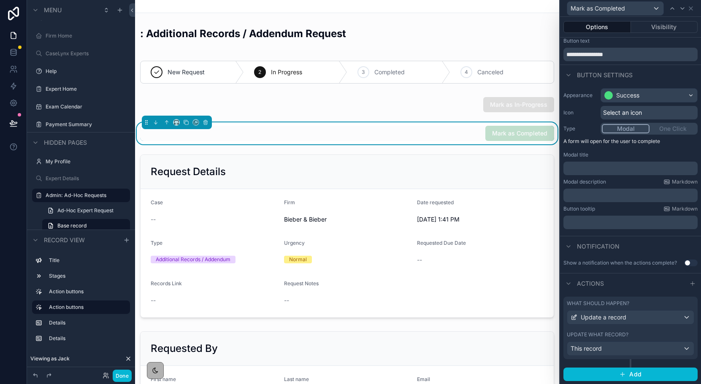
scroll to position [0, 0]
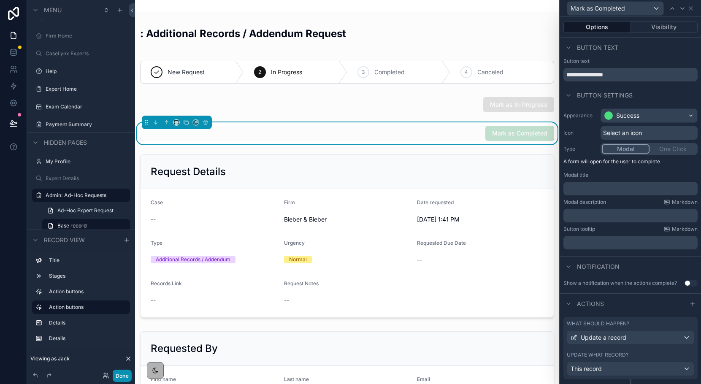
click at [125, 373] on button "Done" at bounding box center [122, 376] width 19 height 12
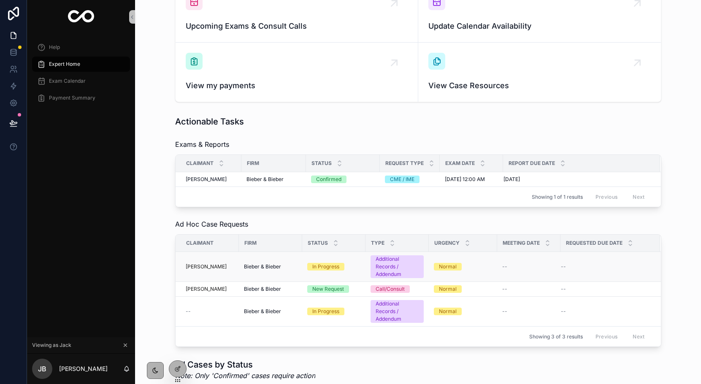
click at [260, 267] on span "Bieber & Bieber" at bounding box center [262, 266] width 37 height 7
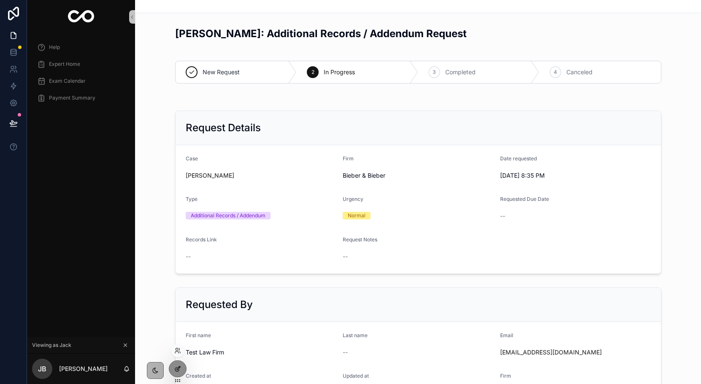
click at [180, 365] on icon at bounding box center [177, 368] width 7 height 7
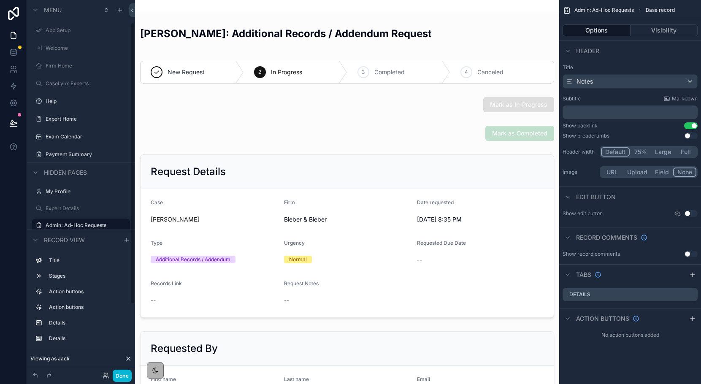
scroll to position [30, 0]
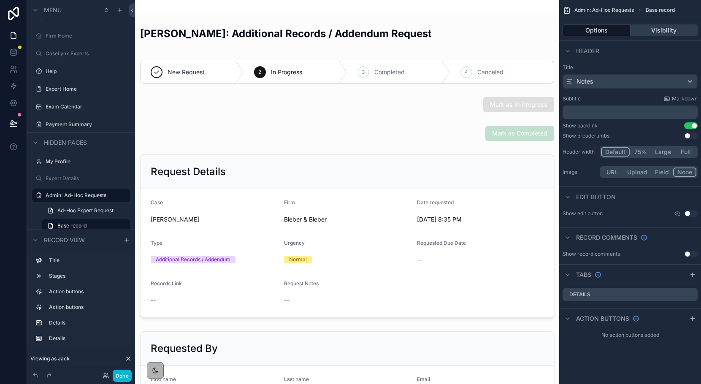
click at [655, 29] on button "Visibility" at bounding box center [664, 30] width 68 height 12
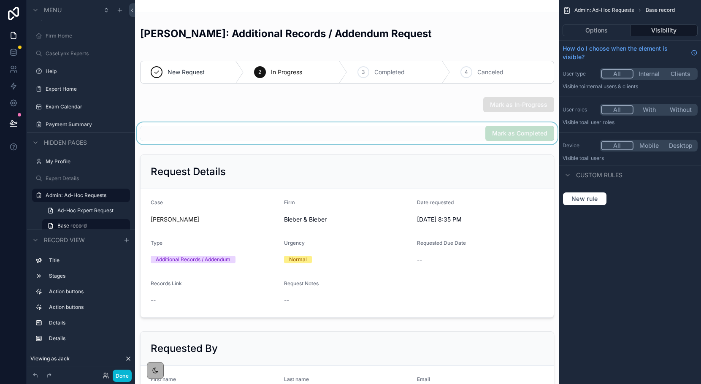
click at [402, 137] on div "scrollable content" at bounding box center [347, 133] width 424 height 22
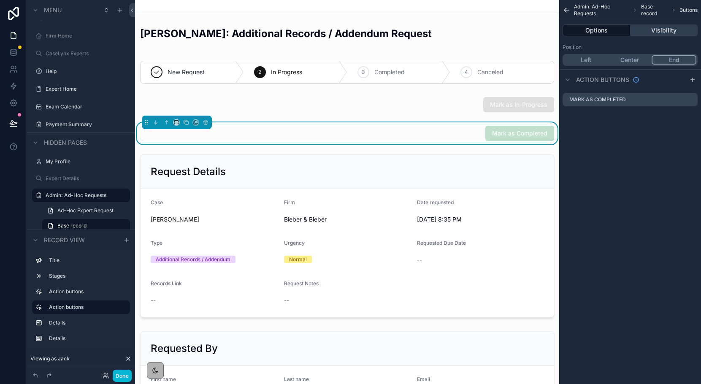
click at [678, 28] on button "Visibility" at bounding box center [664, 30] width 68 height 12
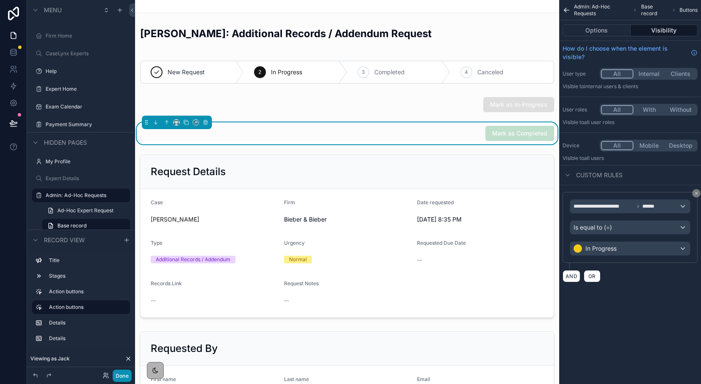
click at [122, 380] on button "Done" at bounding box center [122, 376] width 19 height 12
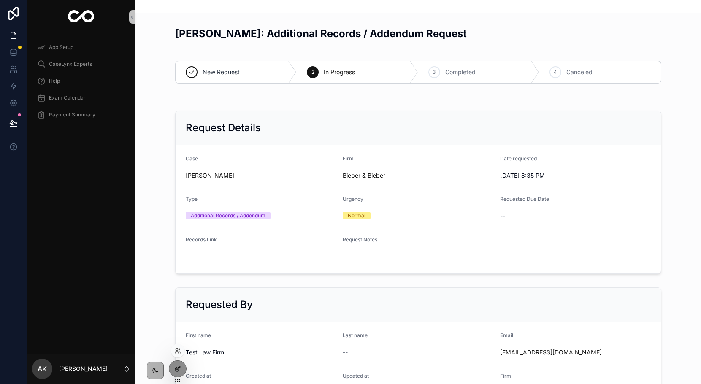
click at [179, 373] on div at bounding box center [177, 369] width 17 height 16
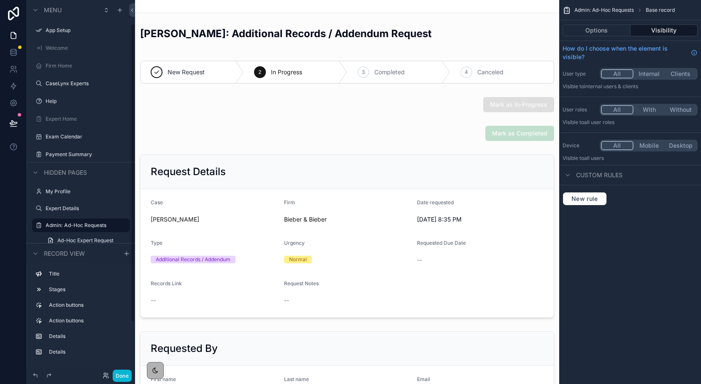
scroll to position [30, 0]
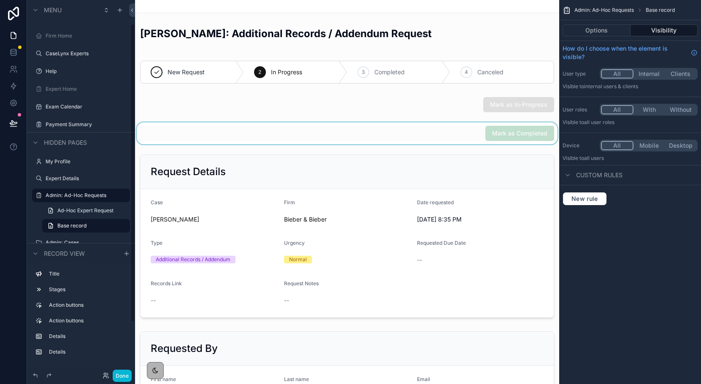
click at [464, 136] on div "scrollable content" at bounding box center [347, 133] width 424 height 22
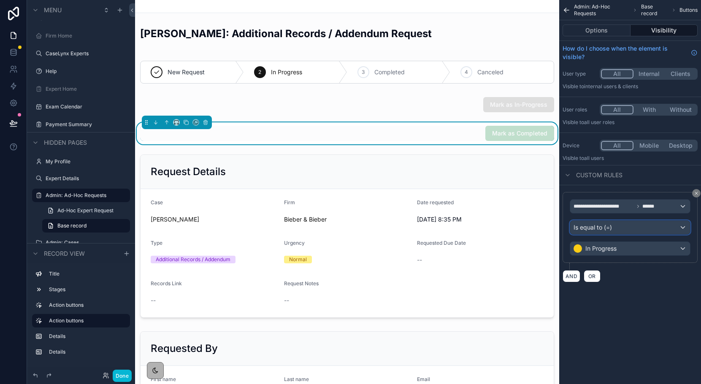
click at [598, 227] on span "Is equal to (=)" at bounding box center [592, 227] width 38 height 8
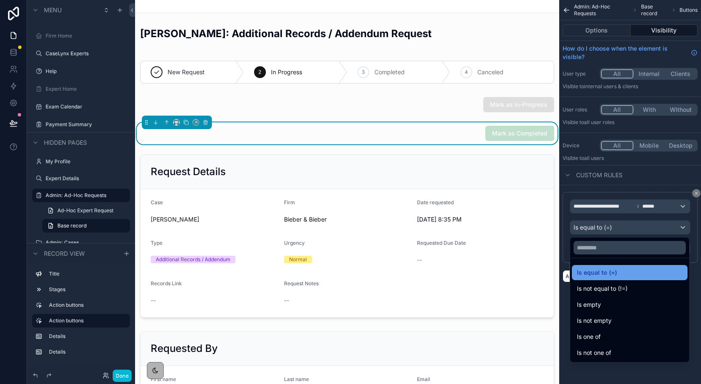
click at [595, 268] on span "Is equal to (=)" at bounding box center [597, 272] width 40 height 10
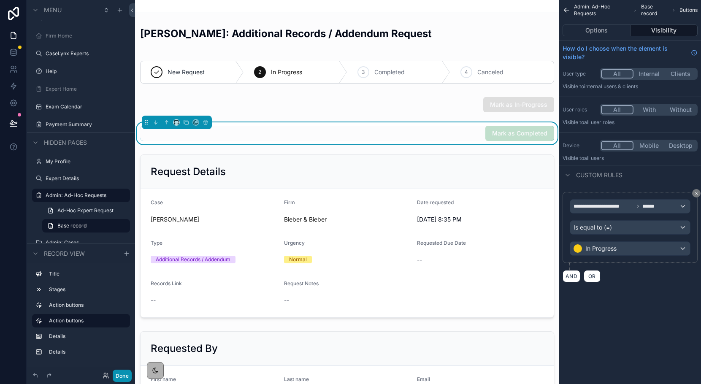
click at [128, 375] on button "Done" at bounding box center [122, 376] width 19 height 12
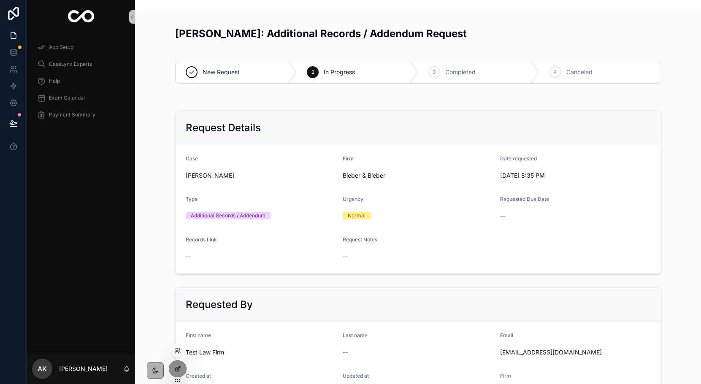
click at [181, 370] on div at bounding box center [177, 369] width 17 height 16
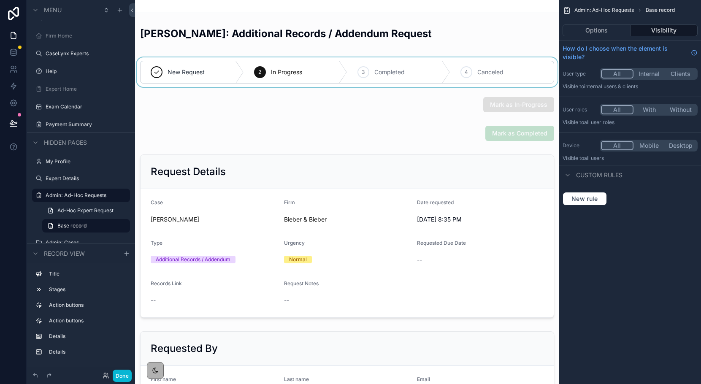
click at [195, 73] on div "scrollable content" at bounding box center [347, 72] width 424 height 30
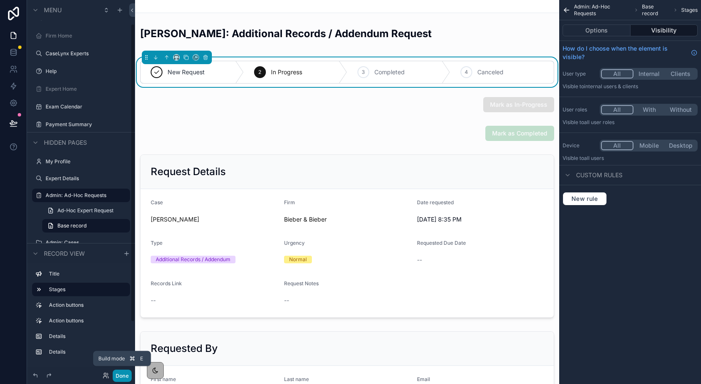
click at [116, 381] on button "Done" at bounding box center [122, 376] width 19 height 12
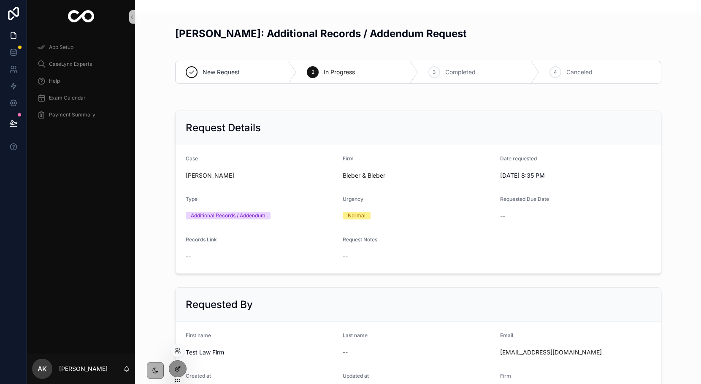
click at [174, 363] on div at bounding box center [177, 369] width 17 height 16
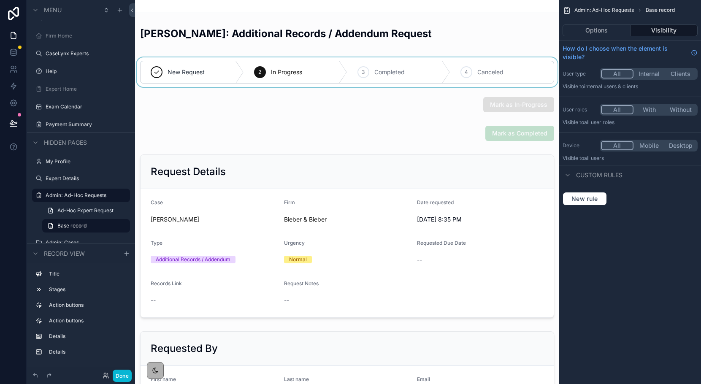
click at [232, 81] on div "scrollable content" at bounding box center [347, 72] width 424 height 30
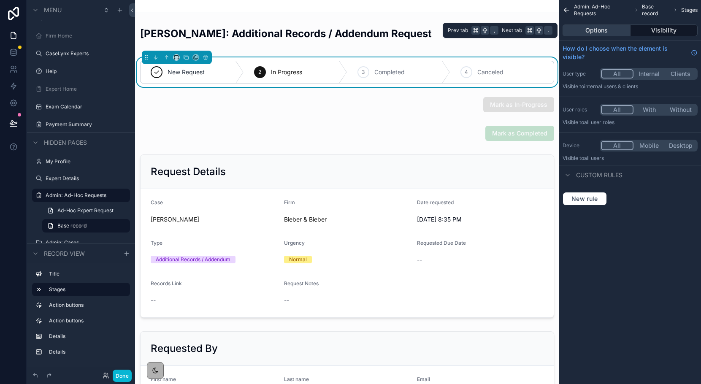
click at [600, 27] on button "Options" at bounding box center [596, 30] width 68 height 12
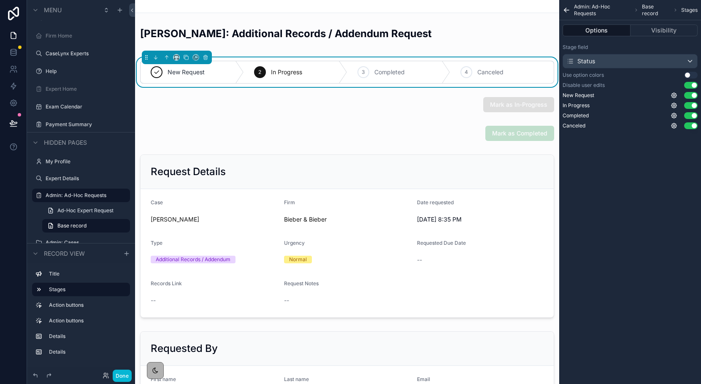
click at [693, 86] on button "Use setting" at bounding box center [691, 85] width 14 height 7
click at [123, 370] on button "Done" at bounding box center [122, 376] width 19 height 12
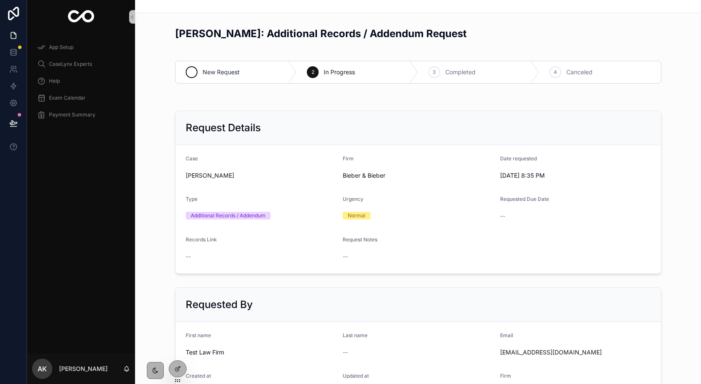
click at [210, 73] on span "New Request" at bounding box center [221, 72] width 37 height 8
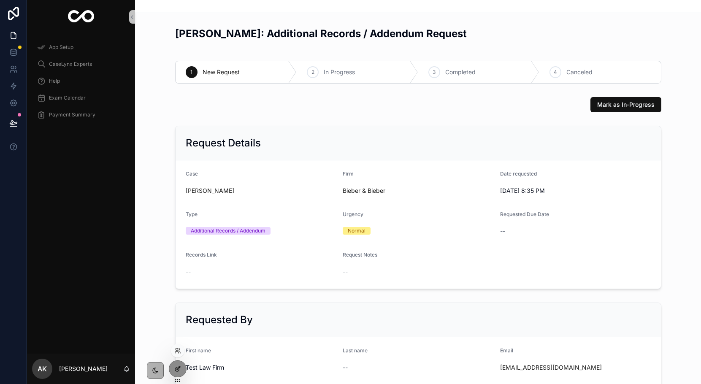
click at [178, 371] on icon at bounding box center [177, 369] width 4 height 4
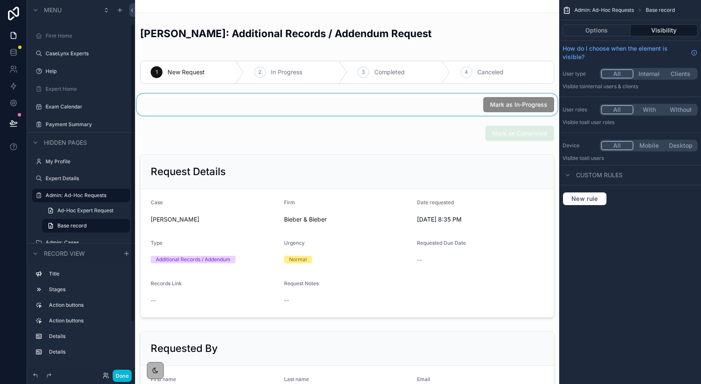
click at [472, 113] on div "scrollable content" at bounding box center [347, 105] width 424 height 22
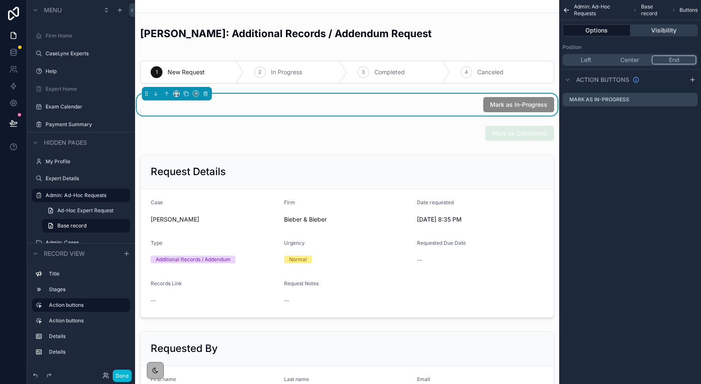
click at [673, 30] on button "Visibility" at bounding box center [664, 30] width 68 height 12
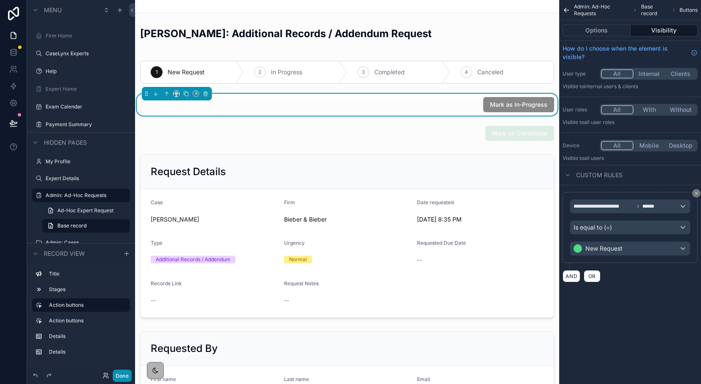
click at [122, 381] on button "Done" at bounding box center [122, 376] width 19 height 12
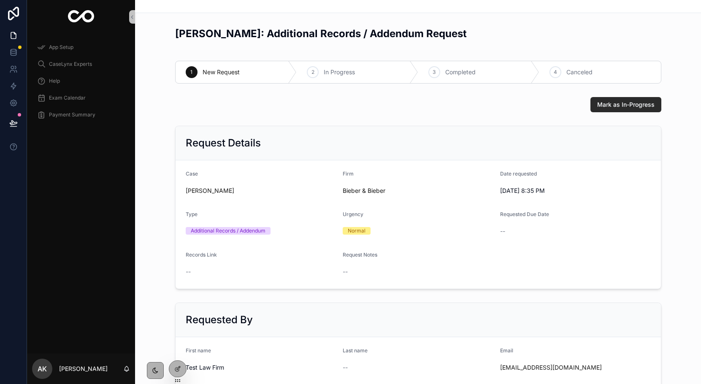
click at [609, 104] on span "Mark as In-Progress" at bounding box center [625, 104] width 57 height 8
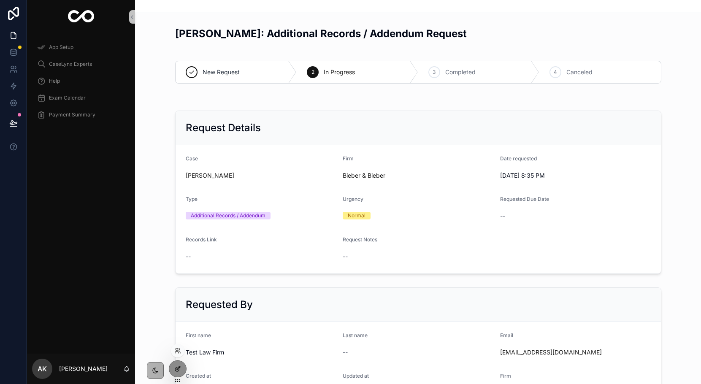
click at [175, 367] on icon at bounding box center [177, 368] width 7 height 7
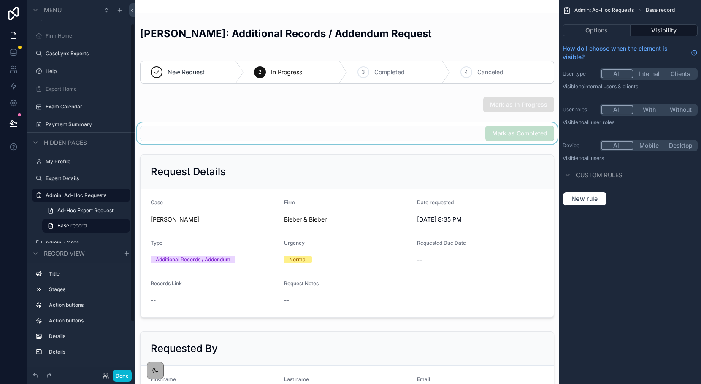
click at [399, 141] on div "scrollable content" at bounding box center [347, 133] width 424 height 22
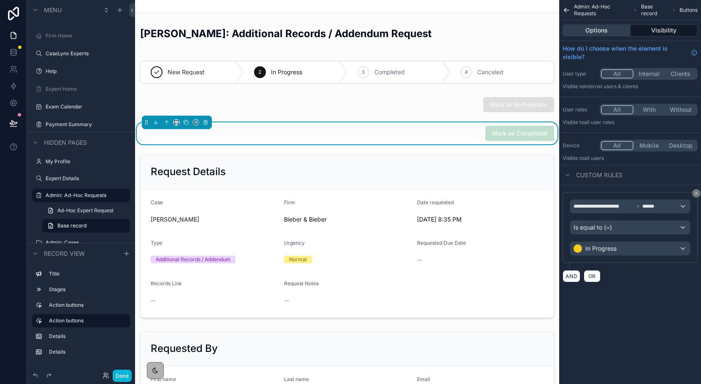
click at [614, 35] on button "Options" at bounding box center [596, 30] width 68 height 12
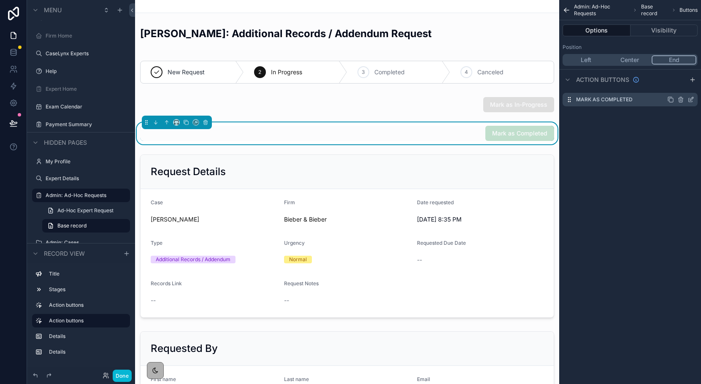
click at [692, 97] on icon "scrollable content" at bounding box center [691, 98] width 3 height 3
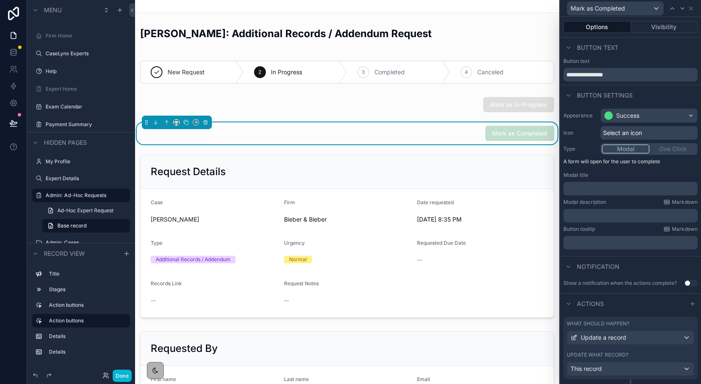
click at [663, 150] on div "Modal One Click" at bounding box center [648, 149] width 97 height 12
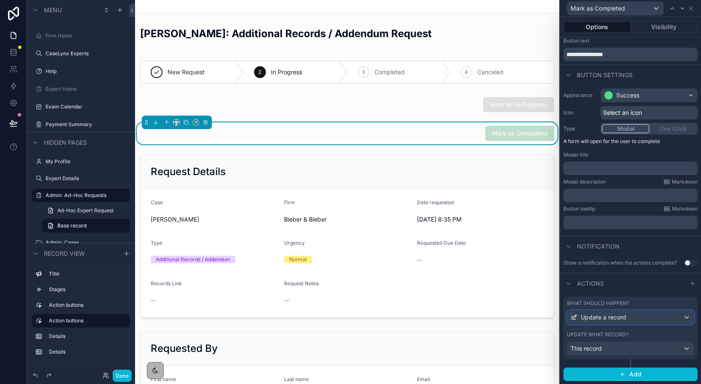
click at [661, 319] on div "Update a record" at bounding box center [630, 318] width 127 height 14
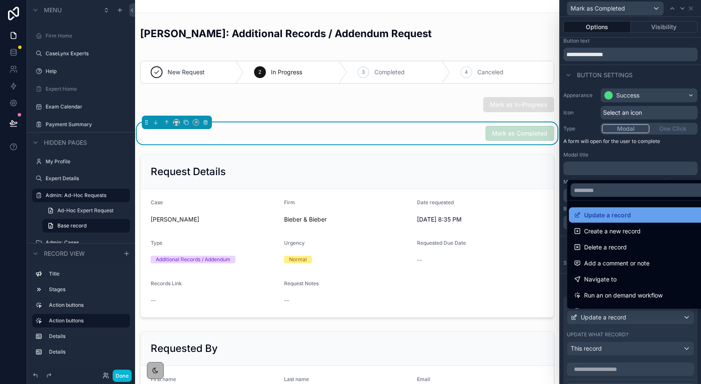
click at [637, 219] on div "Update a record" at bounding box center [640, 215] width 132 height 10
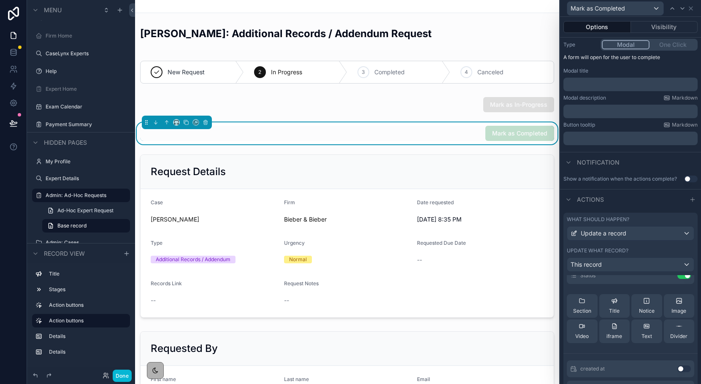
scroll to position [0, 0]
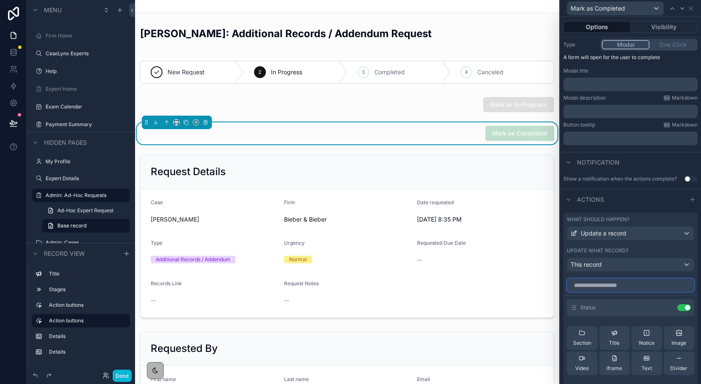
click at [610, 278] on input "text" at bounding box center [630, 285] width 127 height 14
click at [666, 309] on icon at bounding box center [667, 307] width 7 height 7
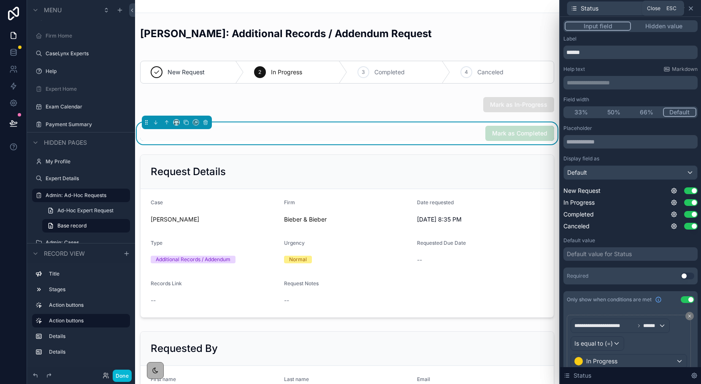
click at [692, 7] on icon at bounding box center [690, 8] width 7 height 7
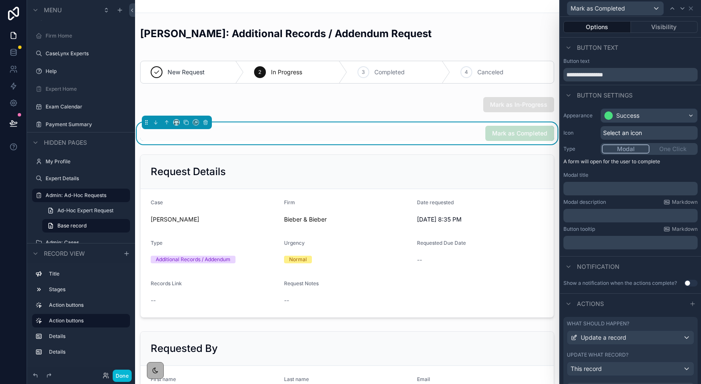
click at [663, 150] on div "Modal One Click" at bounding box center [648, 149] width 97 height 12
click at [689, 8] on icon at bounding box center [690, 8] width 7 height 7
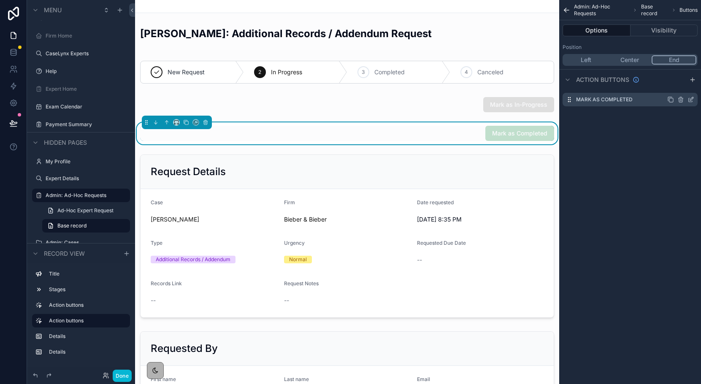
click at [678, 98] on icon "scrollable content" at bounding box center [680, 100] width 4 height 4
click at [676, 89] on button at bounding box center [677, 86] width 10 height 10
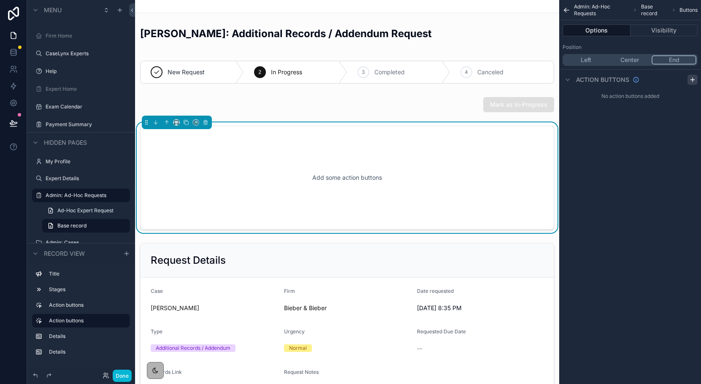
click at [693, 78] on icon "scrollable content" at bounding box center [692, 79] width 7 height 7
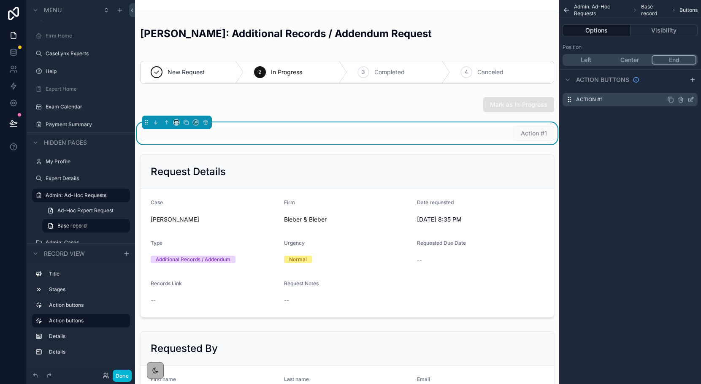
click at [689, 99] on icon "scrollable content" at bounding box center [690, 99] width 7 height 7
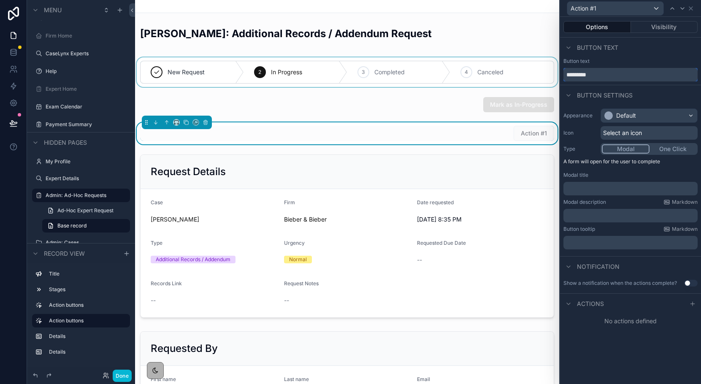
drag, startPoint x: 615, startPoint y: 71, endPoint x: 534, endPoint y: 68, distance: 80.7
click at [534, 68] on div "Action #1 Options Visibility Button text Button text ********* Button settings …" at bounding box center [350, 192] width 701 height 384
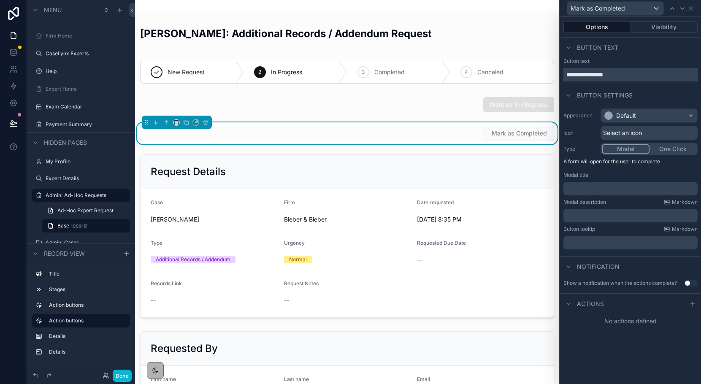
type input "**********"
click at [611, 117] on div at bounding box center [608, 115] width 8 height 8
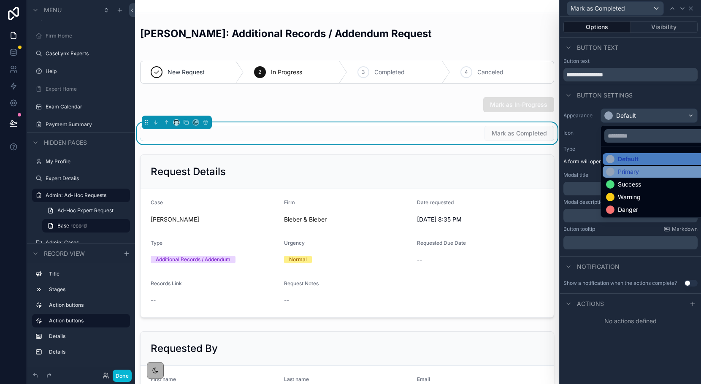
click at [629, 177] on div "Primary" at bounding box center [658, 172] width 112 height 12
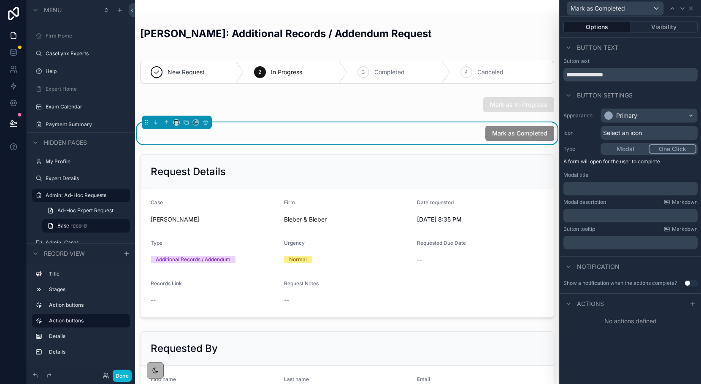
click at [658, 148] on button "One Click" at bounding box center [672, 148] width 48 height 9
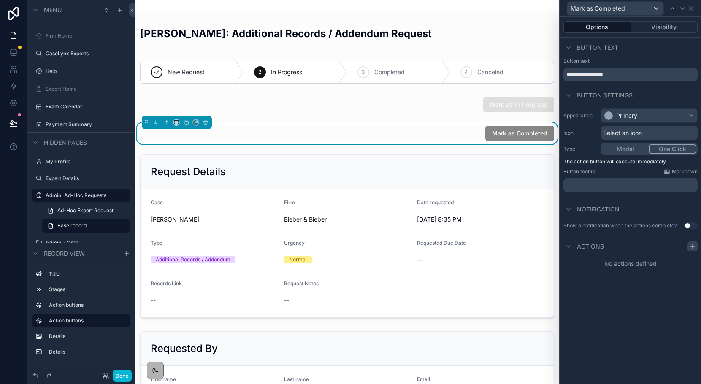
click at [693, 246] on icon at bounding box center [692, 246] width 4 height 0
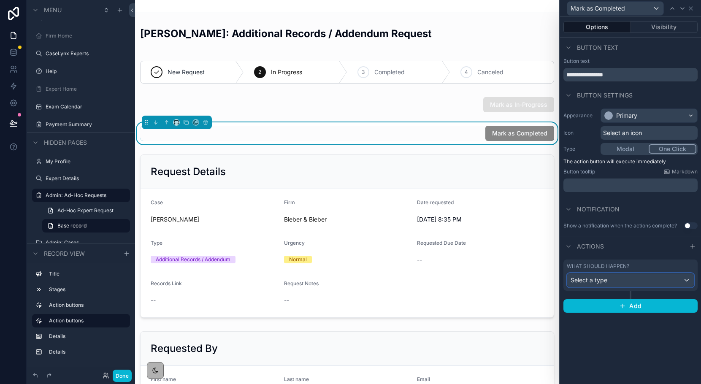
click at [655, 285] on div "Select a type" at bounding box center [630, 280] width 127 height 14
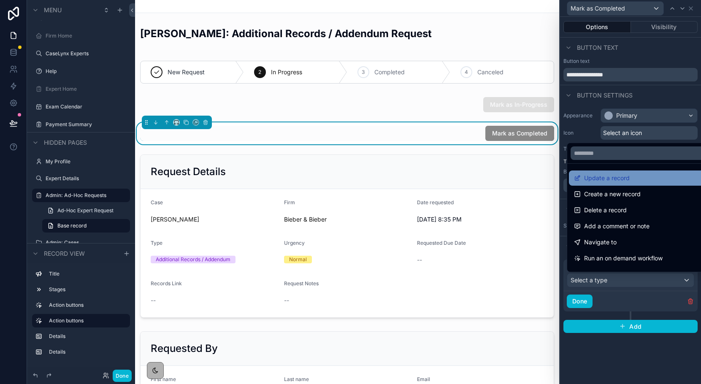
click at [632, 184] on div "Update a record" at bounding box center [640, 177] width 143 height 15
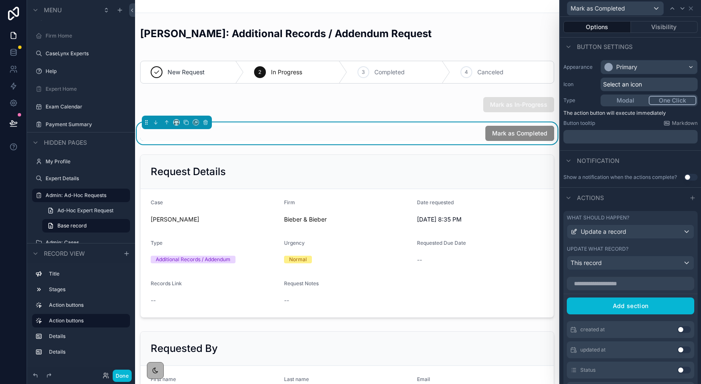
scroll to position [49, 0]
click at [620, 287] on input "text" at bounding box center [630, 283] width 127 height 14
type input "**"
click at [680, 329] on button "Use setting" at bounding box center [684, 329] width 14 height 7
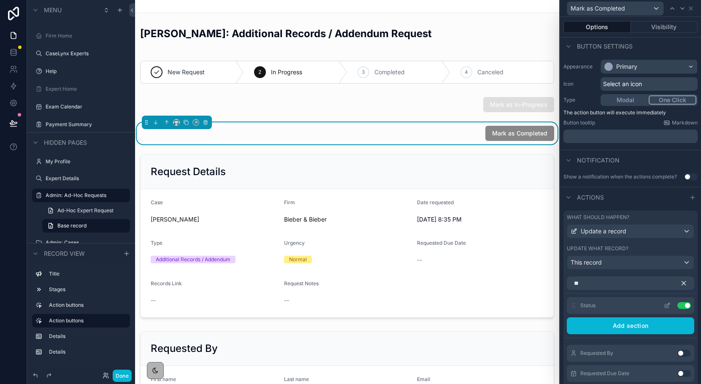
click at [668, 304] on icon at bounding box center [668, 303] width 1 height 1
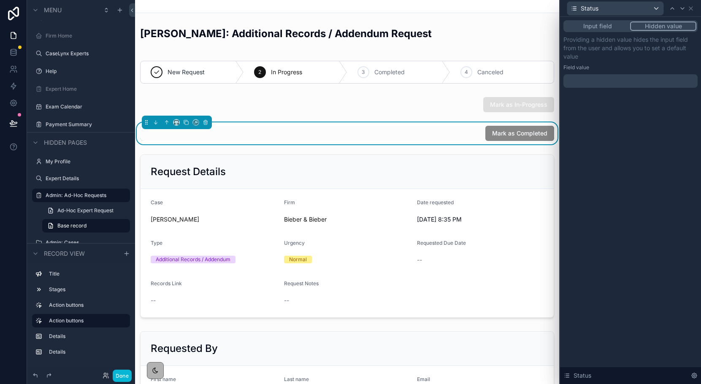
click at [608, 79] on div at bounding box center [630, 81] width 134 height 14
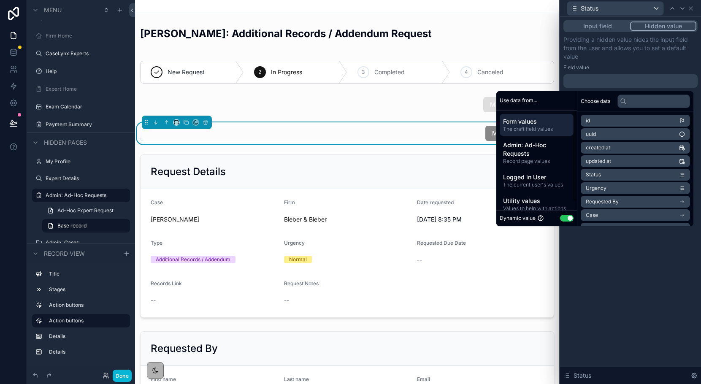
click at [563, 219] on button "Use setting" at bounding box center [567, 218] width 14 height 7
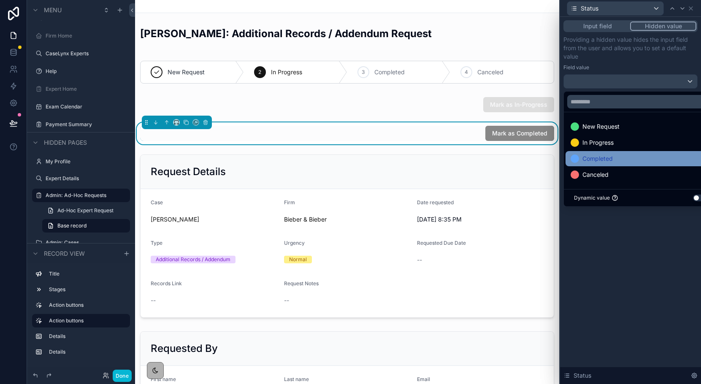
click at [588, 158] on span "Completed" at bounding box center [597, 159] width 30 height 10
click at [692, 10] on icon at bounding box center [690, 8] width 7 height 7
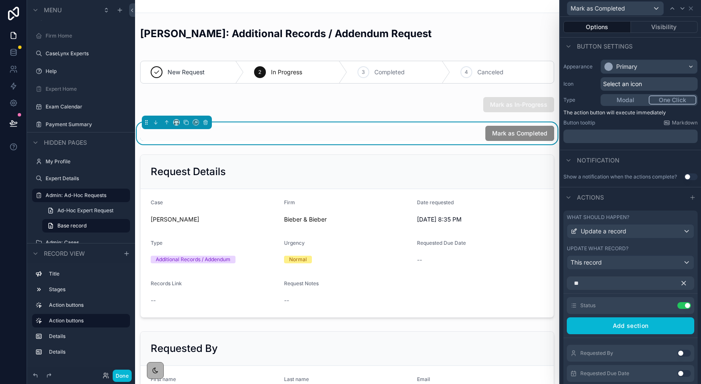
scroll to position [103, 0]
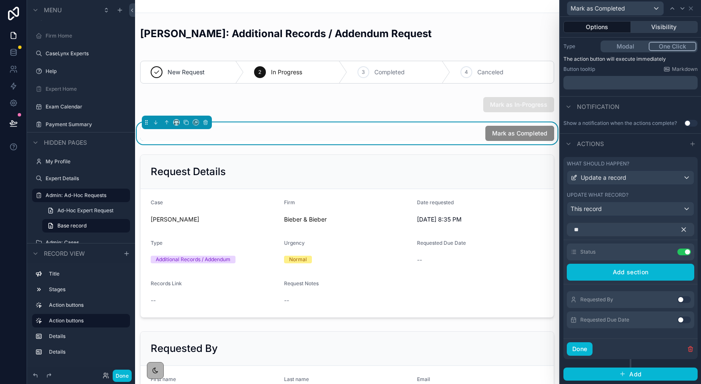
click at [654, 26] on button "Visibility" at bounding box center [664, 27] width 67 height 12
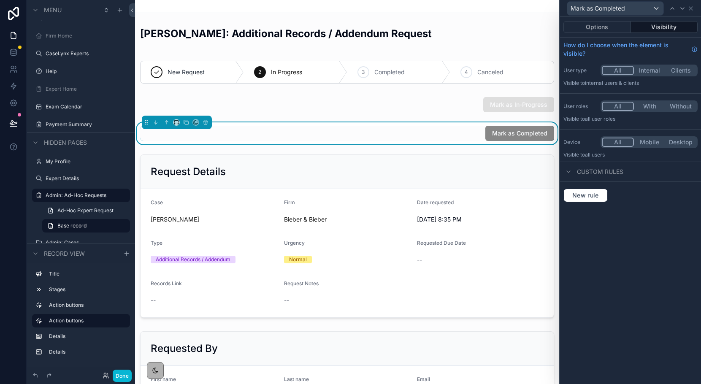
scroll to position [0, 0]
click at [122, 373] on button "Done" at bounding box center [122, 376] width 19 height 12
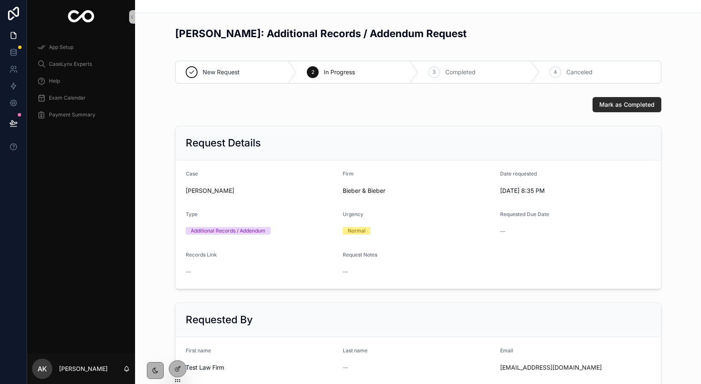
click at [601, 109] on button "Mark as Completed" at bounding box center [626, 104] width 69 height 15
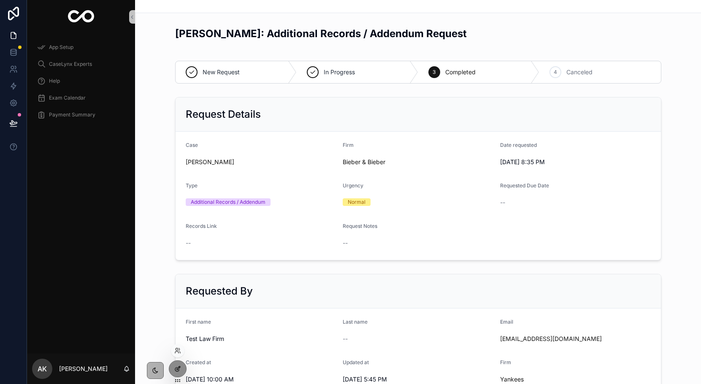
click at [181, 368] on div at bounding box center [177, 369] width 17 height 16
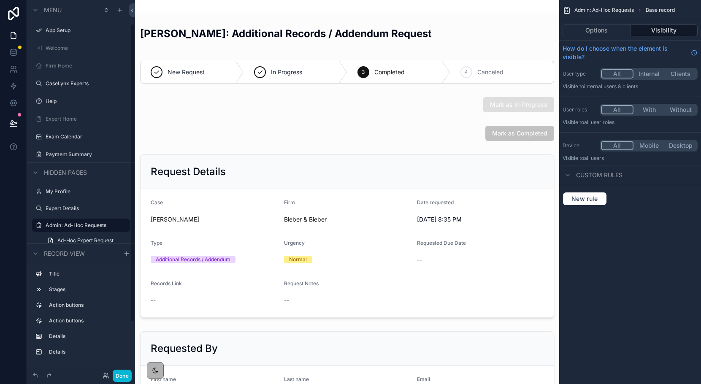
scroll to position [30, 0]
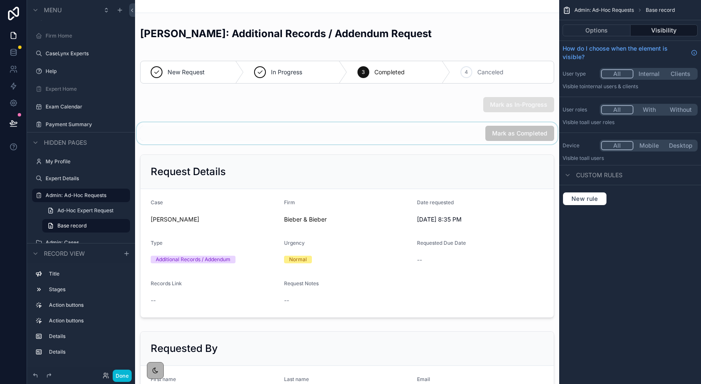
click at [373, 131] on div "scrollable content" at bounding box center [347, 133] width 424 height 22
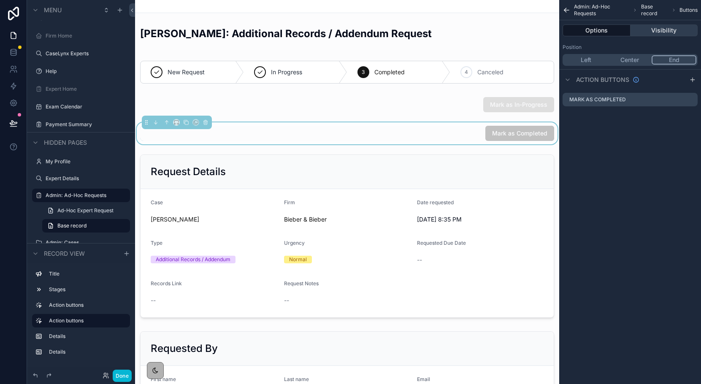
click at [669, 33] on button "Visibility" at bounding box center [664, 30] width 68 height 12
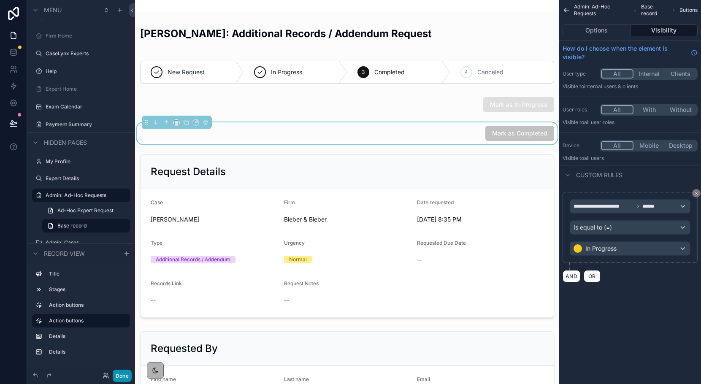
click at [126, 378] on button "Done" at bounding box center [122, 376] width 19 height 12
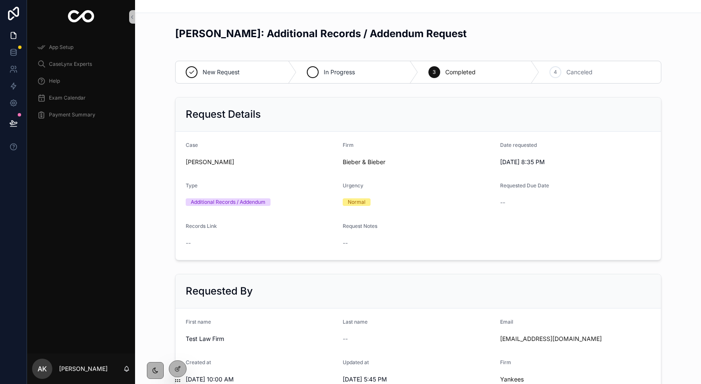
click at [337, 68] on span "In Progress" at bounding box center [339, 72] width 31 height 8
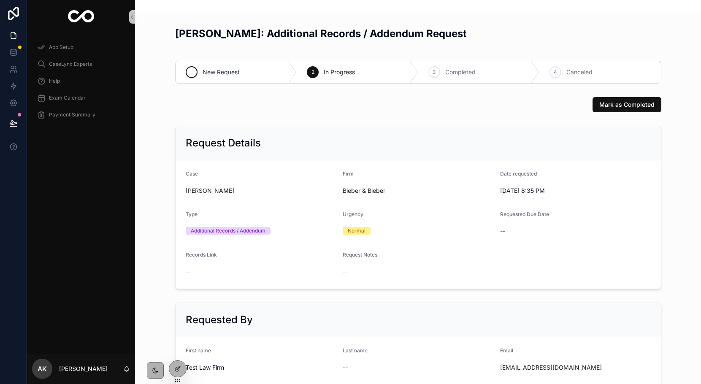
click at [271, 76] on div "New Request" at bounding box center [237, 72] width 122 height 22
click at [324, 69] on span "In Progress" at bounding box center [339, 72] width 31 height 8
click at [247, 73] on div "New Request" at bounding box center [237, 72] width 122 height 22
click at [14, 51] on icon at bounding box center [13, 50] width 5 height 2
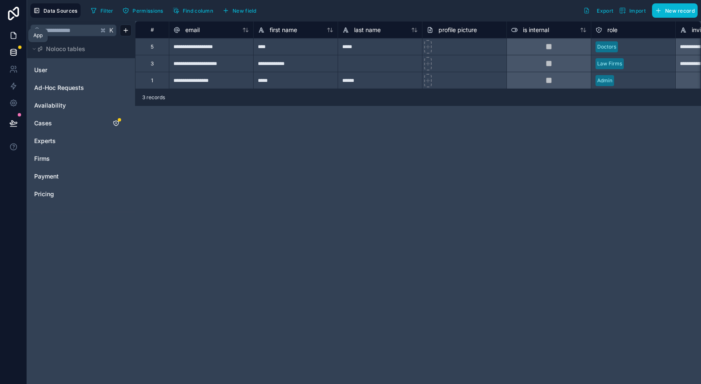
click at [8, 37] on link at bounding box center [13, 35] width 27 height 17
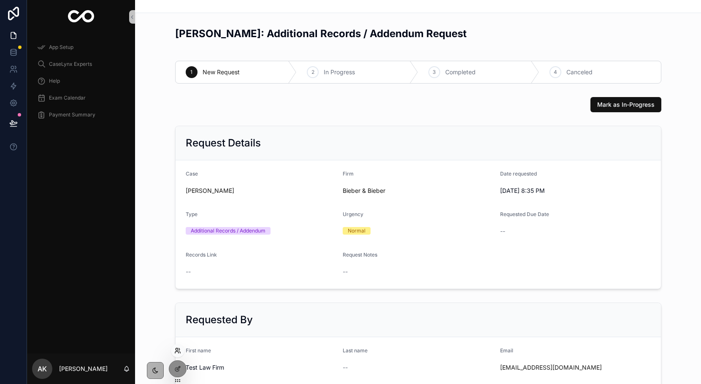
click at [177, 352] on icon at bounding box center [177, 350] width 7 height 7
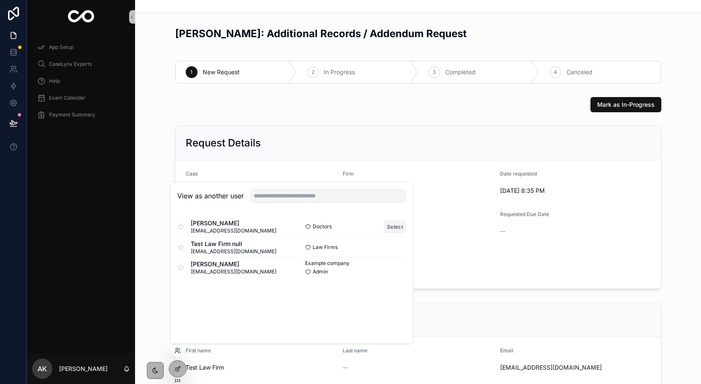
click at [395, 227] on button "Select" at bounding box center [395, 227] width 22 height 12
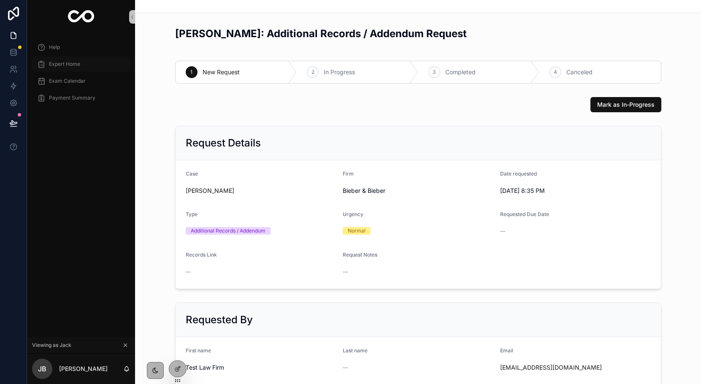
click at [74, 63] on span "Expert Home" at bounding box center [64, 64] width 31 height 7
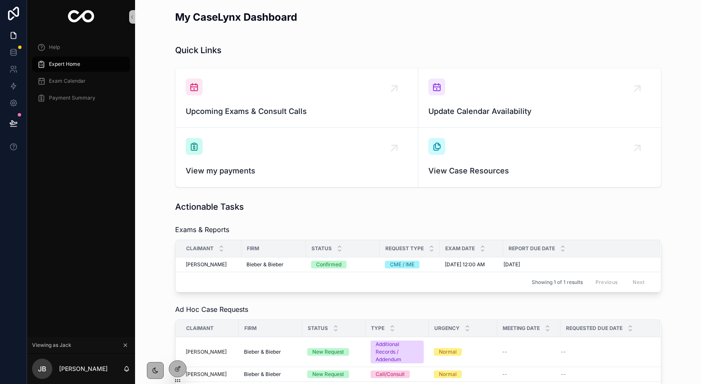
scroll to position [24, 0]
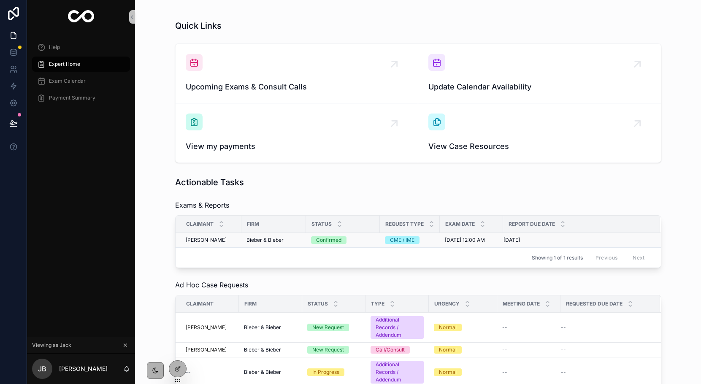
click at [305, 241] on td "Bieber & Bieber" at bounding box center [273, 240] width 65 height 15
click at [267, 240] on span "Bieber & Bieber" at bounding box center [264, 240] width 37 height 7
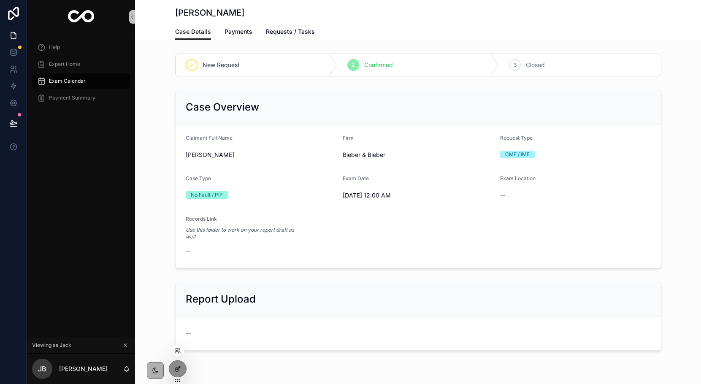
click at [179, 369] on icon at bounding box center [177, 368] width 7 height 7
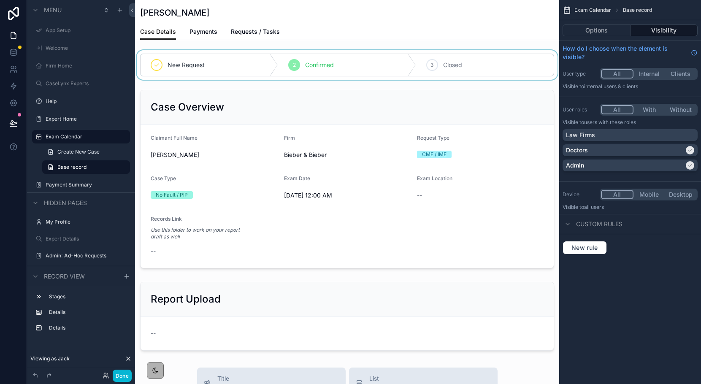
click at [346, 59] on div "scrollable content" at bounding box center [347, 65] width 424 height 30
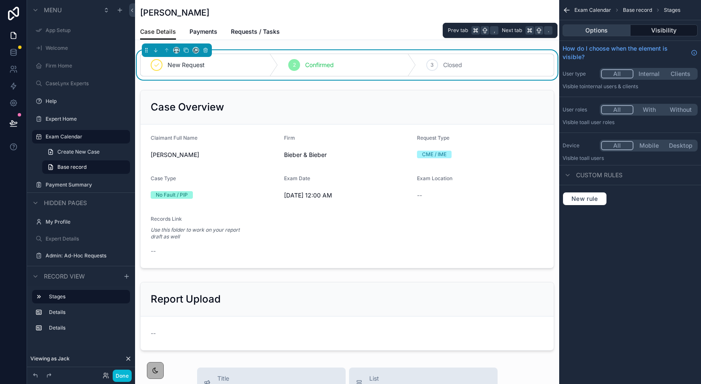
click at [615, 28] on button "Options" at bounding box center [596, 30] width 68 height 12
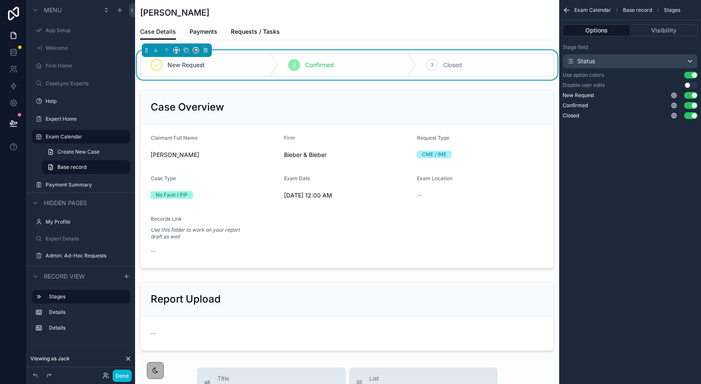
click at [692, 76] on button "Use setting" at bounding box center [691, 75] width 14 height 7
click at [126, 378] on button "Done" at bounding box center [122, 376] width 19 height 12
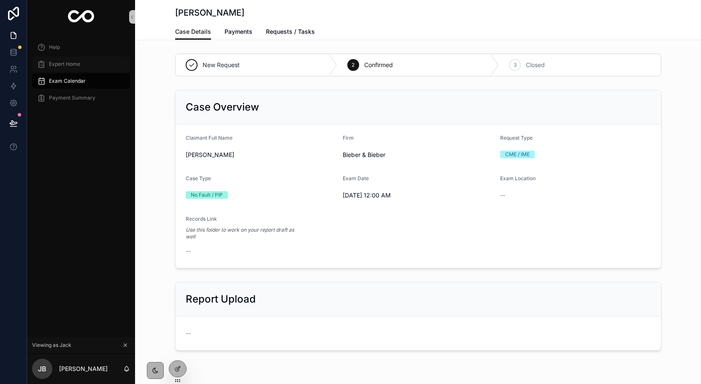
click at [81, 64] on div "Expert Home" at bounding box center [81, 64] width 88 height 14
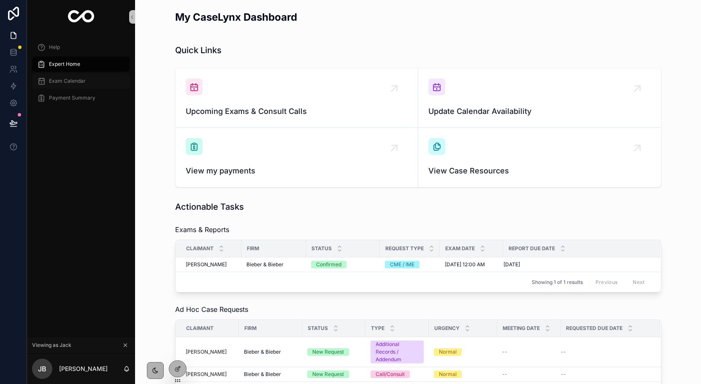
click at [87, 86] on div "Exam Calendar" at bounding box center [81, 81] width 88 height 14
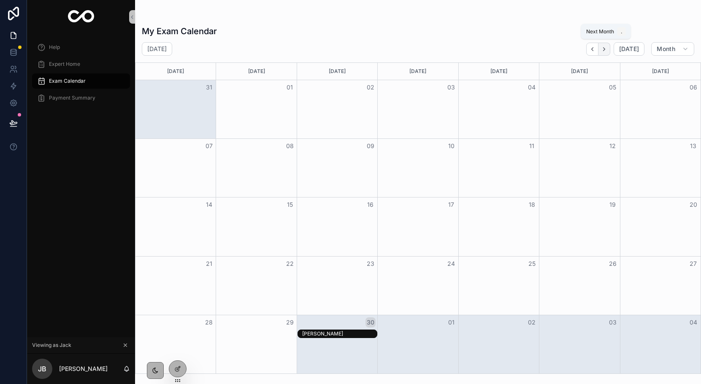
click at [607, 49] on icon "Next" at bounding box center [604, 49] width 6 height 6
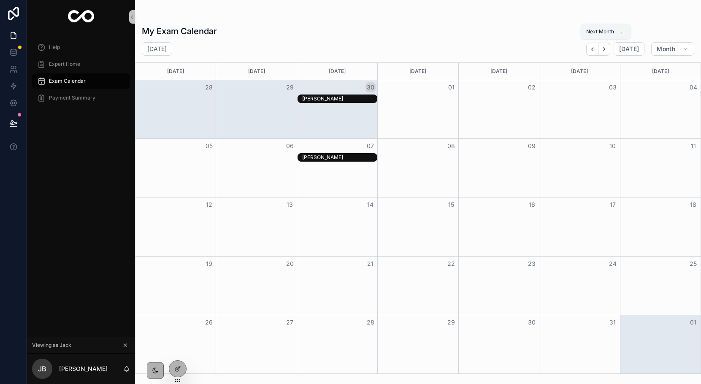
click at [607, 49] on icon "Next" at bounding box center [604, 49] width 6 height 6
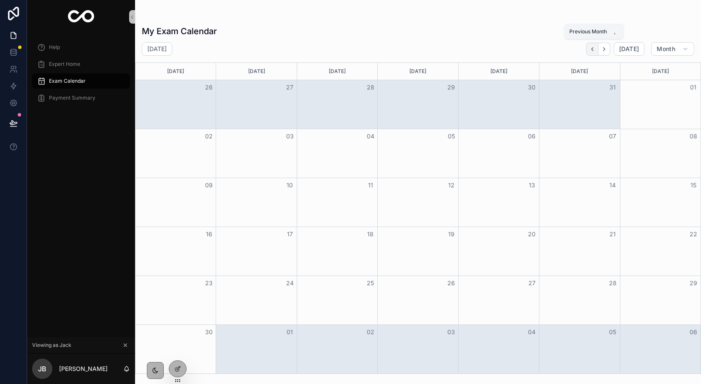
click at [592, 47] on icon "Back" at bounding box center [592, 49] width 6 height 6
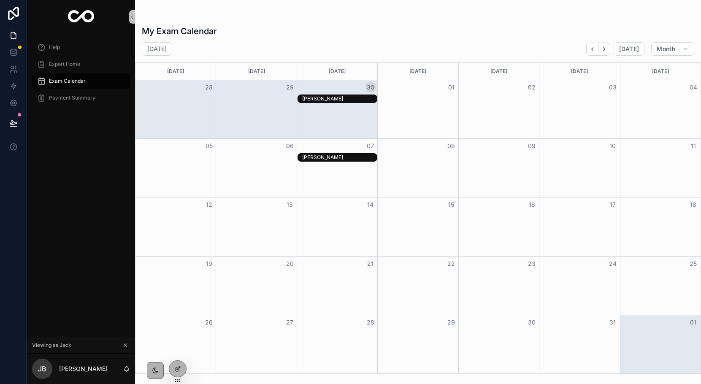
click at [331, 158] on div "[PERSON_NAME]" at bounding box center [339, 157] width 75 height 7
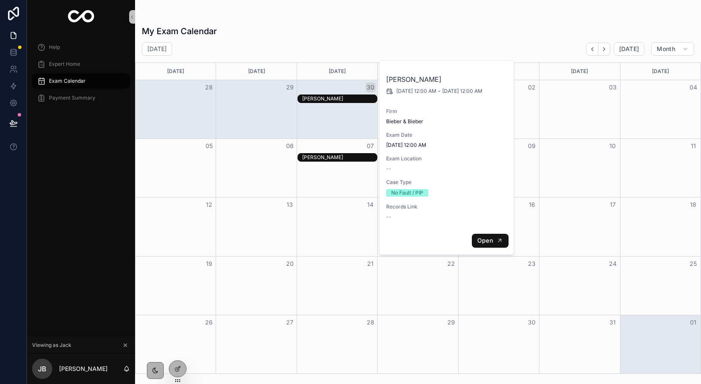
click at [482, 241] on span "Open" at bounding box center [485, 241] width 16 height 8
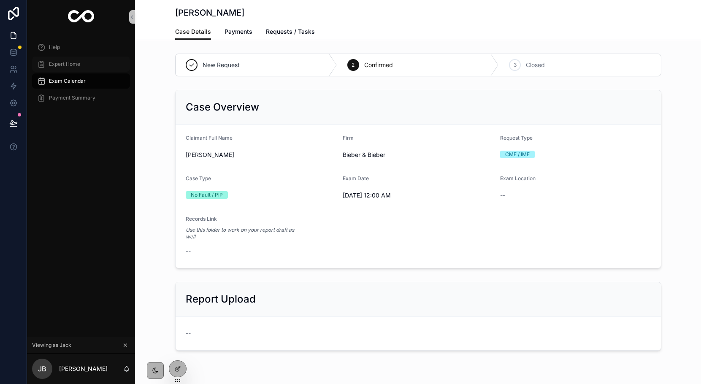
click at [98, 67] on div "Expert Home" at bounding box center [81, 64] width 88 height 14
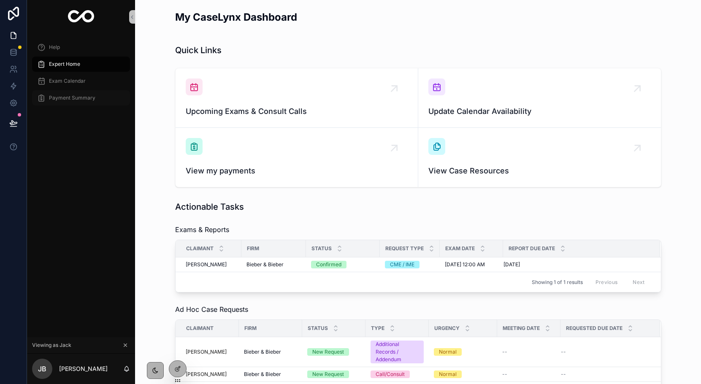
click at [82, 98] on span "Payment Summary" at bounding box center [72, 98] width 46 height 7
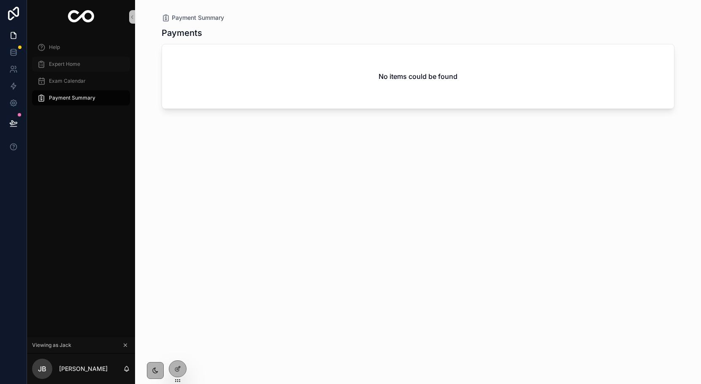
click at [70, 64] on span "Expert Home" at bounding box center [64, 64] width 31 height 7
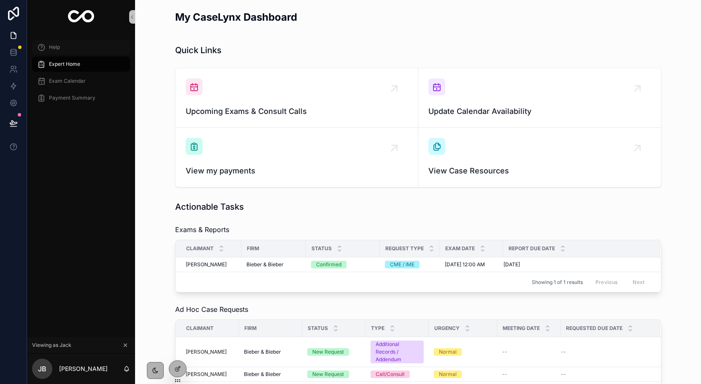
click at [57, 48] on span "Help" at bounding box center [54, 47] width 11 height 7
